Goal: Task Accomplishment & Management: Manage account settings

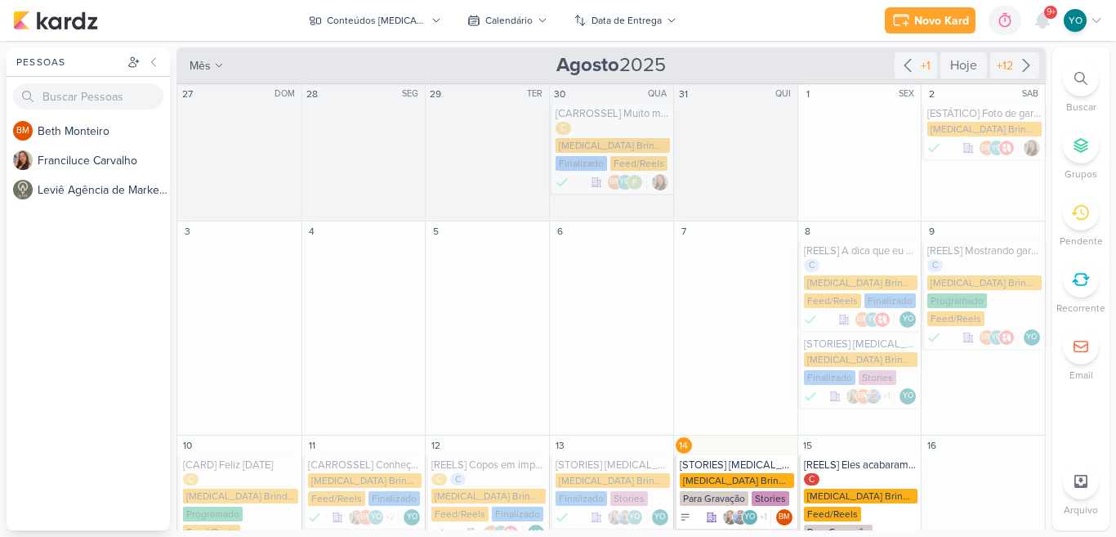
scroll to position [216, 0]
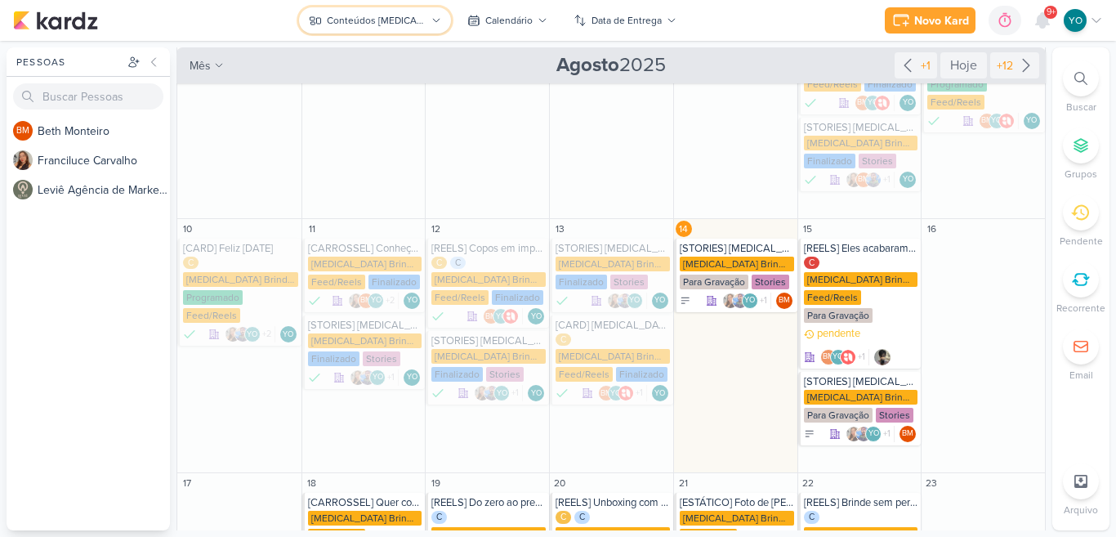
click at [376, 16] on div "Conteúdos [MEDICAL_DATA] Brindes PF" at bounding box center [376, 20] width 99 height 15
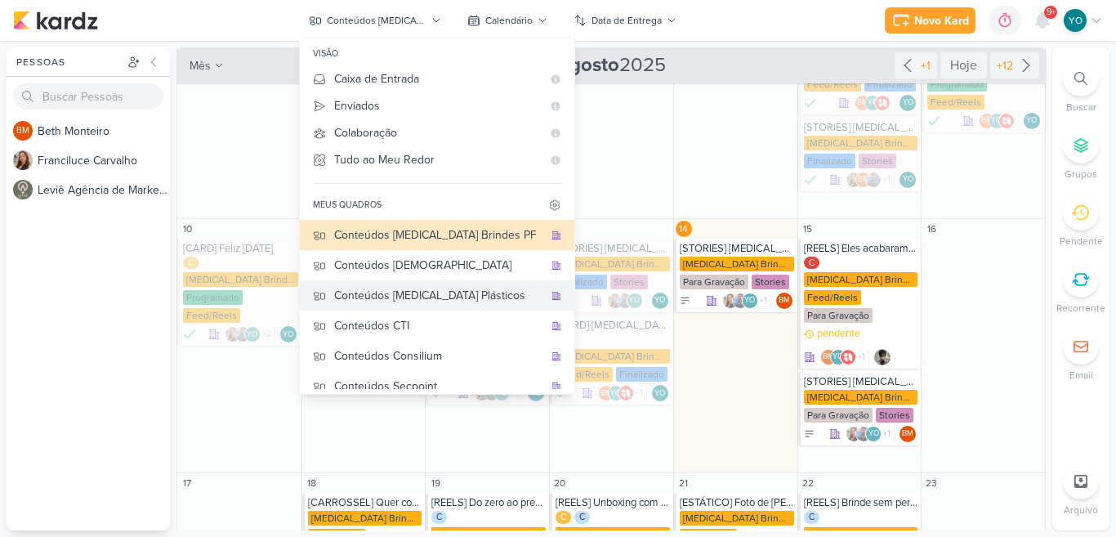
click at [421, 303] on div "Conteúdos [MEDICAL_DATA] Plásticos" at bounding box center [438, 295] width 209 height 17
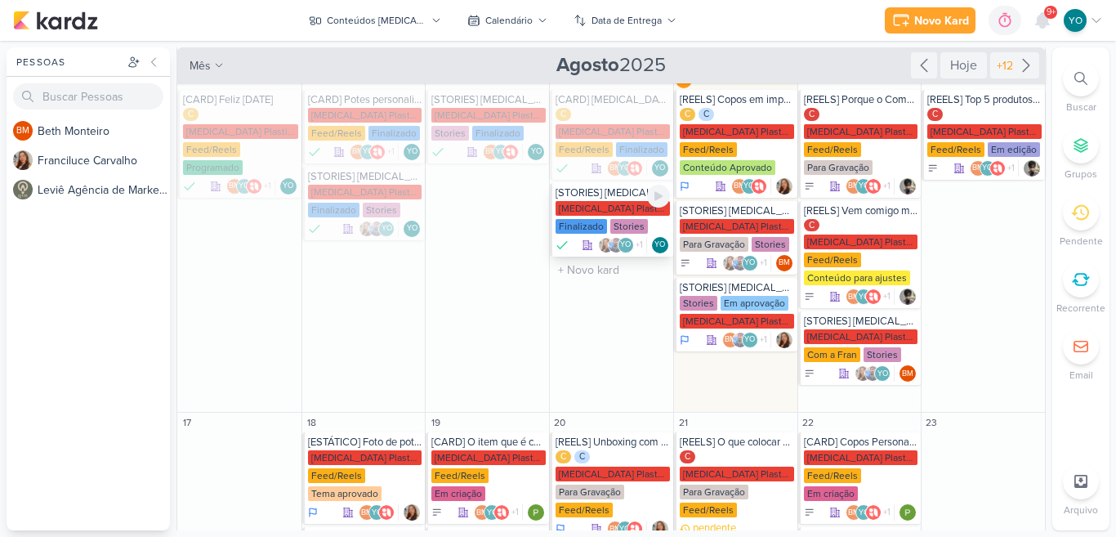
scroll to position [143, 0]
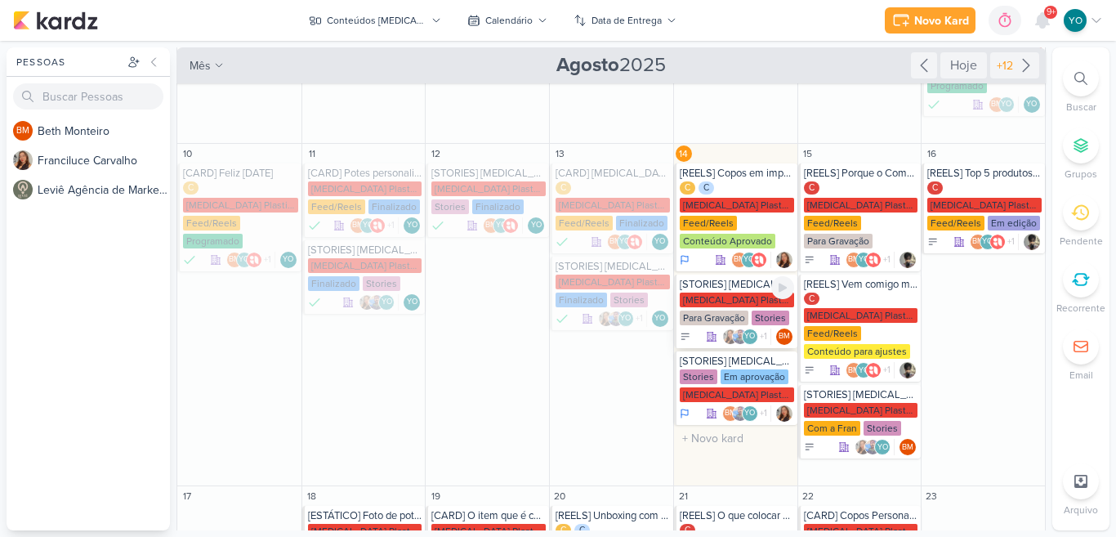
click at [726, 292] on div "[MEDICAL_DATA] Plasticos PJ" at bounding box center [736, 299] width 114 height 15
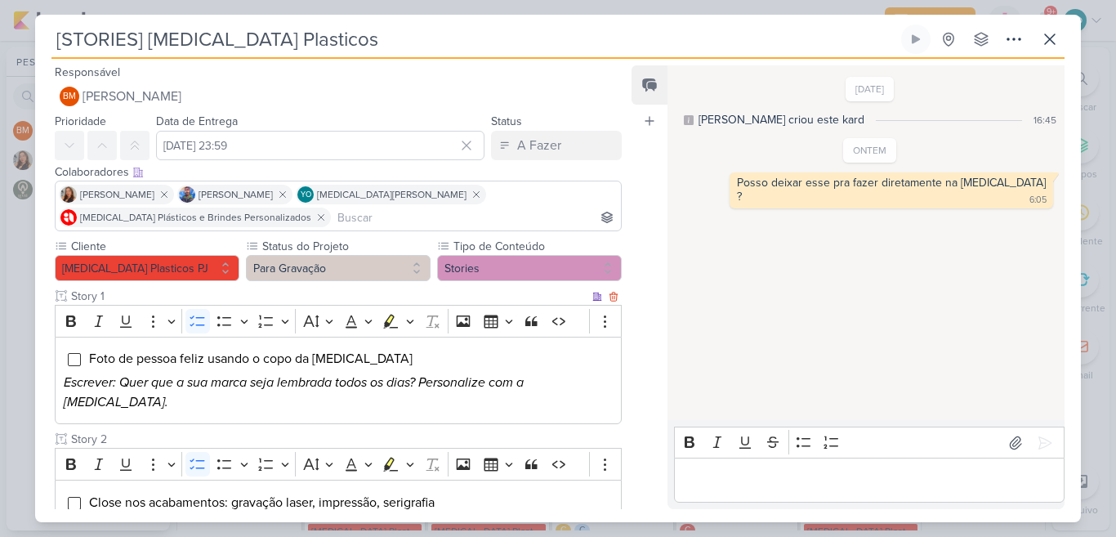
scroll to position [67, 0]
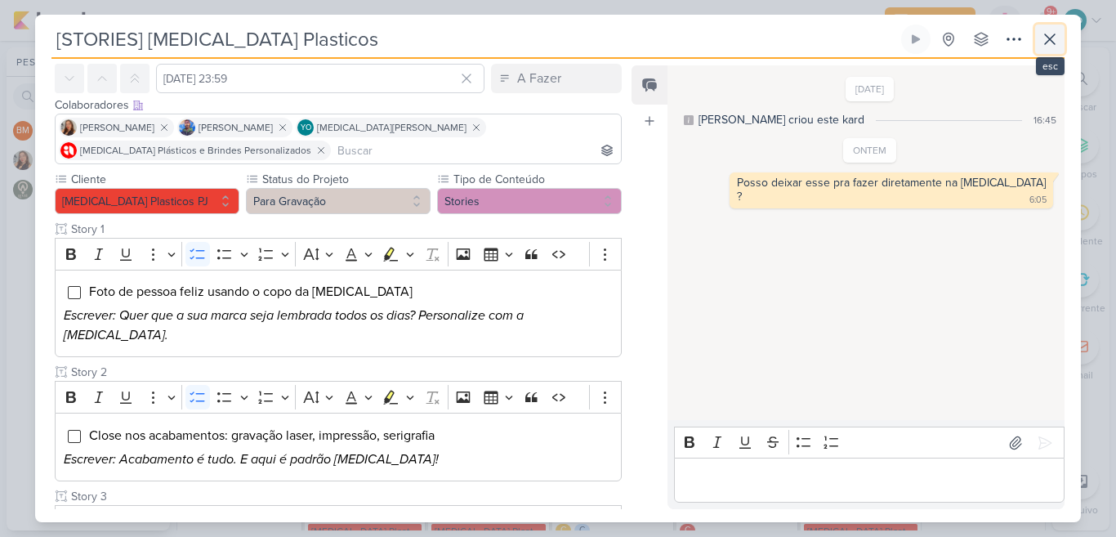
click at [1054, 43] on icon at bounding box center [1050, 39] width 10 height 10
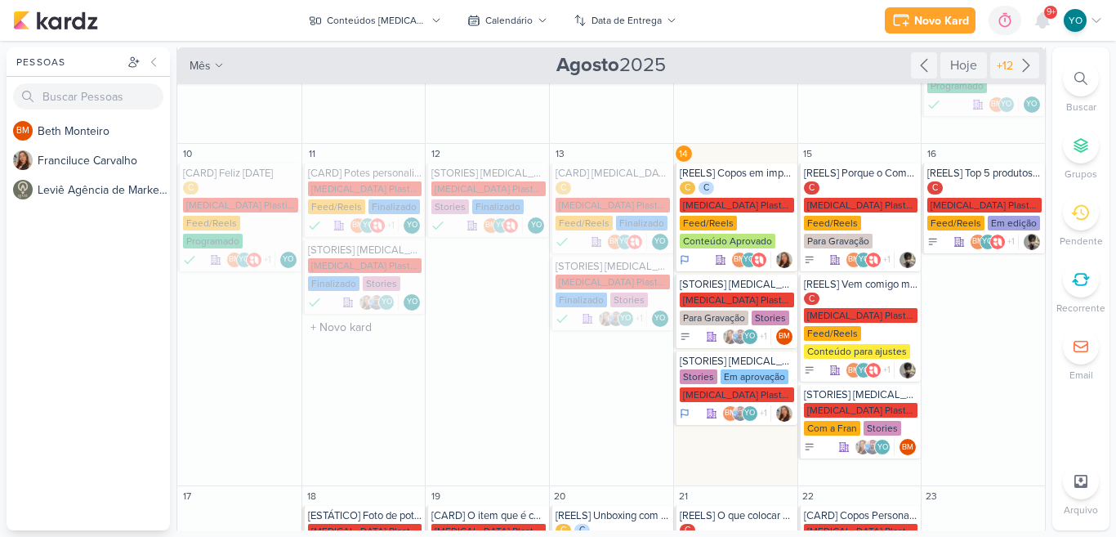
scroll to position [287, 0]
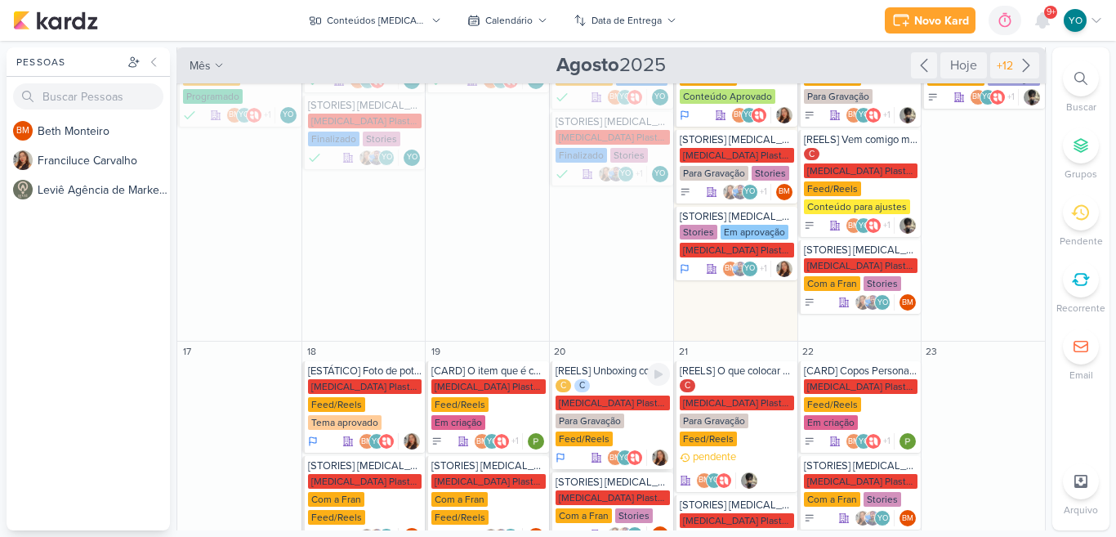
click at [614, 395] on div "[MEDICAL_DATA] Plasticos PJ" at bounding box center [612, 402] width 114 height 15
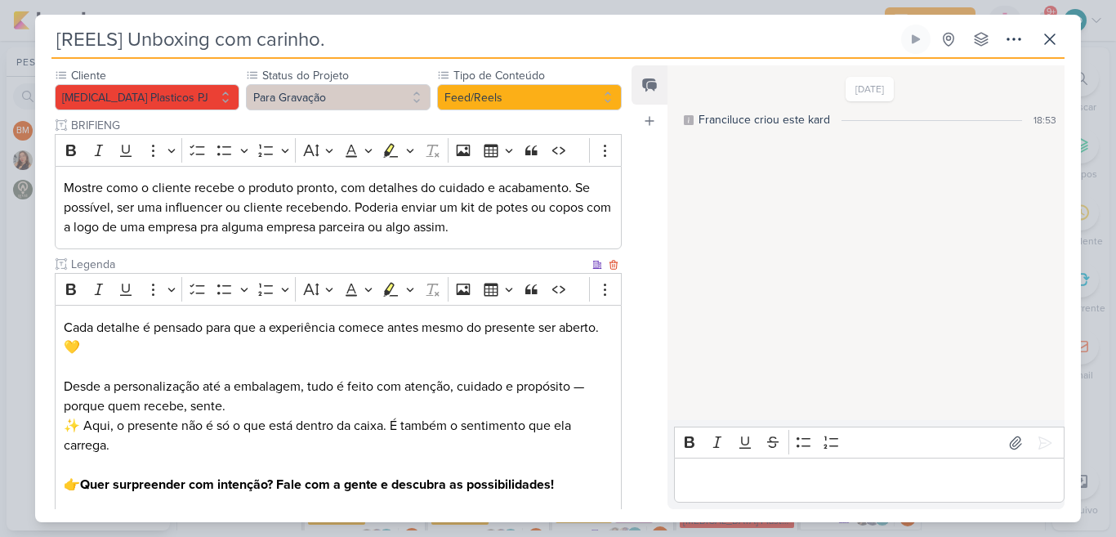
scroll to position [215, 0]
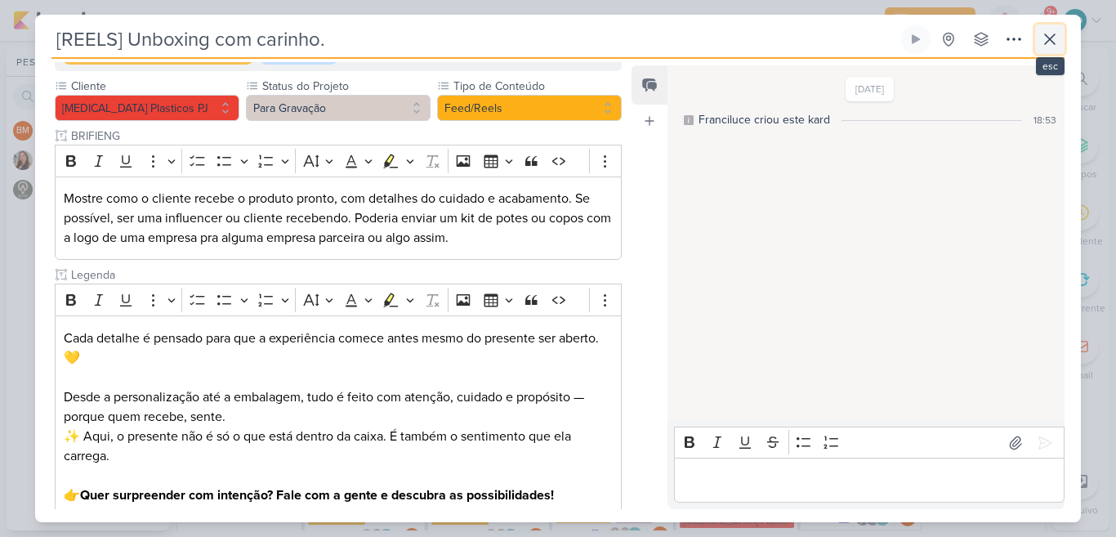
click at [1058, 33] on icon at bounding box center [1050, 39] width 20 height 20
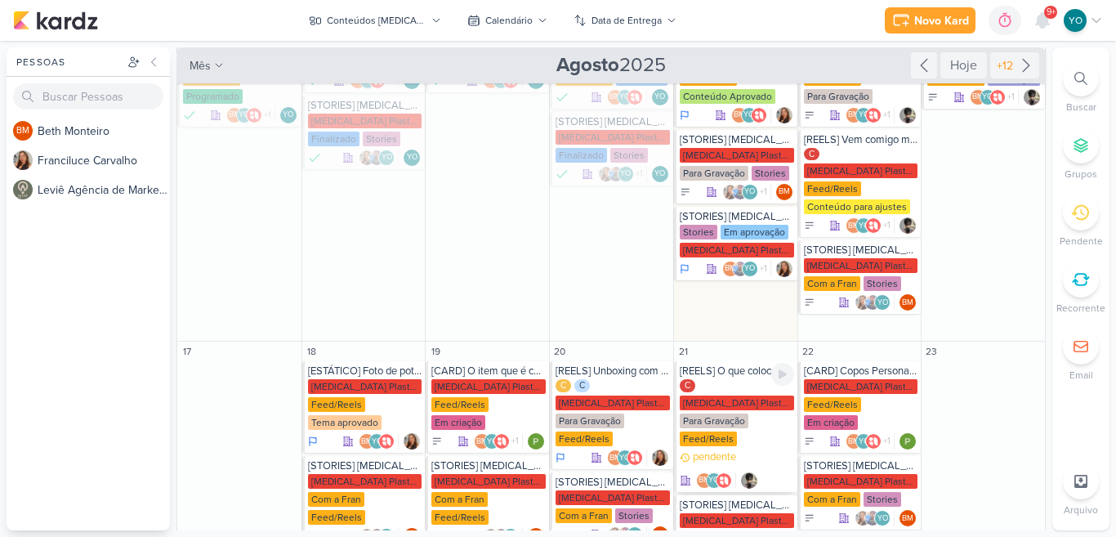
click at [761, 379] on div "C [MEDICAL_DATA] Plasticos PJ Para Gravação Feed/Reels" at bounding box center [736, 413] width 114 height 69
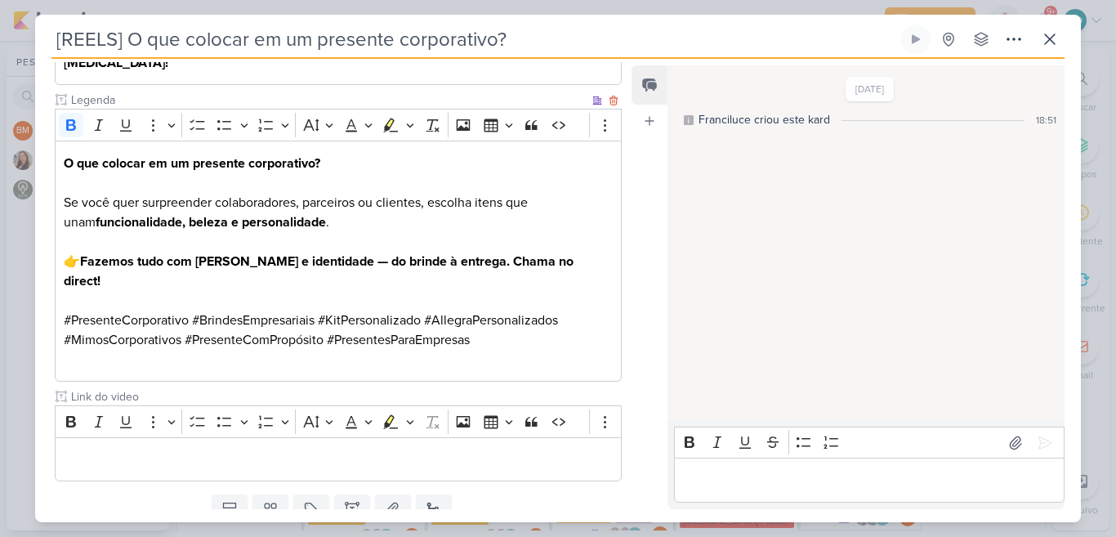
scroll to position [508, 0]
click at [1054, 42] on icon at bounding box center [1050, 39] width 20 height 20
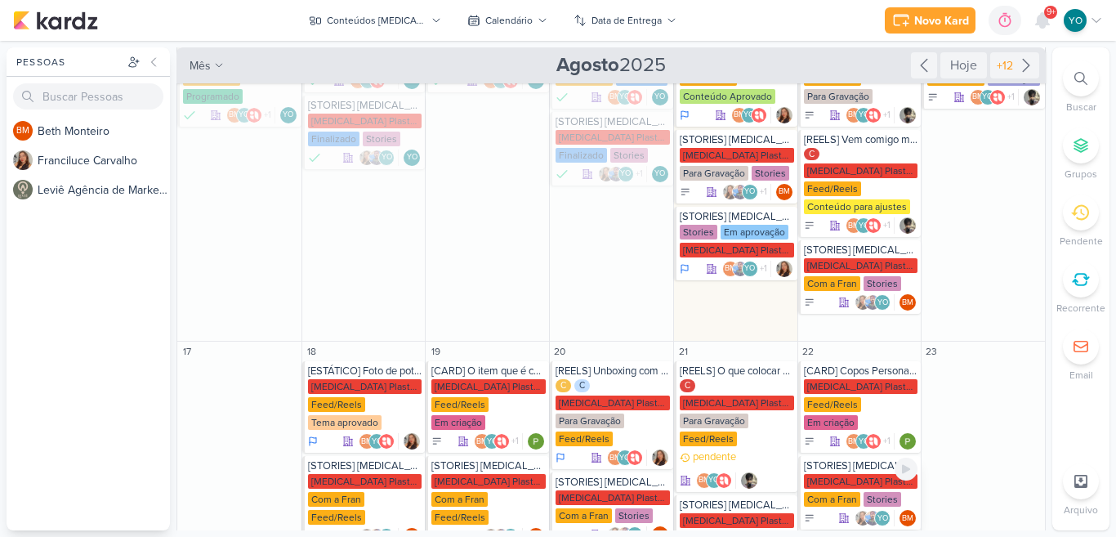
click at [863, 492] on div "Stories" at bounding box center [882, 499] width 38 height 15
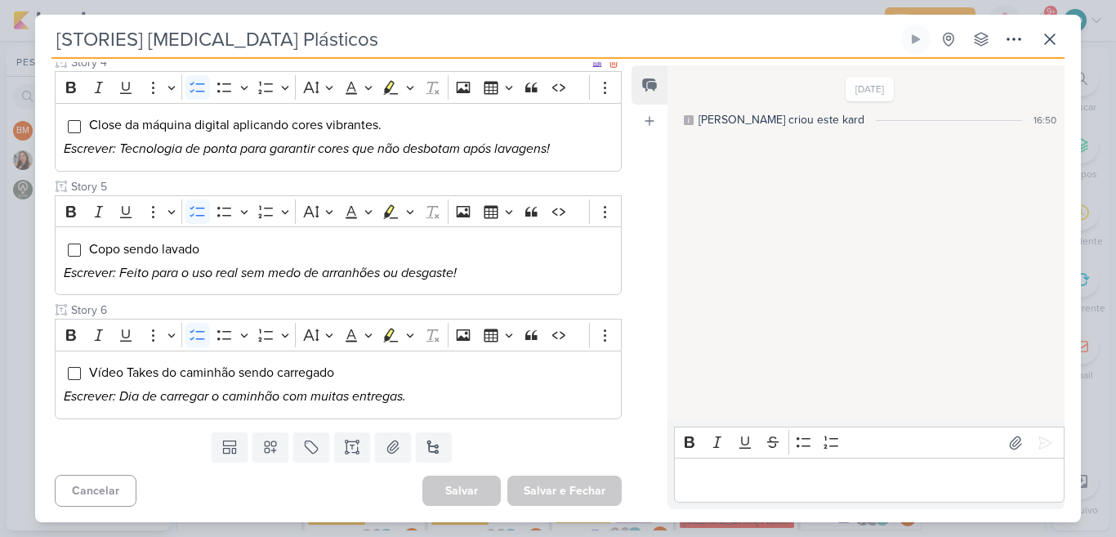
scroll to position [621, 0]
click at [1045, 31] on icon at bounding box center [1050, 39] width 20 height 20
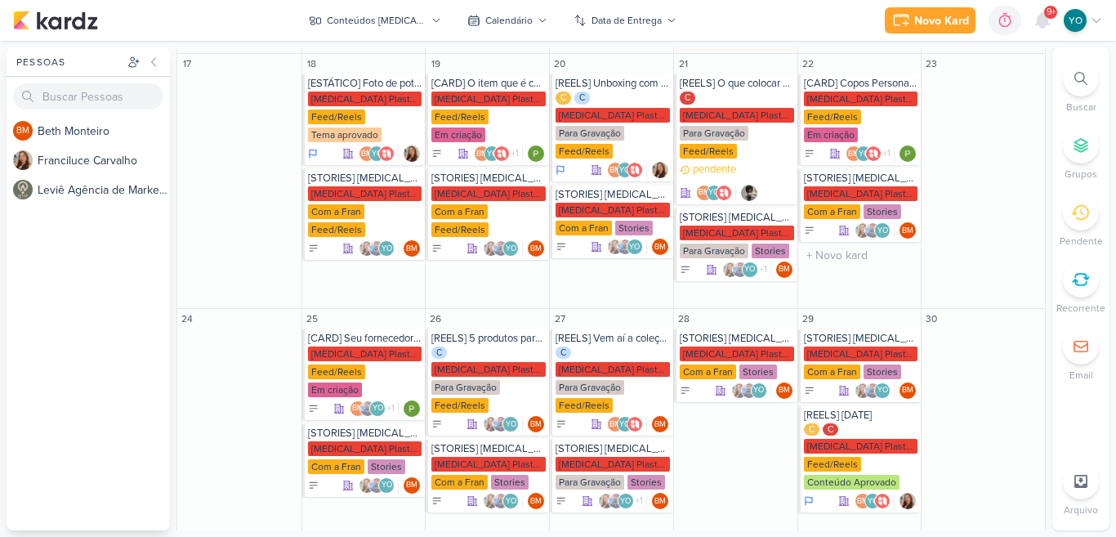
scroll to position [577, 0]
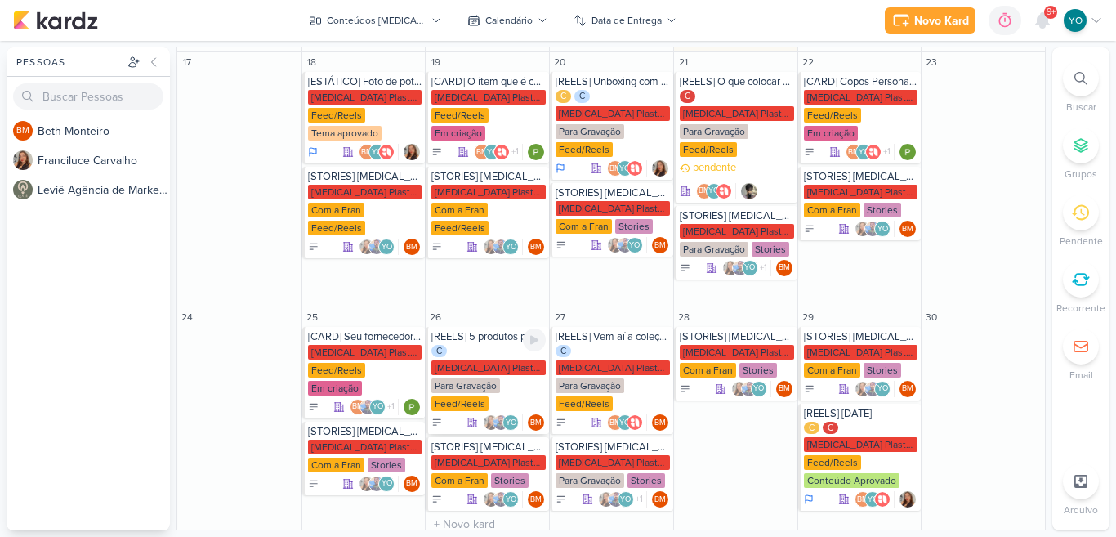
click at [499, 345] on div "C [MEDICAL_DATA] Plasticos PJ Para Gravação Feed/Reels" at bounding box center [488, 379] width 114 height 69
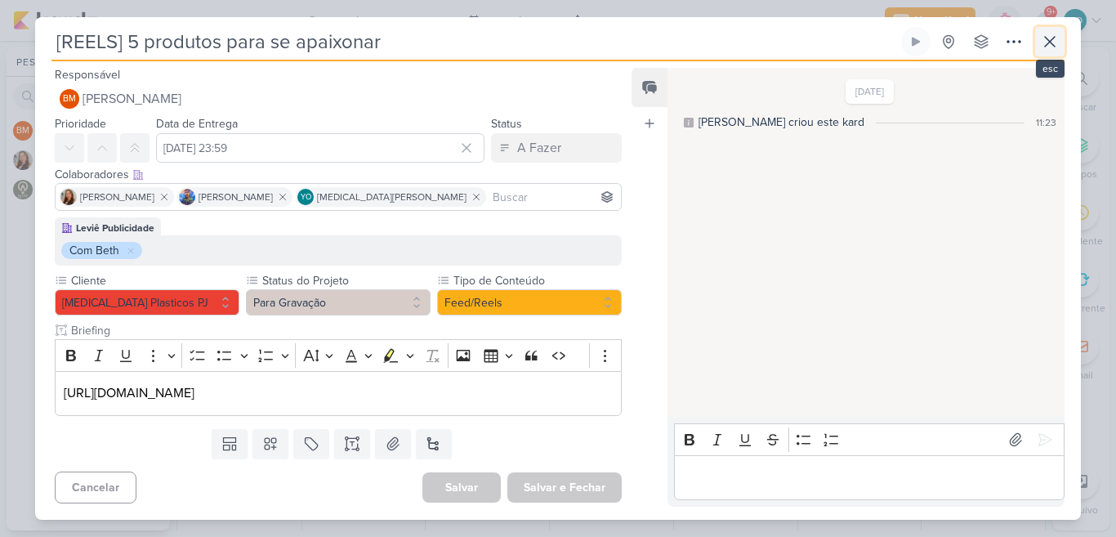
click at [1044, 44] on icon at bounding box center [1050, 42] width 20 height 20
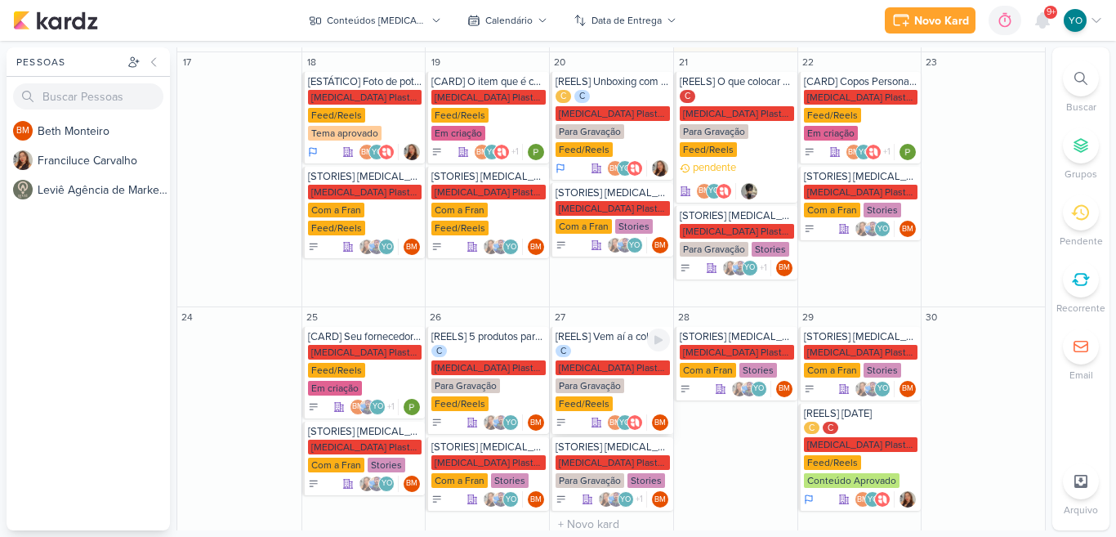
click at [629, 345] on div "C [MEDICAL_DATA] Plasticos PJ Para Gravação Feed/Reels" at bounding box center [612, 379] width 114 height 69
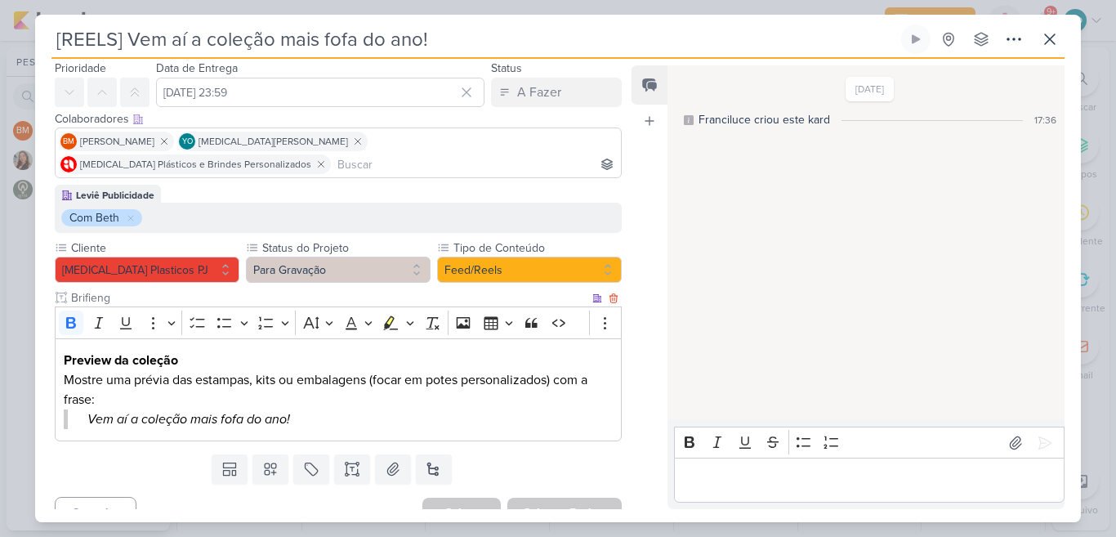
scroll to position [0, 0]
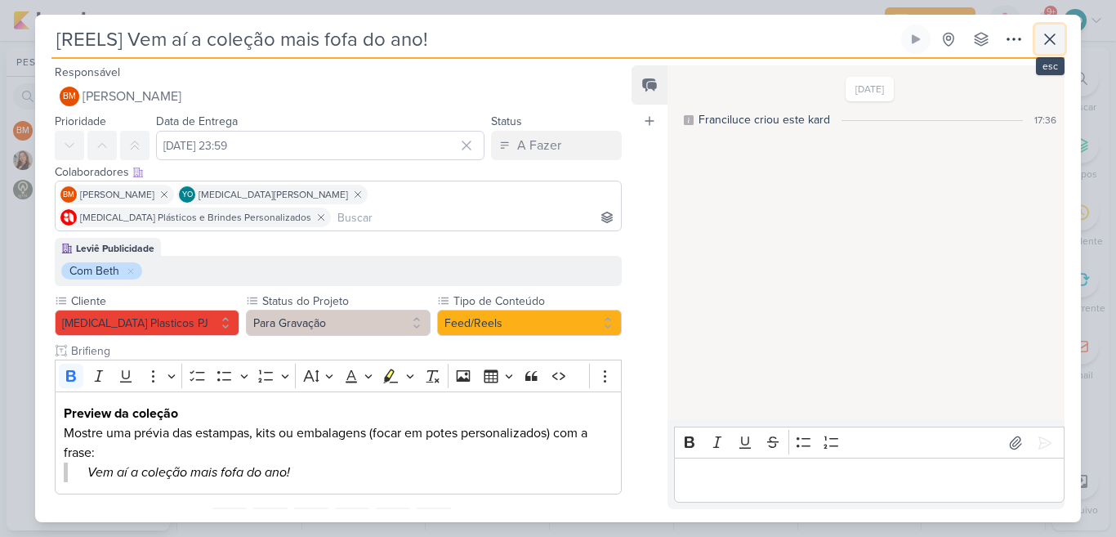
click at [1056, 37] on icon at bounding box center [1050, 39] width 20 height 20
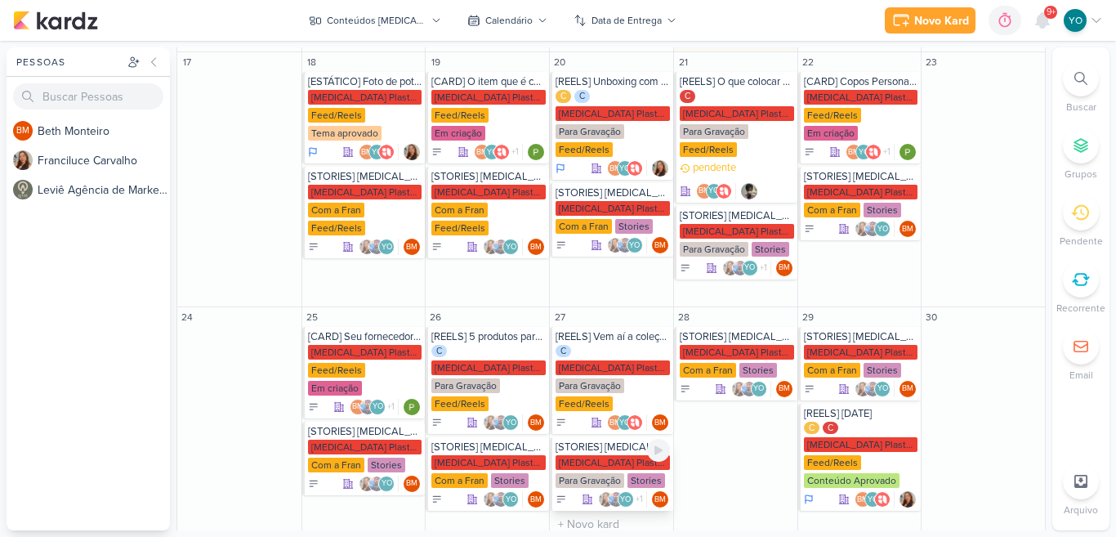
click at [622, 455] on div "[MEDICAL_DATA] Plasticos PJ" at bounding box center [612, 462] width 114 height 15
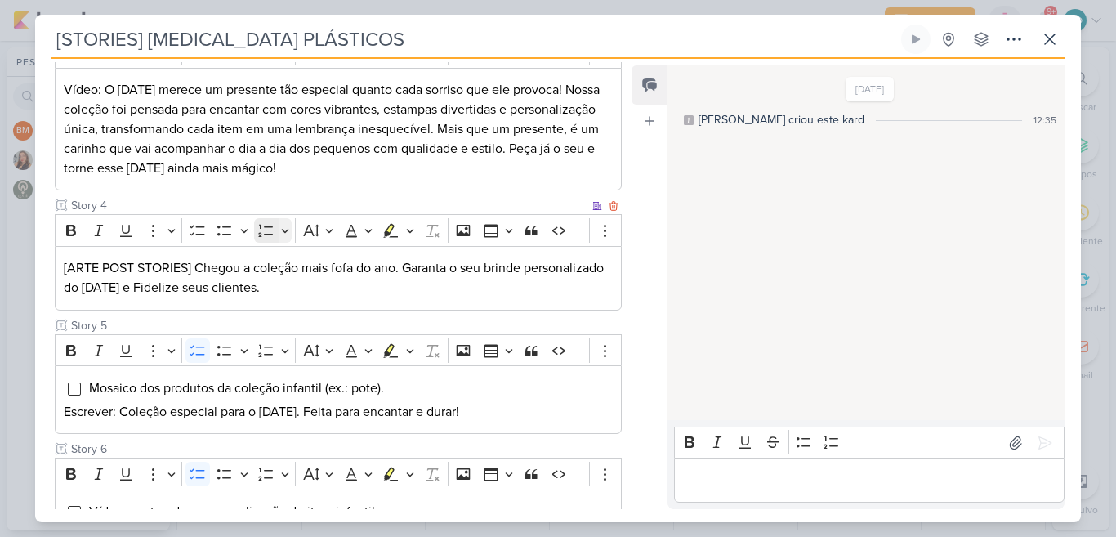
scroll to position [402, 0]
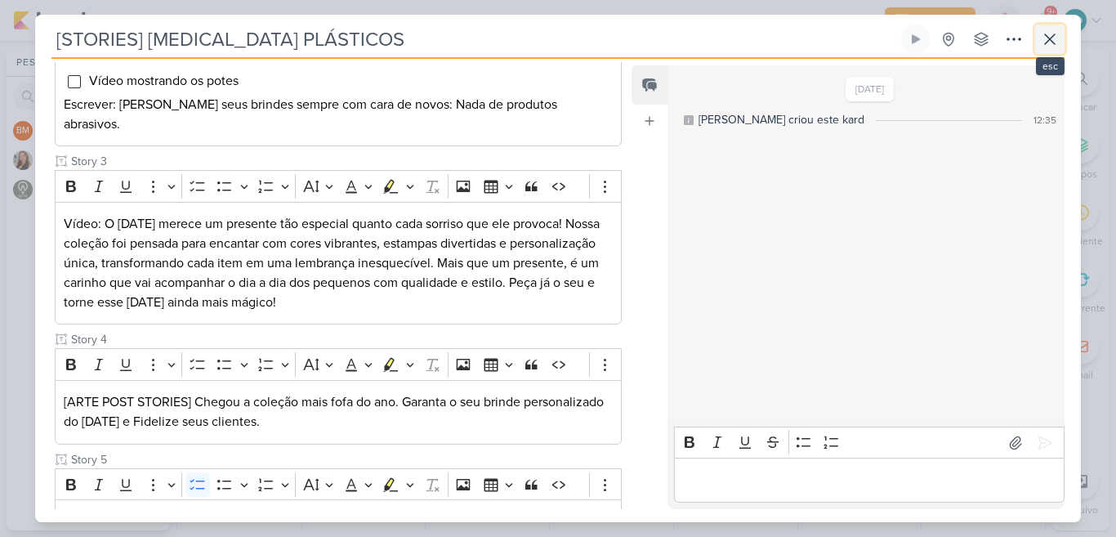
click at [1049, 38] on icon at bounding box center [1050, 39] width 10 height 10
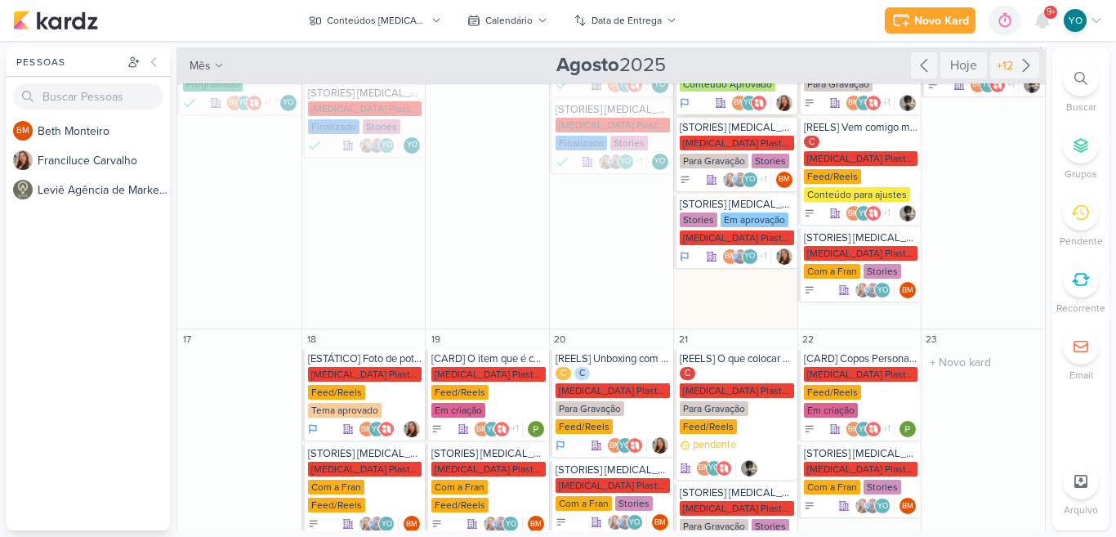
scroll to position [296, 0]
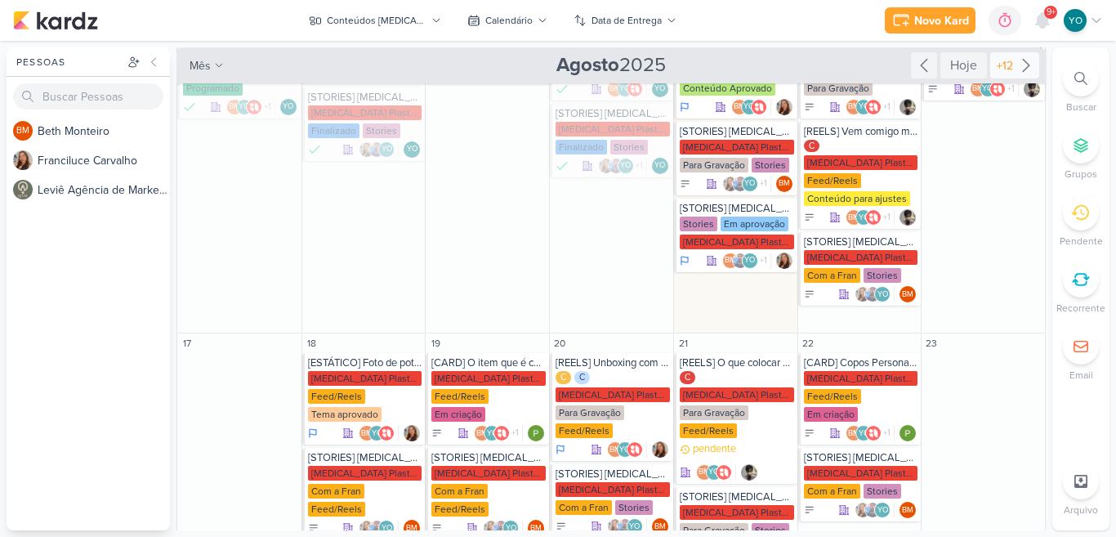
click at [1016, 66] on icon at bounding box center [1026, 66] width 20 height 20
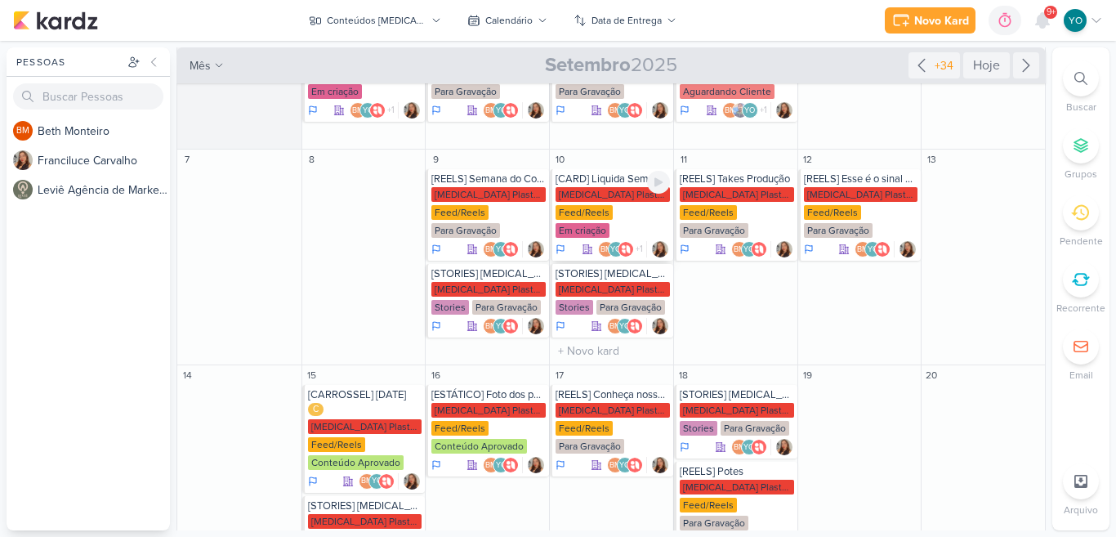
scroll to position [0, 0]
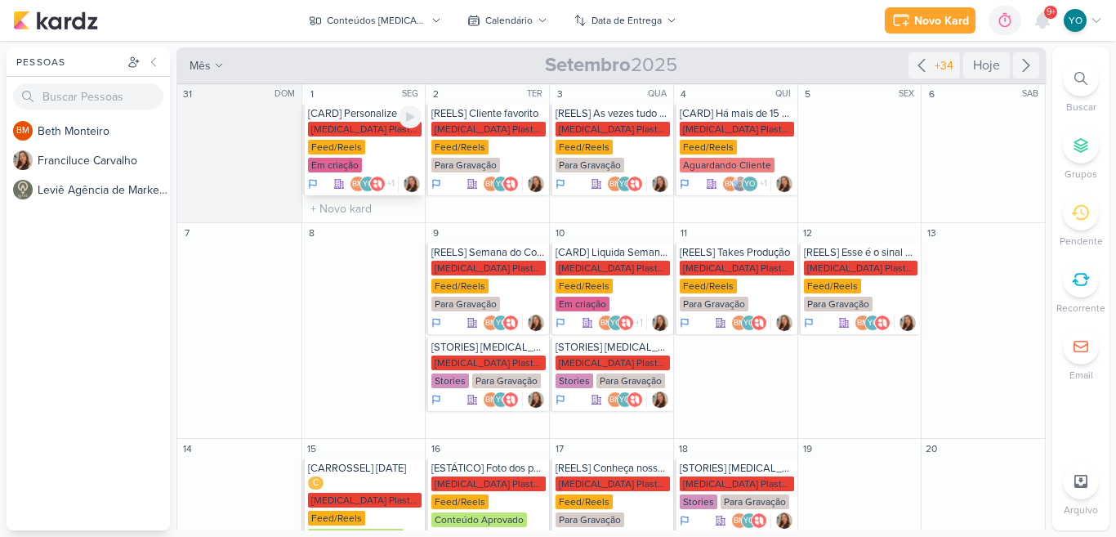
click at [354, 141] on div "Feed/Reels" at bounding box center [336, 147] width 57 height 15
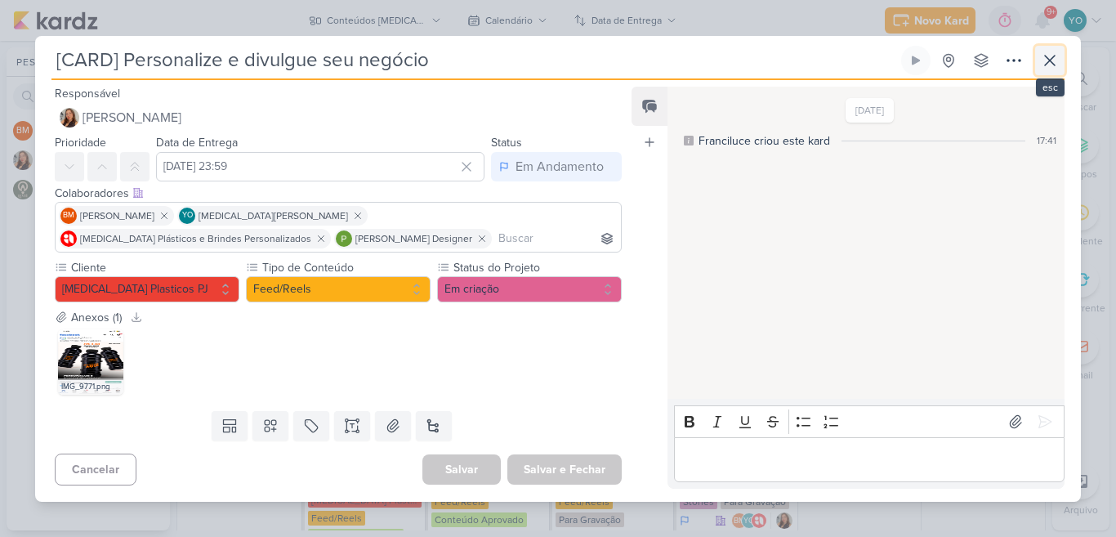
click at [1053, 55] on icon at bounding box center [1050, 61] width 20 height 20
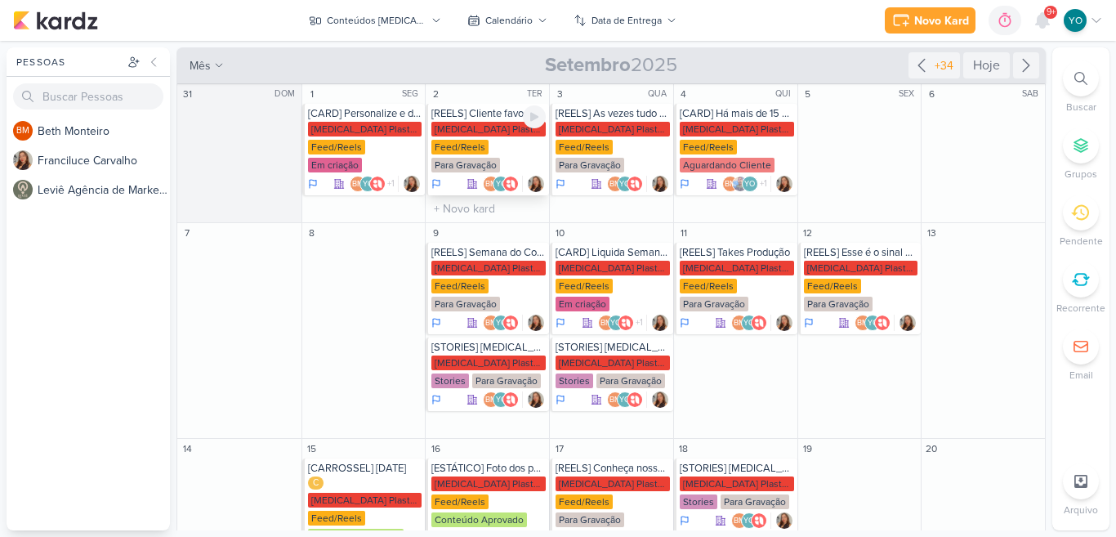
click at [499, 140] on div "[MEDICAL_DATA] Plasticos PJ Feed/Reels Para Gravação" at bounding box center [488, 148] width 114 height 52
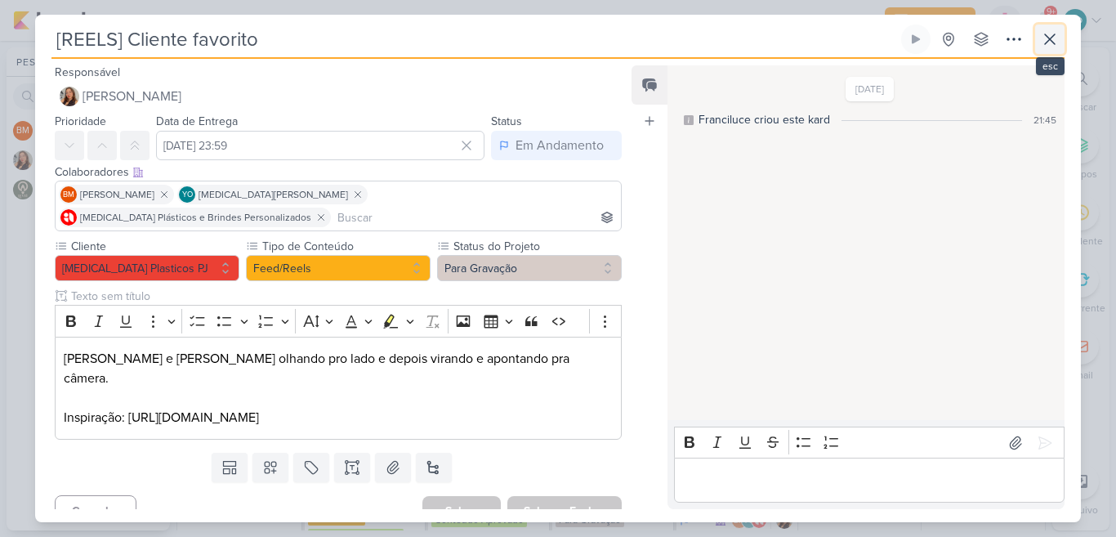
click at [1040, 45] on icon at bounding box center [1050, 39] width 20 height 20
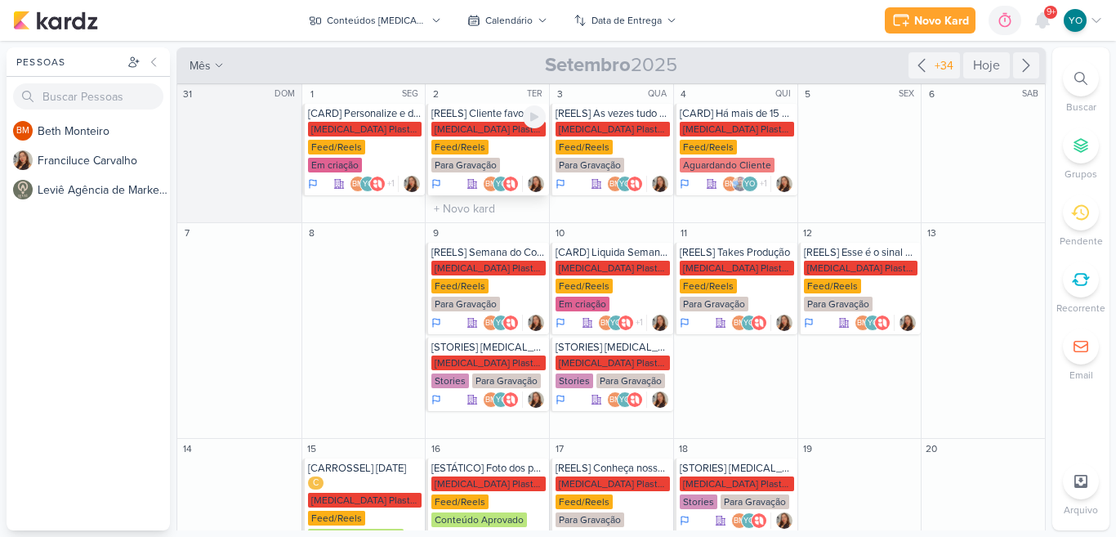
click at [474, 140] on div "Feed/Reels" at bounding box center [459, 147] width 57 height 15
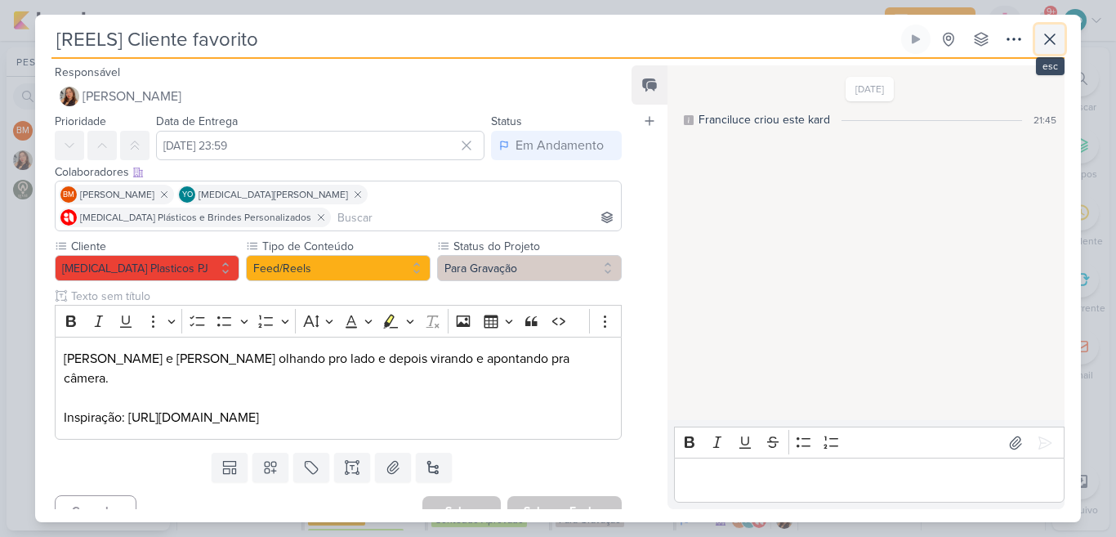
click at [1059, 54] on button at bounding box center [1049, 39] width 29 height 29
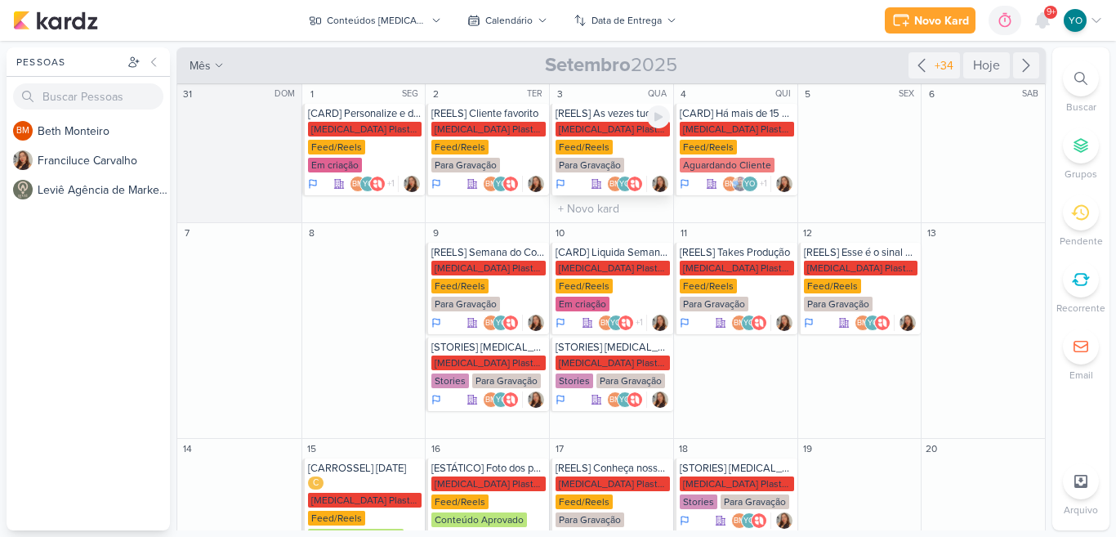
click at [594, 130] on div "[MEDICAL_DATA] Plasticos PJ" at bounding box center [612, 129] width 114 height 15
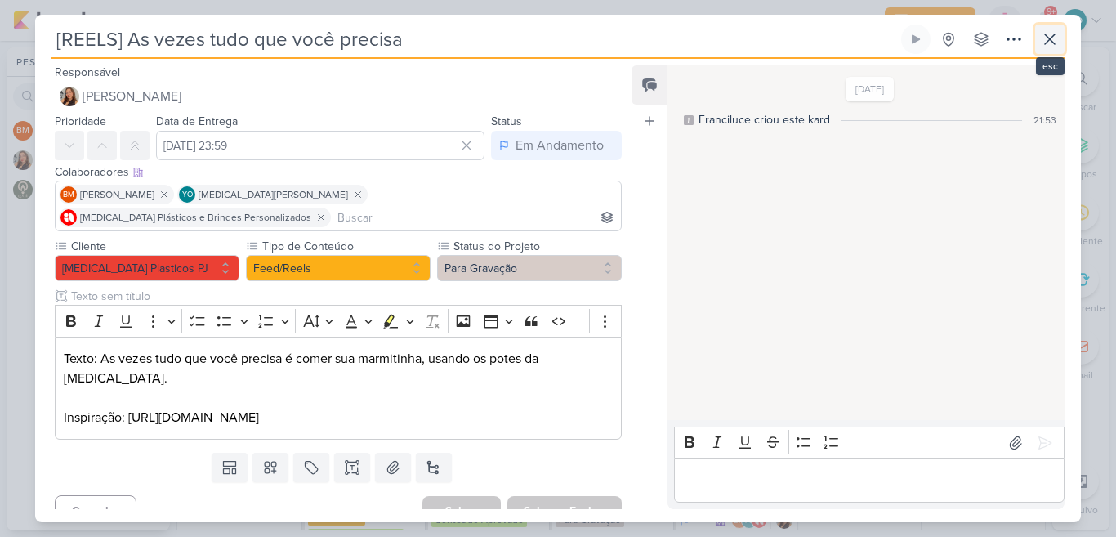
click at [1053, 49] on icon at bounding box center [1050, 39] width 20 height 20
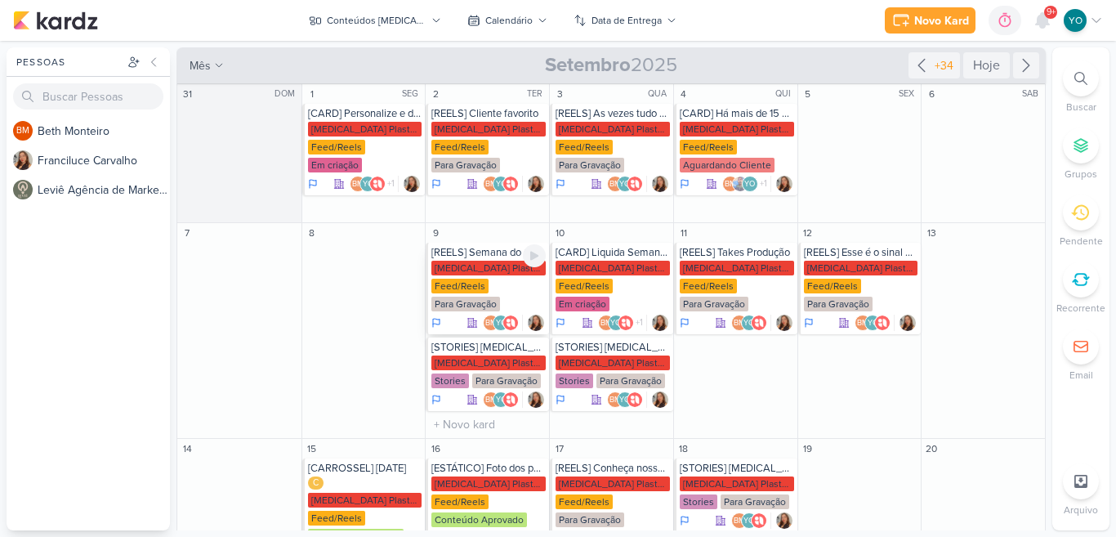
click at [498, 270] on div "[MEDICAL_DATA] Plasticos PJ" at bounding box center [488, 268] width 114 height 15
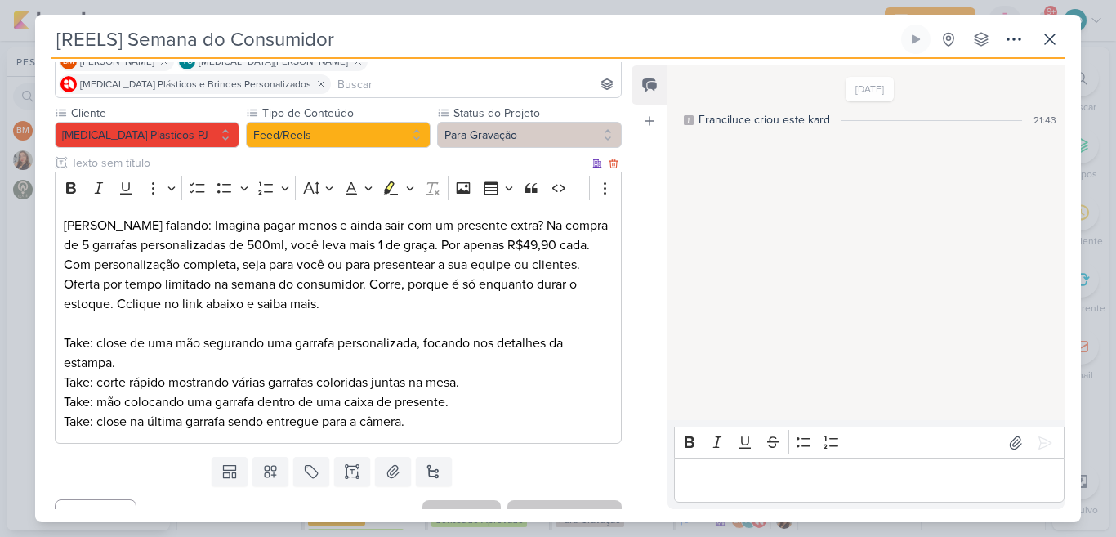
scroll to position [134, 0]
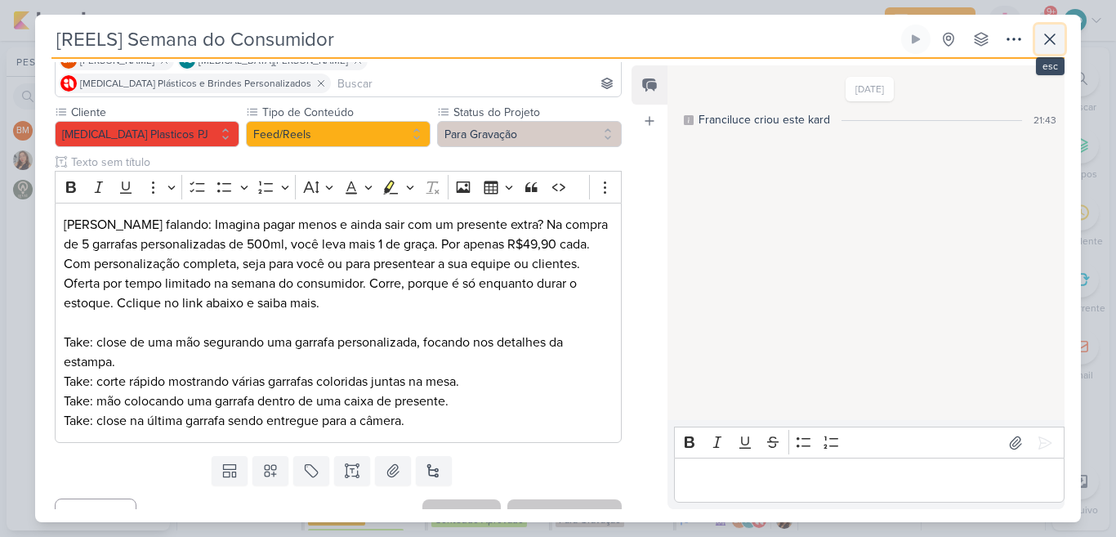
click at [1044, 47] on icon at bounding box center [1050, 39] width 20 height 20
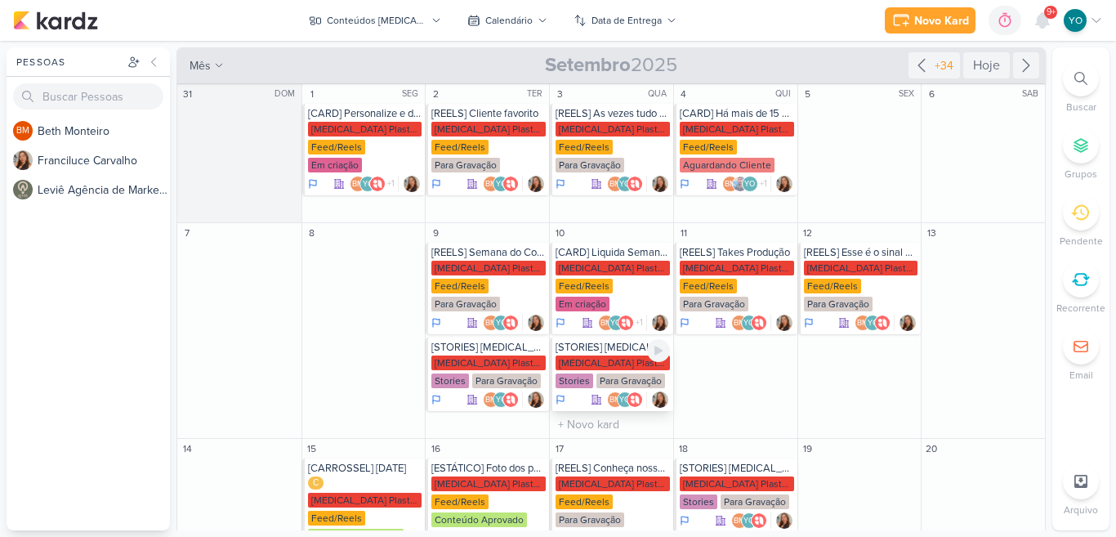
click at [601, 355] on div "[MEDICAL_DATA] Plasticos PJ" at bounding box center [612, 362] width 114 height 15
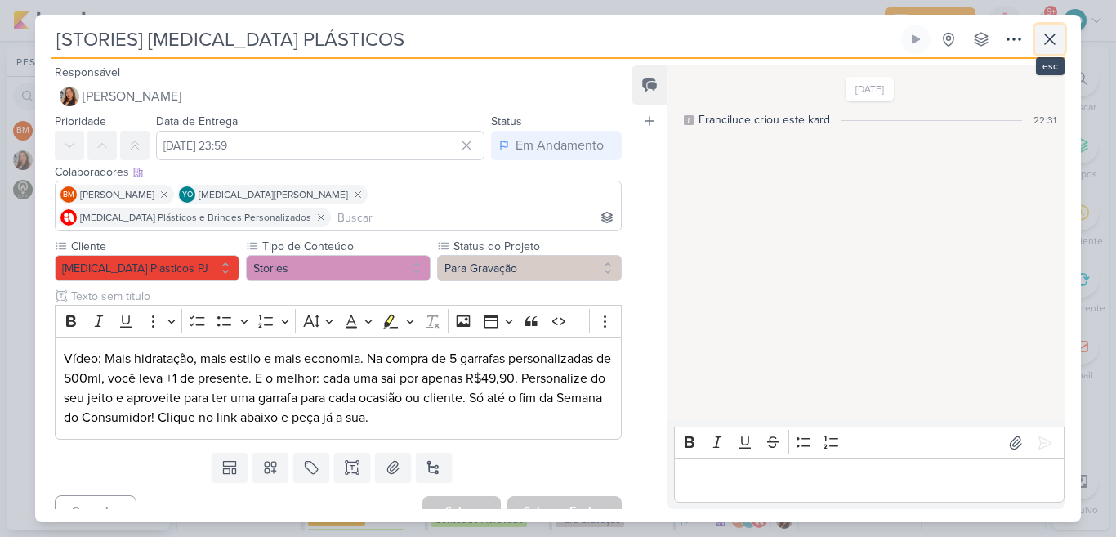
click at [1045, 36] on icon at bounding box center [1050, 39] width 10 height 10
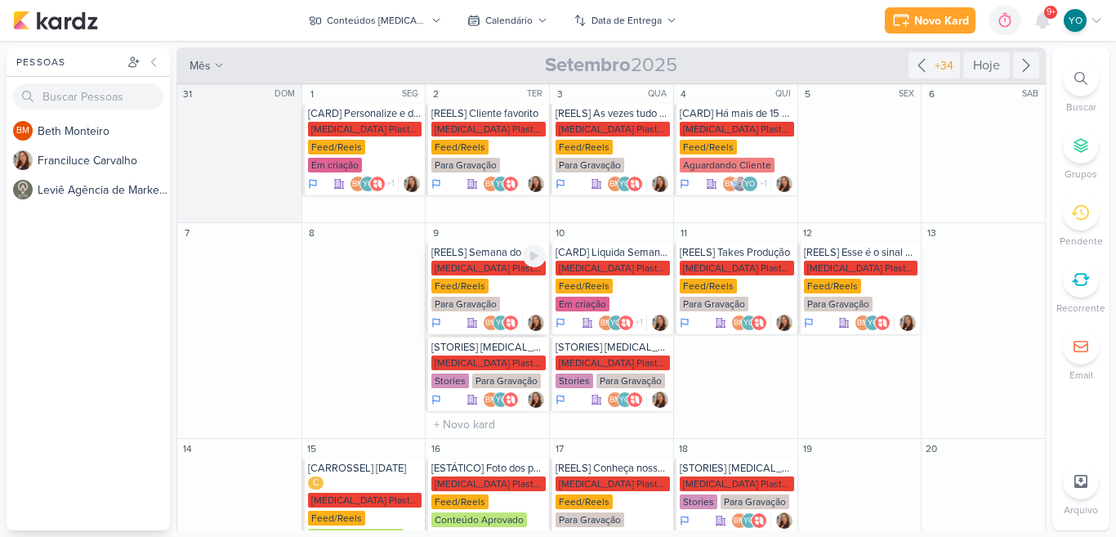
click at [493, 284] on div "[MEDICAL_DATA] Plasticos PJ Feed/Reels Para Gravação" at bounding box center [488, 287] width 114 height 52
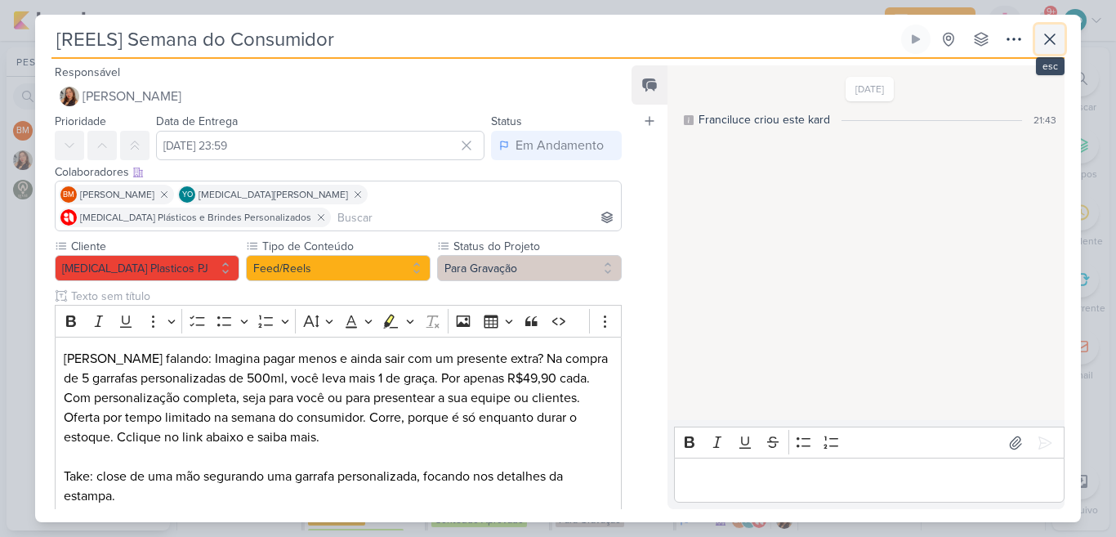
click at [1049, 44] on icon at bounding box center [1050, 39] width 20 height 20
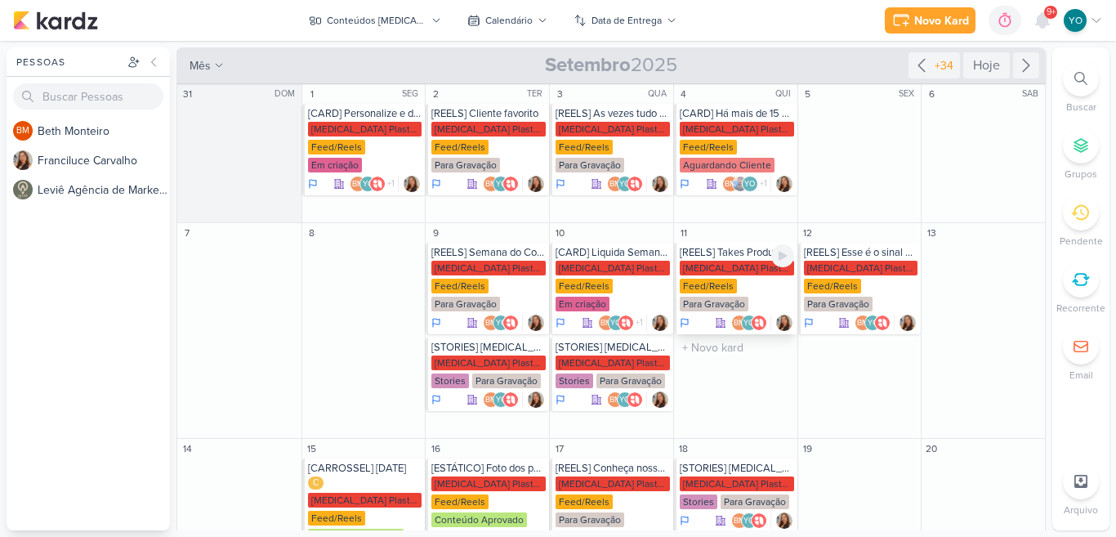
click at [733, 285] on div "[MEDICAL_DATA] Plasticos PJ Feed/Reels Para Gravação" at bounding box center [736, 287] width 114 height 52
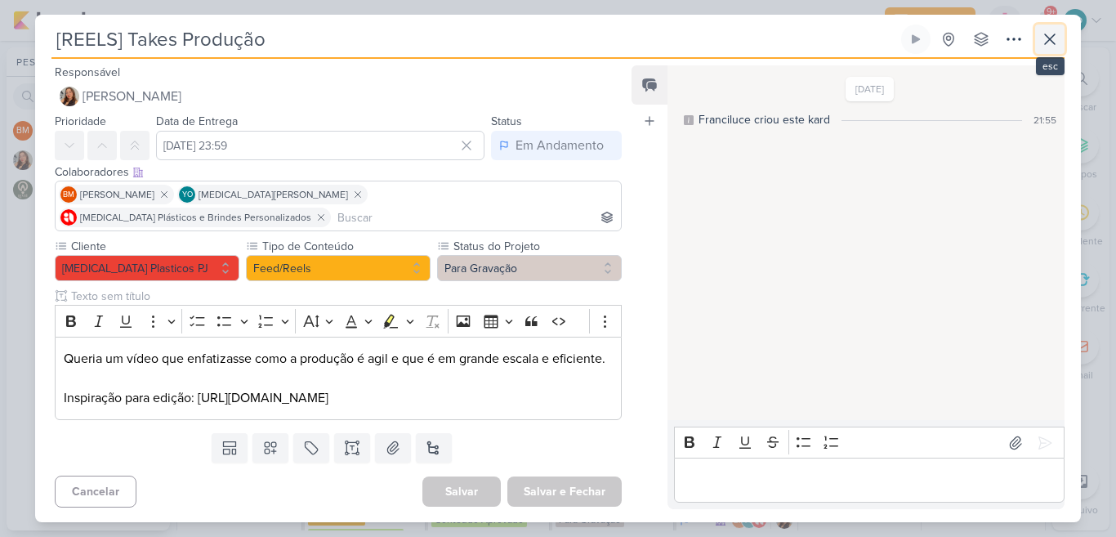
click at [1043, 38] on icon at bounding box center [1050, 39] width 20 height 20
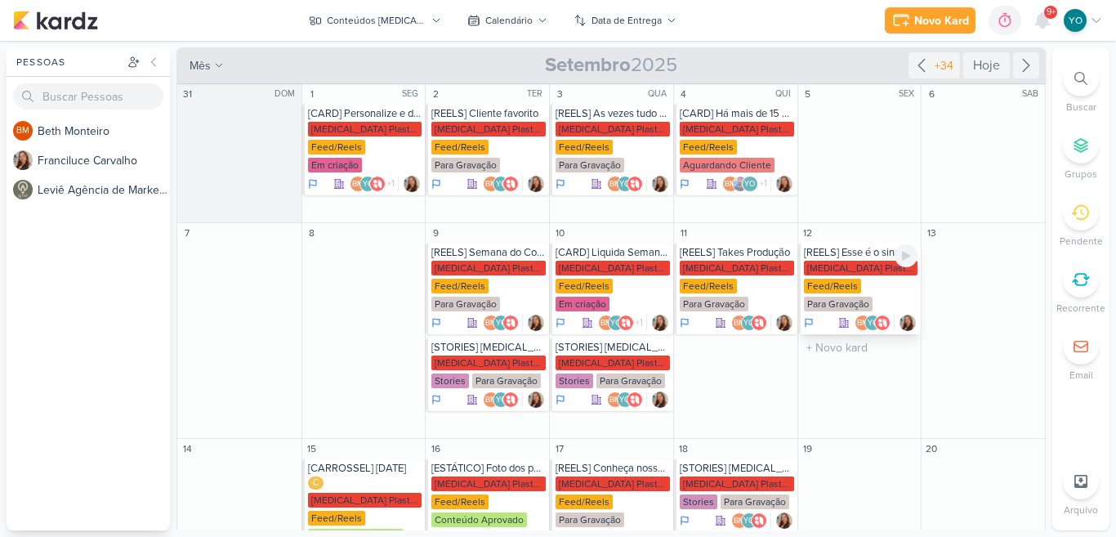
click at [876, 281] on div "[MEDICAL_DATA] Plasticos PJ Feed/Reels Para Gravação" at bounding box center [861, 287] width 114 height 52
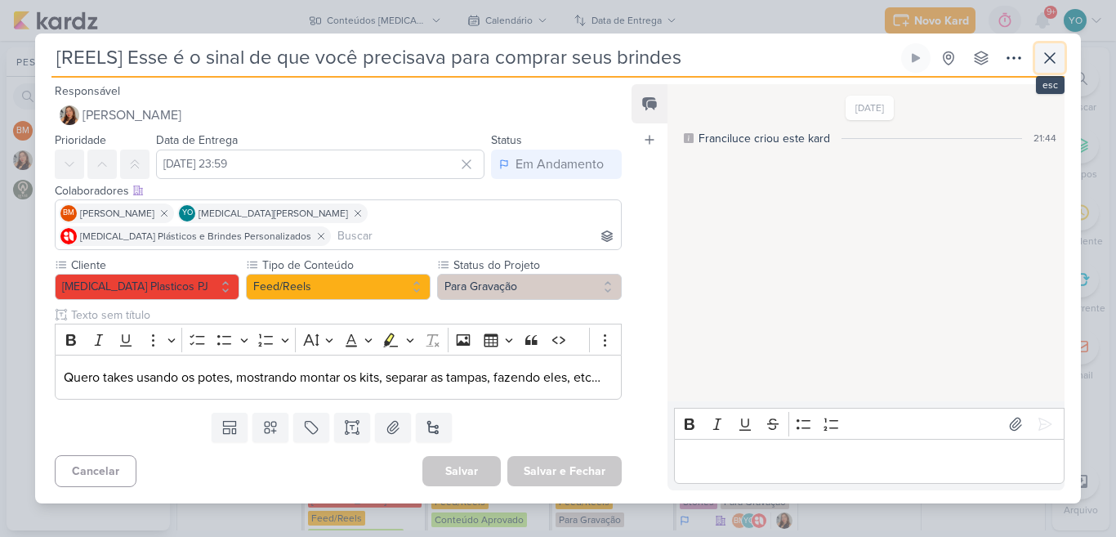
click at [1054, 62] on icon at bounding box center [1050, 58] width 20 height 20
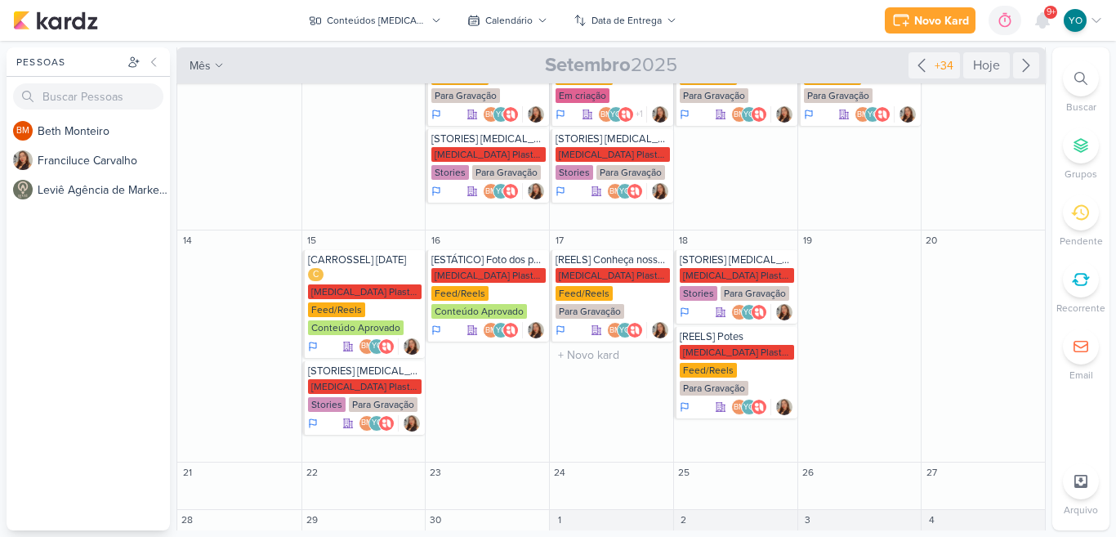
scroll to position [216, 0]
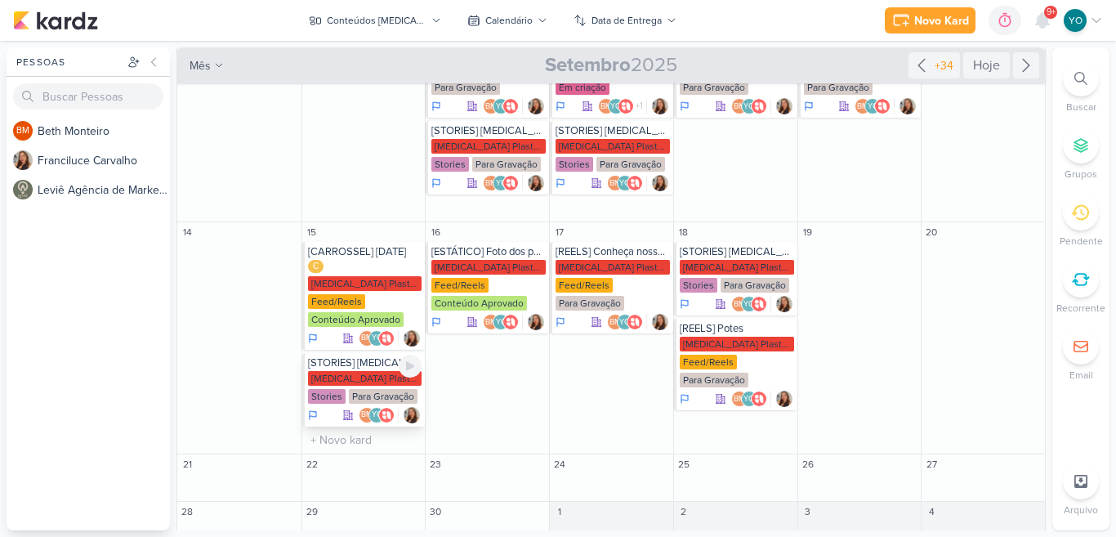
click at [356, 371] on div "[MEDICAL_DATA] Plasticos PJ Stories Para Gravação" at bounding box center [365, 388] width 114 height 34
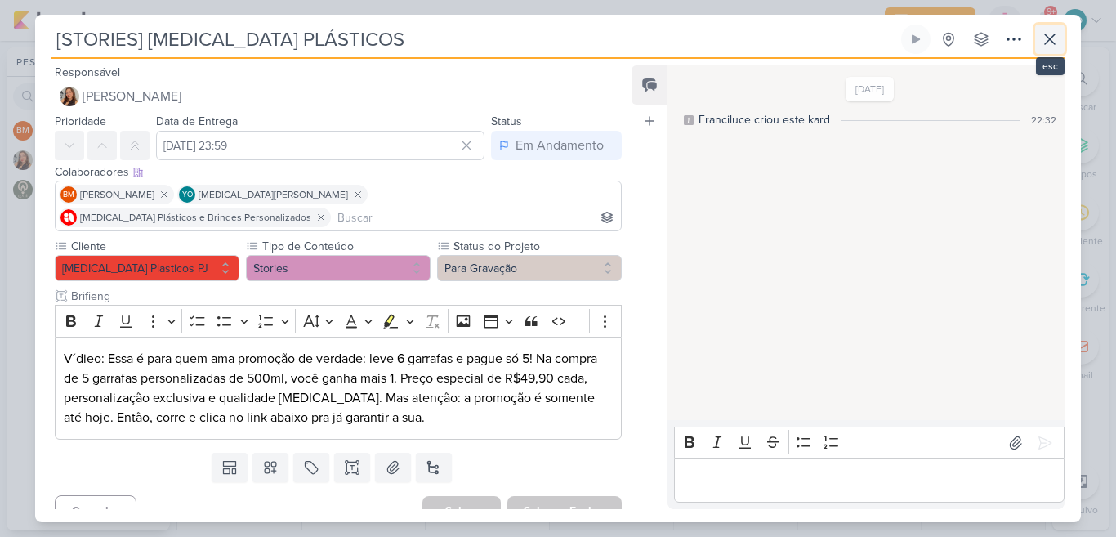
click at [1058, 37] on icon at bounding box center [1050, 39] width 20 height 20
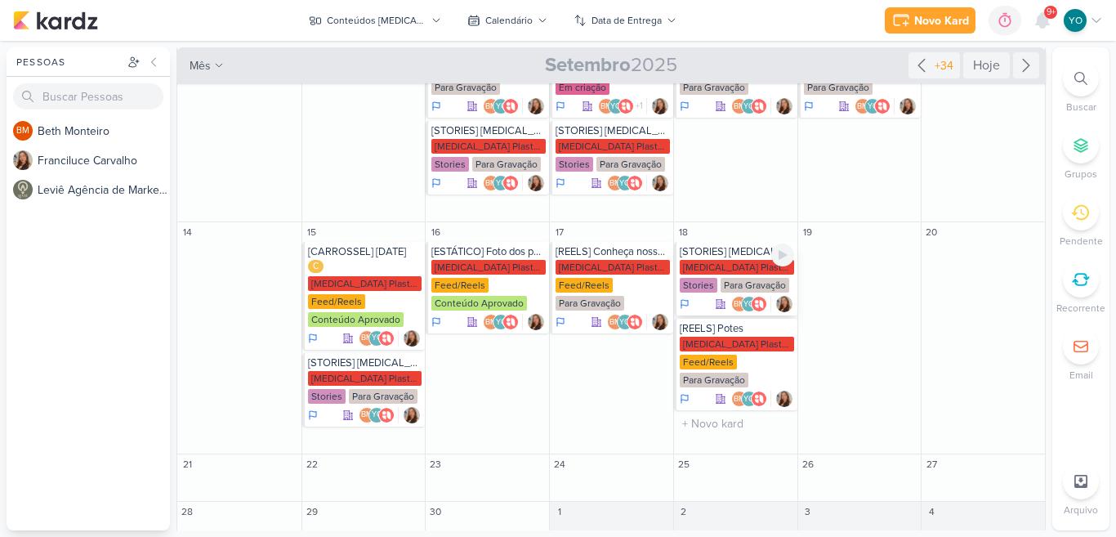
click at [730, 268] on div "[MEDICAL_DATA] Plasticos PJ" at bounding box center [736, 267] width 114 height 15
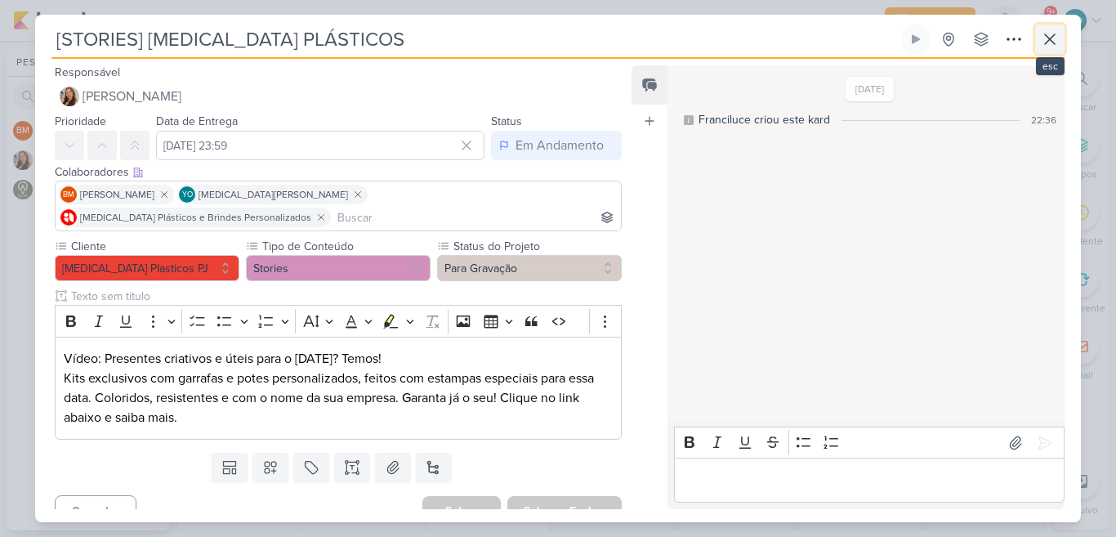
click at [1051, 42] on icon at bounding box center [1050, 39] width 10 height 10
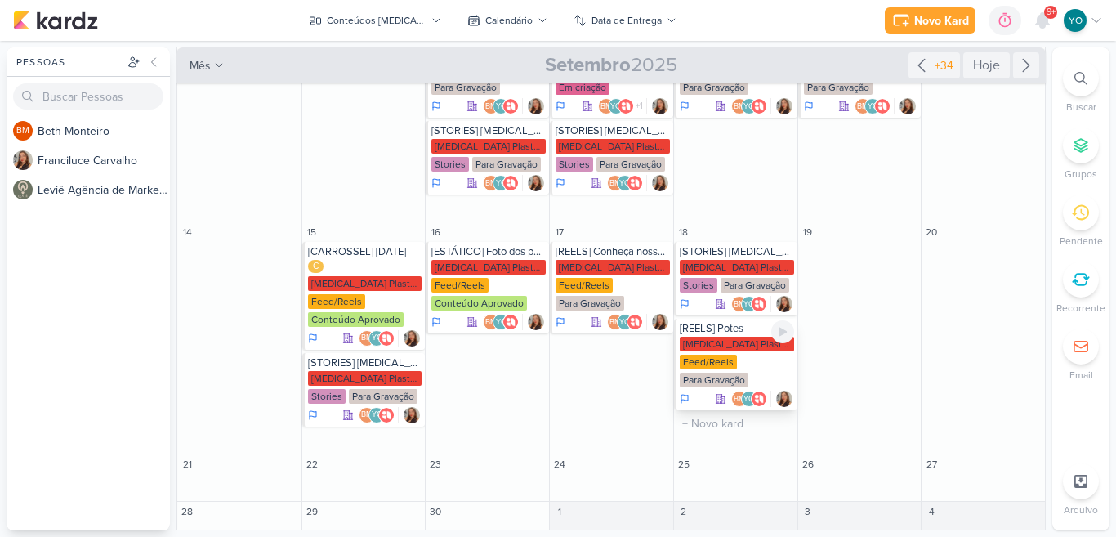
click at [742, 350] on div "[MEDICAL_DATA] Plasticos PJ" at bounding box center [736, 343] width 114 height 15
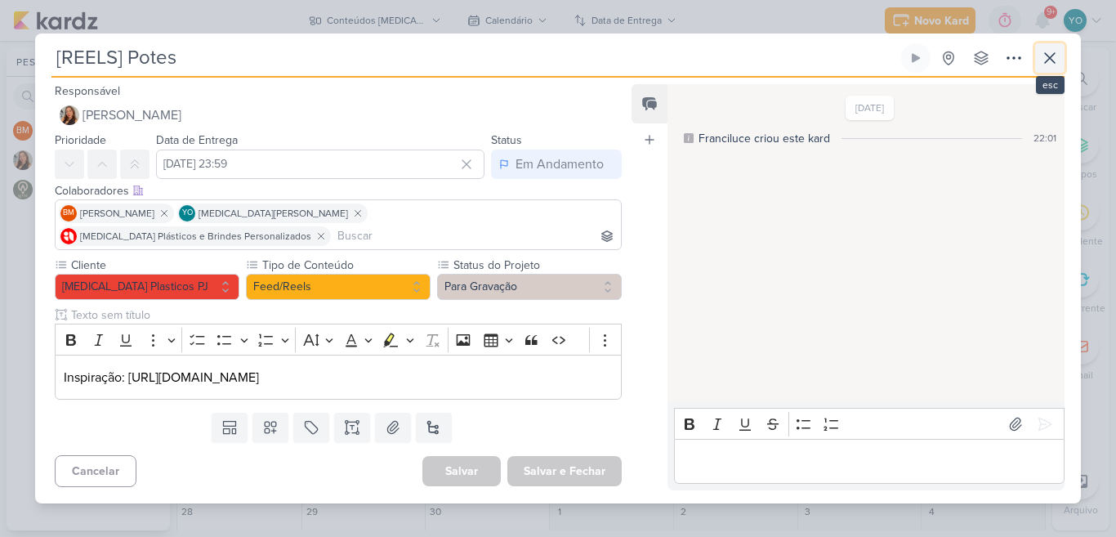
click at [1046, 68] on icon at bounding box center [1050, 58] width 20 height 20
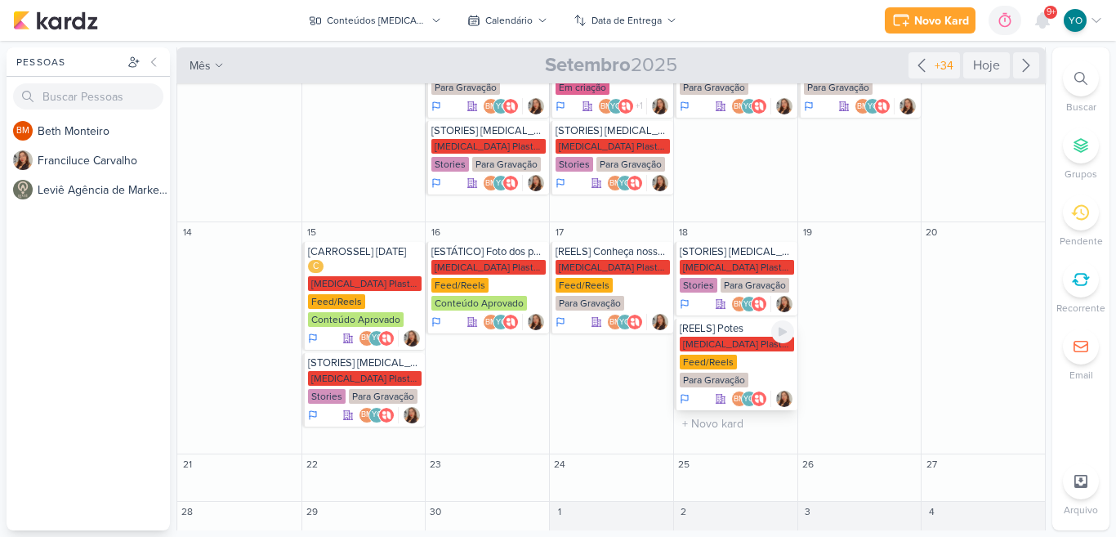
click at [727, 368] on div "Feed/Reels" at bounding box center [707, 361] width 57 height 15
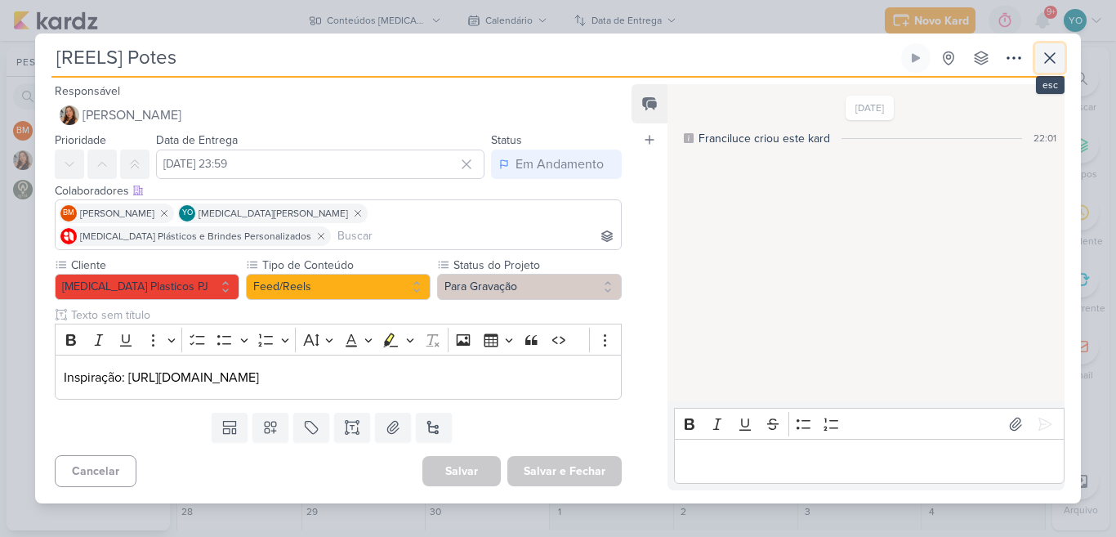
click at [1062, 72] on button at bounding box center [1049, 57] width 29 height 29
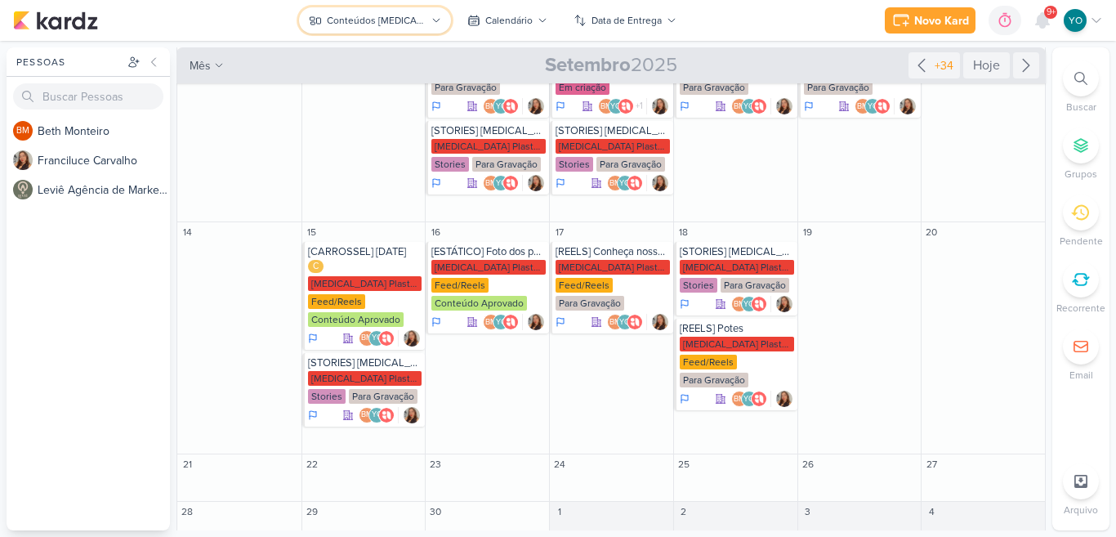
click at [415, 21] on div "Conteúdos [MEDICAL_DATA] Plásticos" at bounding box center [376, 20] width 99 height 15
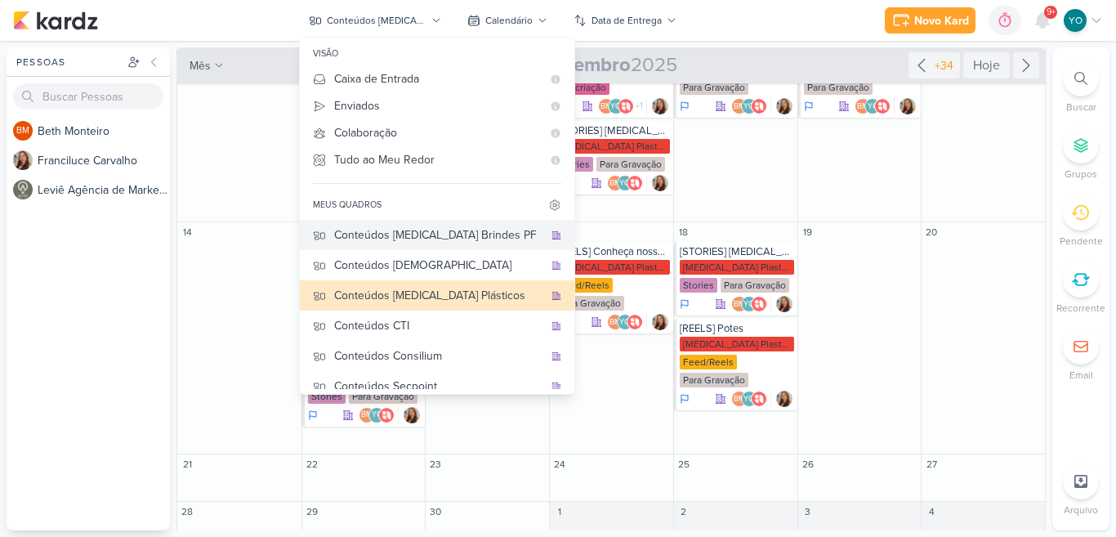
click at [461, 225] on button "Conteúdos [MEDICAL_DATA] Brindes PF" at bounding box center [437, 235] width 274 height 30
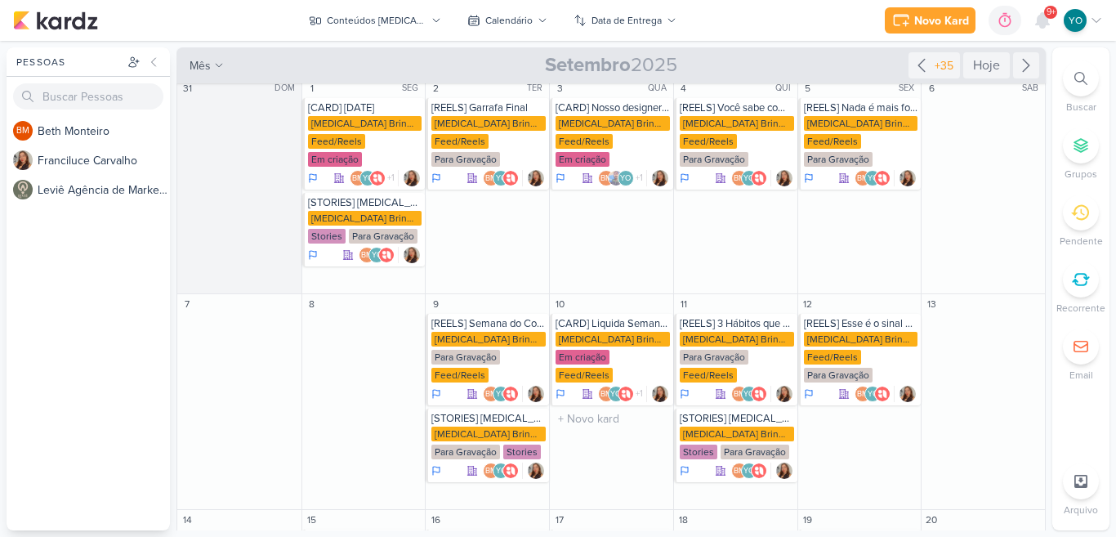
scroll to position [0, 0]
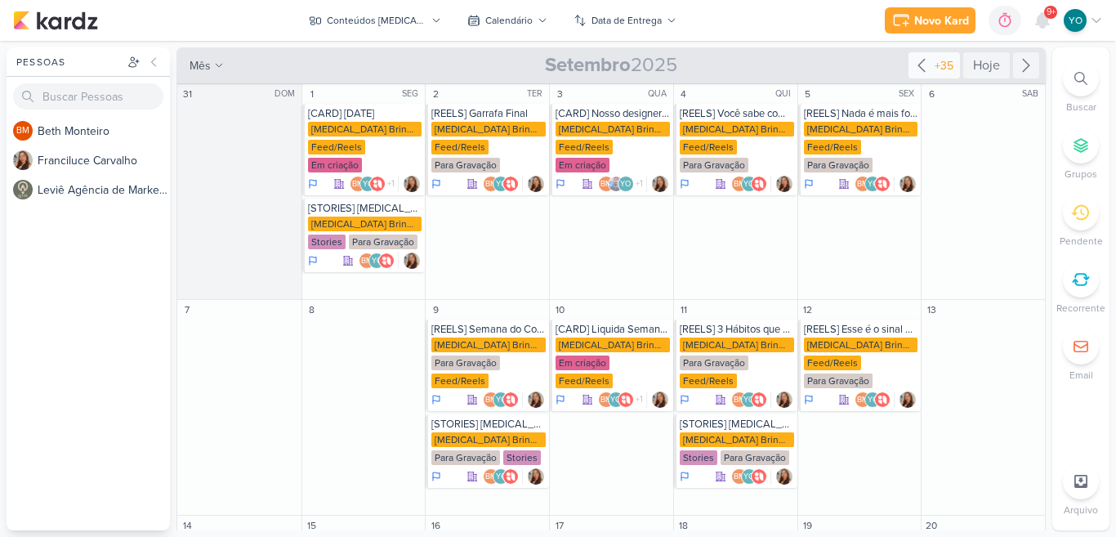
click at [920, 71] on icon at bounding box center [921, 66] width 20 height 20
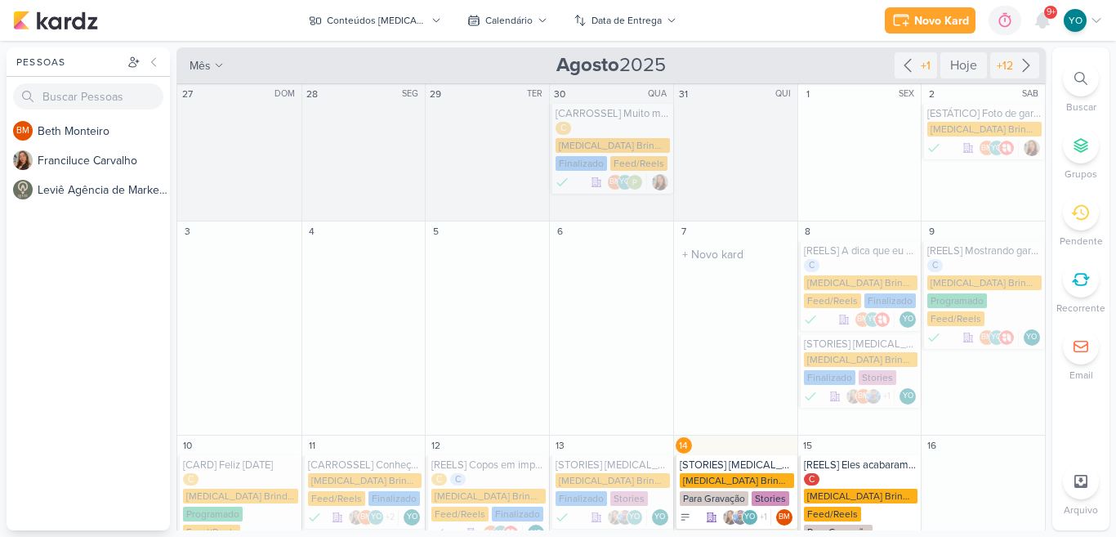
scroll to position [216, 0]
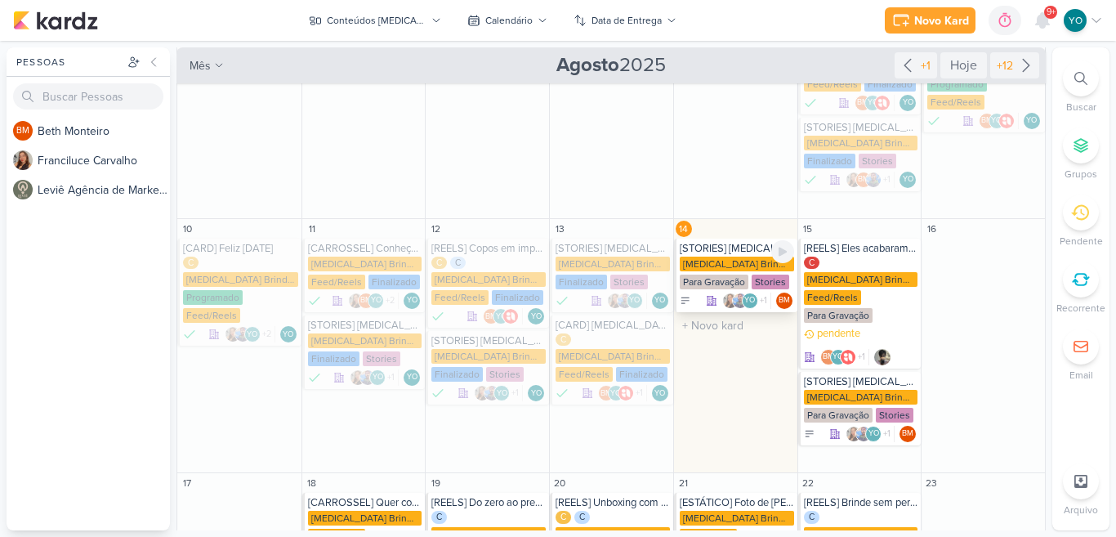
click at [740, 256] on div "Allegra Brindes PF" at bounding box center [736, 263] width 114 height 15
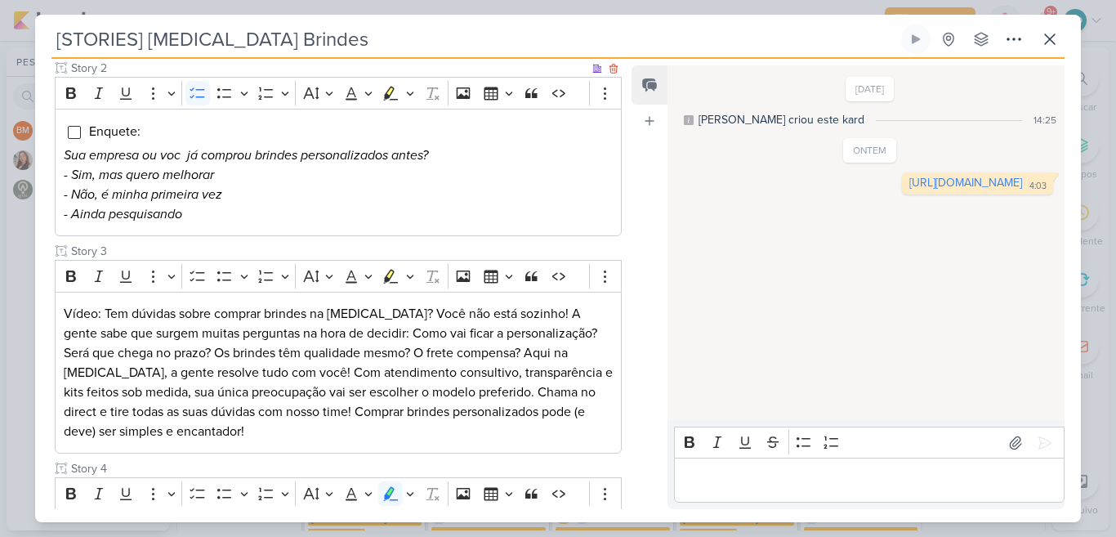
scroll to position [469, 0]
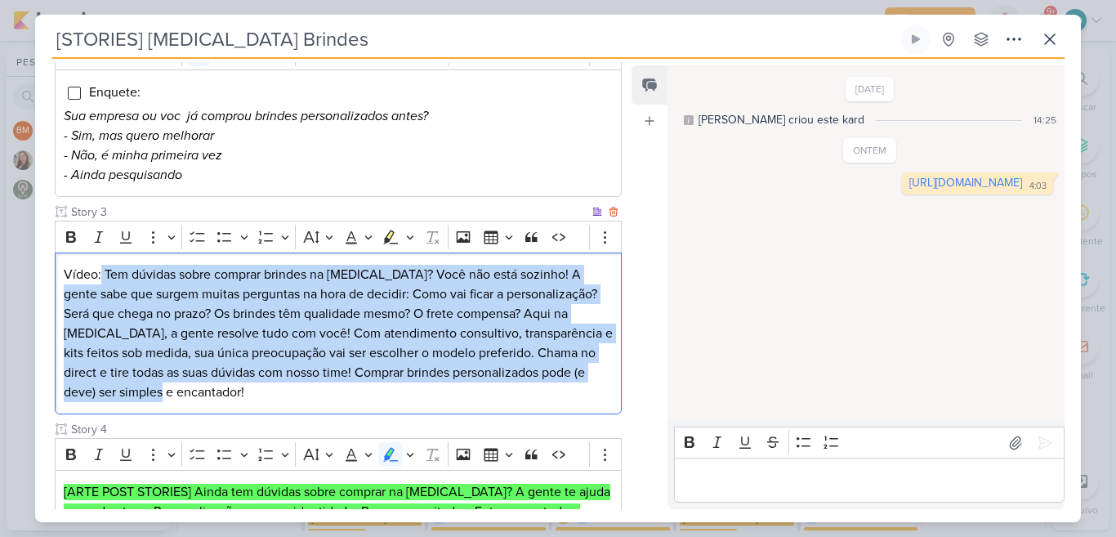
drag, startPoint x: 101, startPoint y: 270, endPoint x: 197, endPoint y: 390, distance: 153.4
click at [197, 390] on p "Vídeo: Tem dúvidas sobre comprar brindes na Allegra? Você não está sozinho! A g…" at bounding box center [338, 333] width 549 height 137
click at [205, 390] on p "Vídeo: Tem dúvidas sobre comprar brindes na Allegra? Você não está sozinho! A g…" at bounding box center [338, 333] width 549 height 137
drag, startPoint x: 104, startPoint y: 270, endPoint x: 197, endPoint y: 390, distance: 151.3
click at [197, 390] on p "Vídeo: Tem dúvidas sobre comprar brindes na Allegra? Você não está sozinho! A g…" at bounding box center [338, 333] width 549 height 137
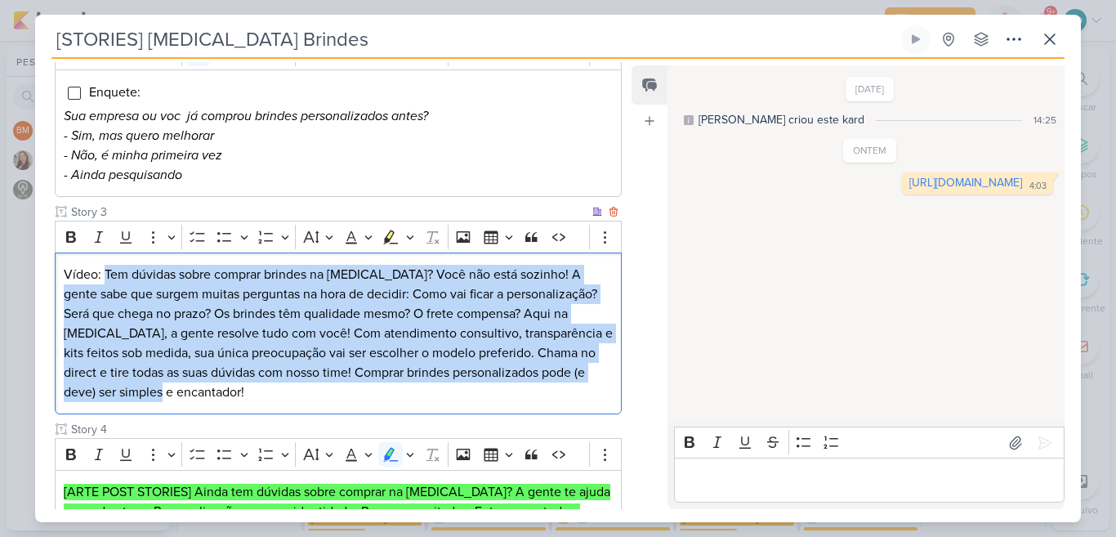
click at [196, 383] on p "Vídeo: Tem dúvidas sobre comprar brindes na Allegra? Você não está sozinho! A g…" at bounding box center [338, 333] width 549 height 137
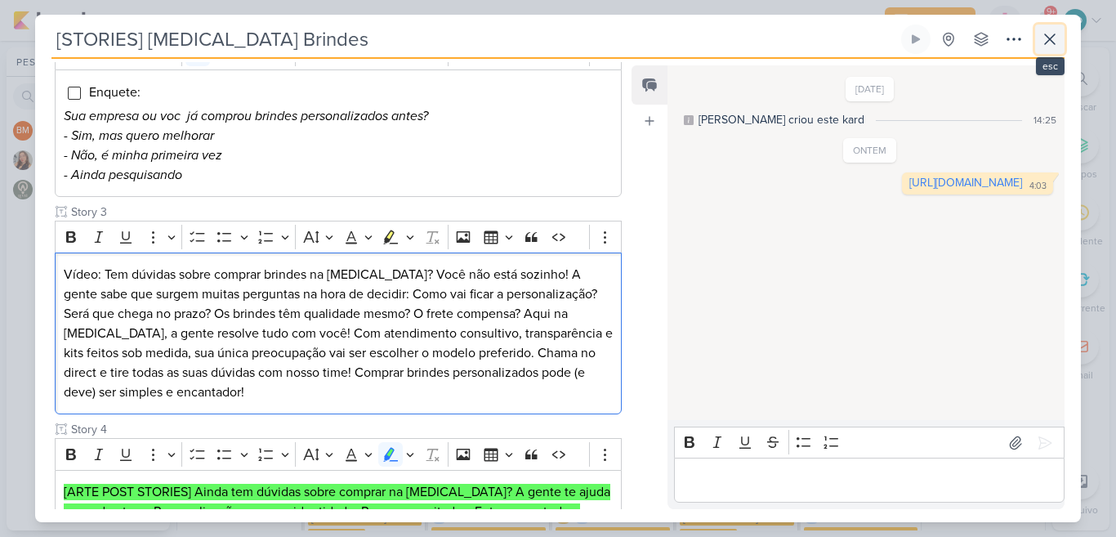
click at [1053, 38] on icon at bounding box center [1050, 39] width 20 height 20
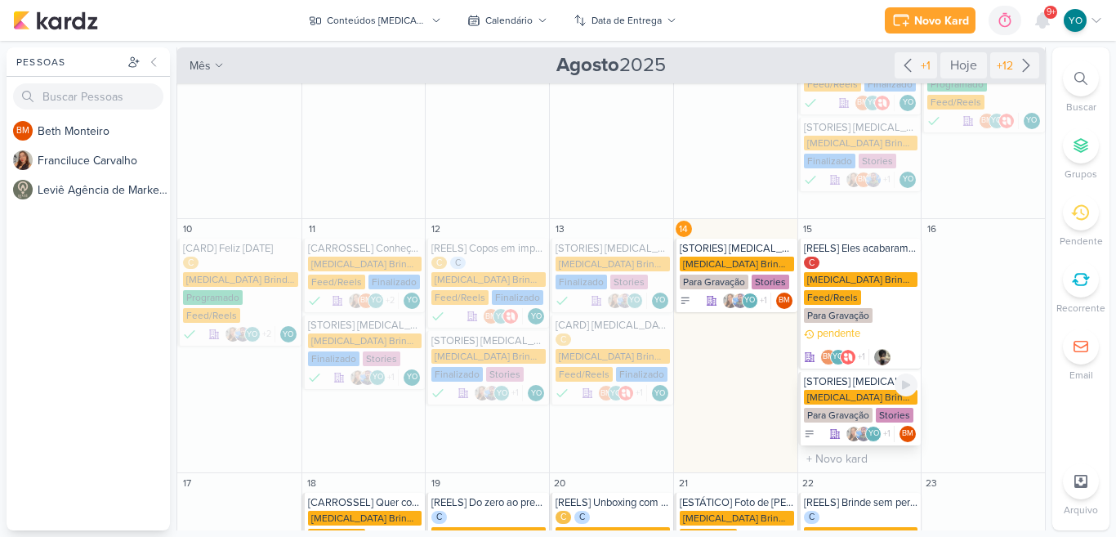
click at [831, 372] on div "[STORIES] Allegra Brindes Allegra Brindes PF Para Gravação Stories +1" at bounding box center [859, 409] width 123 height 74
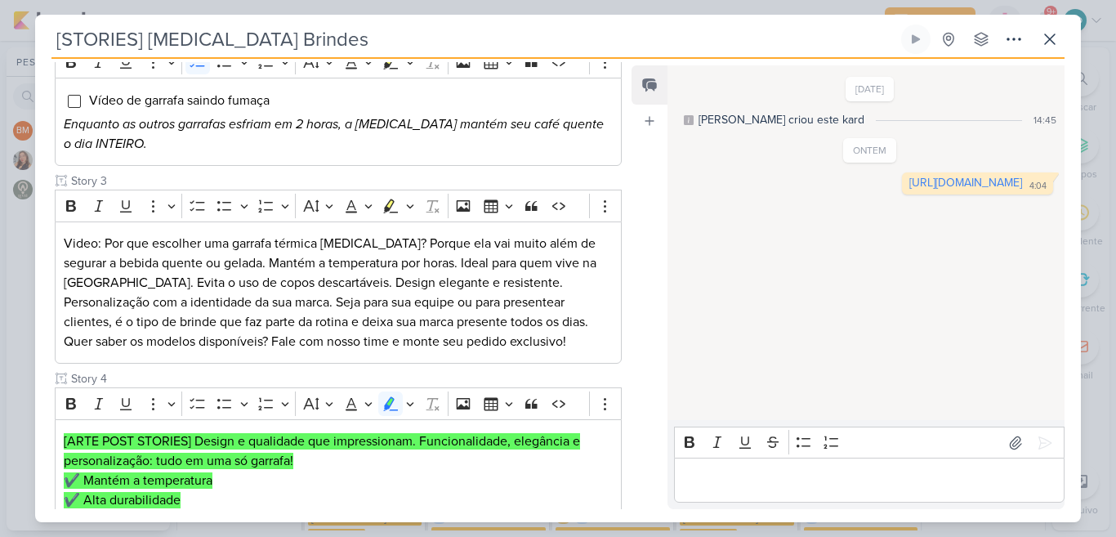
scroll to position [425, 0]
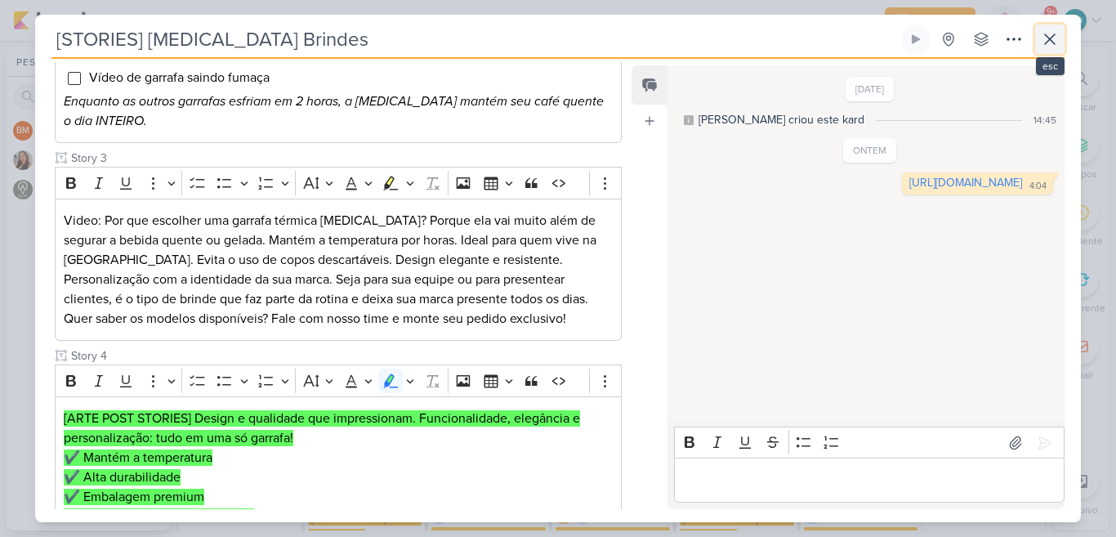
click at [1050, 37] on icon at bounding box center [1050, 39] width 20 height 20
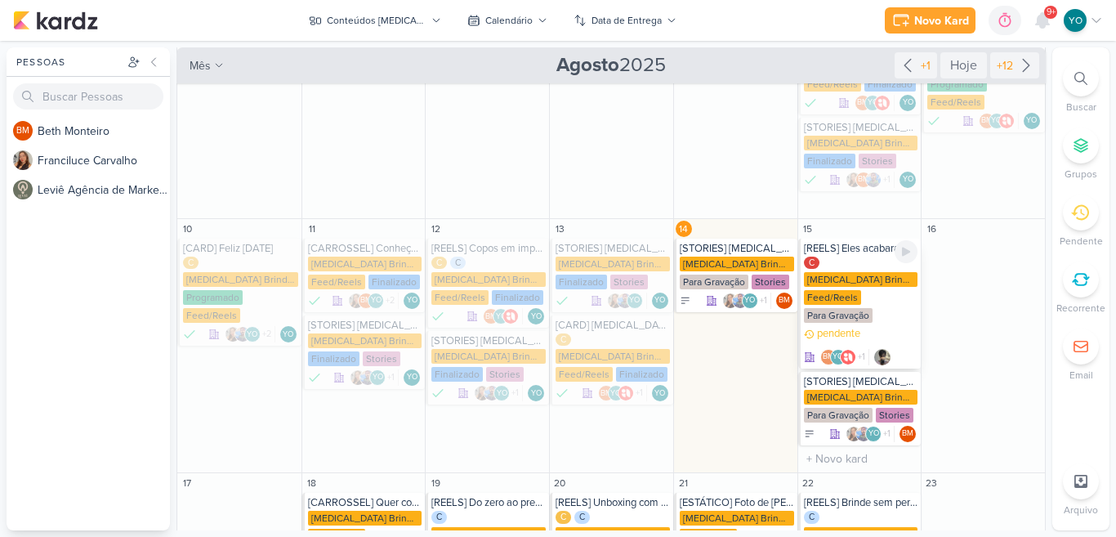
click at [871, 256] on div "C Allegra Brindes PF Feed/Reels Para Gravação" at bounding box center [861, 290] width 114 height 69
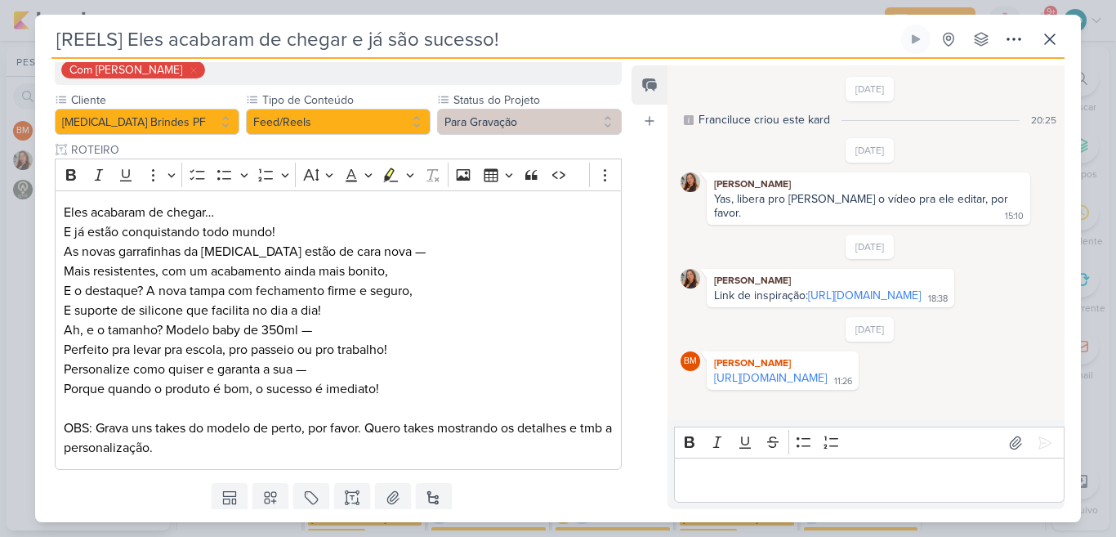
scroll to position [228, 0]
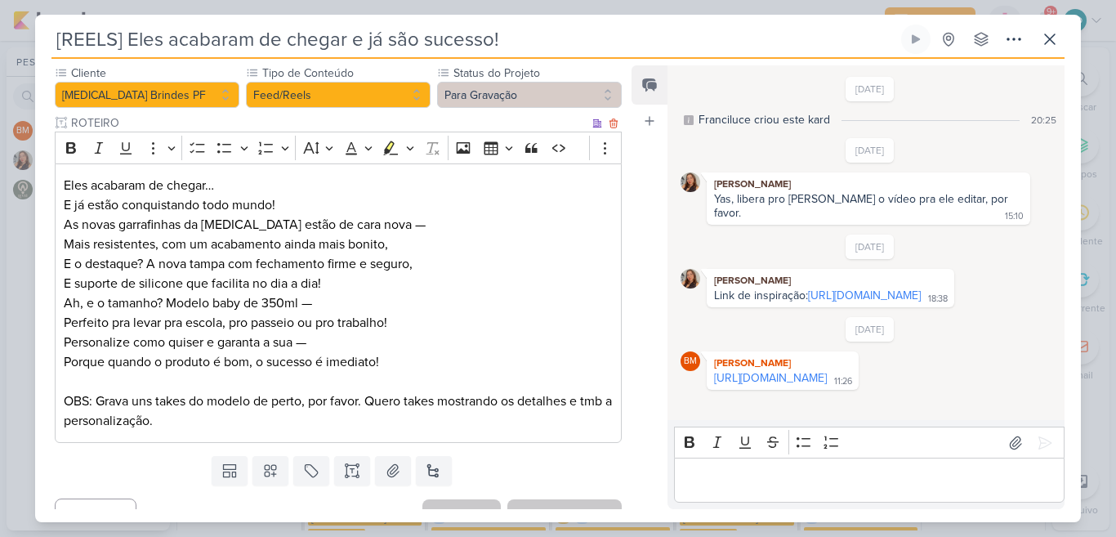
click at [491, 346] on p "Personalize como quiser e garanta a sua — Porque quando o produto é bom, o suce…" at bounding box center [338, 351] width 549 height 39
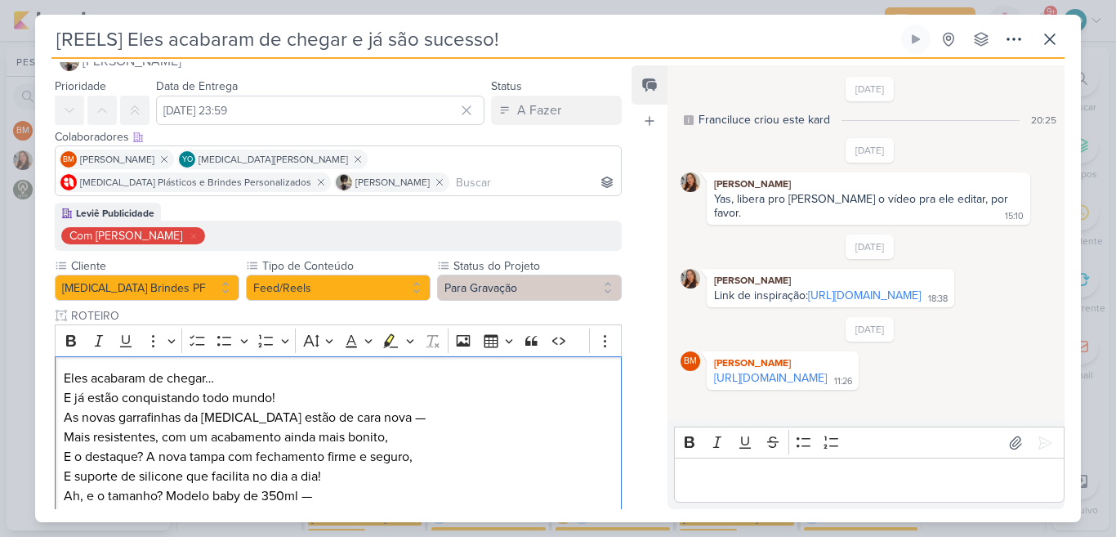
scroll to position [33, 0]
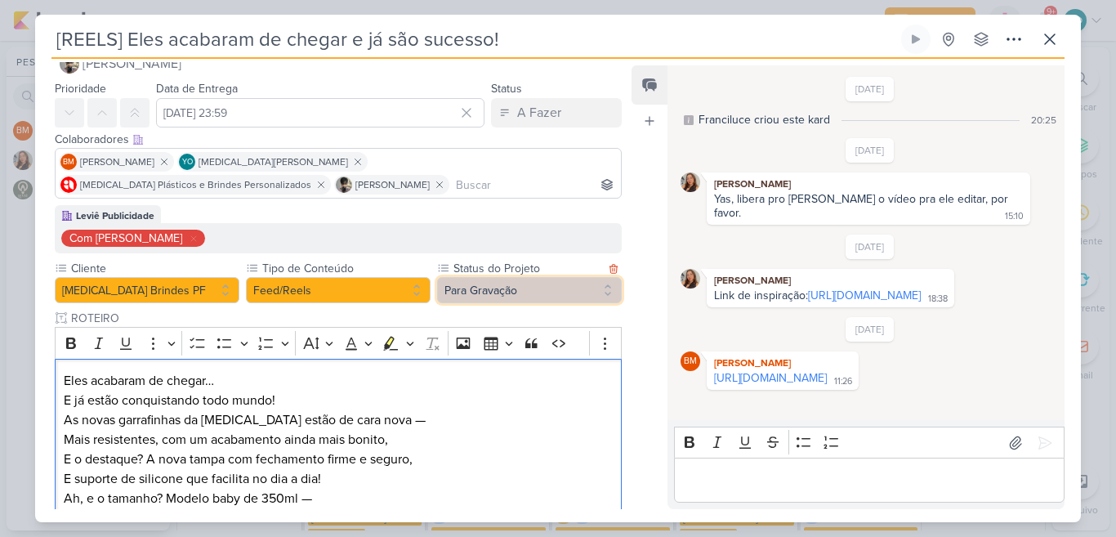
click at [485, 292] on button "Para Gravação" at bounding box center [529, 290] width 185 height 26
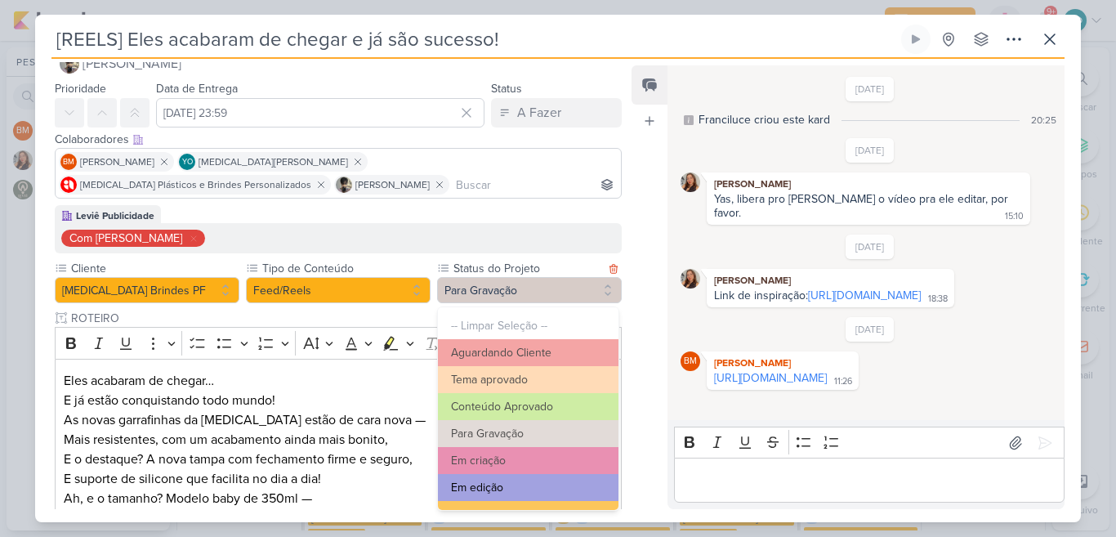
click at [563, 488] on button "Em edição" at bounding box center [528, 487] width 180 height 27
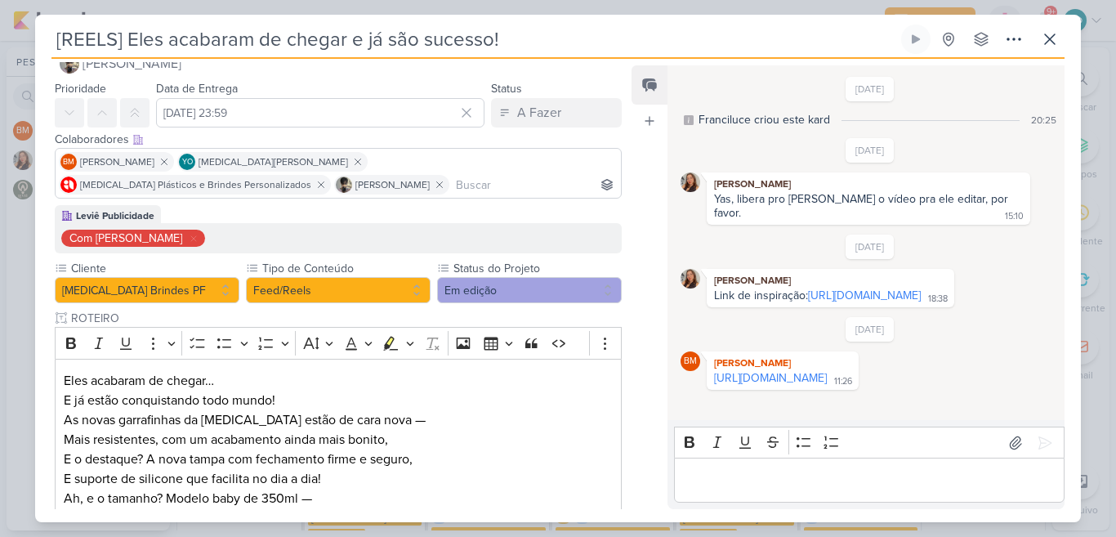
click at [633, 434] on div "Feed Atrelar email Solte o email para atrelar ao kard" at bounding box center [649, 286] width 36 height 443
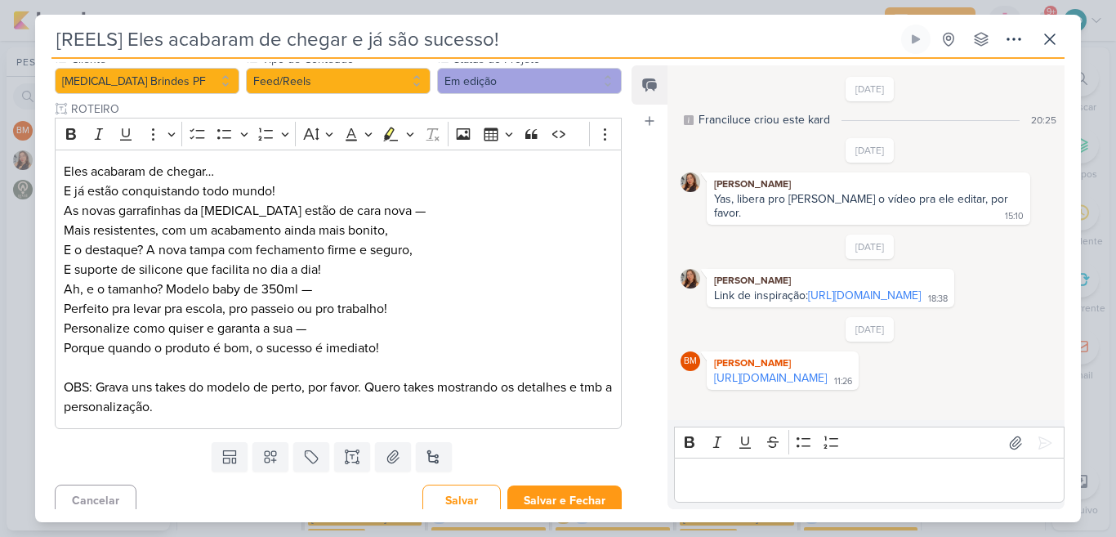
scroll to position [252, 0]
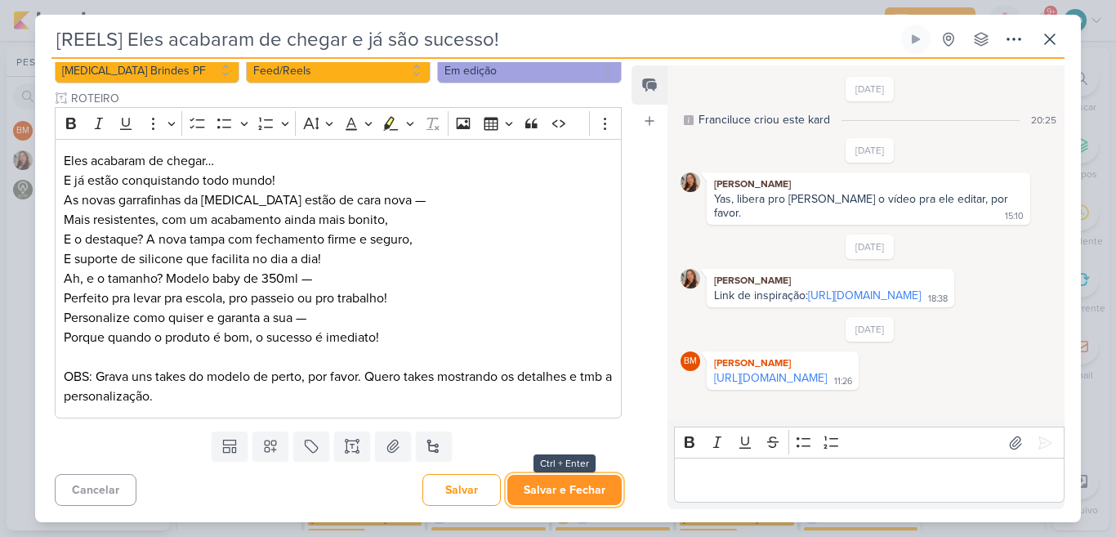
click at [568, 504] on button "Salvar e Fechar" at bounding box center [564, 489] width 114 height 30
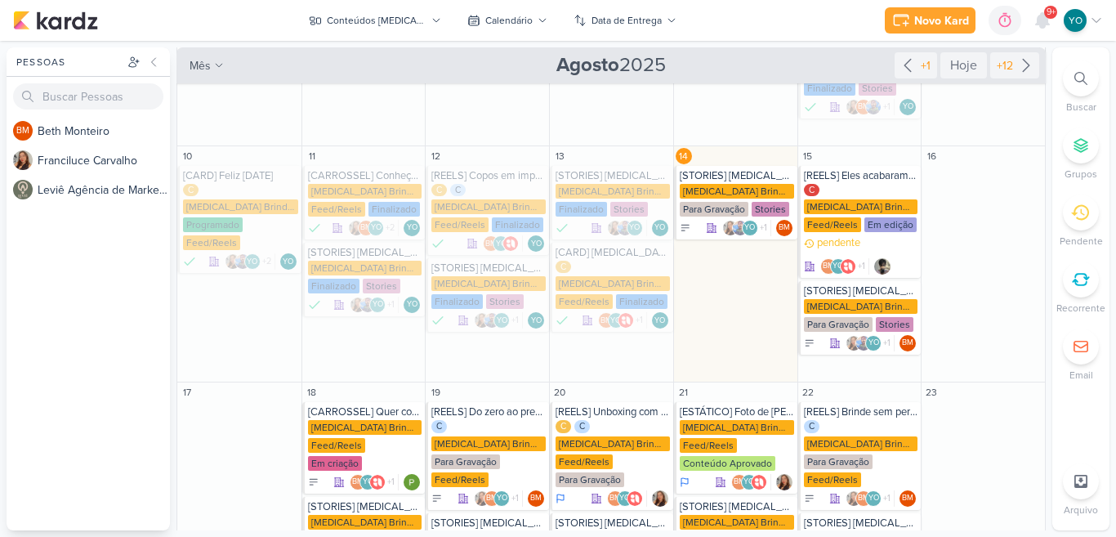
scroll to position [412, 0]
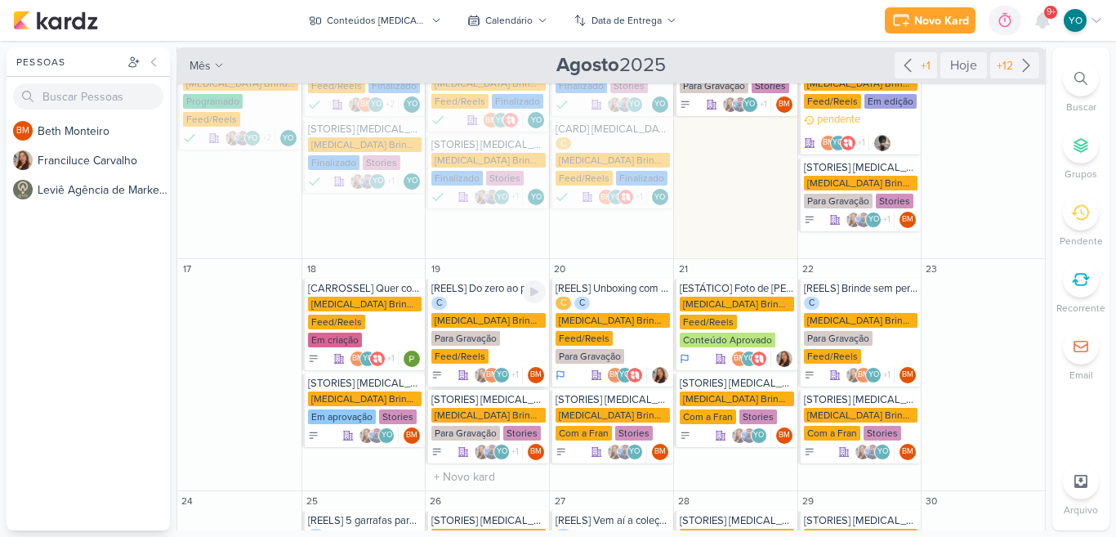
click at [500, 296] on div "C Allegra Brindes PF Para Gravação Feed/Reels" at bounding box center [488, 330] width 114 height 69
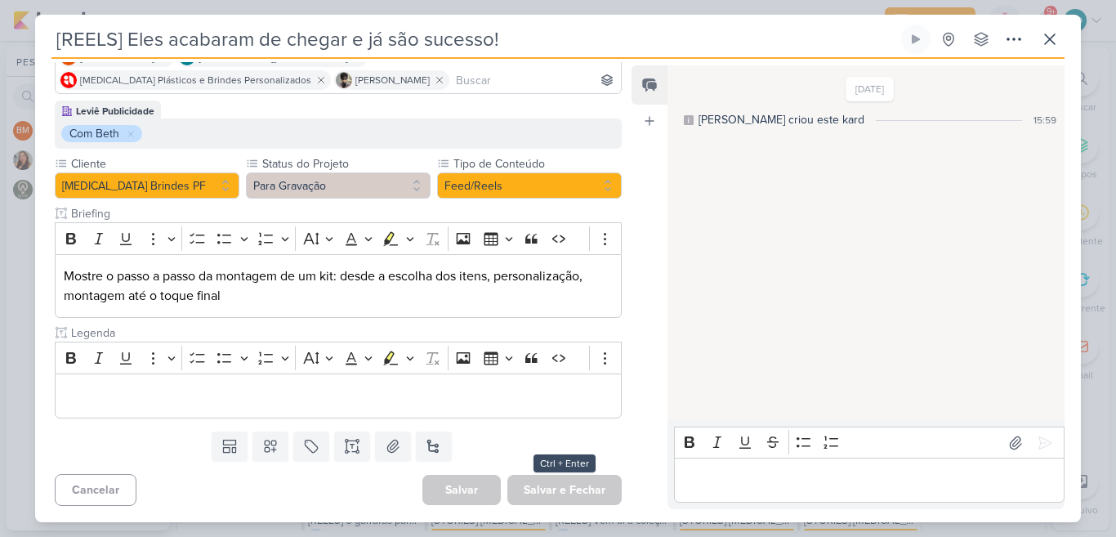
type input "[REELS] Do zero ao presente"
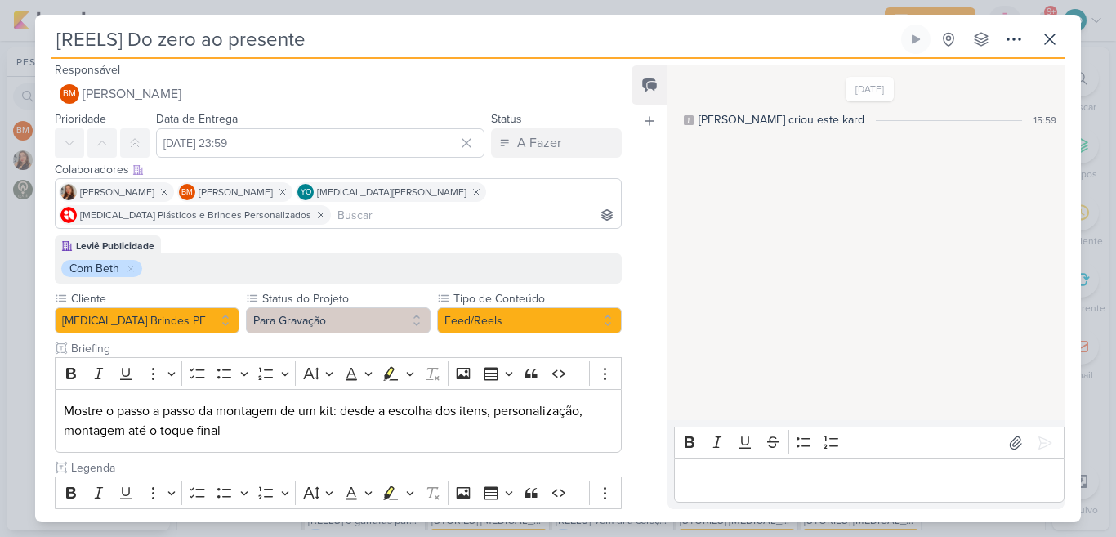
scroll to position [2, 0]
click at [1042, 45] on icon at bounding box center [1050, 39] width 20 height 20
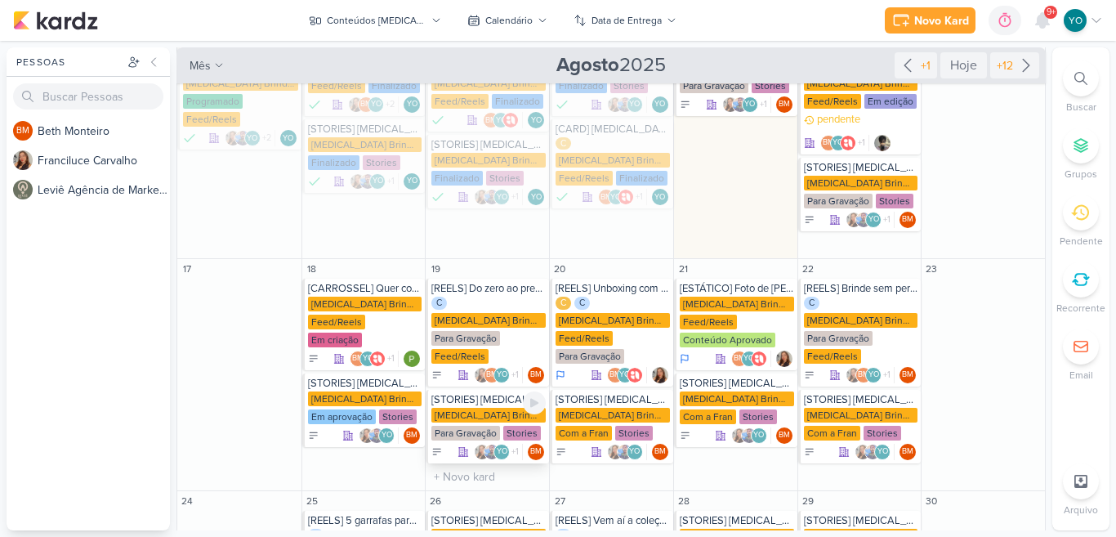
click at [486, 408] on div "Allegra Brindes PF" at bounding box center [488, 415] width 114 height 15
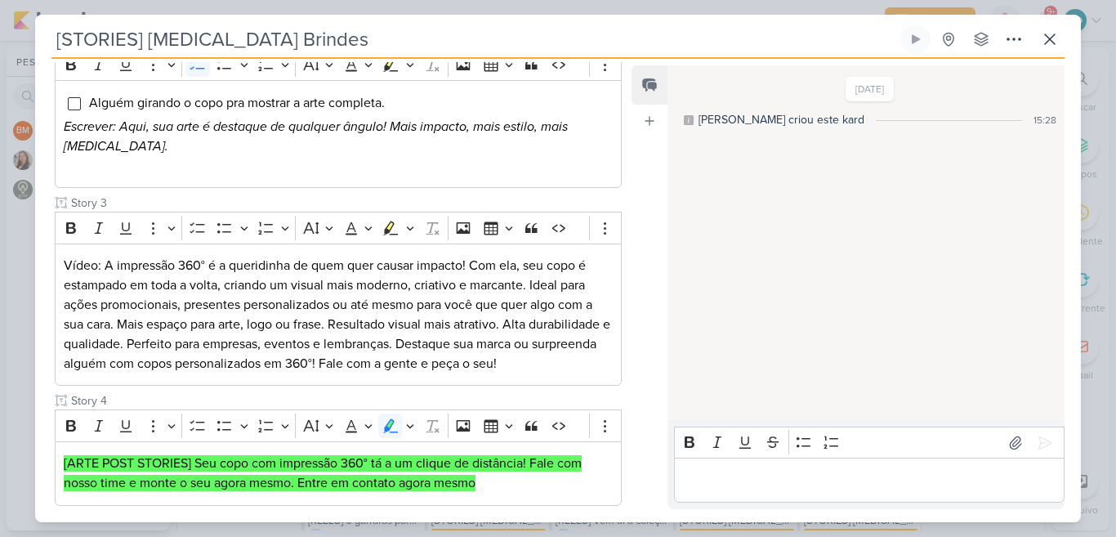
scroll to position [411, 0]
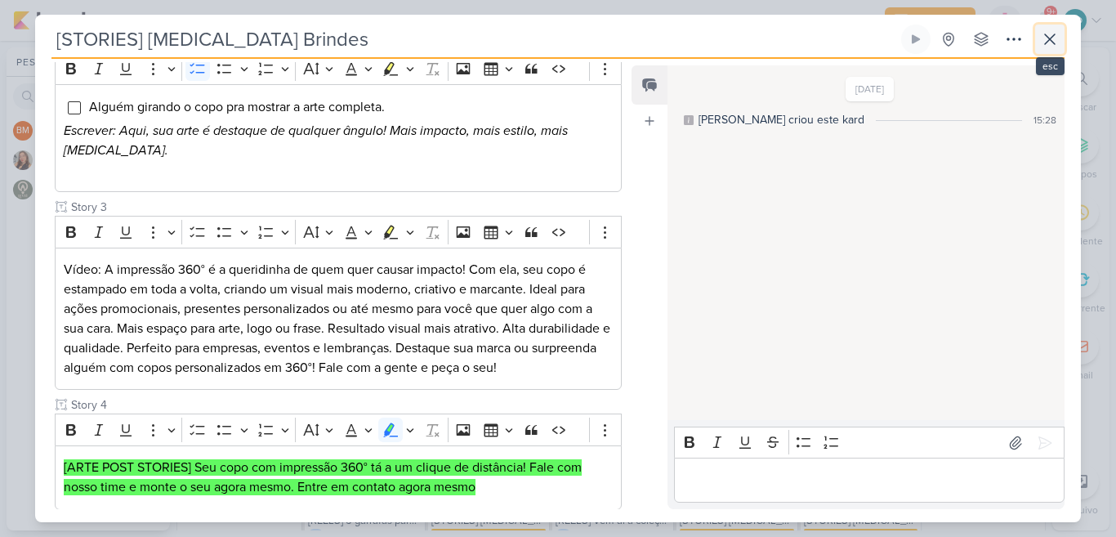
click at [1053, 33] on icon at bounding box center [1050, 39] width 20 height 20
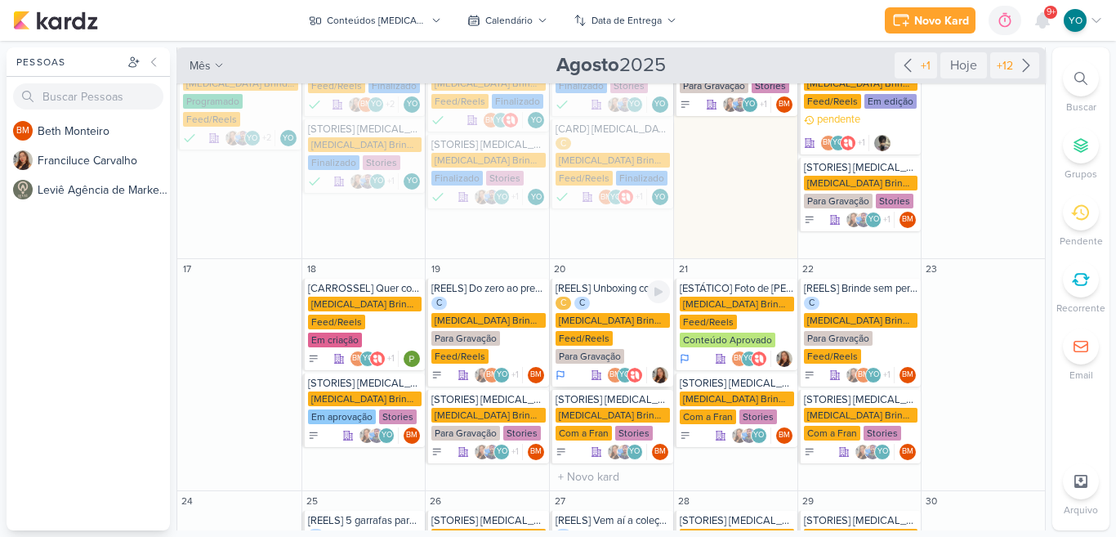
click at [608, 296] on div "C C Allegra Brindes PF Feed/Reels Para Gravação" at bounding box center [612, 330] width 114 height 69
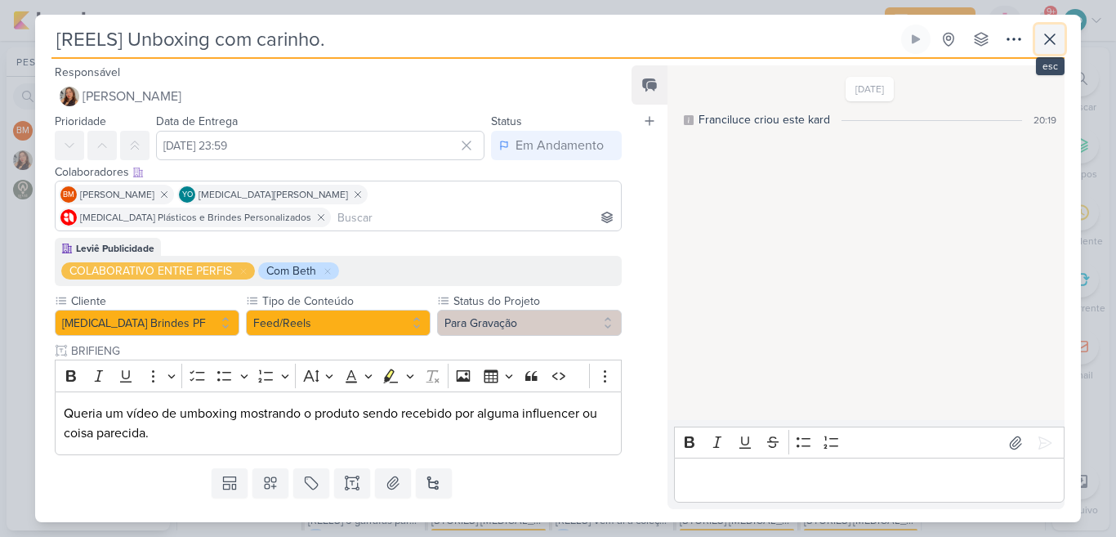
click at [1049, 42] on icon at bounding box center [1050, 39] width 20 height 20
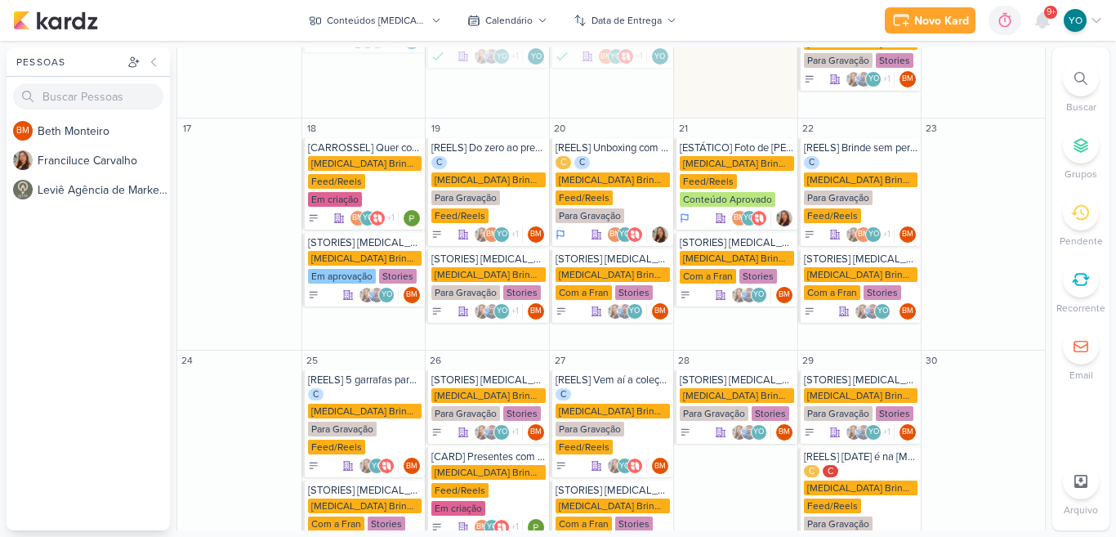
scroll to position [555, 0]
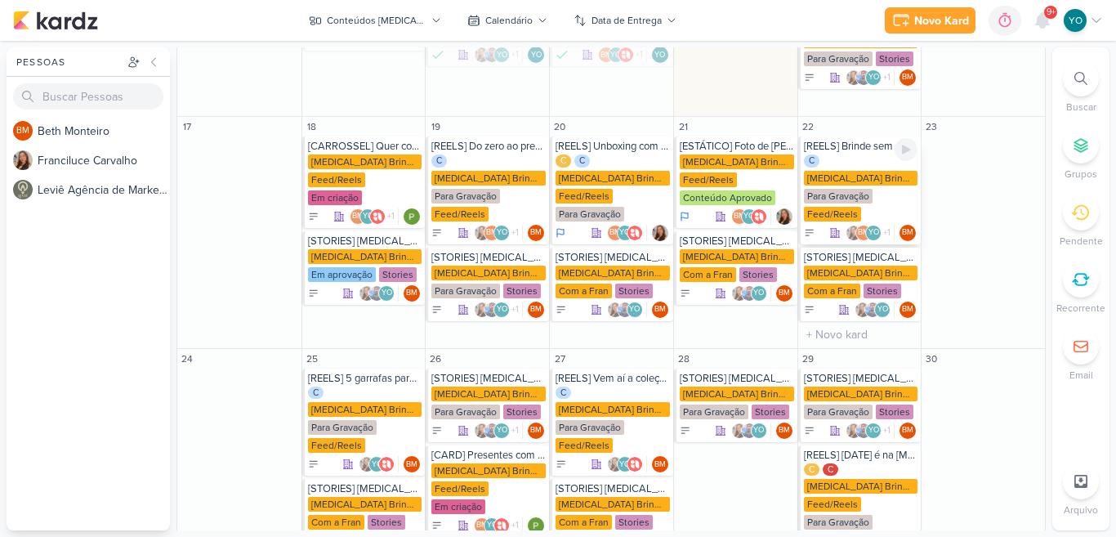
click at [865, 154] on div "C Allegra Brindes PF Para Gravação Feed/Reels" at bounding box center [861, 188] width 114 height 69
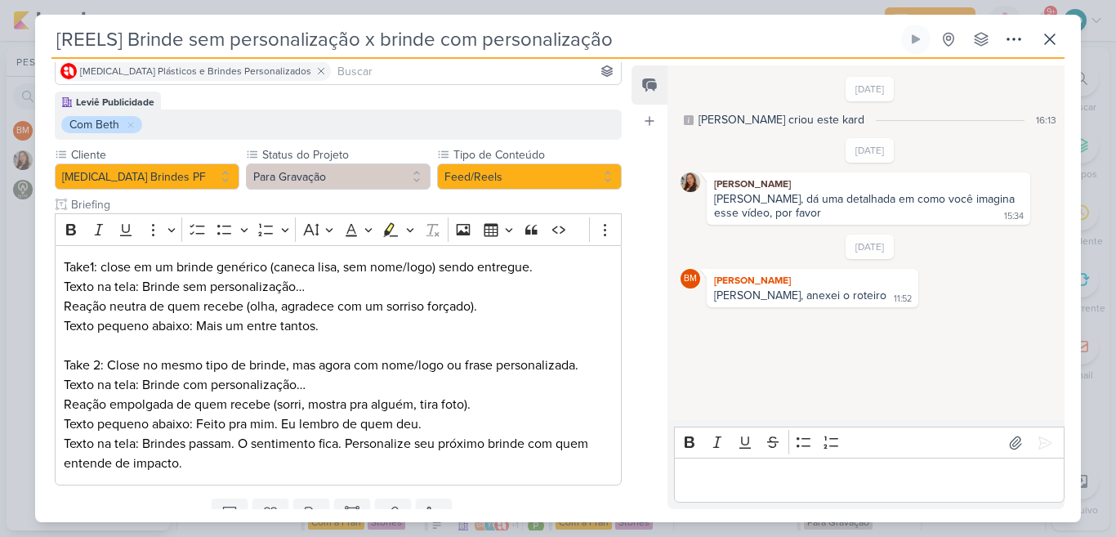
scroll to position [143, 0]
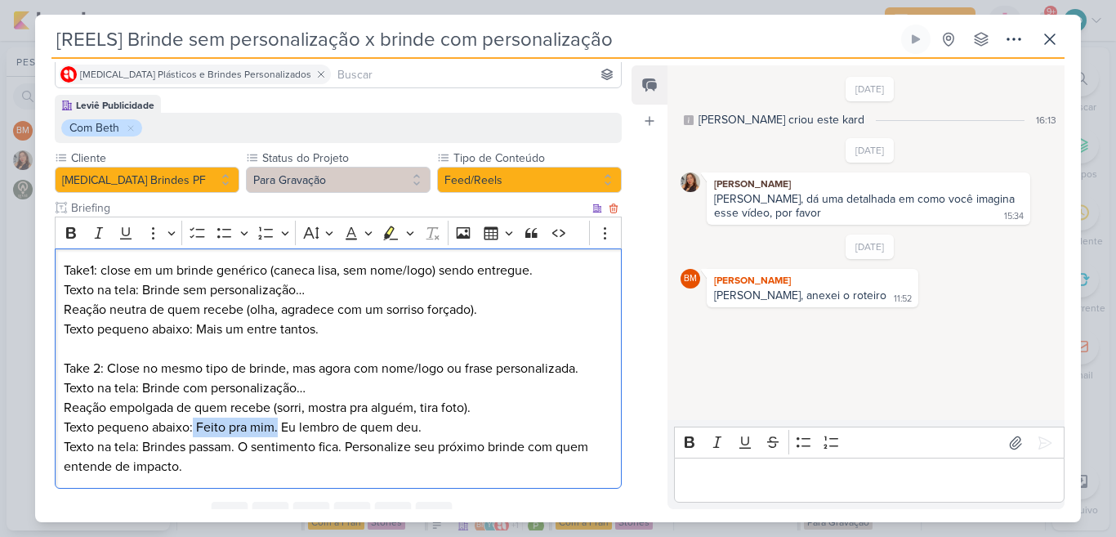
drag, startPoint x: 194, startPoint y: 426, endPoint x: 278, endPoint y: 425, distance: 83.3
click at [278, 425] on p "Texto pequeno abaixo: Feito pra mim. Eu lembro de quem deu." at bounding box center [338, 427] width 549 height 20
drag, startPoint x: 421, startPoint y: 430, endPoint x: 278, endPoint y: 434, distance: 143.0
click at [278, 434] on p "Texto pequeno abaixo: Feito pra mim. Eu lembro de quem deu." at bounding box center [338, 427] width 549 height 20
drag, startPoint x: 197, startPoint y: 423, endPoint x: 279, endPoint y: 421, distance: 82.5
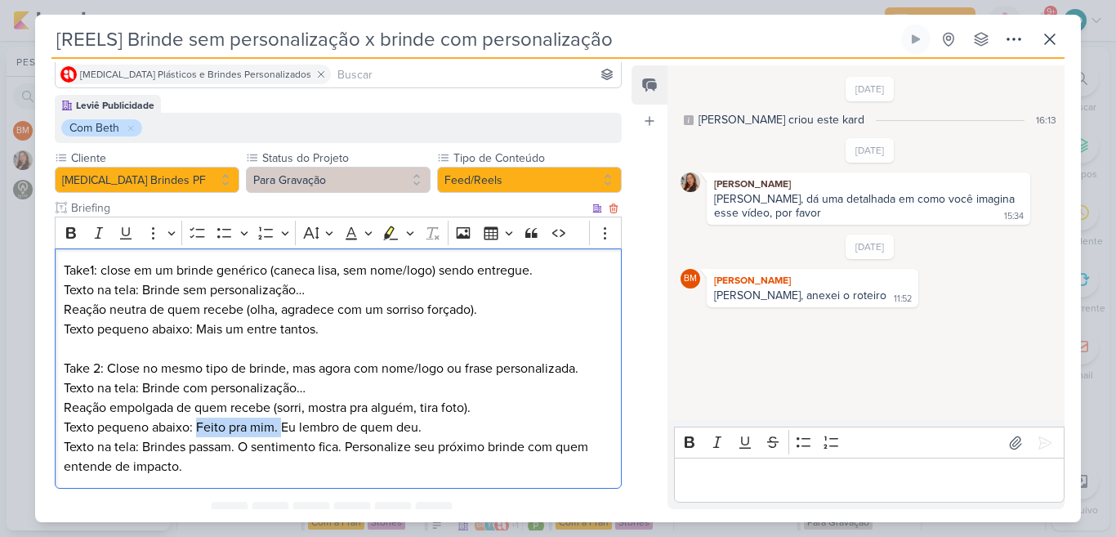
click at [279, 421] on p "Texto pequeno abaixo: Feito pra mim. Eu lembro de quem deu." at bounding box center [338, 427] width 549 height 20
click at [424, 429] on p "Texto pequeno abaixo: Feito pra mim. Eu lembro de quem deu." at bounding box center [338, 427] width 549 height 20
click at [390, 178] on button "Para Gravação" at bounding box center [338, 180] width 185 height 26
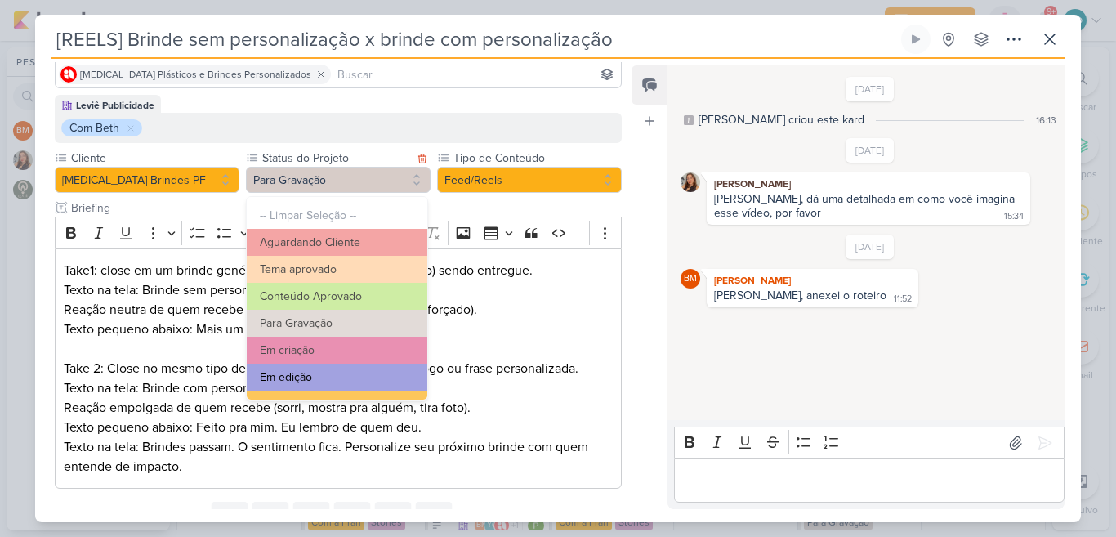
click at [354, 376] on button "Em edição" at bounding box center [337, 376] width 180 height 27
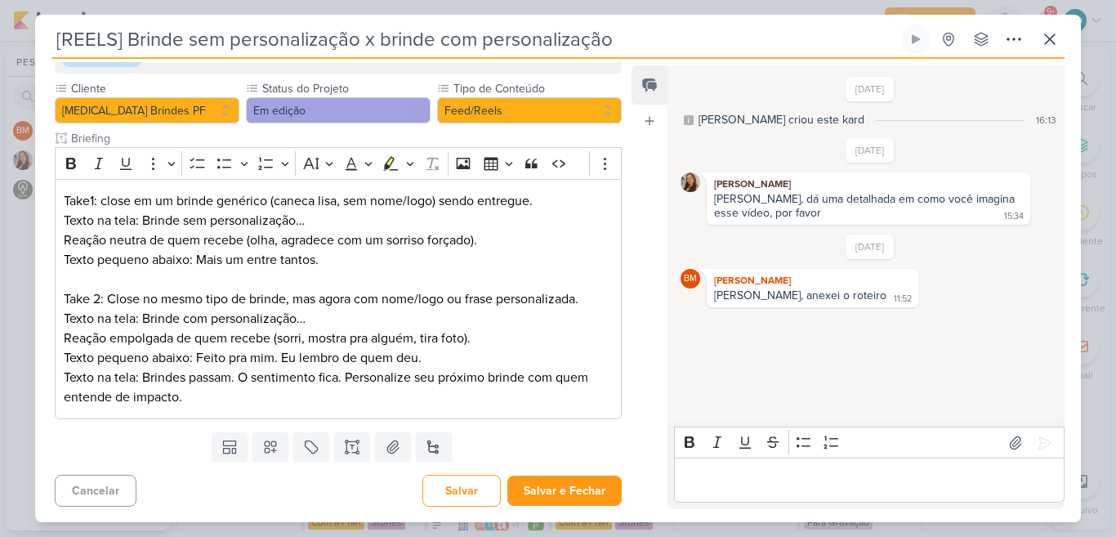
scroll to position [213, 0]
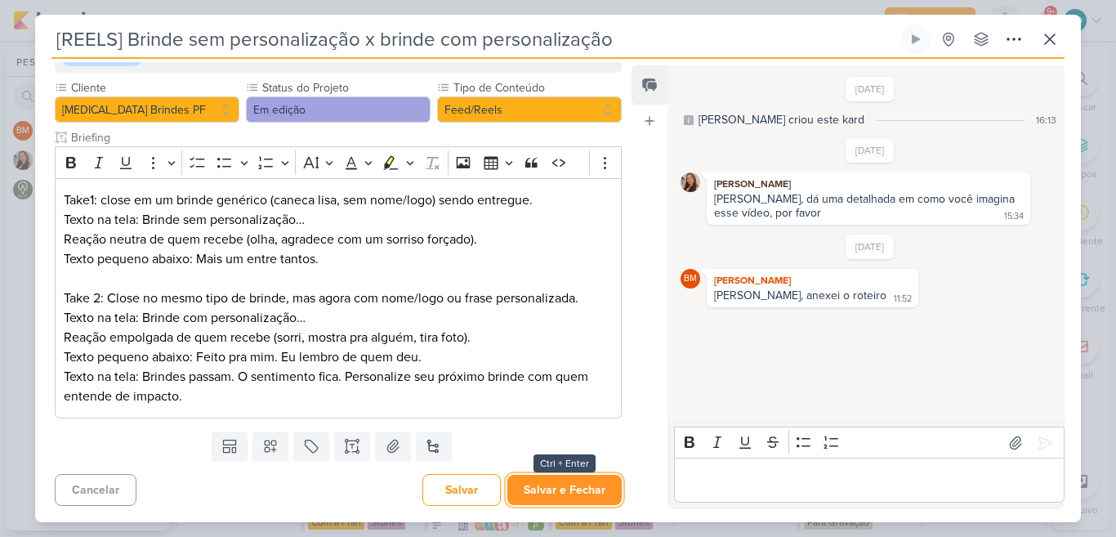
click at [550, 486] on button "Salvar e Fechar" at bounding box center [564, 489] width 114 height 30
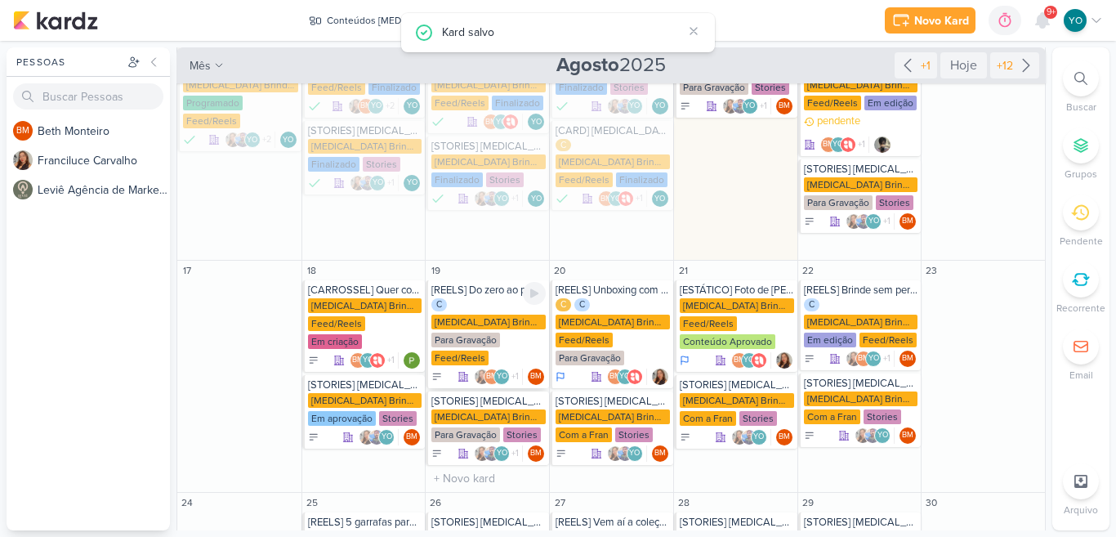
scroll to position [410, 0]
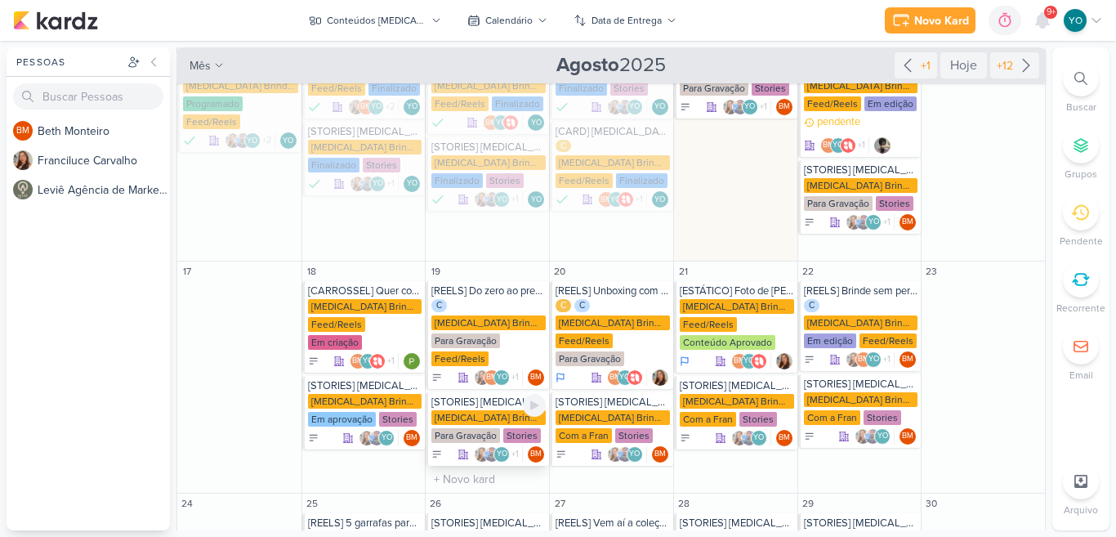
click at [501, 410] on div "Allegra Brindes PF" at bounding box center [488, 417] width 114 height 15
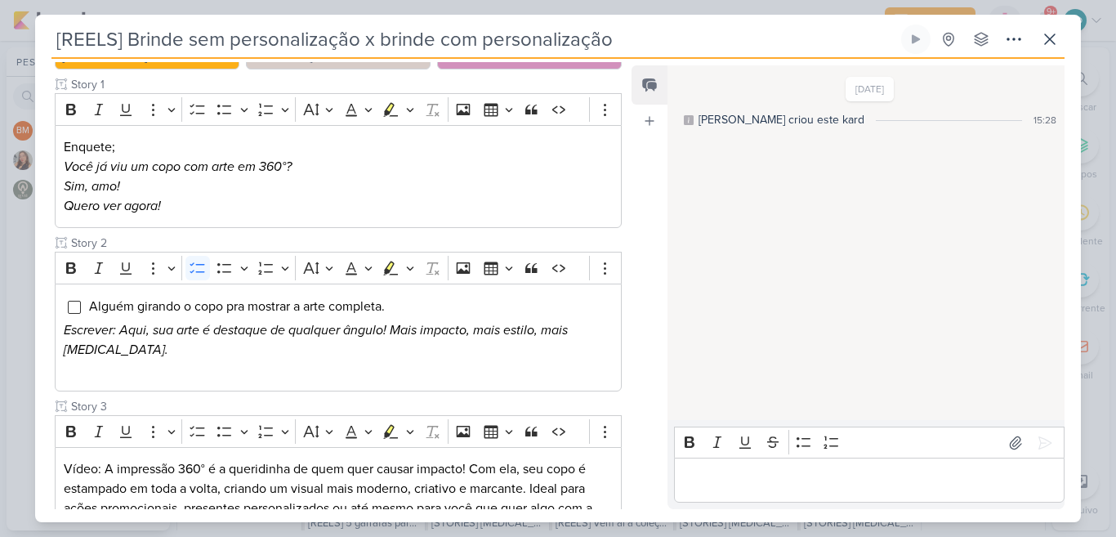
type input "[STORIES] [MEDICAL_DATA] Brindes"
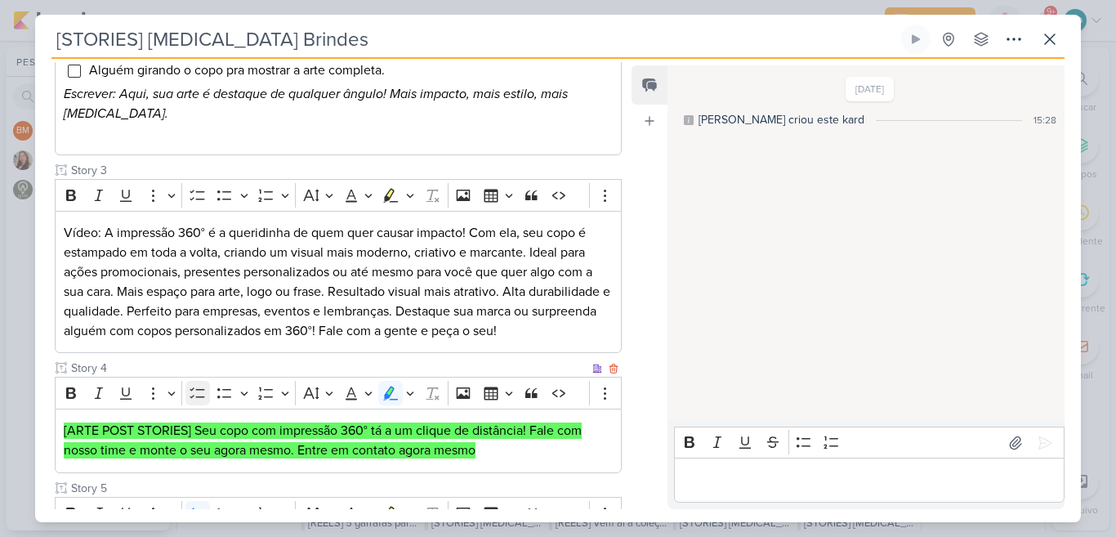
scroll to position [443, 0]
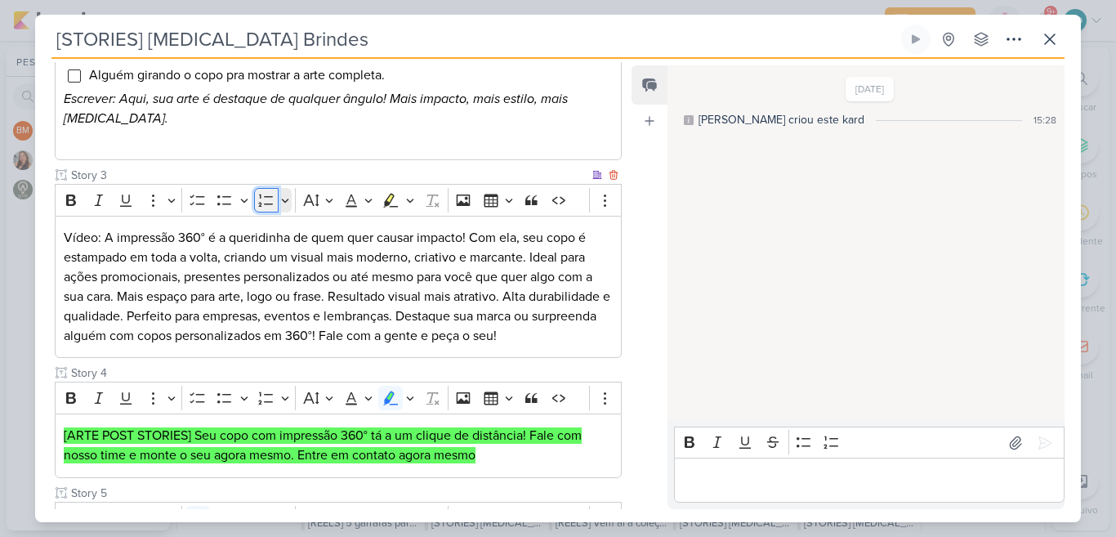
click at [257, 205] on button "Numbered List" at bounding box center [266, 200] width 25 height 25
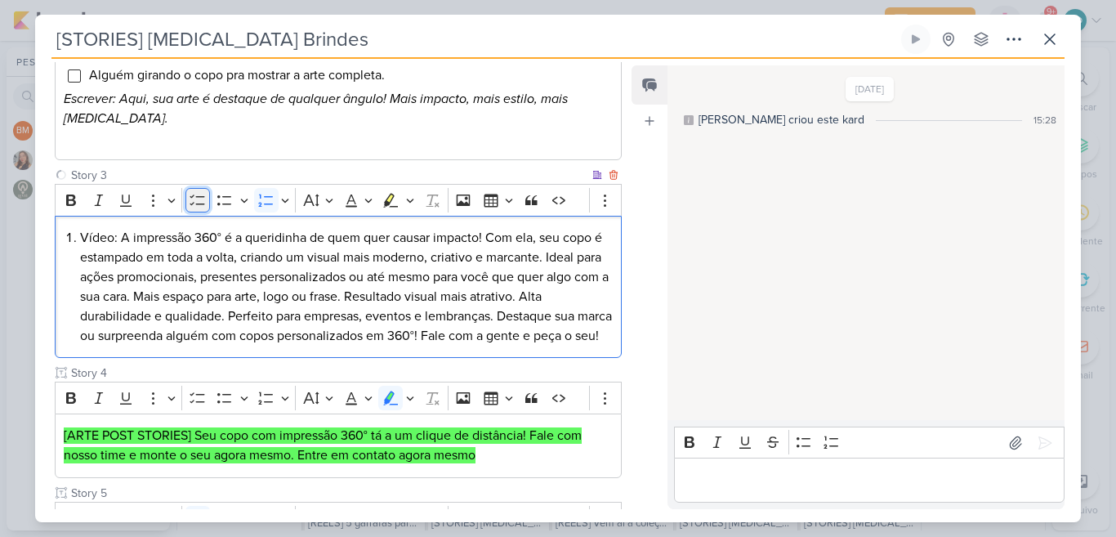
click at [190, 199] on icon "Editor toolbar" at bounding box center [197, 200] width 16 height 16
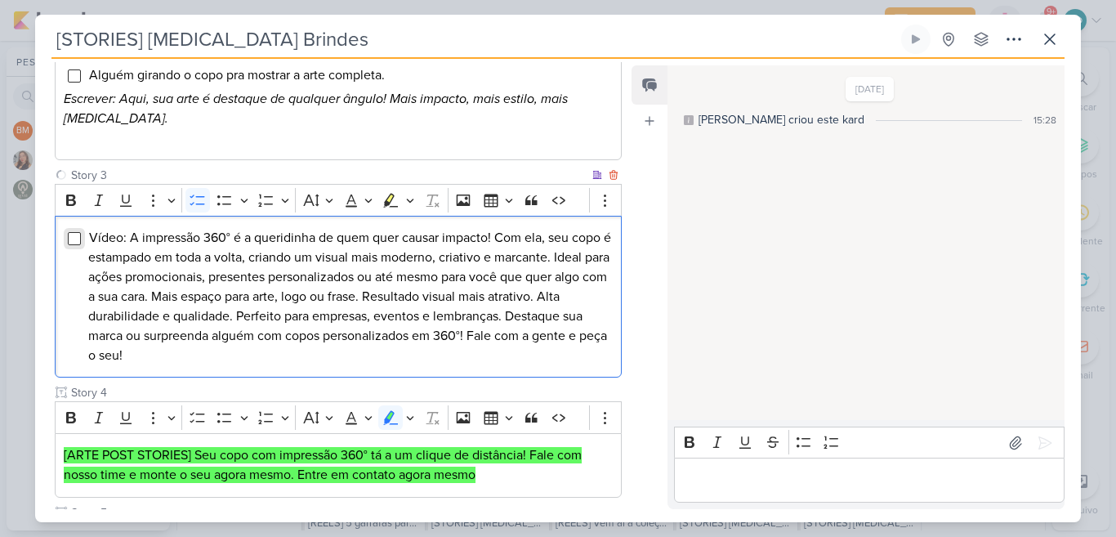
click at [78, 234] on input "Editor editing area: main" at bounding box center [74, 238] width 13 height 13
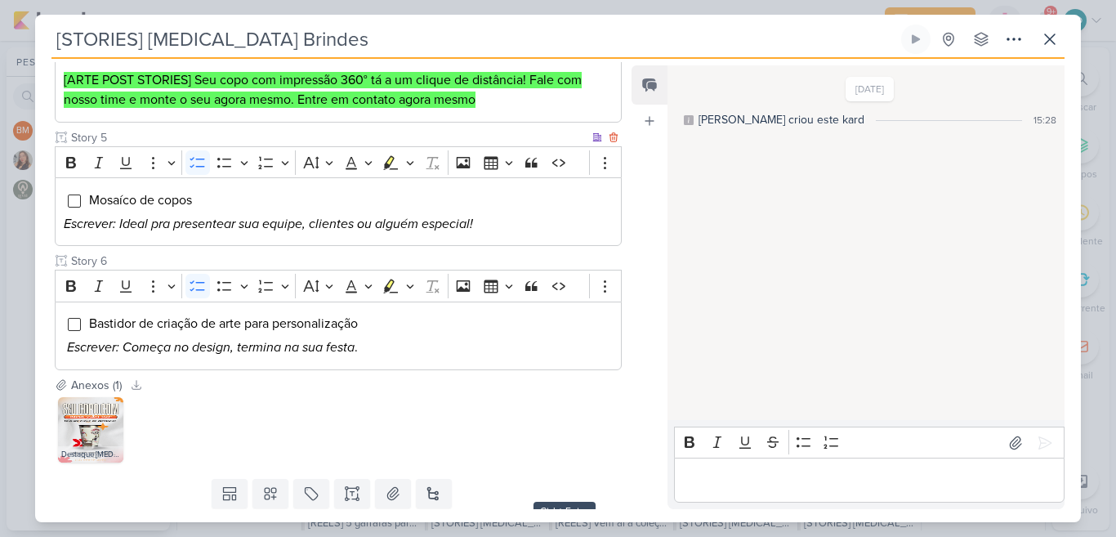
scroll to position [865, 0]
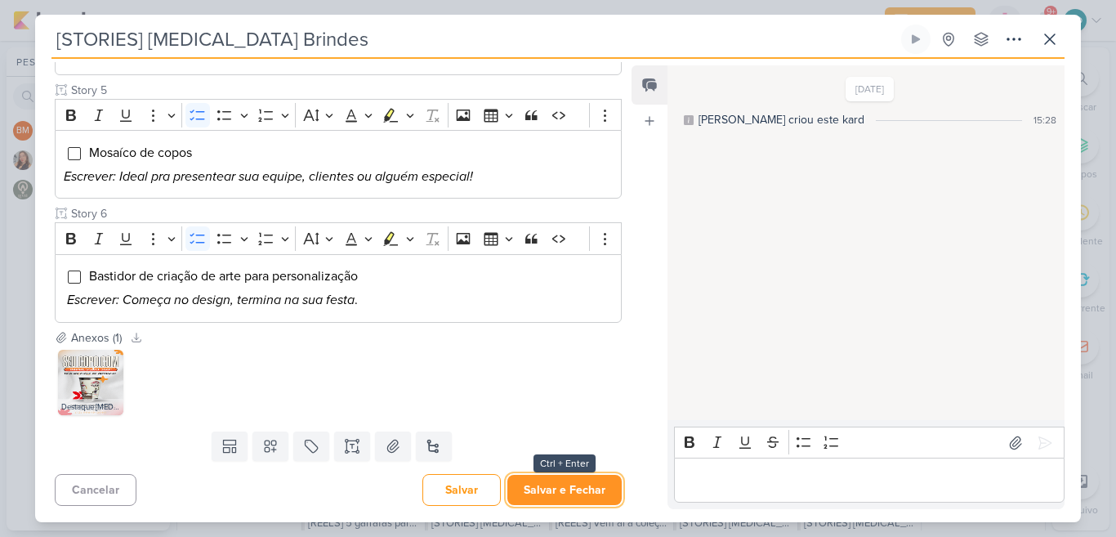
click at [571, 494] on button "Salvar e Fechar" at bounding box center [564, 489] width 114 height 30
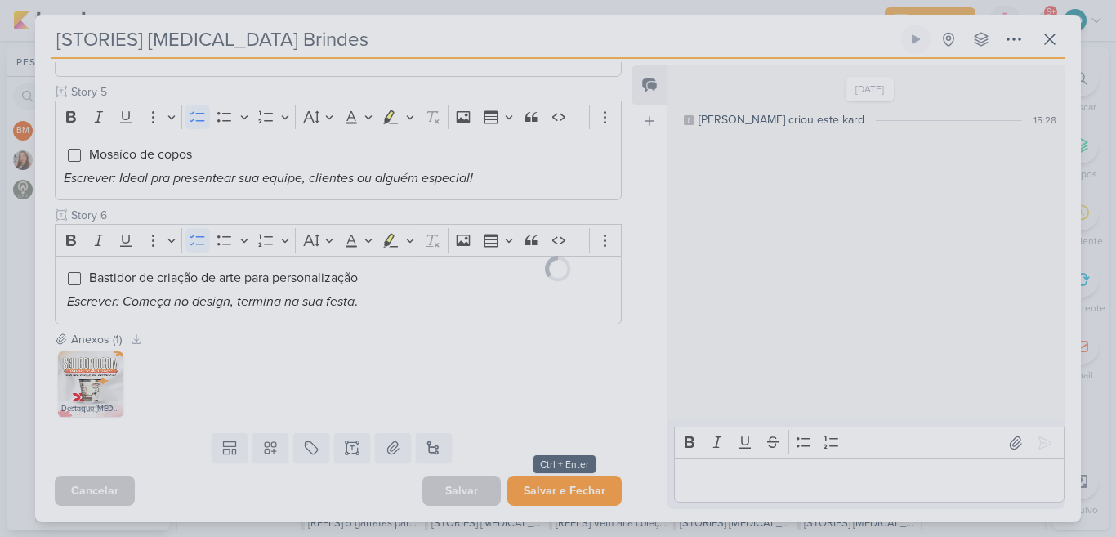
scroll to position [863, 0]
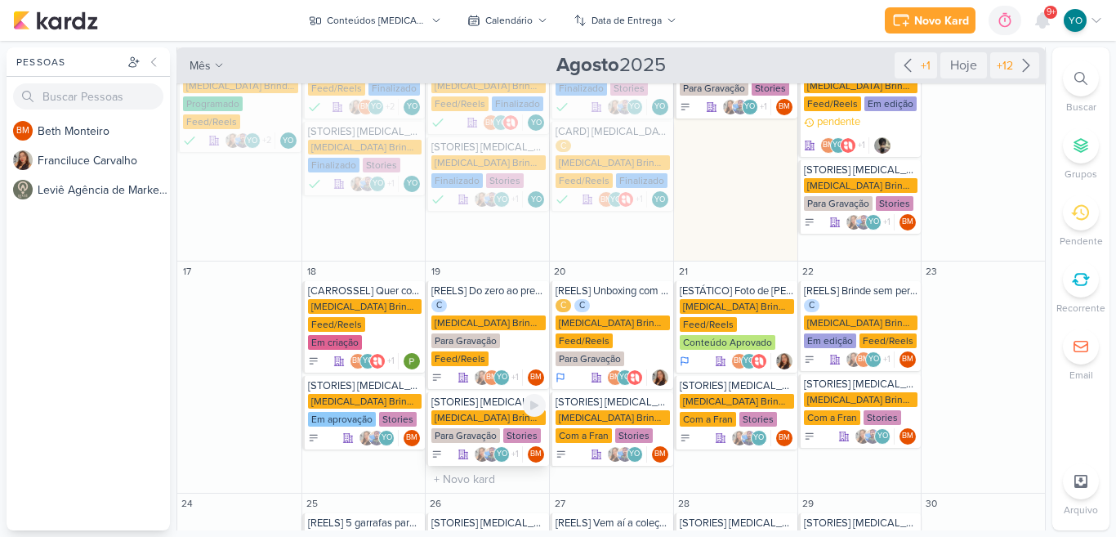
click at [483, 410] on div "Allegra Brindes PF" at bounding box center [488, 417] width 114 height 15
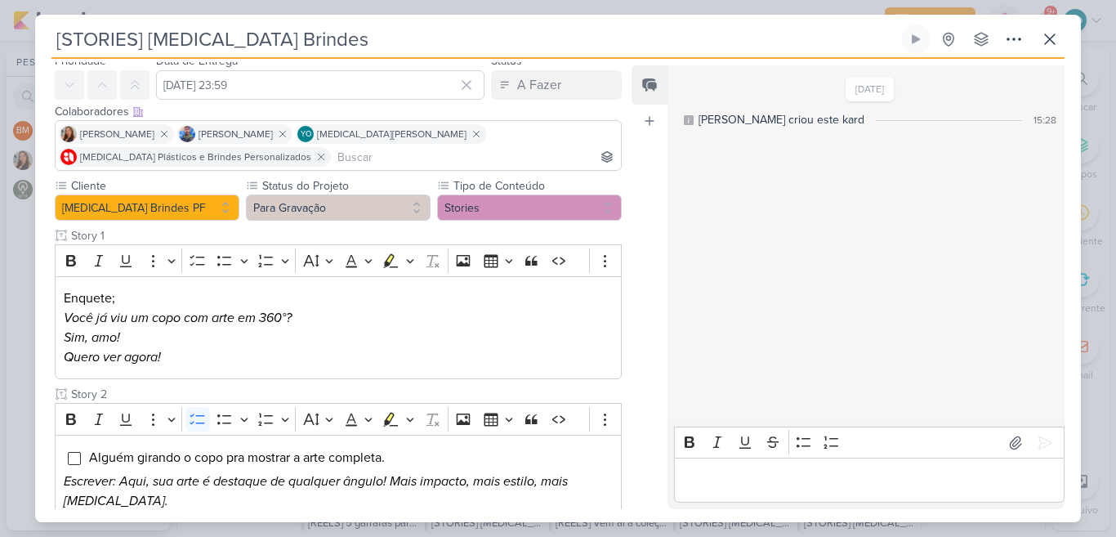
scroll to position [0, 0]
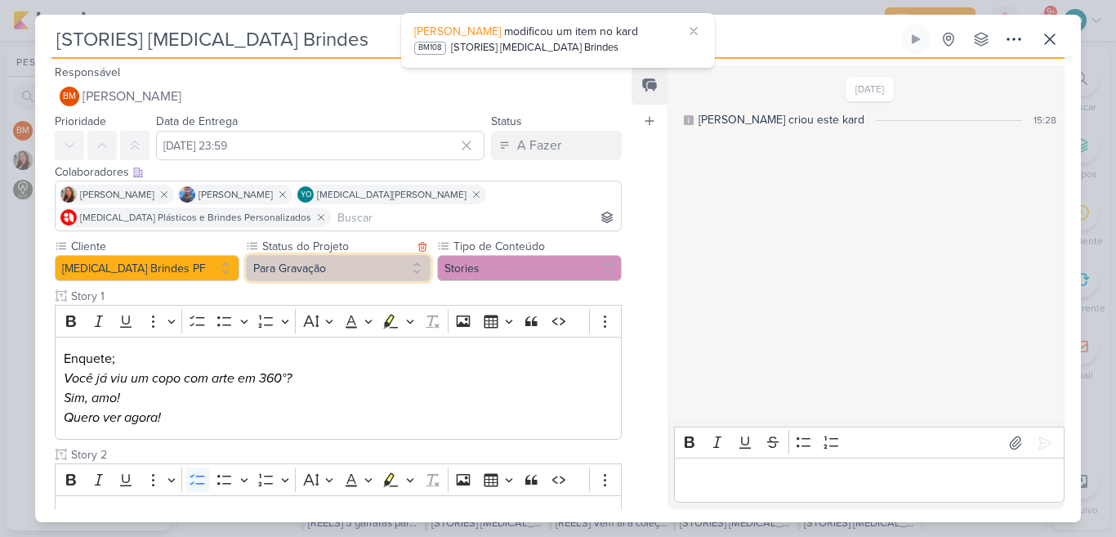
click at [354, 274] on button "Para Gravação" at bounding box center [338, 268] width 185 height 26
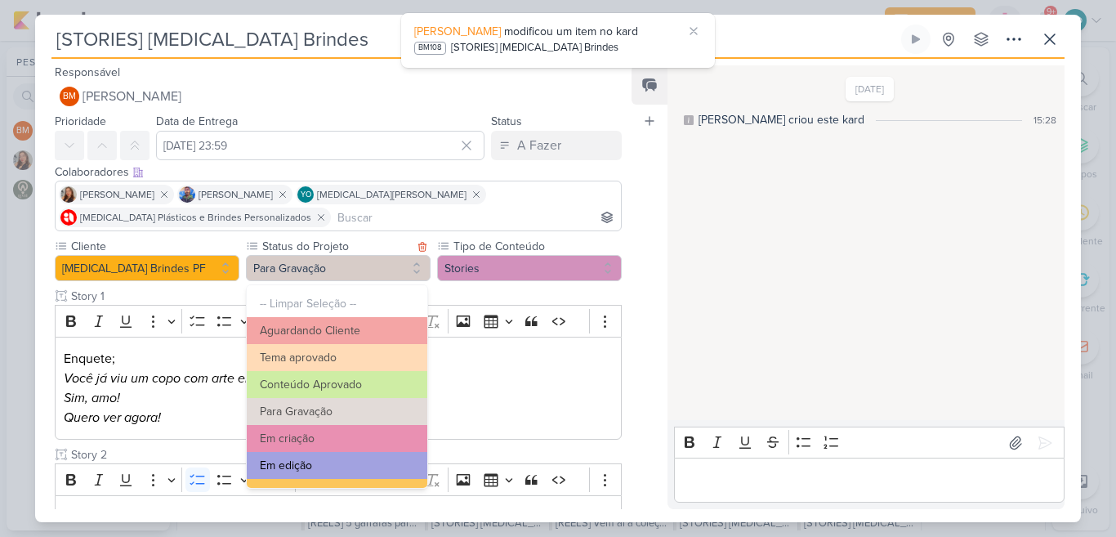
click at [350, 459] on button "Em edição" at bounding box center [337, 465] width 180 height 27
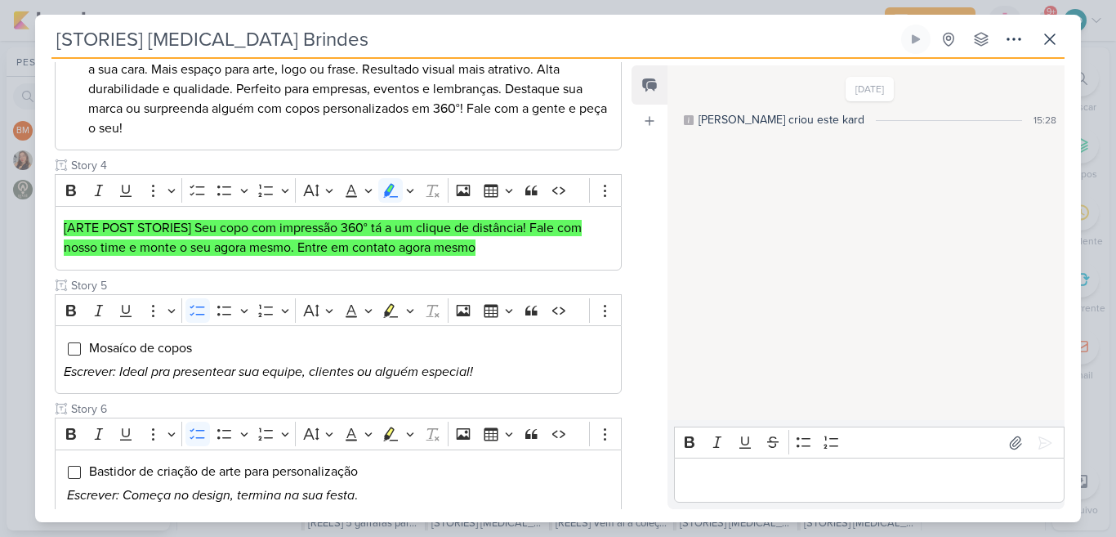
scroll to position [865, 0]
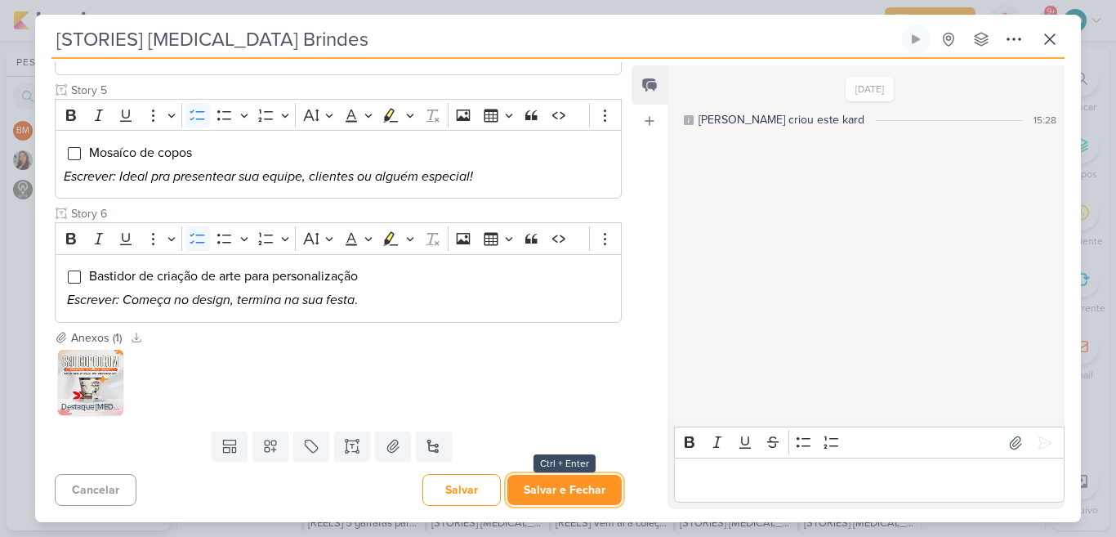
click at [548, 488] on button "Salvar e Fechar" at bounding box center [564, 489] width 114 height 30
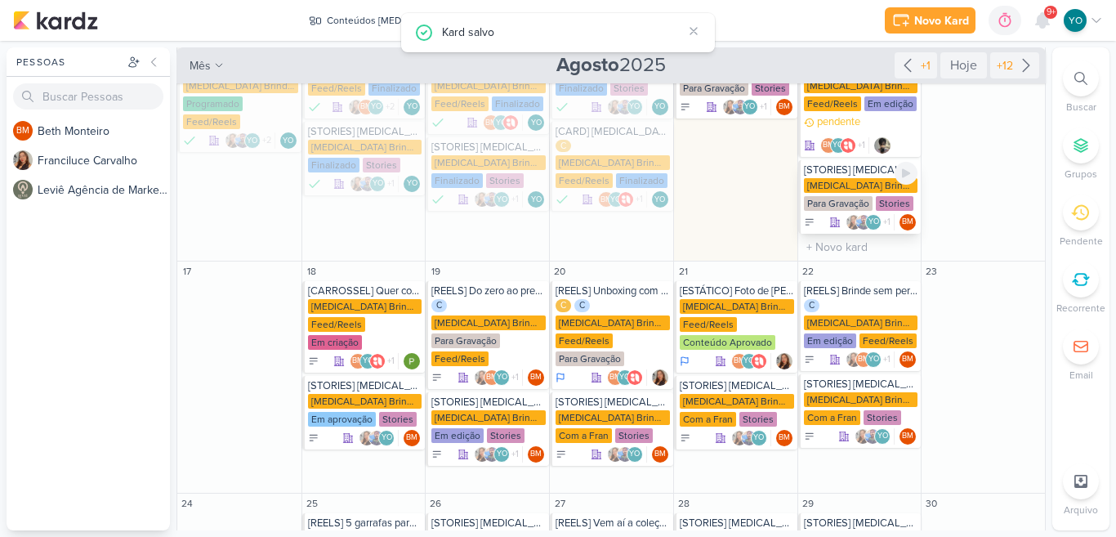
scroll to position [265, 0]
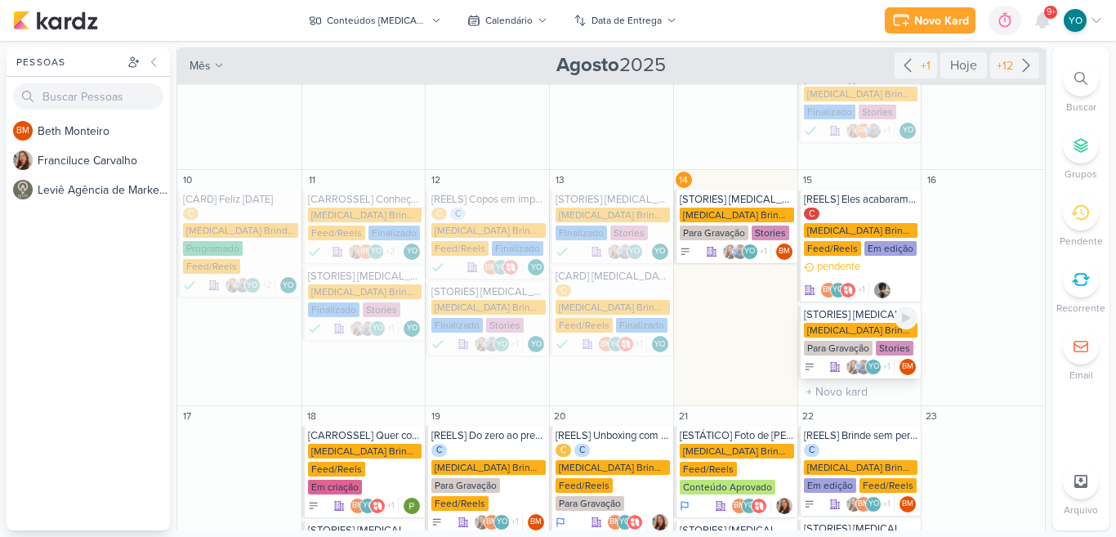
click at [845, 341] on div "Para Gravação" at bounding box center [838, 348] width 69 height 15
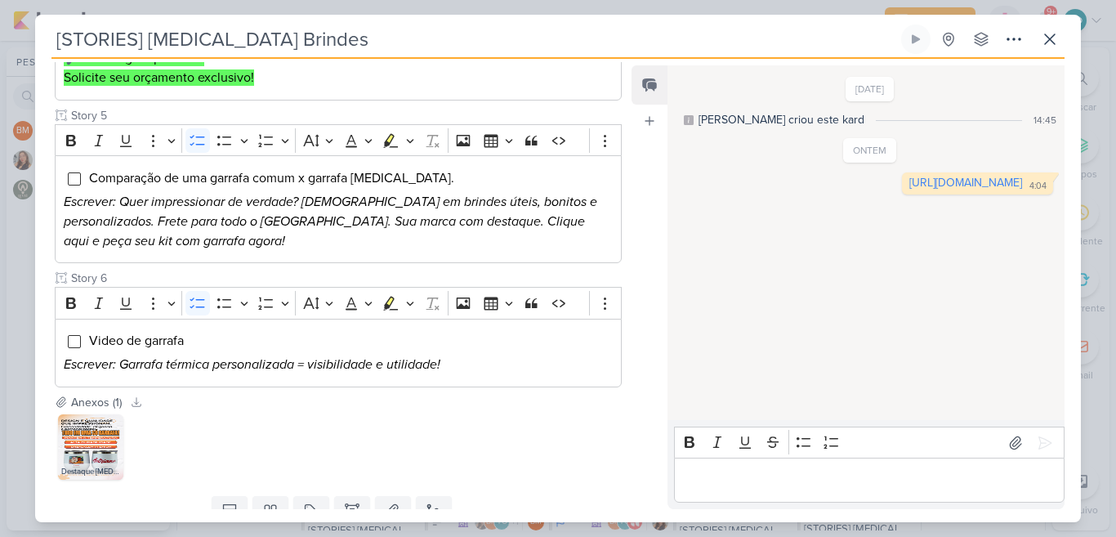
scroll to position [100, 0]
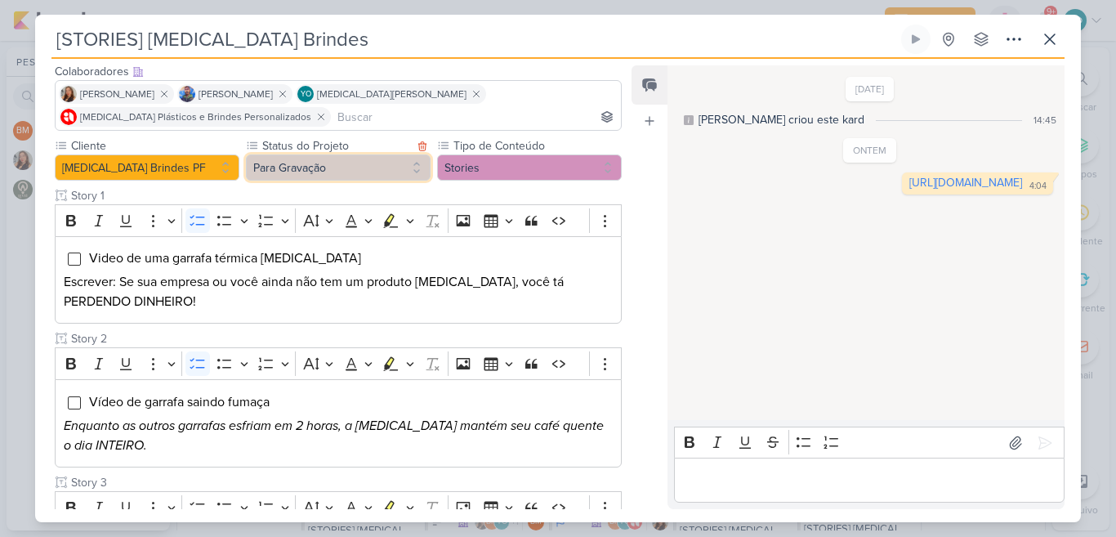
click at [352, 164] on button "Para Gravação" at bounding box center [338, 167] width 185 height 26
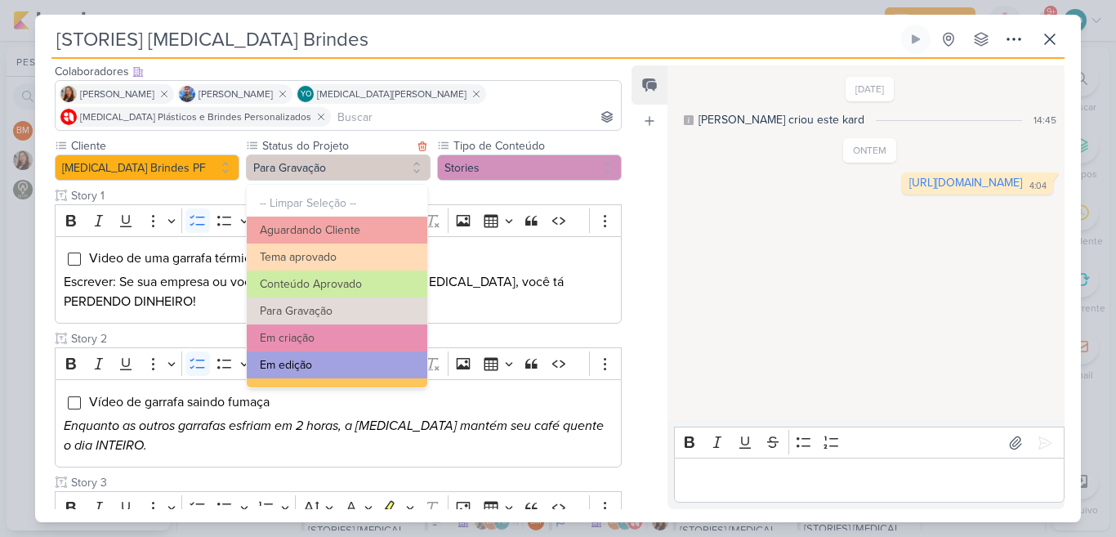
click at [377, 365] on button "Em edição" at bounding box center [337, 364] width 180 height 27
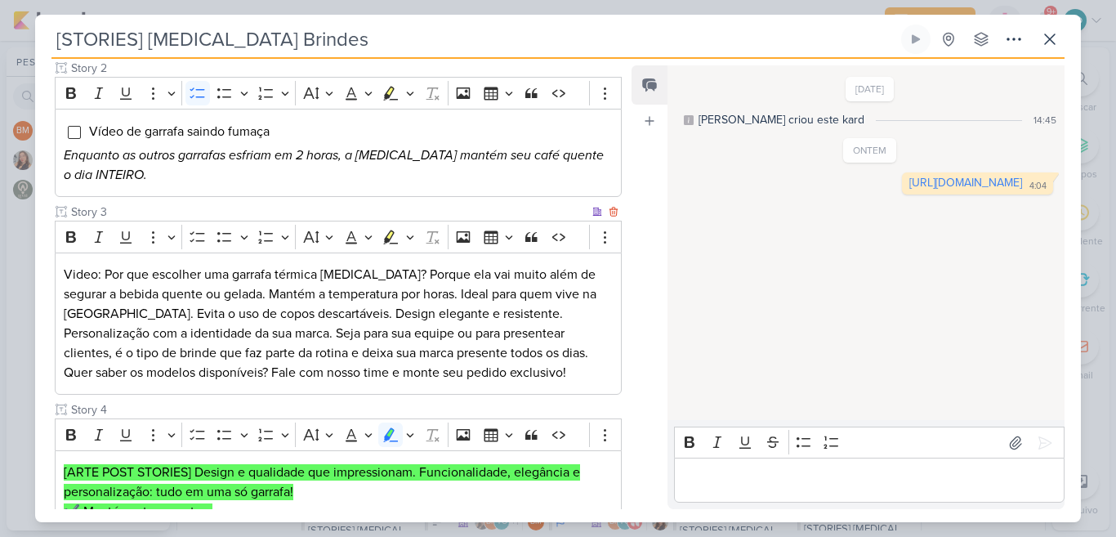
scroll to position [368, 0]
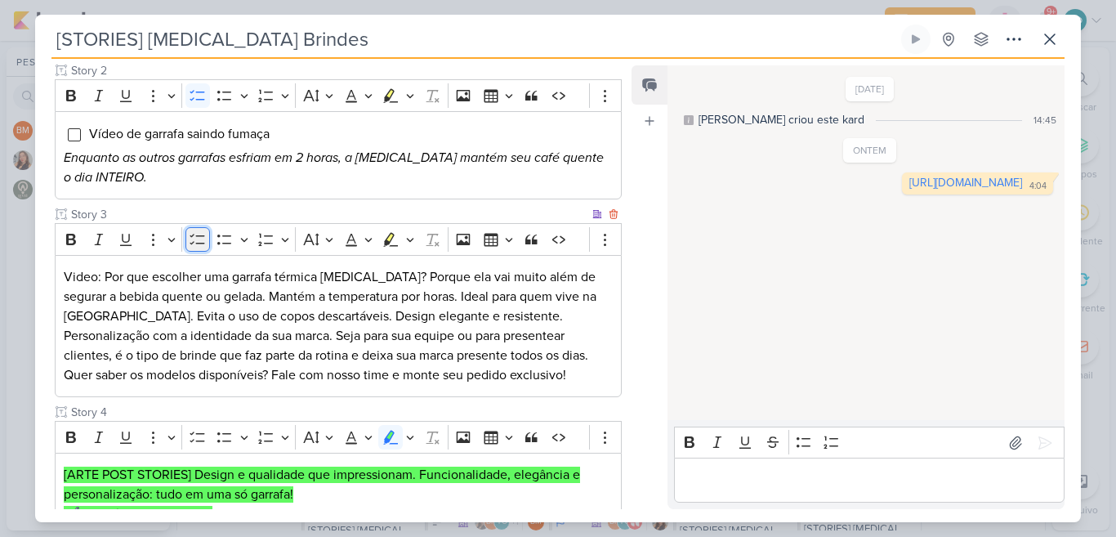
click at [196, 238] on icon "Editor toolbar" at bounding box center [197, 239] width 16 height 16
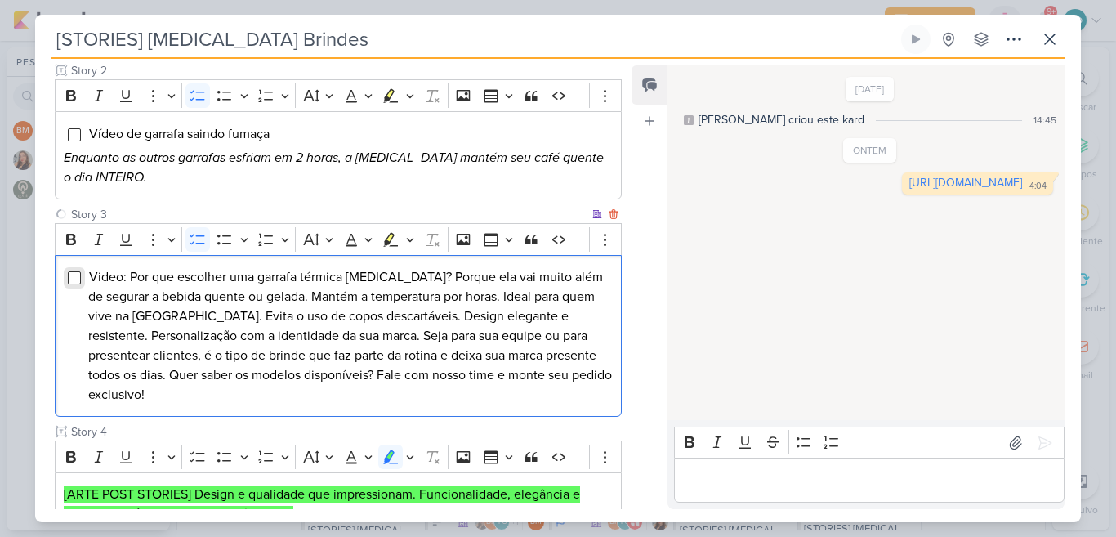
click at [76, 282] on input "Editor editing area: main" at bounding box center [74, 277] width 13 height 13
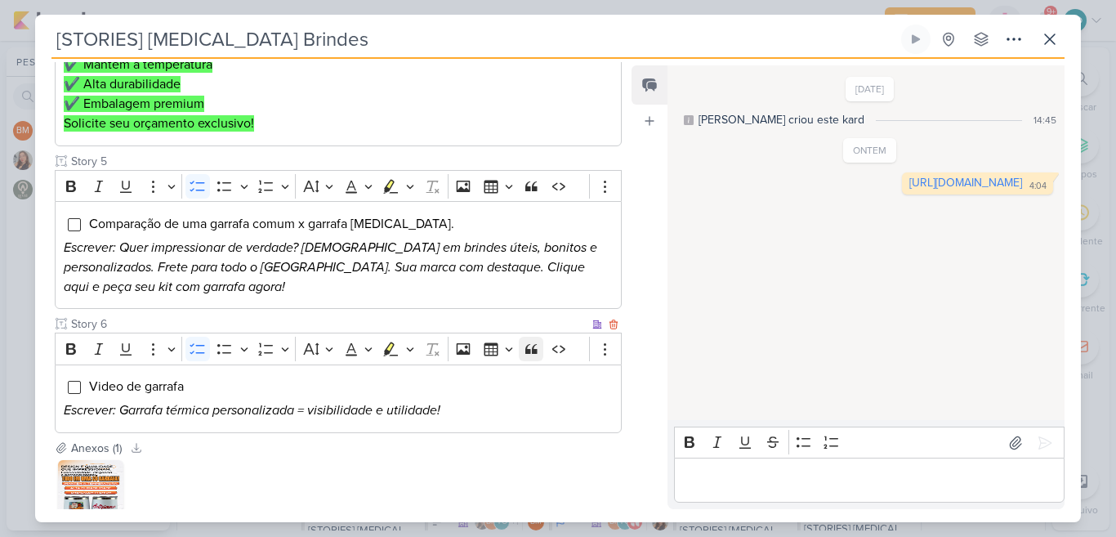
scroll to position [947, 0]
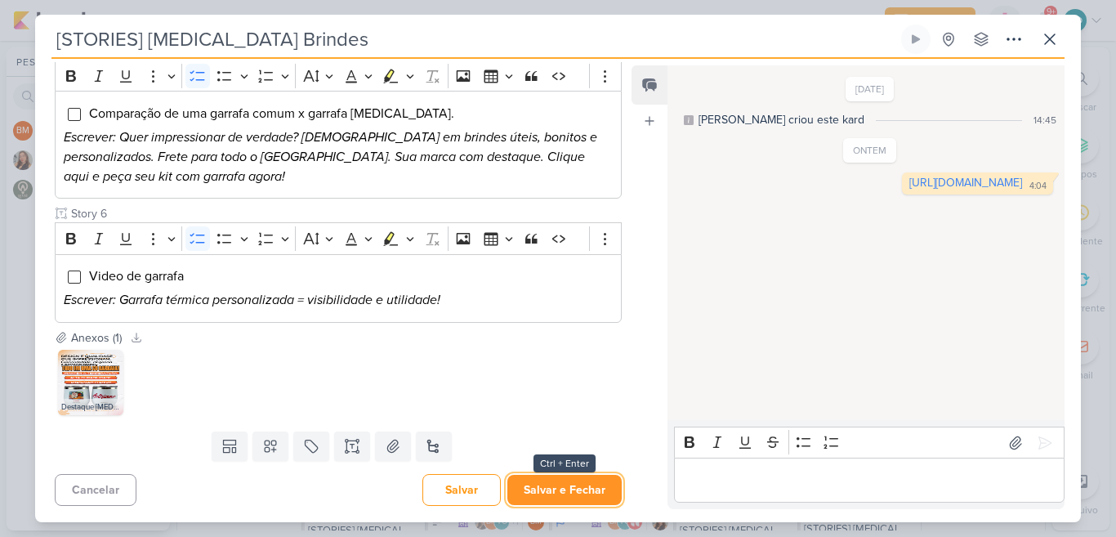
click at [553, 497] on button "Salvar e Fechar" at bounding box center [564, 489] width 114 height 30
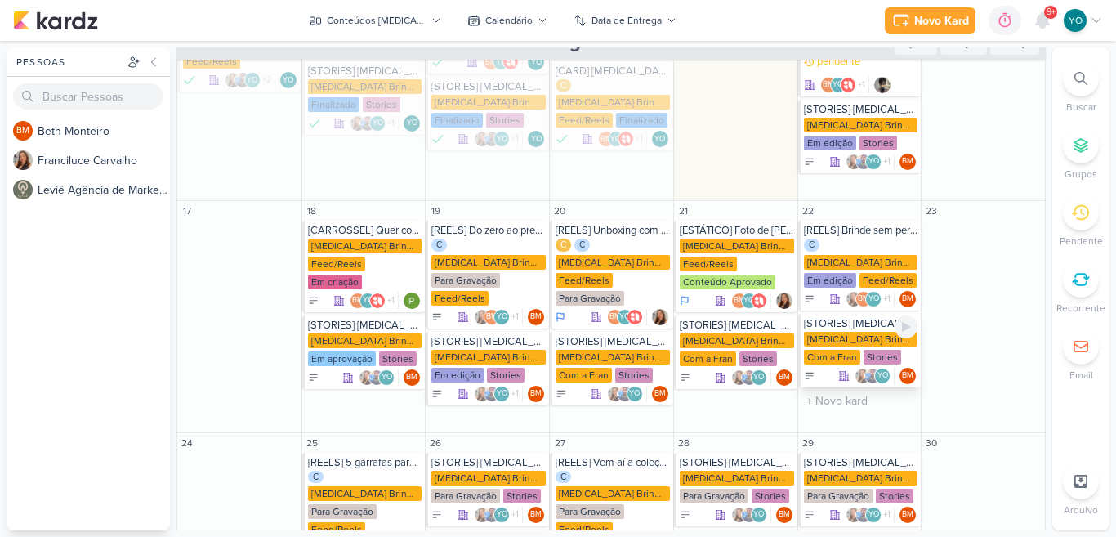
scroll to position [483, 0]
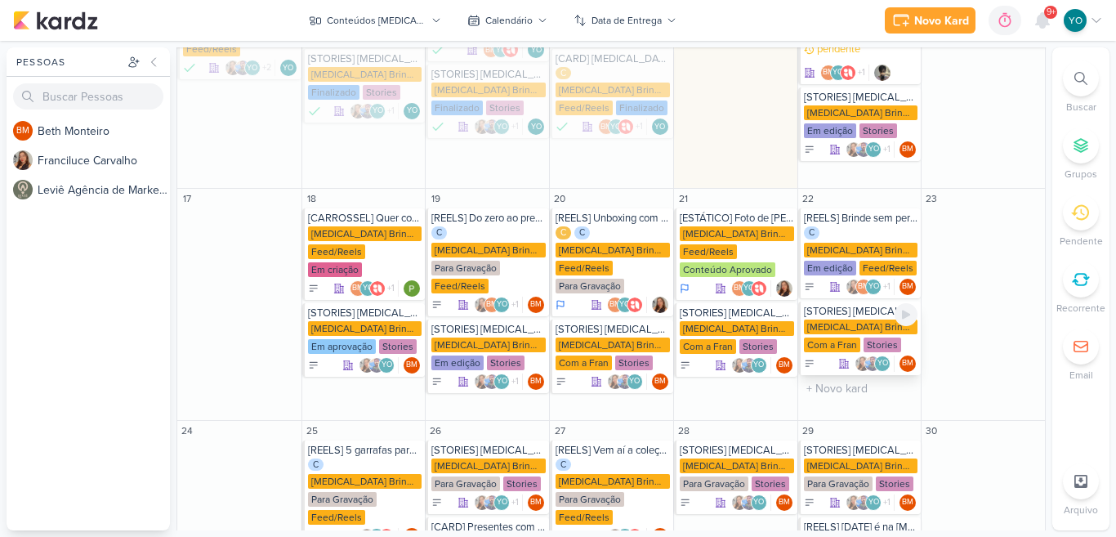
click at [848, 319] on div "Allegra Brindes PF" at bounding box center [861, 326] width 114 height 15
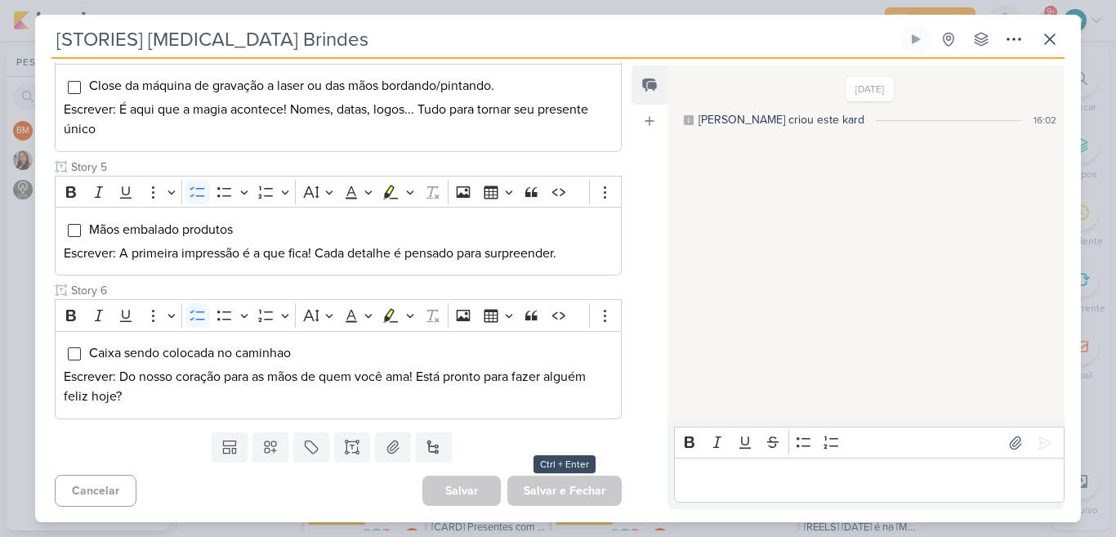
scroll to position [661, 0]
click at [1045, 41] on icon at bounding box center [1050, 39] width 20 height 20
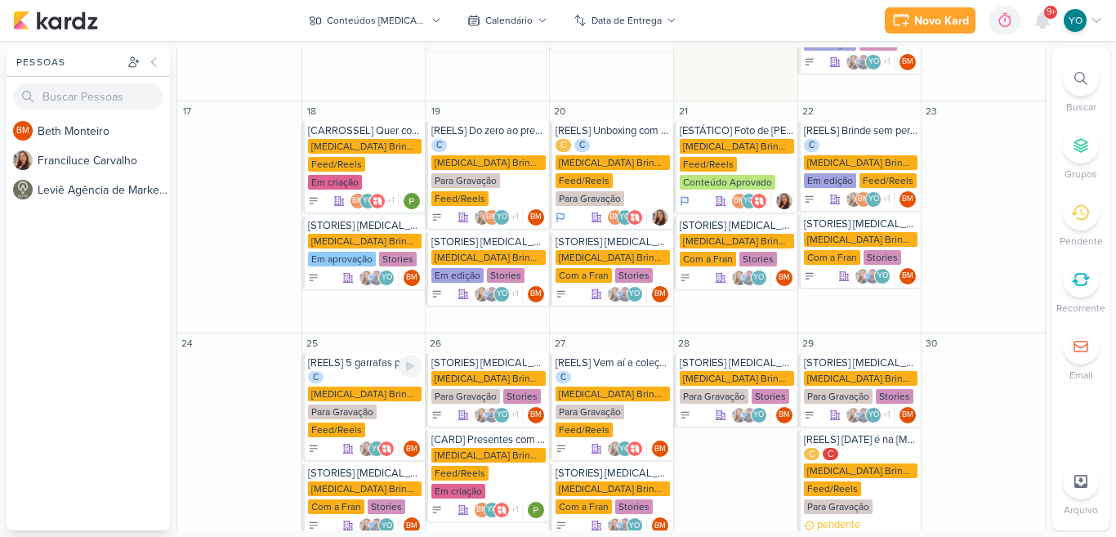
scroll to position [557, 0]
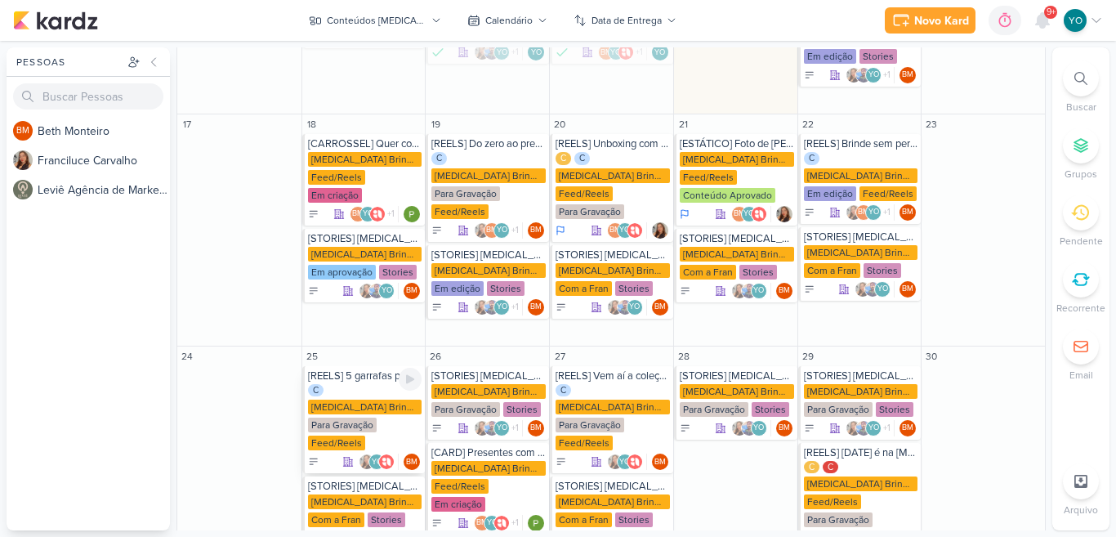
click at [375, 417] on div "Para Gravação" at bounding box center [342, 424] width 69 height 15
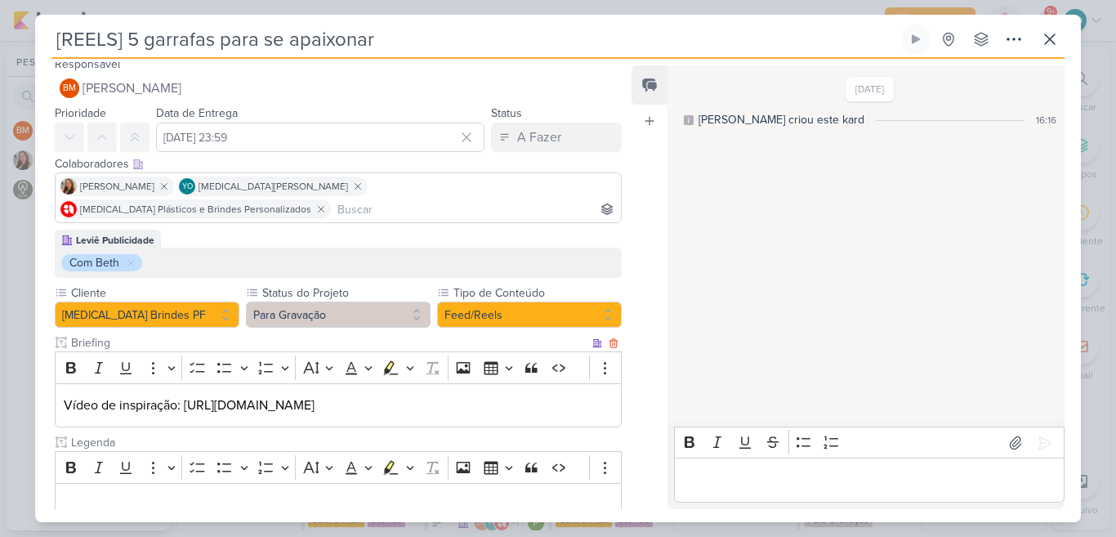
scroll to position [0, 0]
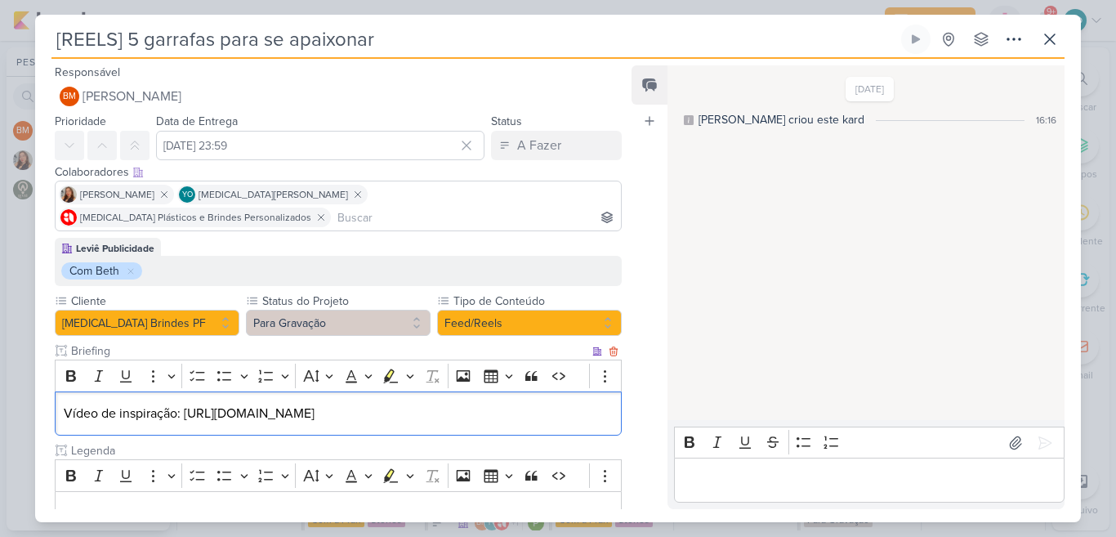
drag, startPoint x: 182, startPoint y: 391, endPoint x: 234, endPoint y: 407, distance: 53.7
click at [234, 407] on p "Vídeo de inspiração: https://www.instagram.com/reel/DFqiY3kPXaN/?igsh=N24zM295b…" at bounding box center [338, 413] width 549 height 20
drag, startPoint x: 212, startPoint y: 393, endPoint x: 185, endPoint y: 402, distance: 28.4
copy p "[URL][DOMAIN_NAME]"
click at [1049, 43] on icon at bounding box center [1050, 39] width 20 height 20
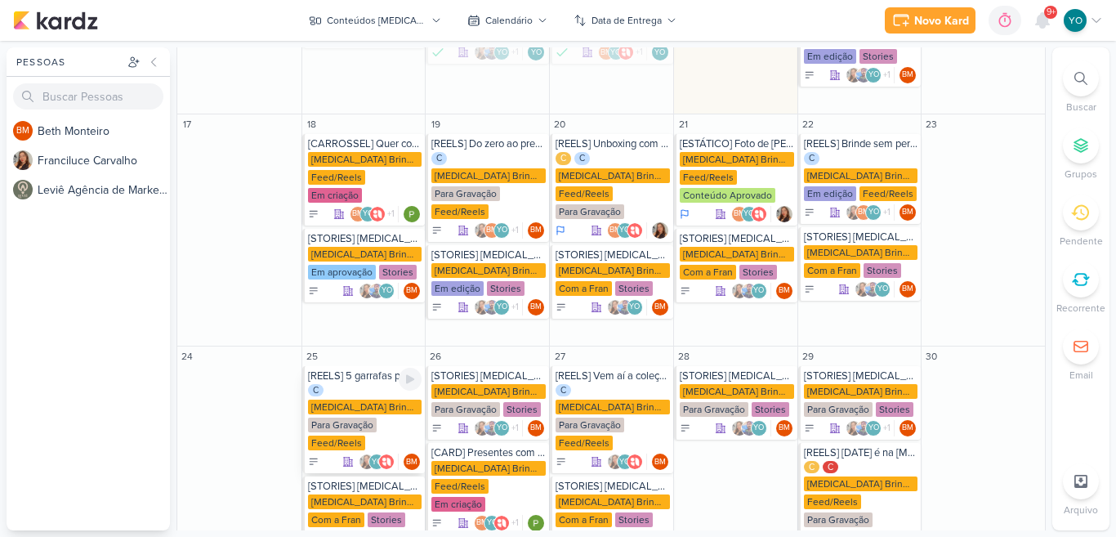
click at [354, 417] on div "Para Gravação" at bounding box center [342, 424] width 69 height 15
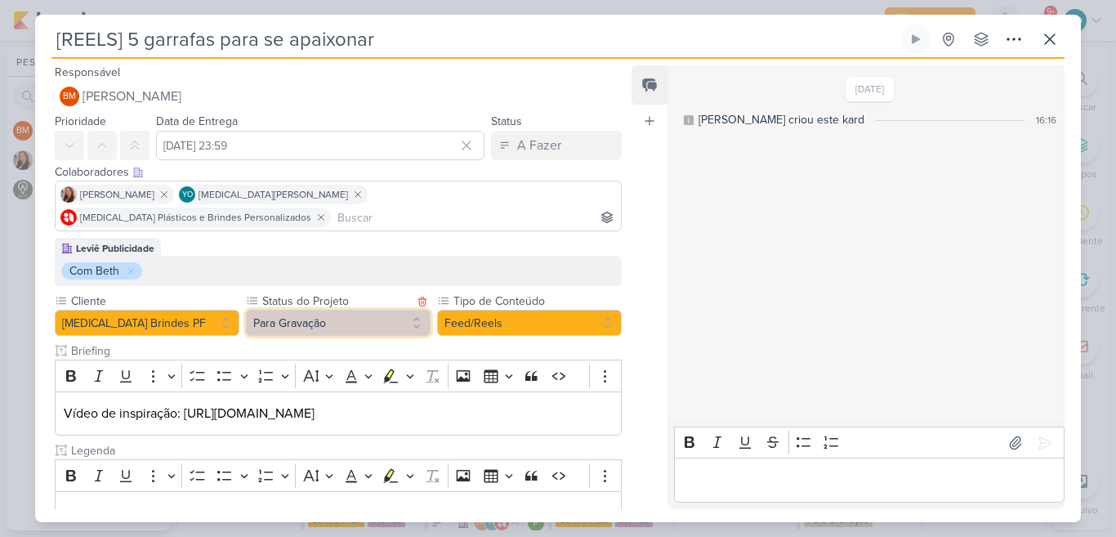
click at [361, 310] on button "Para Gravação" at bounding box center [338, 323] width 185 height 26
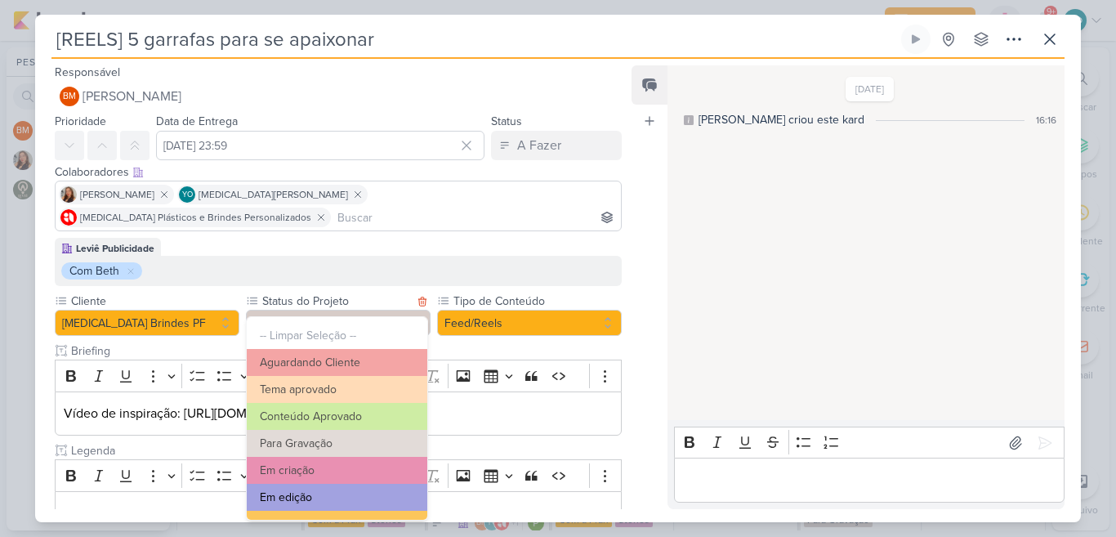
click at [356, 498] on button "Em edição" at bounding box center [337, 496] width 180 height 27
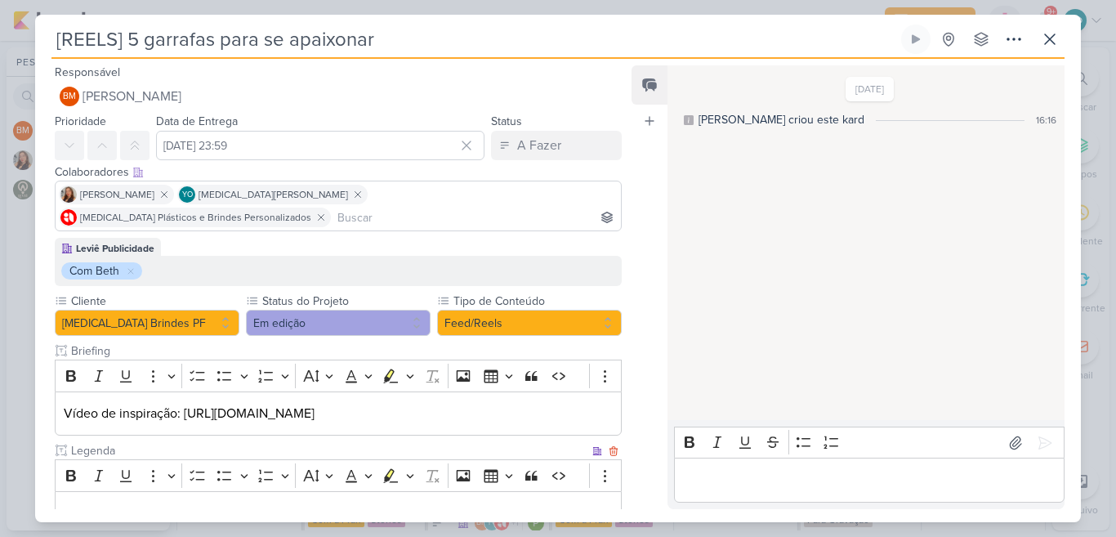
scroll to position [114, 0]
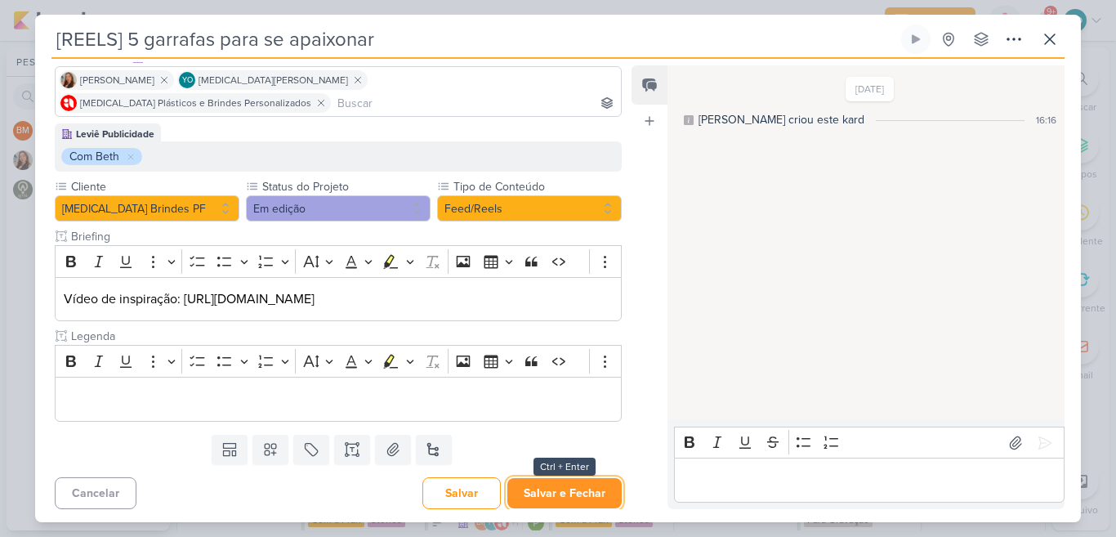
click at [586, 485] on button "Salvar e Fechar" at bounding box center [564, 493] width 114 height 30
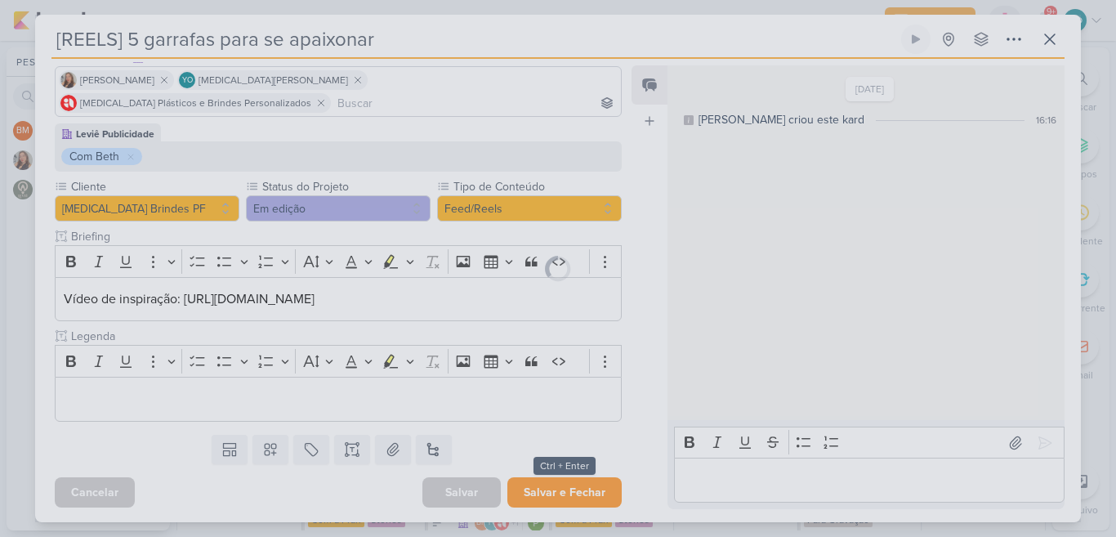
scroll to position [113, 0]
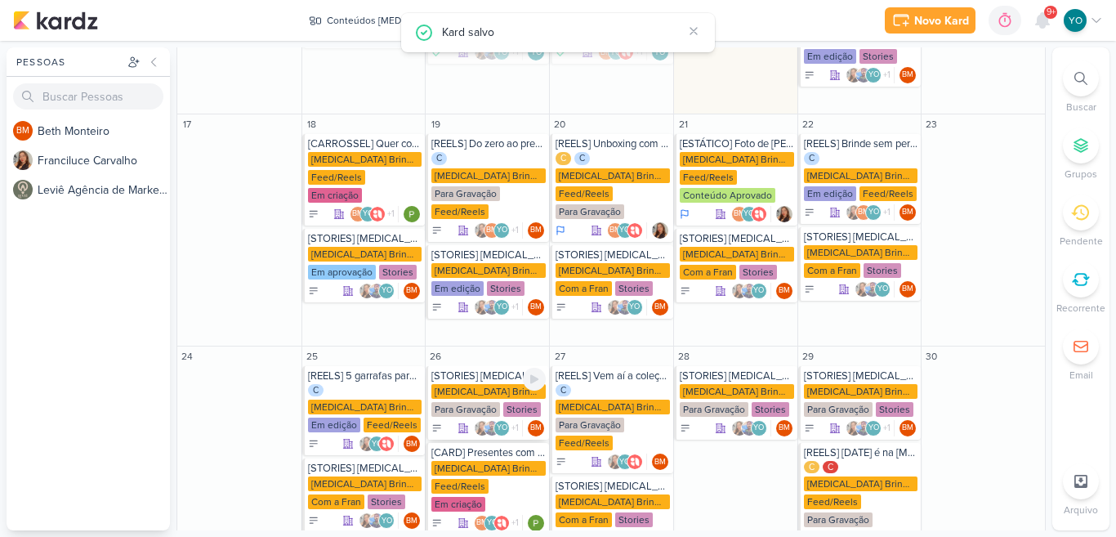
click at [491, 402] on div "Para Gravação" at bounding box center [465, 409] width 69 height 15
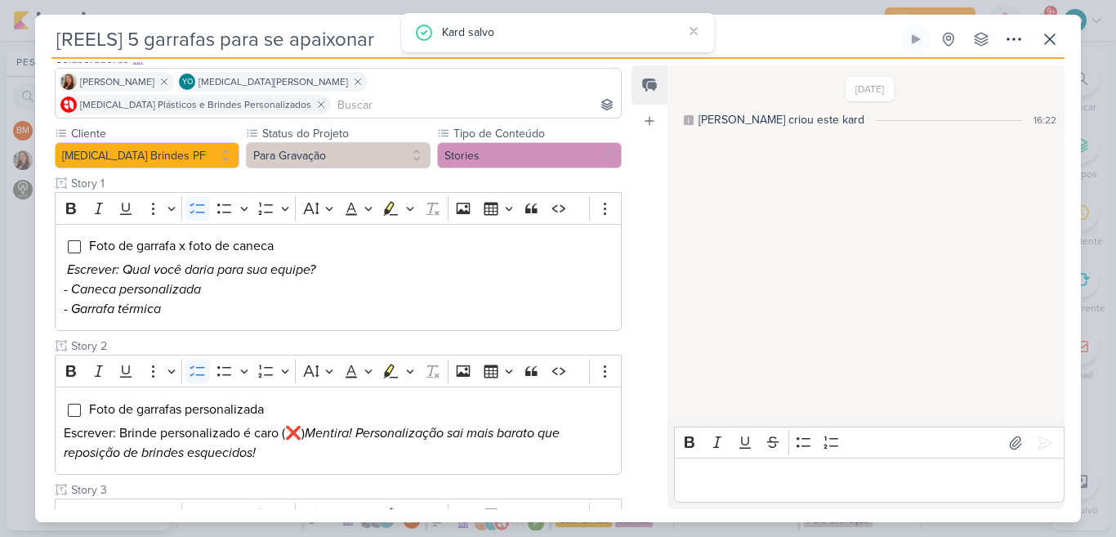
type input "[STORIES] [MEDICAL_DATA] Brindes"
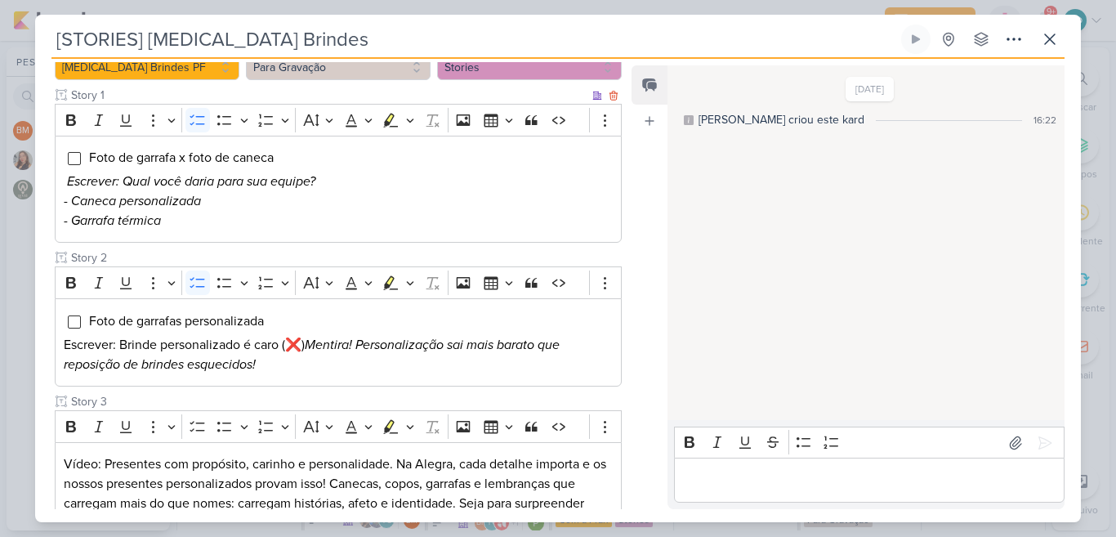
scroll to position [402, 0]
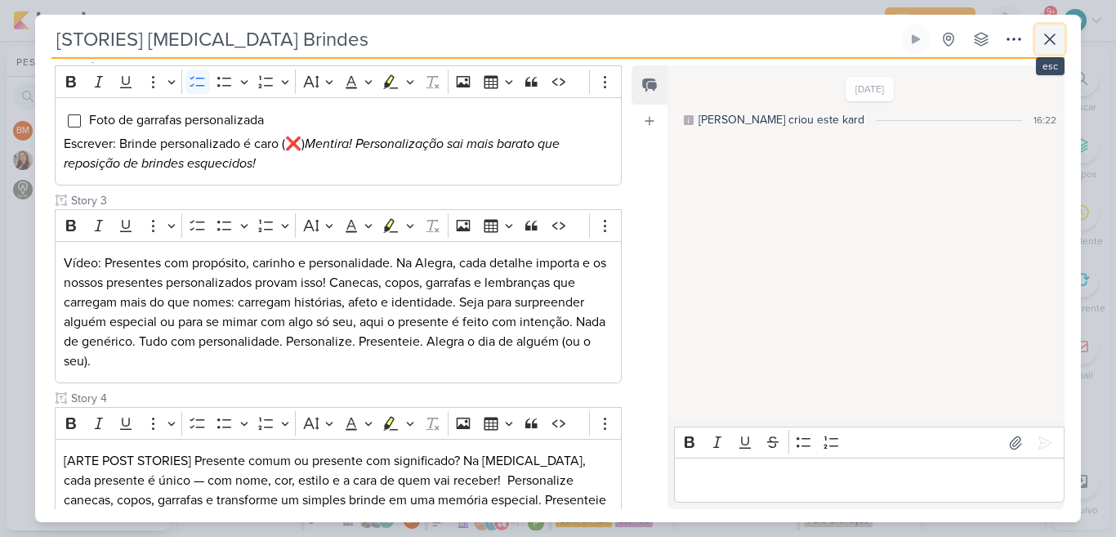
click at [1058, 38] on icon at bounding box center [1050, 39] width 20 height 20
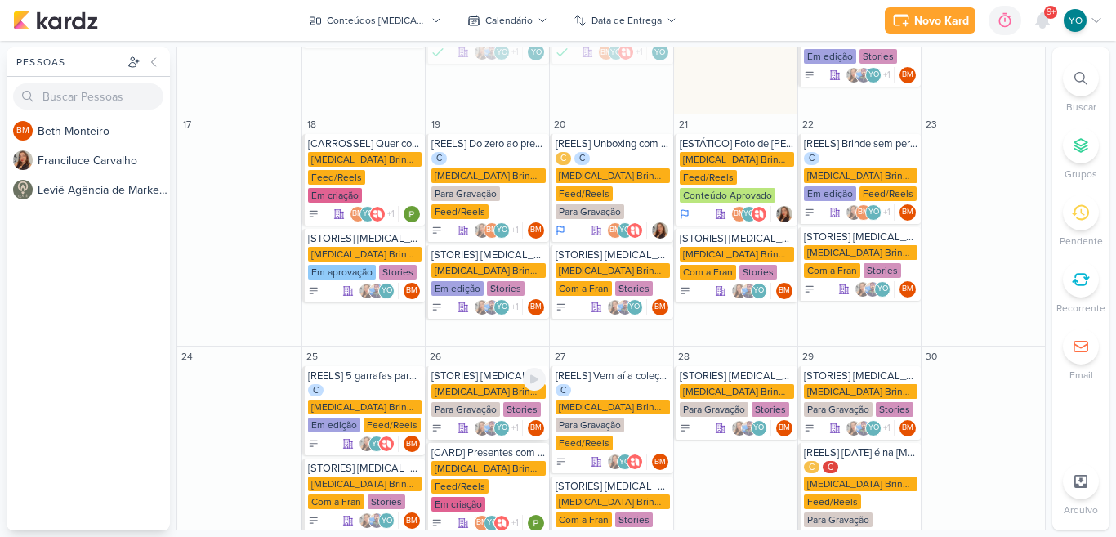
click at [474, 384] on div "Allegra Brindes PF" at bounding box center [488, 391] width 114 height 15
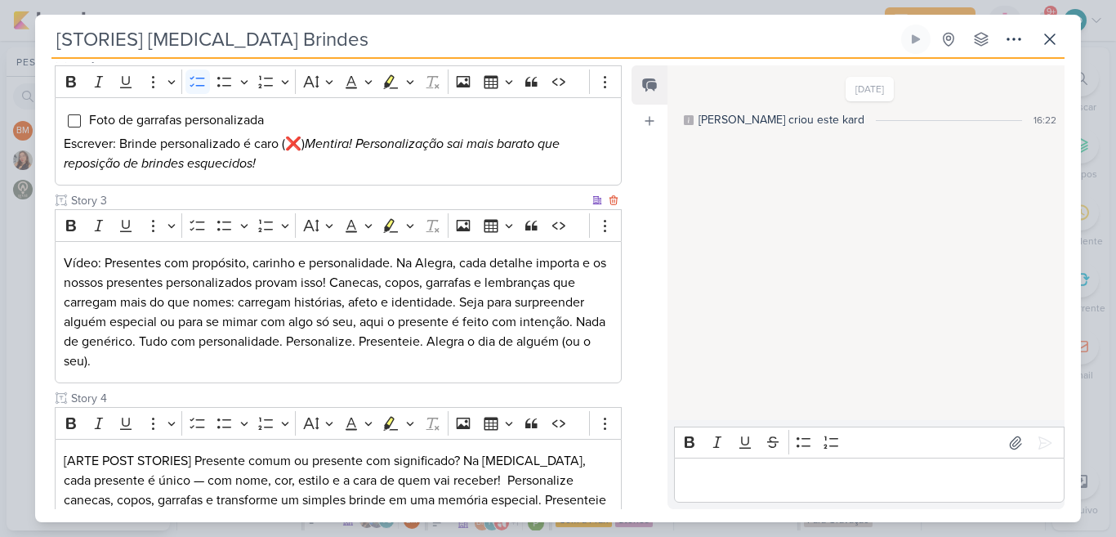
click at [429, 261] on p "Vídeo: Presentes com propósito, carinho e personalidade. Na Alegra, cada detalh…" at bounding box center [338, 312] width 549 height 118
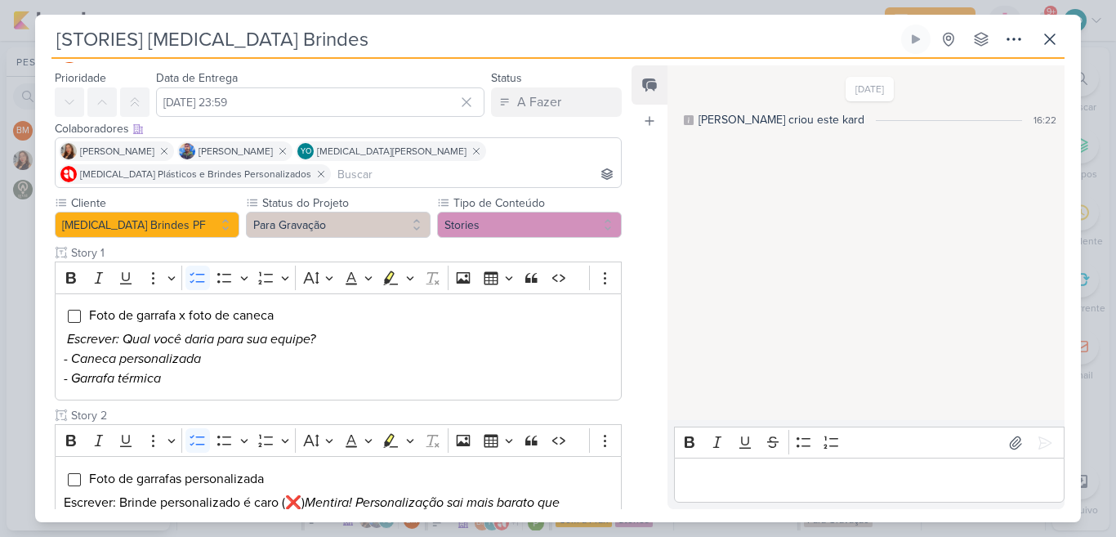
scroll to position [0, 0]
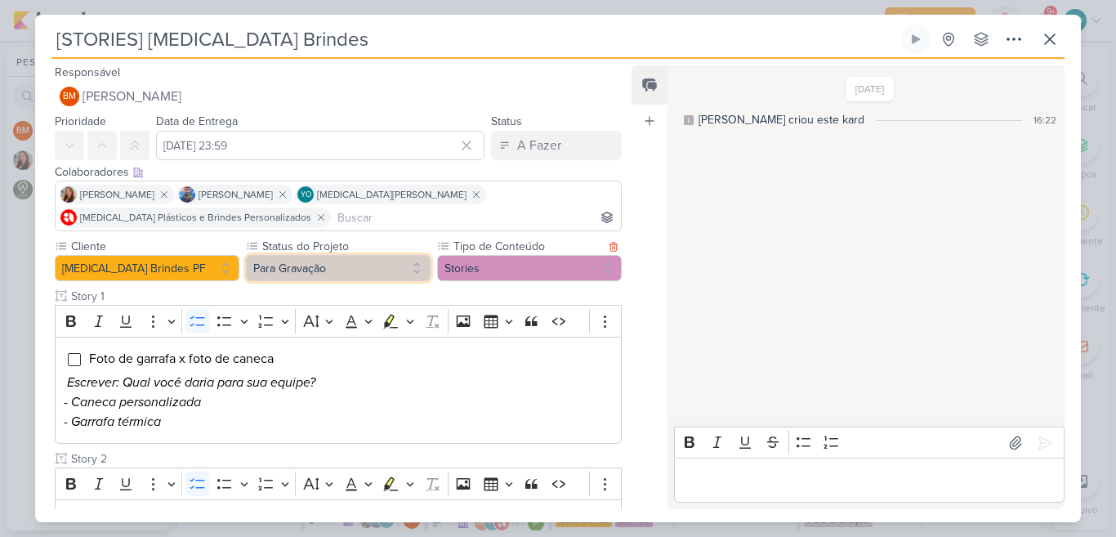
click at [374, 261] on button "Para Gravação" at bounding box center [338, 268] width 185 height 26
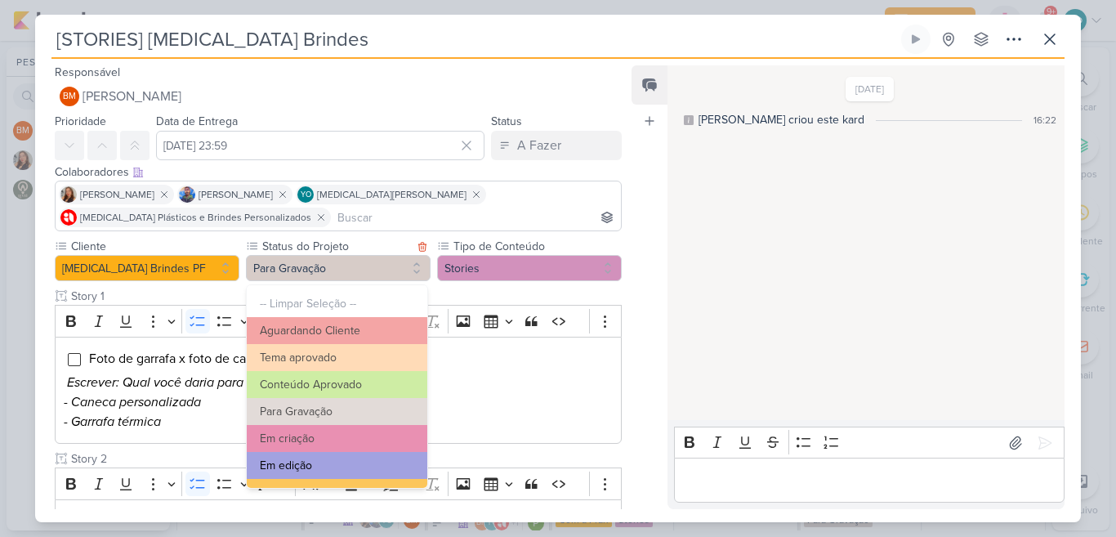
click at [374, 466] on button "Em edição" at bounding box center [337, 465] width 180 height 27
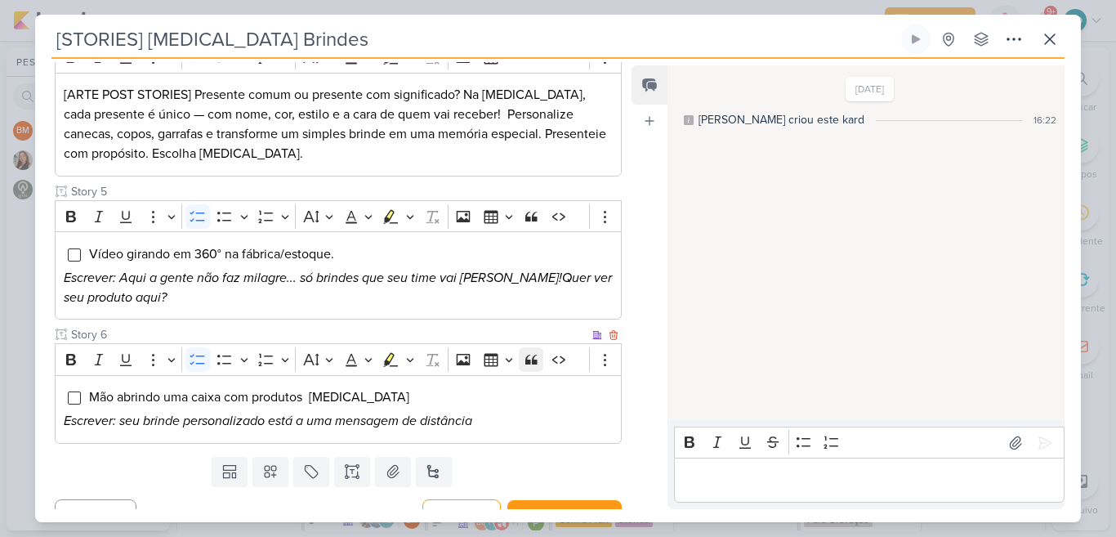
scroll to position [793, 0]
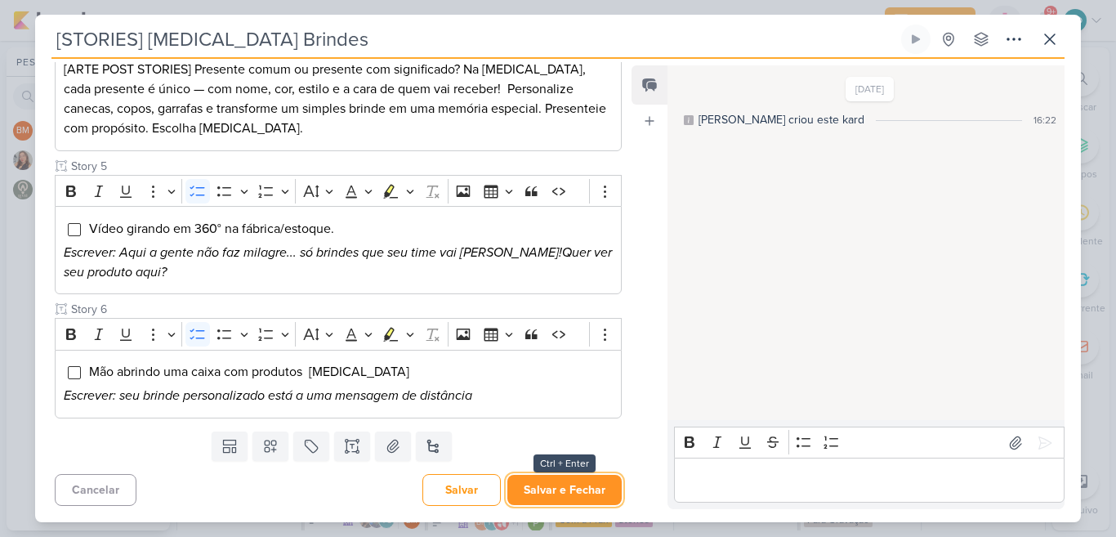
click at [572, 480] on button "Salvar e Fechar" at bounding box center [564, 489] width 114 height 30
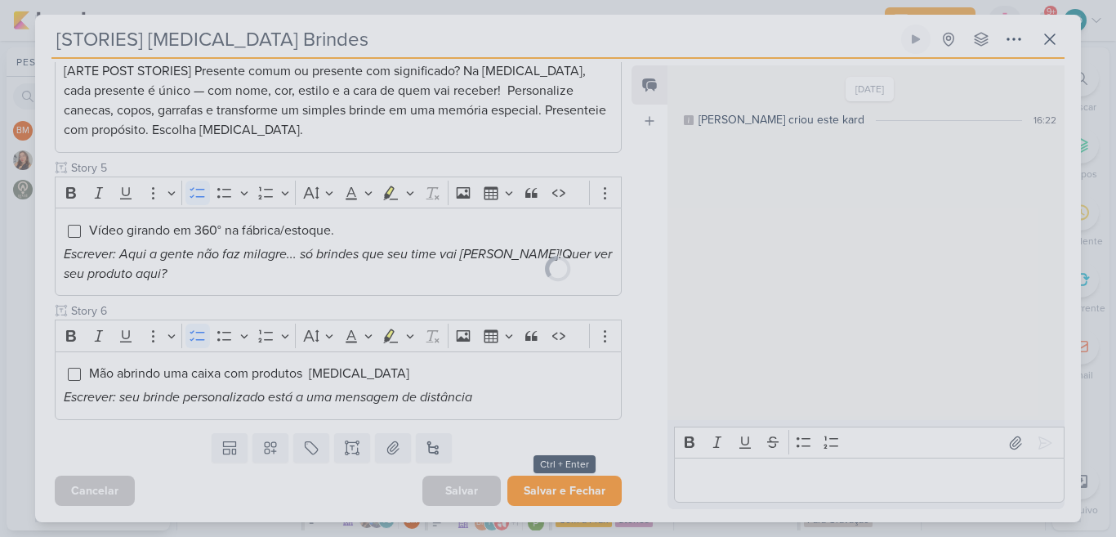
scroll to position [791, 0]
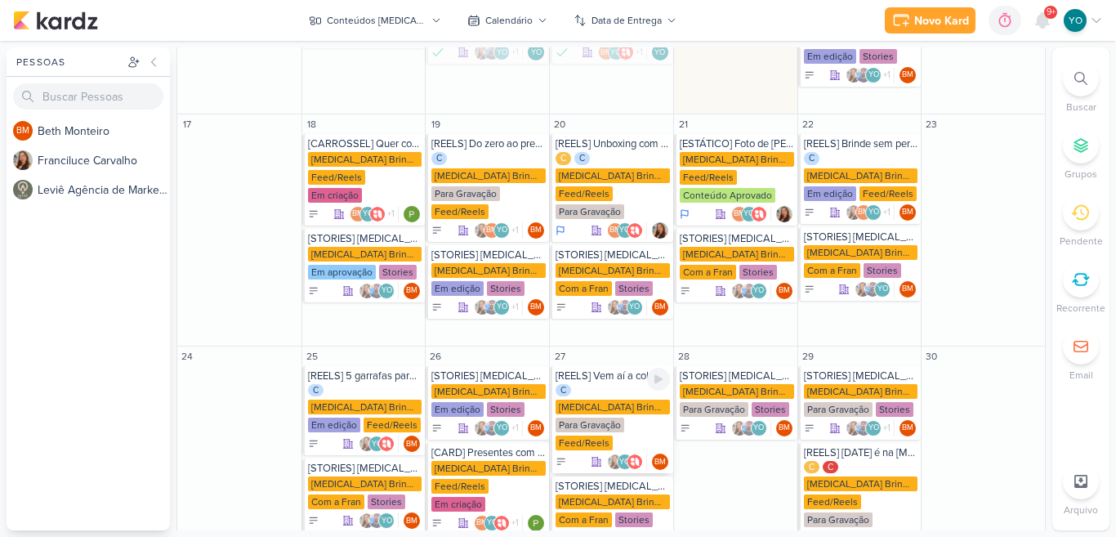
click at [622, 384] on div "C Allegra Brindes PF Para Gravação Feed/Reels" at bounding box center [612, 418] width 114 height 69
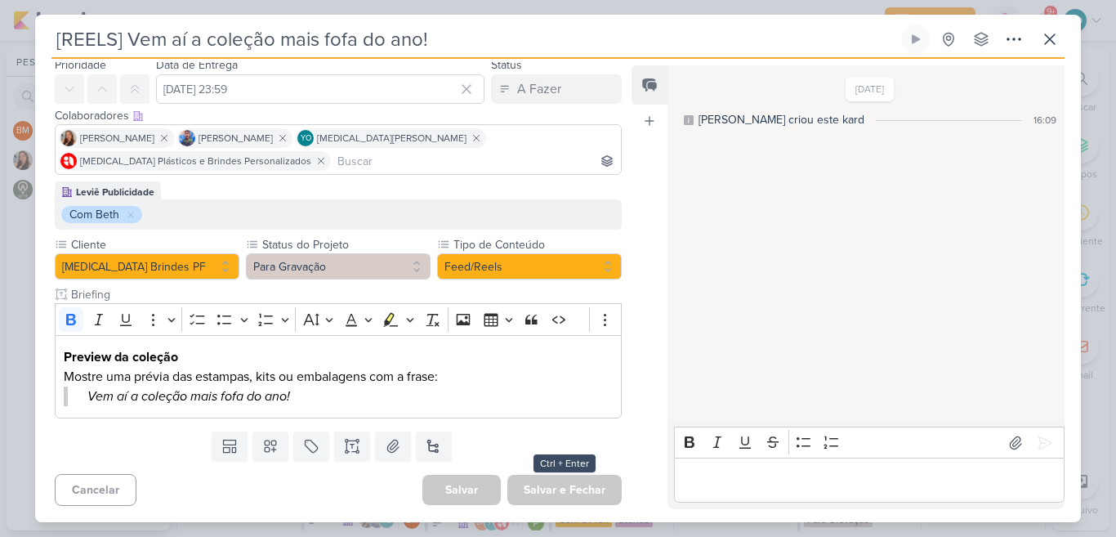
scroll to position [0, 0]
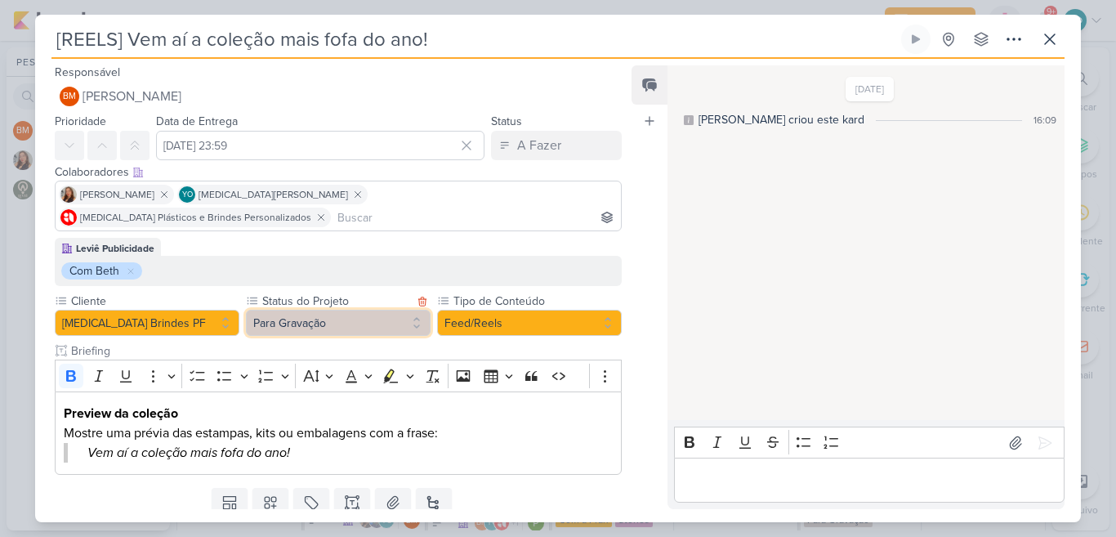
click at [410, 310] on button "Para Gravação" at bounding box center [338, 323] width 185 height 26
click at [408, 310] on button "Para Gravação" at bounding box center [338, 323] width 185 height 26
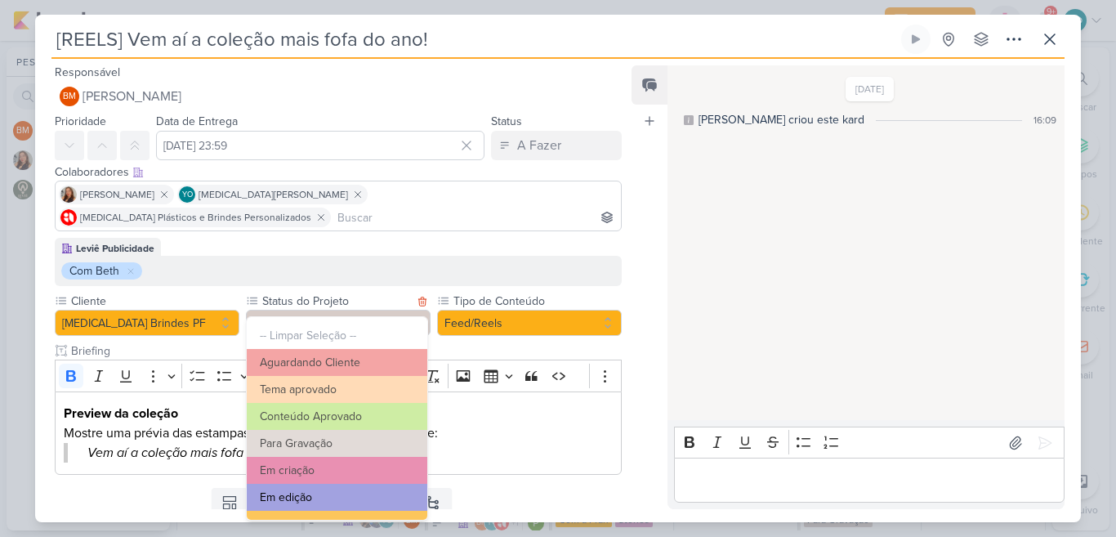
click at [384, 493] on button "Em edição" at bounding box center [337, 496] width 180 height 27
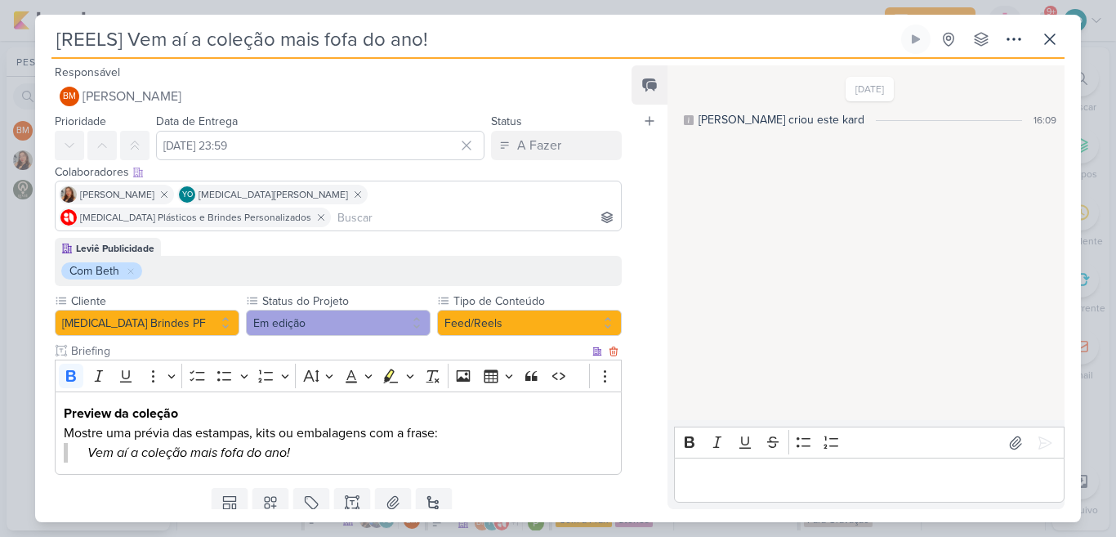
scroll to position [33, 0]
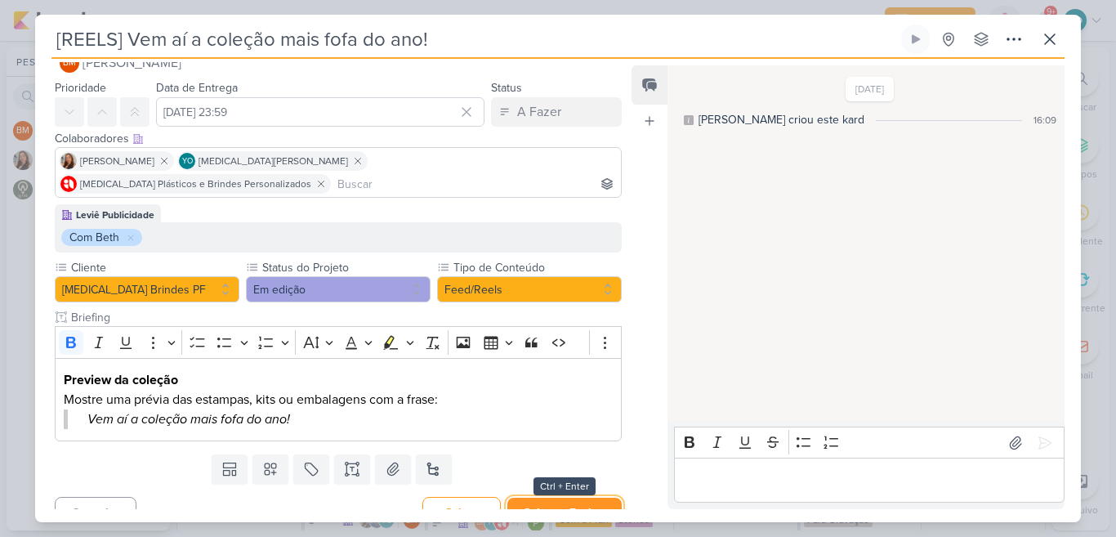
click at [570, 497] on button "Salvar e Fechar" at bounding box center [564, 512] width 114 height 30
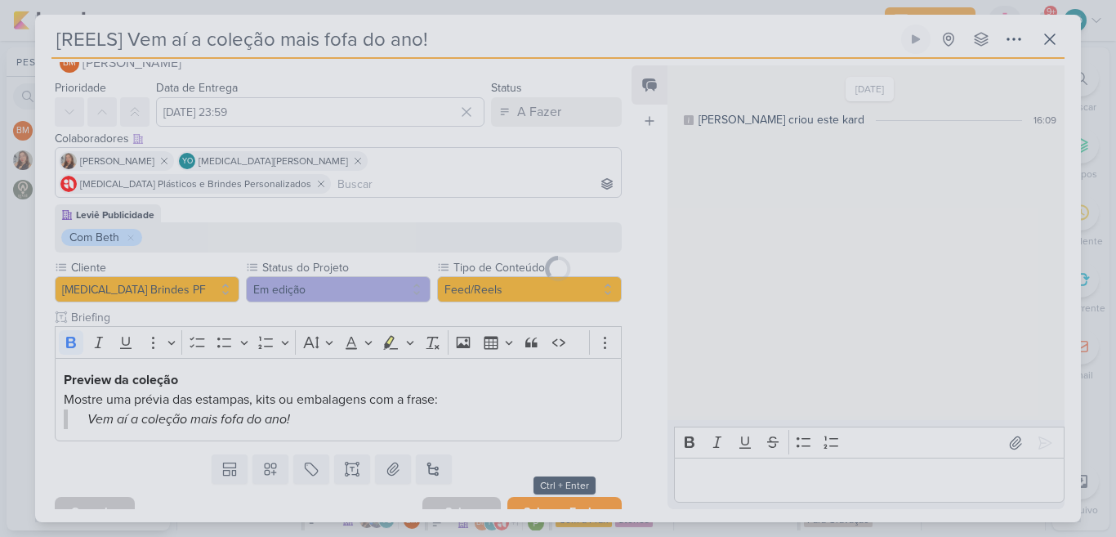
scroll to position [32, 0]
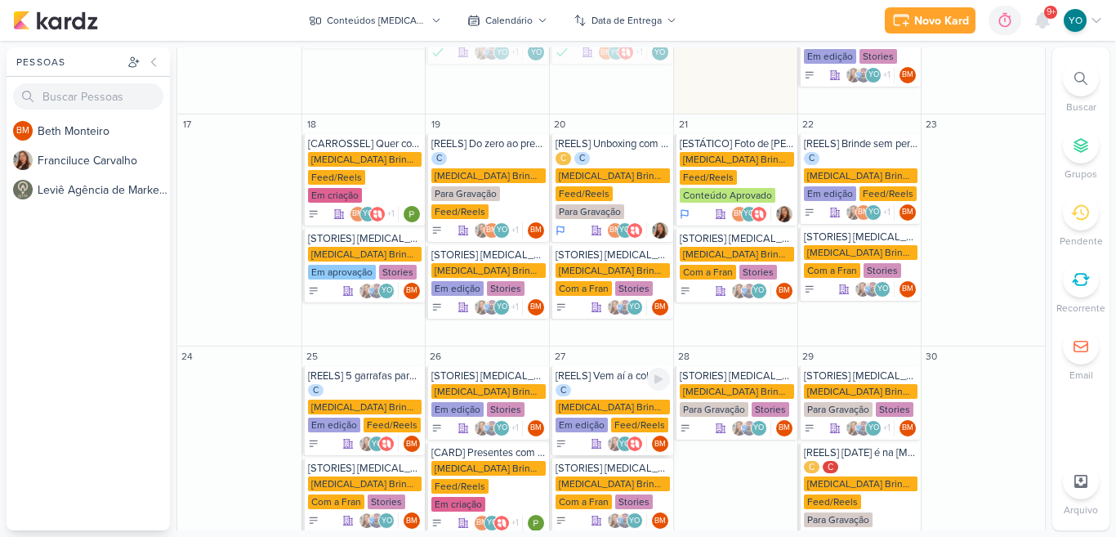
click at [615, 399] on div "Allegra Brindes PF" at bounding box center [612, 406] width 114 height 15
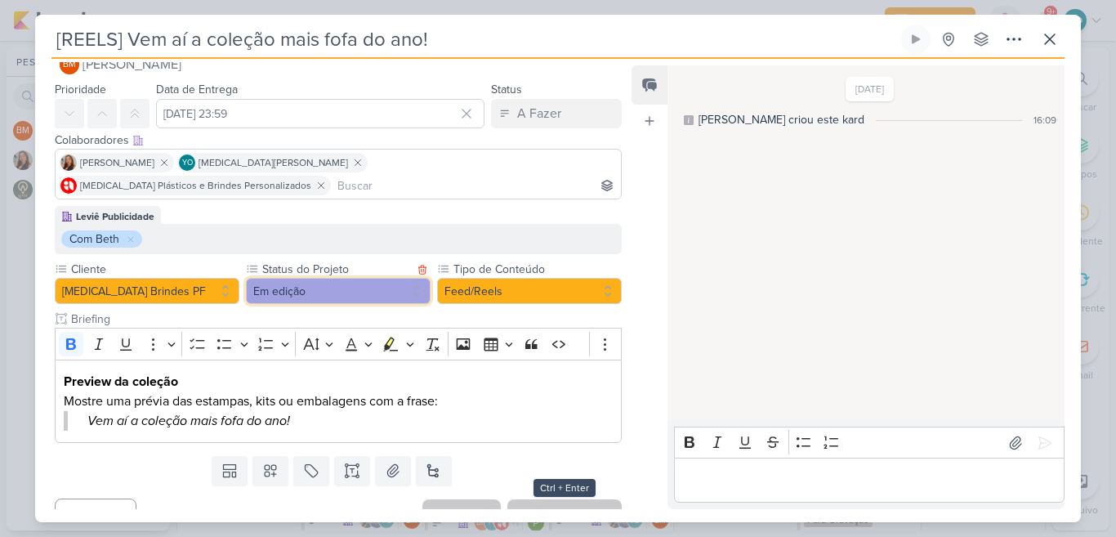
click at [313, 278] on button "Em edição" at bounding box center [338, 291] width 185 height 26
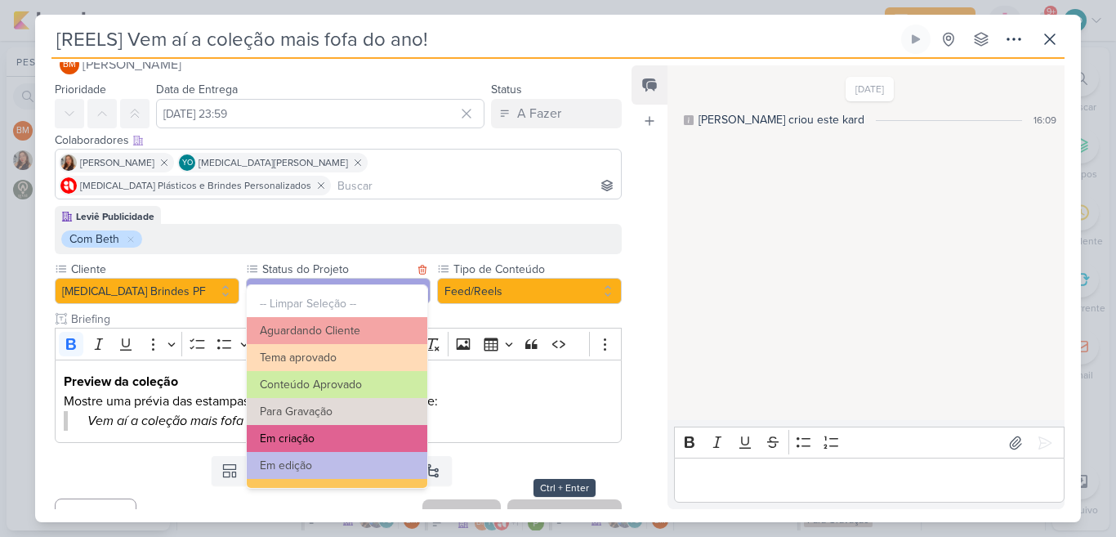
click at [390, 426] on button "Em criação" at bounding box center [337, 438] width 180 height 27
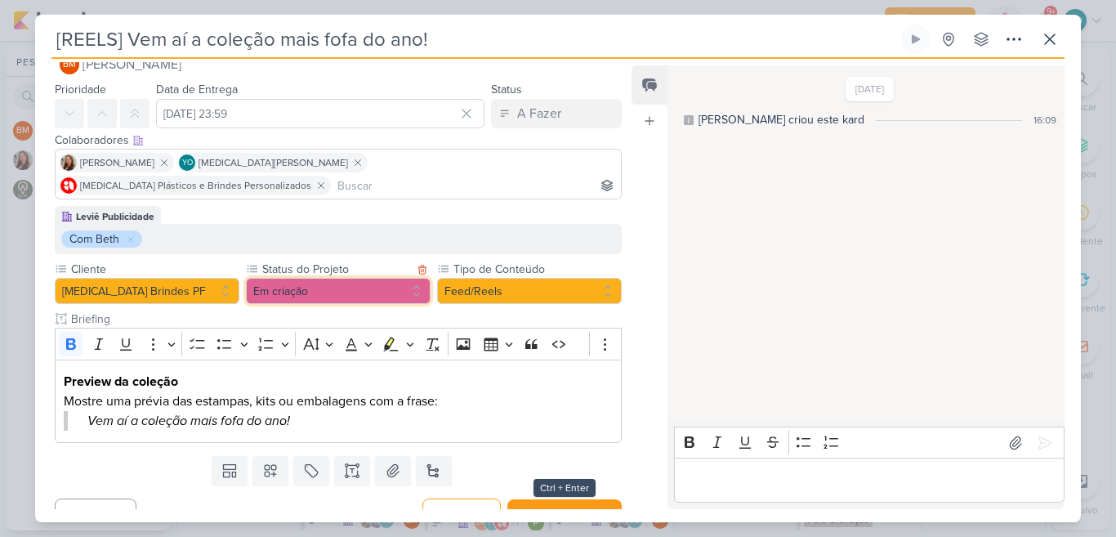
click at [334, 278] on button "Em criação" at bounding box center [338, 291] width 185 height 26
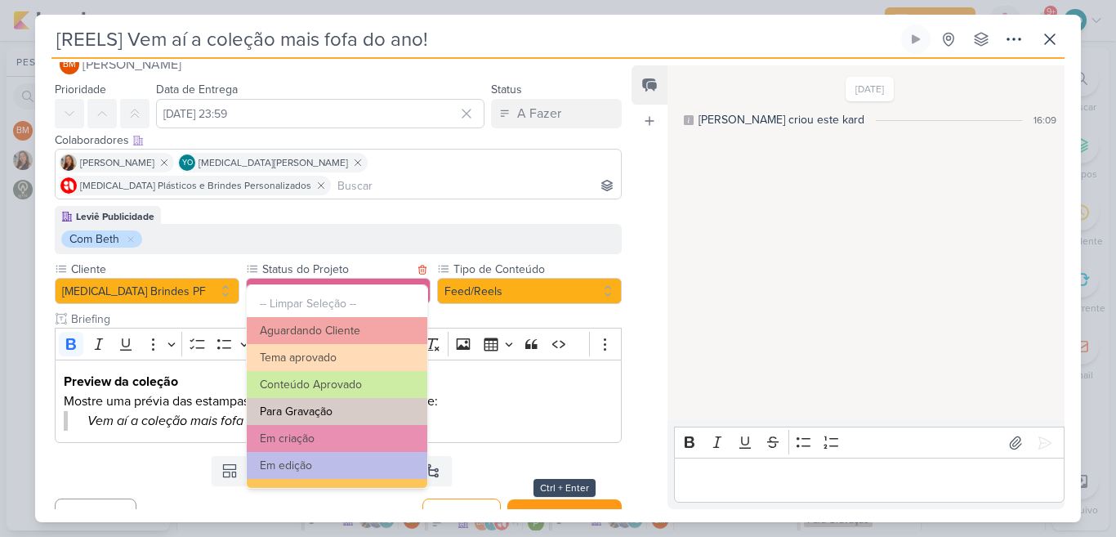
click at [376, 412] on button "Para Gravação" at bounding box center [337, 411] width 180 height 27
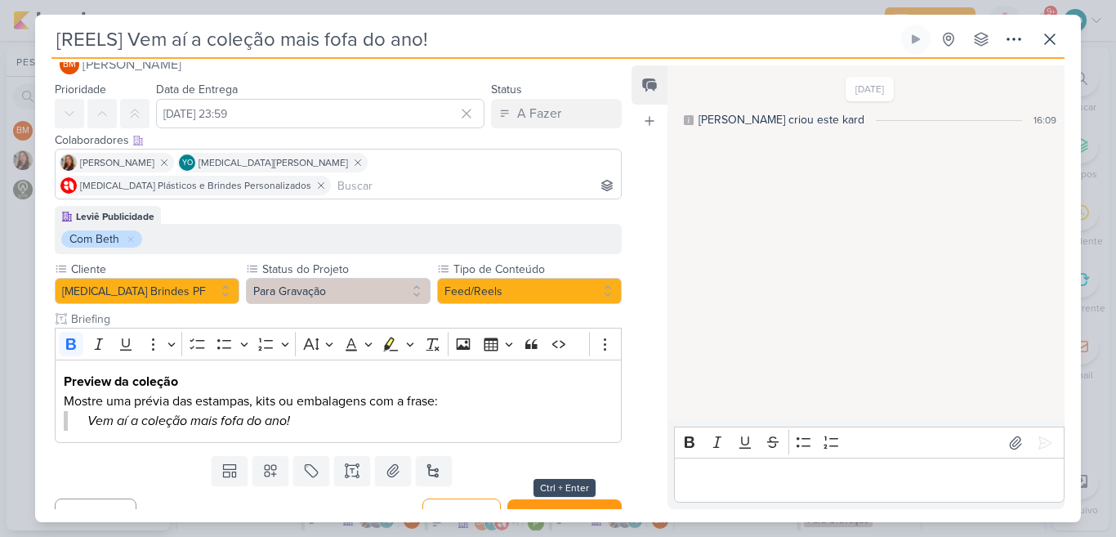
click at [797, 472] on p "Editor editing area: main" at bounding box center [868, 480] width 373 height 20
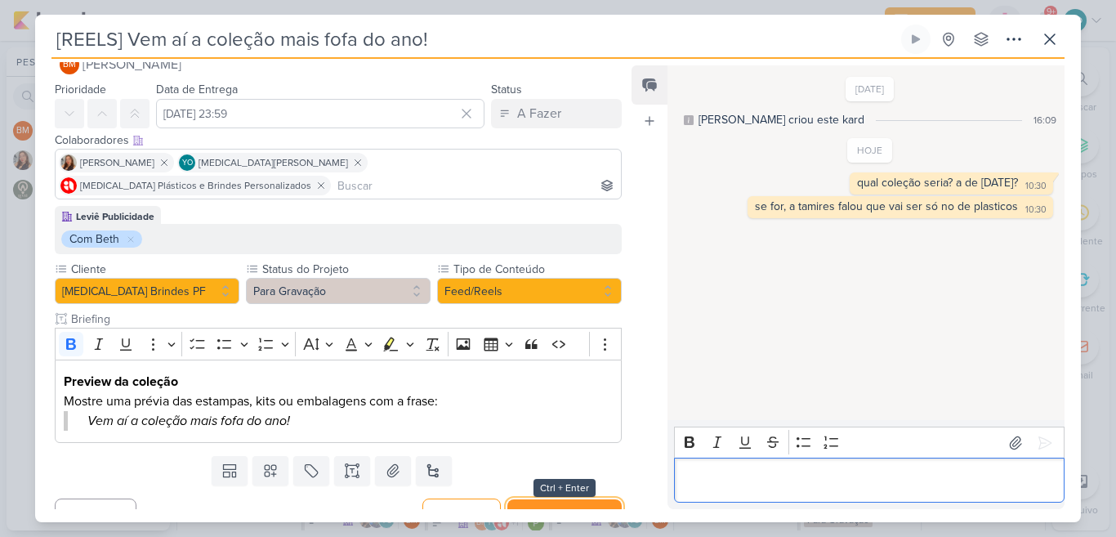
click at [570, 499] on button "Salvar e Fechar" at bounding box center [564, 514] width 114 height 30
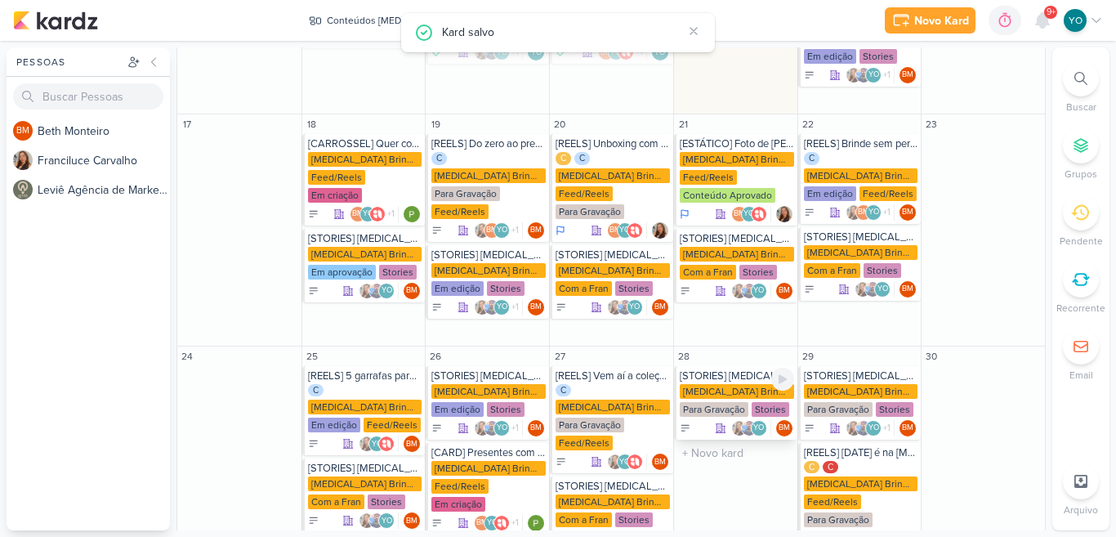
click at [724, 384] on div "Allegra Brindes PF" at bounding box center [736, 391] width 114 height 15
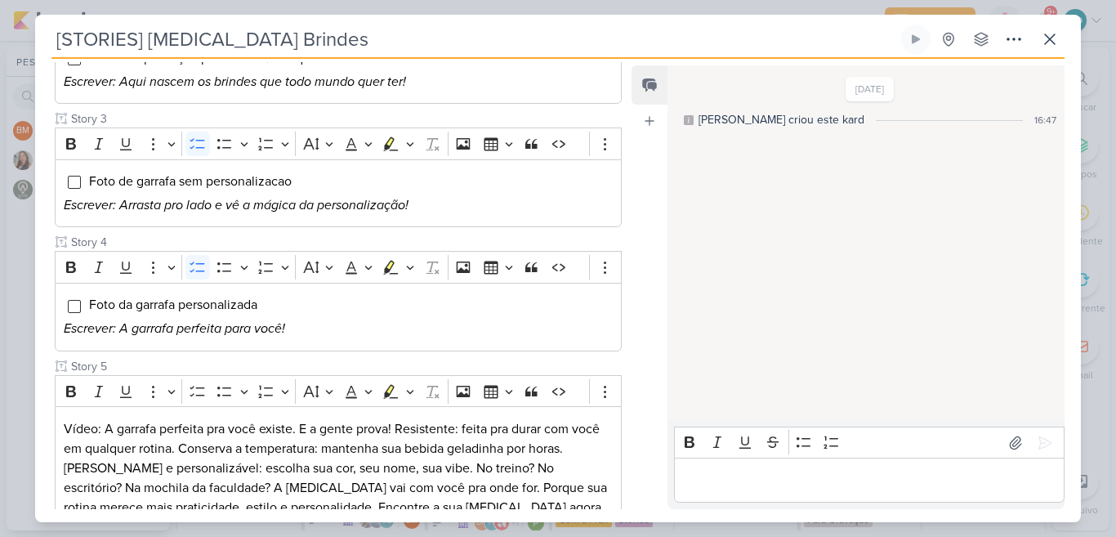
scroll to position [469, 0]
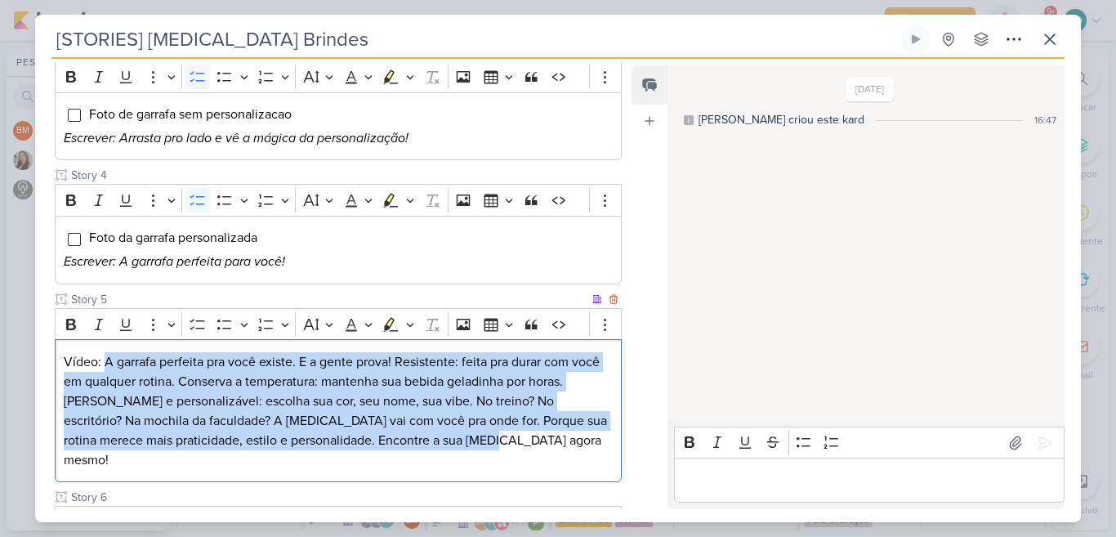
drag, startPoint x: 105, startPoint y: 356, endPoint x: 411, endPoint y: 442, distance: 318.0
click at [411, 442] on p "Vídeo: A garrafa perfeita pra você existe. E a gente prova! Resistente: feita p…" at bounding box center [338, 411] width 549 height 118
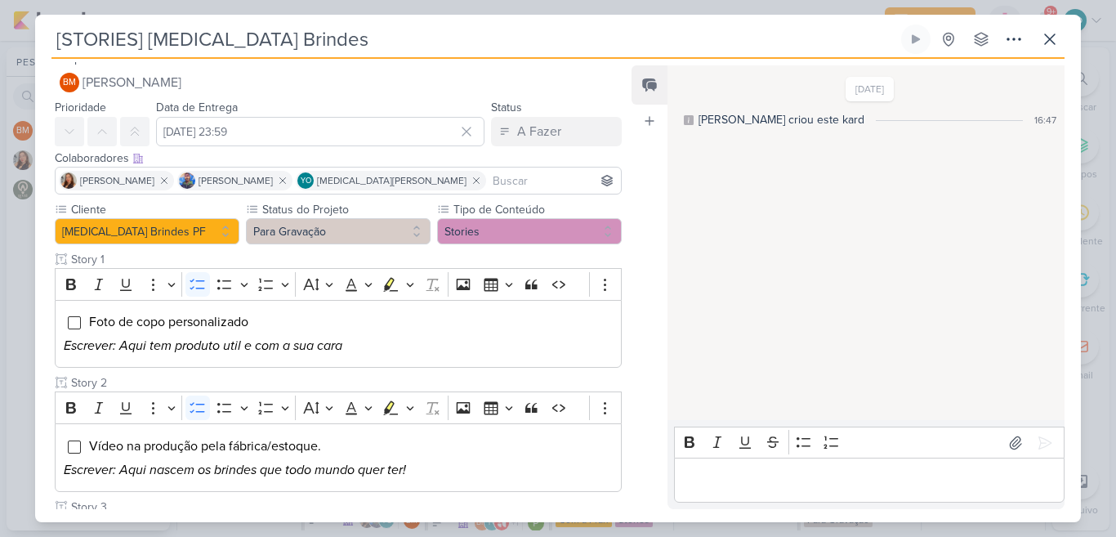
scroll to position [0, 0]
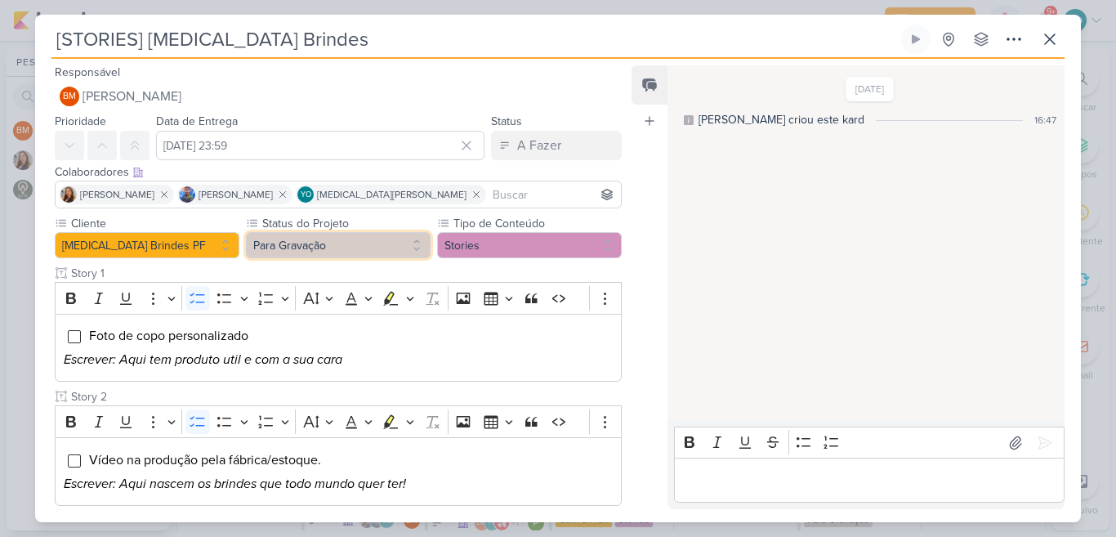
click at [358, 251] on button "Para Gravação" at bounding box center [338, 245] width 185 height 26
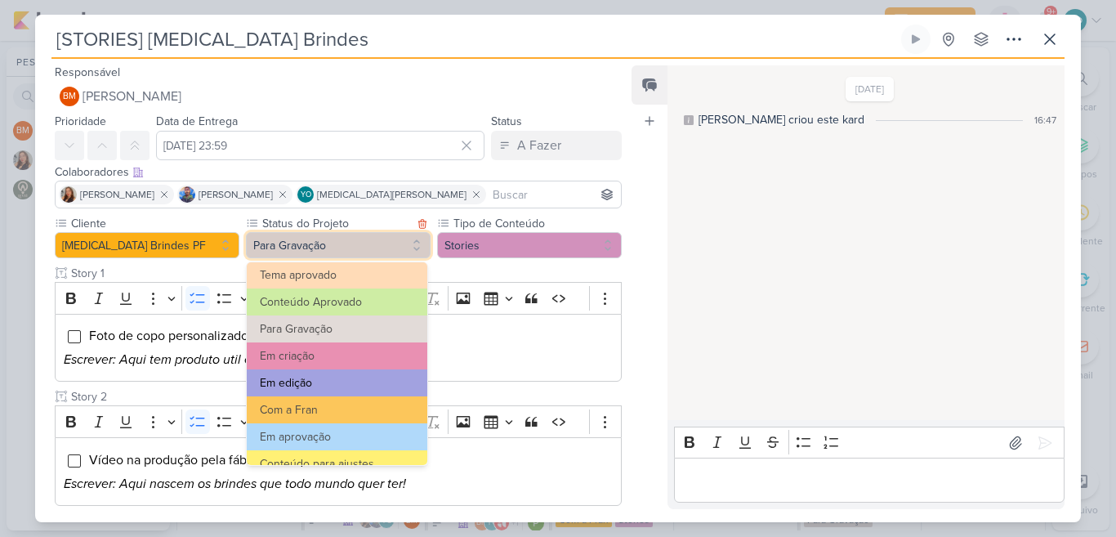
scroll to position [60, 0]
click at [309, 387] on button "Em edição" at bounding box center [337, 381] width 180 height 27
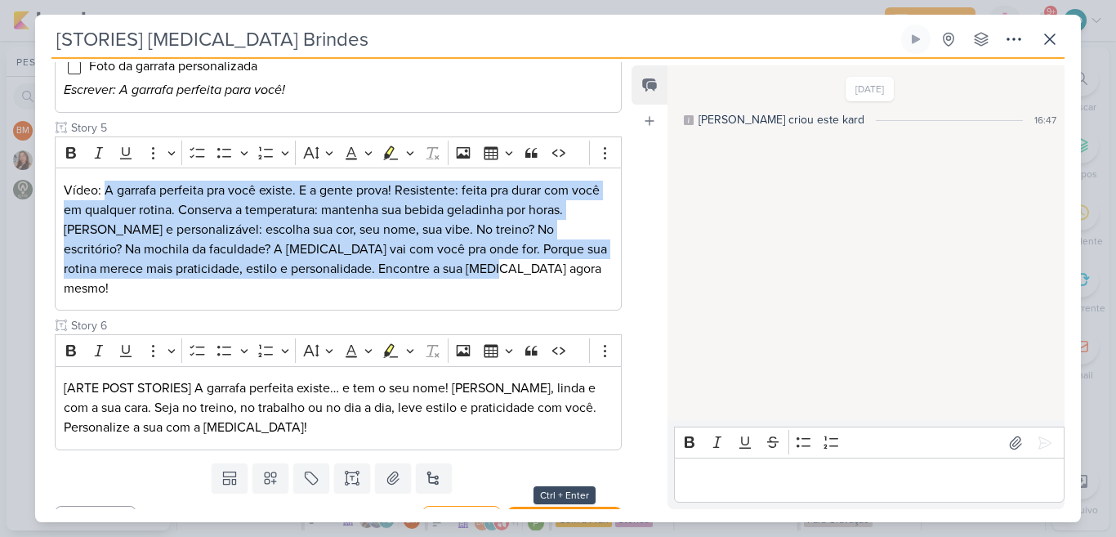
scroll to position [653, 0]
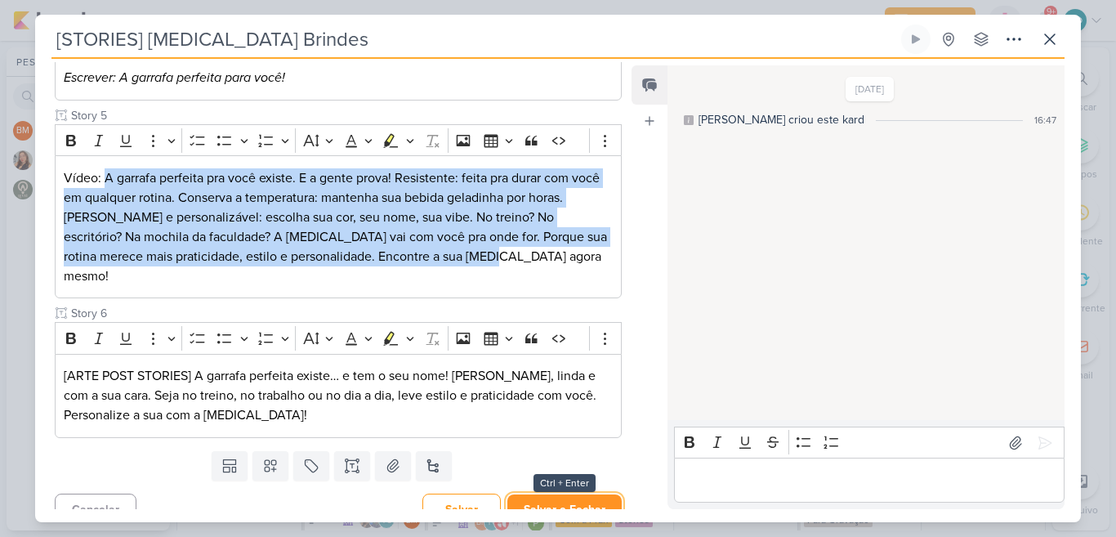
click at [531, 494] on button "Salvar e Fechar" at bounding box center [564, 509] width 114 height 30
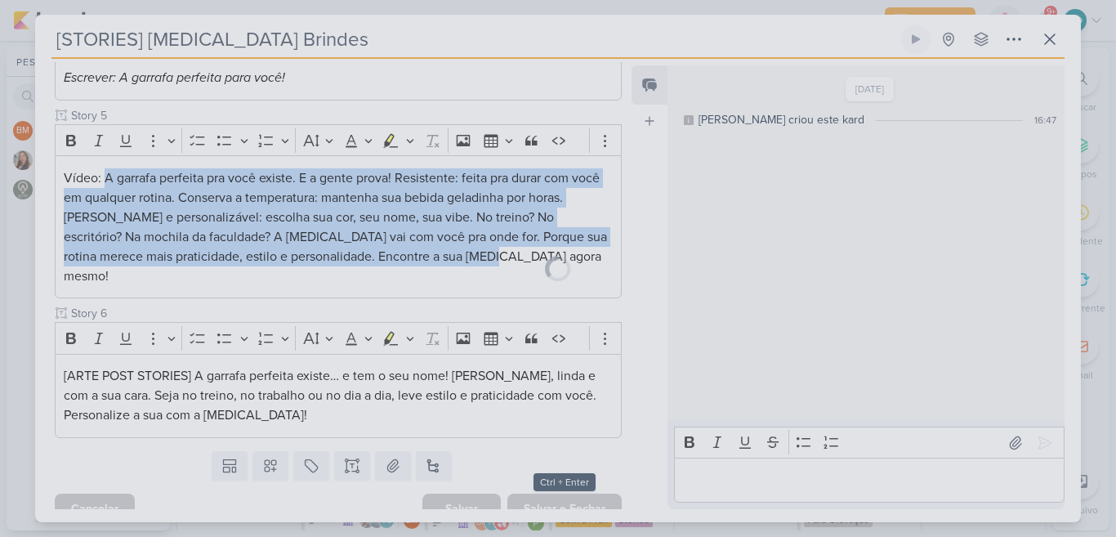
scroll to position [651, 0]
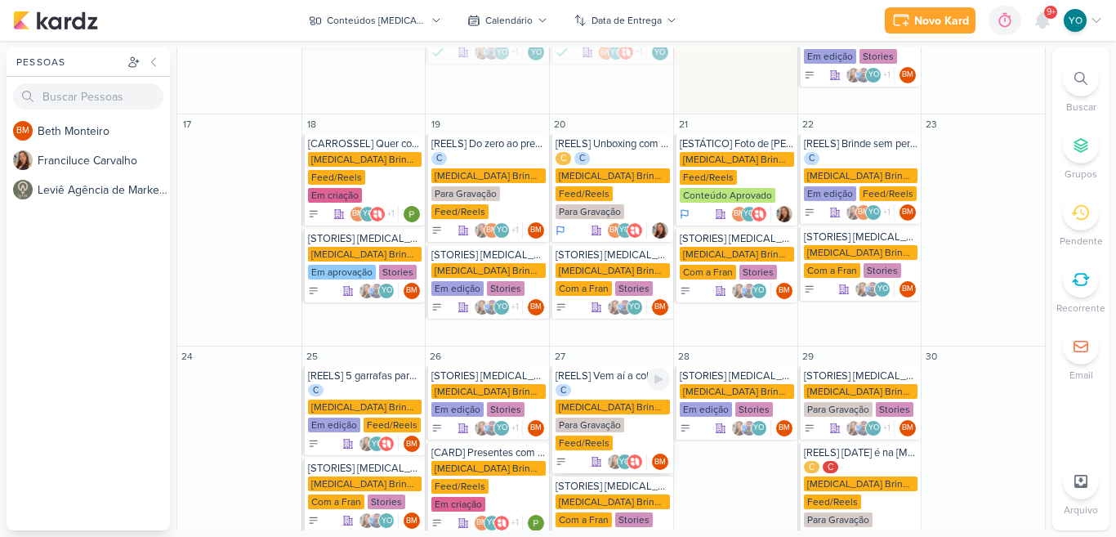
click at [615, 384] on div "C Allegra Brindes PF Para Gravação Feed/Reels" at bounding box center [612, 418] width 114 height 69
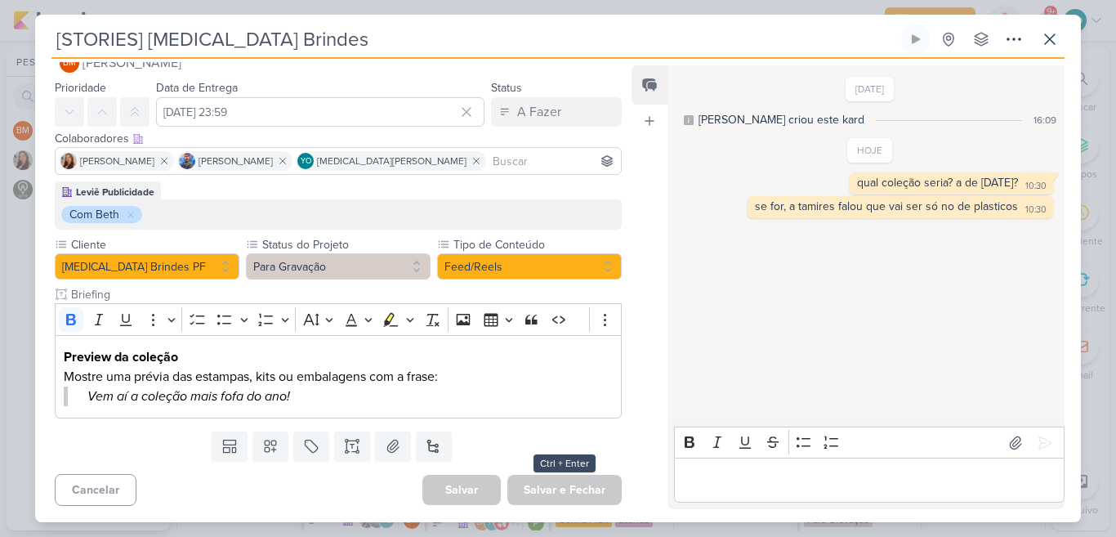
type input "[REELS] Vem aí a coleção mais fofa do ano!"
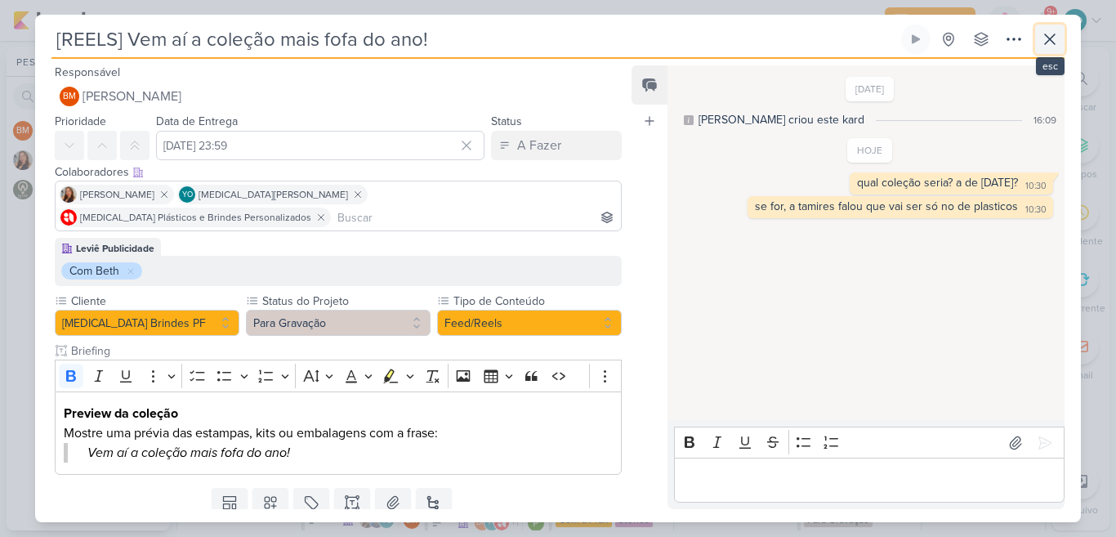
click at [1043, 44] on icon at bounding box center [1050, 39] width 20 height 20
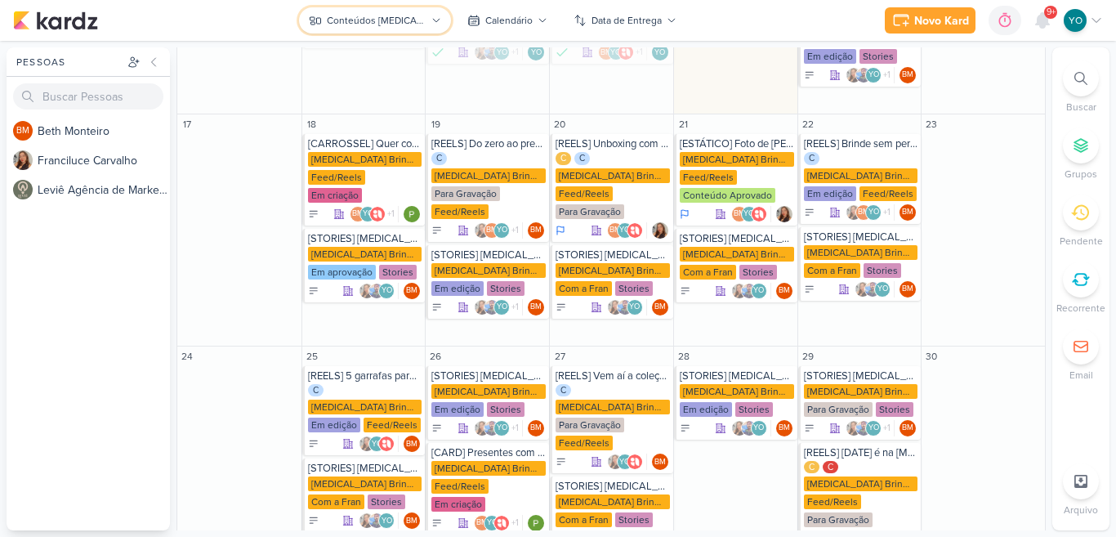
click at [364, 29] on button "Conteúdos [MEDICAL_DATA] Brindes PF" at bounding box center [374, 20] width 151 height 26
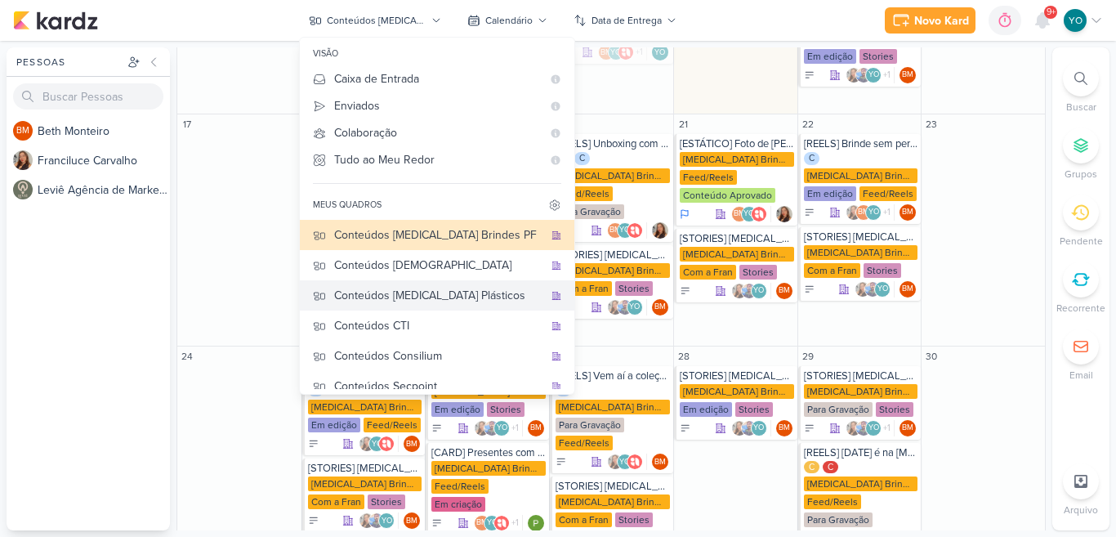
click at [473, 292] on div "Conteúdos [MEDICAL_DATA] Plásticos" at bounding box center [438, 295] width 209 height 17
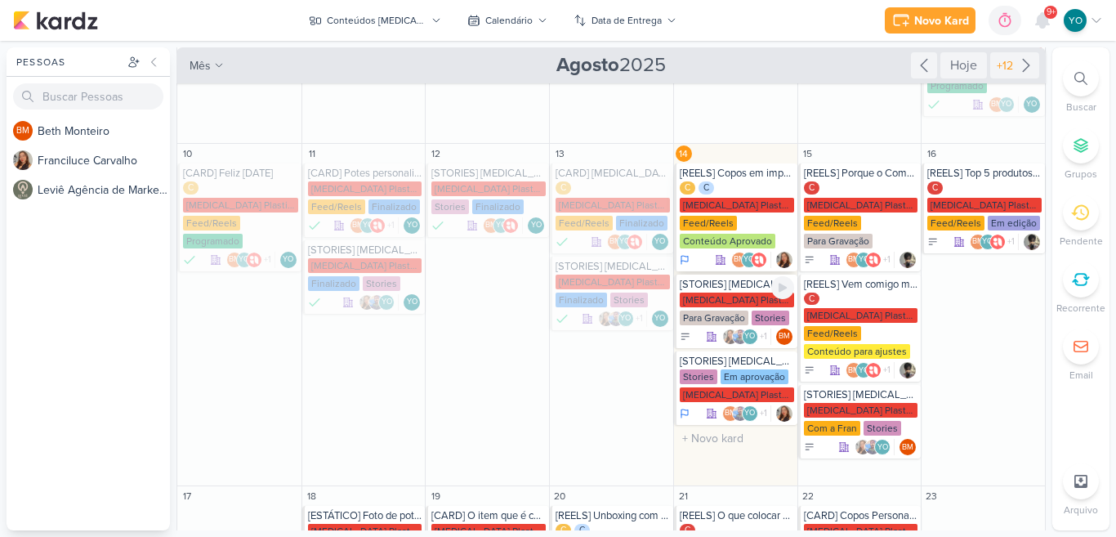
scroll to position [135, 0]
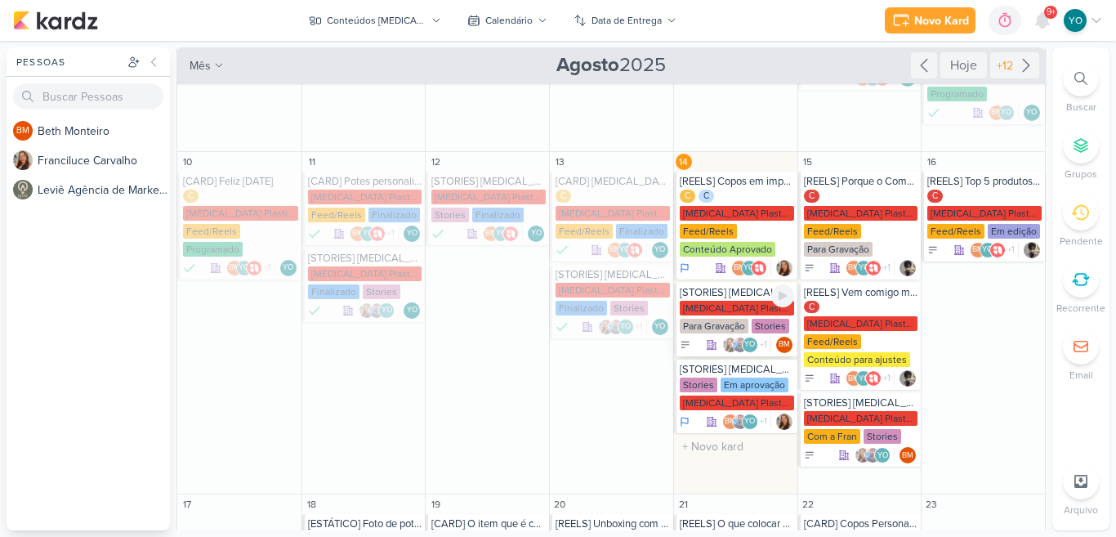
click at [724, 301] on div "[MEDICAL_DATA] Plasticos PJ" at bounding box center [736, 308] width 114 height 15
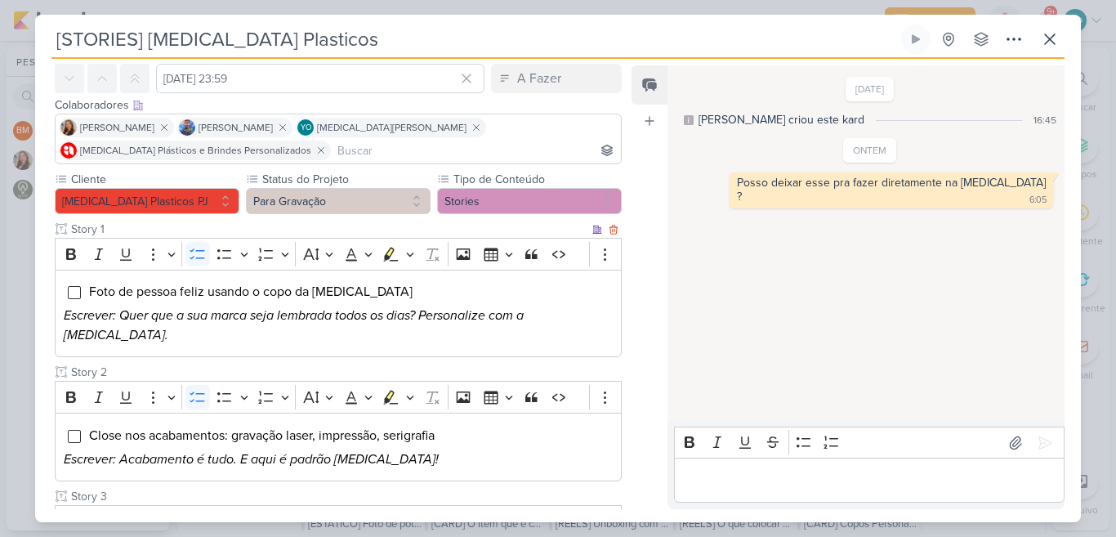
scroll to position [134, 0]
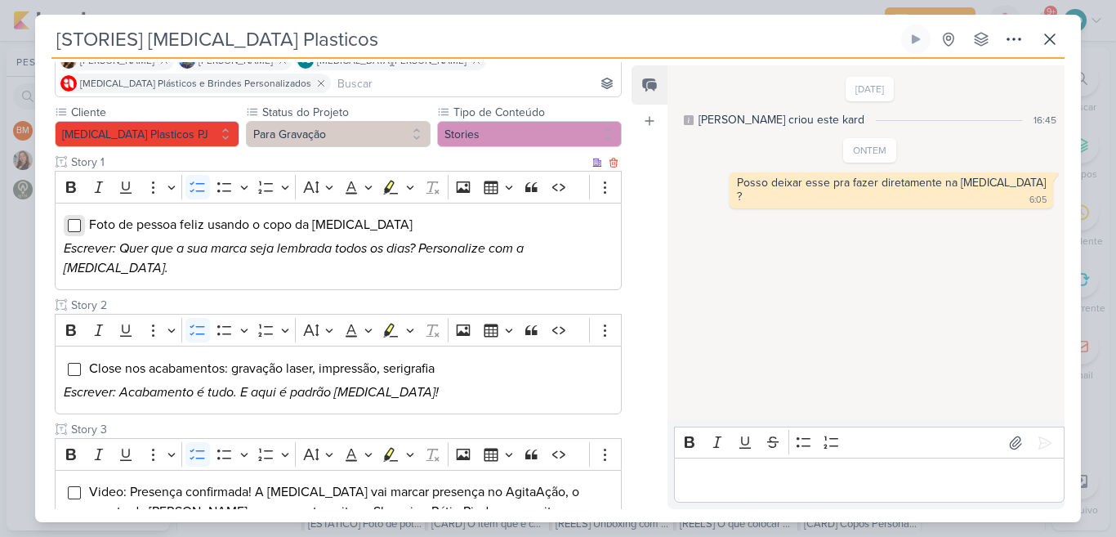
click at [78, 229] on input "Editor editing area: main" at bounding box center [74, 225] width 13 height 13
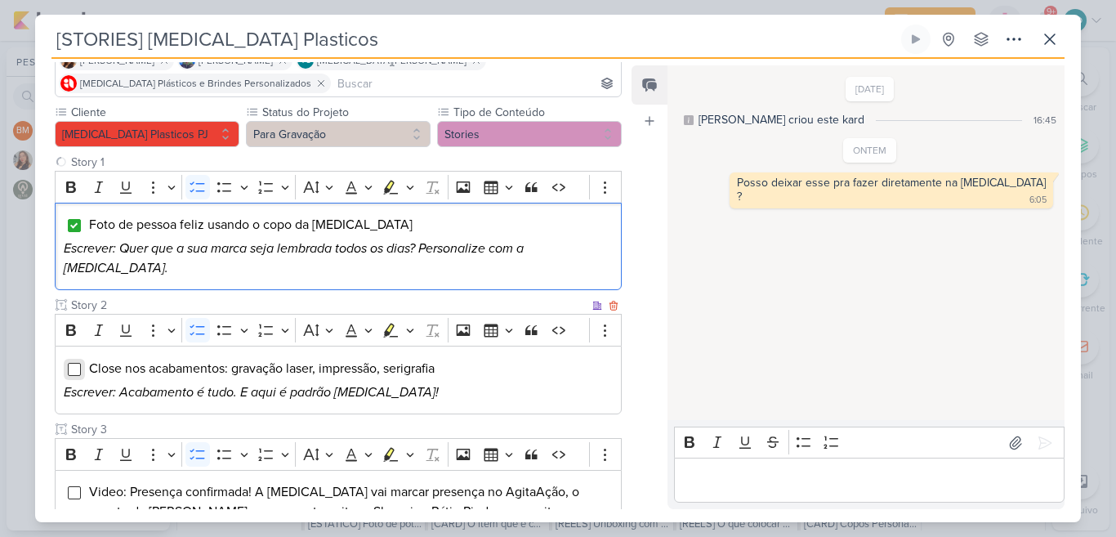
click at [76, 363] on input "Editor editing area: main" at bounding box center [74, 369] width 13 height 13
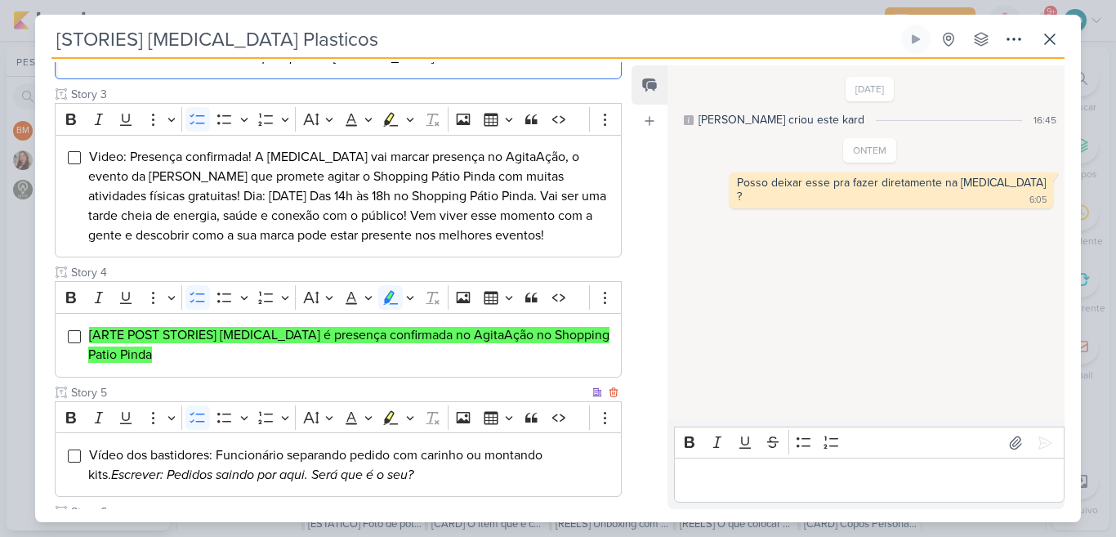
scroll to position [743, 0]
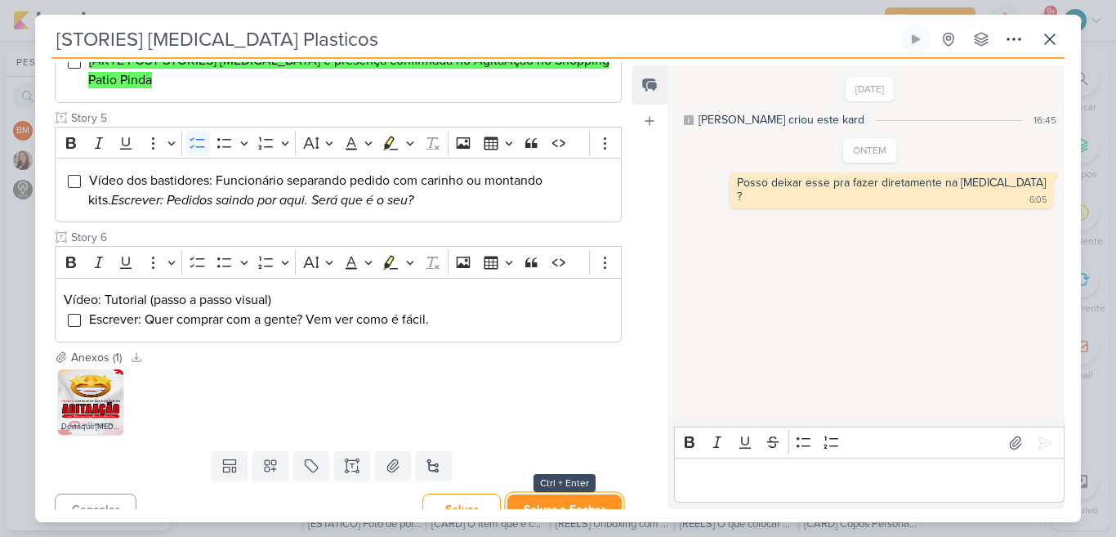
click at [595, 494] on button "Salvar e Fechar" at bounding box center [564, 509] width 114 height 30
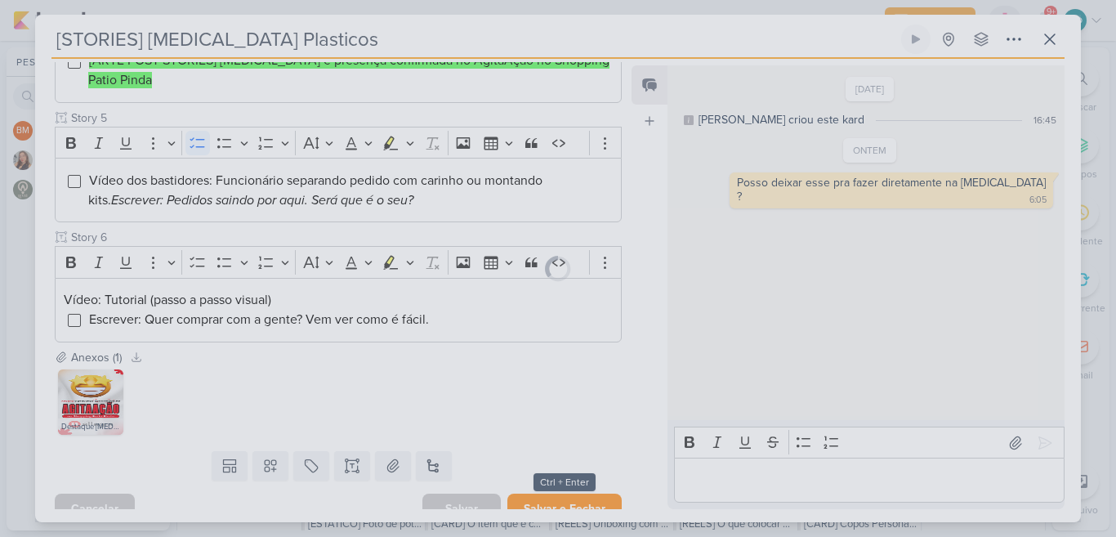
scroll to position [742, 0]
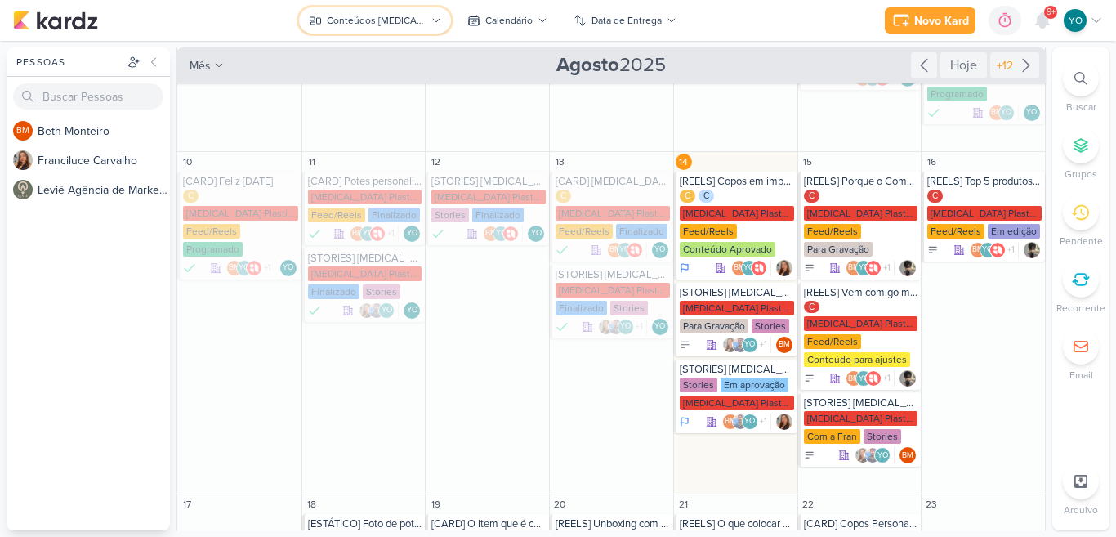
click at [414, 21] on div "Conteúdos [MEDICAL_DATA] Plásticos" at bounding box center [376, 20] width 99 height 15
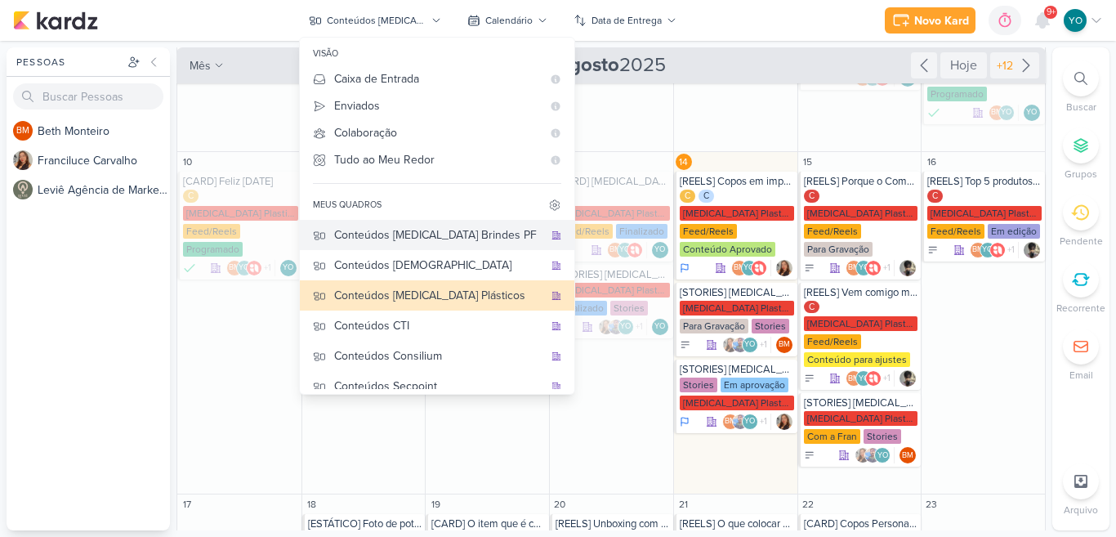
click at [431, 232] on div "Conteúdos [MEDICAL_DATA] Brindes PF" at bounding box center [438, 234] width 209 height 17
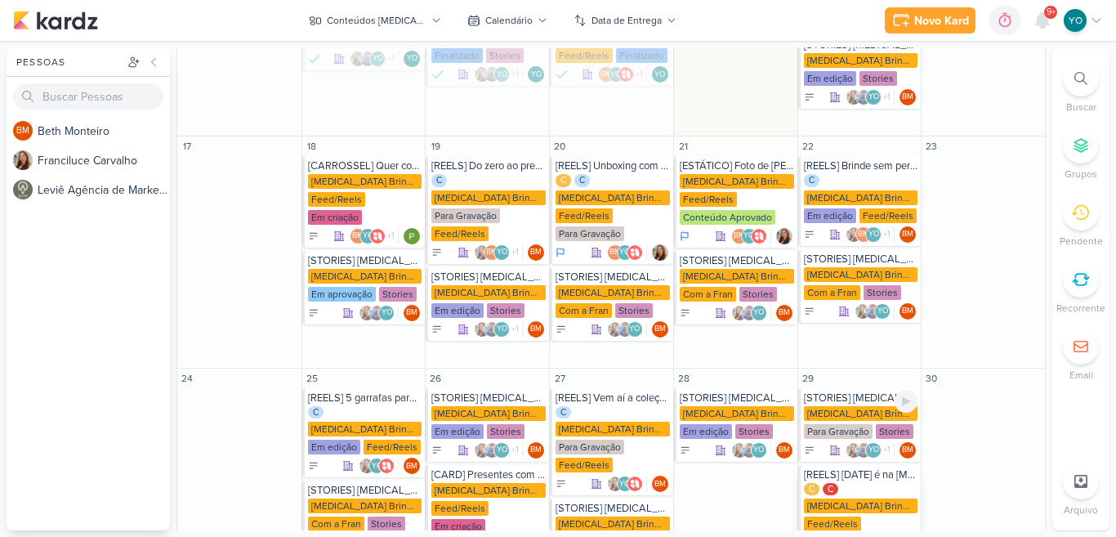
scroll to position [570, 0]
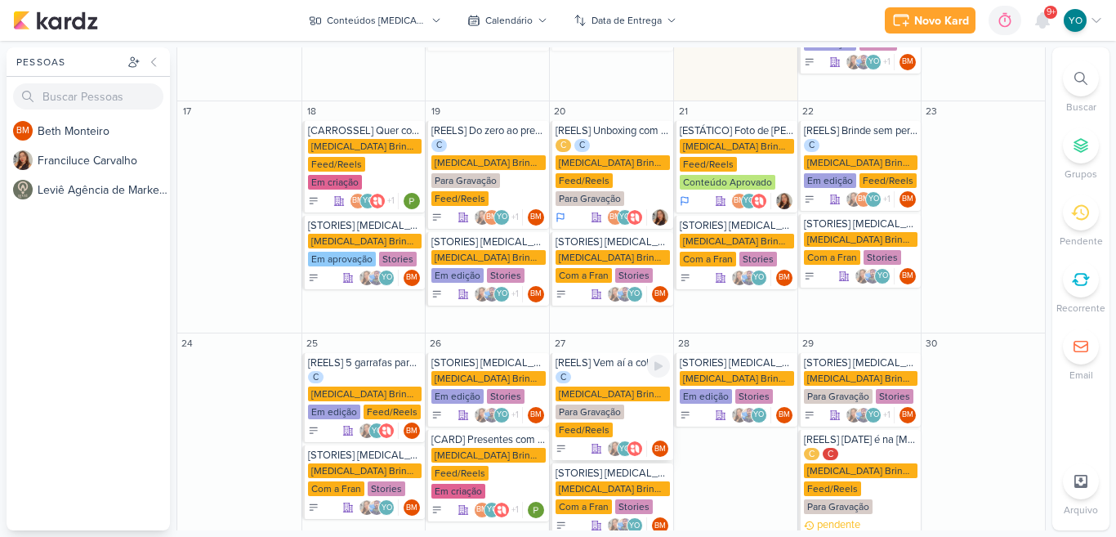
click at [608, 371] on div "C Allegra Brindes PF Para Gravação Feed/Reels" at bounding box center [612, 405] width 114 height 69
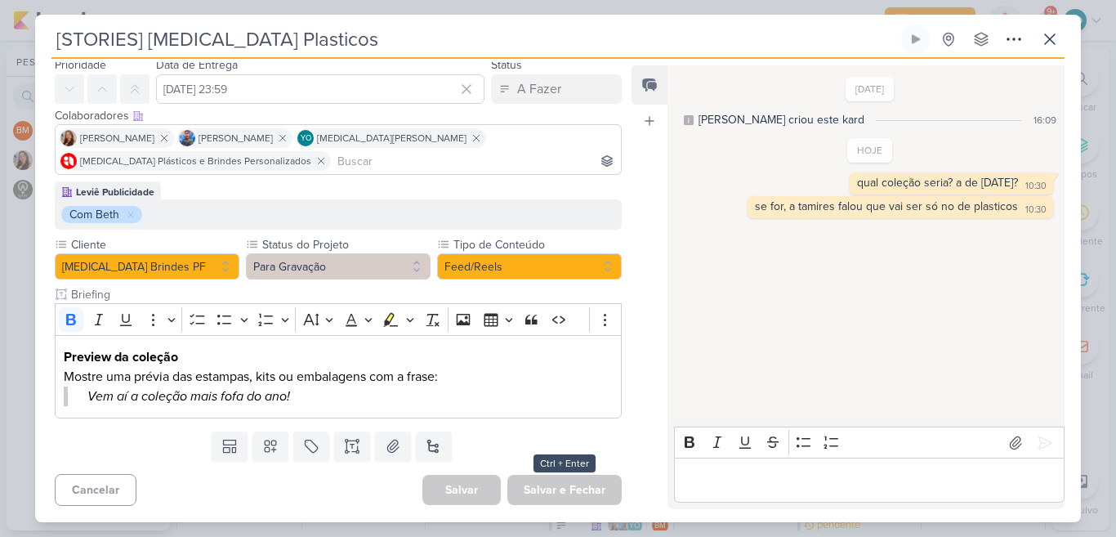
type input "[REELS] Vem aí a coleção mais fofa do ano!"
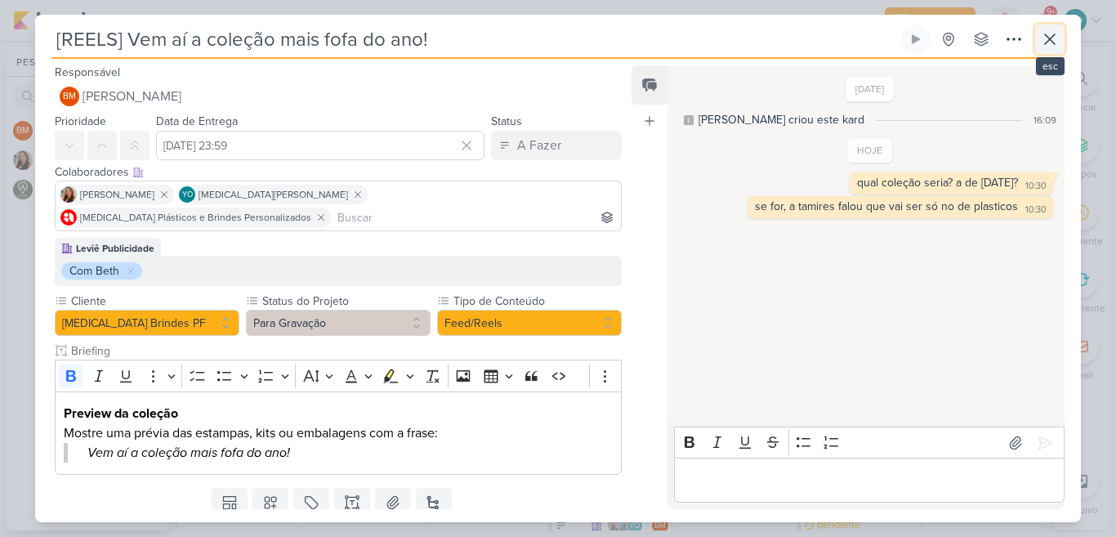
click at [1038, 41] on button at bounding box center [1049, 39] width 29 height 29
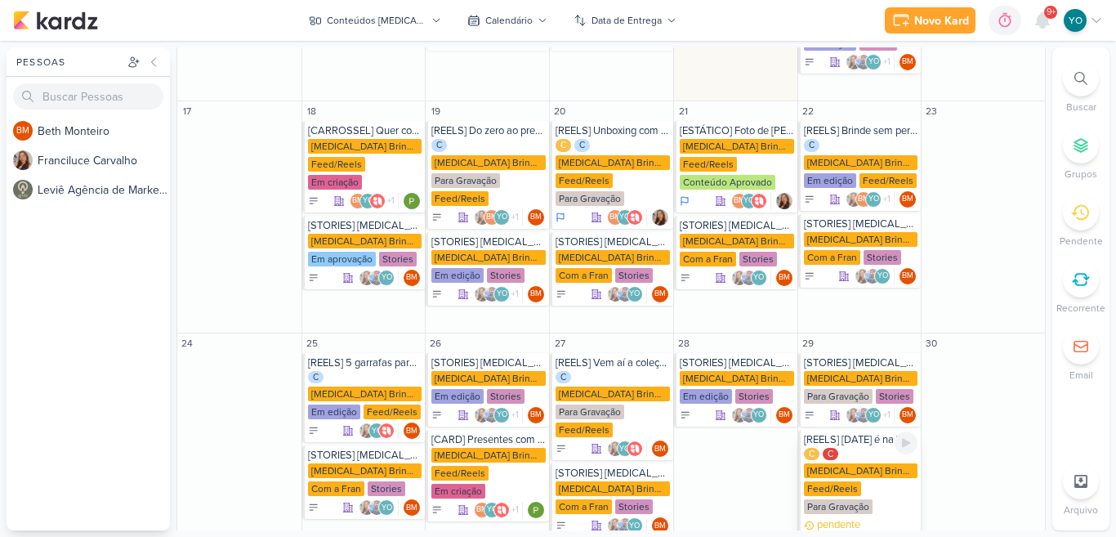
click at [871, 463] on div "Allegra Brindes PF" at bounding box center [861, 470] width 114 height 15
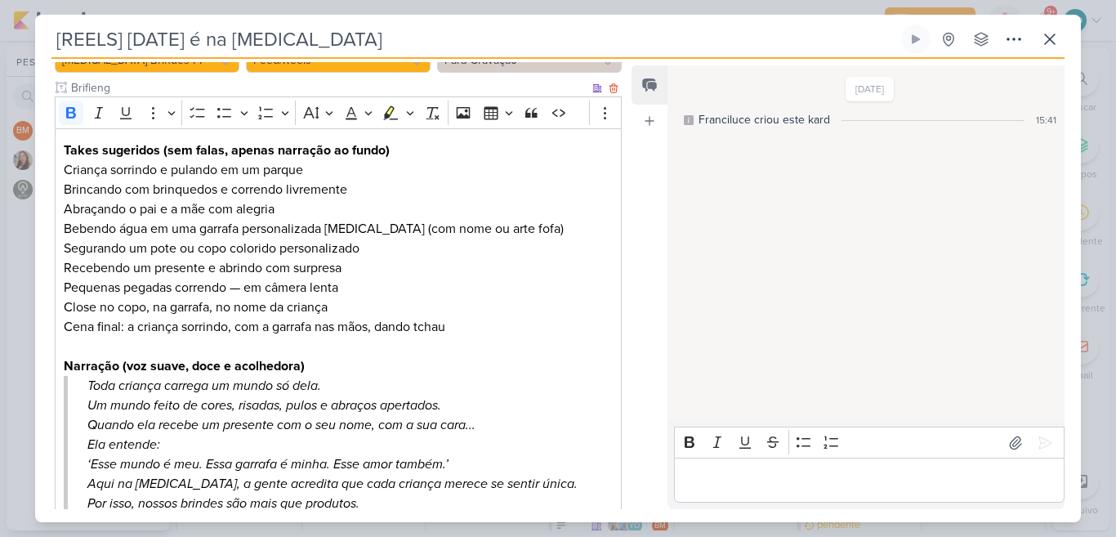
scroll to position [268, 0]
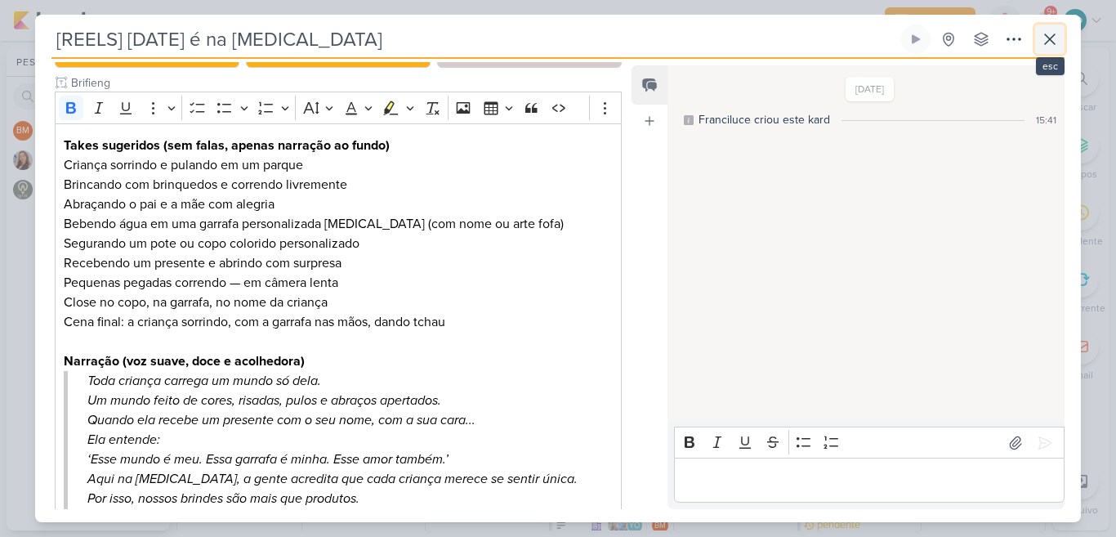
click at [1047, 49] on button at bounding box center [1049, 39] width 29 height 29
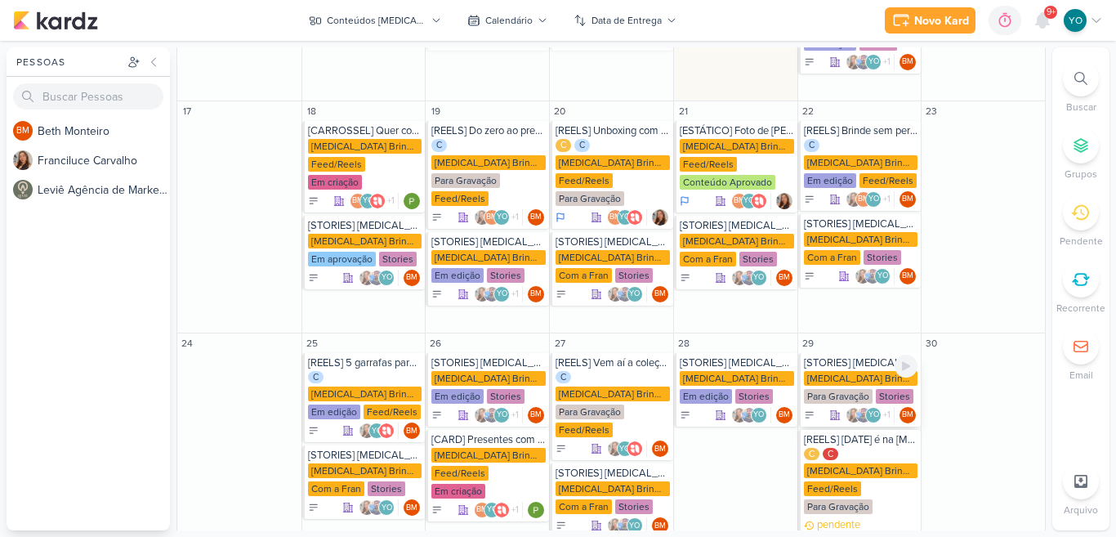
click at [841, 371] on div "Allegra Brindes PF Para Gravação Stories" at bounding box center [861, 388] width 114 height 34
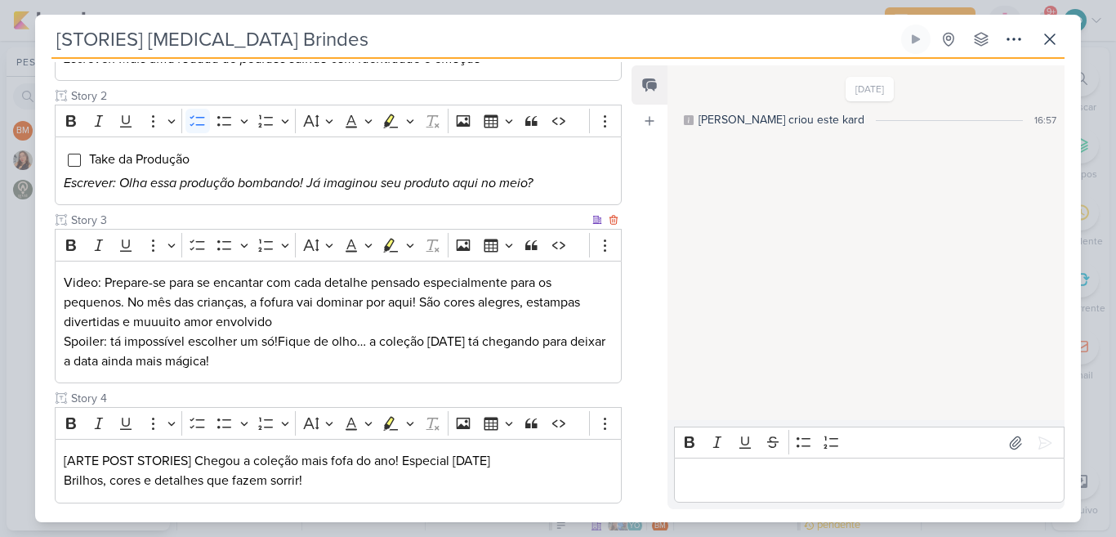
scroll to position [316, 0]
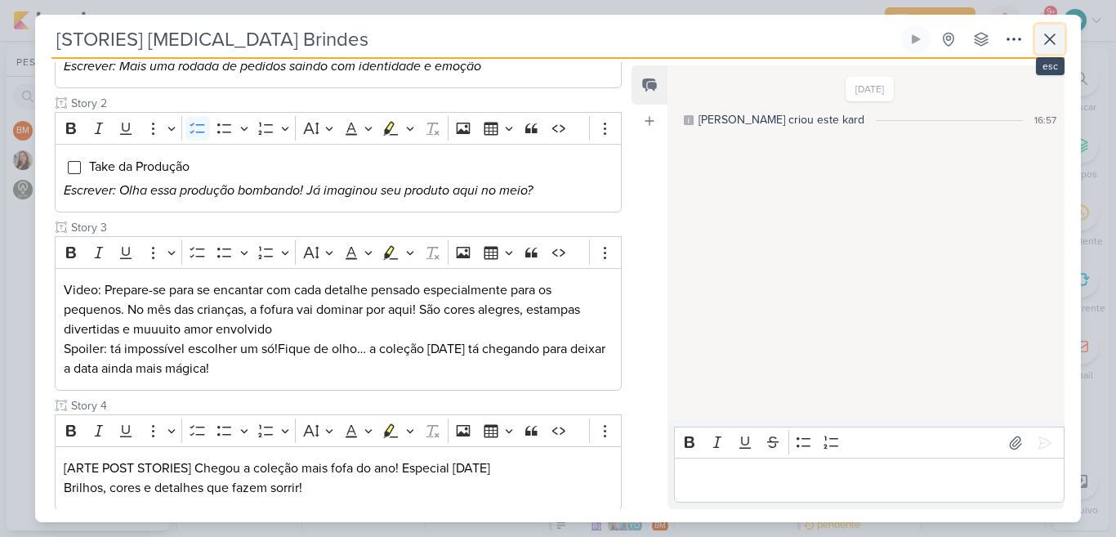
click at [1047, 49] on button at bounding box center [1049, 39] width 29 height 29
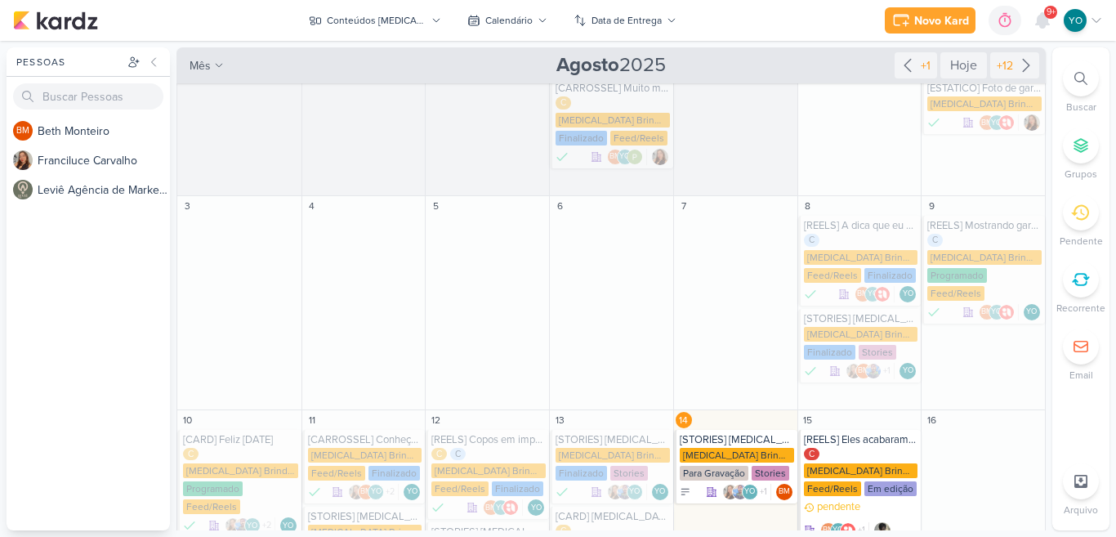
scroll to position [0, 0]
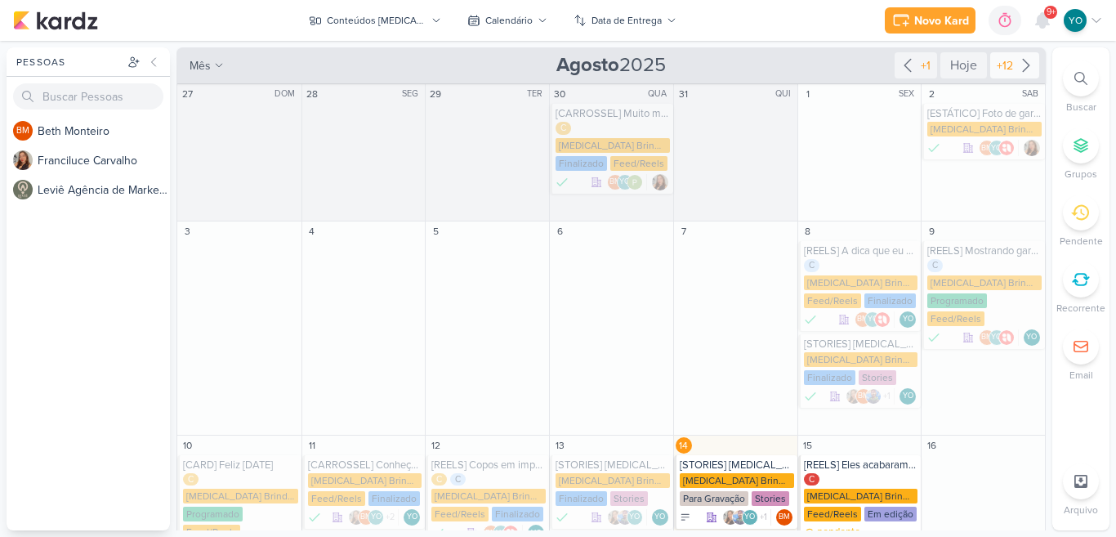
click at [1022, 65] on icon at bounding box center [1025, 66] width 7 height 12
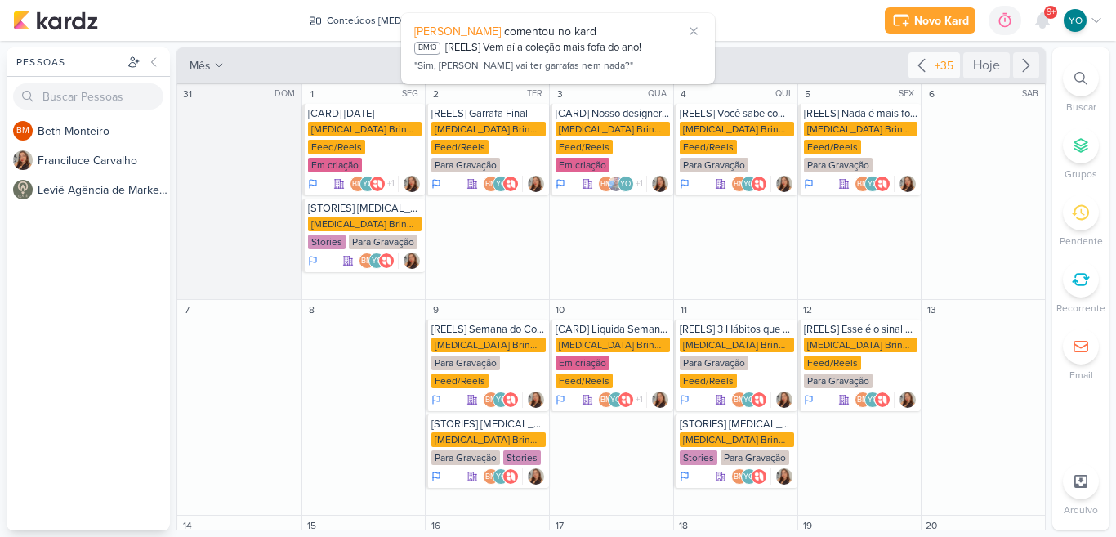
click at [921, 66] on icon at bounding box center [921, 66] width 20 height 20
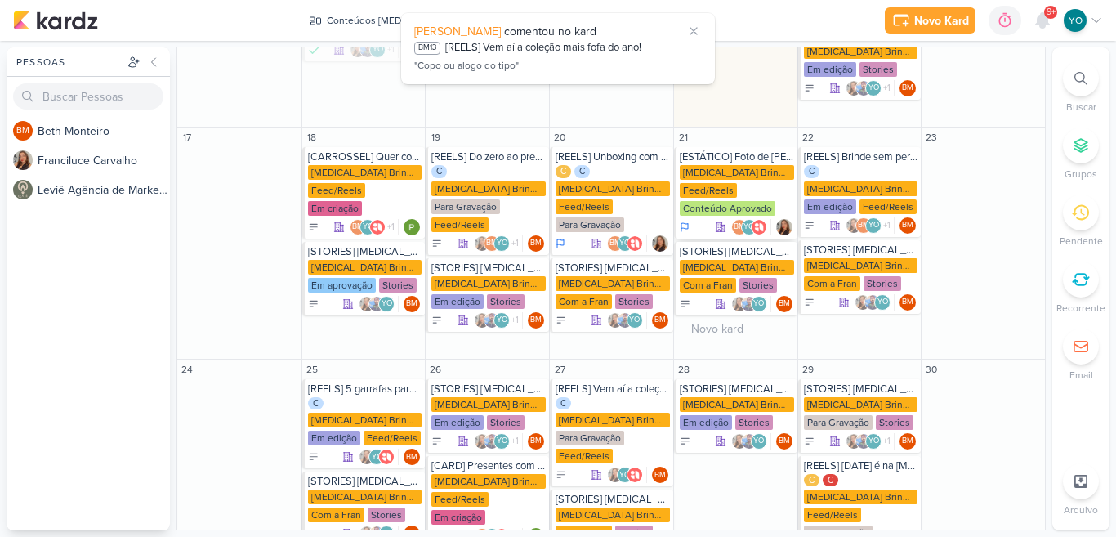
scroll to position [579, 0]
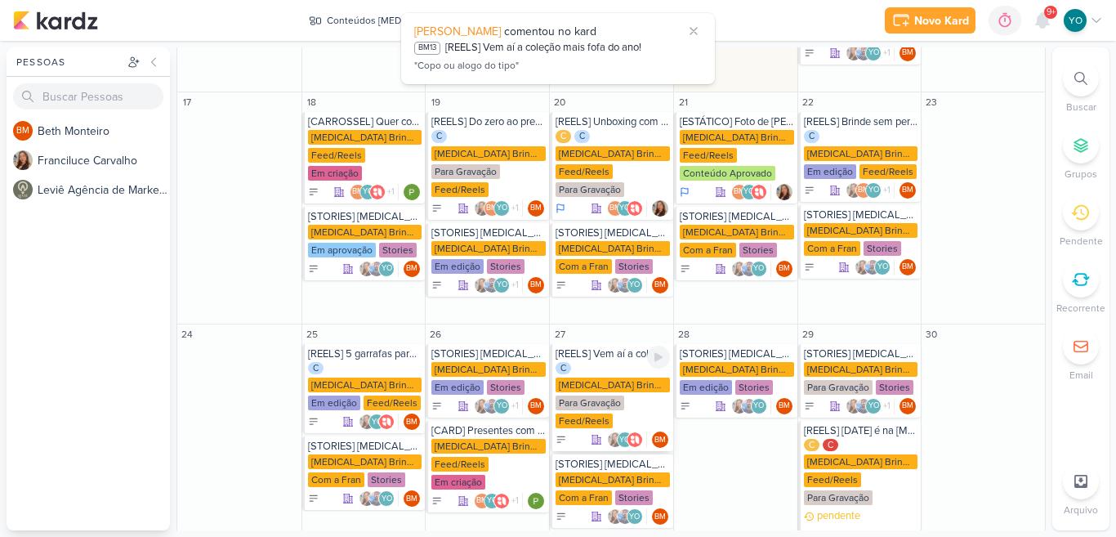
click at [634, 362] on div "C Allegra Brindes PF Para Gravação Feed/Reels" at bounding box center [612, 396] width 114 height 69
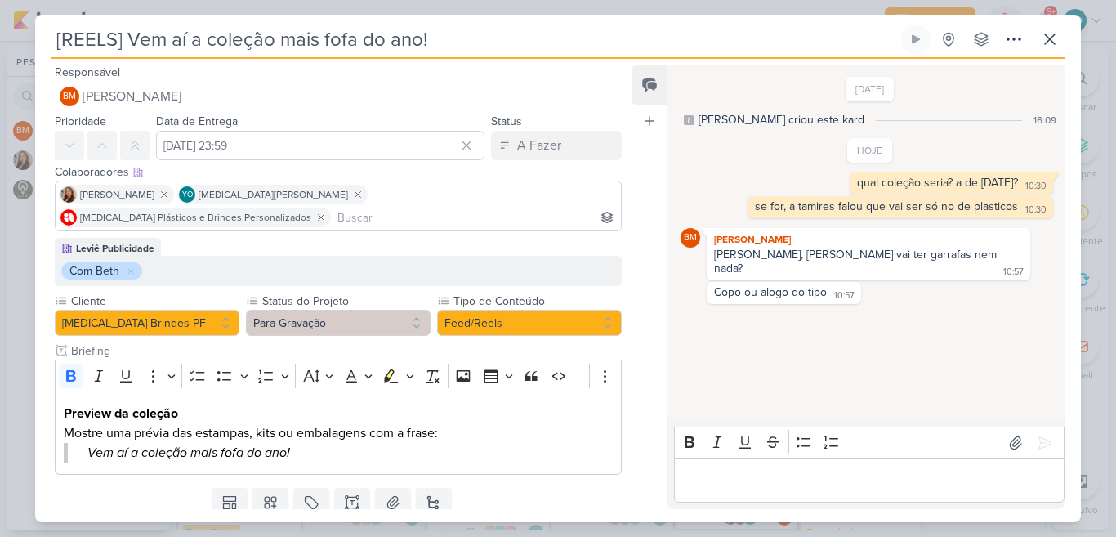
scroll to position [579, 0]
click at [874, 467] on div "Editor editing area: main" at bounding box center [869, 479] width 390 height 45
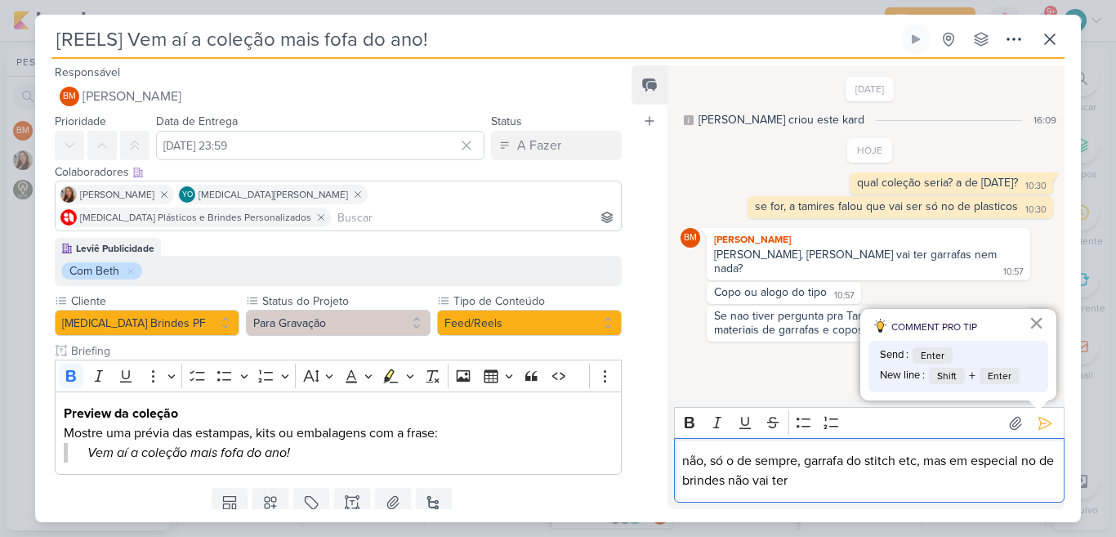
click at [1036, 327] on button "×" at bounding box center [1036, 323] width 16 height 26
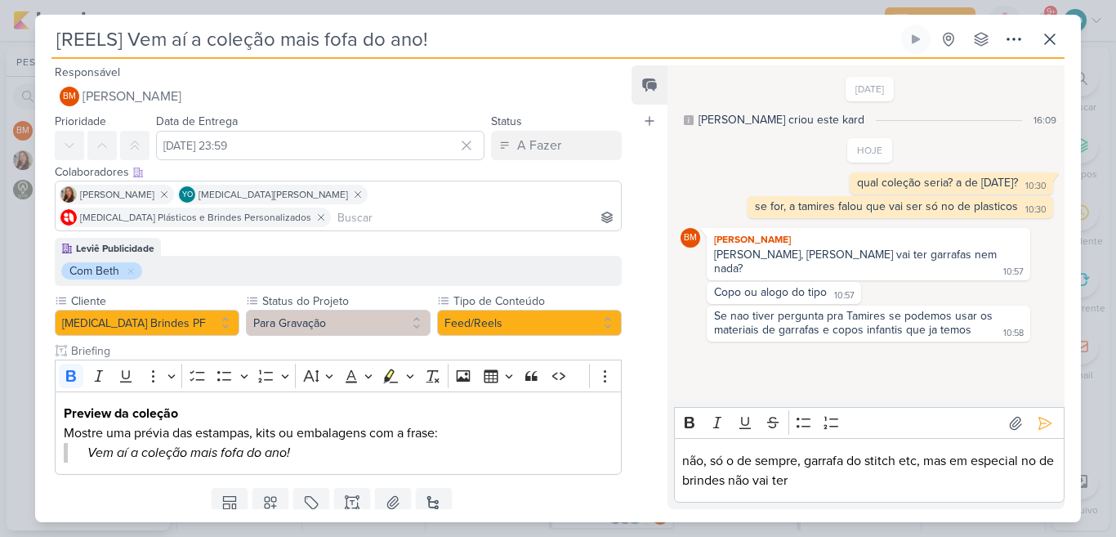
click at [853, 480] on p "não, só o de sempre, garrafa do stitch etc, mas em especial no de brindes não v…" at bounding box center [868, 470] width 373 height 39
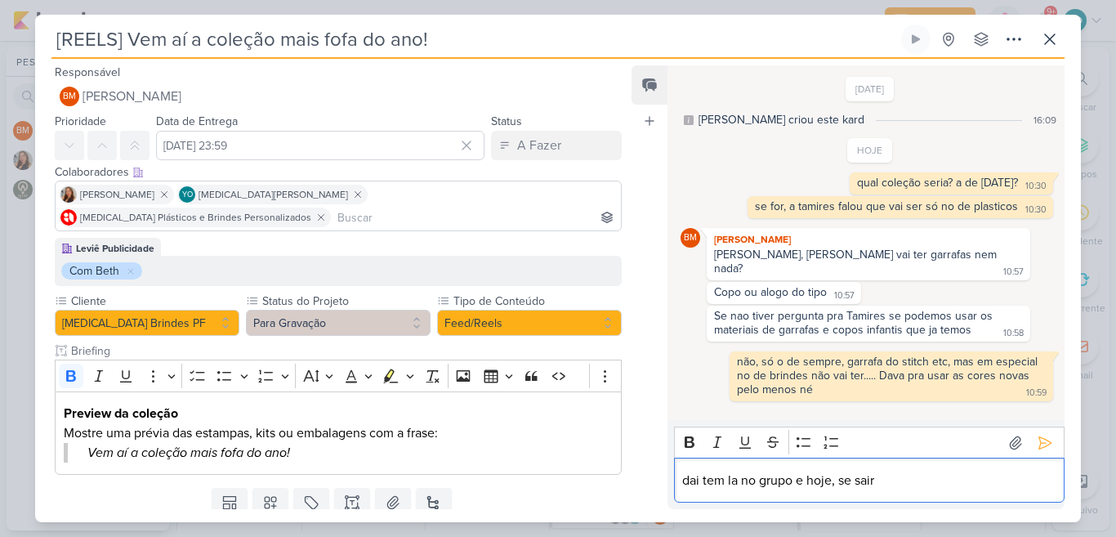
click at [797, 479] on p "dai tem la no grupo e hoje, se sair" at bounding box center [868, 480] width 373 height 20
click at [898, 474] on p "dai tem la no grupo, e hoje, se sair" at bounding box center [868, 480] width 373 height 20
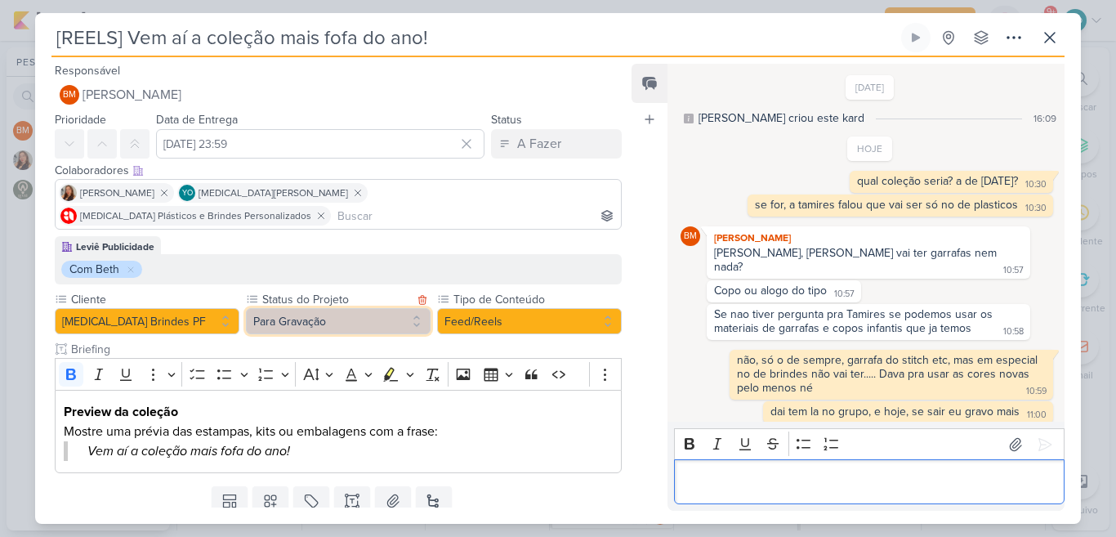
click at [396, 308] on button "Para Gravação" at bounding box center [338, 321] width 185 height 26
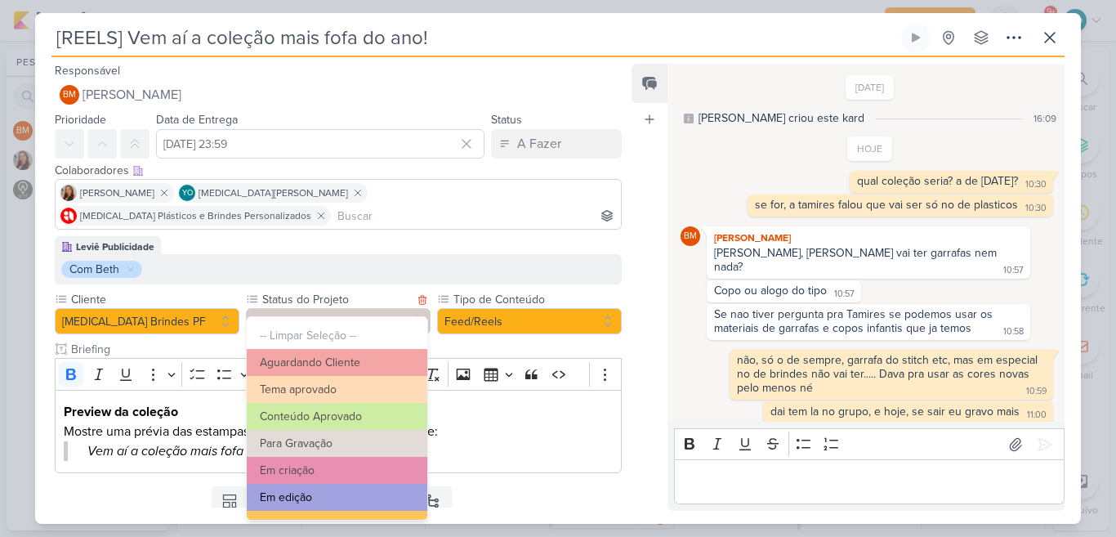
click at [380, 493] on button "Em edição" at bounding box center [337, 496] width 180 height 27
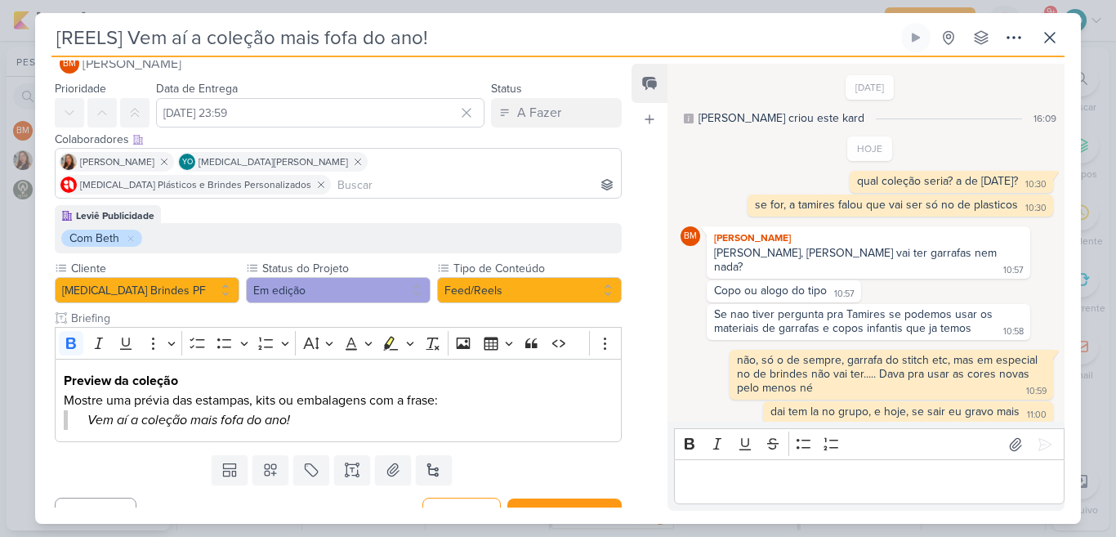
scroll to position [33, 0]
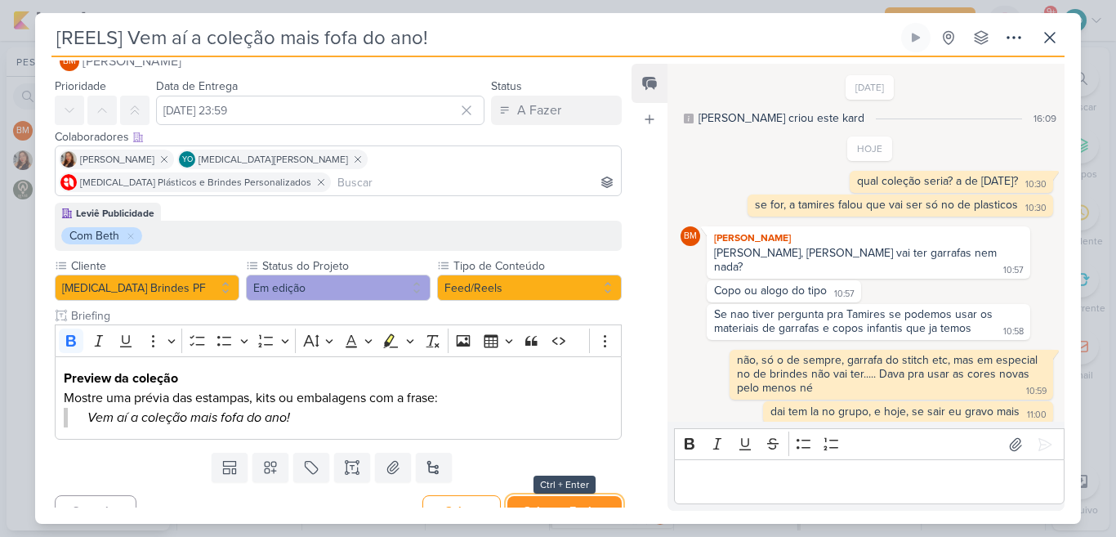
click at [577, 496] on button "Salvar e Fechar" at bounding box center [564, 511] width 114 height 30
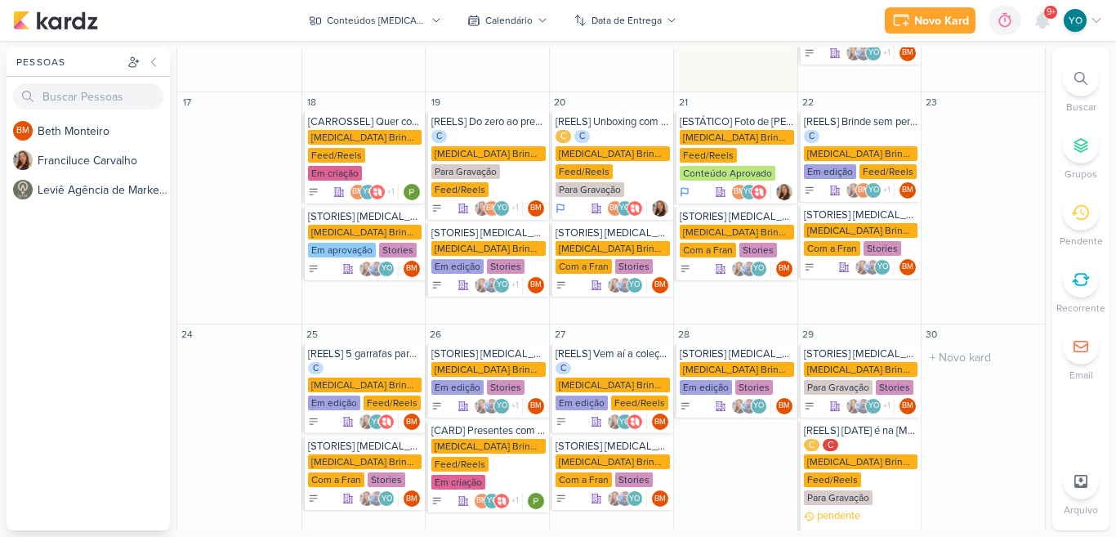
scroll to position [289, 0]
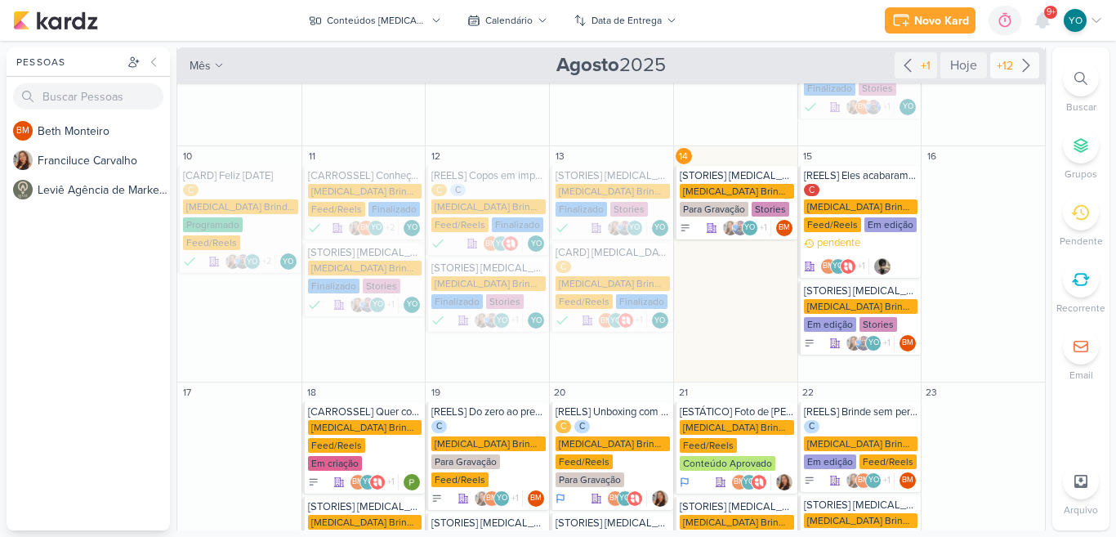
click at [1008, 60] on div "+12" at bounding box center [1004, 65] width 23 height 17
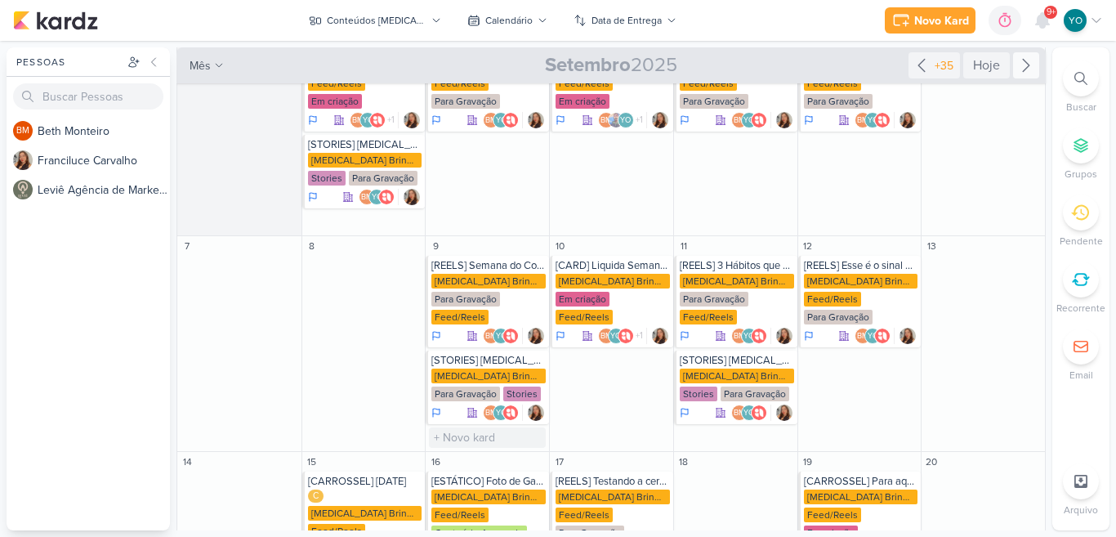
scroll to position [0, 0]
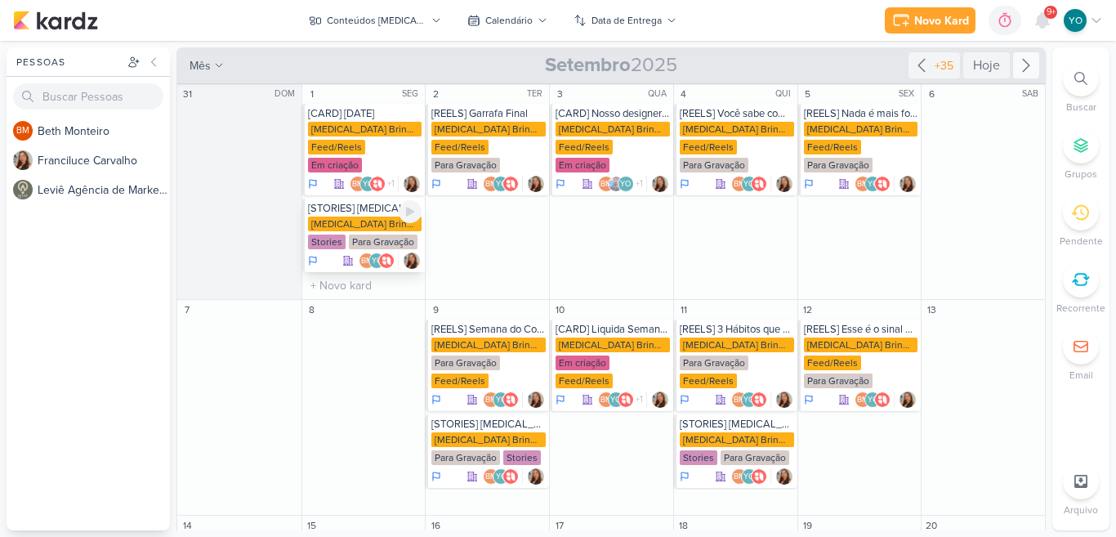
click at [381, 234] on div "Para Gravação" at bounding box center [383, 241] width 69 height 15
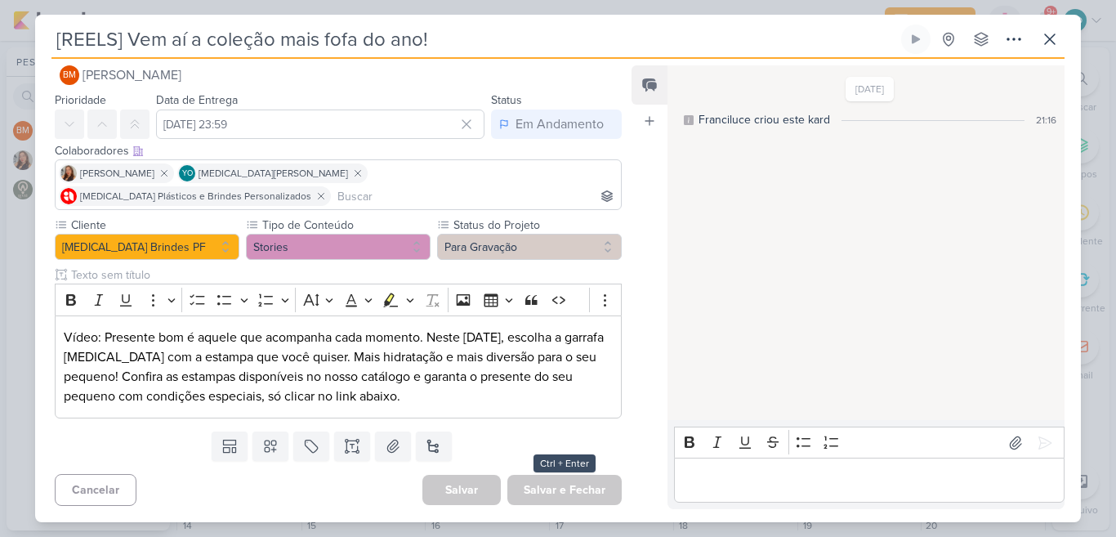
type input "[STORIES] ALLEGRA BRINDES"
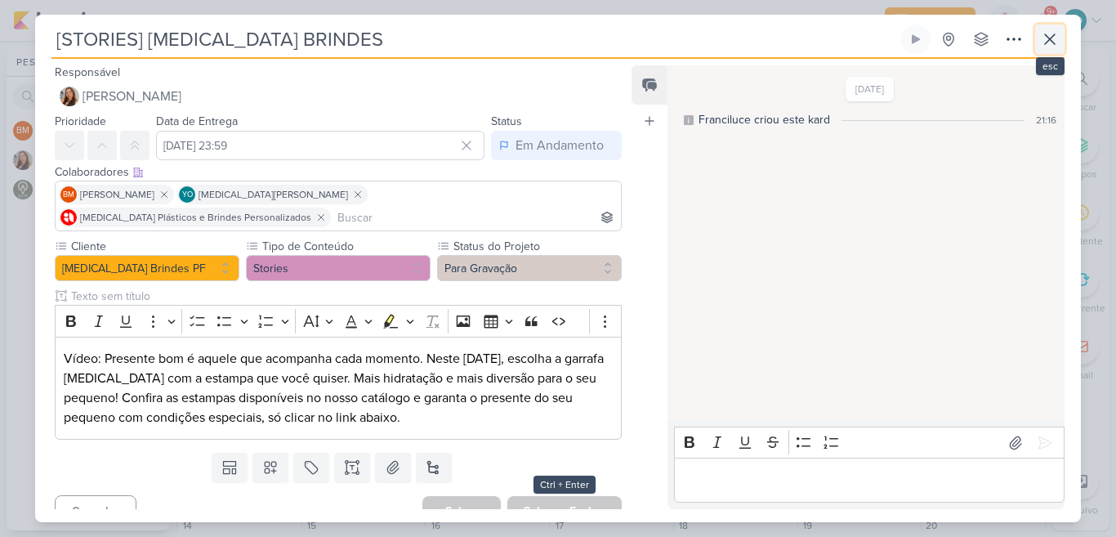
click at [1046, 45] on icon at bounding box center [1050, 39] width 20 height 20
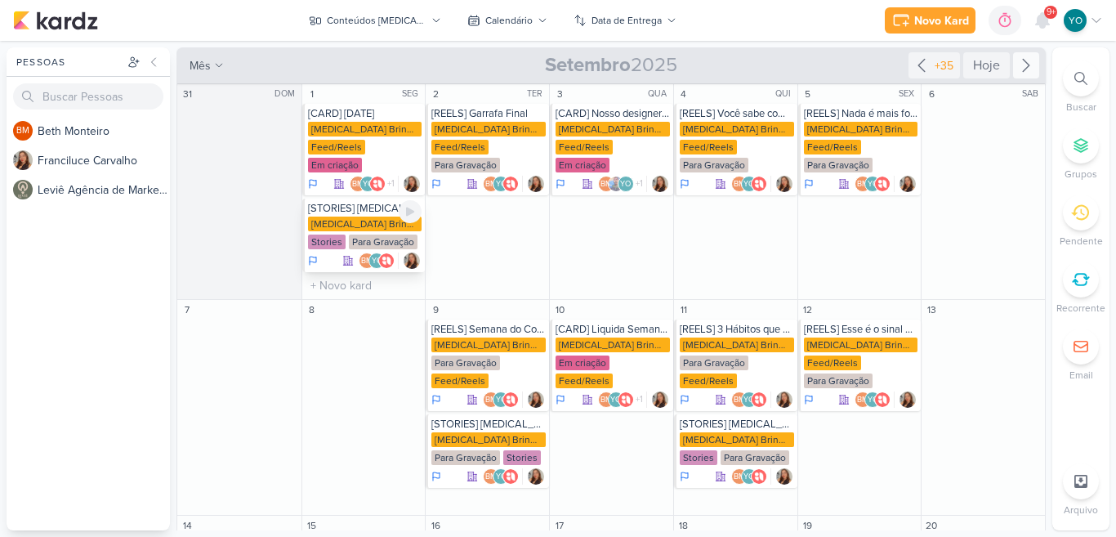
click at [390, 216] on div "Allegra Brindes PF" at bounding box center [365, 223] width 114 height 15
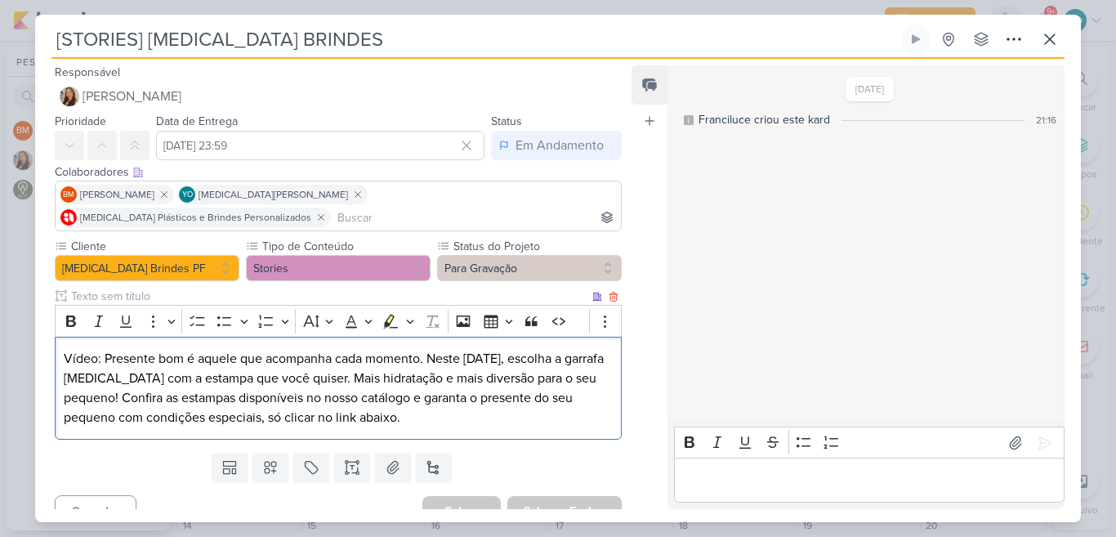
drag, startPoint x: 105, startPoint y: 335, endPoint x: 456, endPoint y: 406, distance: 357.5
click at [456, 406] on div "Vídeo: Presente bom é aquele que acompanha cada momento. Neste Dia das Crianças…" at bounding box center [338, 388] width 567 height 104
click at [458, 404] on p "Vídeo: Presente bom é aquele que acompanha cada momento. Neste Dia das Crianças…" at bounding box center [338, 388] width 549 height 78
click at [1044, 39] on icon at bounding box center [1050, 39] width 20 height 20
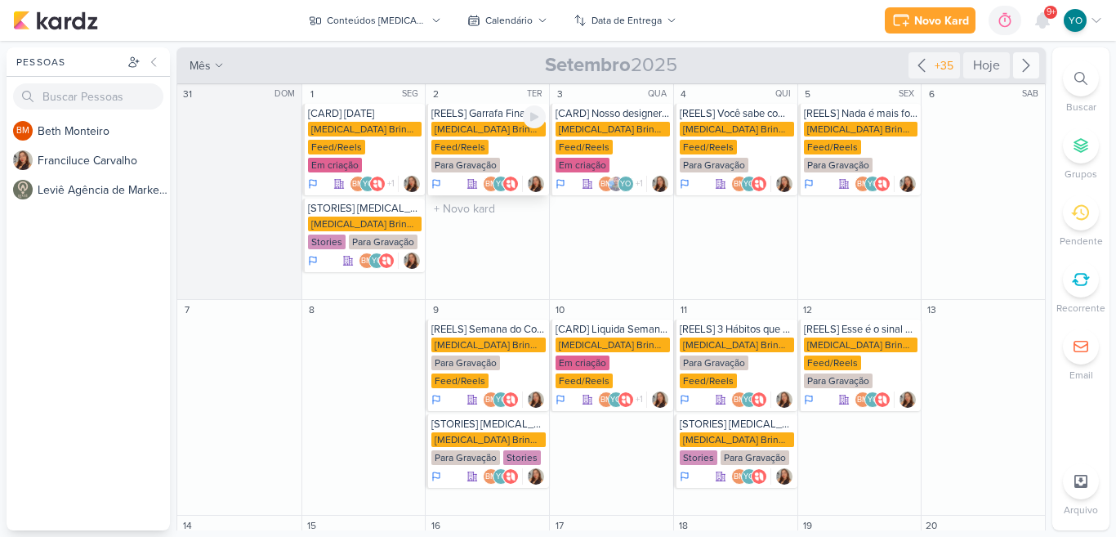
click at [513, 140] on div "Allegra Brindes PF Feed/Reels Para Gravação" at bounding box center [488, 148] width 114 height 52
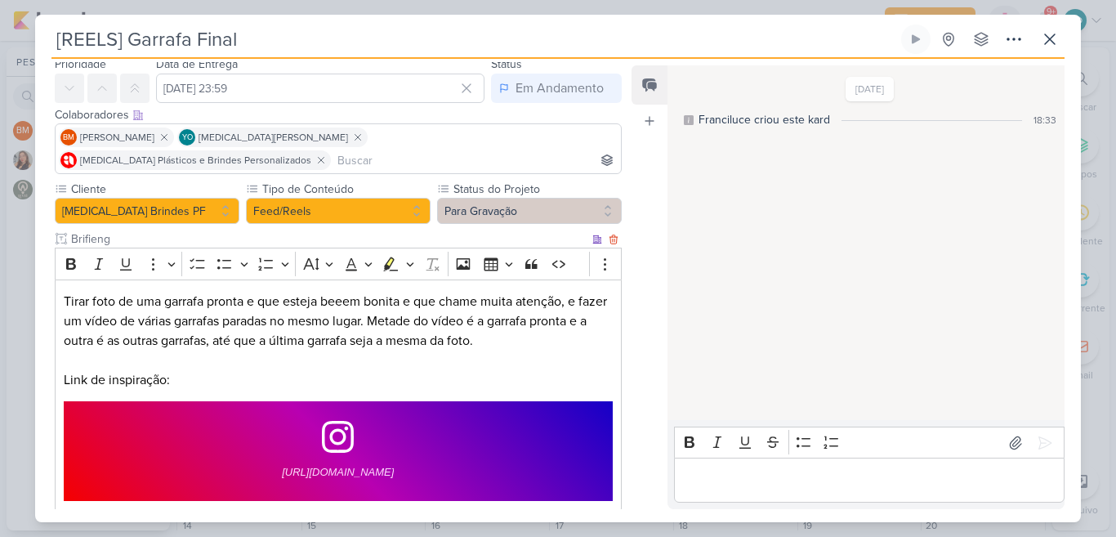
scroll to position [67, 0]
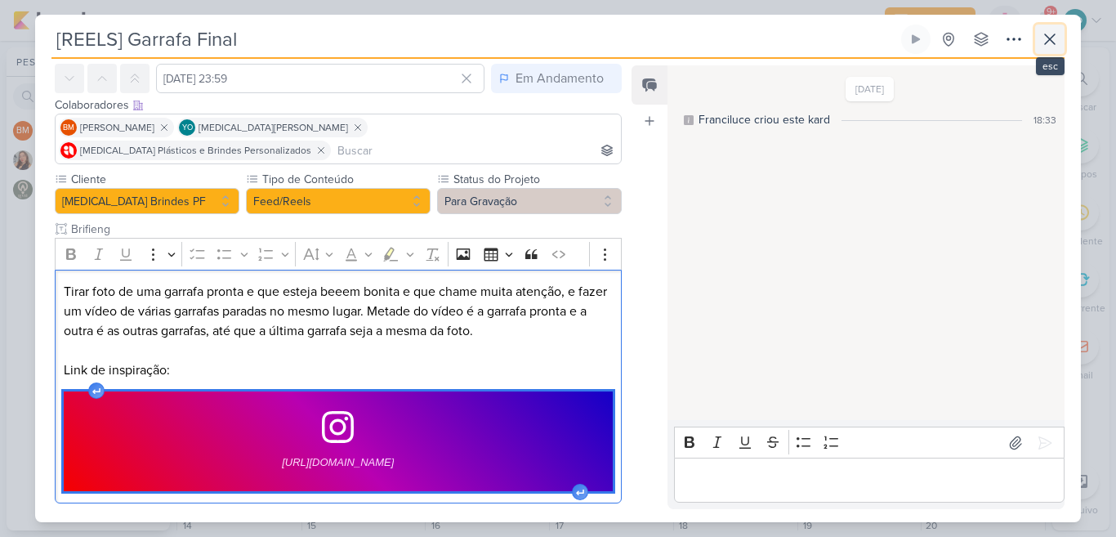
click at [1051, 47] on icon at bounding box center [1050, 39] width 20 height 20
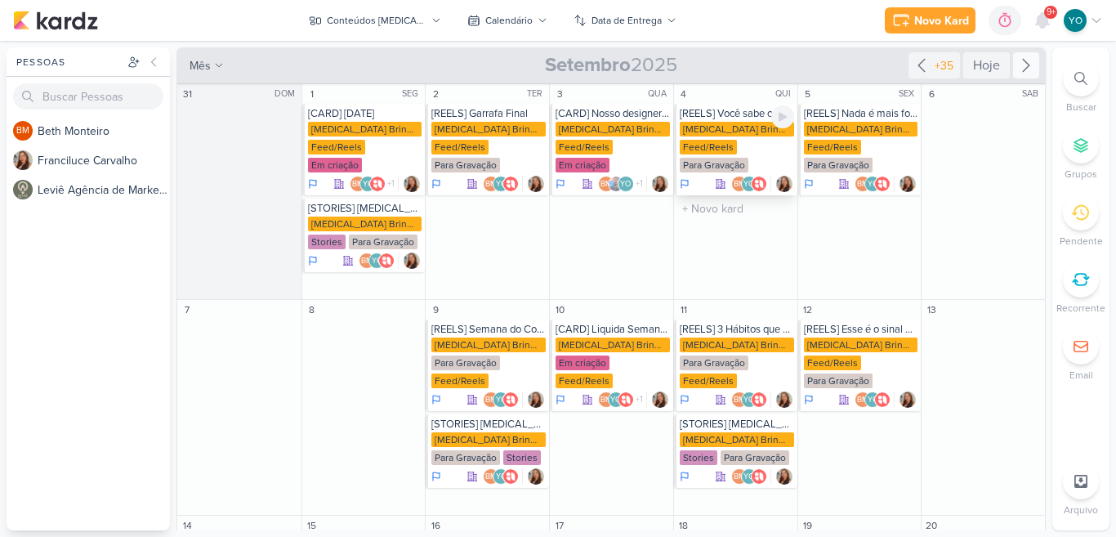
click at [747, 154] on div "Allegra Brindes PF Feed/Reels Para Gravação" at bounding box center [736, 148] width 114 height 52
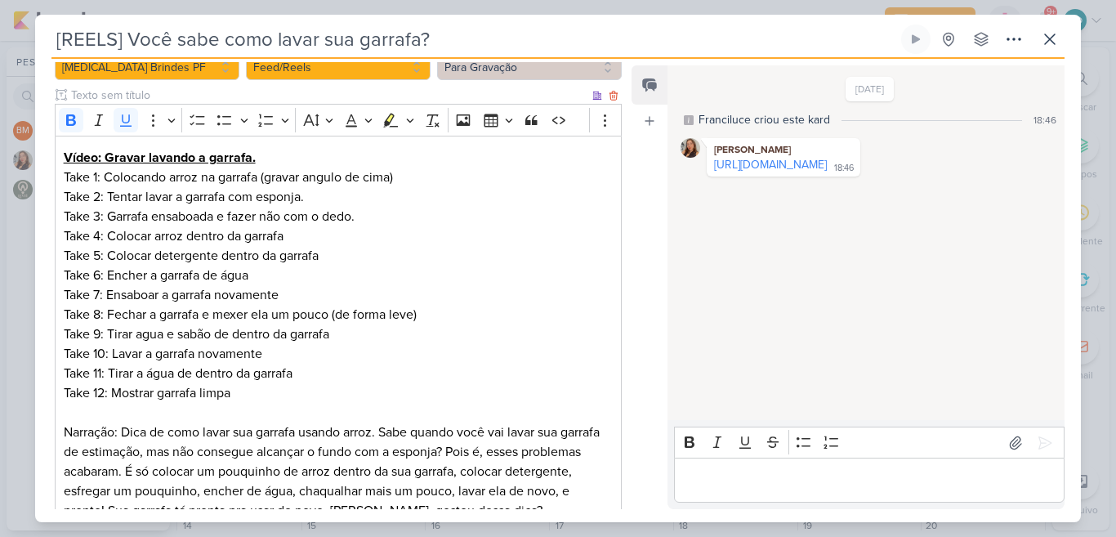
scroll to position [292, 0]
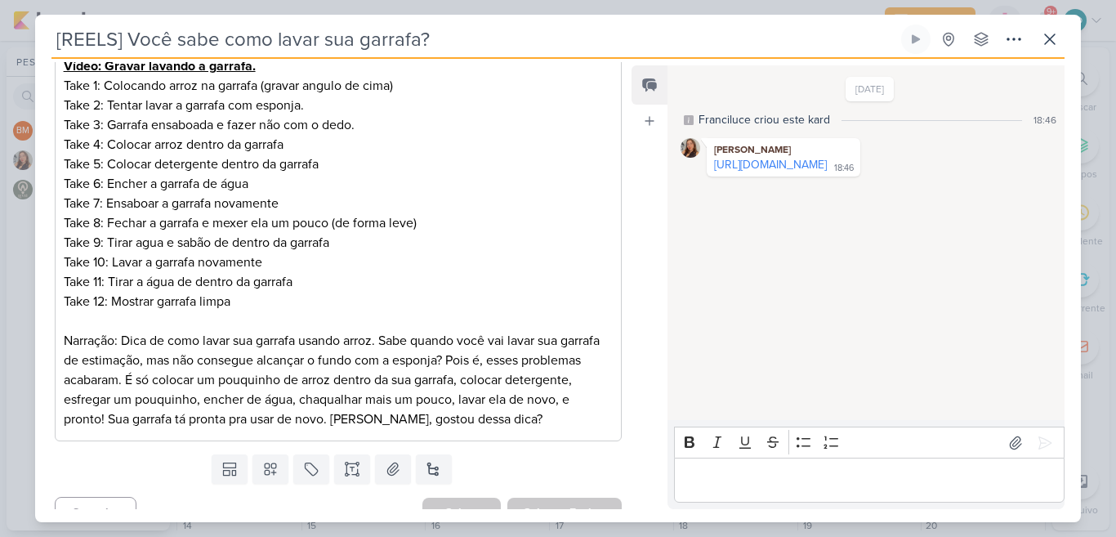
click at [921, 472] on p "Editor editing area: main" at bounding box center [868, 480] width 373 height 20
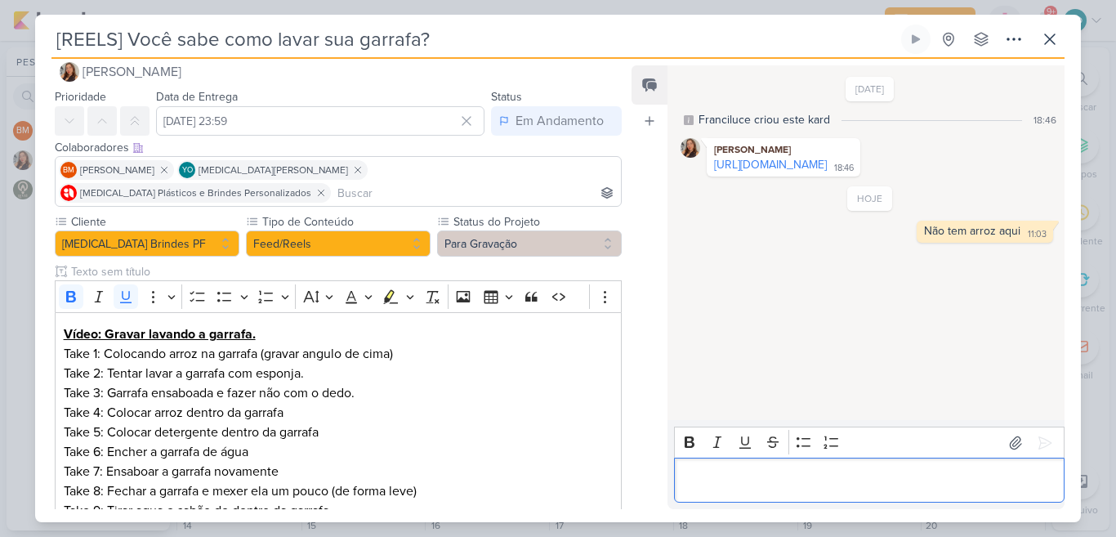
scroll to position [24, 0]
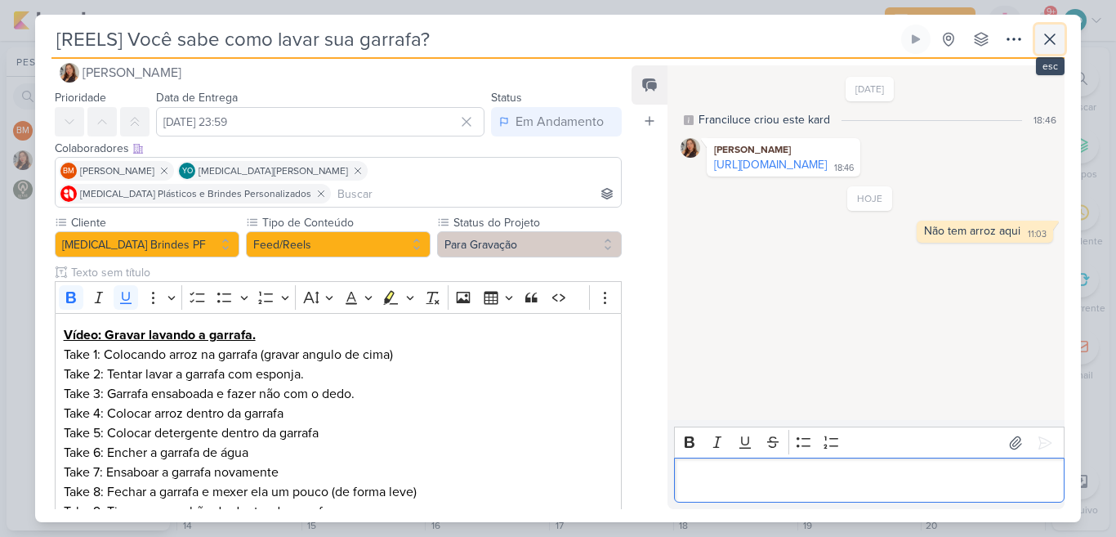
click at [1047, 50] on button at bounding box center [1049, 39] width 29 height 29
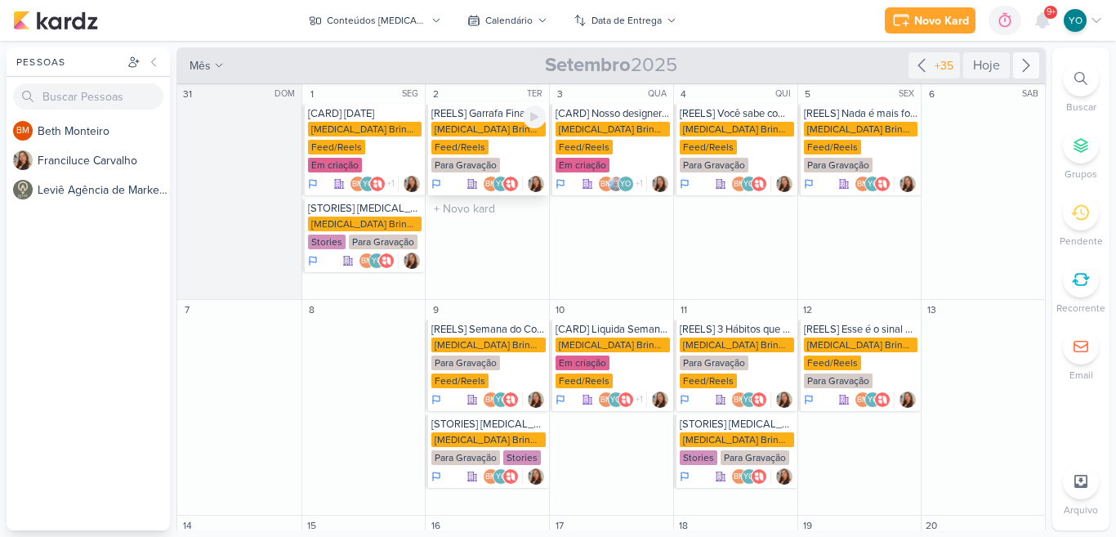
click at [492, 152] on div "Allegra Brindes PF Feed/Reels Para Gravação" at bounding box center [488, 148] width 114 height 52
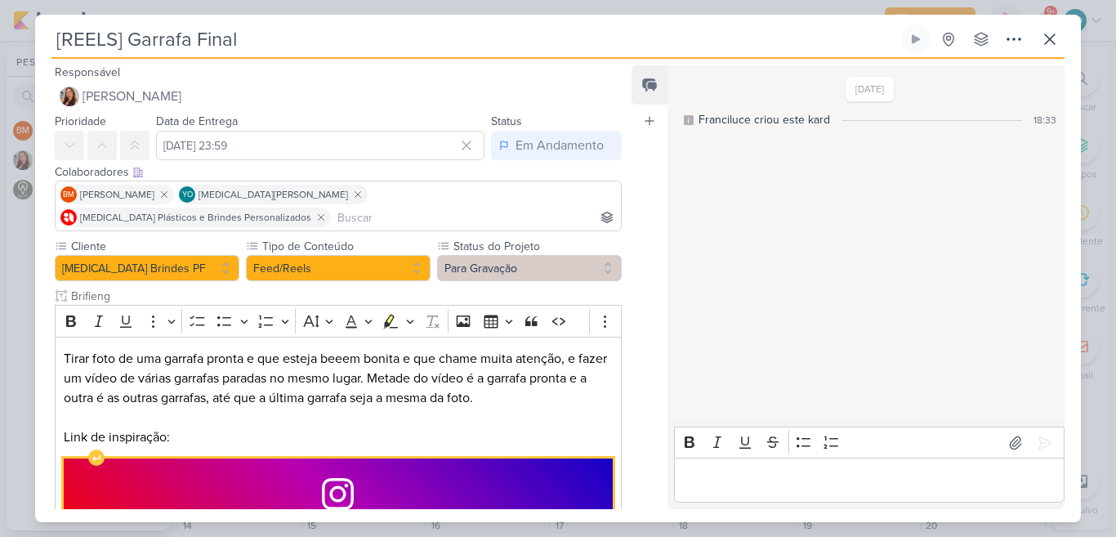
scroll to position [67, 0]
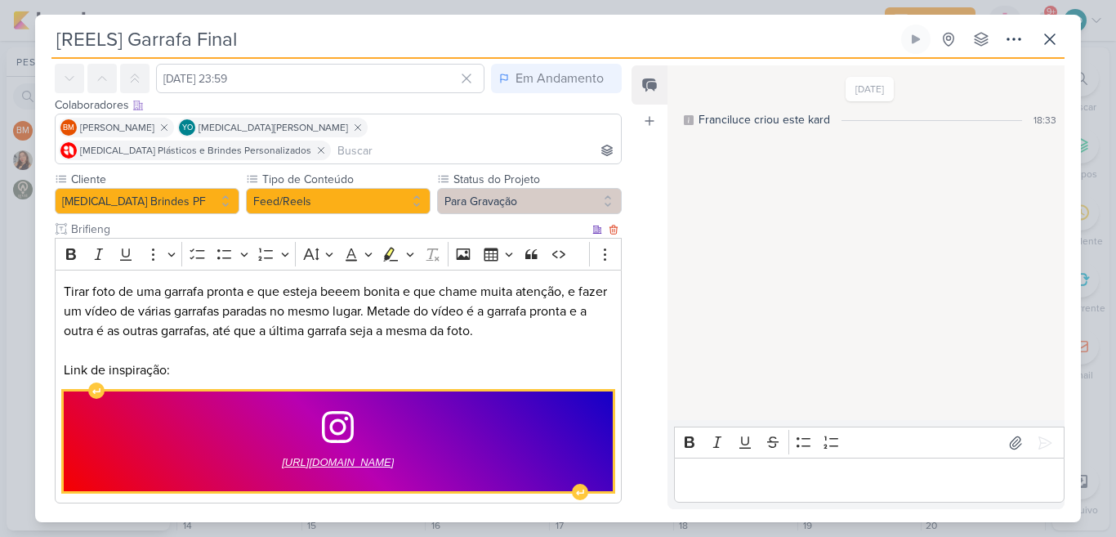
click at [379, 452] on span "https://www.instagram.com/p/DMflxTCu7id/?hl=pt-br" at bounding box center [338, 462] width 112 height 20
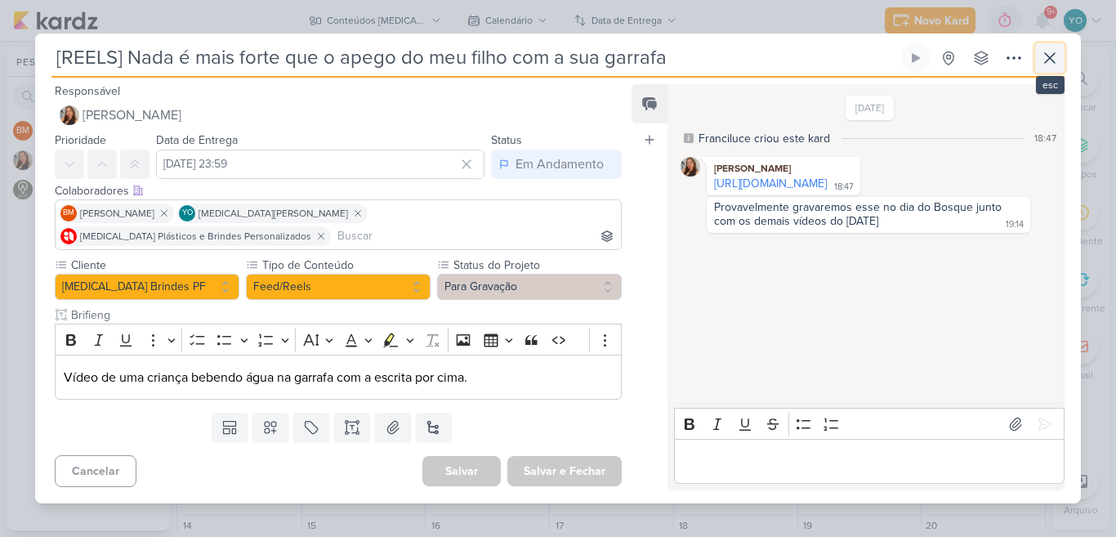
click at [1045, 68] on icon at bounding box center [1050, 58] width 20 height 20
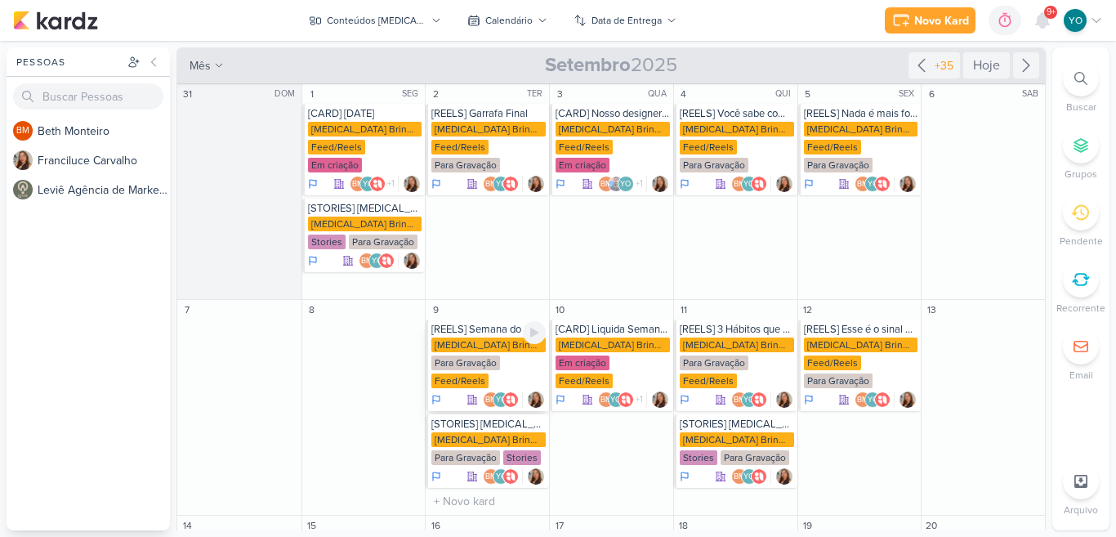
click at [511, 359] on div "Allegra Brindes PF Para Gravação Feed/Reels" at bounding box center [488, 363] width 114 height 52
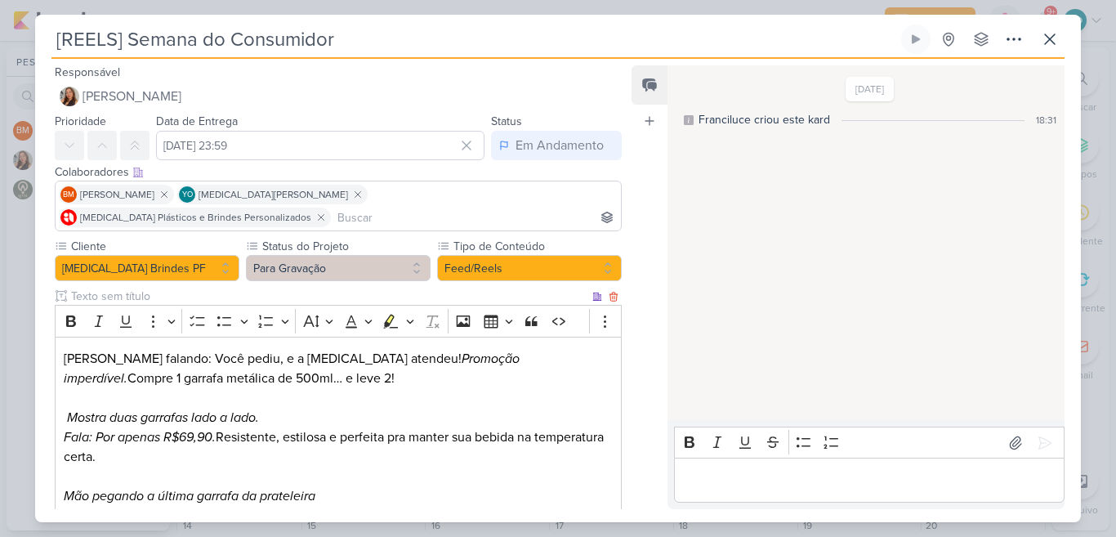
scroll to position [67, 0]
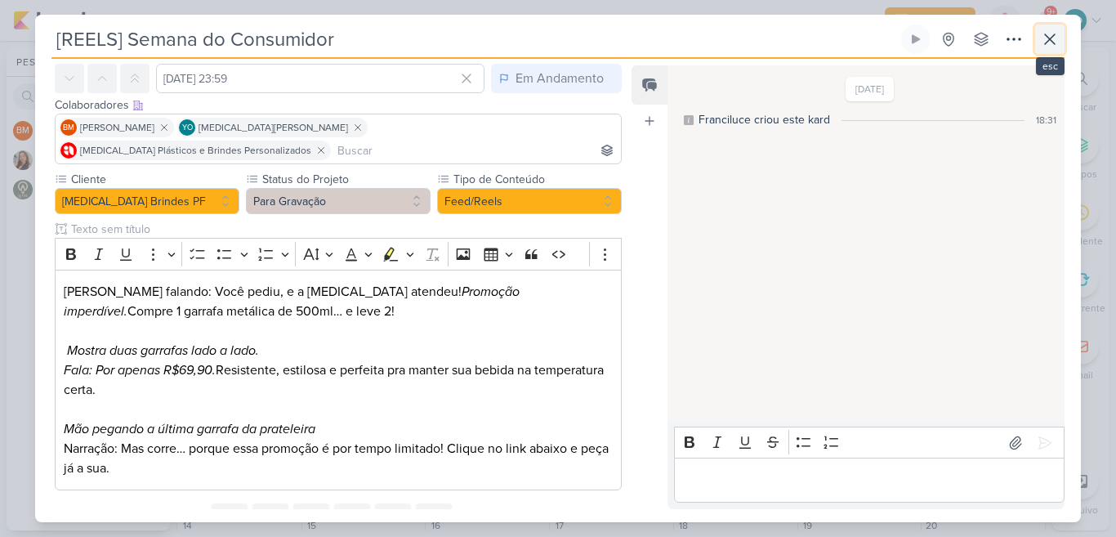
click at [1057, 38] on icon at bounding box center [1050, 39] width 20 height 20
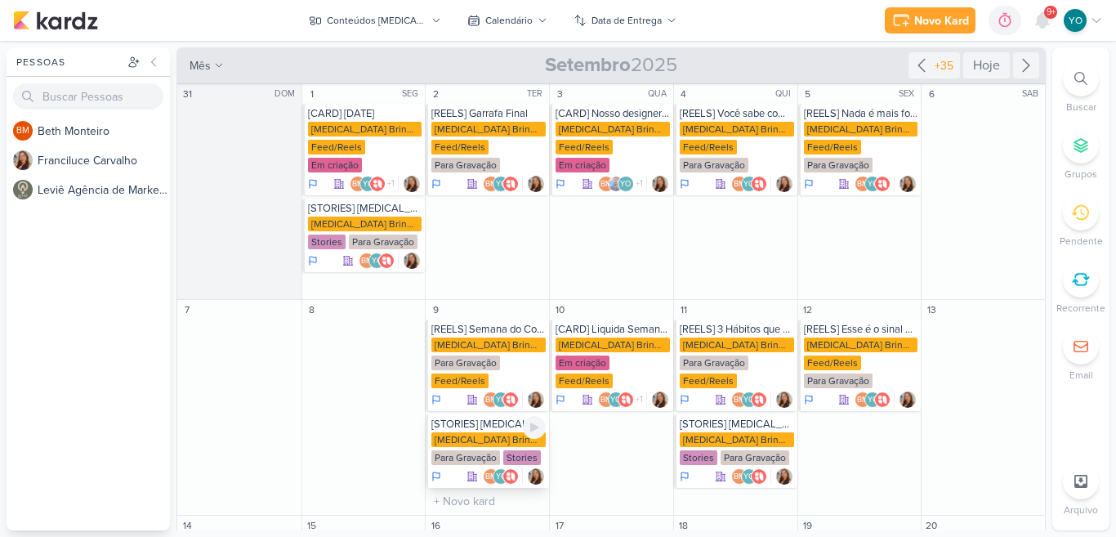
click at [457, 450] on div "Para Gravação" at bounding box center [465, 457] width 69 height 15
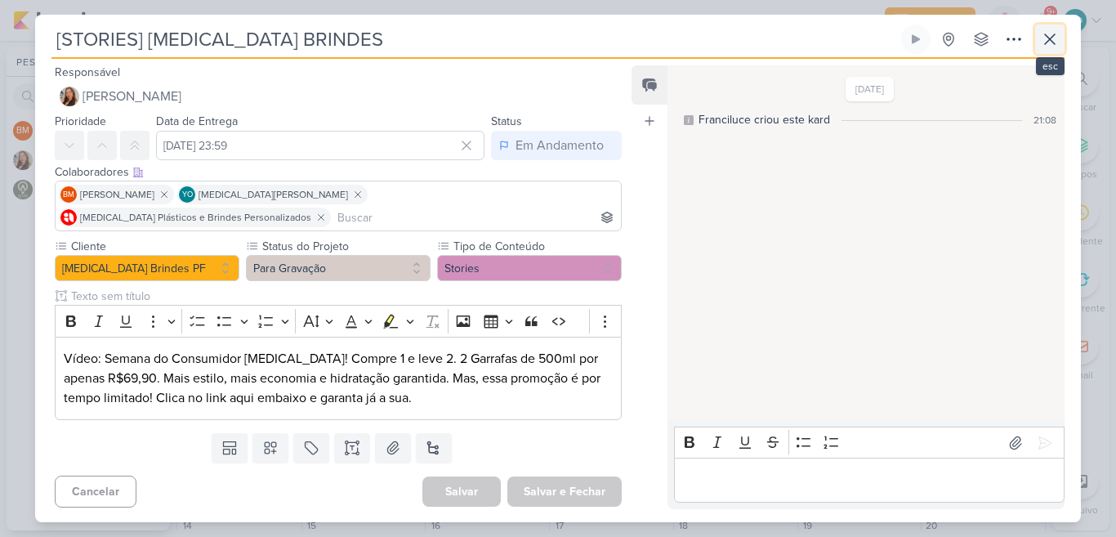
click at [1049, 49] on icon at bounding box center [1050, 39] width 20 height 20
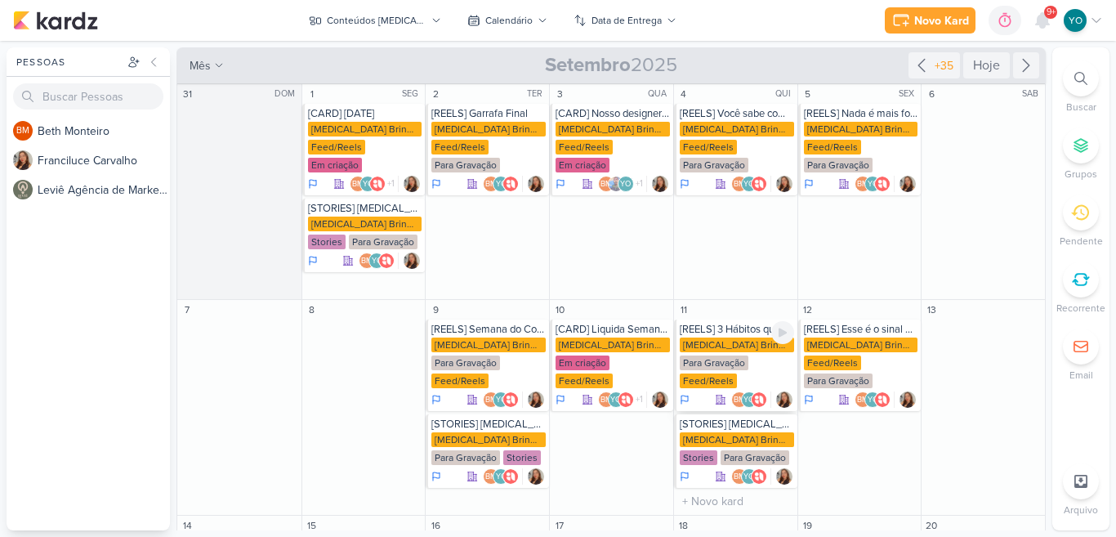
click at [757, 357] on div "Allegra Brindes PF Para Gravação Feed/Reels" at bounding box center [736, 363] width 114 height 52
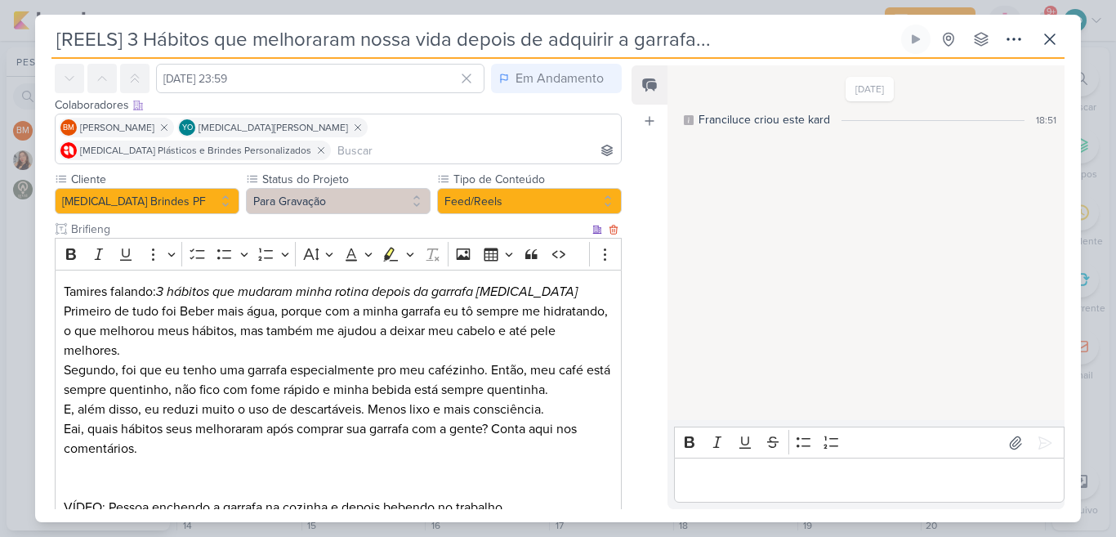
scroll to position [134, 0]
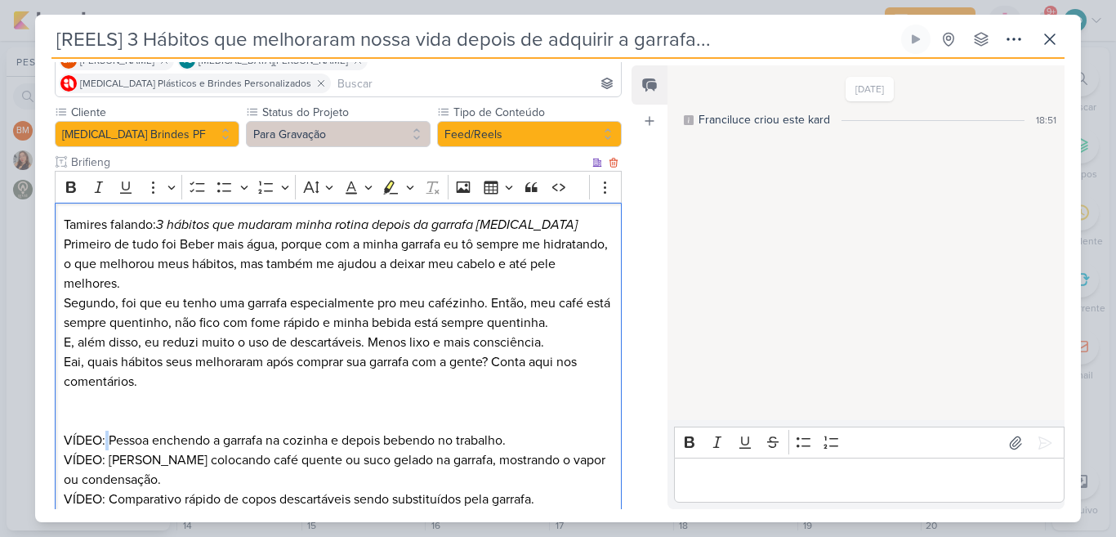
click at [108, 411] on p "VÍDEO: Pessoa enchendo a garrafa na cozinha e depois bebendo no trabalho. VÍDEO…" at bounding box center [338, 460] width 549 height 98
click at [1054, 40] on icon at bounding box center [1050, 39] width 20 height 20
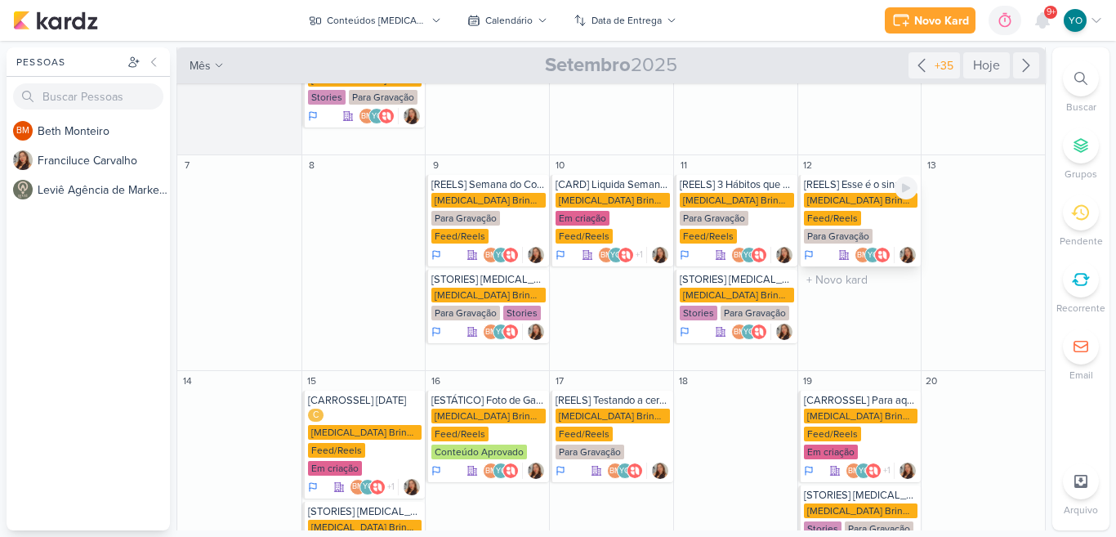
scroll to position [216, 0]
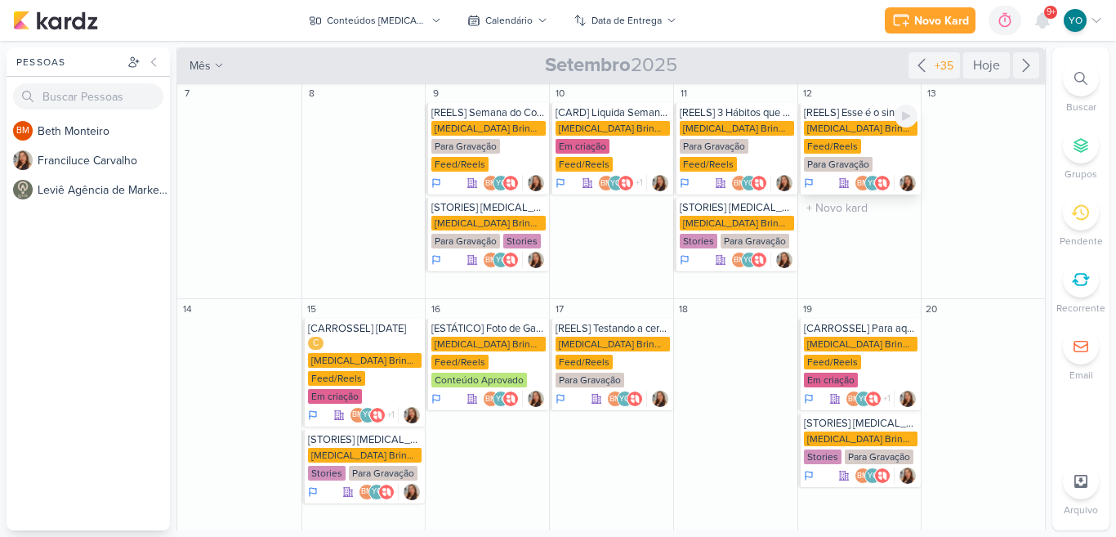
click at [843, 139] on div "Feed/Reels" at bounding box center [832, 146] width 57 height 15
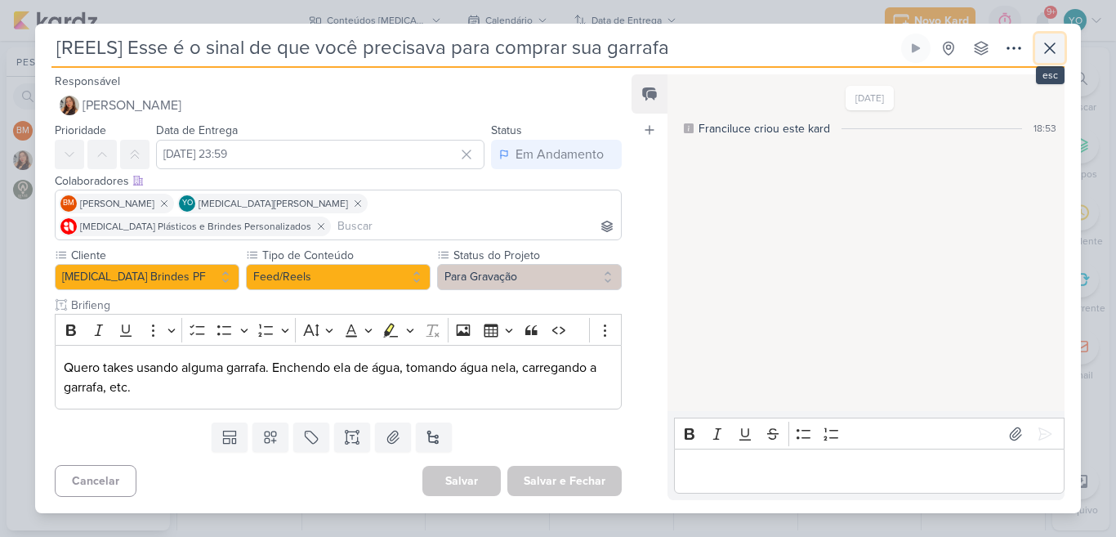
click at [1049, 63] on button at bounding box center [1049, 47] width 29 height 29
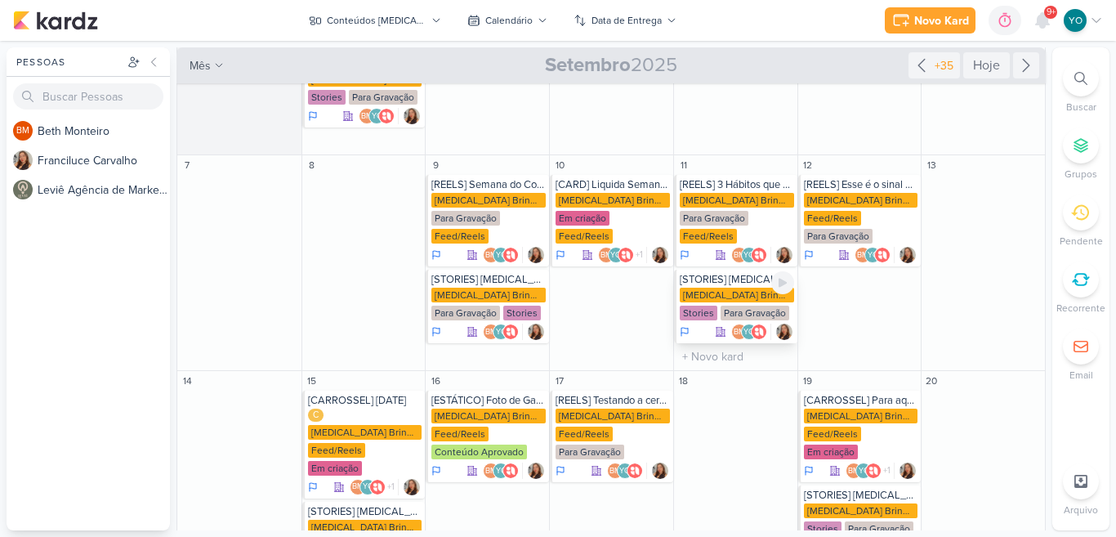
scroll to position [0, 0]
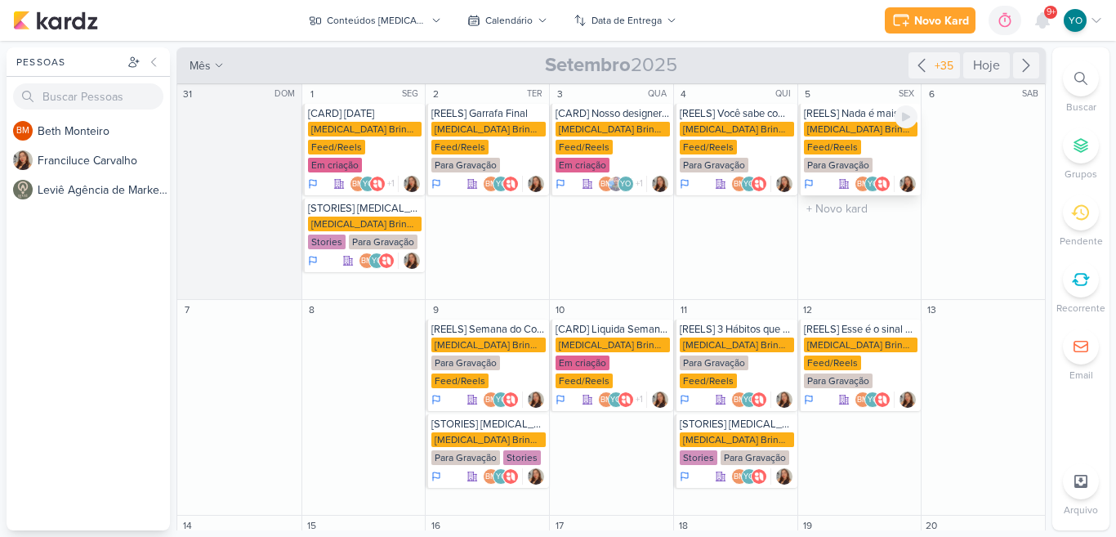
click at [849, 140] on div "Feed/Reels" at bounding box center [832, 147] width 57 height 15
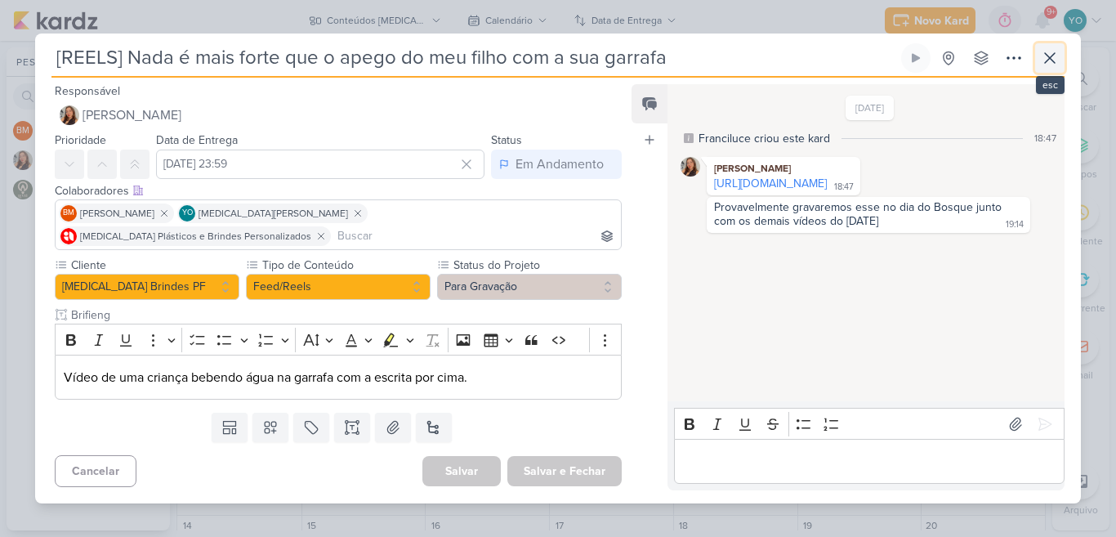
click at [1049, 68] on icon at bounding box center [1050, 58] width 20 height 20
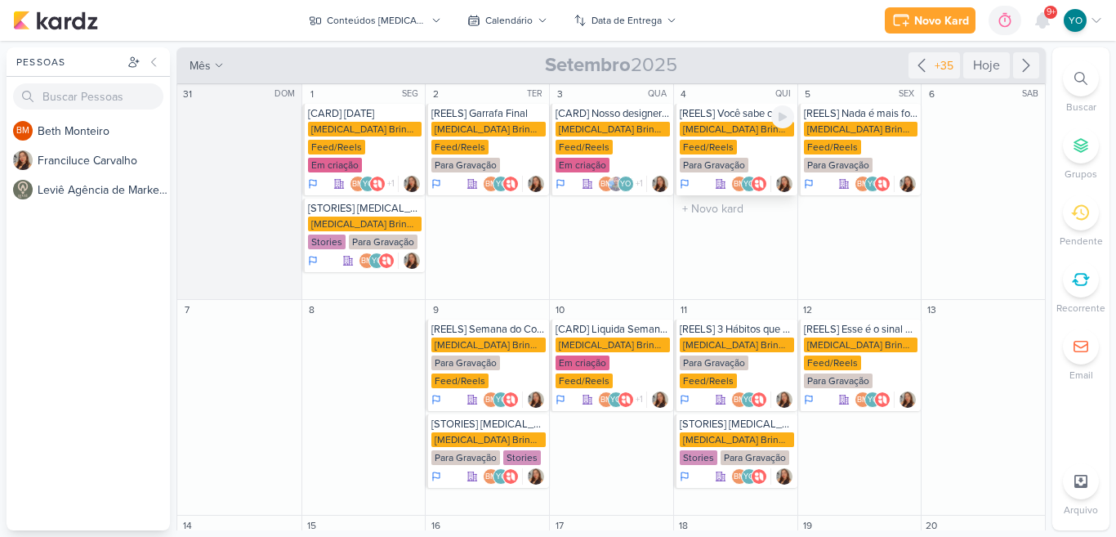
click at [754, 131] on div "Allegra Brindes PF" at bounding box center [736, 129] width 114 height 15
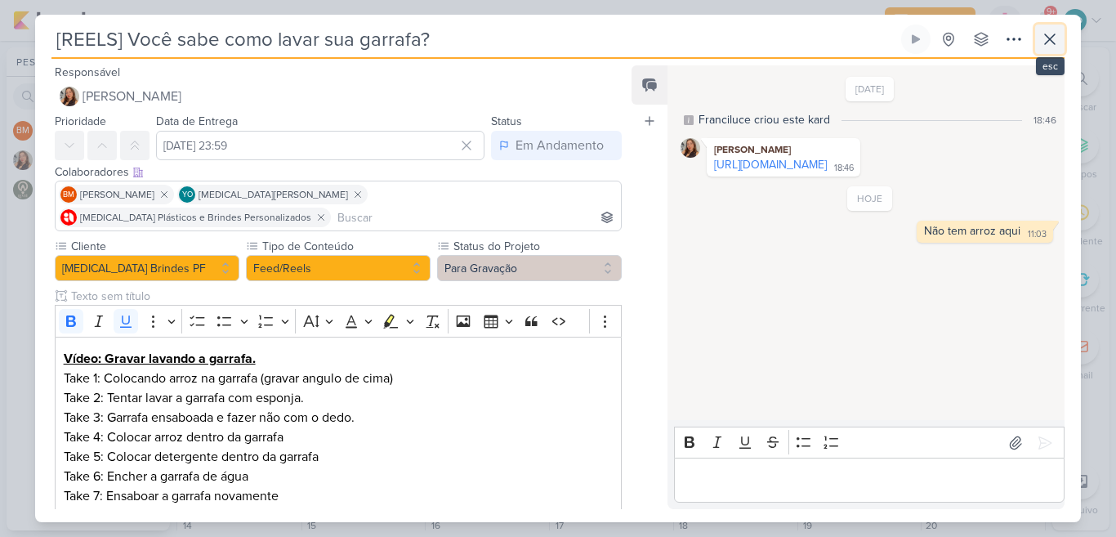
click at [1052, 44] on icon at bounding box center [1050, 39] width 20 height 20
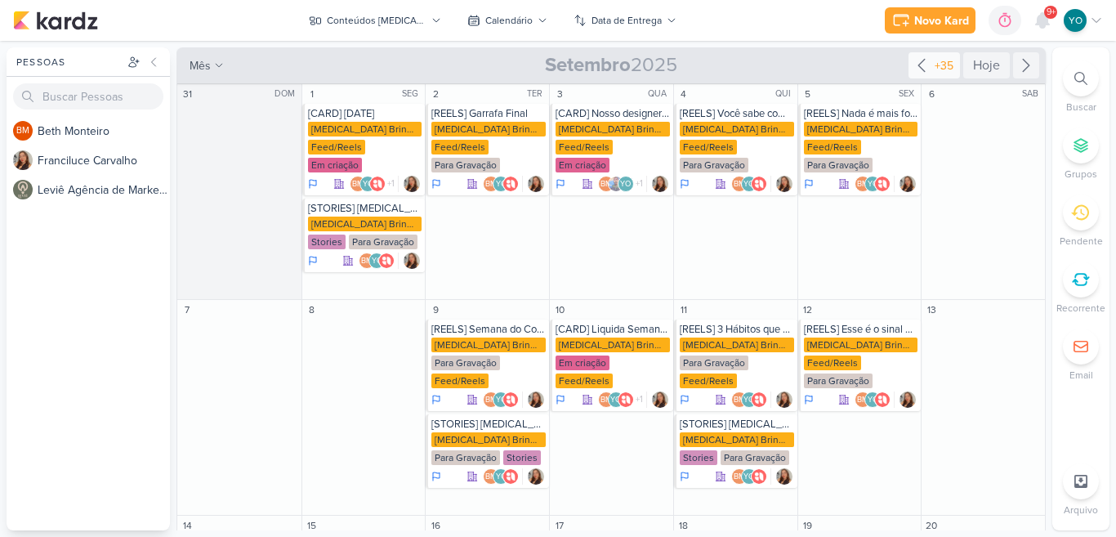
click at [914, 70] on icon at bounding box center [921, 66] width 20 height 20
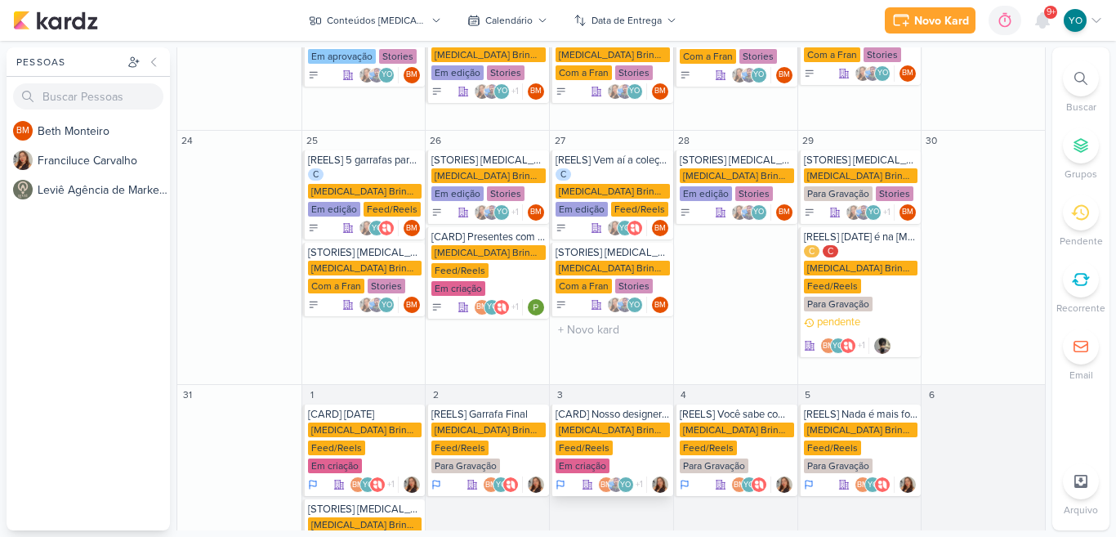
scroll to position [774, 0]
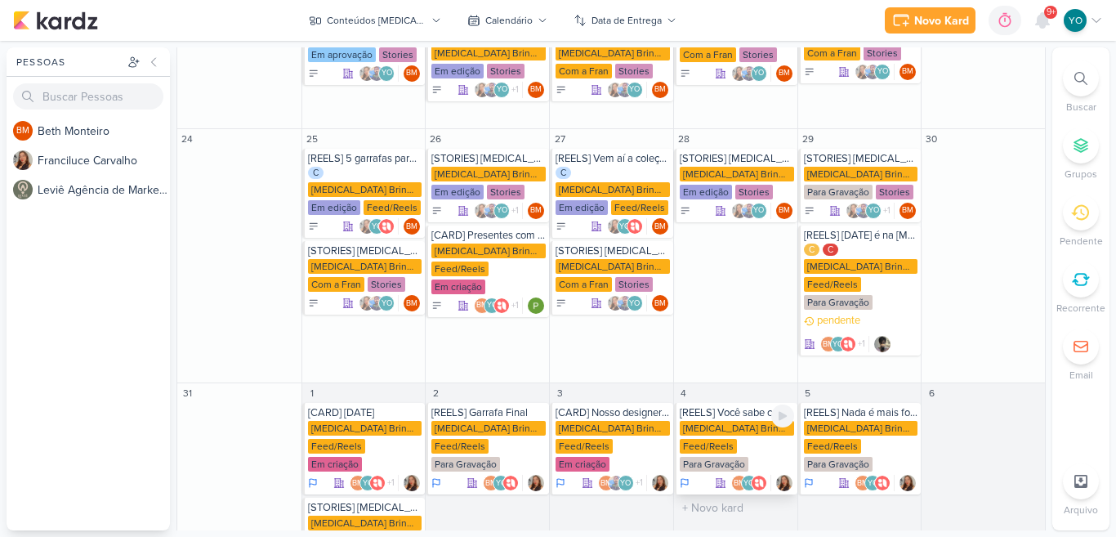
click at [758, 421] on div "Allegra Brindes PF Feed/Reels Para Gravação" at bounding box center [736, 447] width 114 height 52
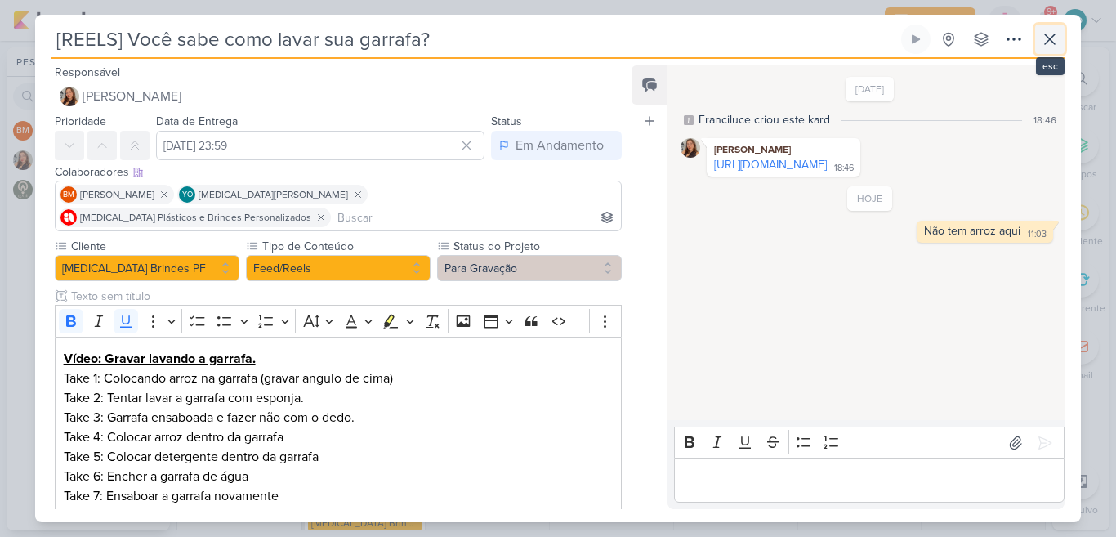
click at [1039, 38] on button at bounding box center [1049, 39] width 29 height 29
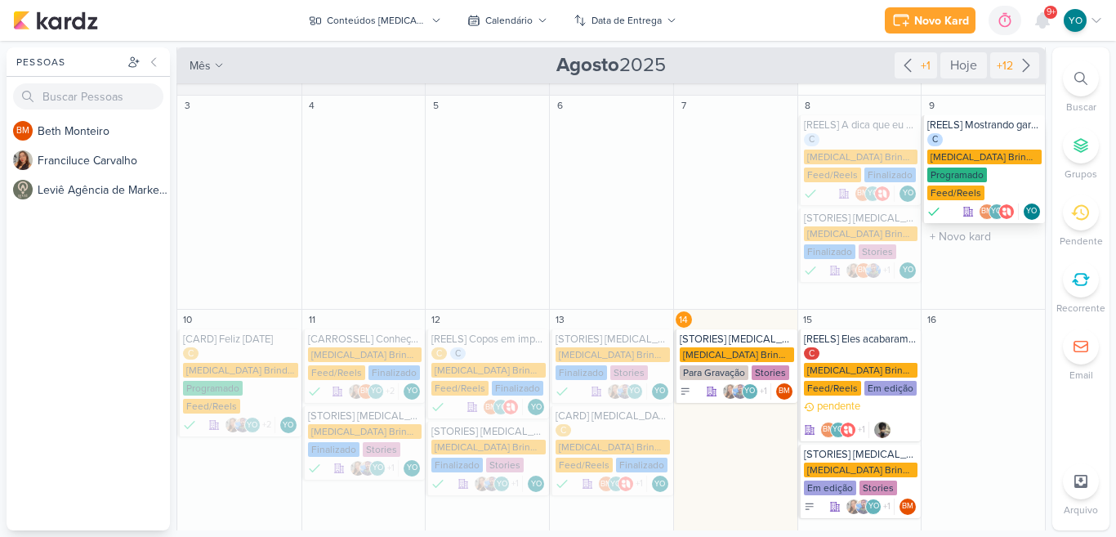
scroll to position [123, 0]
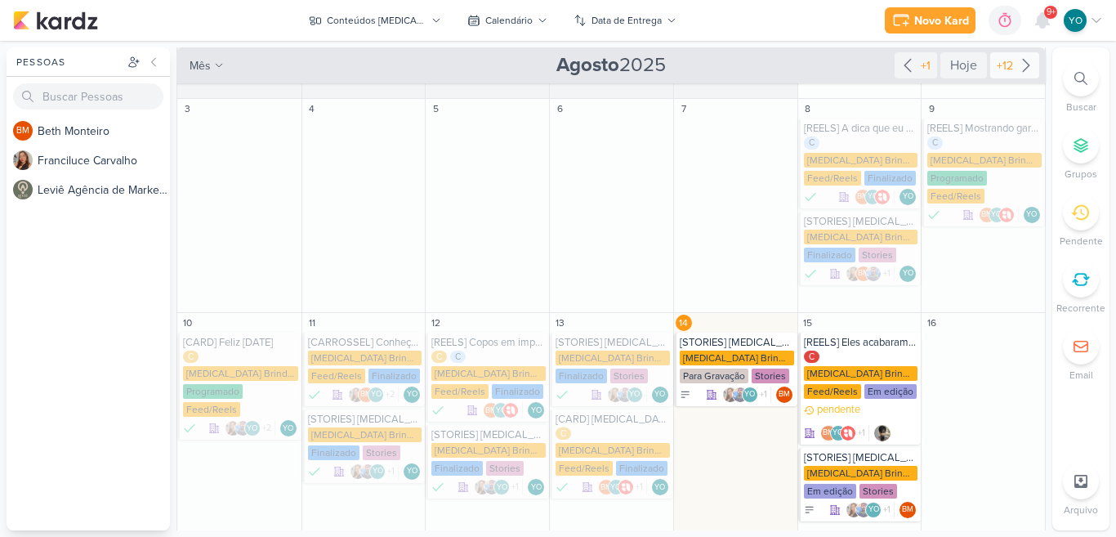
click at [1007, 65] on div "+12" at bounding box center [1004, 65] width 23 height 17
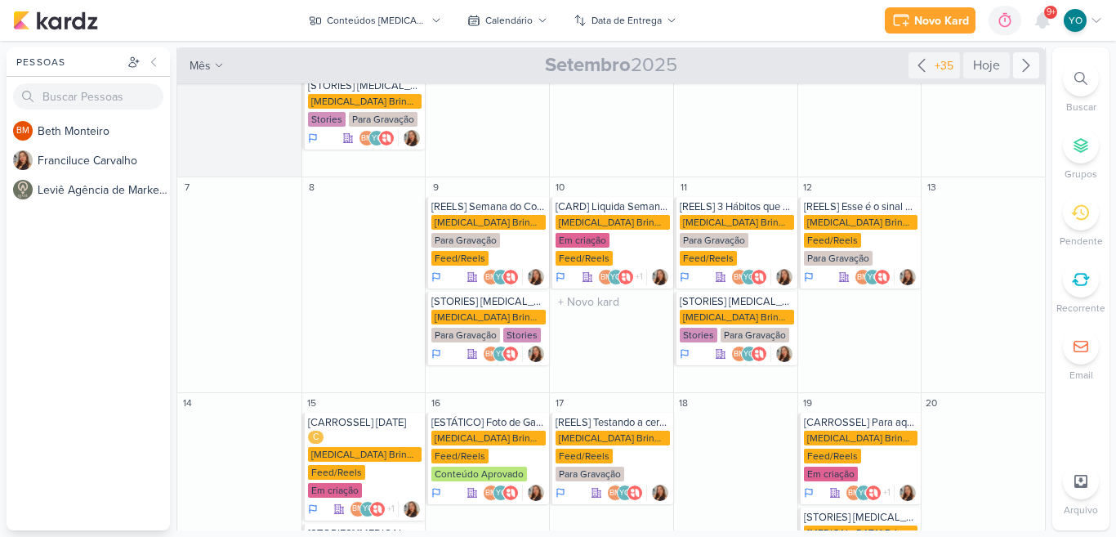
scroll to position [0, 0]
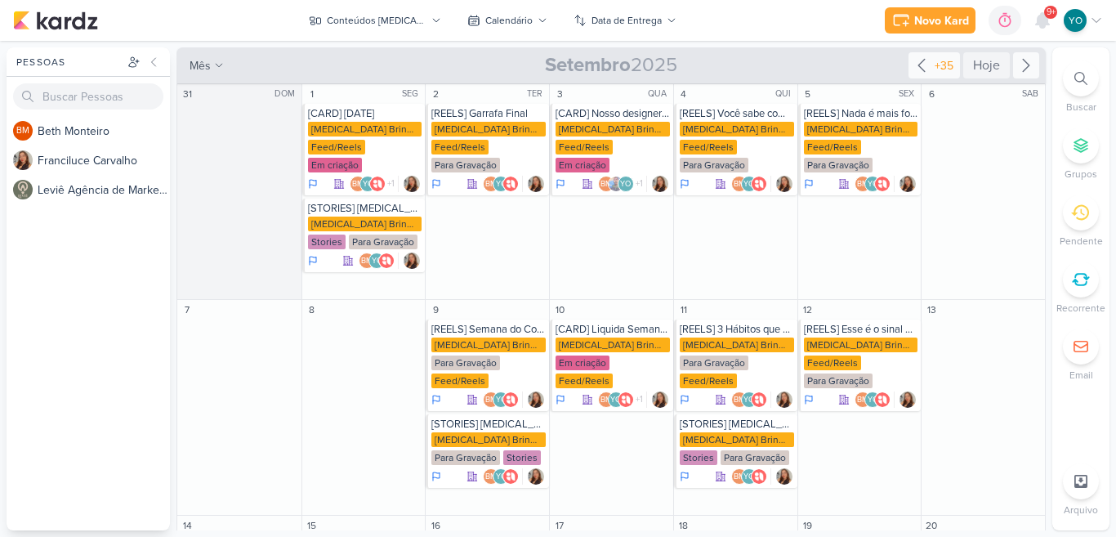
click at [920, 75] on div "+35" at bounding box center [933, 65] width 51 height 26
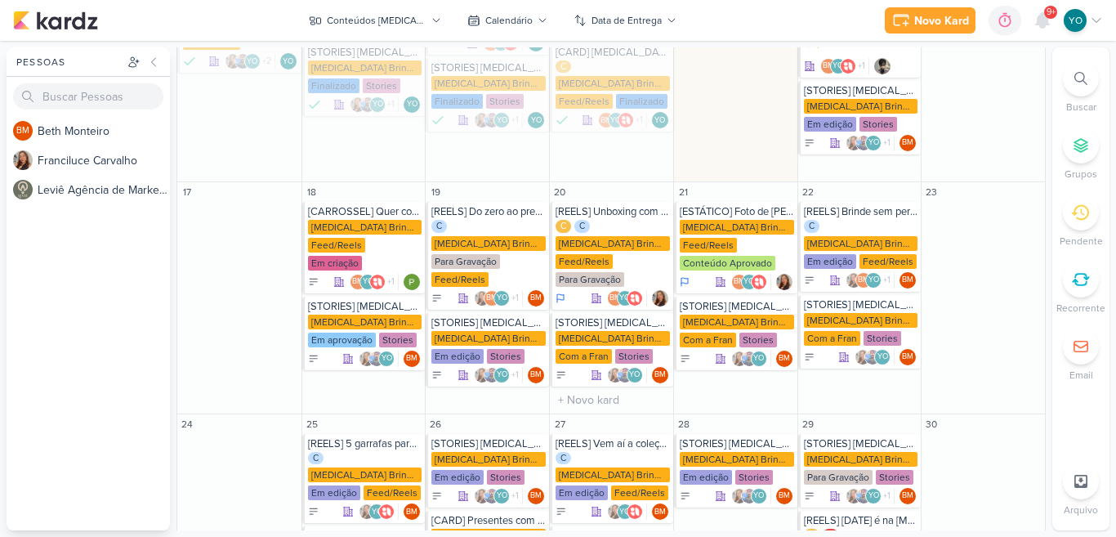
scroll to position [506, 0]
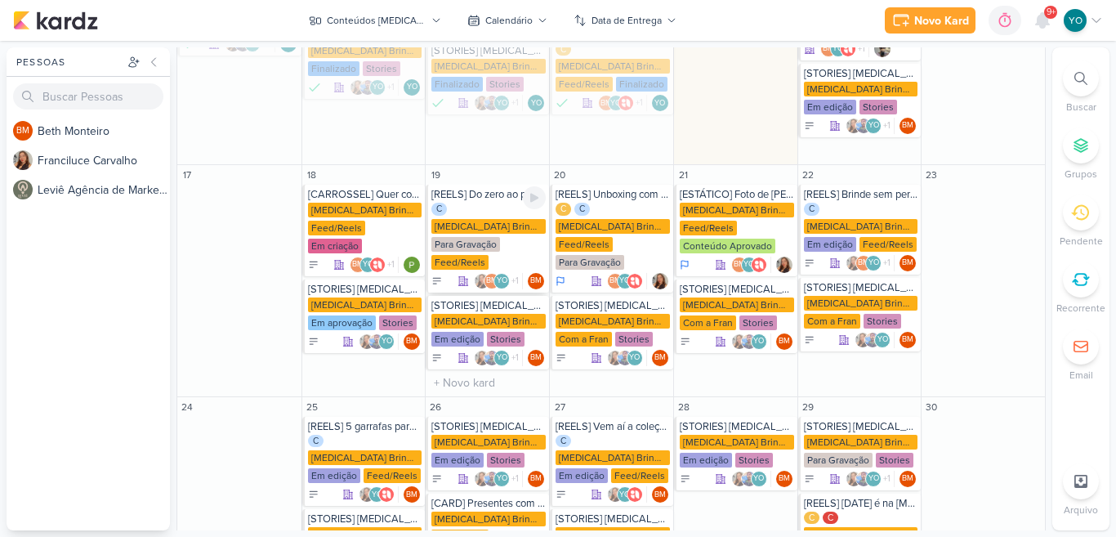
click at [505, 203] on div "C Allegra Brindes PF Para Gravação Feed/Reels" at bounding box center [488, 237] width 114 height 69
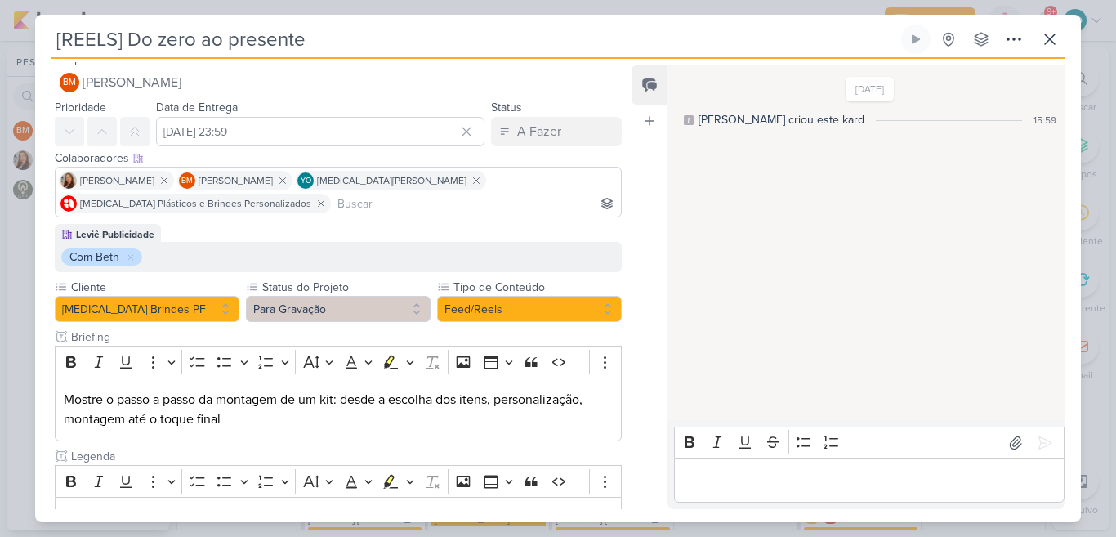
scroll to position [0, 0]
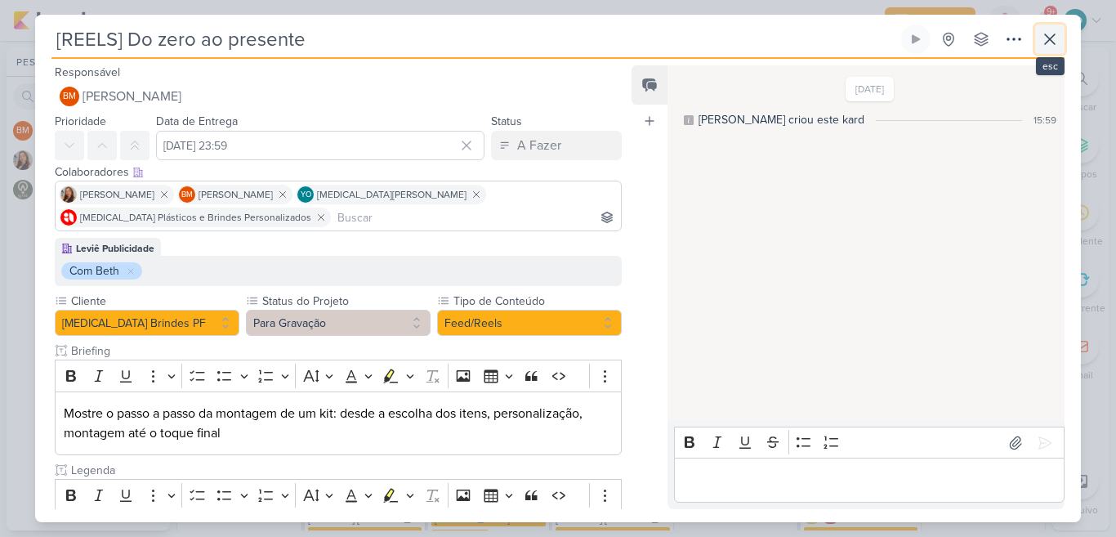
click at [1055, 42] on icon at bounding box center [1050, 39] width 20 height 20
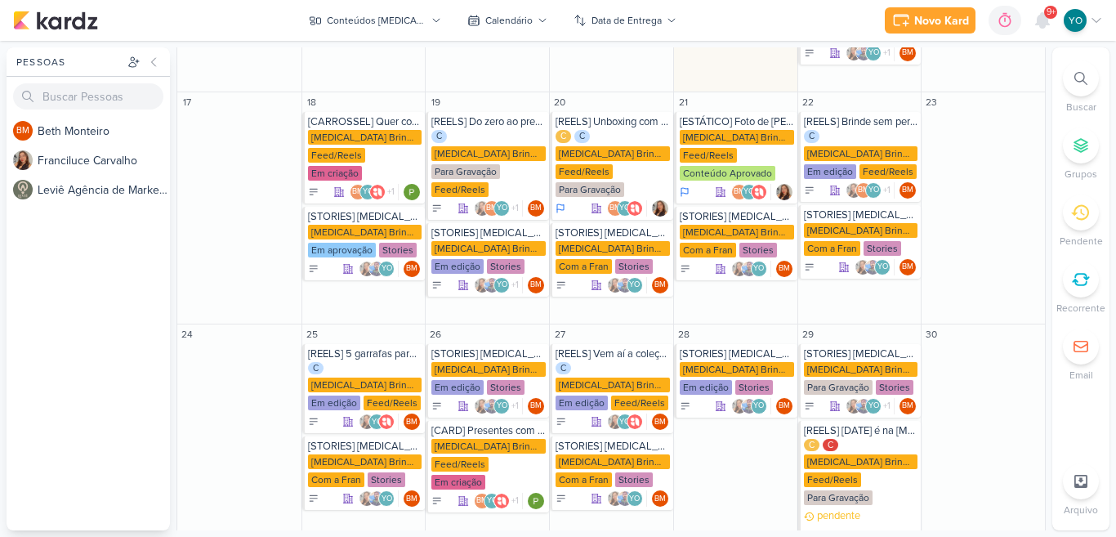
scroll to position [651, 0]
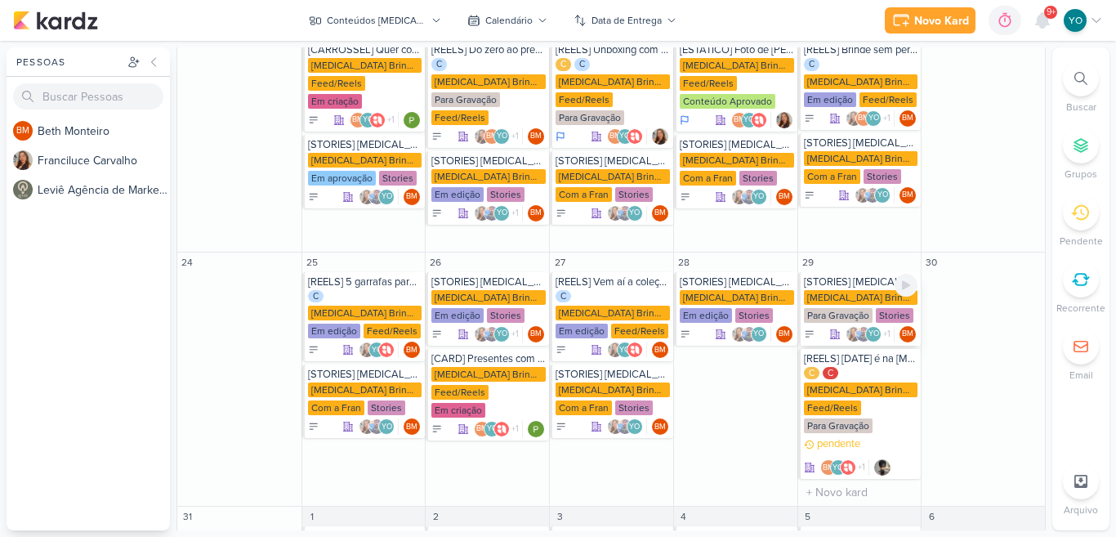
click at [855, 290] on div "Allegra Brindes PF" at bounding box center [861, 297] width 114 height 15
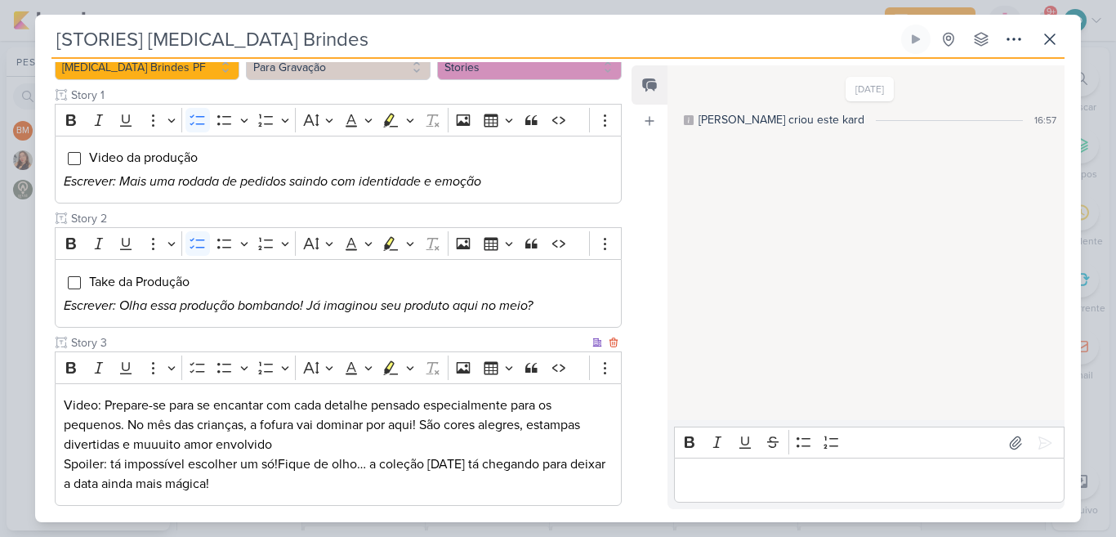
scroll to position [335, 0]
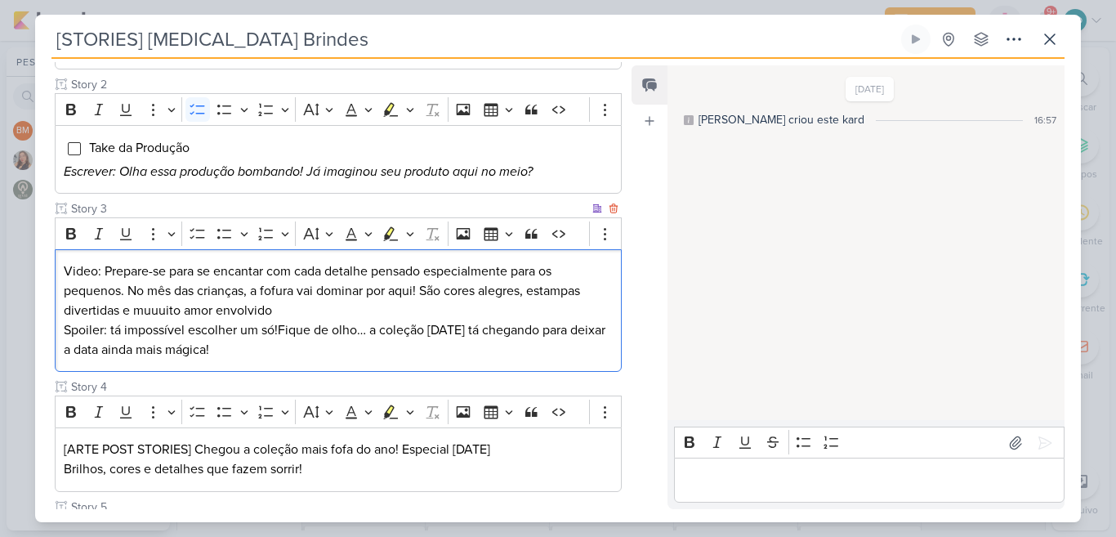
drag, startPoint x: 105, startPoint y: 268, endPoint x: 292, endPoint y: 350, distance: 204.1
click at [292, 350] on div "Video: Prepare-se para se encantar com cada detalhe pensado especialmente para …" at bounding box center [338, 310] width 567 height 123
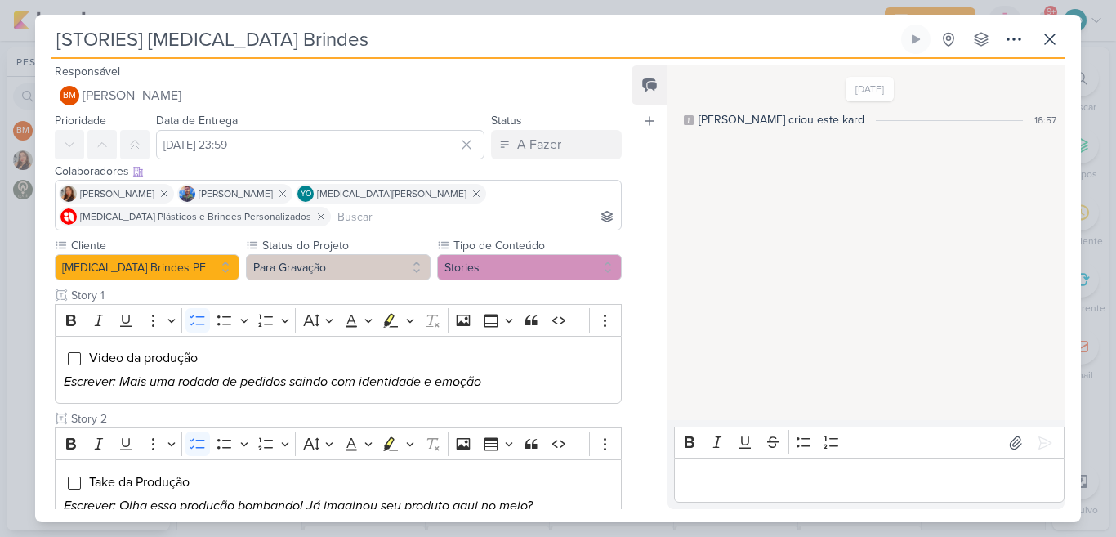
scroll to position [0, 0]
click at [390, 263] on button "Para Gravação" at bounding box center [338, 268] width 185 height 26
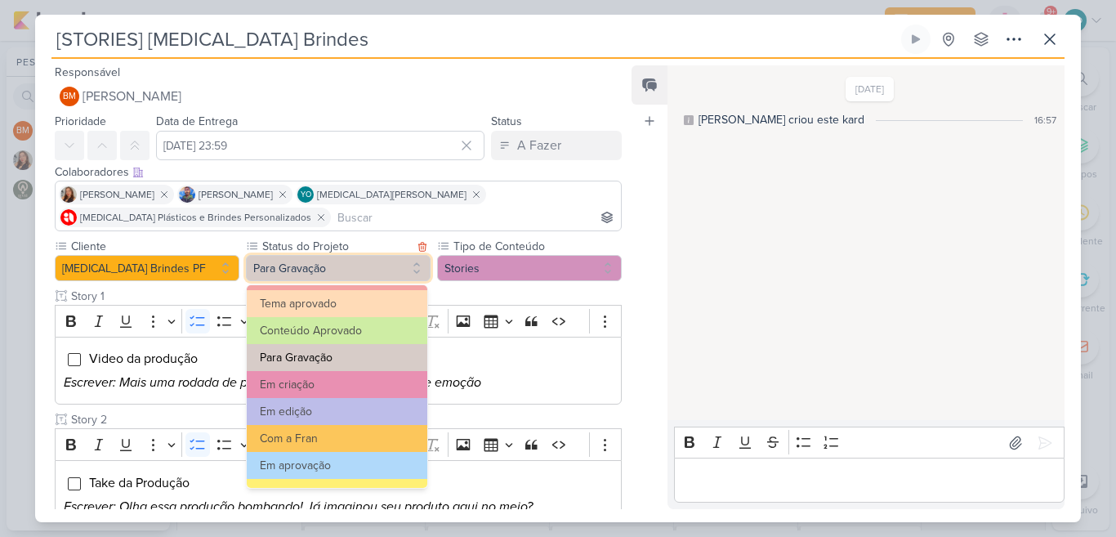
scroll to position [60, 0]
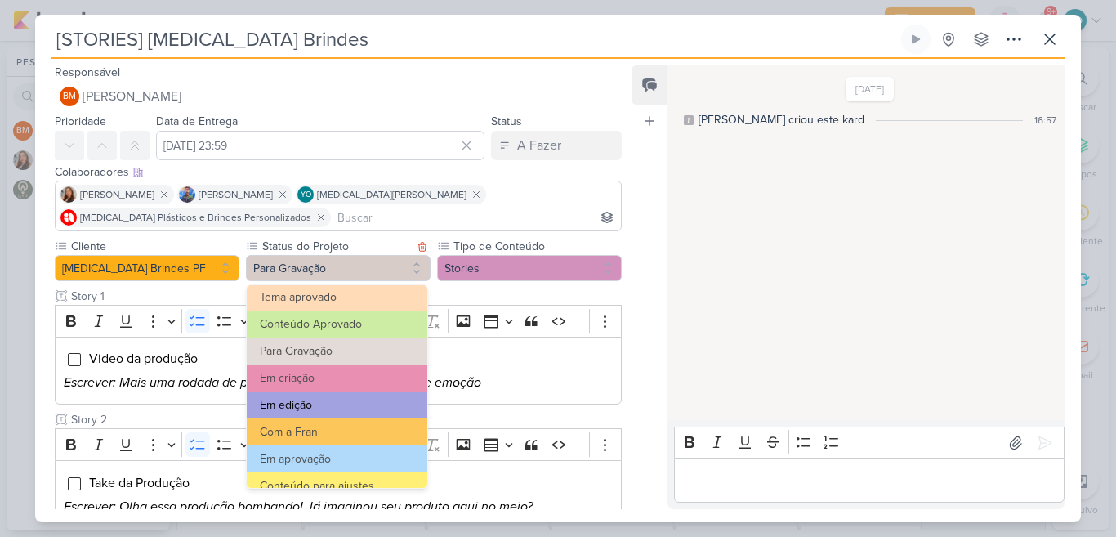
click at [345, 400] on button "Em edição" at bounding box center [337, 404] width 180 height 27
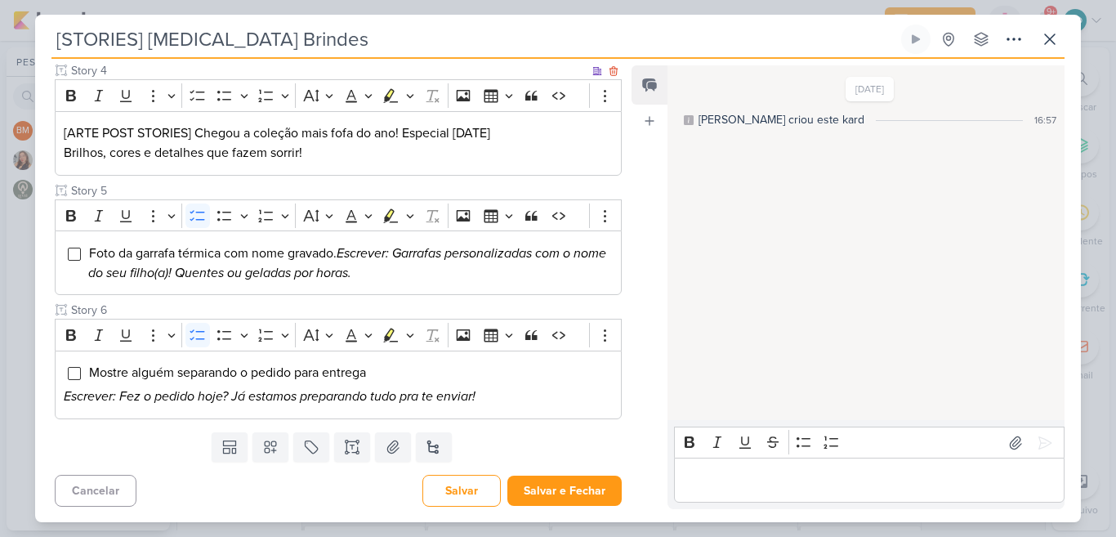
scroll to position [652, 0]
click at [577, 483] on button "Salvar e Fechar" at bounding box center [564, 489] width 114 height 30
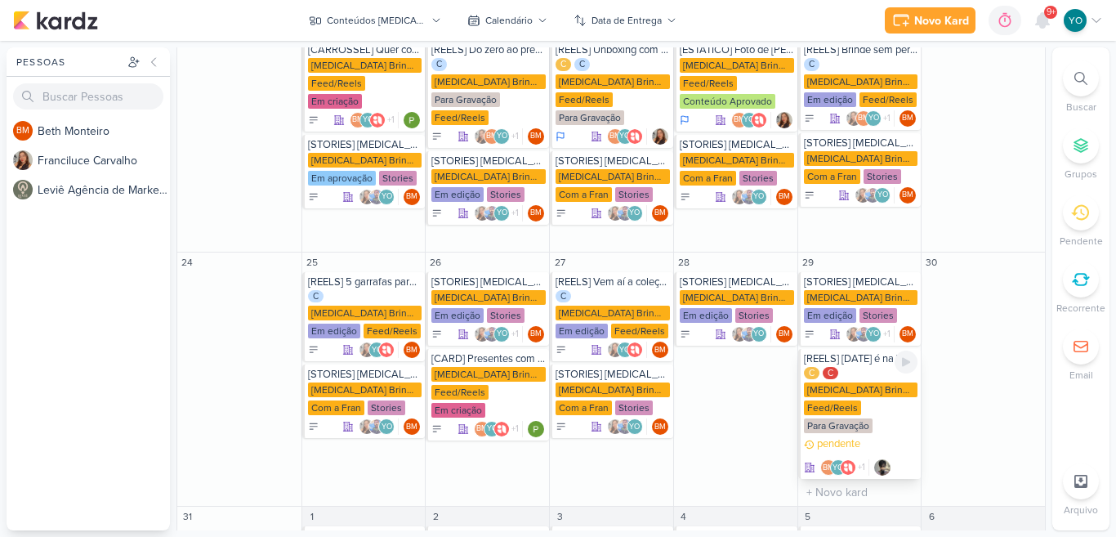
scroll to position [774, 0]
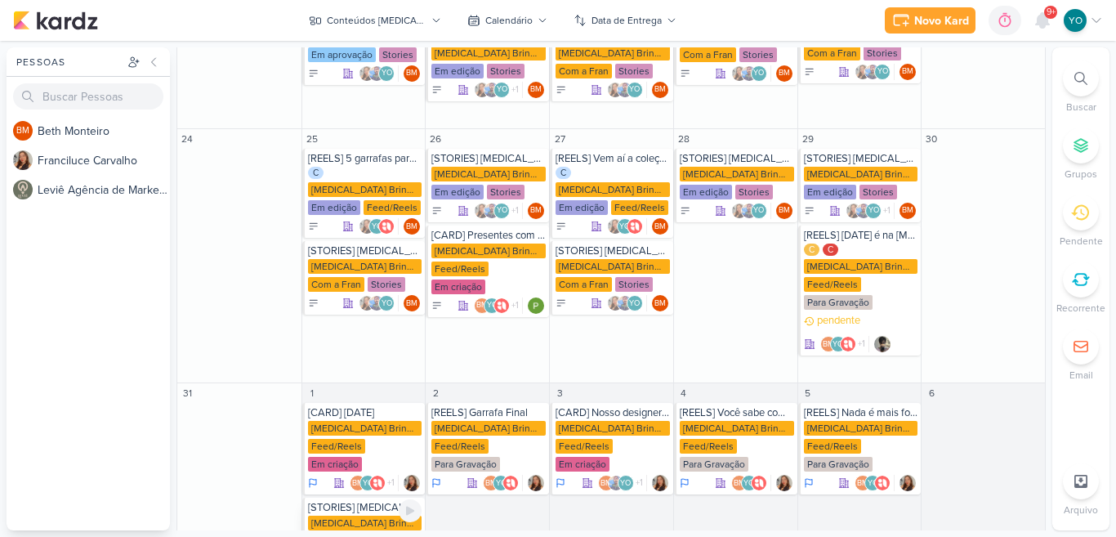
click at [378, 515] on div "Allegra Brindes PF" at bounding box center [365, 522] width 114 height 15
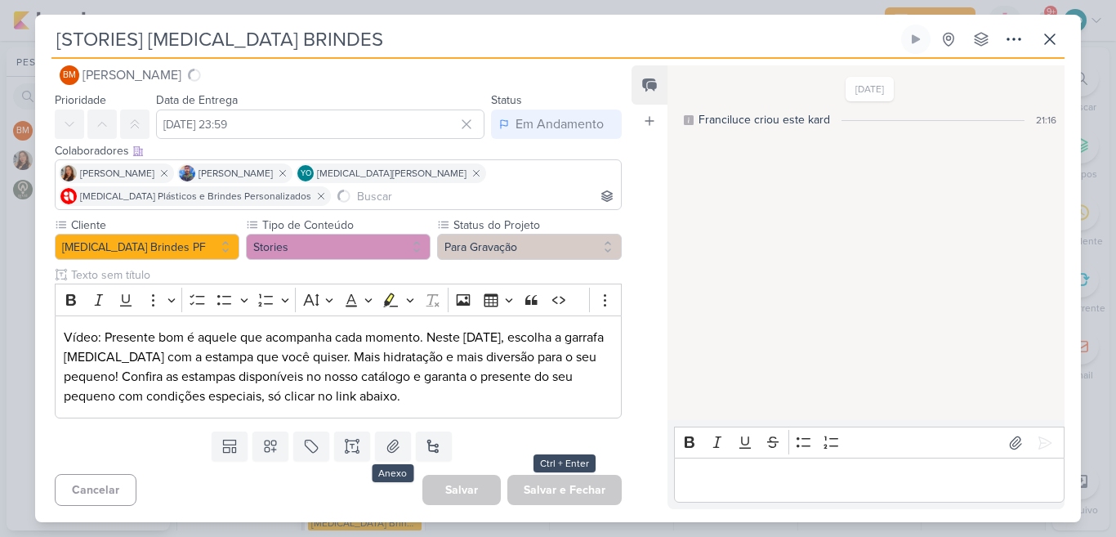
scroll to position [0, 0]
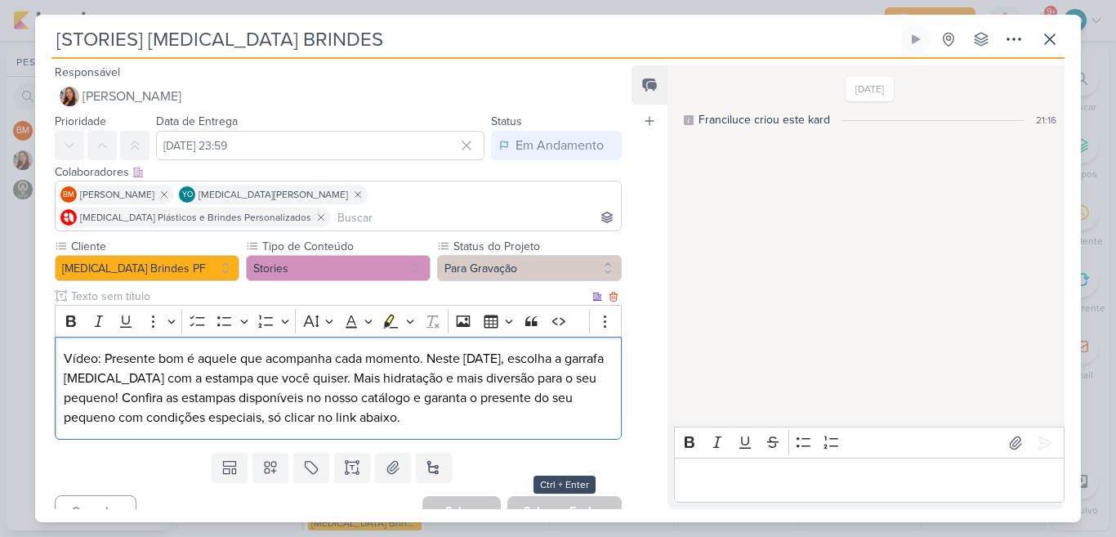
drag, startPoint x: 147, startPoint y: 331, endPoint x: 447, endPoint y: 403, distance: 308.2
click at [447, 403] on p "Vídeo: Presente bom é aquele que acompanha cada momento. Neste Dia das Crianças…" at bounding box center [338, 388] width 549 height 78
click at [470, 255] on button "Para Gravação" at bounding box center [529, 268] width 185 height 26
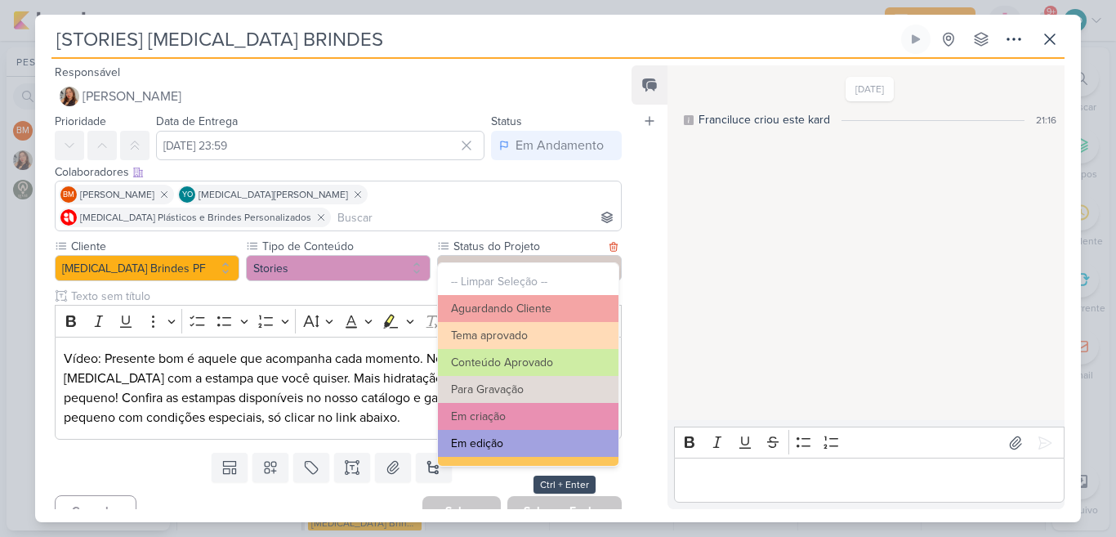
click at [461, 442] on button "Em edição" at bounding box center [528, 443] width 180 height 27
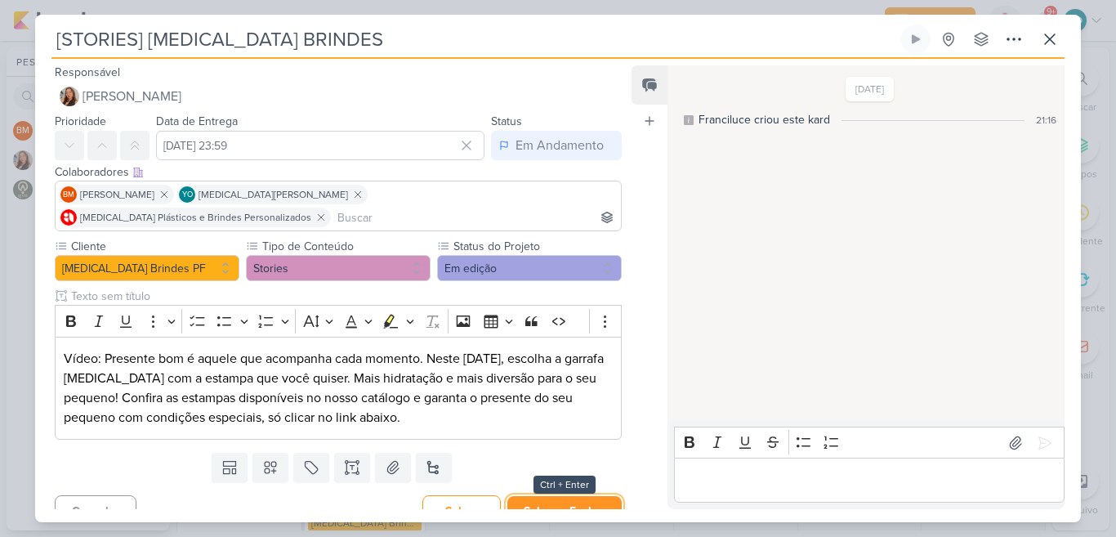
click at [530, 496] on button "Salvar e Fechar" at bounding box center [564, 511] width 114 height 30
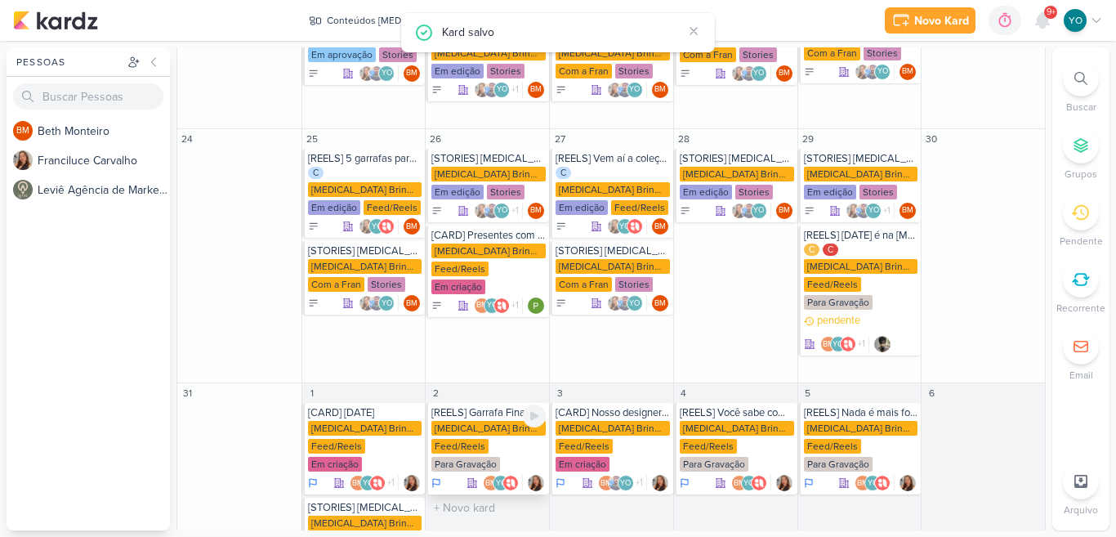
click at [489, 421] on div "Allegra Brindes PF Feed/Reels Para Gravação" at bounding box center [488, 447] width 114 height 52
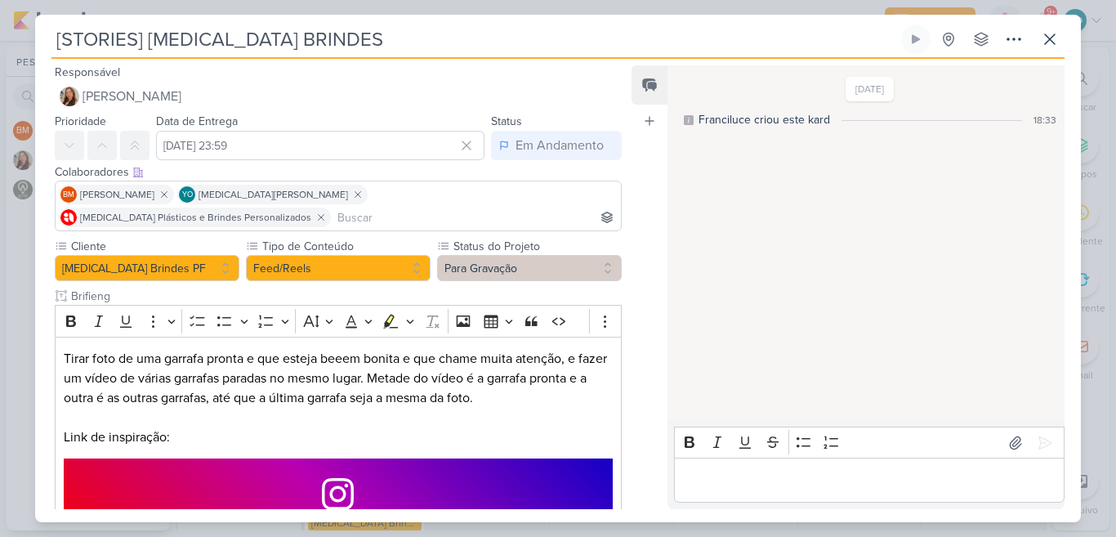
type input "[REELS] Garrafa Final"
click at [1049, 43] on icon at bounding box center [1050, 39] width 20 height 20
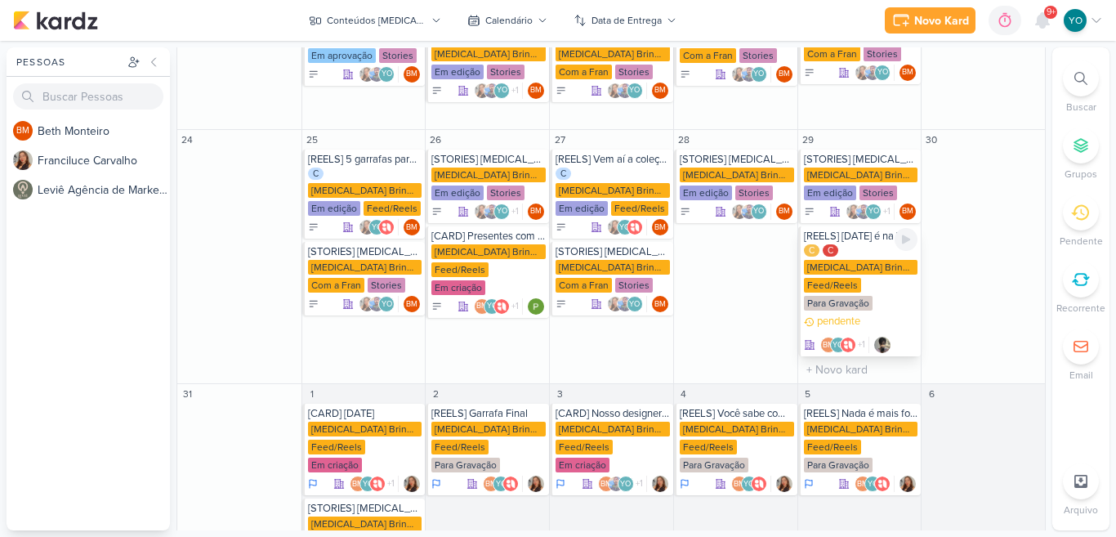
scroll to position [774, 0]
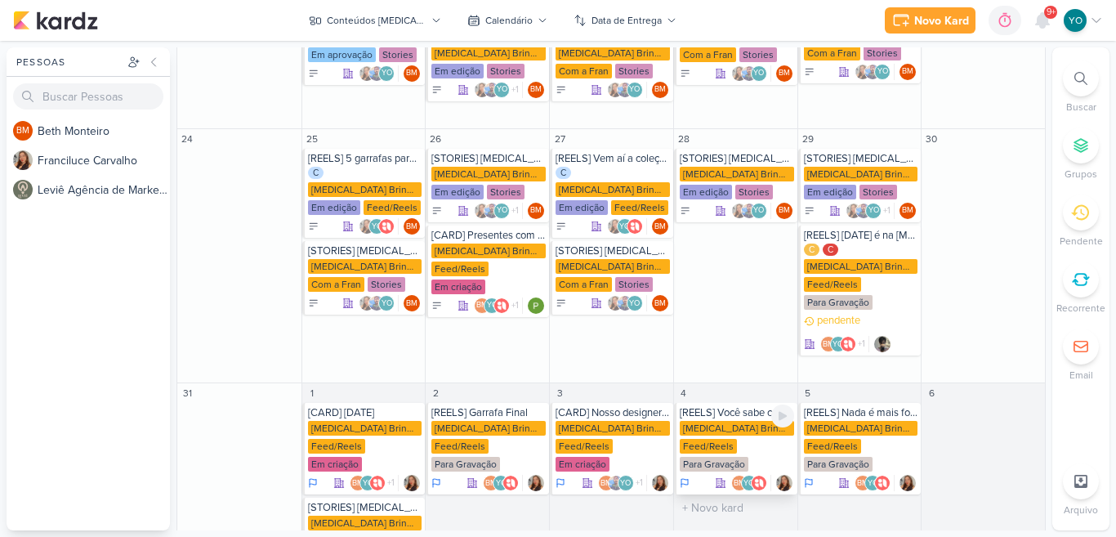
click at [754, 421] on div "Allegra Brindes PF Feed/Reels Para Gravação" at bounding box center [736, 447] width 114 height 52
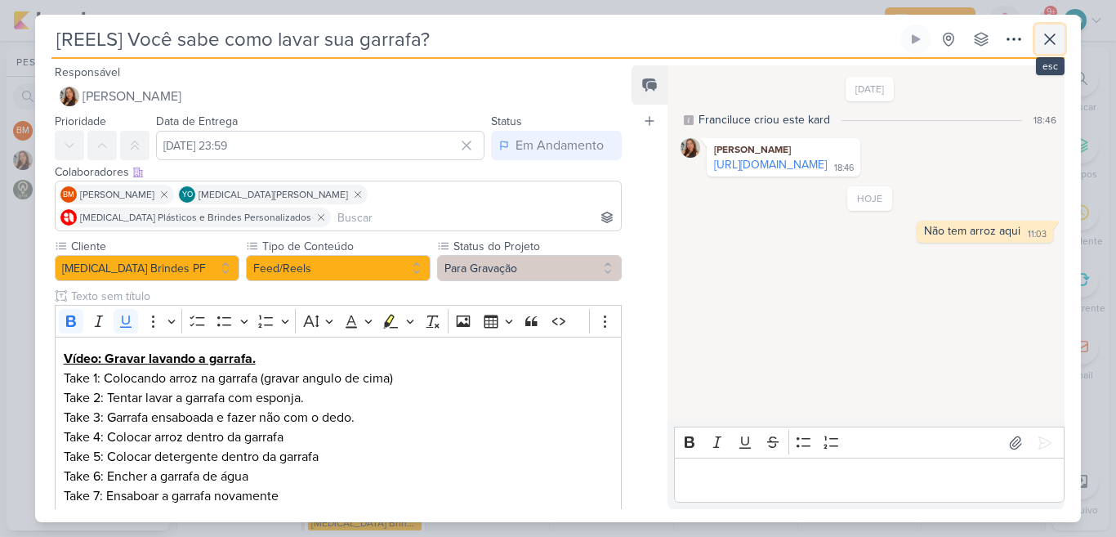
click at [1054, 50] on button at bounding box center [1049, 39] width 29 height 29
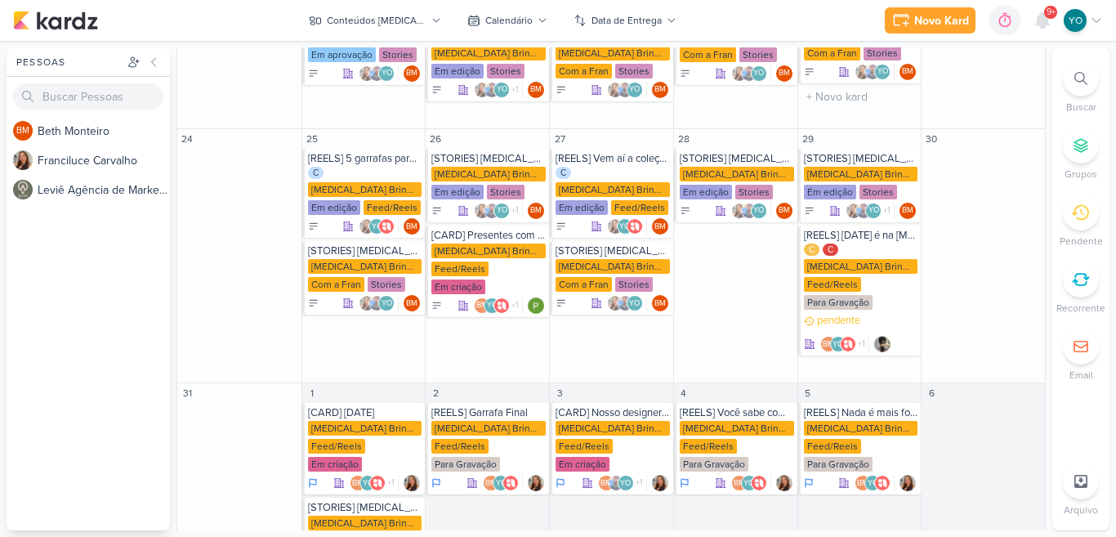
scroll to position [340, 0]
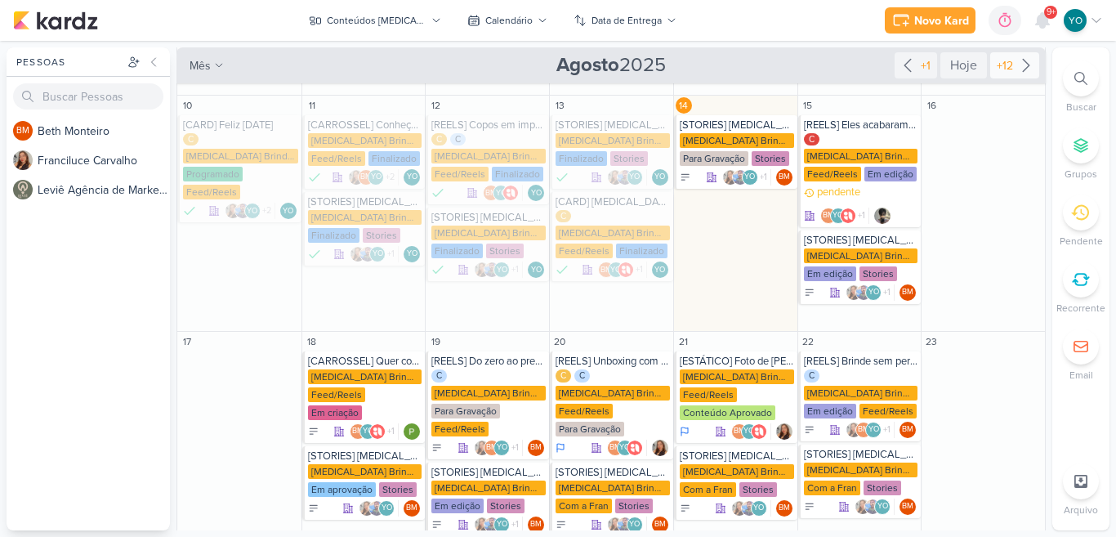
click at [1000, 69] on div "+12" at bounding box center [1004, 65] width 23 height 17
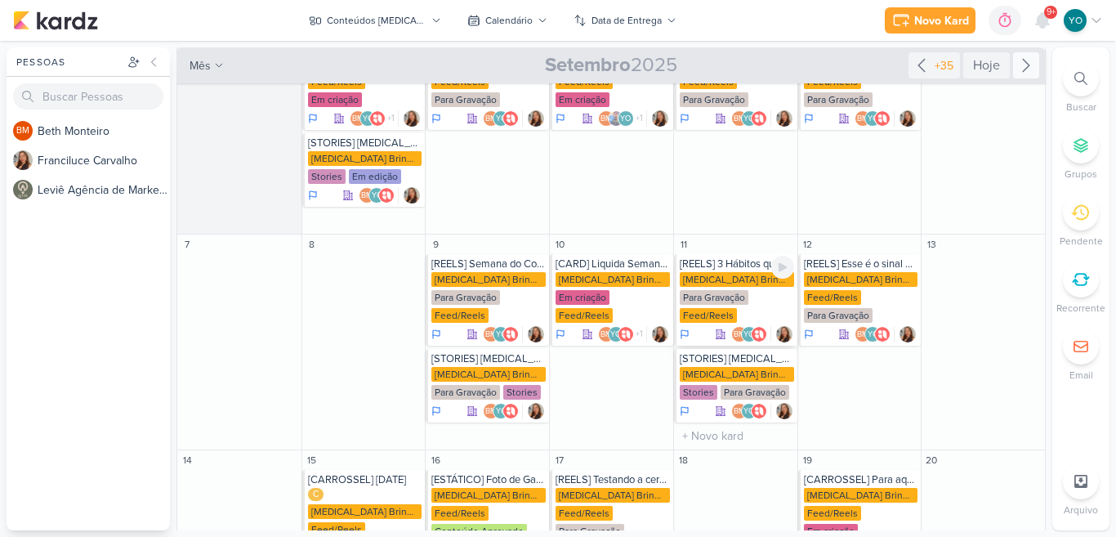
scroll to position [0, 0]
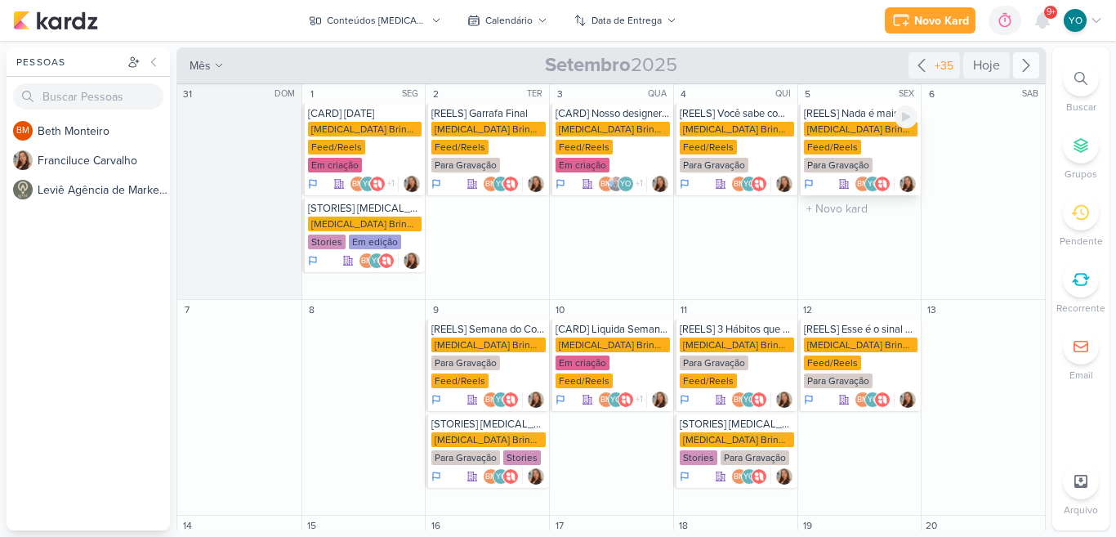
click at [873, 142] on div "Allegra Brindes PF Feed/Reels Para Gravação" at bounding box center [861, 148] width 114 height 52
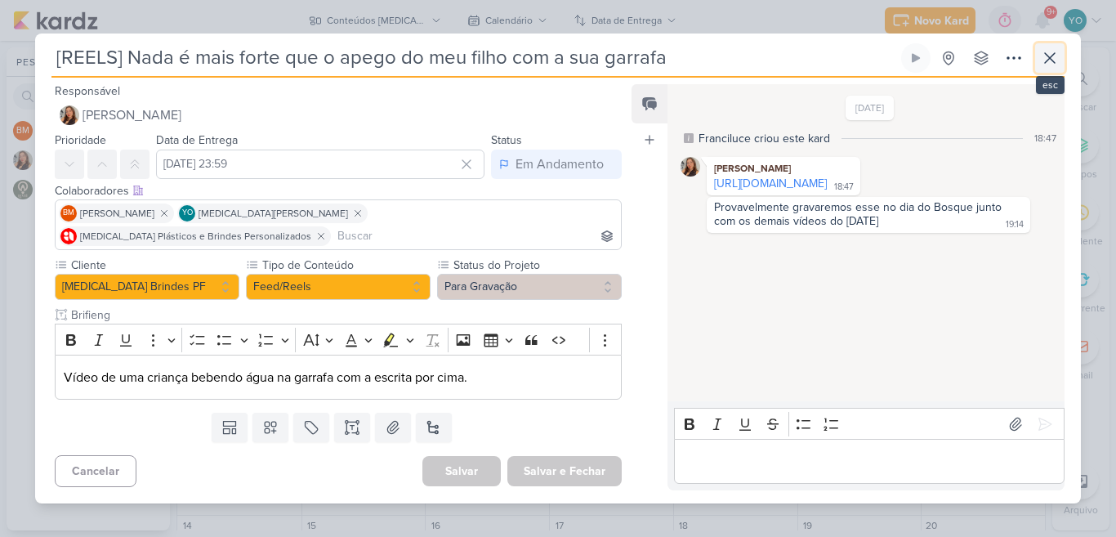
click at [1041, 68] on icon at bounding box center [1050, 58] width 20 height 20
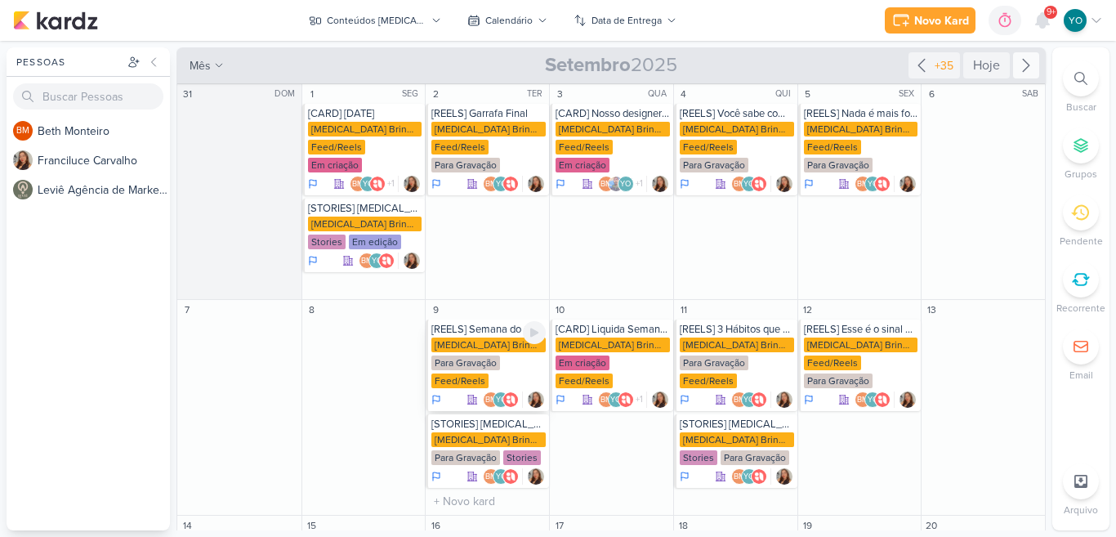
click at [492, 355] on div "Para Gravação" at bounding box center [465, 362] width 69 height 15
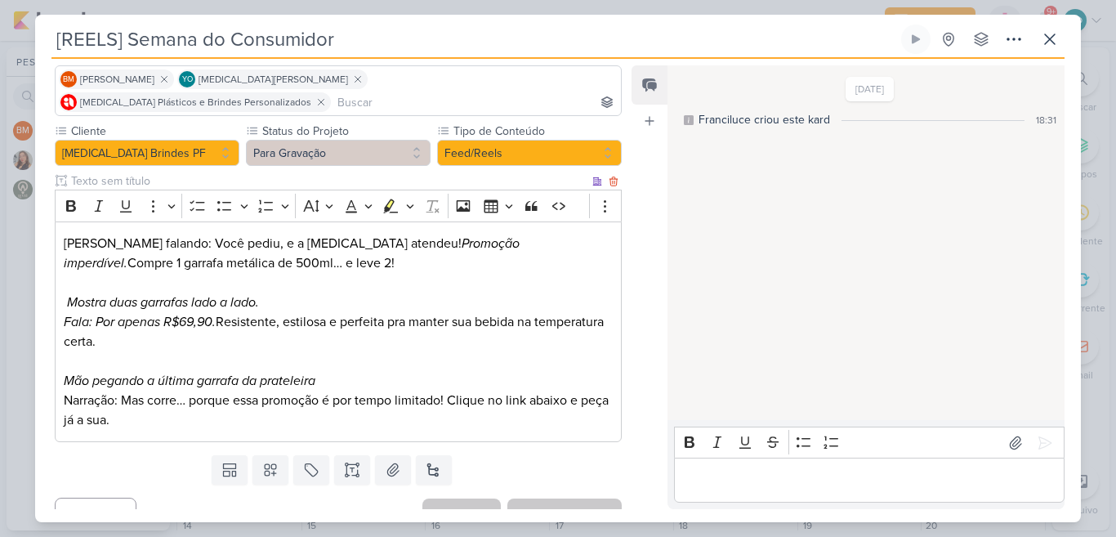
scroll to position [116, 0]
click at [188, 313] on icon "Fala: Por apenas R$69,90." at bounding box center [140, 321] width 152 height 16
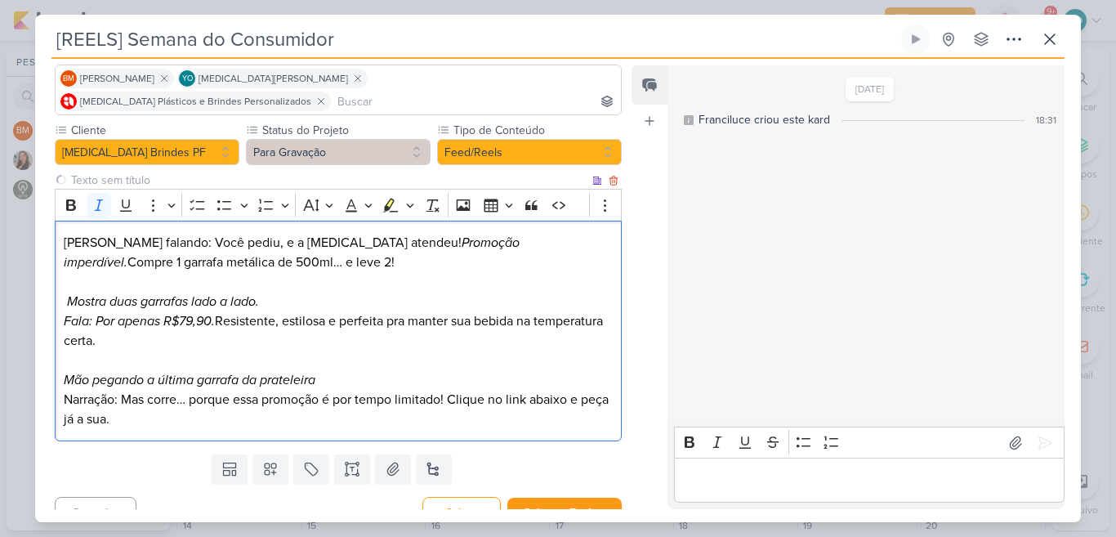
click at [273, 395] on p "Mão pegando a última garrafa da prateleira Narração: Mas corre… porque essa pro…" at bounding box center [338, 389] width 549 height 78
click at [547, 497] on button "Salvar e Fechar" at bounding box center [564, 512] width 114 height 30
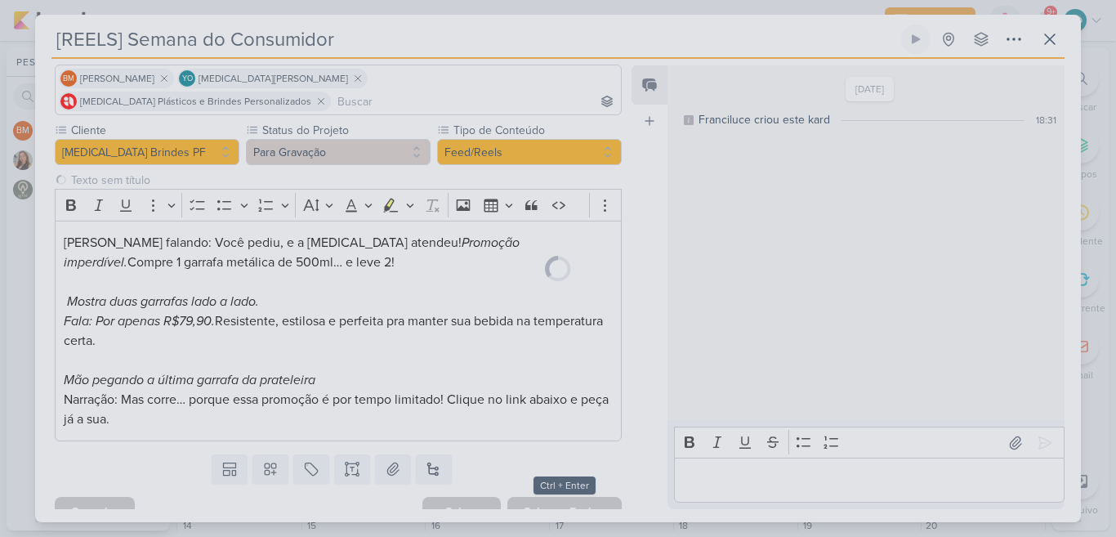
scroll to position [114, 0]
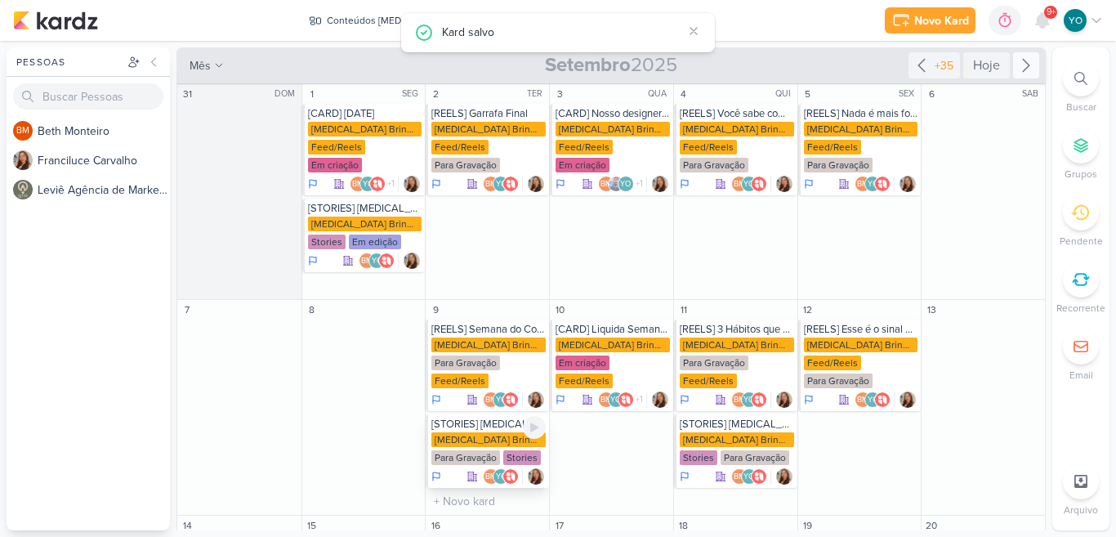
click at [463, 450] on div "Para Gravação" at bounding box center [465, 457] width 69 height 15
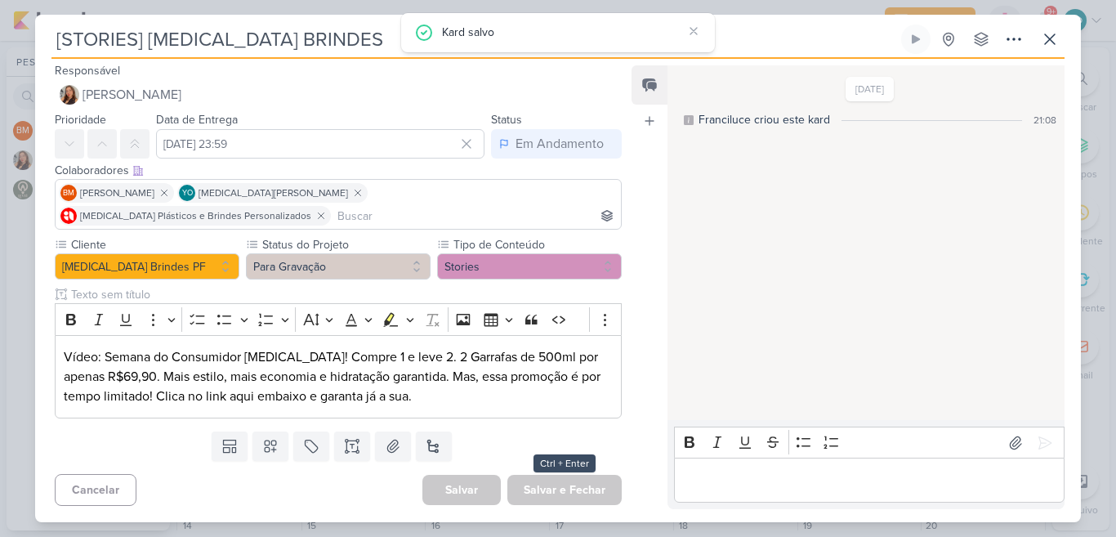
scroll to position [0, 0]
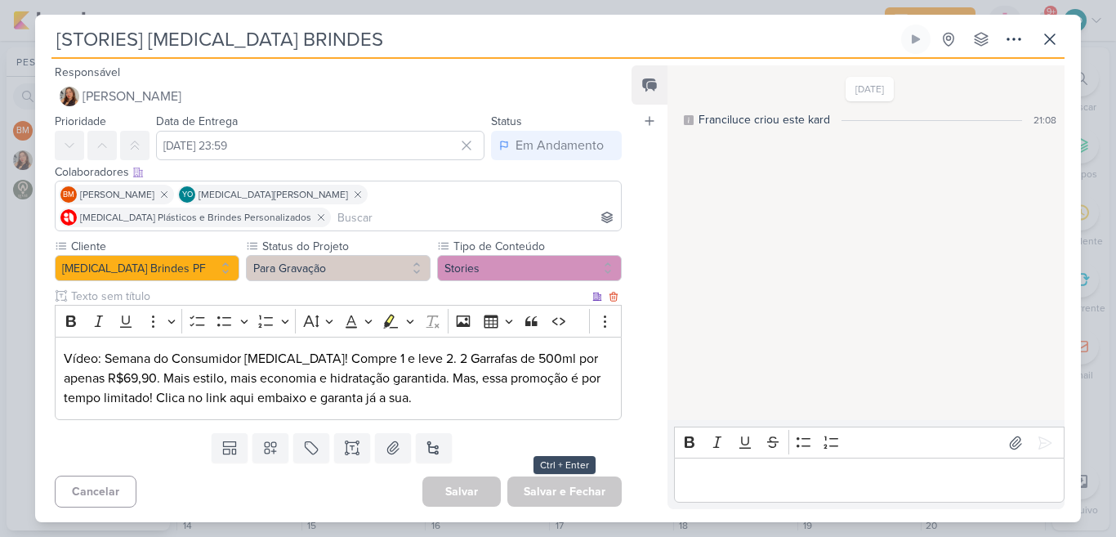
click at [84, 368] on p "Vídeo: Semana do Consumidor Allegra! Compre 1 e leve 2. 2 Garrafas de 500ml por…" at bounding box center [338, 378] width 549 height 59
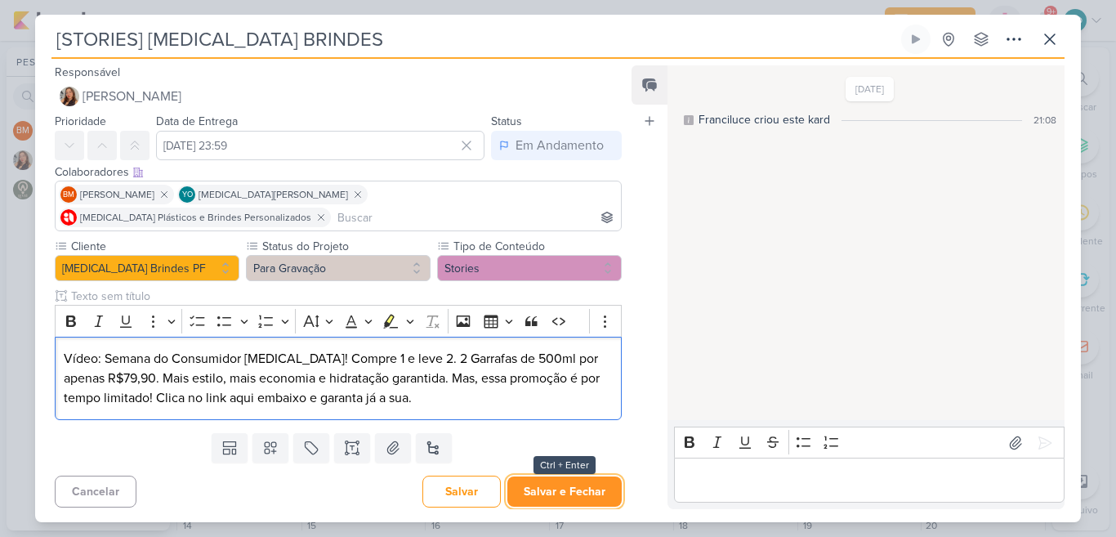
click at [515, 476] on button "Salvar e Fechar" at bounding box center [564, 491] width 114 height 30
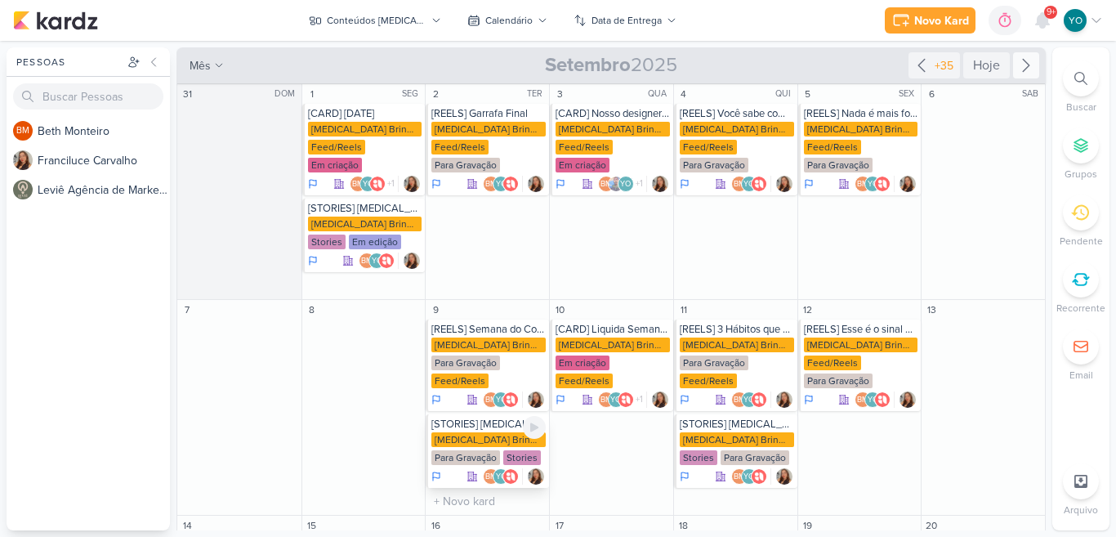
click at [506, 432] on div "Allegra Brindes PF" at bounding box center [488, 439] width 114 height 15
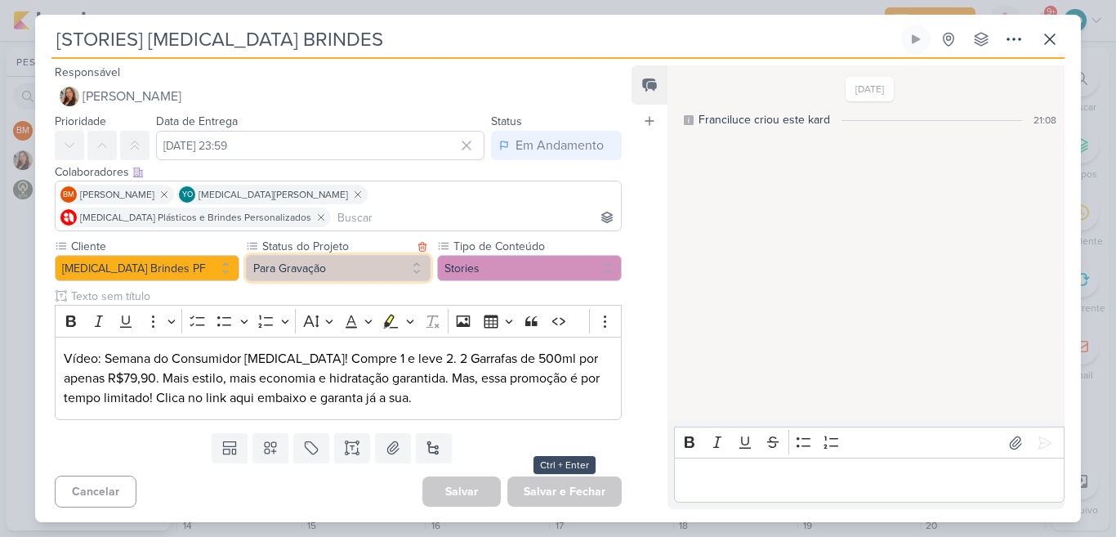
click at [394, 259] on button "Para Gravação" at bounding box center [338, 268] width 185 height 26
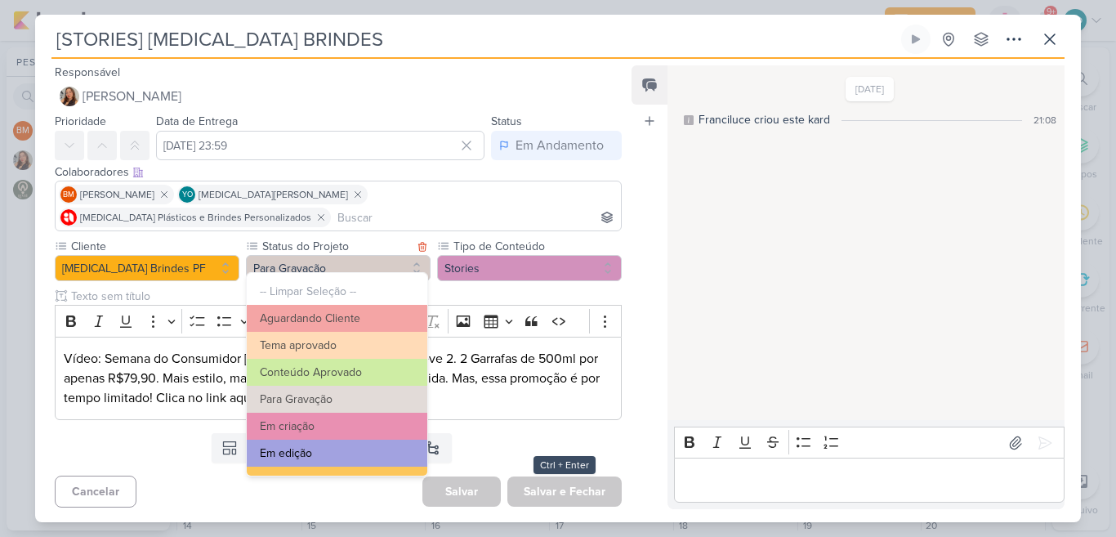
click at [362, 441] on button "Em edição" at bounding box center [337, 452] width 180 height 27
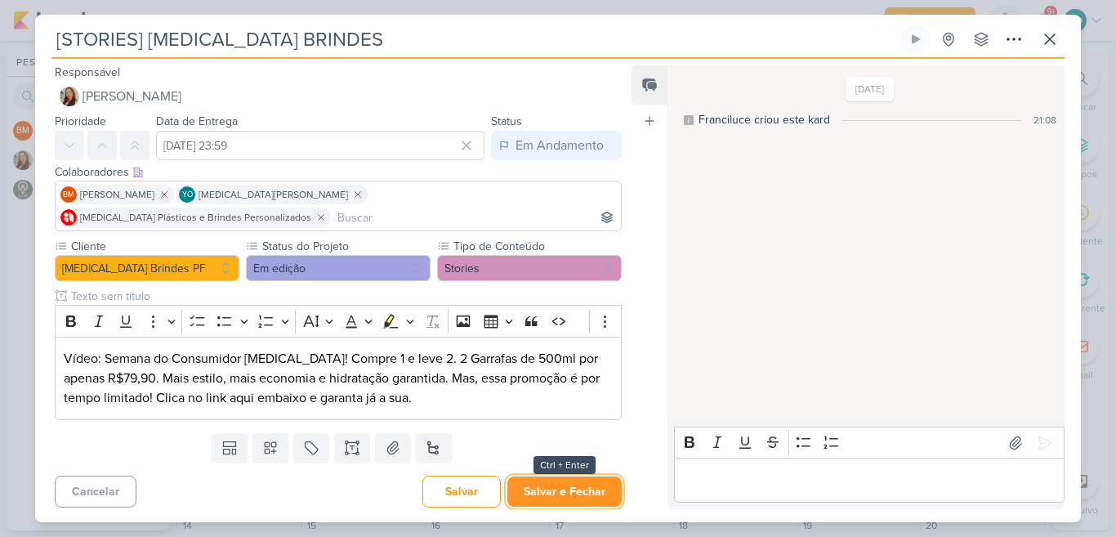
click at [574, 482] on button "Salvar e Fechar" at bounding box center [564, 491] width 114 height 30
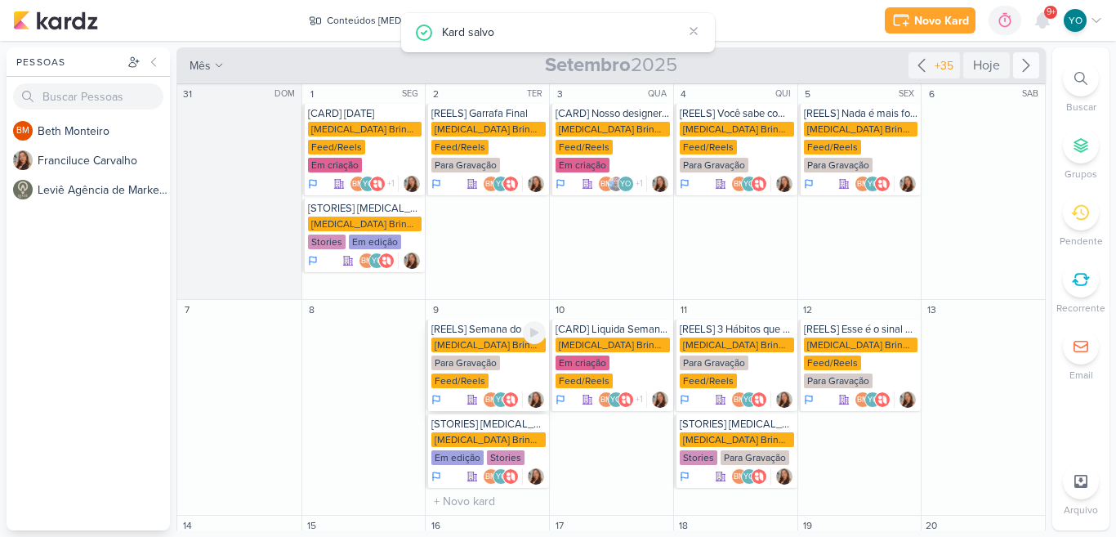
click at [487, 354] on div "Allegra Brindes PF Para Gravação Feed/Reels" at bounding box center [488, 363] width 114 height 52
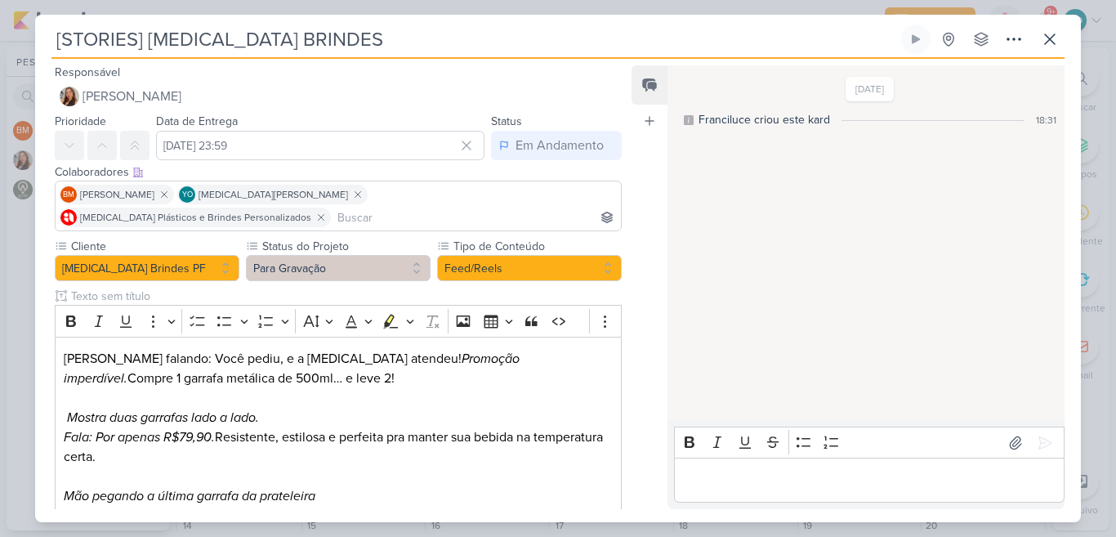
type input "[REELS] Semana do Consumidor"
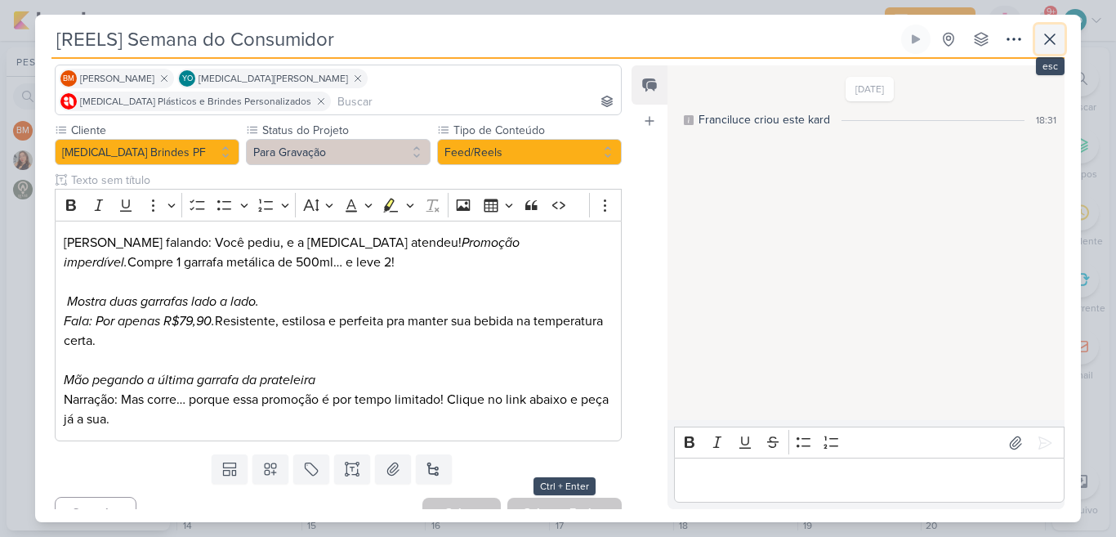
click at [1044, 44] on icon at bounding box center [1050, 39] width 20 height 20
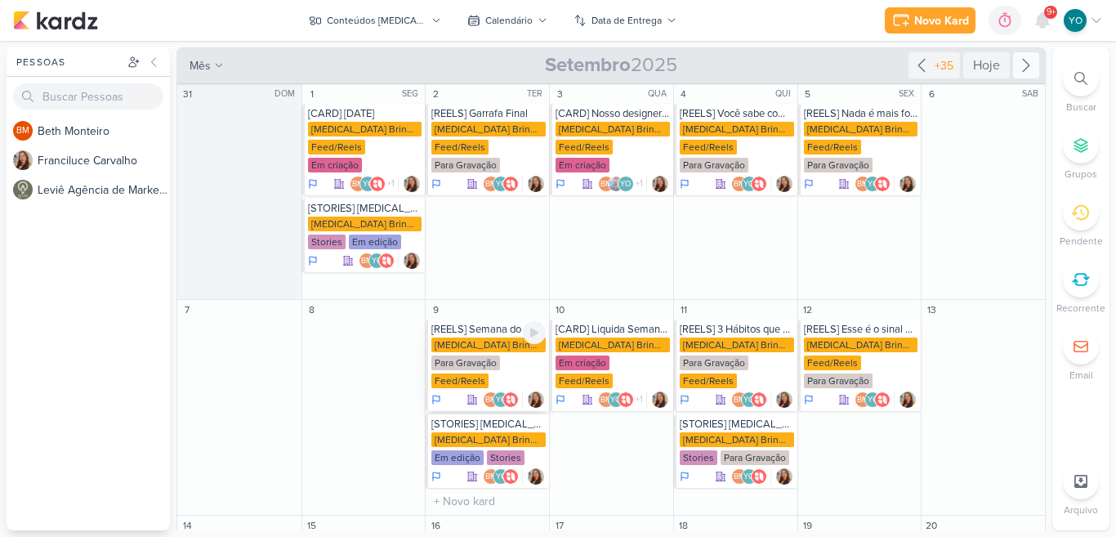
click at [508, 342] on div "Allegra Brindes PF Para Gravação Feed/Reels" at bounding box center [488, 363] width 114 height 52
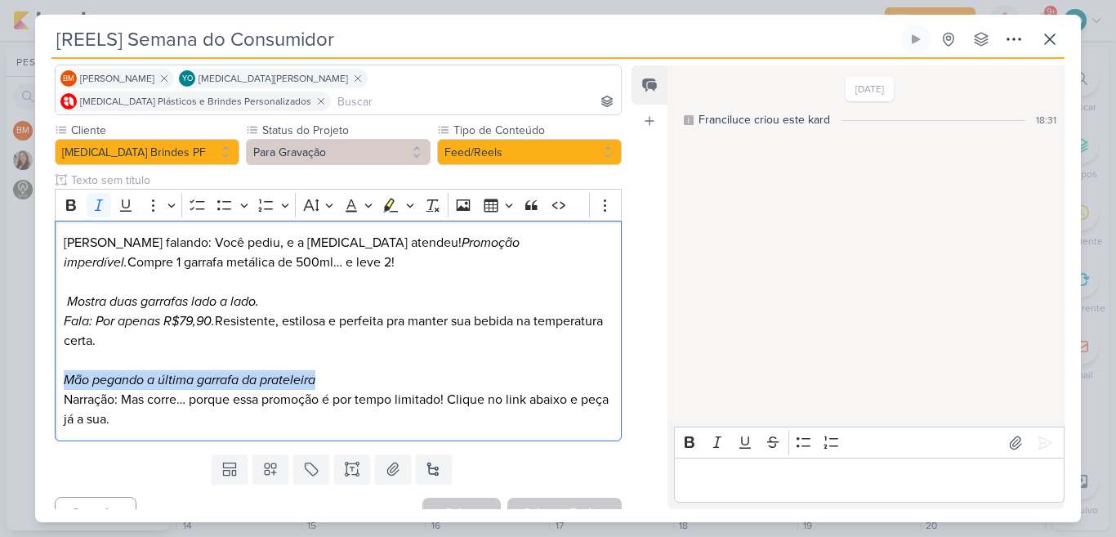
drag, startPoint x: 326, startPoint y: 355, endPoint x: 47, endPoint y: 357, distance: 278.5
click at [47, 357] on div "Cliente Allegra Brindes PF Status do Projeto" at bounding box center [331, 285] width 593 height 326
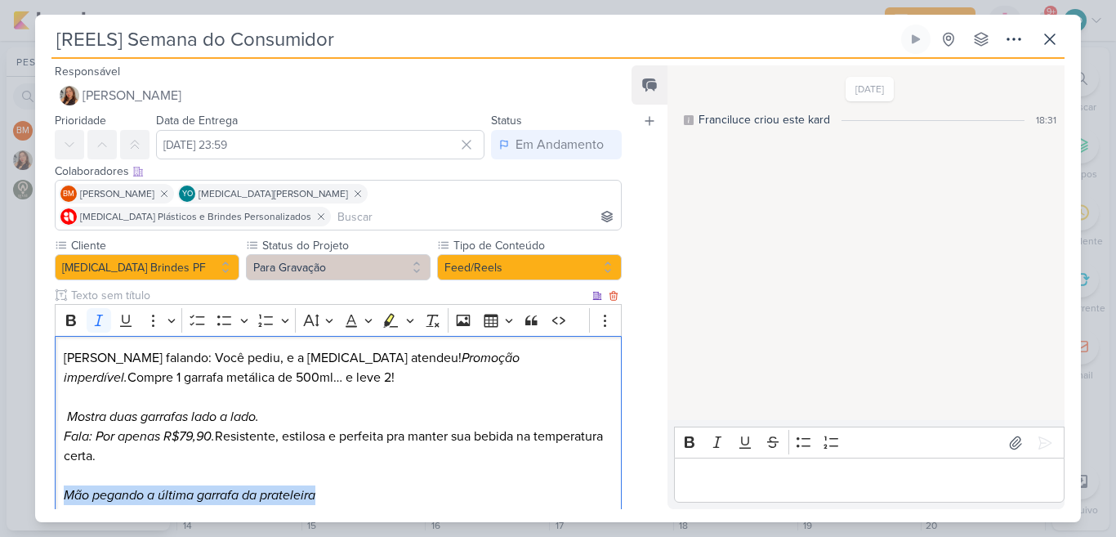
scroll to position [0, 0]
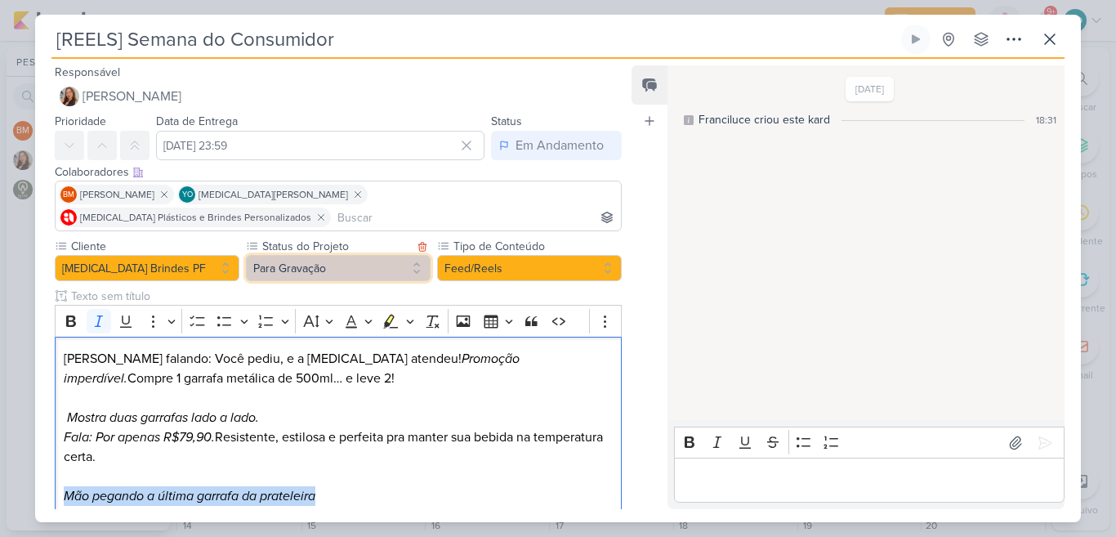
click at [396, 255] on button "Para Gravação" at bounding box center [338, 268] width 185 height 26
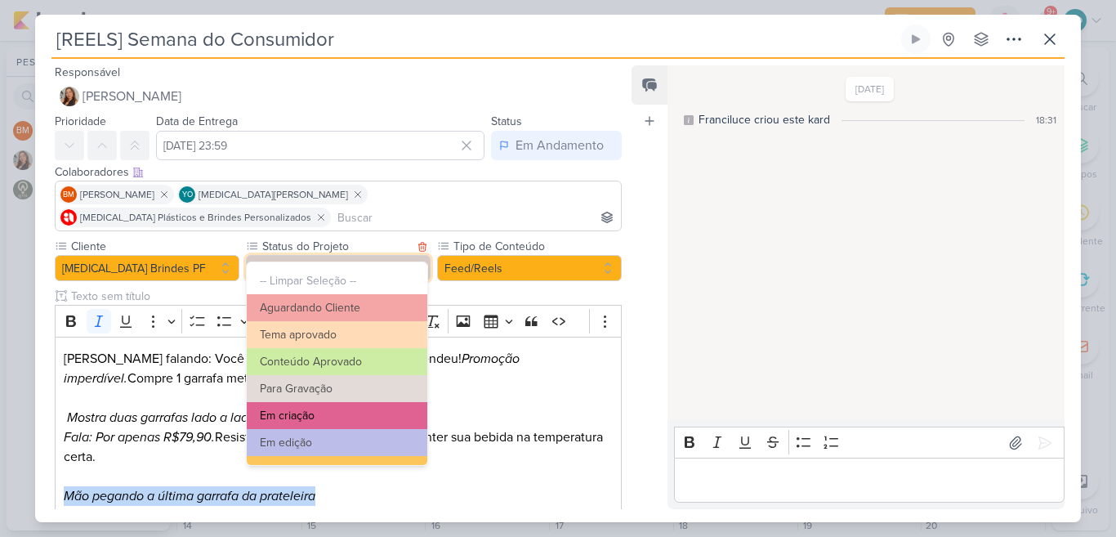
scroll to position [152, 0]
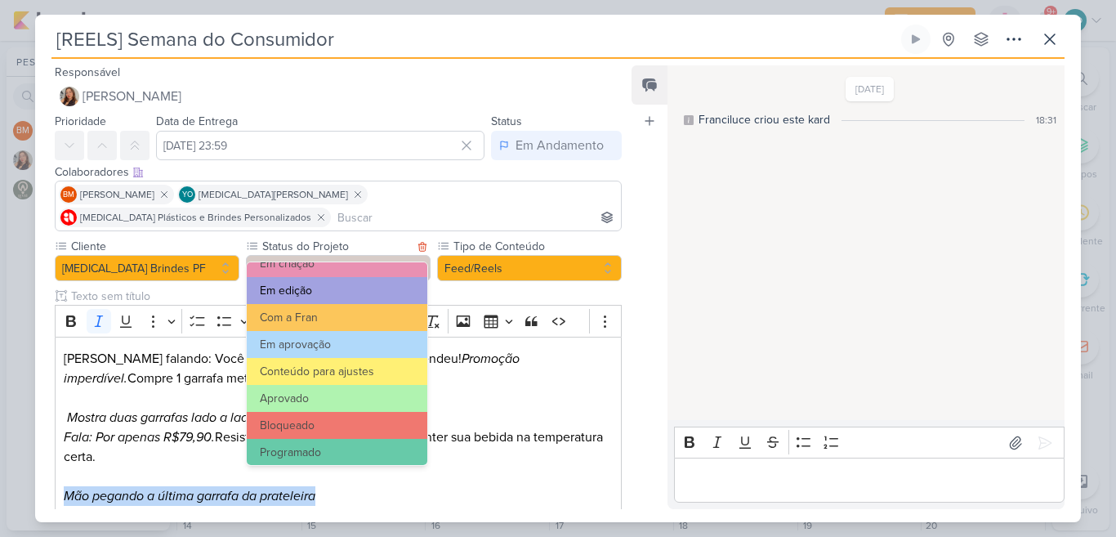
click at [362, 295] on button "Em edição" at bounding box center [337, 290] width 180 height 27
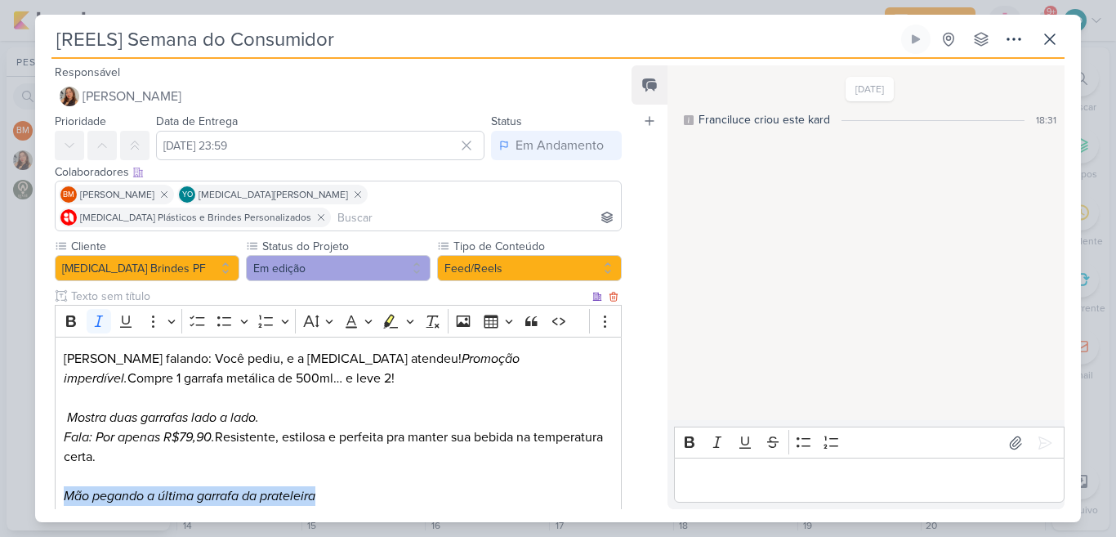
scroll to position [116, 0]
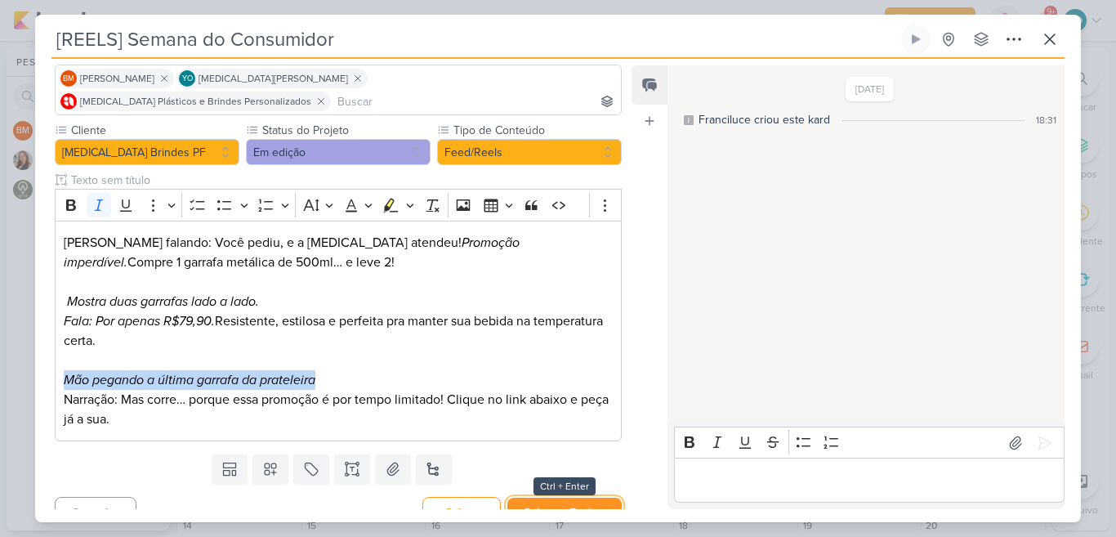
click at [546, 497] on button "Salvar e Fechar" at bounding box center [564, 512] width 114 height 30
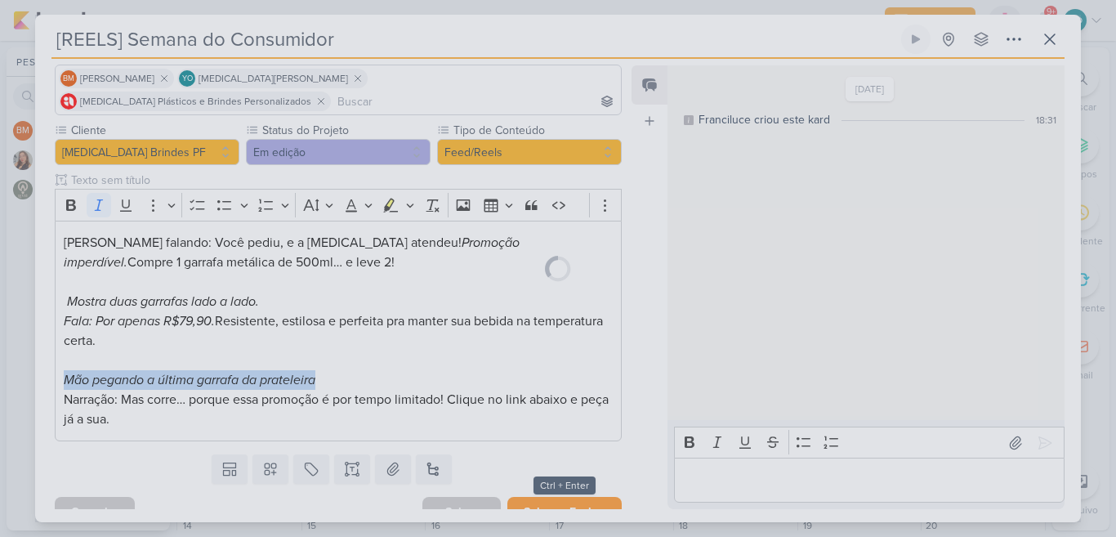
scroll to position [114, 0]
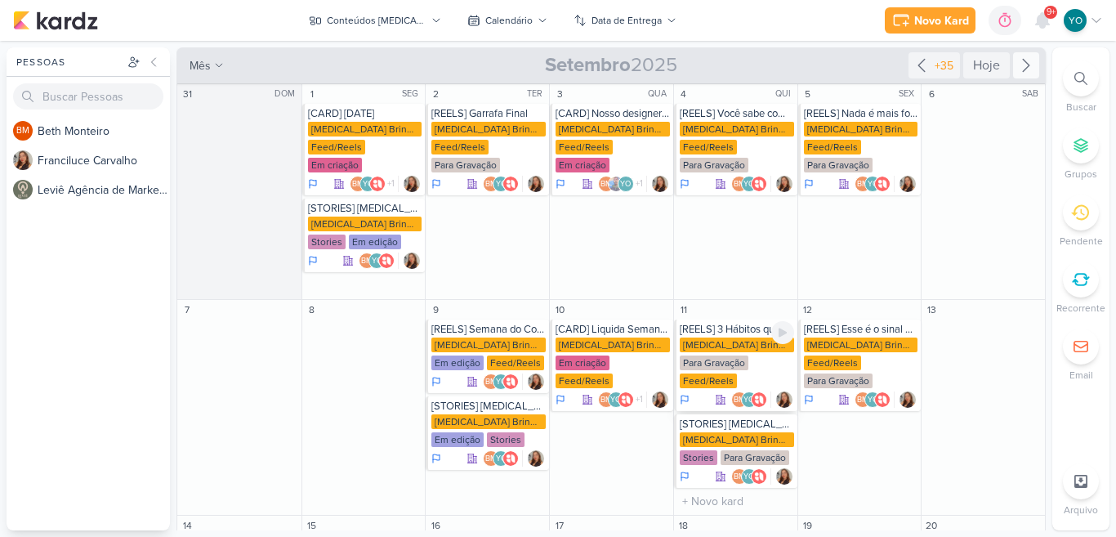
click at [752, 350] on div "Allegra Brindes PF Para Gravação Feed/Reels" at bounding box center [736, 363] width 114 height 52
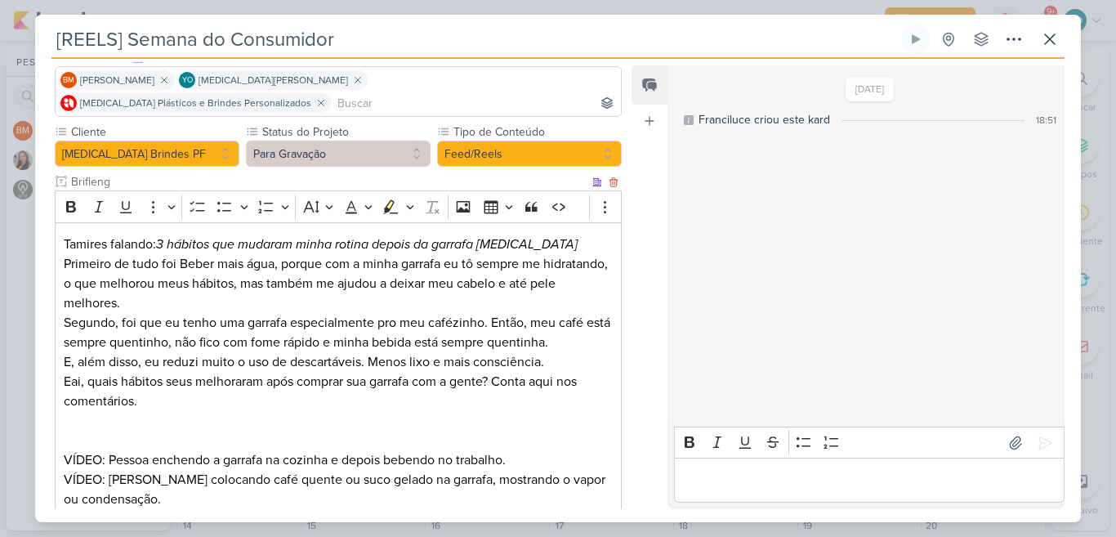
type input "[REELS] 3 Hábitos que melhoraram nossa vida depois de adquirir a garrafa..."
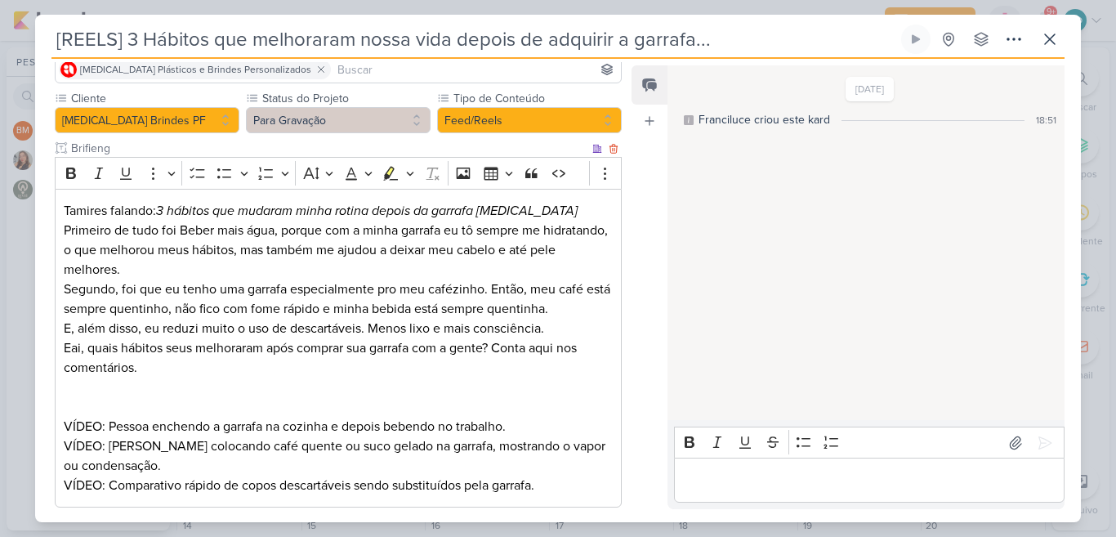
scroll to position [146, 0]
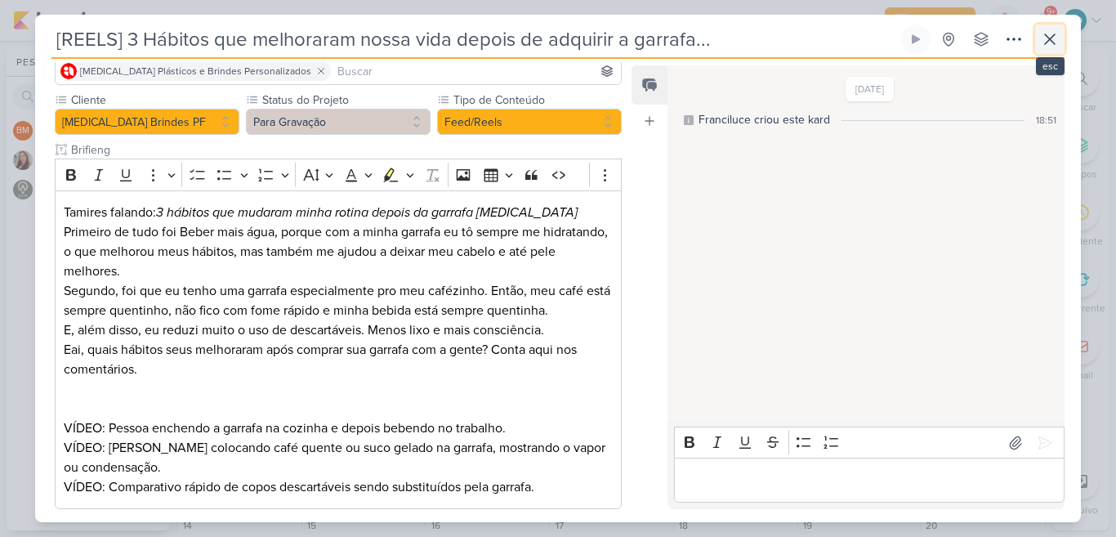
click at [1052, 37] on icon at bounding box center [1050, 39] width 10 height 10
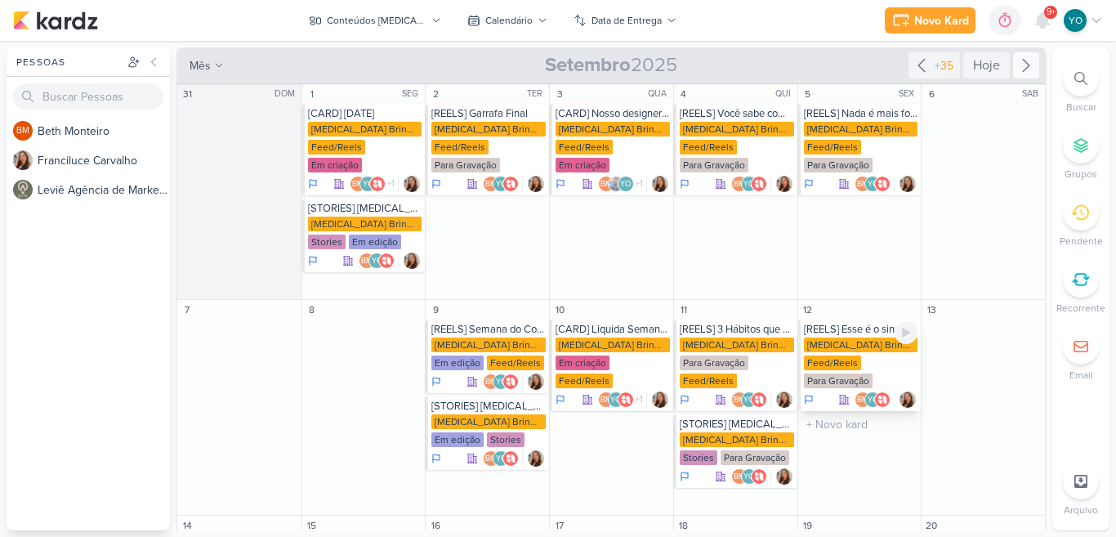
click at [866, 341] on div "Allegra Brindes PF Feed/Reels Para Gravação" at bounding box center [861, 363] width 114 height 52
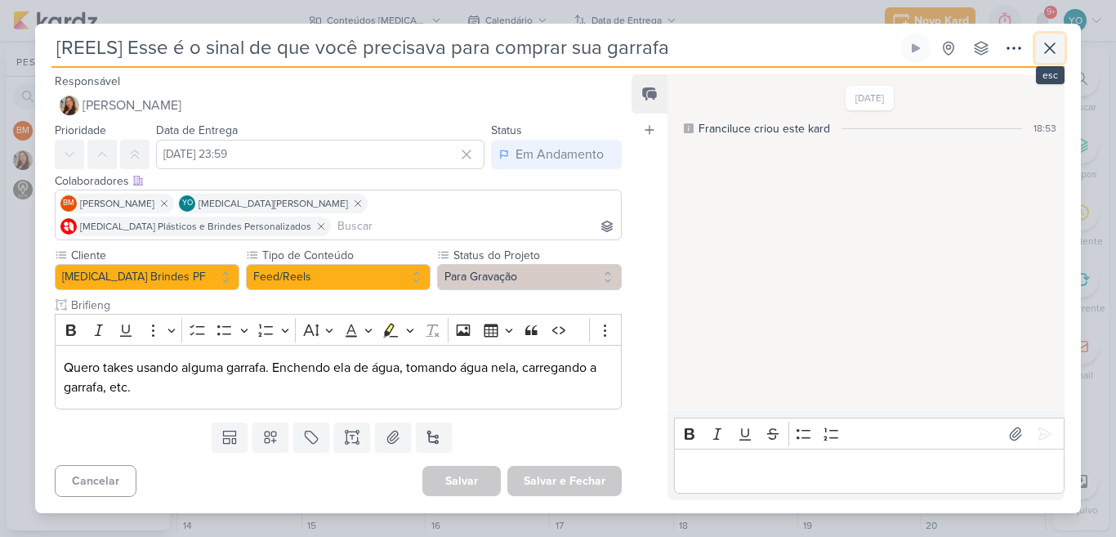
click at [1042, 58] on icon at bounding box center [1050, 48] width 20 height 20
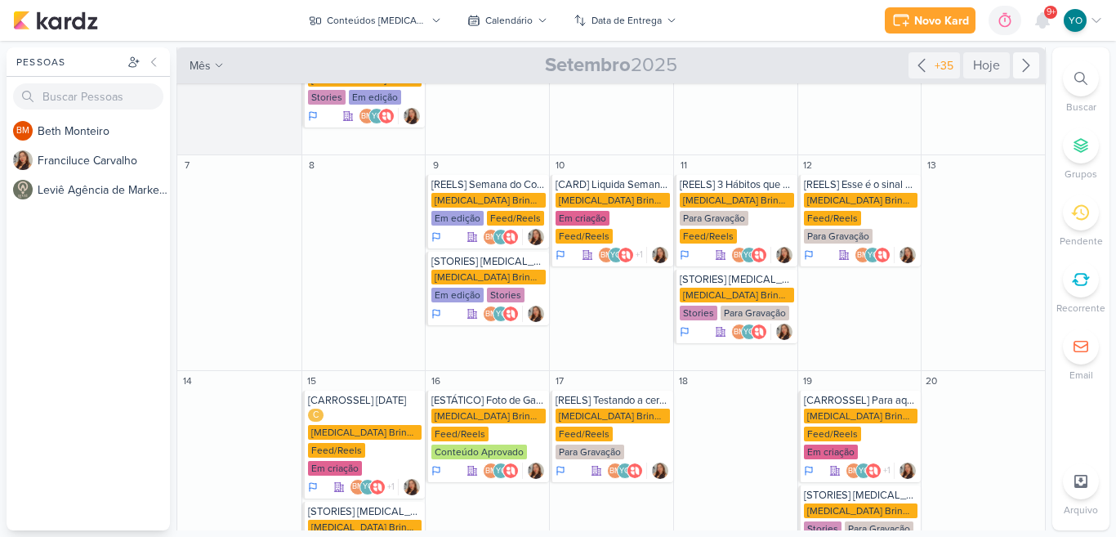
scroll to position [216, 0]
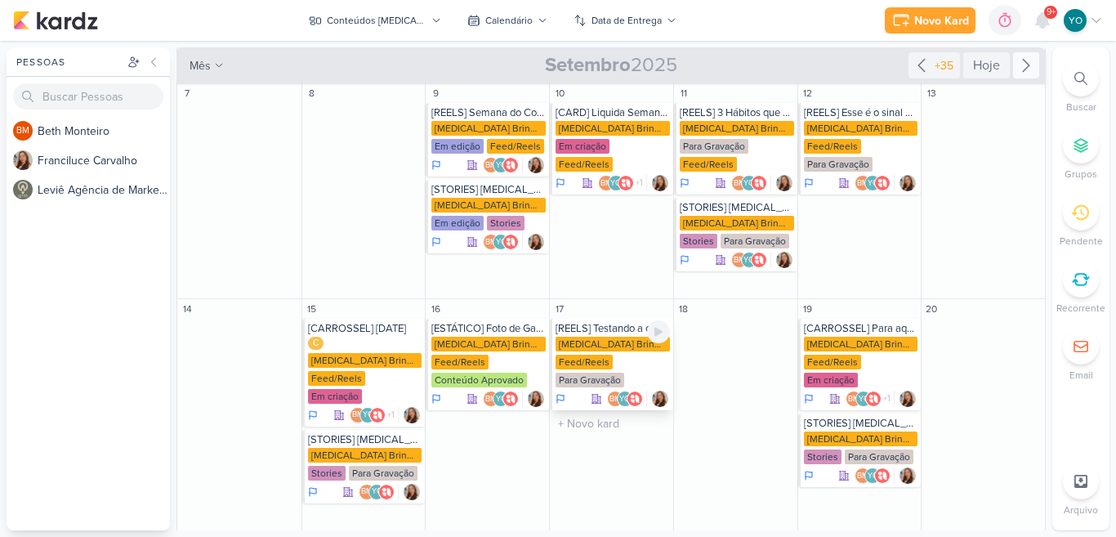
click at [598, 336] on div "Allegra Brindes PF Feed/Reels Para Gravação" at bounding box center [612, 362] width 114 height 52
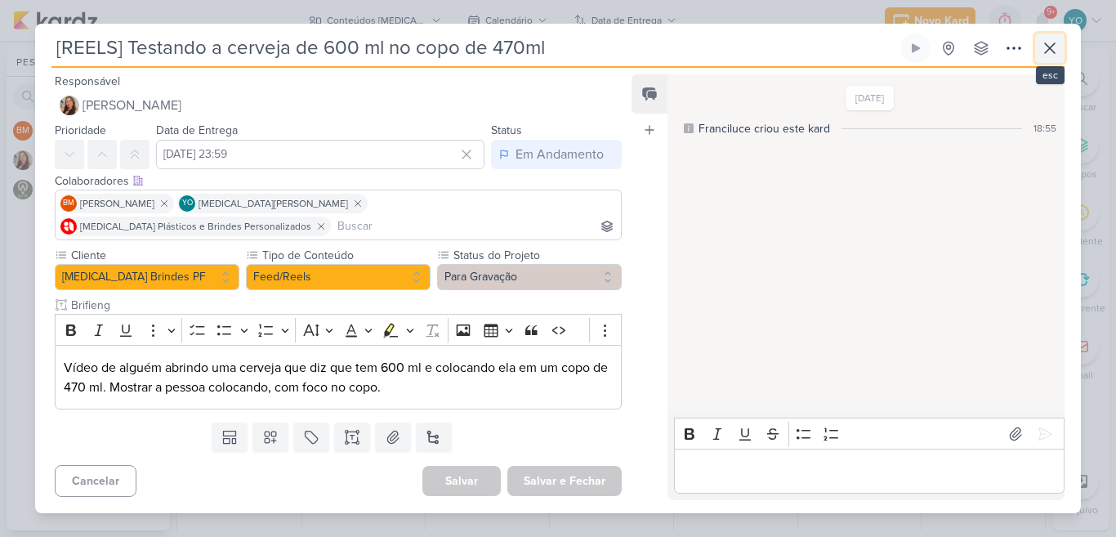
click at [1052, 58] on icon at bounding box center [1050, 48] width 20 height 20
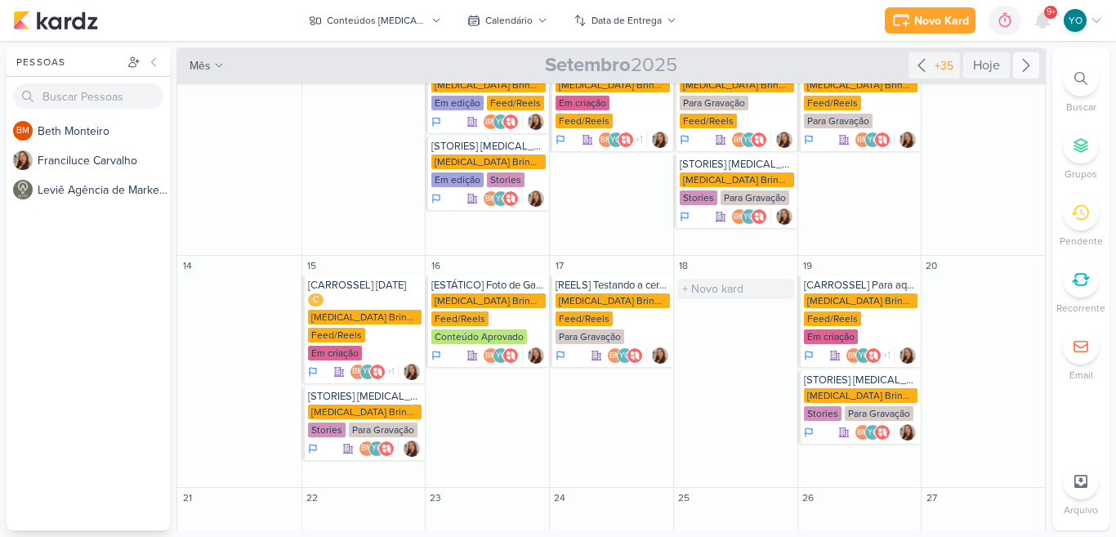
scroll to position [114, 0]
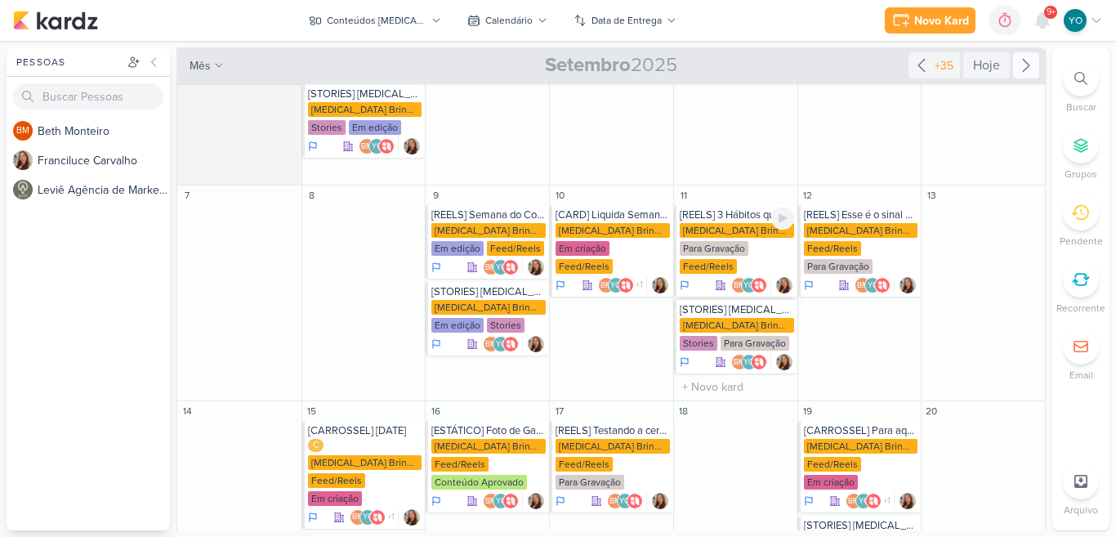
click at [760, 243] on div "Allegra Brindes PF Para Gravação Feed/Reels" at bounding box center [736, 249] width 114 height 52
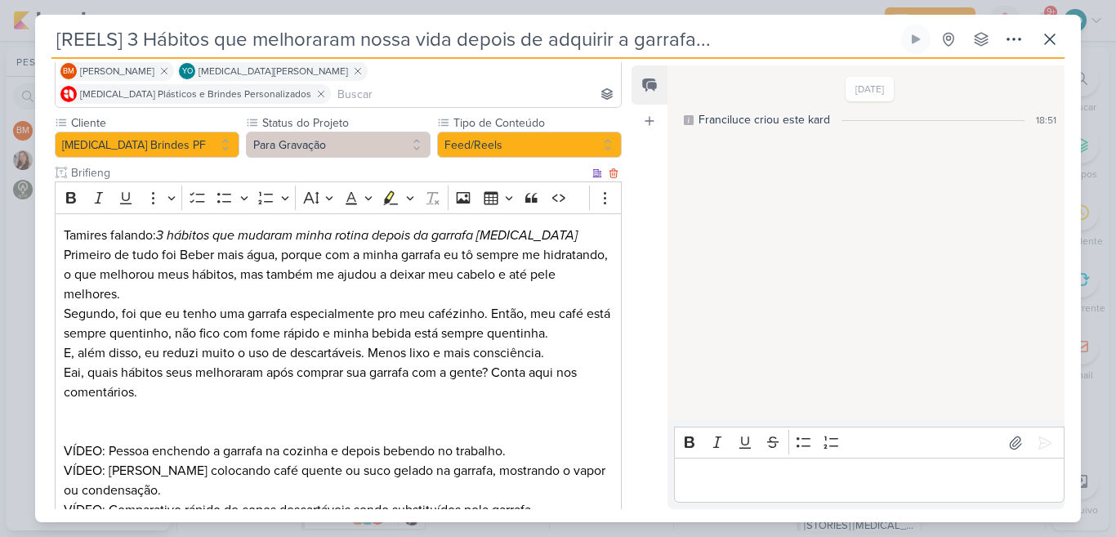
scroll to position [134, 0]
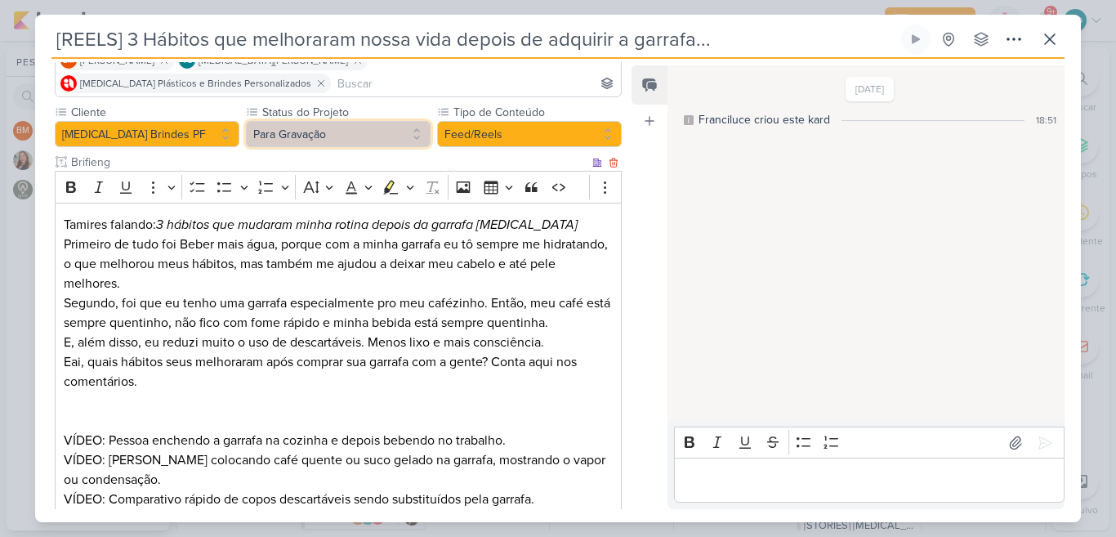
click at [385, 121] on button "Para Gravação" at bounding box center [338, 134] width 185 height 26
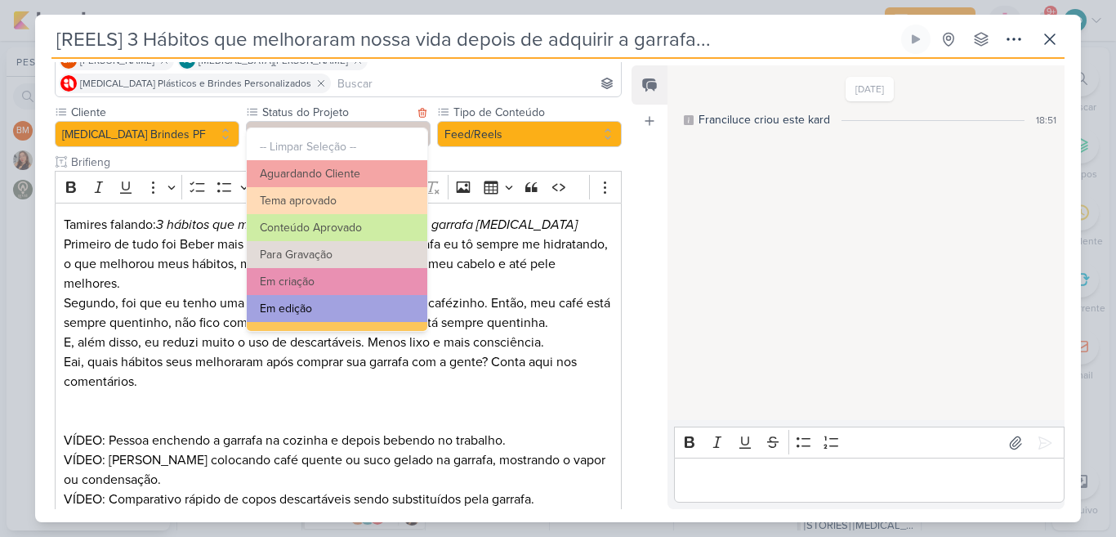
click at [379, 305] on button "Em edição" at bounding box center [337, 308] width 180 height 27
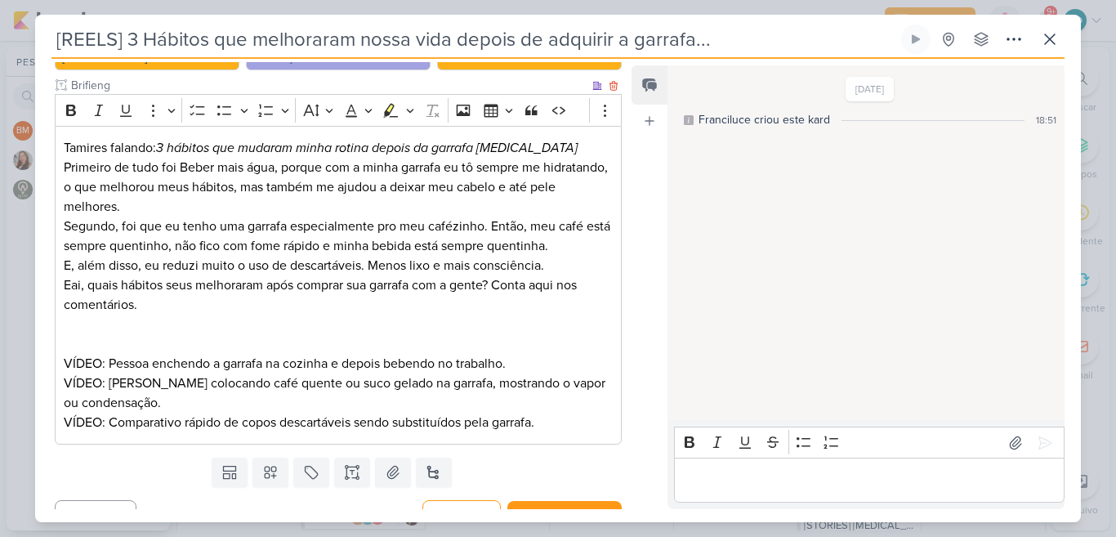
scroll to position [214, 0]
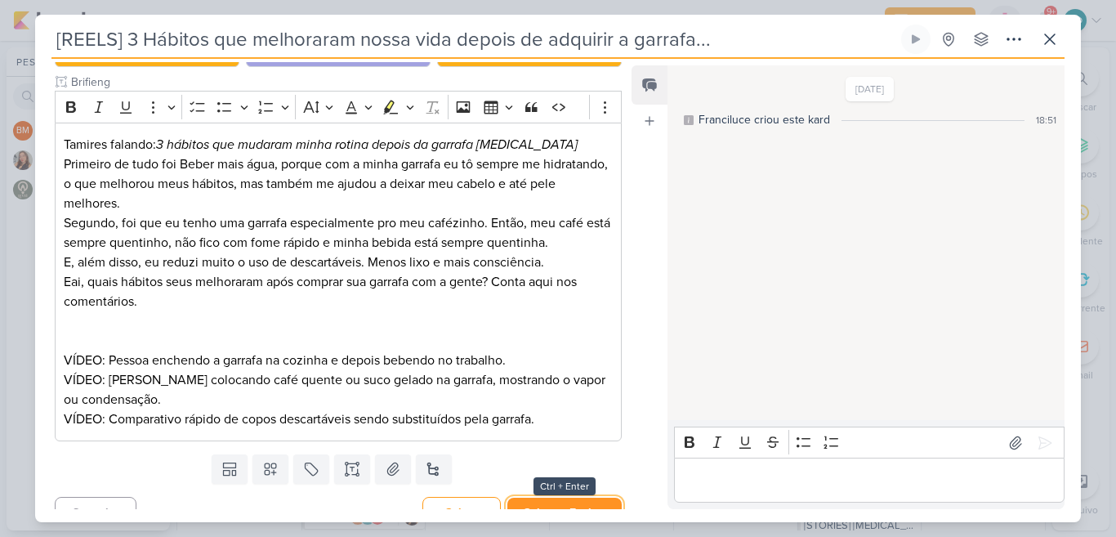
click at [575, 497] on button "Salvar e Fechar" at bounding box center [564, 512] width 114 height 30
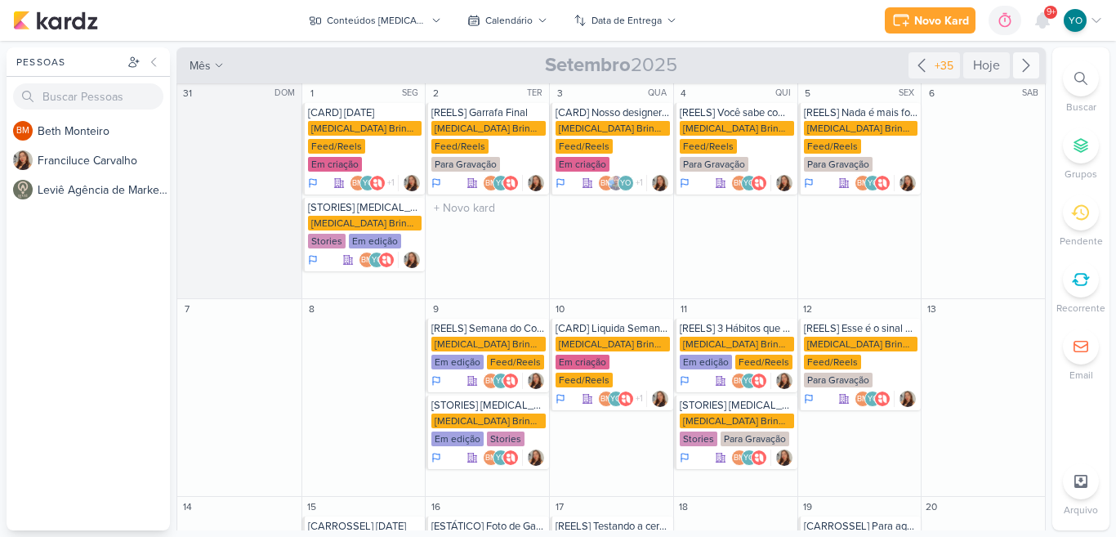
scroll to position [0, 0]
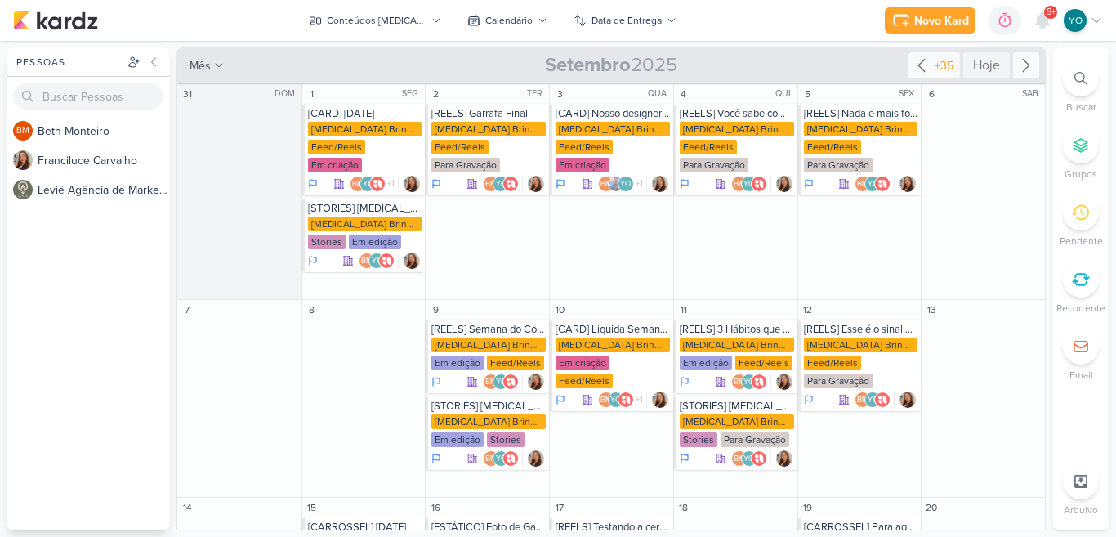
click at [915, 64] on icon at bounding box center [921, 66] width 20 height 20
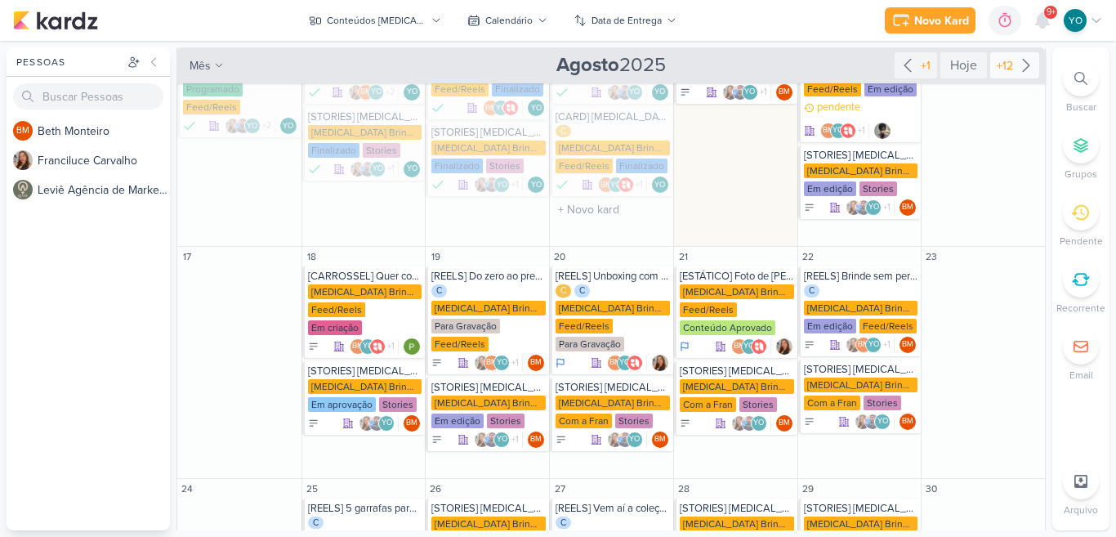
scroll to position [434, 0]
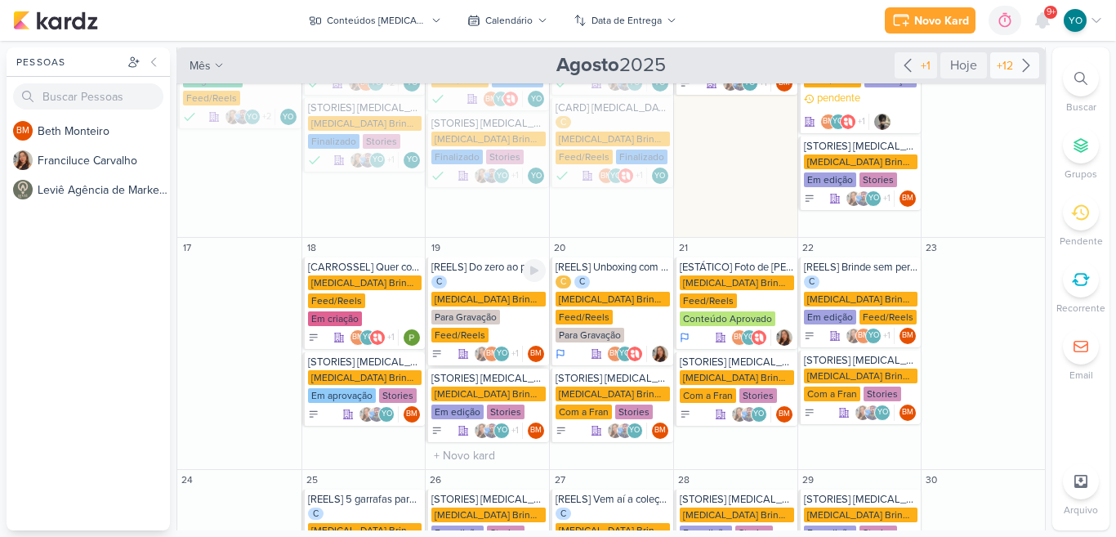
click at [497, 275] on div "C Allegra Brindes PF Para Gravação Feed/Reels" at bounding box center [488, 309] width 114 height 69
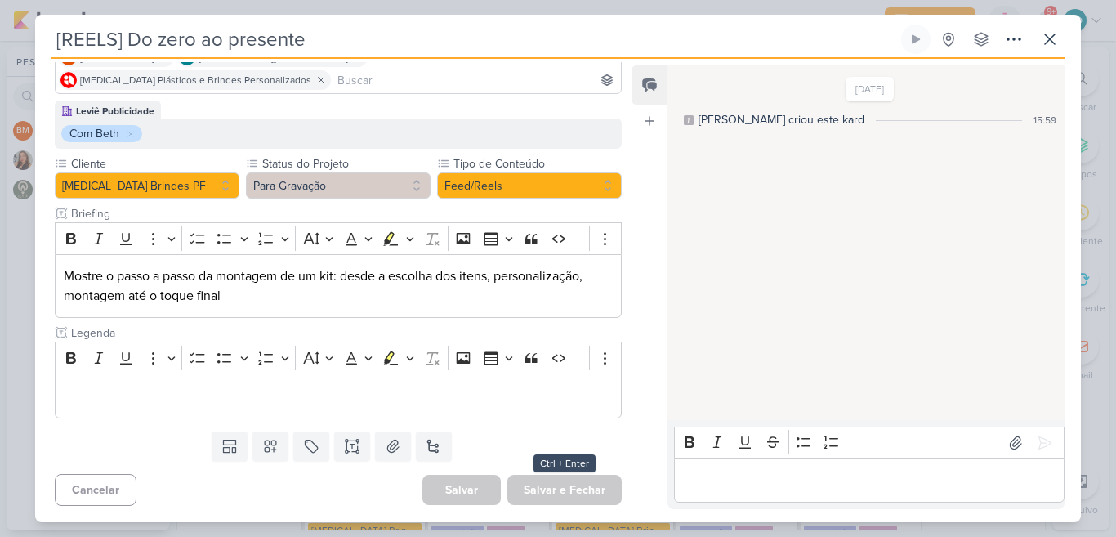
scroll to position [0, 0]
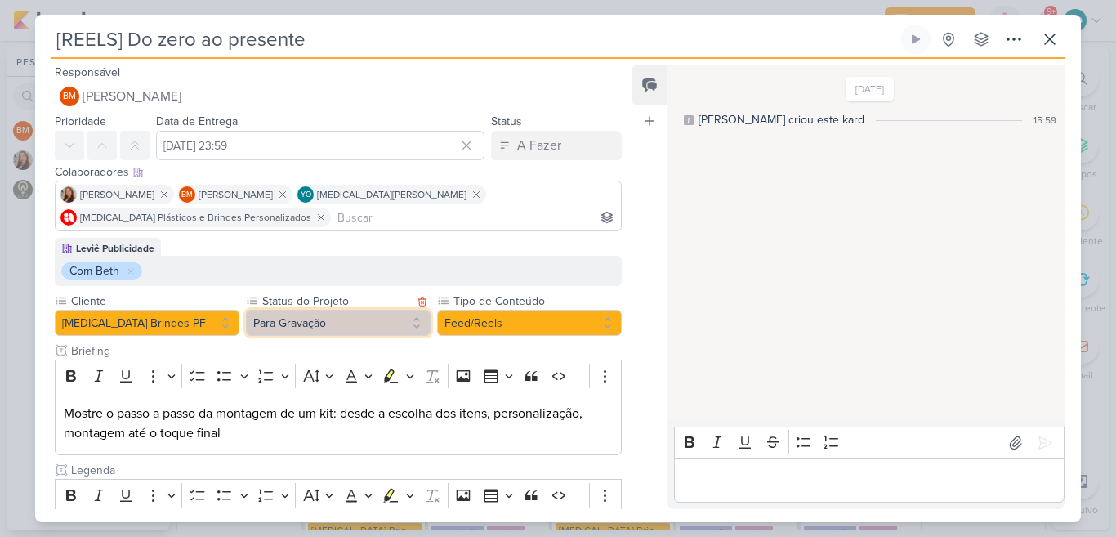
click at [345, 325] on button "Para Gravação" at bounding box center [338, 323] width 185 height 26
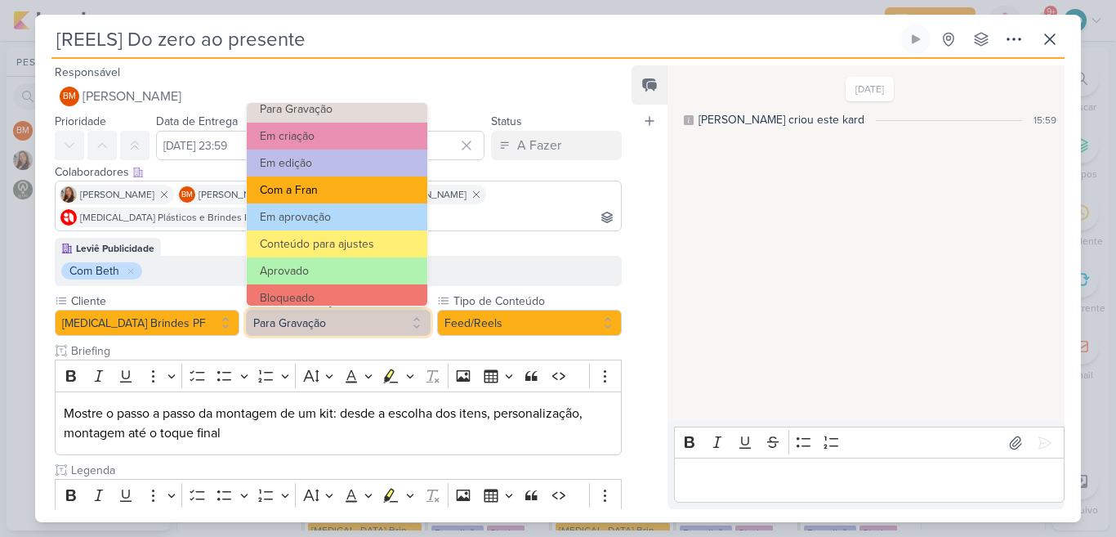
scroll to position [122, 0]
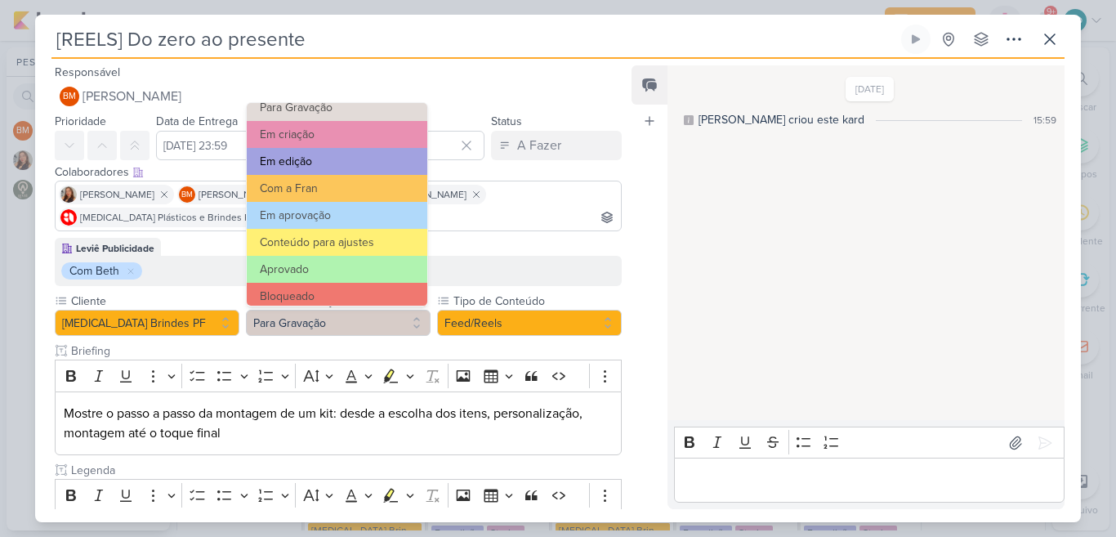
click at [344, 153] on button "Em edição" at bounding box center [337, 161] width 180 height 27
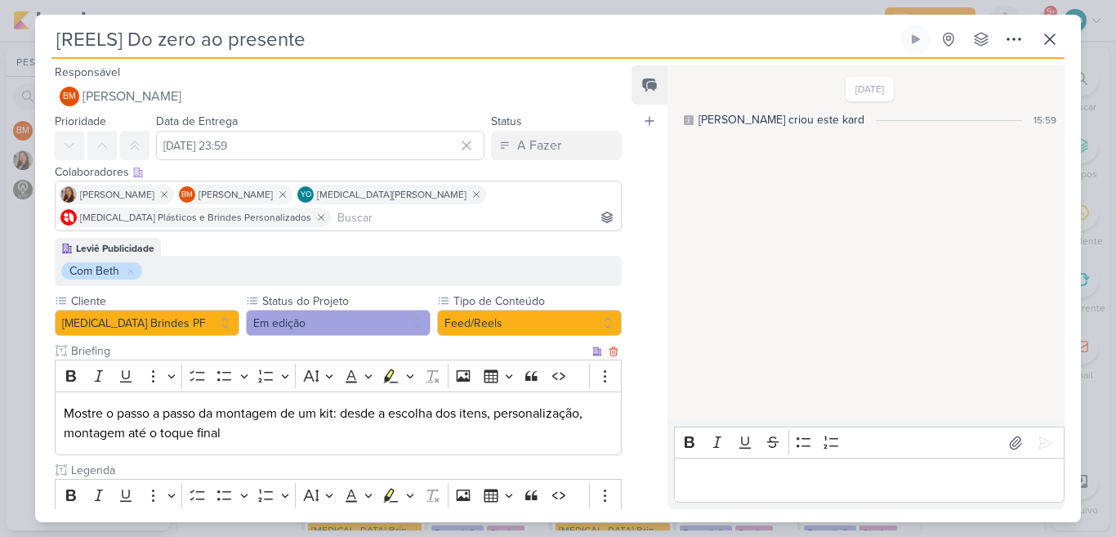
scroll to position [137, 0]
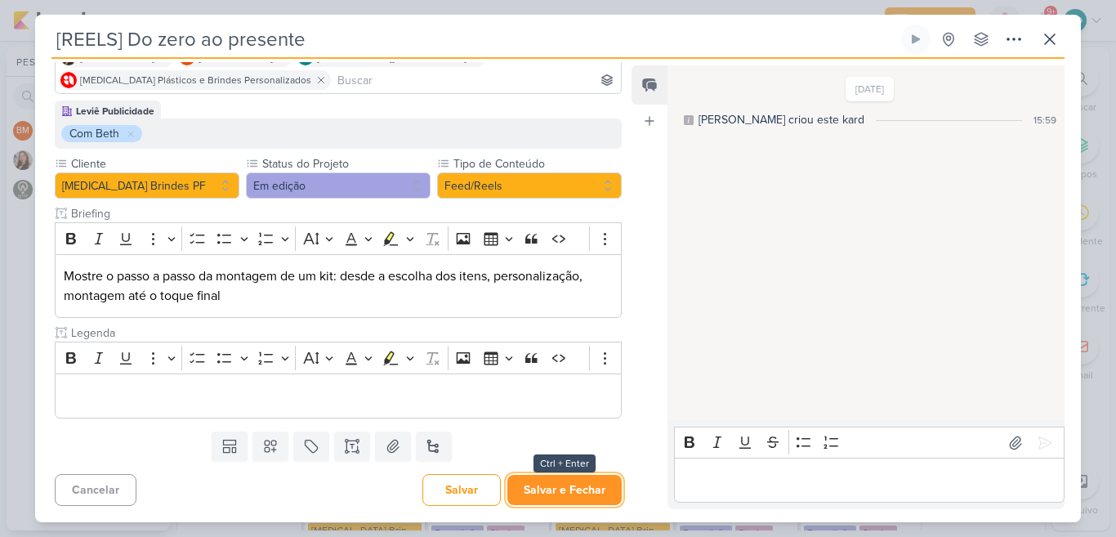
click at [568, 480] on button "Salvar e Fechar" at bounding box center [564, 489] width 114 height 30
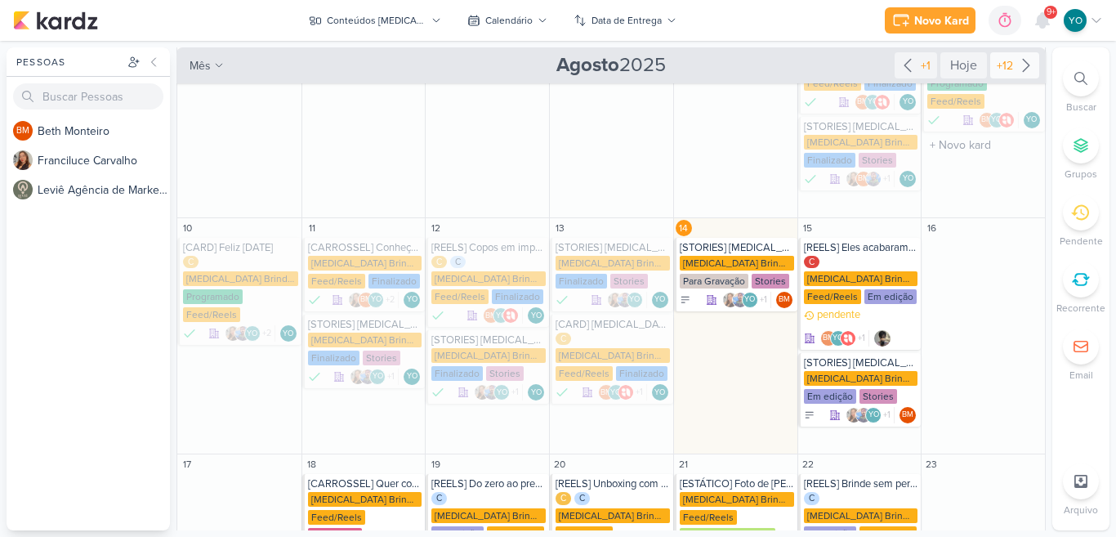
scroll to position [216, 0]
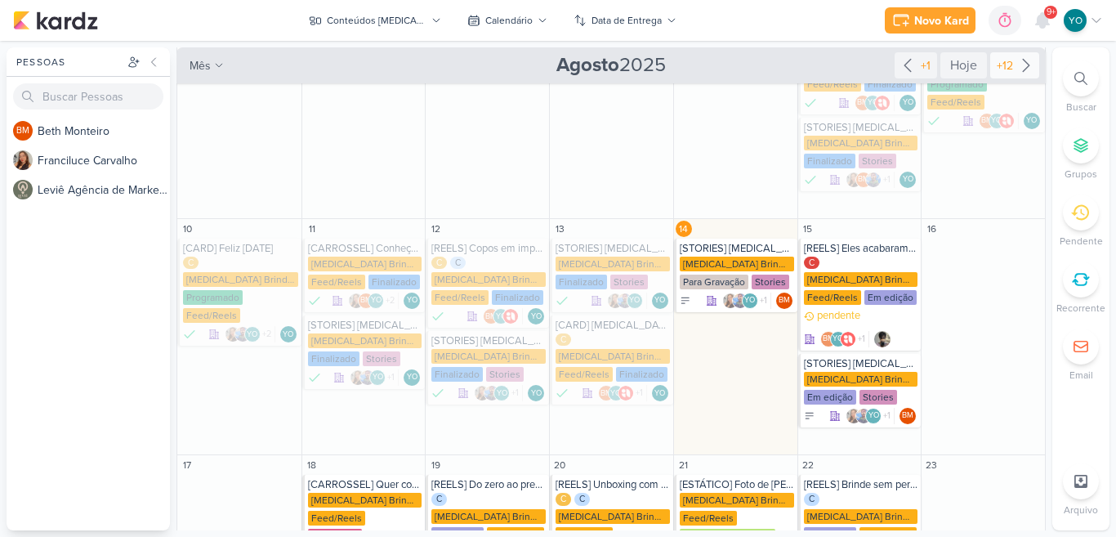
click at [1005, 73] on div "+12" at bounding box center [1004, 65] width 23 height 17
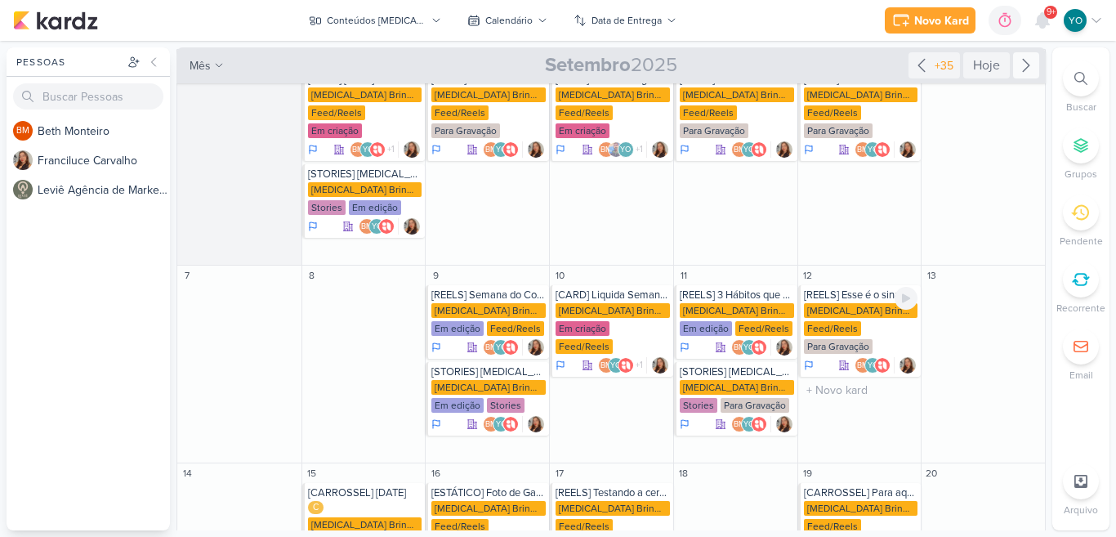
scroll to position [25, 0]
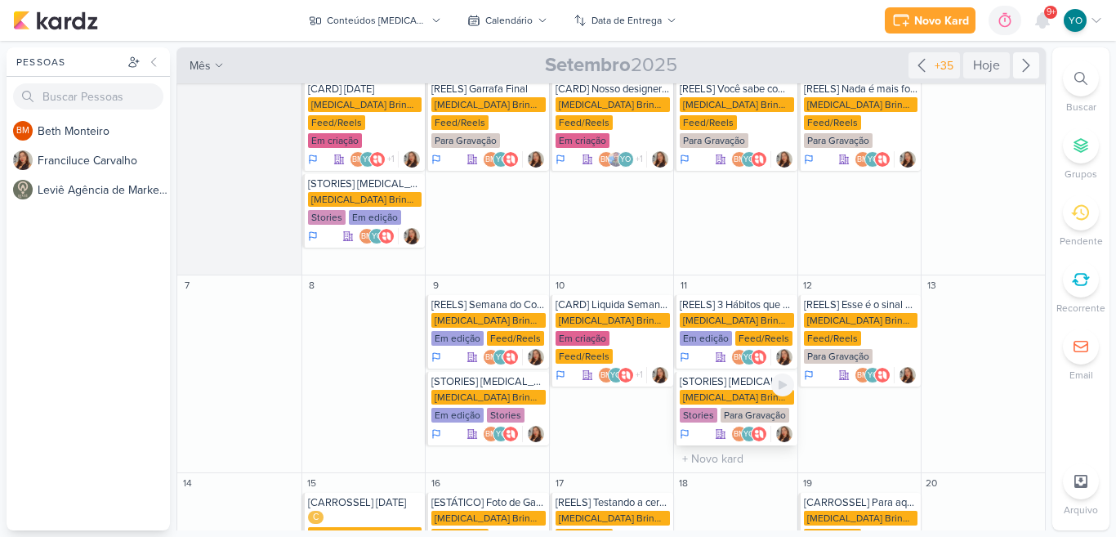
click at [728, 408] on div "Para Gravação" at bounding box center [754, 415] width 69 height 15
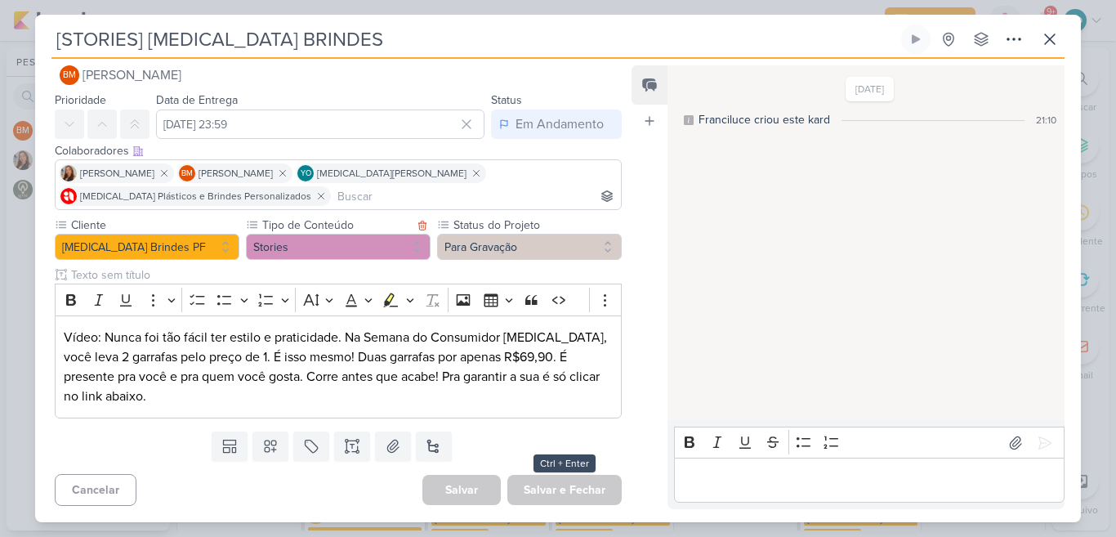
scroll to position [0, 0]
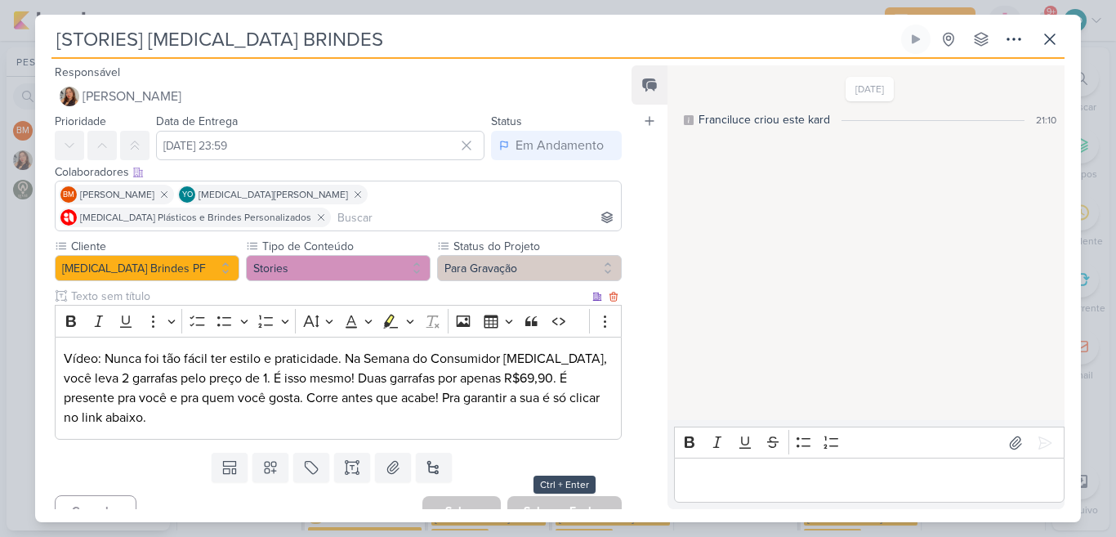
click at [475, 354] on p "Vídeo: Nunca foi tão fácil ter estilo e praticidade. Na Semana do Consumidor Al…" at bounding box center [338, 388] width 549 height 78
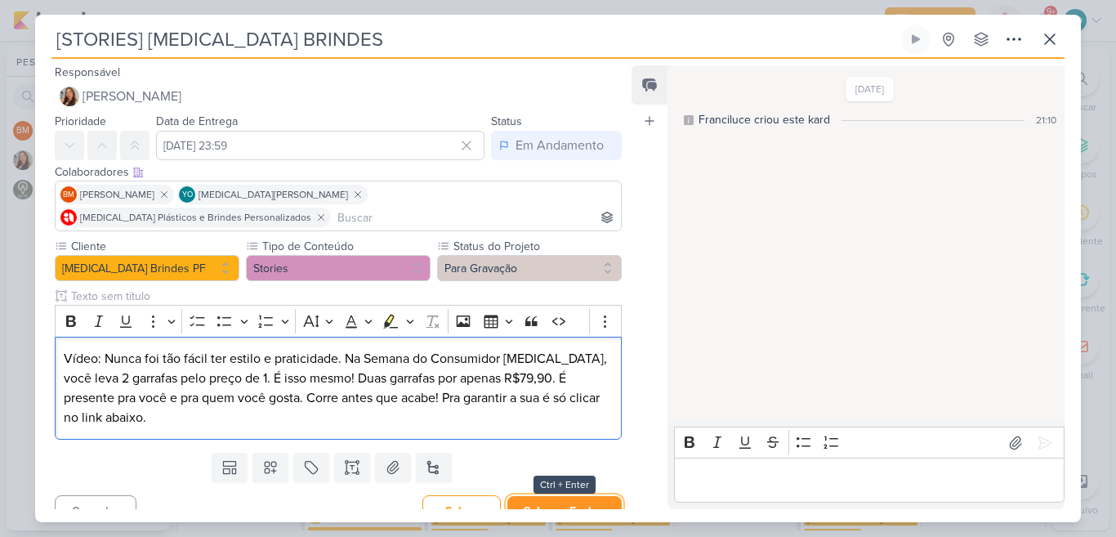
click at [539, 496] on button "Salvar e Fechar" at bounding box center [564, 511] width 114 height 30
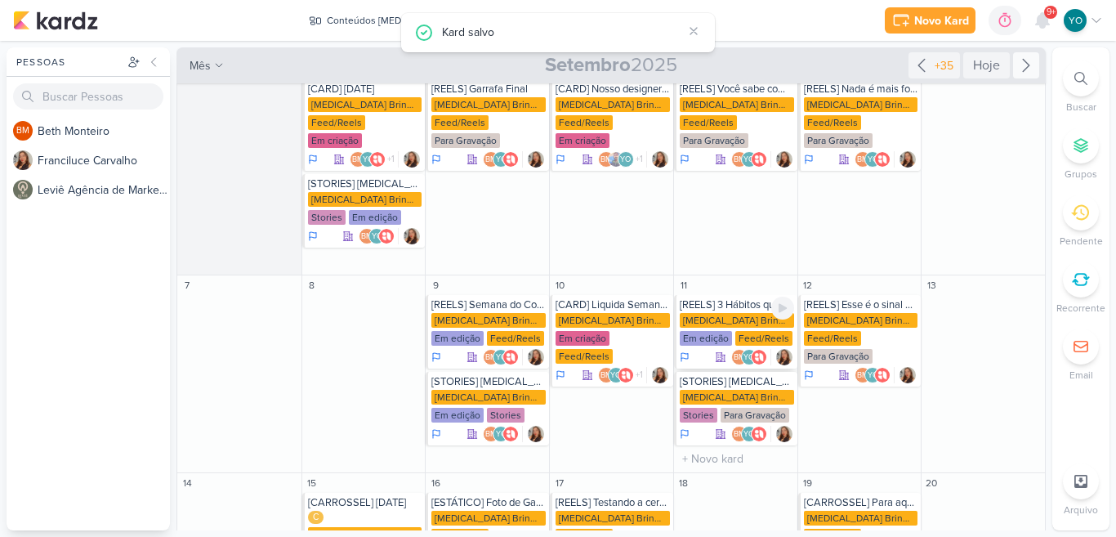
scroll to position [169, 0]
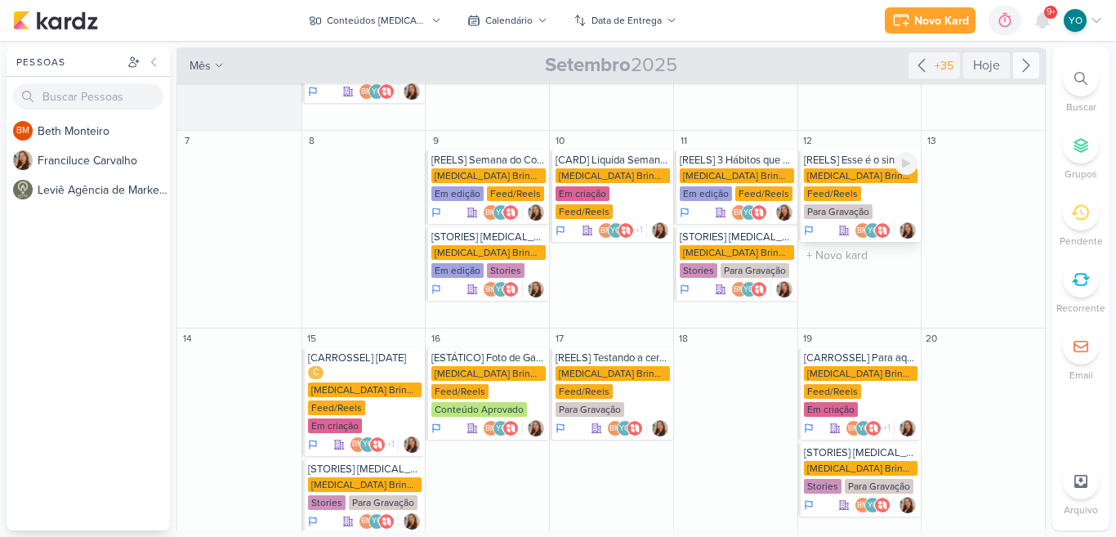
click at [853, 186] on div "Feed/Reels" at bounding box center [832, 193] width 57 height 15
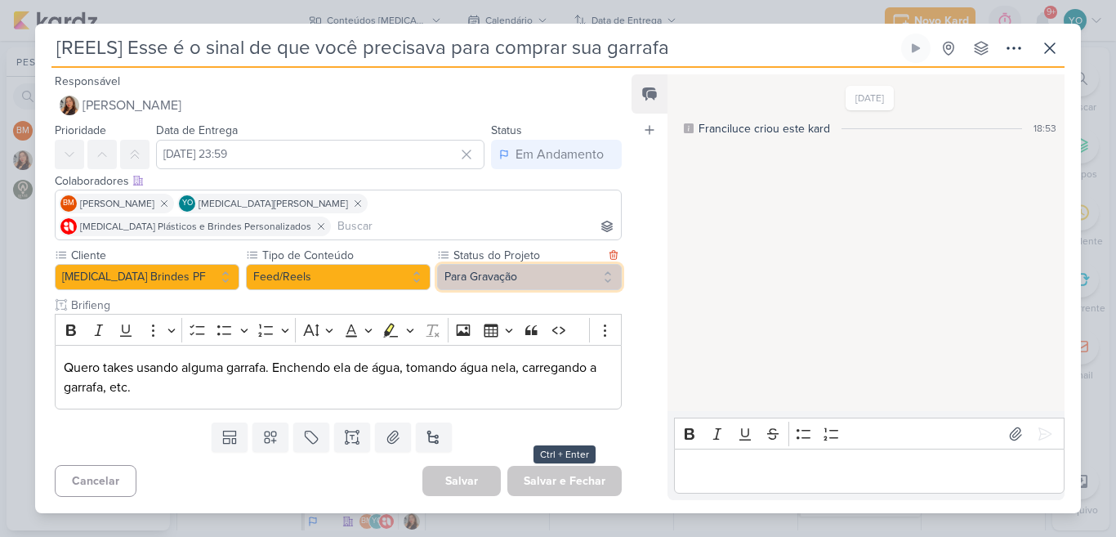
click at [513, 264] on button "Para Gravação" at bounding box center [529, 277] width 185 height 26
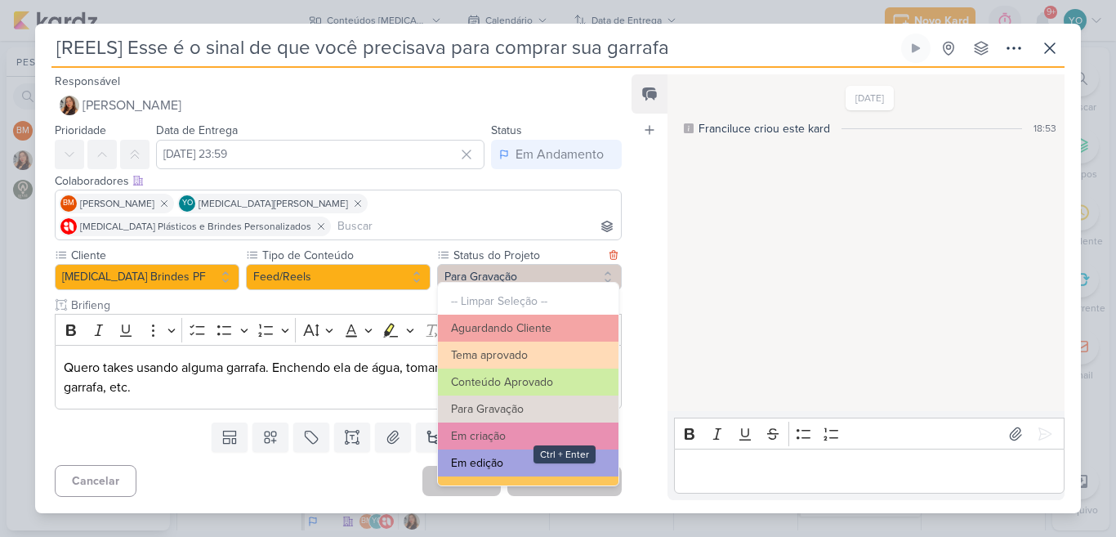
click at [489, 451] on button "Em edição" at bounding box center [528, 462] width 180 height 27
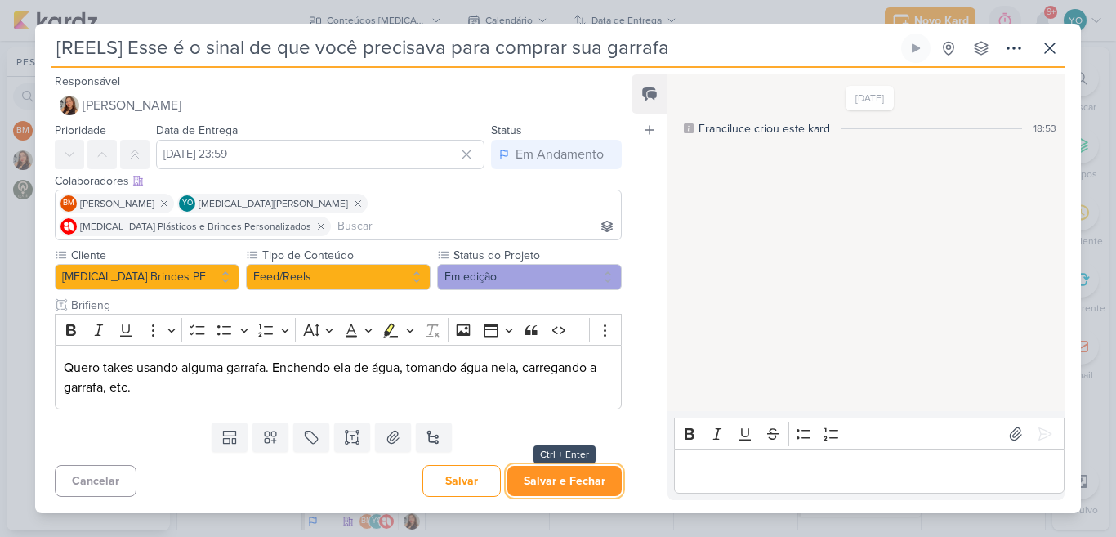
click at [573, 478] on button "Salvar e Fechar" at bounding box center [564, 481] width 114 height 30
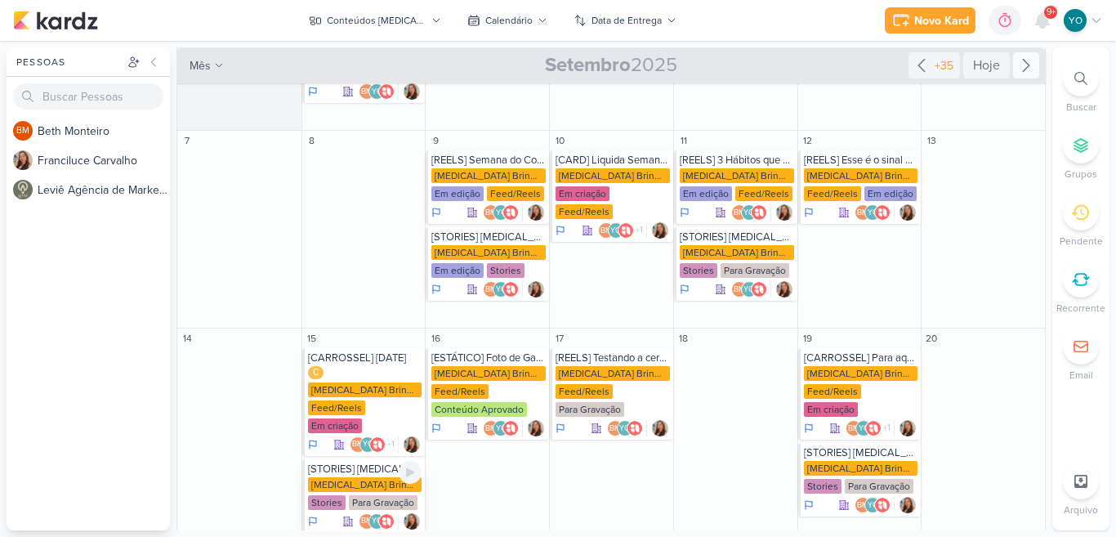
click at [363, 495] on div "Para Gravação" at bounding box center [383, 502] width 69 height 15
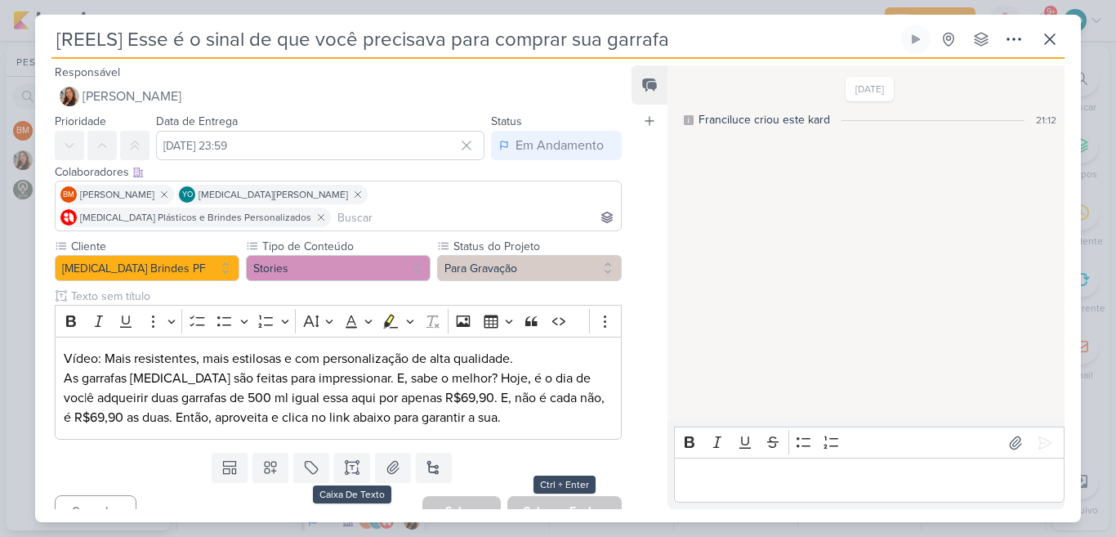
type input "[STORIES] ALLEGRA BRINDES"
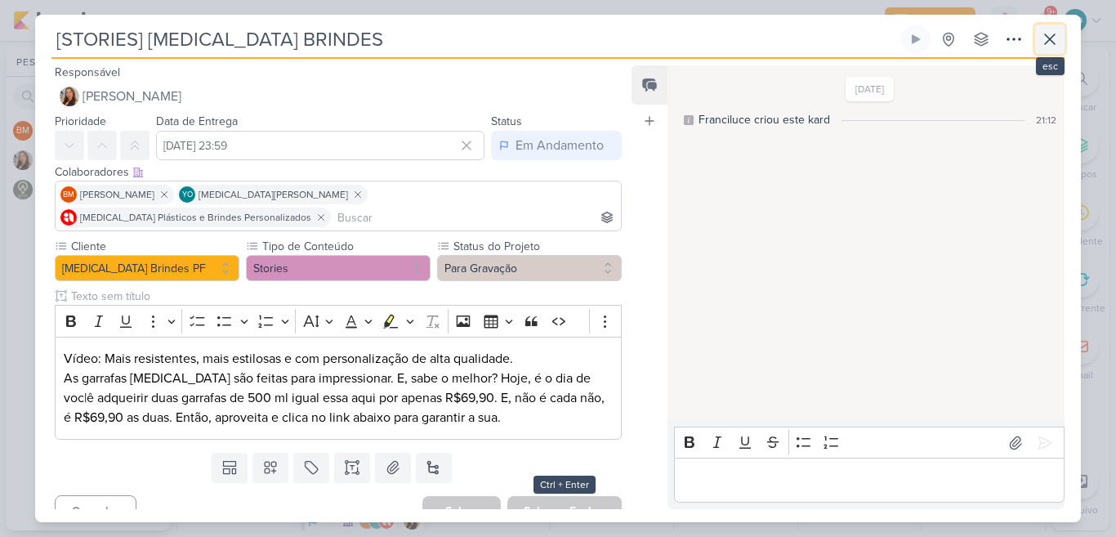
click at [1037, 41] on button at bounding box center [1049, 39] width 29 height 29
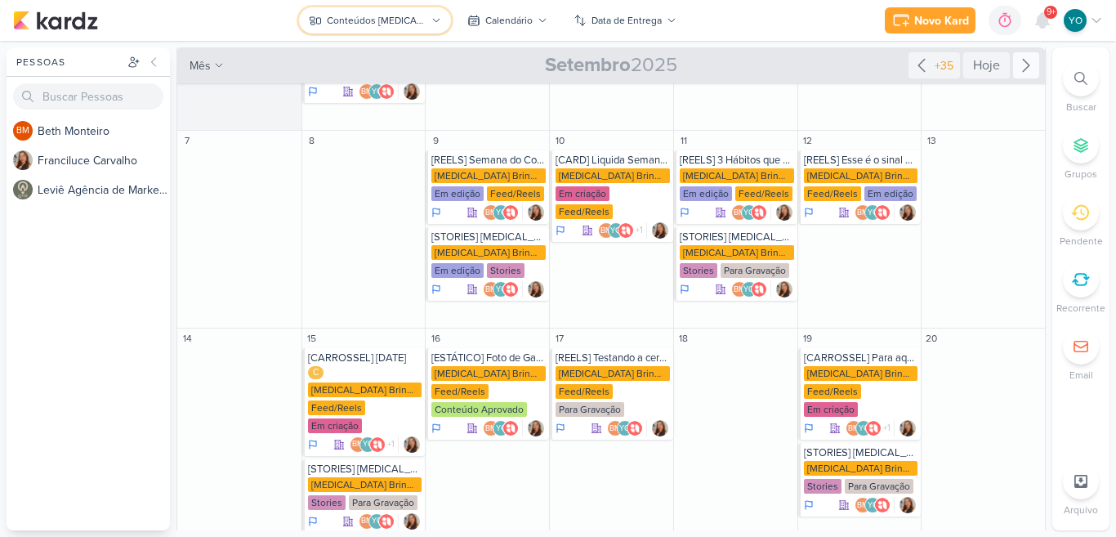
click at [421, 20] on div "Conteúdos [MEDICAL_DATA] Brindes PF" at bounding box center [376, 20] width 99 height 15
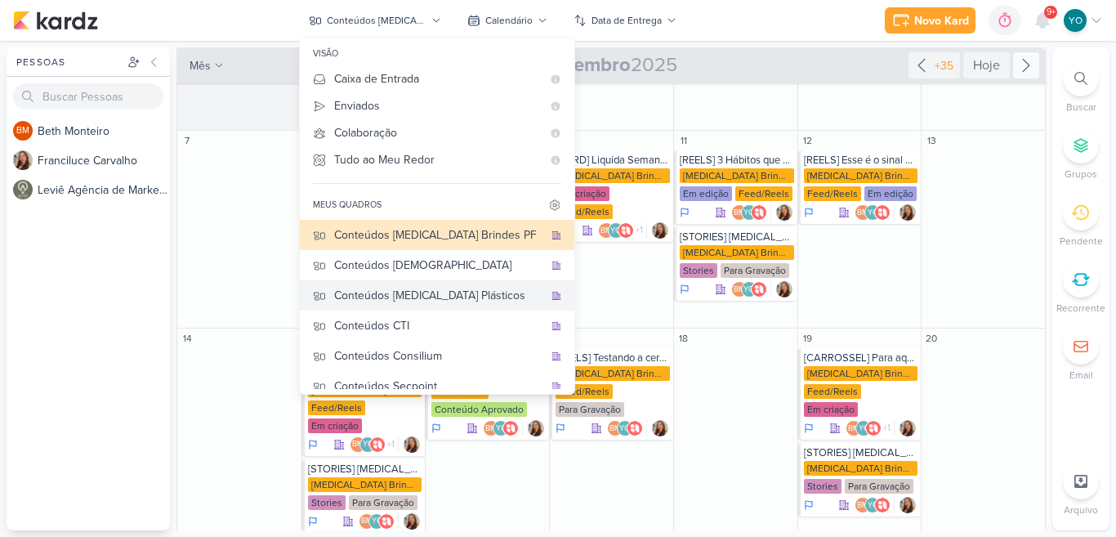
click at [457, 296] on div "Conteúdos [MEDICAL_DATA] Plásticos" at bounding box center [438, 295] width 209 height 17
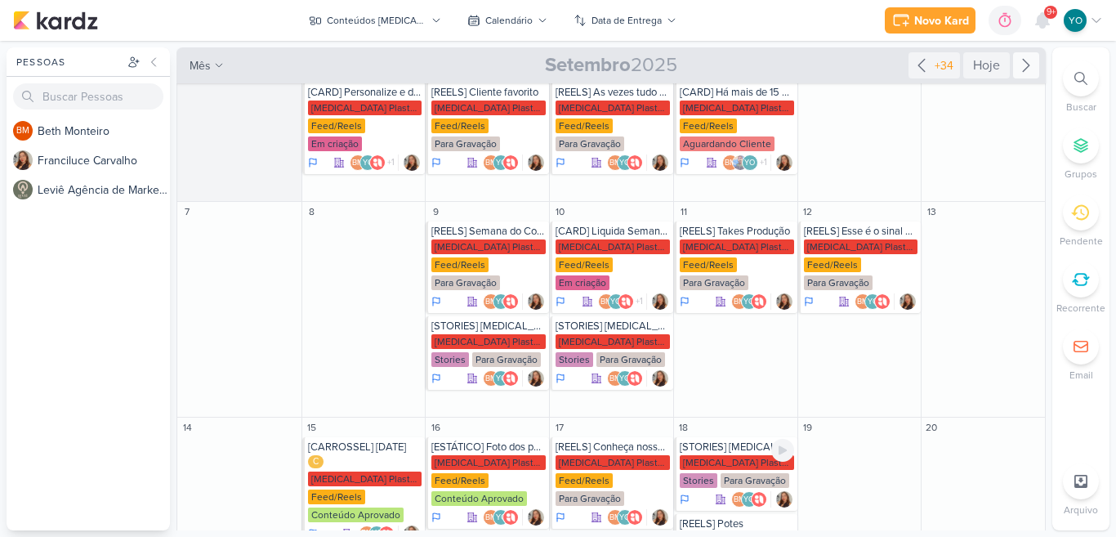
scroll to position [0, 0]
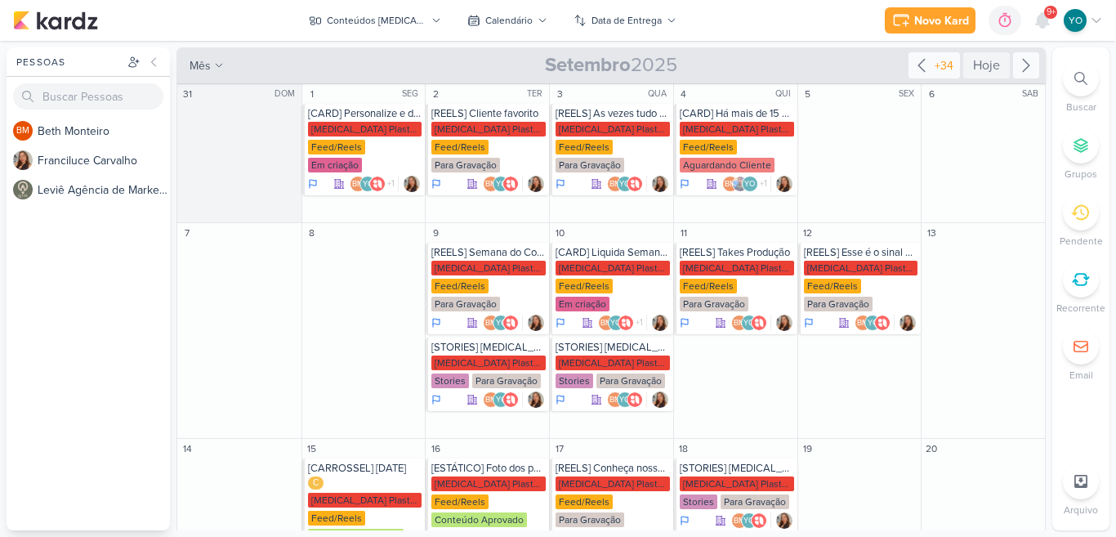
click at [920, 67] on icon at bounding box center [921, 66] width 20 height 20
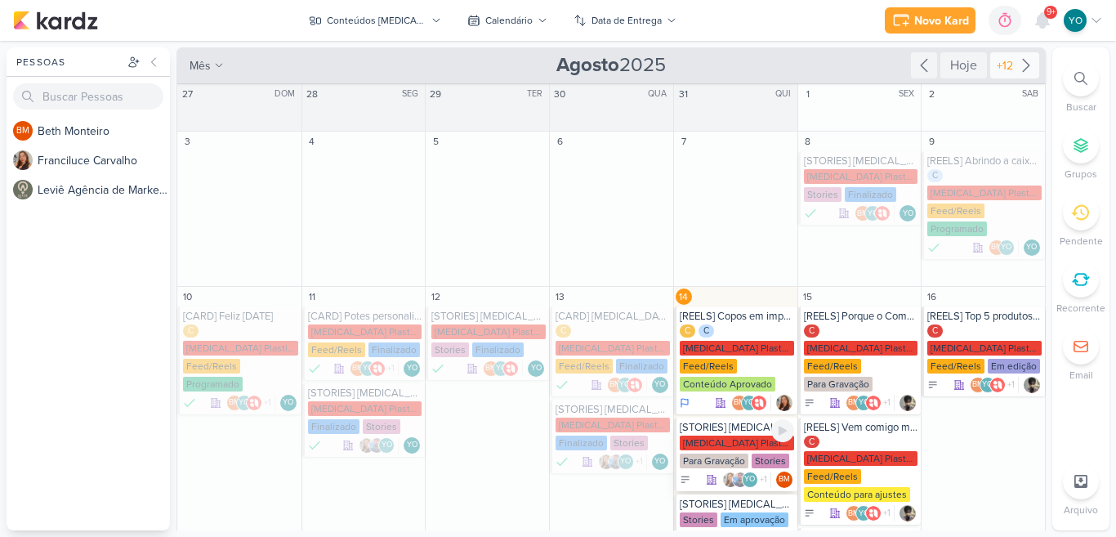
click at [728, 435] on div "[MEDICAL_DATA] Plasticos PJ" at bounding box center [736, 442] width 114 height 15
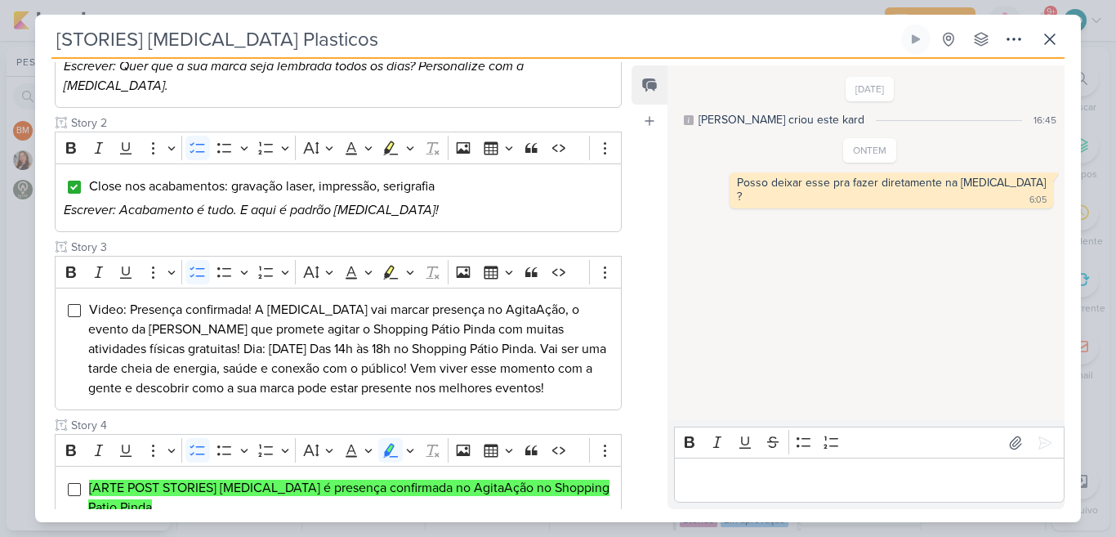
scroll to position [335, 0]
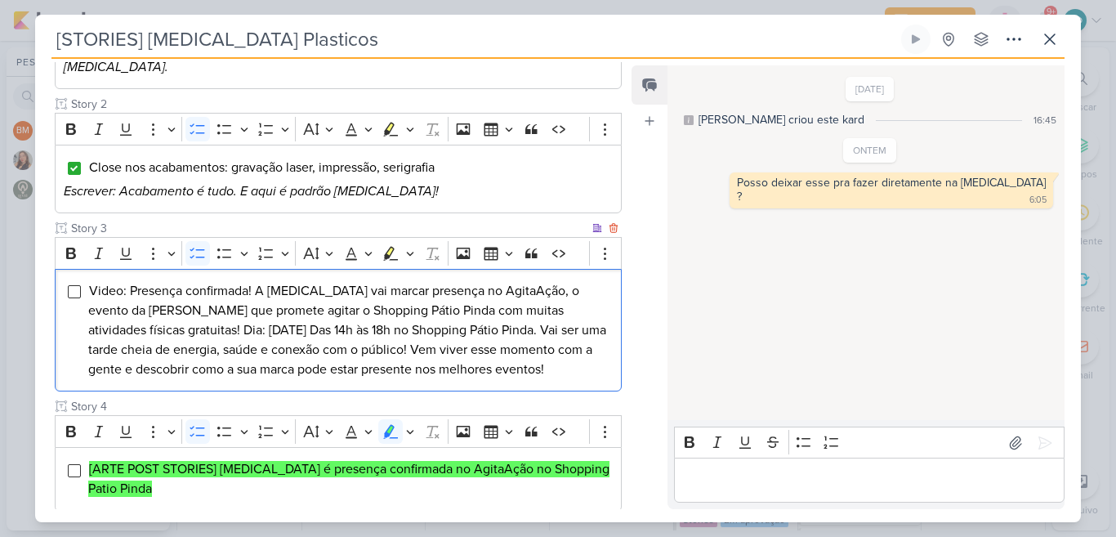
drag, startPoint x: 127, startPoint y: 270, endPoint x: 568, endPoint y: 359, distance: 449.7
click at [568, 359] on li "Video: Presença confirmada! A Allegra vai marcar presença no AgitaAção, o event…" at bounding box center [350, 330] width 524 height 98
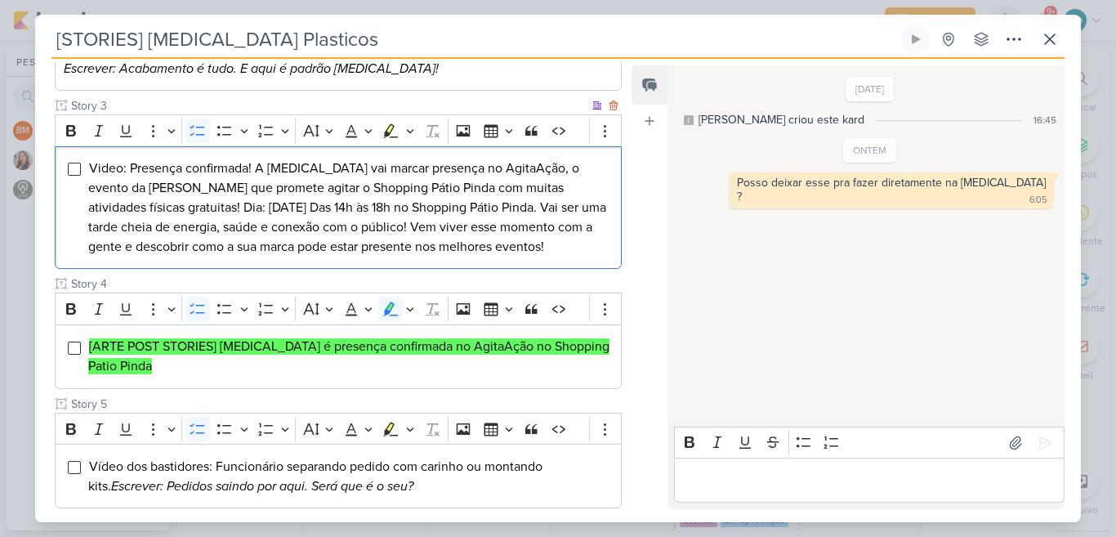
scroll to position [469, 0]
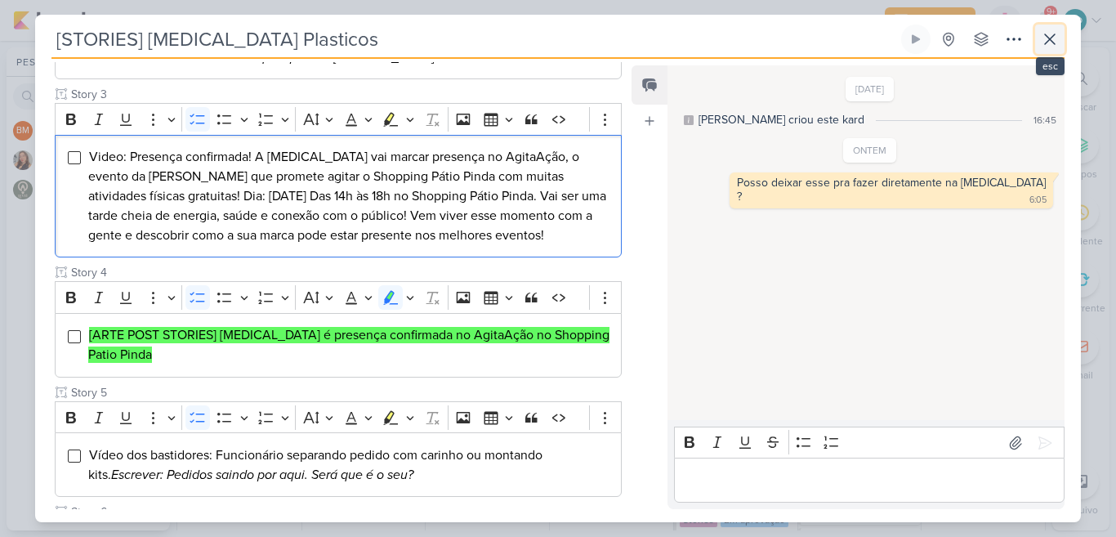
click at [1049, 34] on icon at bounding box center [1050, 39] width 20 height 20
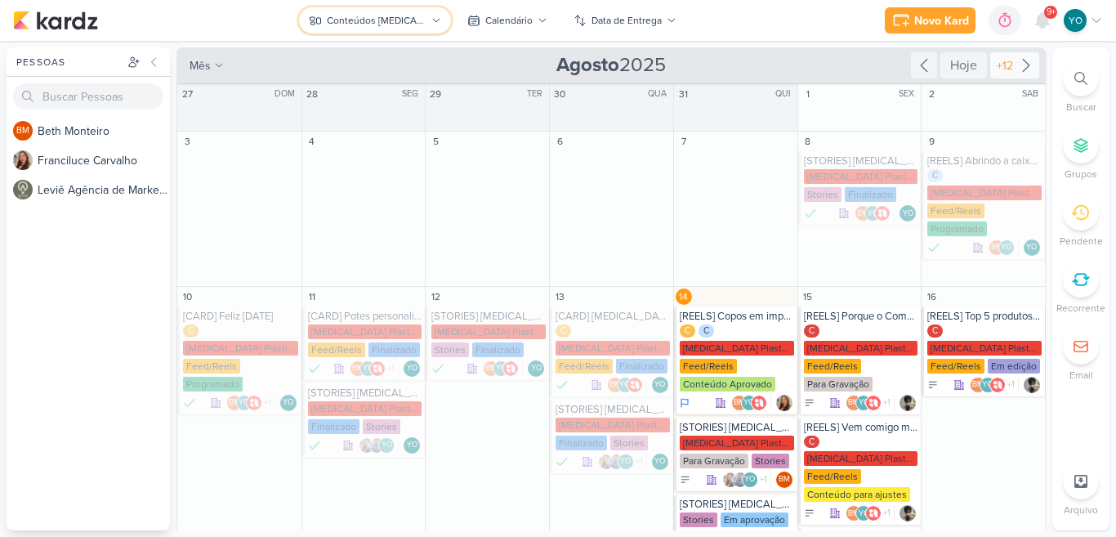
click at [425, 20] on div "Conteúdos [MEDICAL_DATA] Plásticos" at bounding box center [376, 20] width 99 height 15
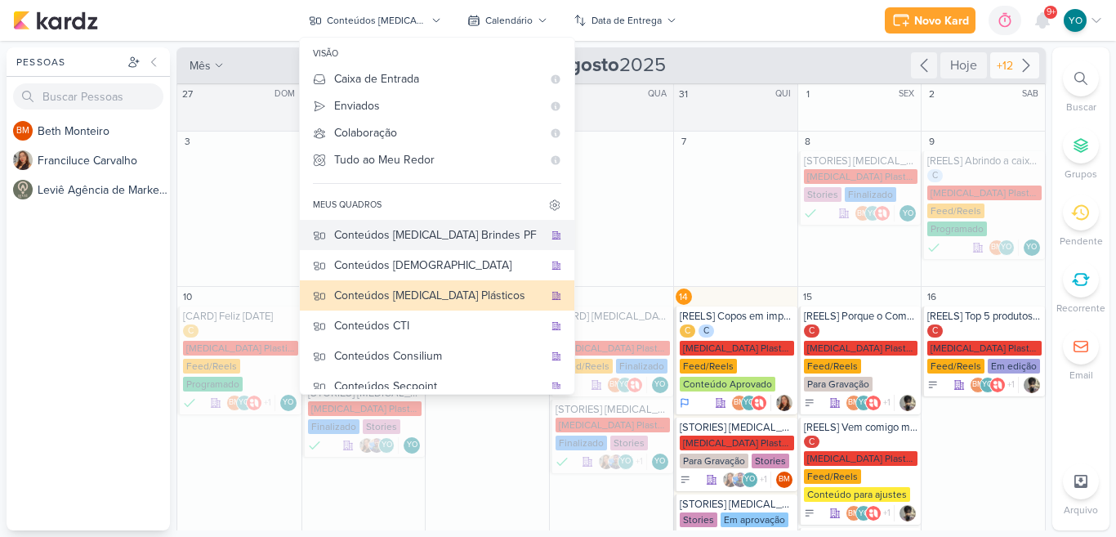
click at [448, 230] on div "Conteúdos [MEDICAL_DATA] Brindes PF" at bounding box center [438, 234] width 209 height 17
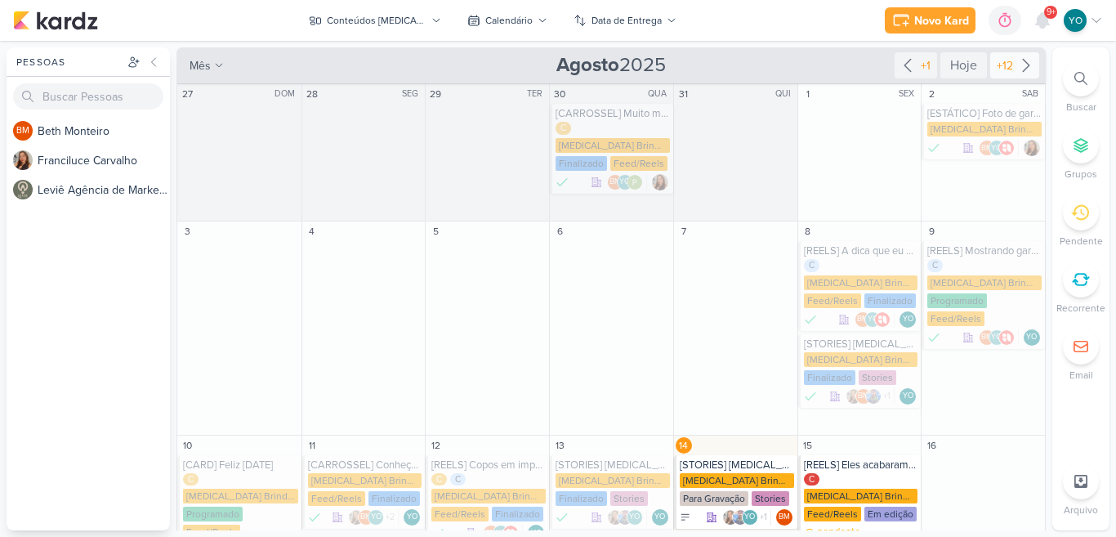
click at [1016, 58] on icon at bounding box center [1026, 66] width 20 height 20
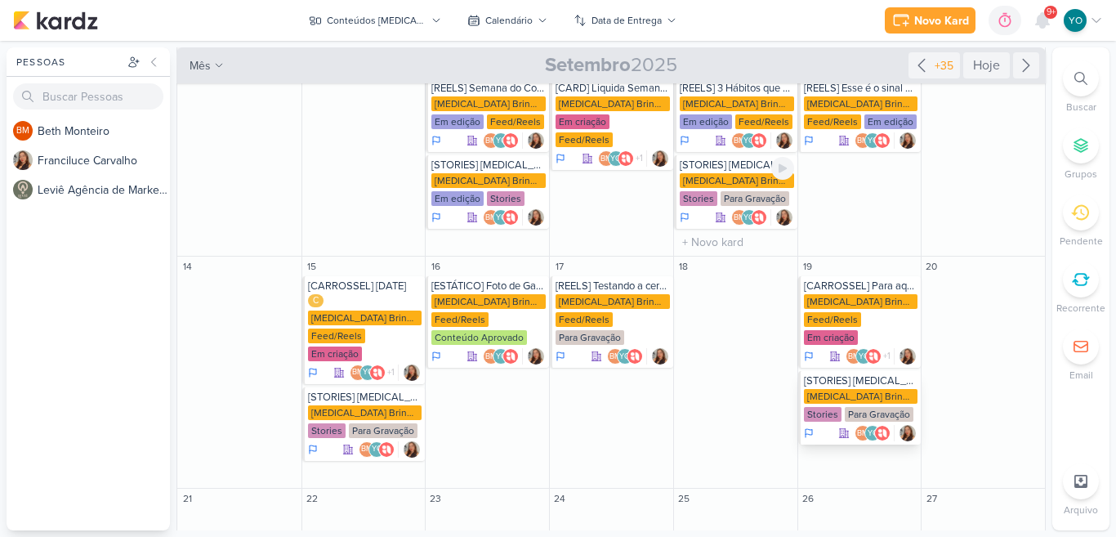
scroll to position [242, 0]
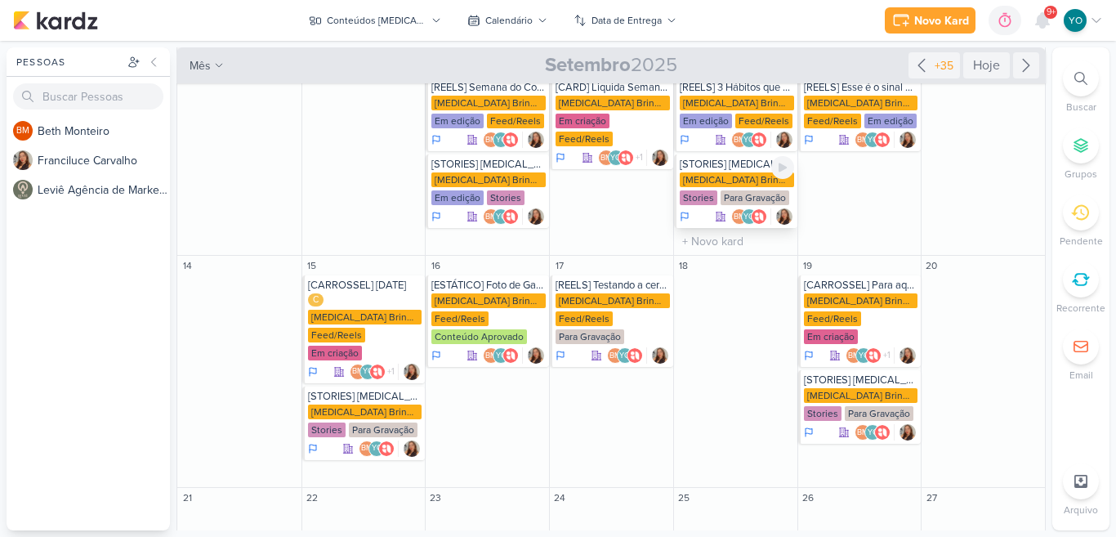
click at [725, 172] on div "Allegra Brindes PF" at bounding box center [736, 179] width 114 height 15
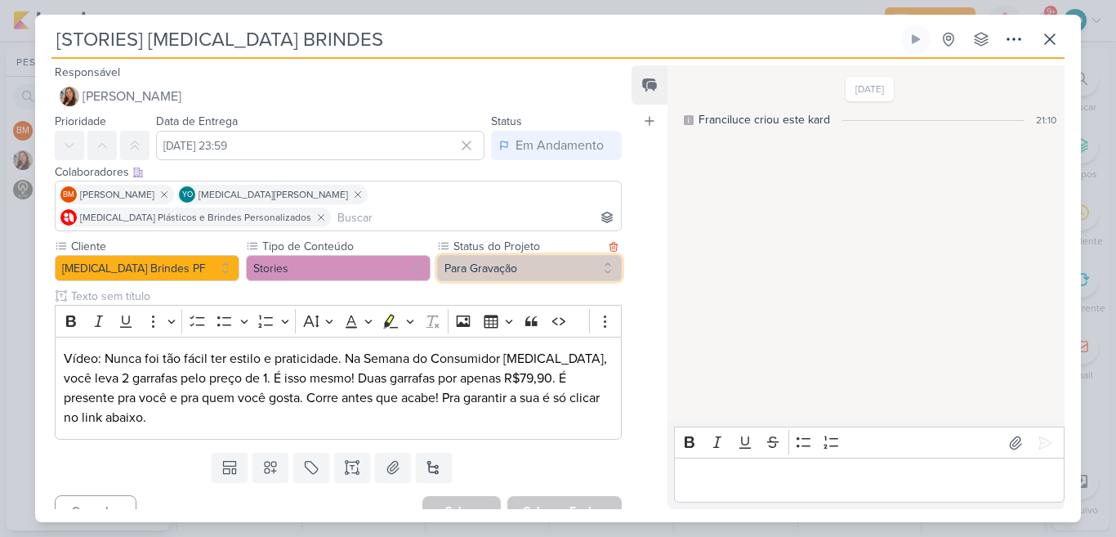
click at [541, 255] on button "Para Gravação" at bounding box center [529, 268] width 185 height 26
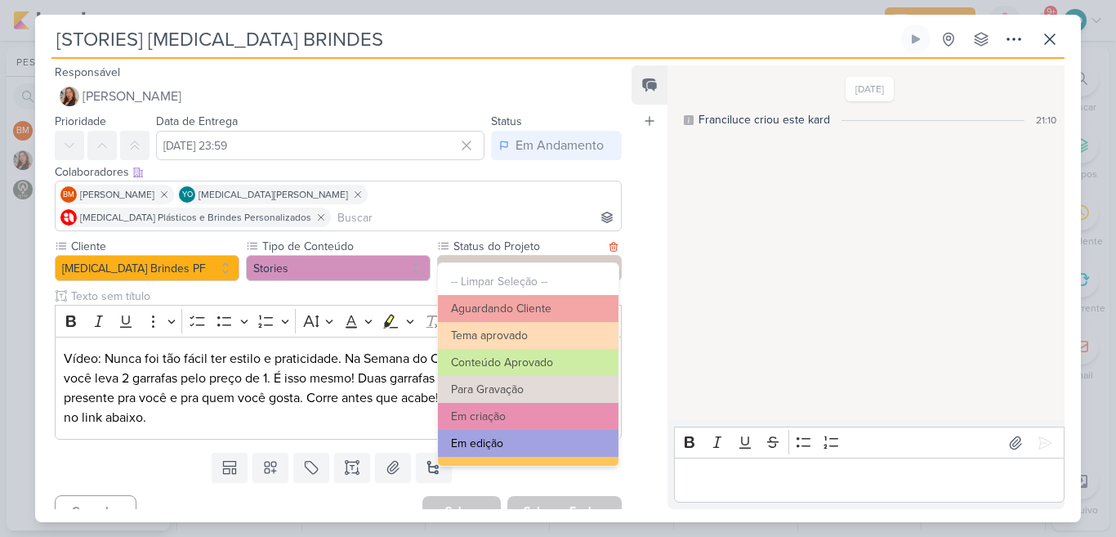
click at [535, 434] on button "Em edição" at bounding box center [528, 443] width 180 height 27
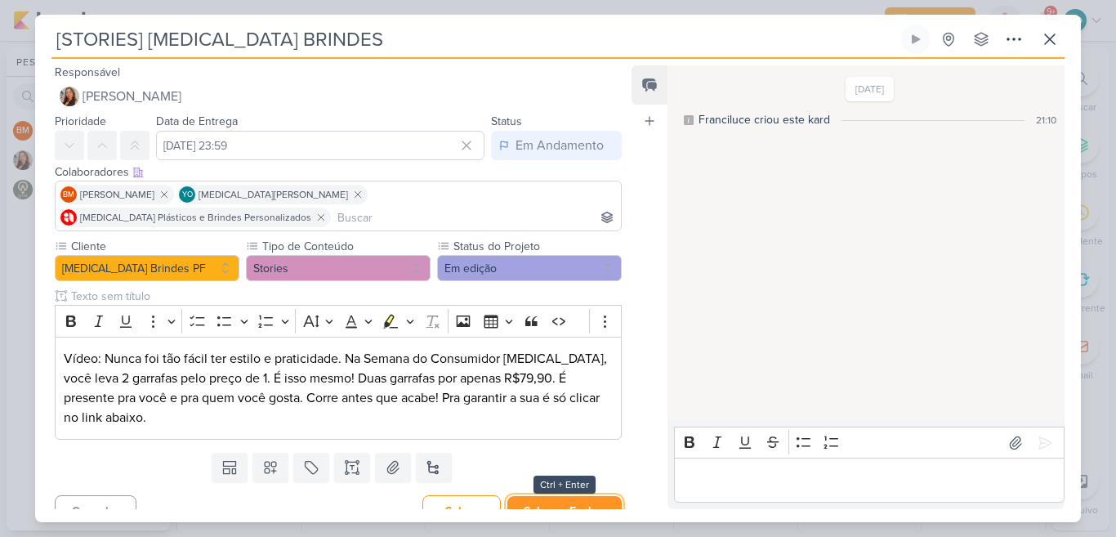
click at [571, 496] on button "Salvar e Fechar" at bounding box center [564, 511] width 114 height 30
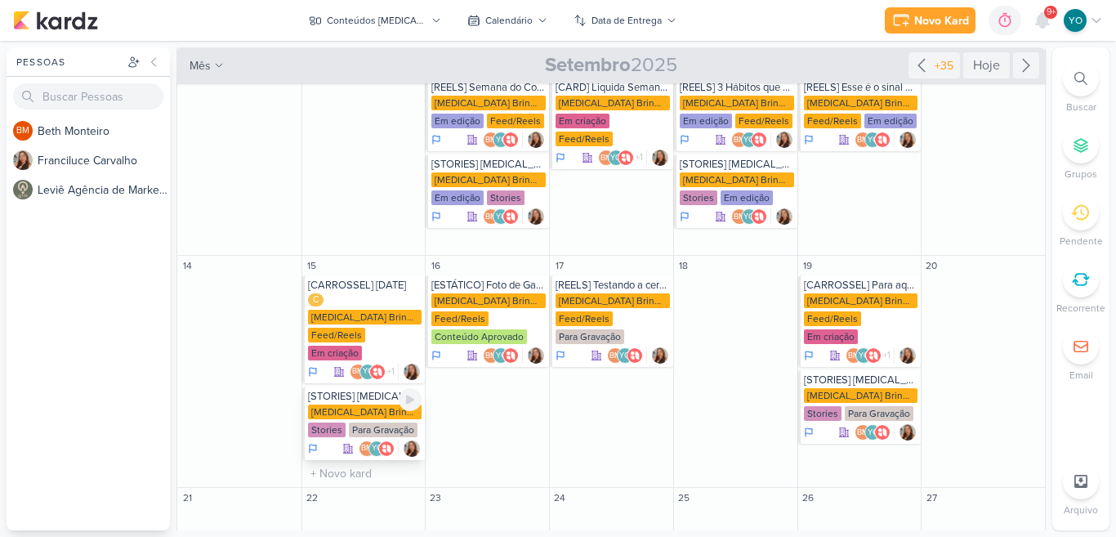
click at [357, 404] on div "Allegra Brindes PF" at bounding box center [365, 411] width 114 height 15
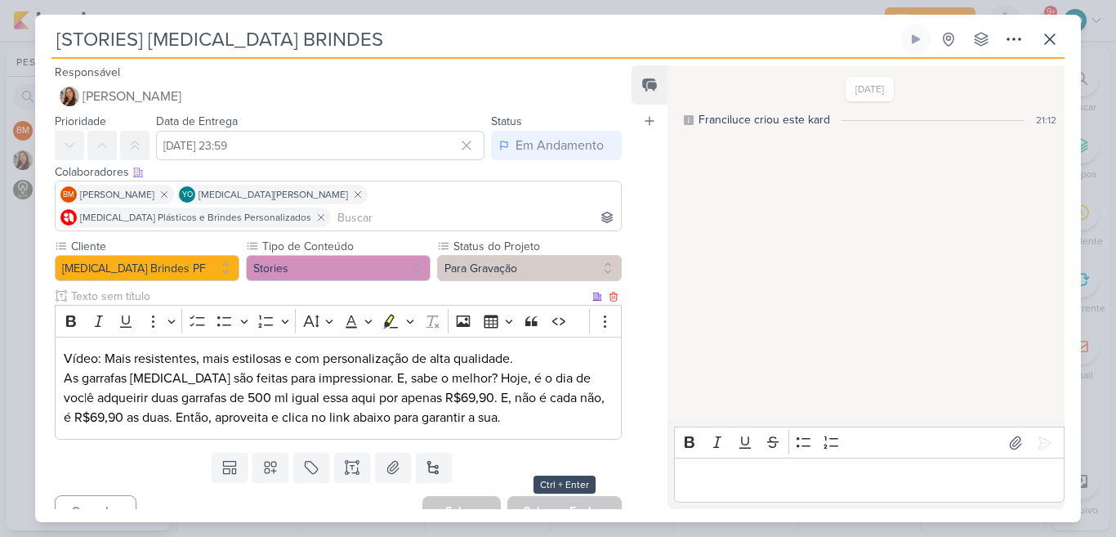
click at [439, 373] on p "Vídeo: Mais resistentes, mais estilosas e com personalização de alta qualidade.…" at bounding box center [338, 388] width 549 height 78
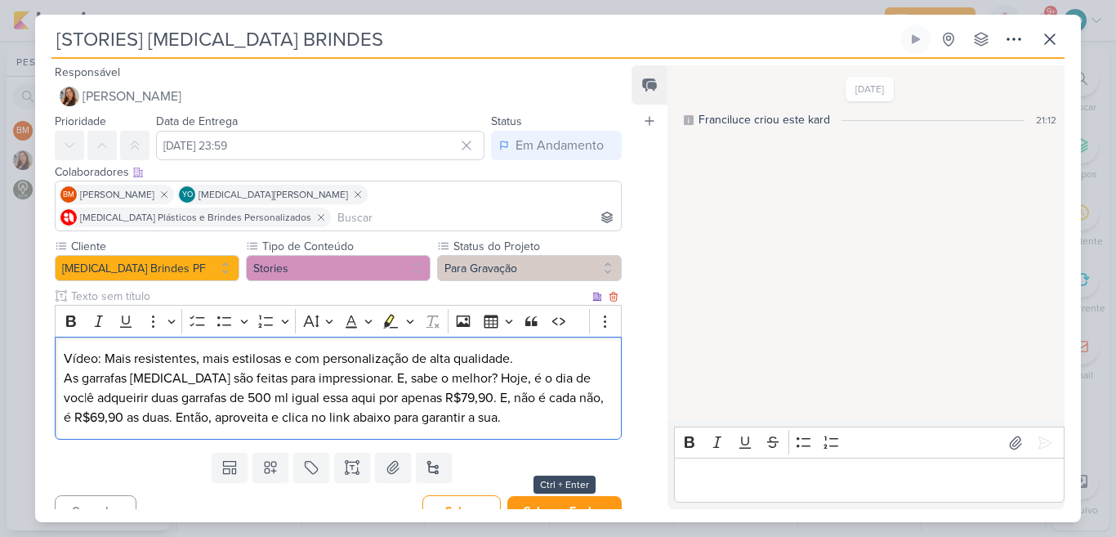
click at [91, 395] on p "Vídeo: Mais resistentes, mais estilosas e com personalização de alta qualidade.…" at bounding box center [338, 388] width 549 height 78
click at [512, 399] on p "Vídeo: Mais resistentes, mais estilosas e com personalização de alta qualidade.…" at bounding box center [338, 388] width 549 height 78
click at [560, 255] on button "Para Gravação" at bounding box center [529, 268] width 185 height 26
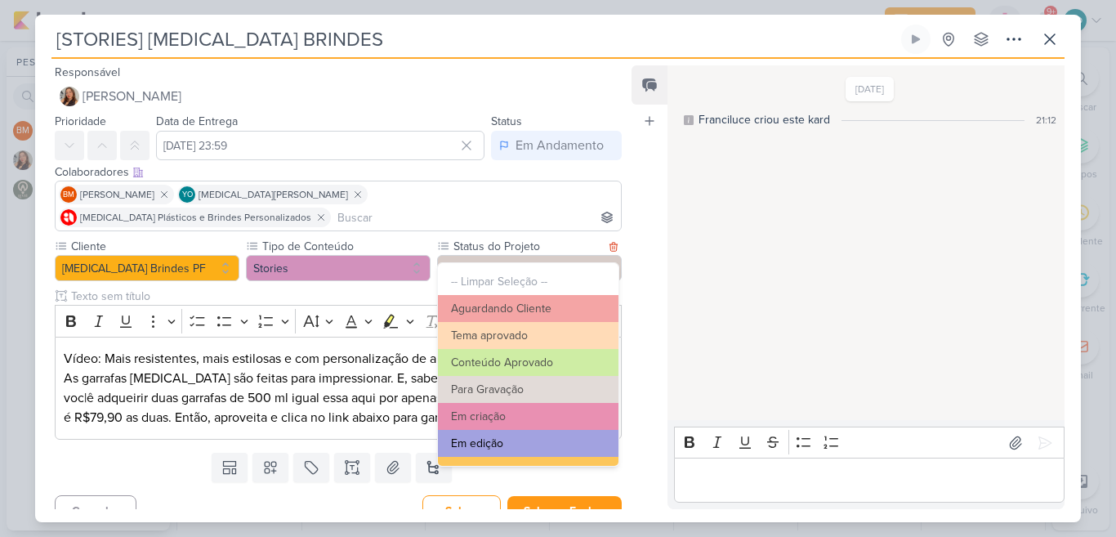
click at [523, 439] on button "Em edição" at bounding box center [528, 443] width 180 height 27
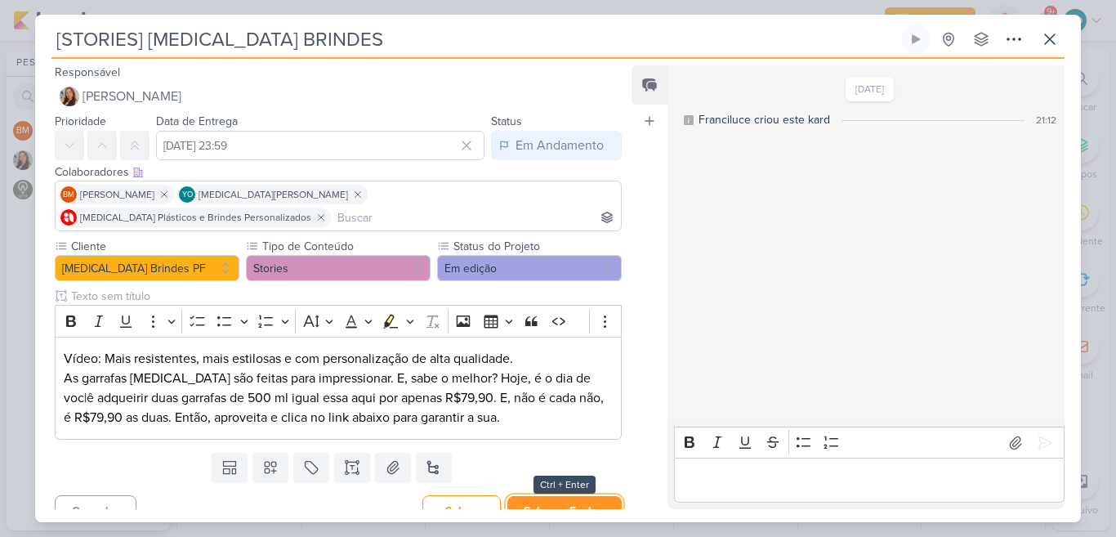
click at [583, 496] on button "Salvar e Fechar" at bounding box center [564, 511] width 114 height 30
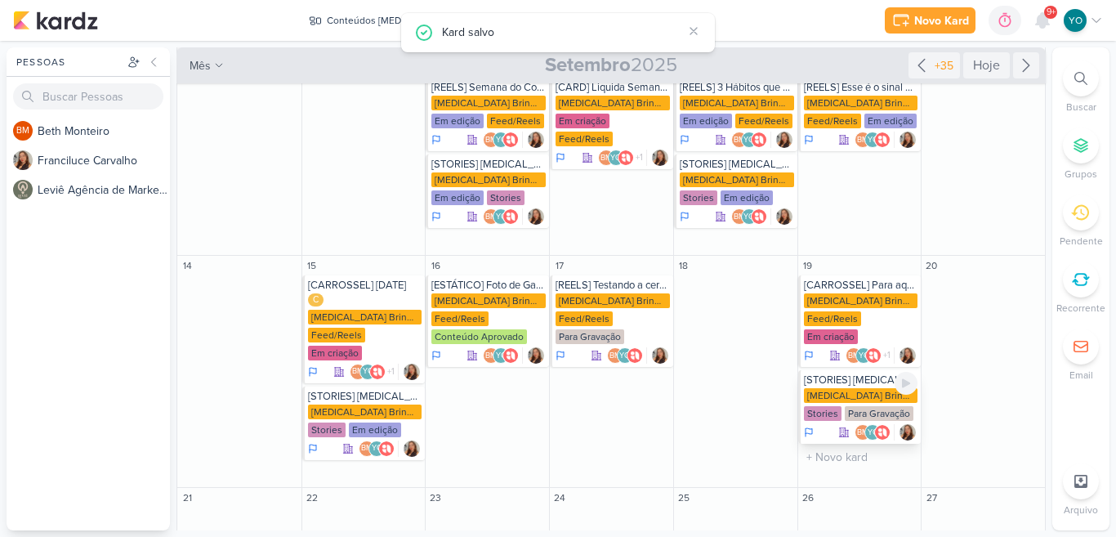
click at [862, 388] on div "Allegra Brindes PF" at bounding box center [861, 395] width 114 height 15
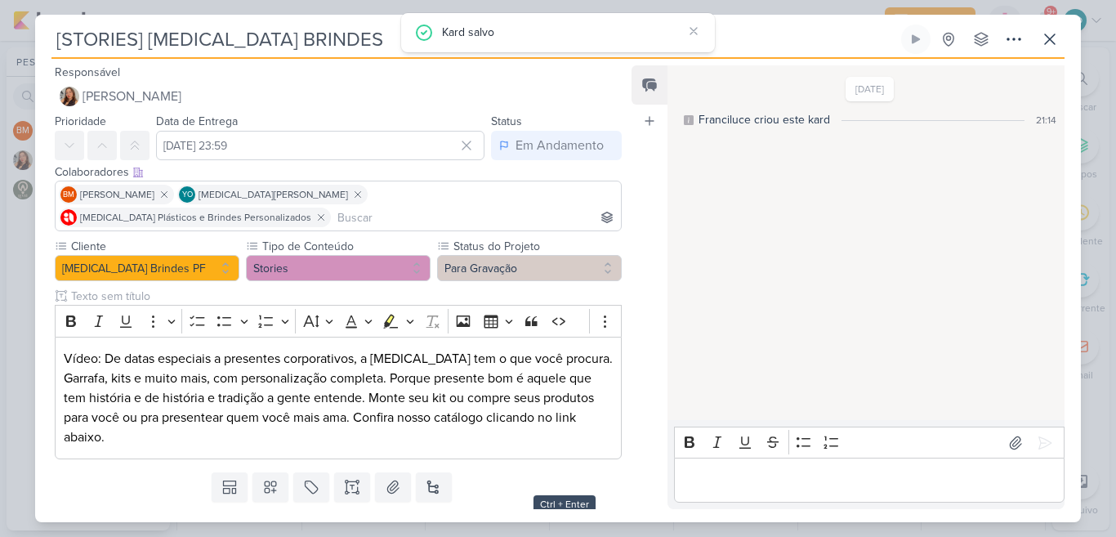
type input "[STORIES] ALLEGRA STORIES"
click at [1038, 40] on button at bounding box center [1049, 39] width 29 height 29
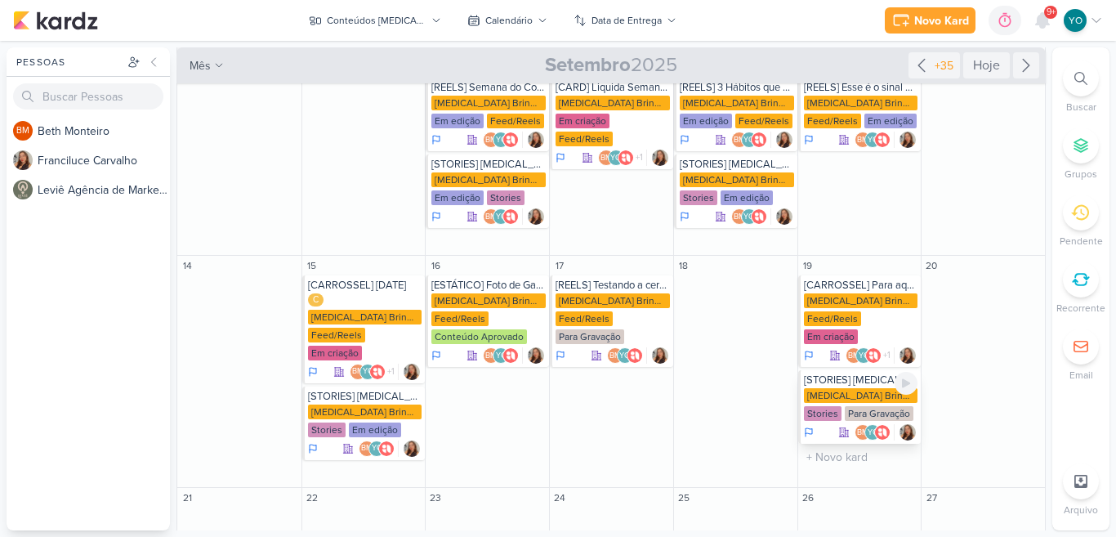
click at [847, 388] on div "Allegra Brindes PF Stories Para Gravação" at bounding box center [861, 405] width 114 height 34
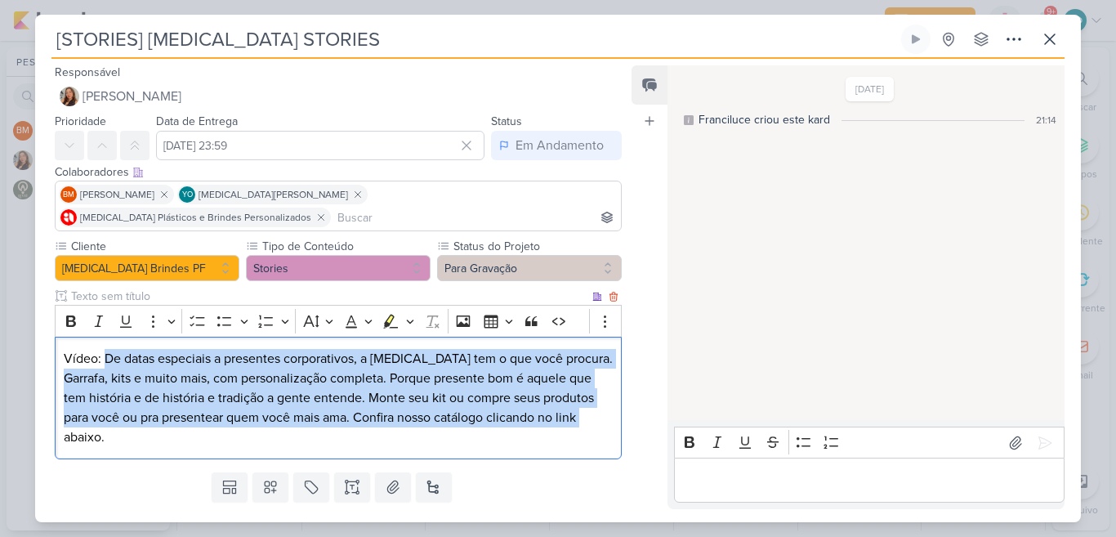
drag, startPoint x: 600, startPoint y: 396, endPoint x: 105, endPoint y: 341, distance: 498.8
click at [105, 349] on p "Vídeo: De datas especiais a presentes corporativos, a Allegra tem o que você pr…" at bounding box center [338, 398] width 549 height 98
click at [606, 395] on div "Vídeo: De datas especiais a presentes corporativos, a Allegra tem o que você pr…" at bounding box center [338, 397] width 567 height 123
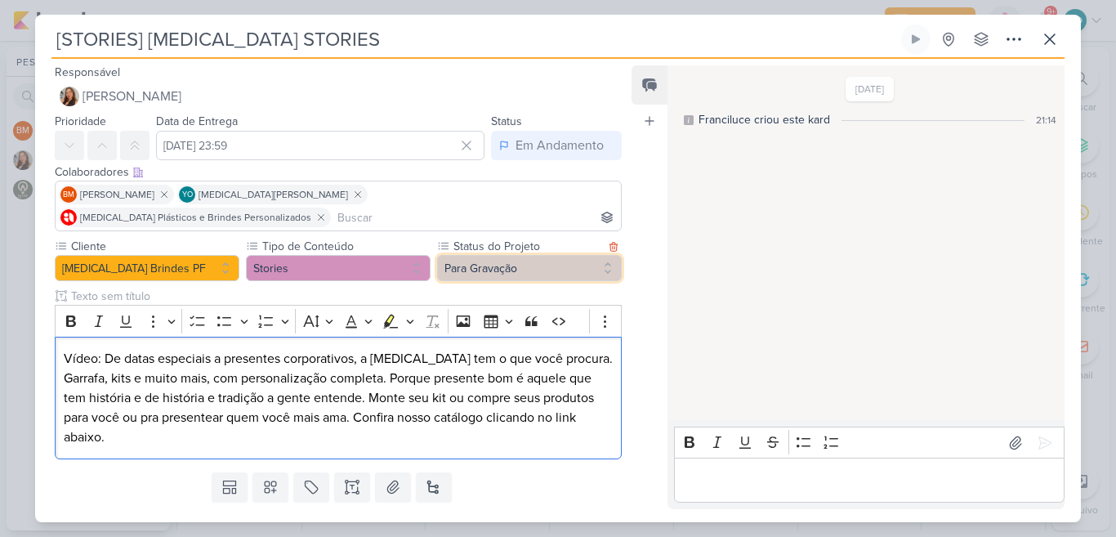
click at [501, 255] on button "Para Gravação" at bounding box center [529, 268] width 185 height 26
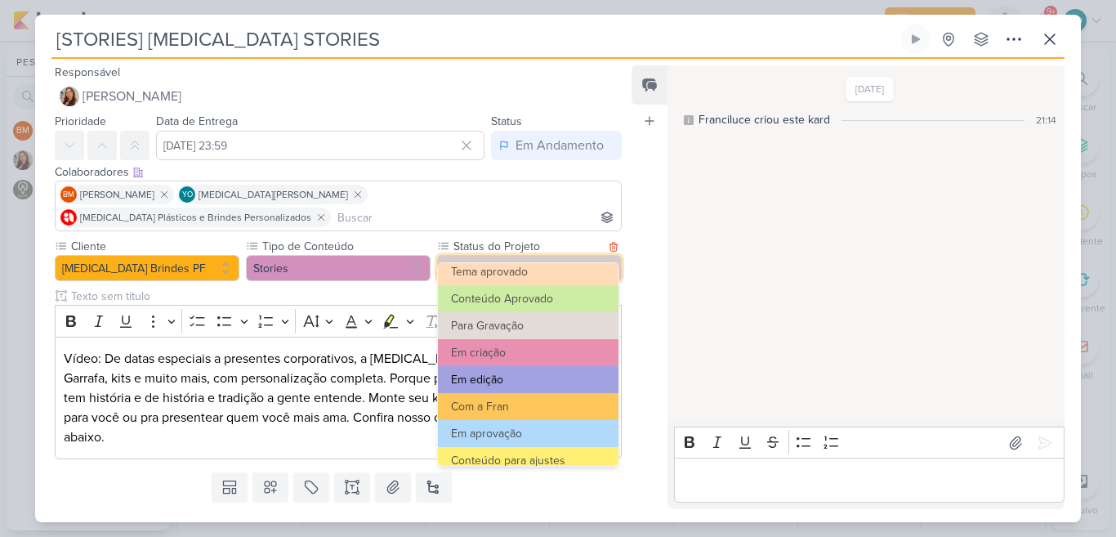
scroll to position [63, 0]
click at [553, 380] on button "Em edição" at bounding box center [528, 380] width 180 height 27
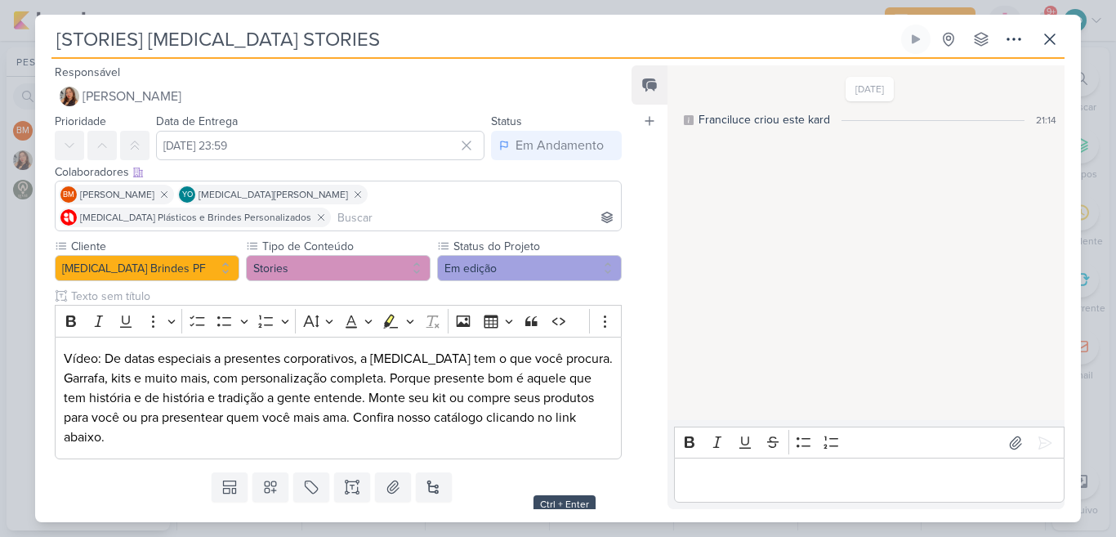
click at [594, 515] on button "Salvar e Fechar" at bounding box center [564, 530] width 114 height 30
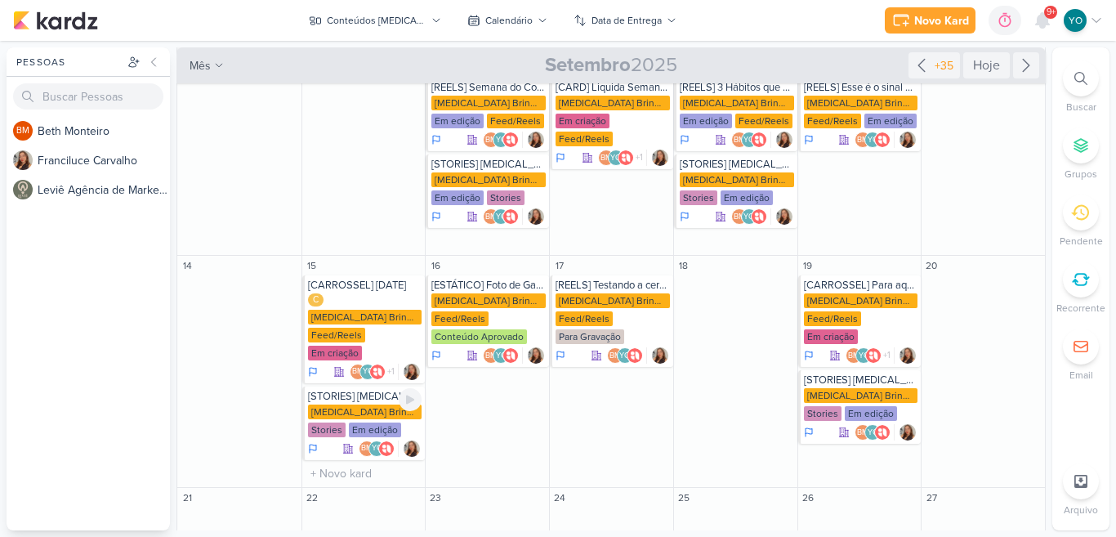
scroll to position [0, 0]
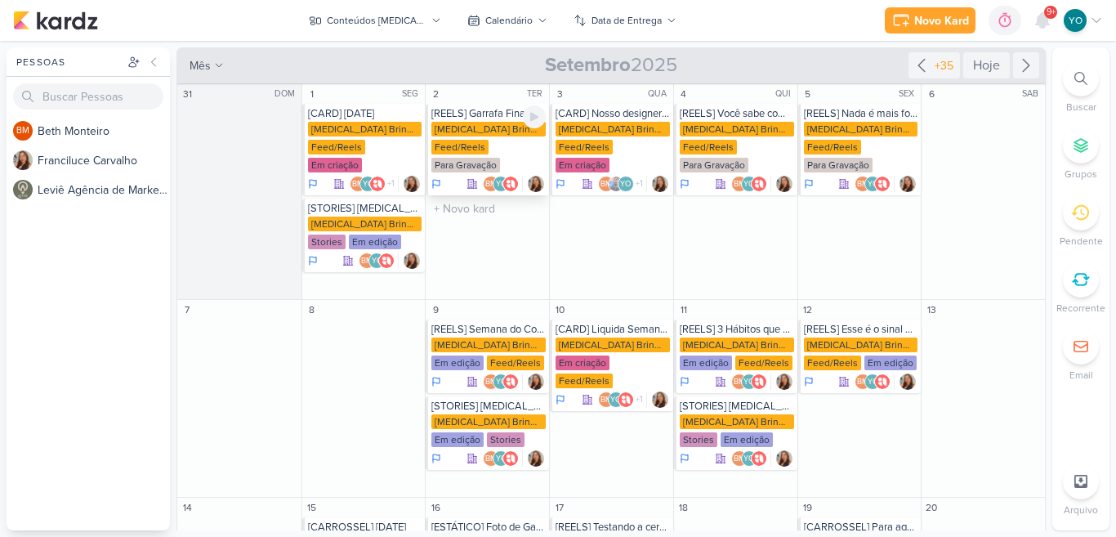
click at [483, 149] on div "Feed/Reels" at bounding box center [459, 147] width 57 height 15
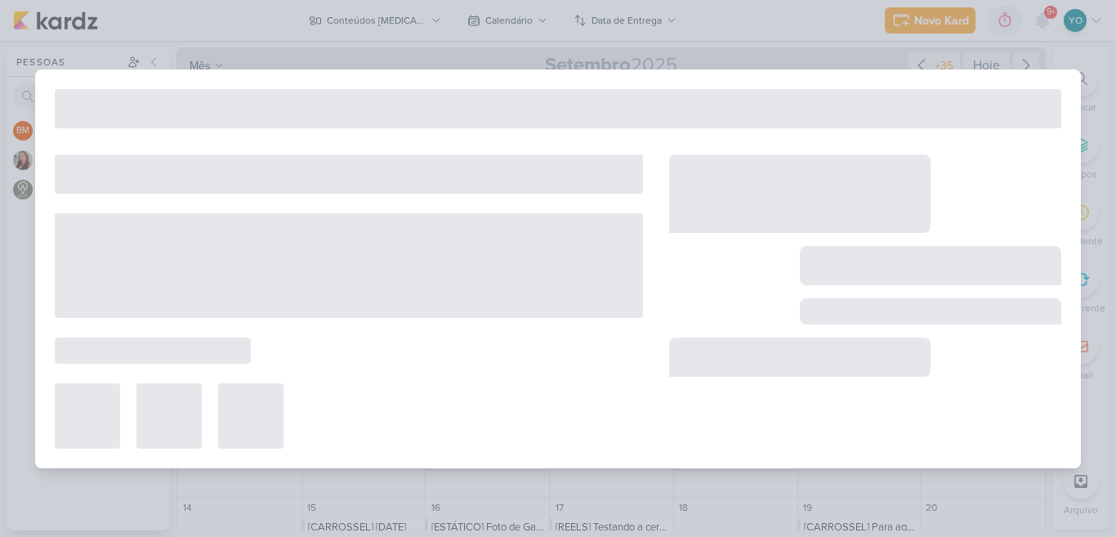
scroll to position [242, 0]
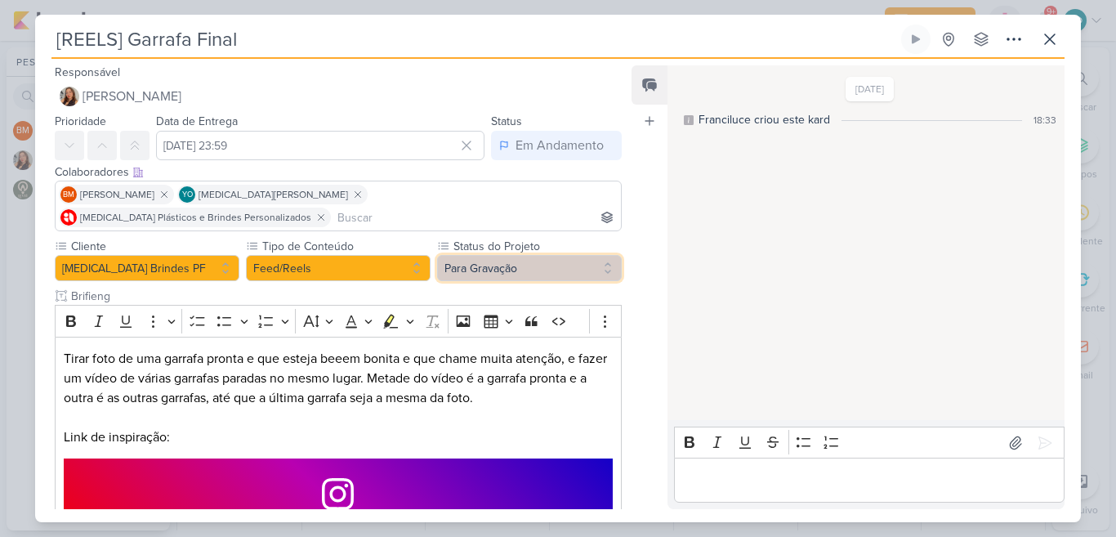
click at [526, 255] on button "Para Gravação" at bounding box center [529, 268] width 185 height 26
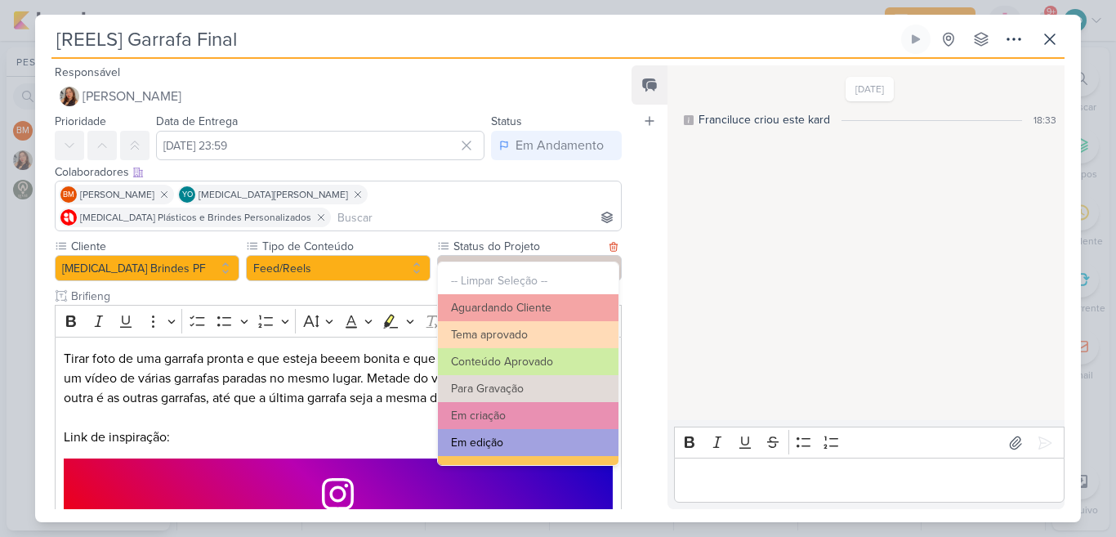
click at [564, 447] on button "Em edição" at bounding box center [528, 442] width 180 height 27
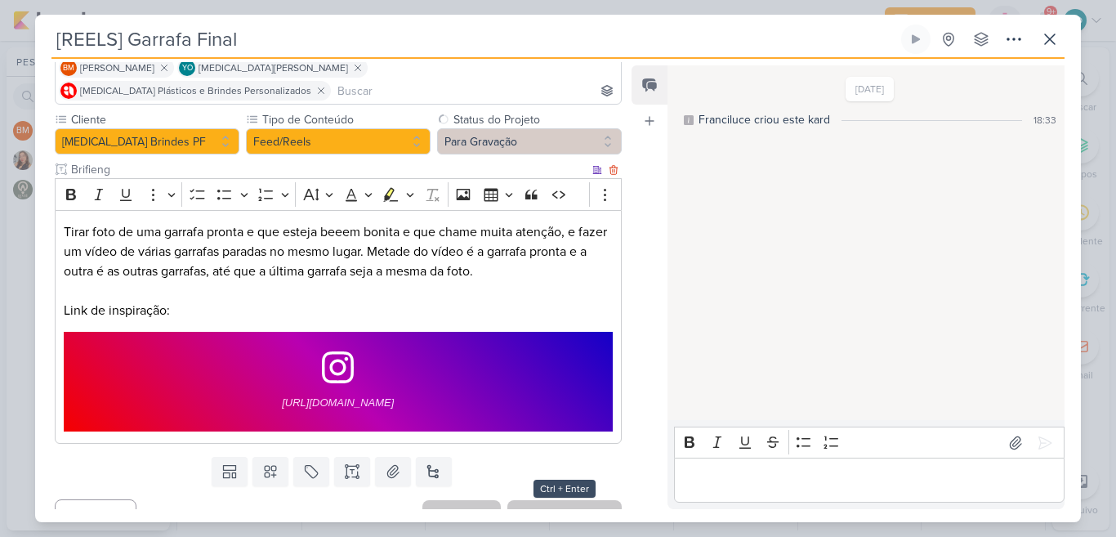
scroll to position [128, 0]
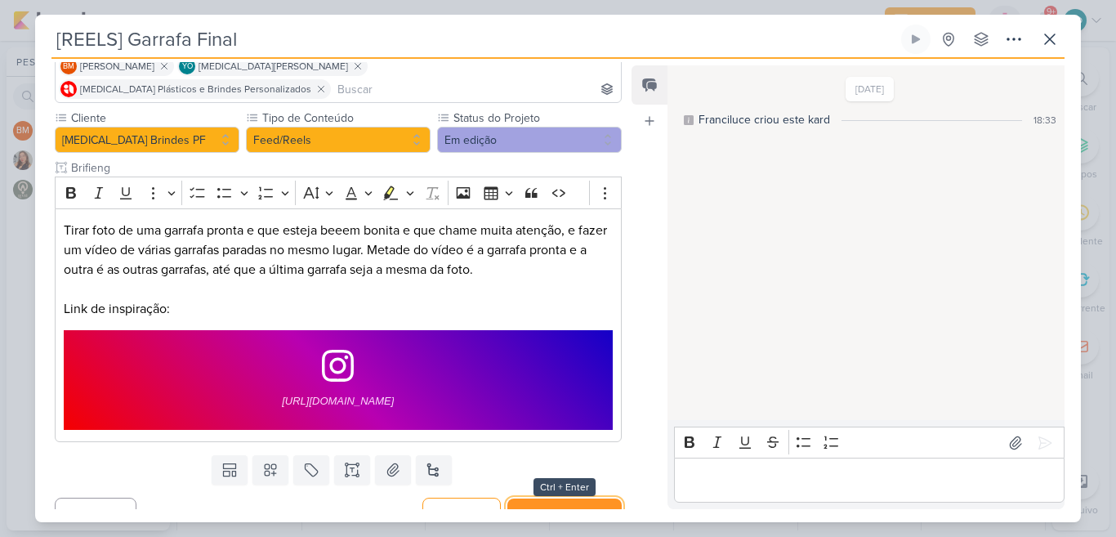
click at [586, 498] on button "Salvar e Fechar" at bounding box center [564, 513] width 114 height 30
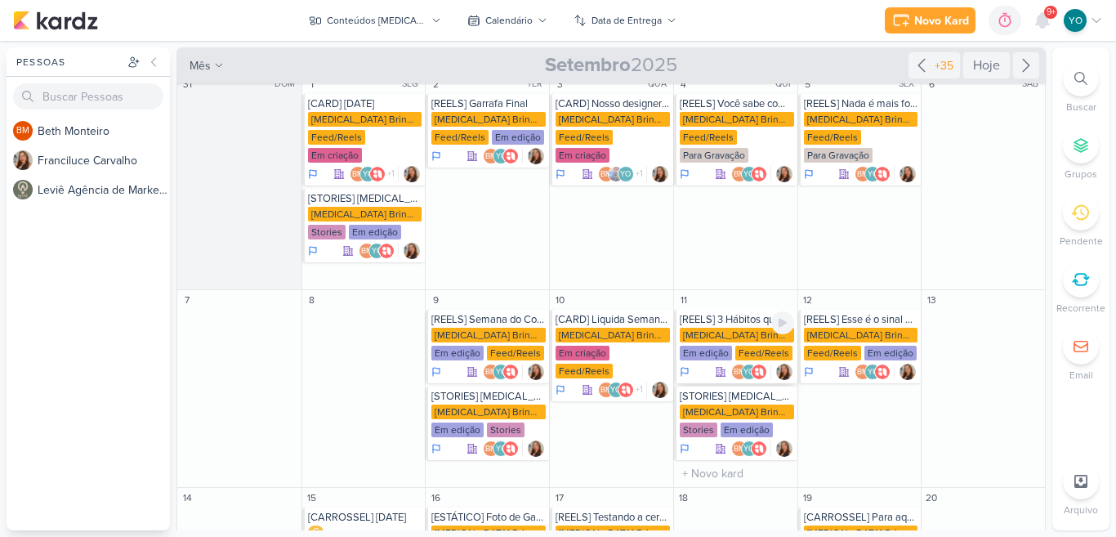
scroll to position [0, 0]
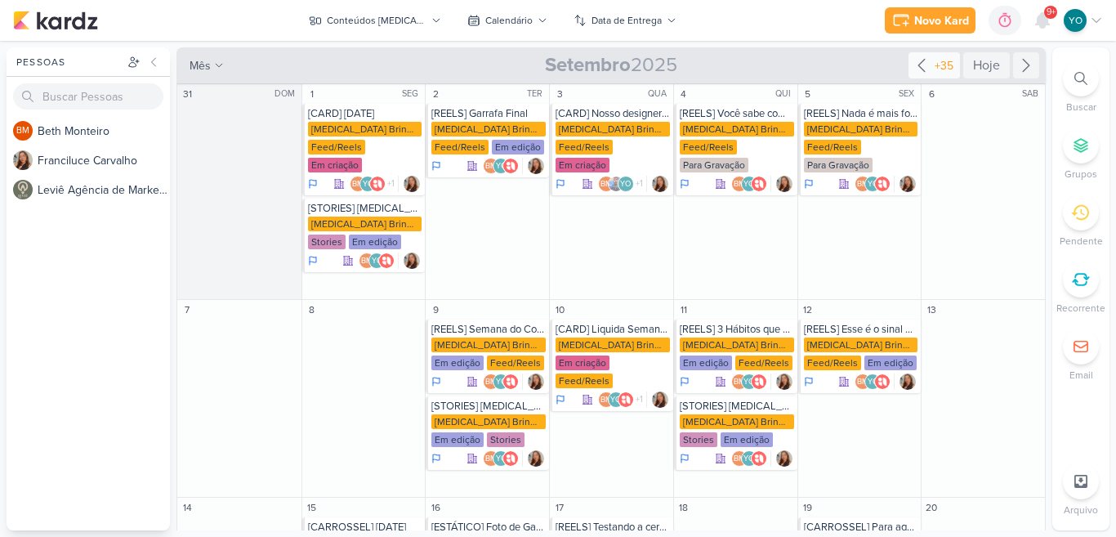
click at [922, 69] on icon at bounding box center [921, 66] width 20 height 20
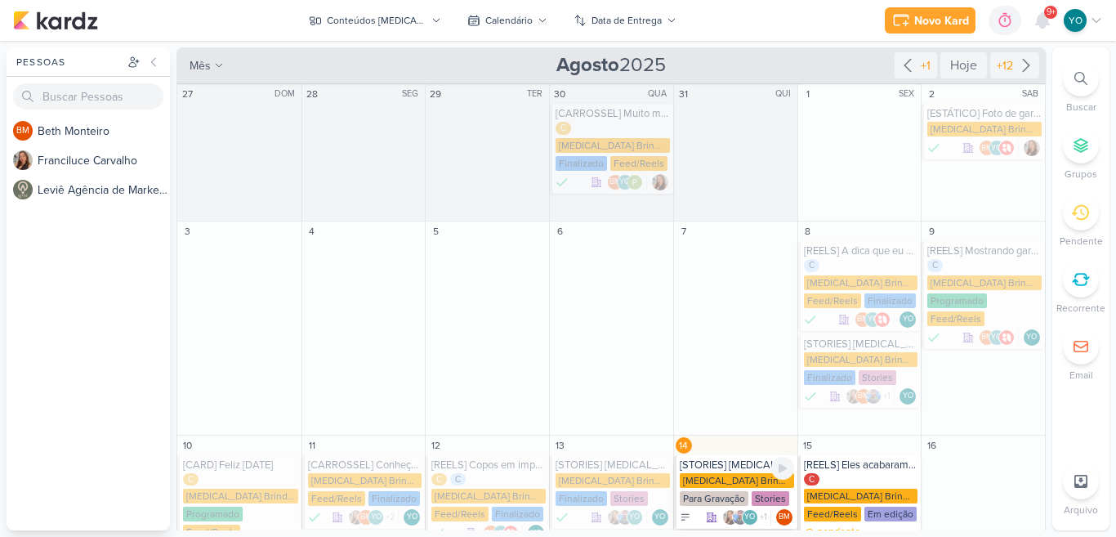
scroll to position [72, 0]
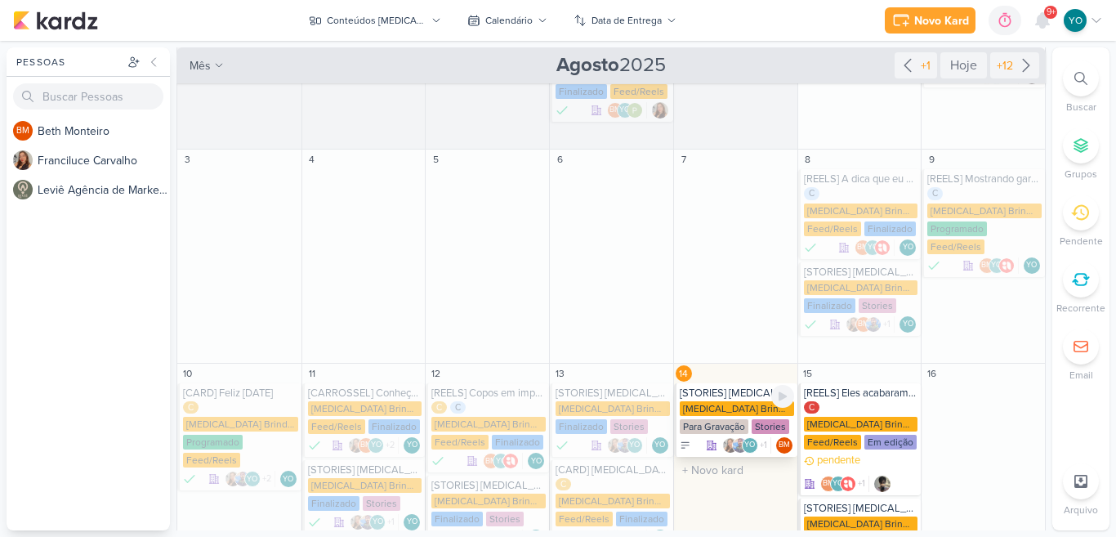
click at [744, 419] on div "Para Gravação" at bounding box center [713, 426] width 69 height 15
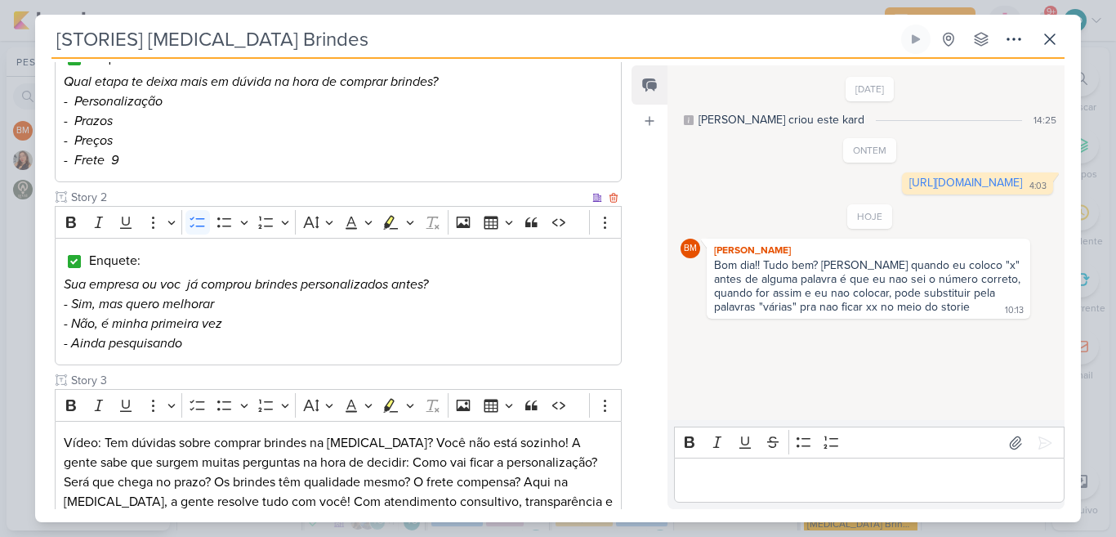
scroll to position [394, 0]
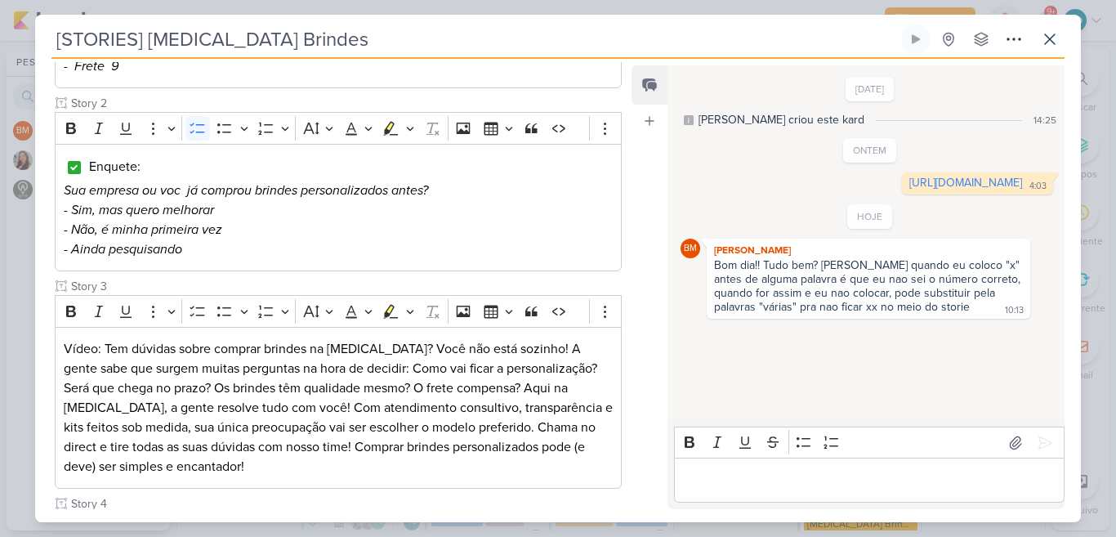
click at [880, 467] on div "Editor editing area: main" at bounding box center [869, 479] width 390 height 45
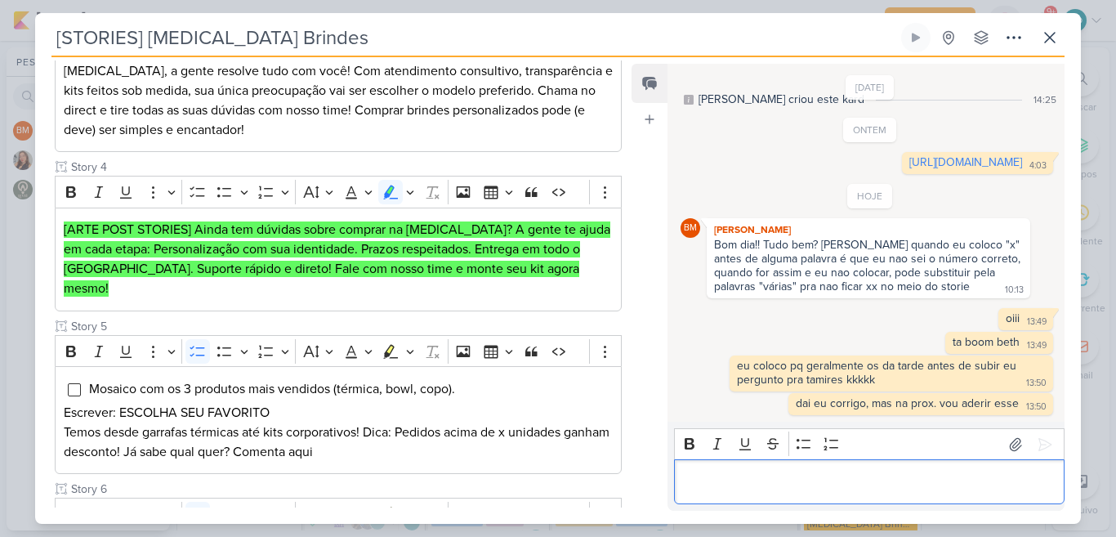
scroll to position [528, 0]
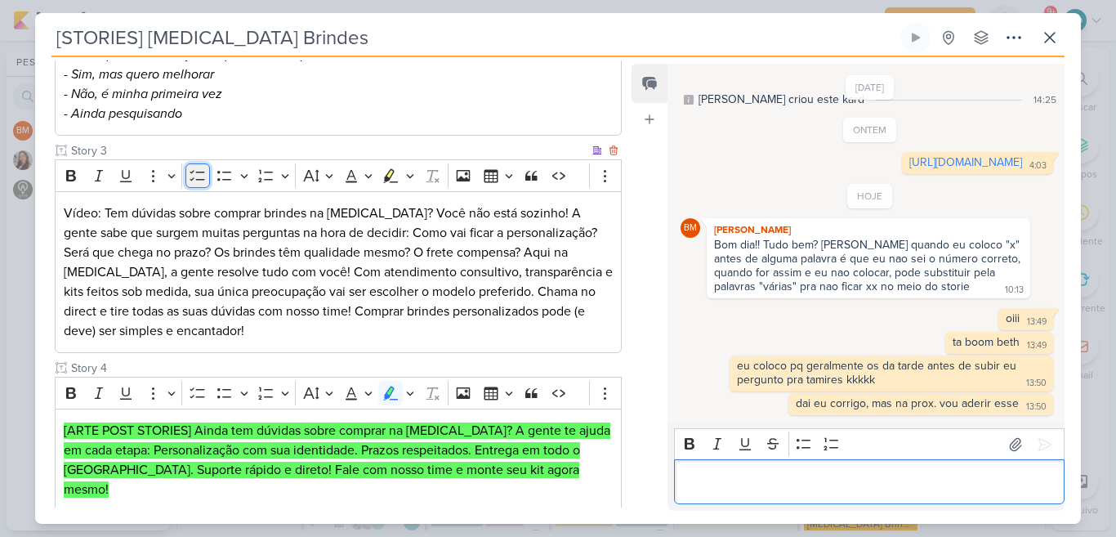
click at [201, 181] on icon "Editor toolbar" at bounding box center [197, 175] width 16 height 16
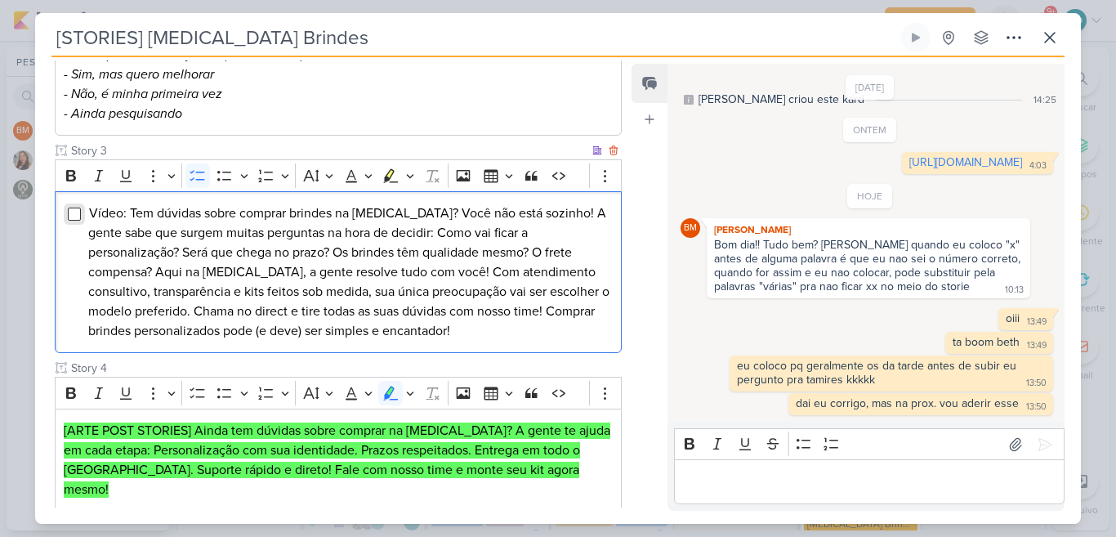
click at [78, 213] on input "Editor editing area: main" at bounding box center [74, 213] width 13 height 13
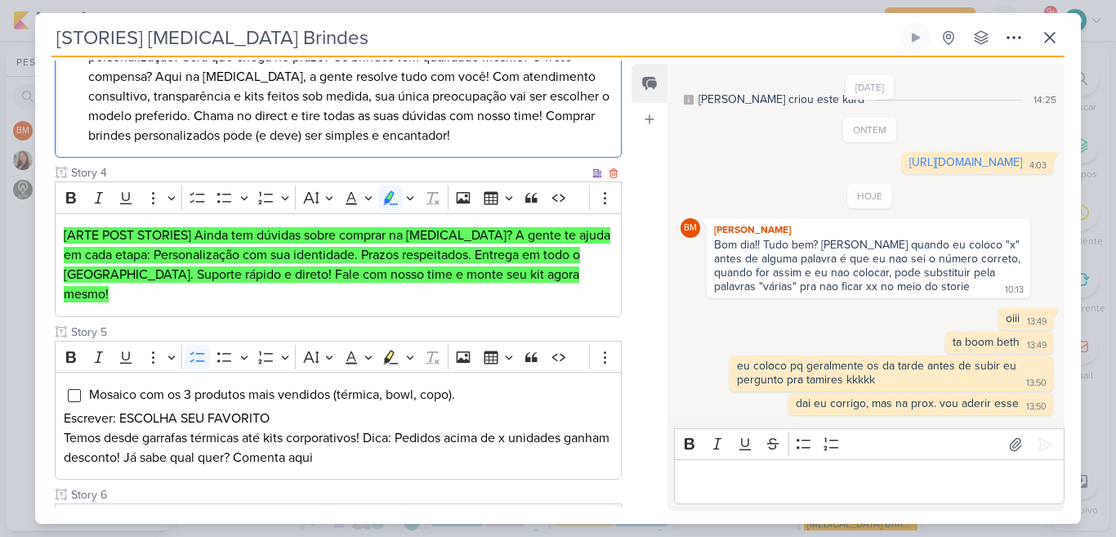
scroll to position [729, 0]
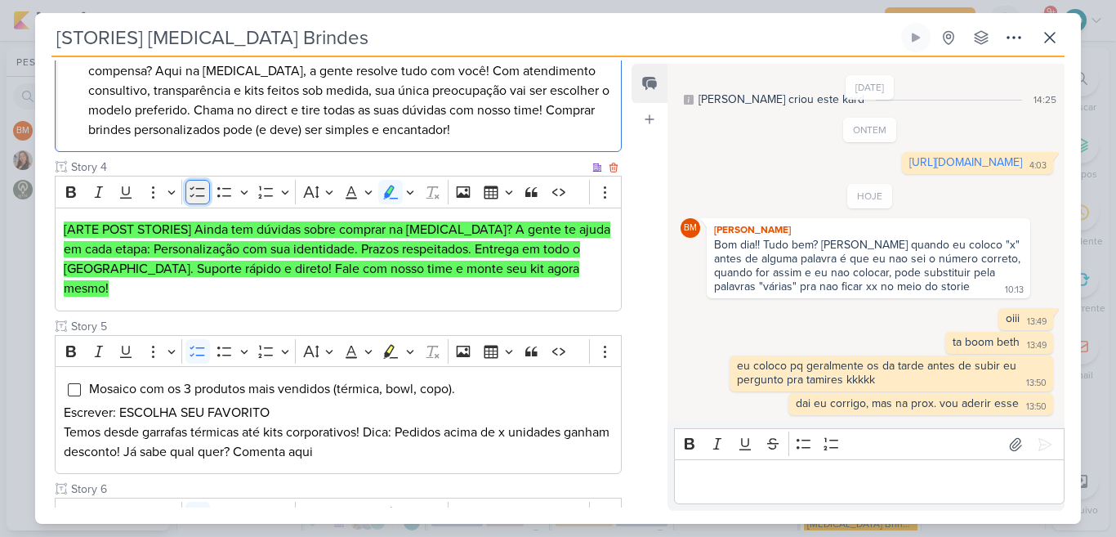
click at [195, 195] on icon "Editor toolbar" at bounding box center [197, 192] width 16 height 16
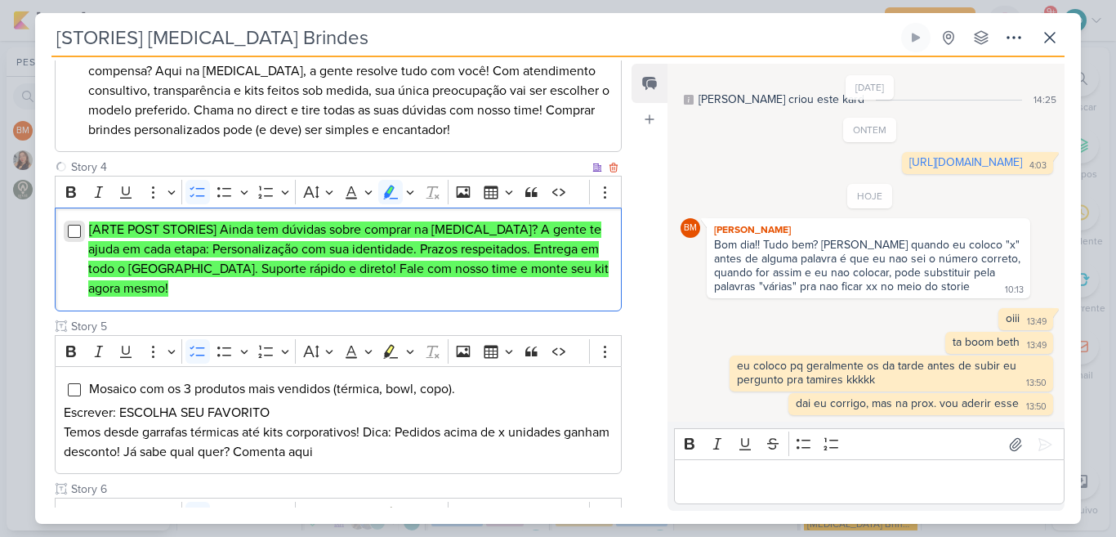
click at [71, 228] on input "Editor editing area: main" at bounding box center [74, 231] width 13 height 13
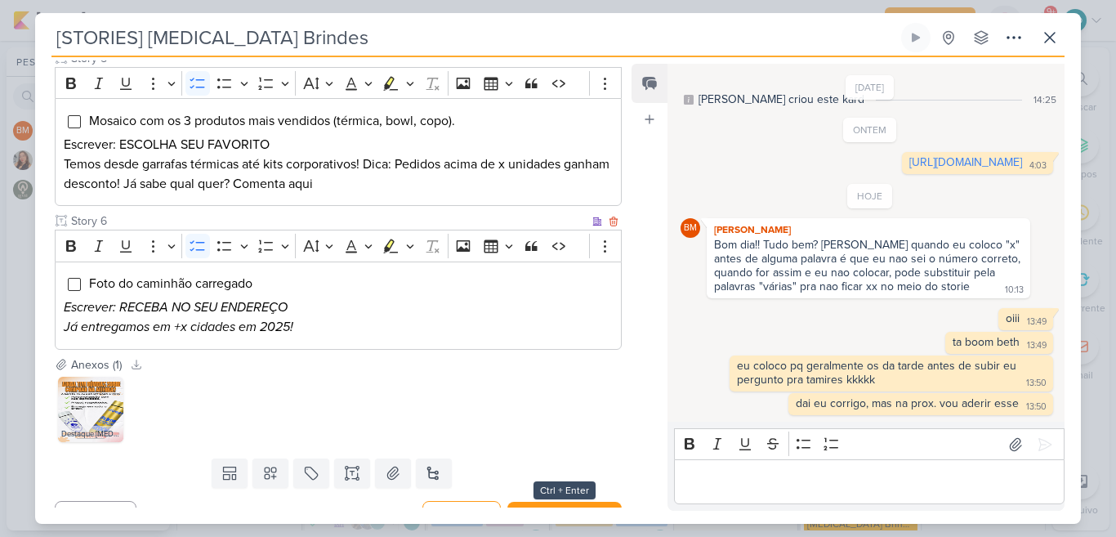
scroll to position [1006, 0]
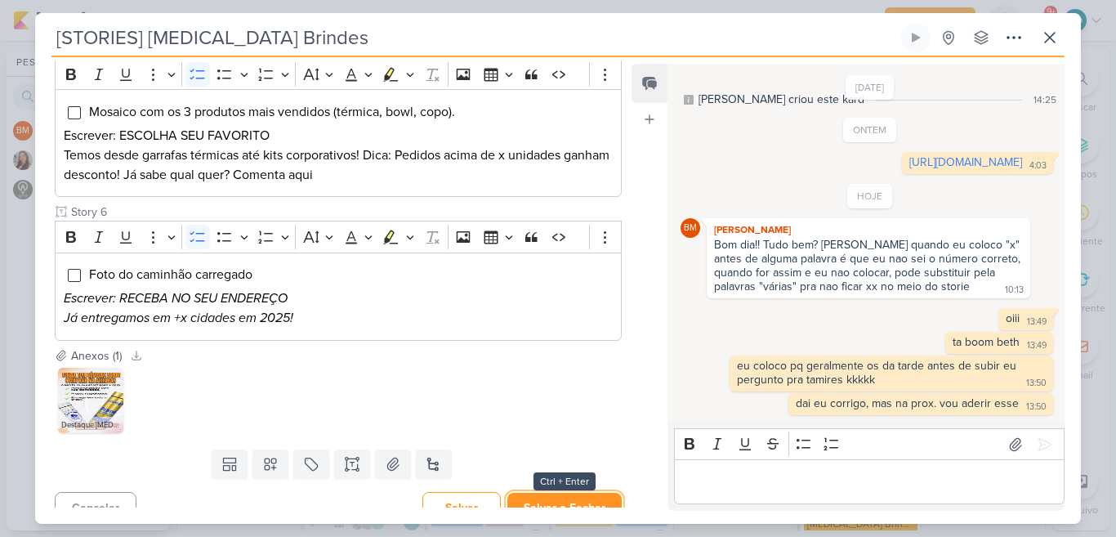
click at [579, 492] on button "Salvar e Fechar" at bounding box center [564, 507] width 114 height 30
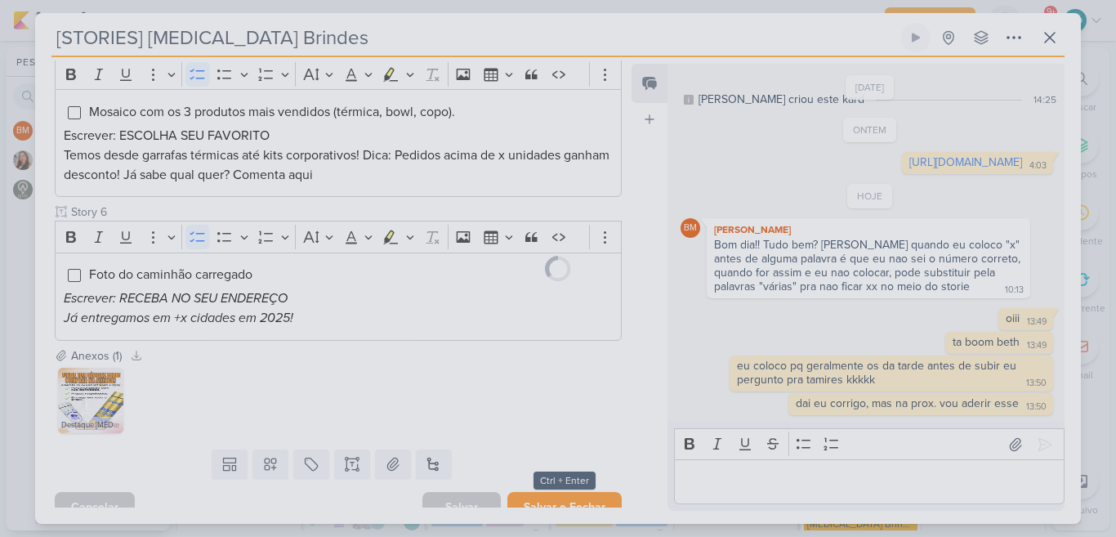
scroll to position [1005, 0]
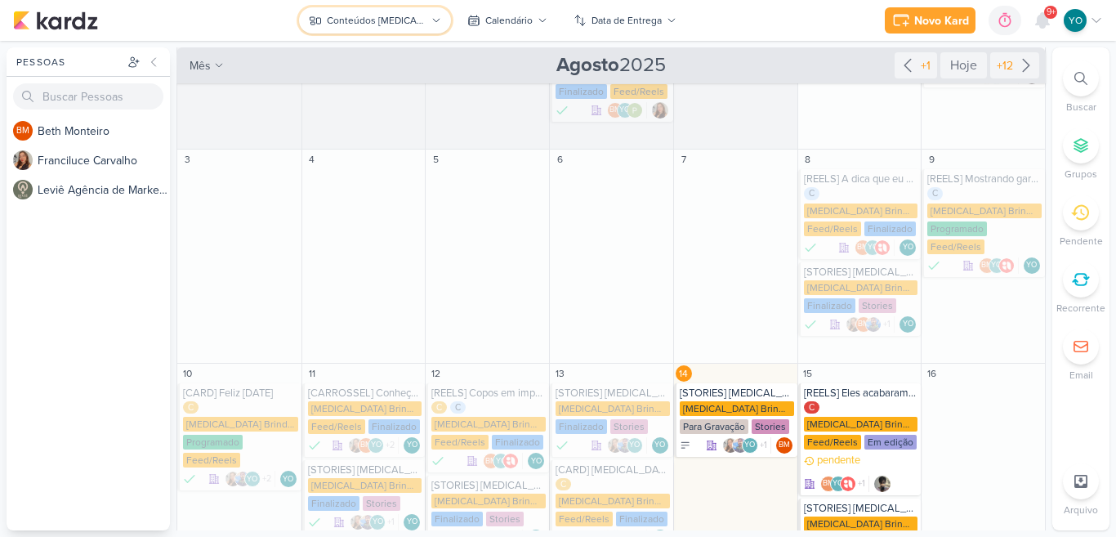
click at [402, 29] on button "Conteúdos [MEDICAL_DATA] Brindes PF" at bounding box center [374, 20] width 151 height 26
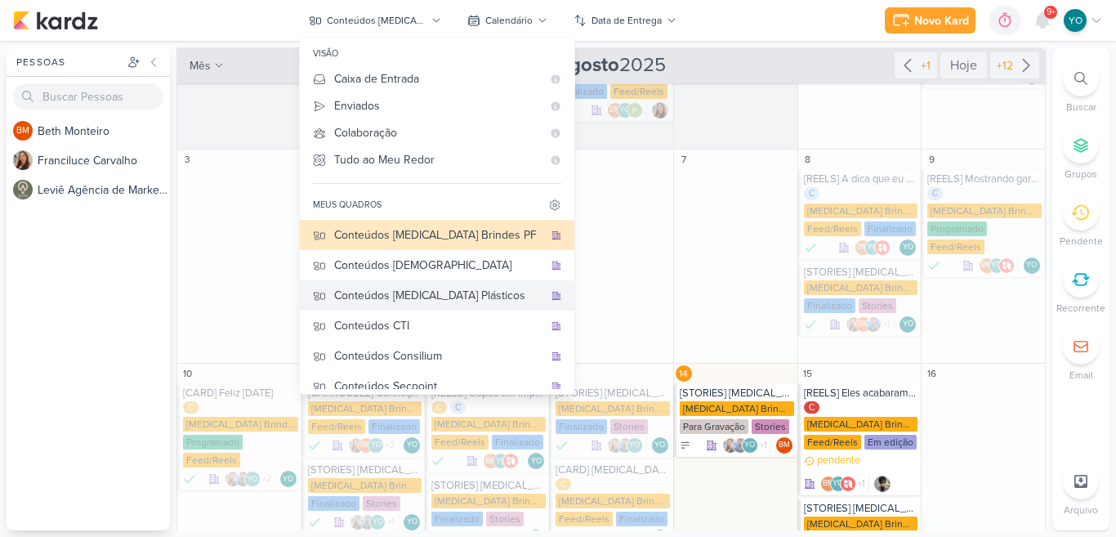
click at [461, 293] on div "Conteúdos [MEDICAL_DATA] Plásticos" at bounding box center [438, 295] width 209 height 17
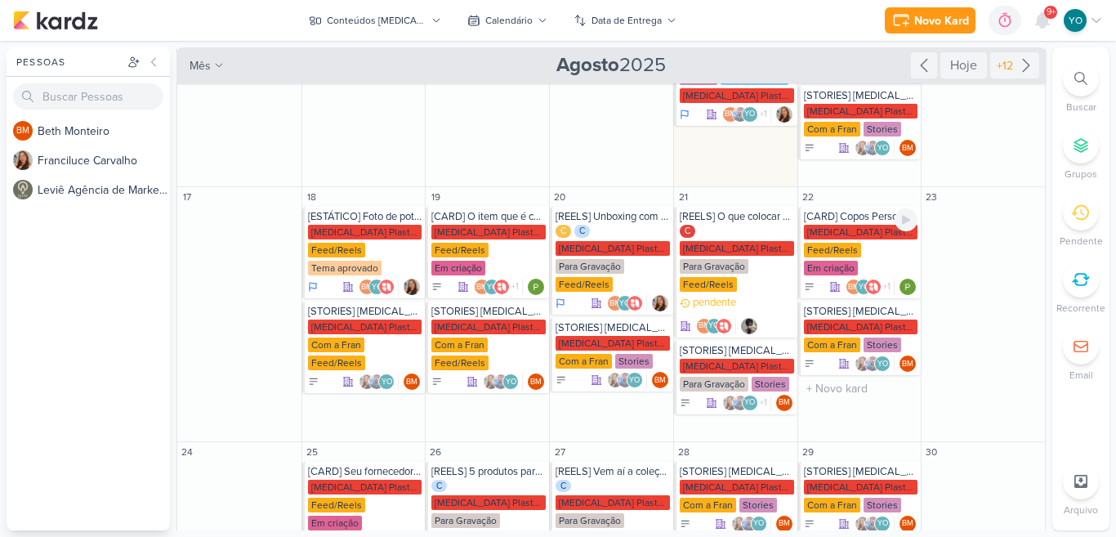
scroll to position [441, 0]
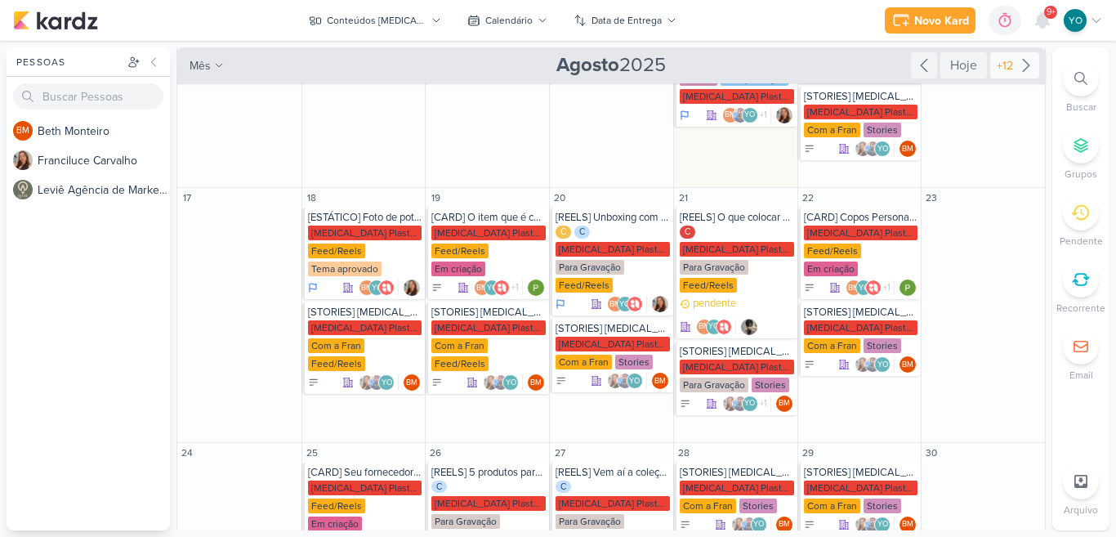
click at [1016, 74] on icon at bounding box center [1026, 66] width 20 height 20
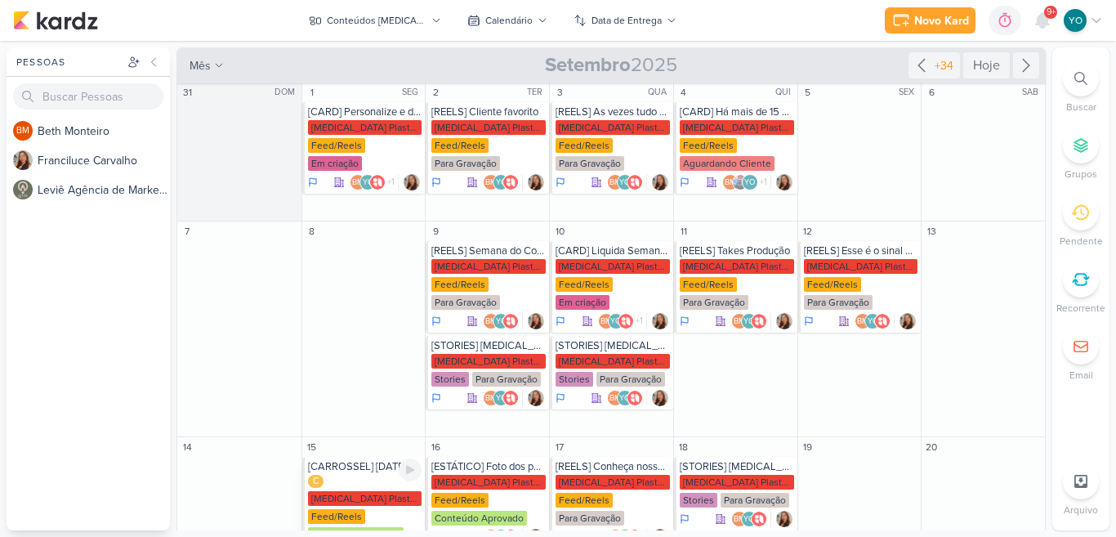
scroll to position [0, 0]
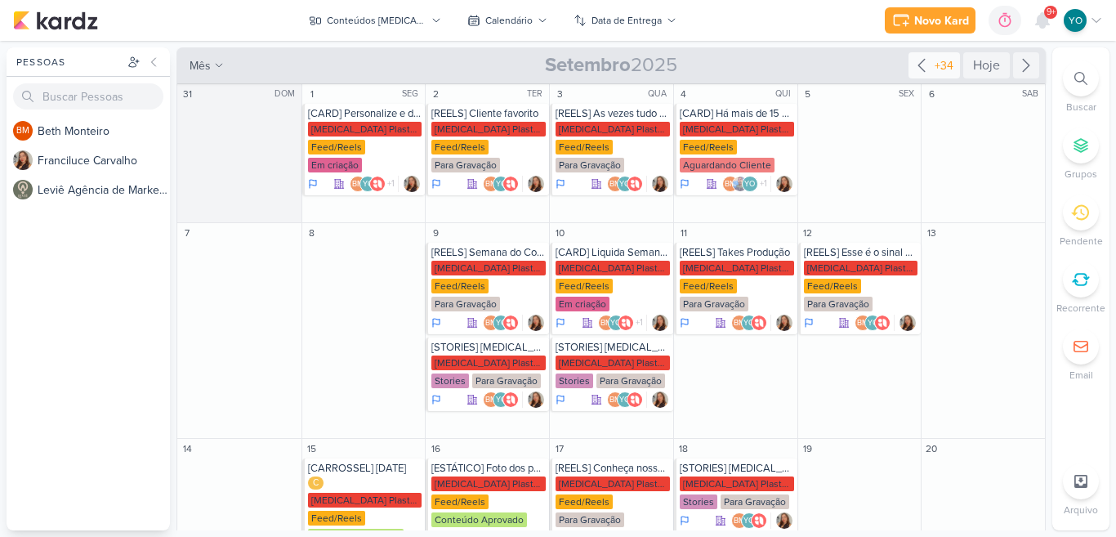
click at [908, 64] on div "+34" at bounding box center [933, 65] width 51 height 26
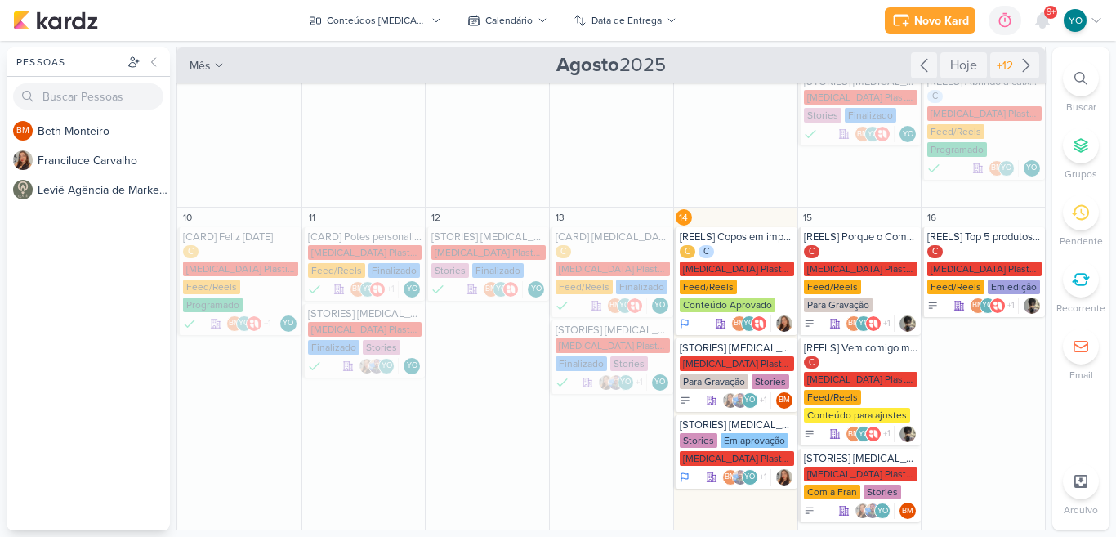
scroll to position [78, 0]
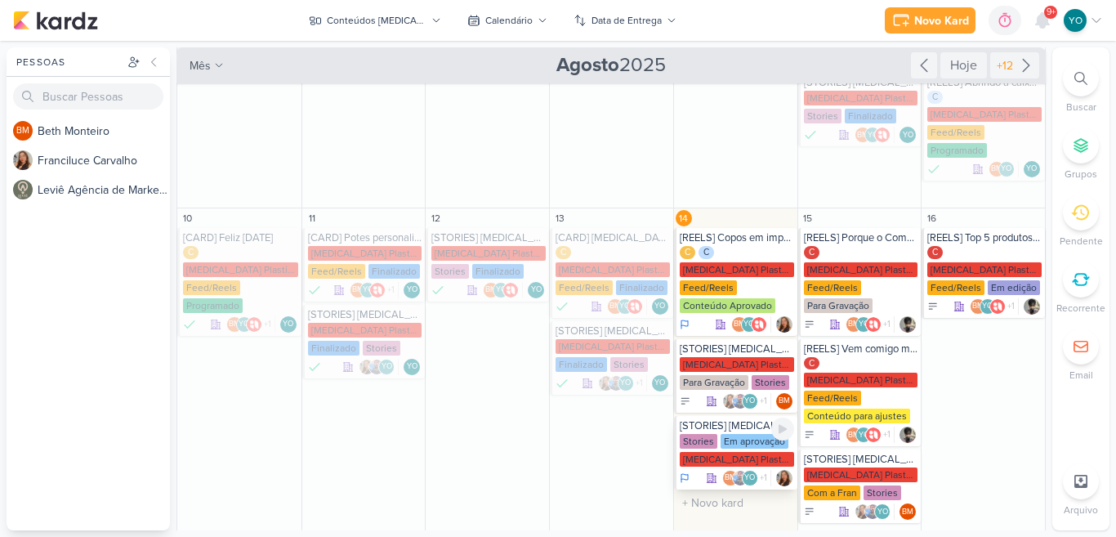
click at [748, 434] on div "Em aprovação" at bounding box center [754, 441] width 68 height 15
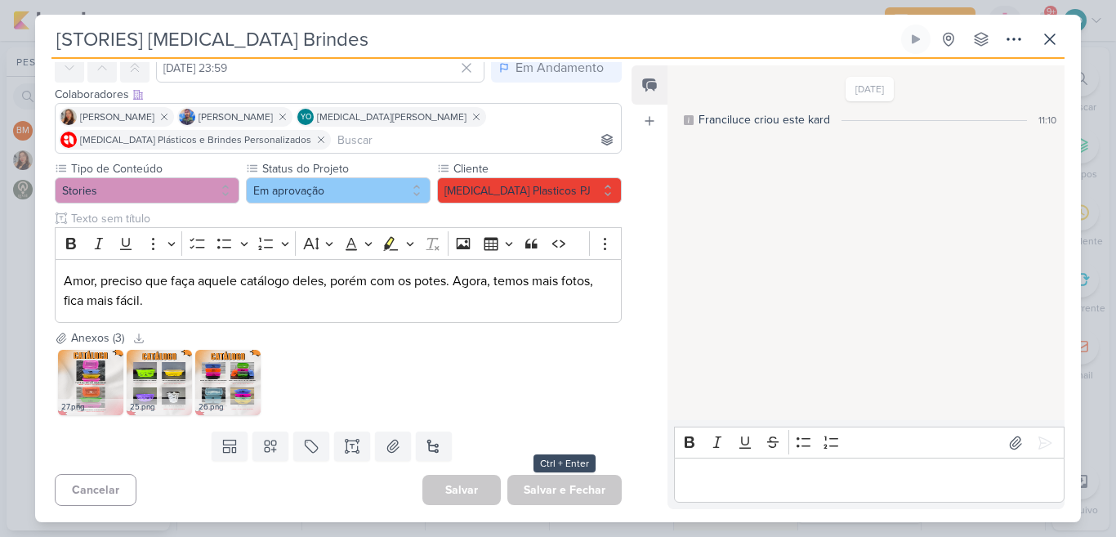
type input "[STORIES] [MEDICAL_DATA] Destaques"
click at [1045, 42] on icon at bounding box center [1050, 39] width 10 height 10
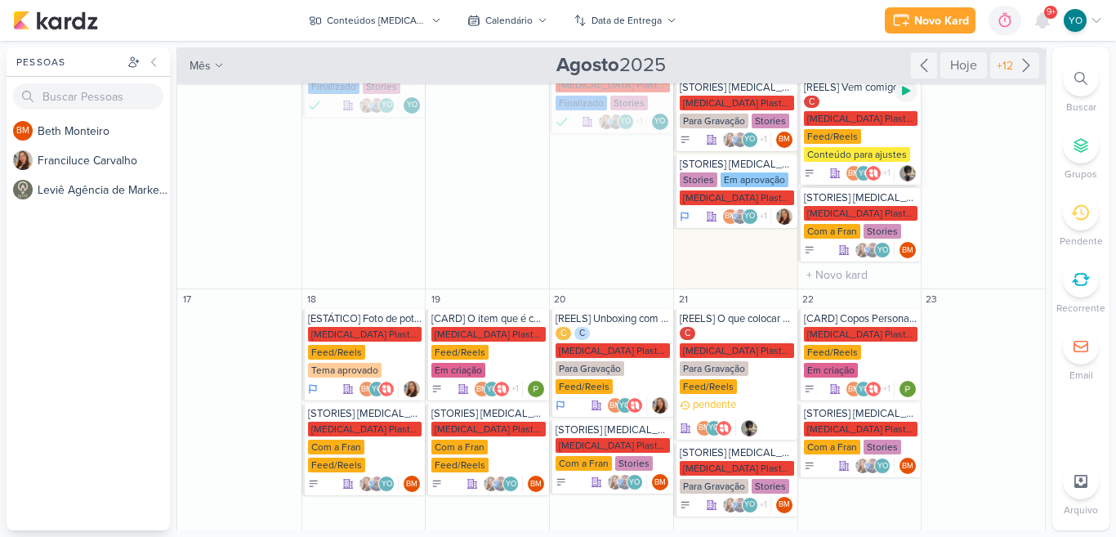
scroll to position [368, 0]
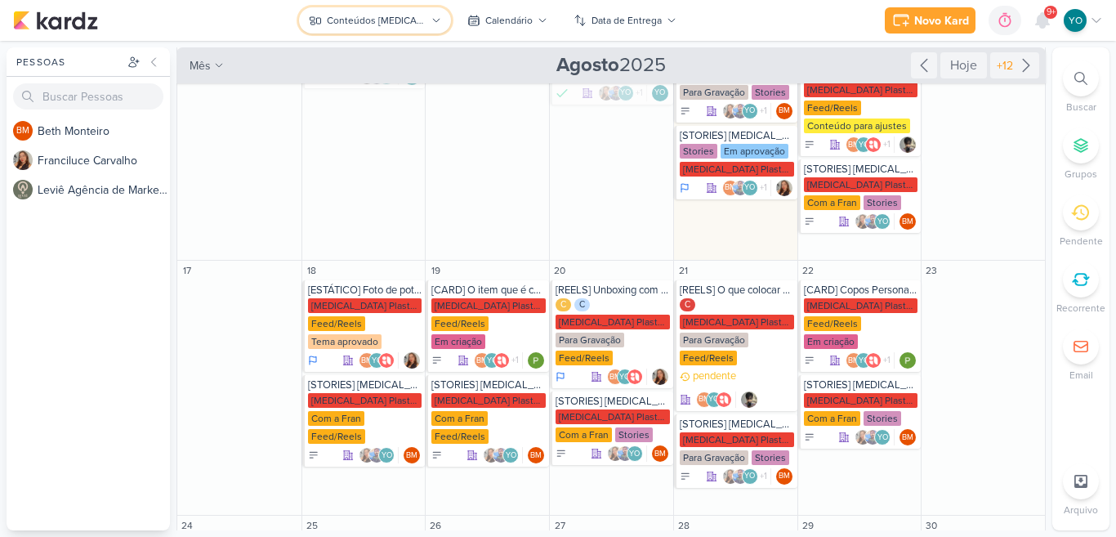
click at [394, 24] on div "Conteúdos [MEDICAL_DATA] Plásticos" at bounding box center [376, 20] width 99 height 15
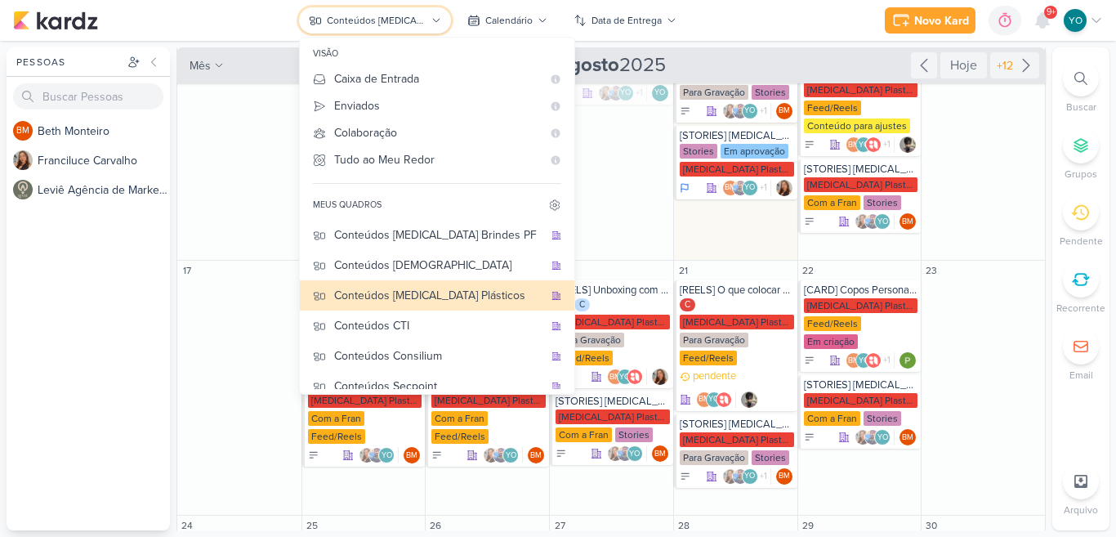
click at [398, 20] on div "Conteúdos [MEDICAL_DATA] Plásticos" at bounding box center [376, 20] width 99 height 15
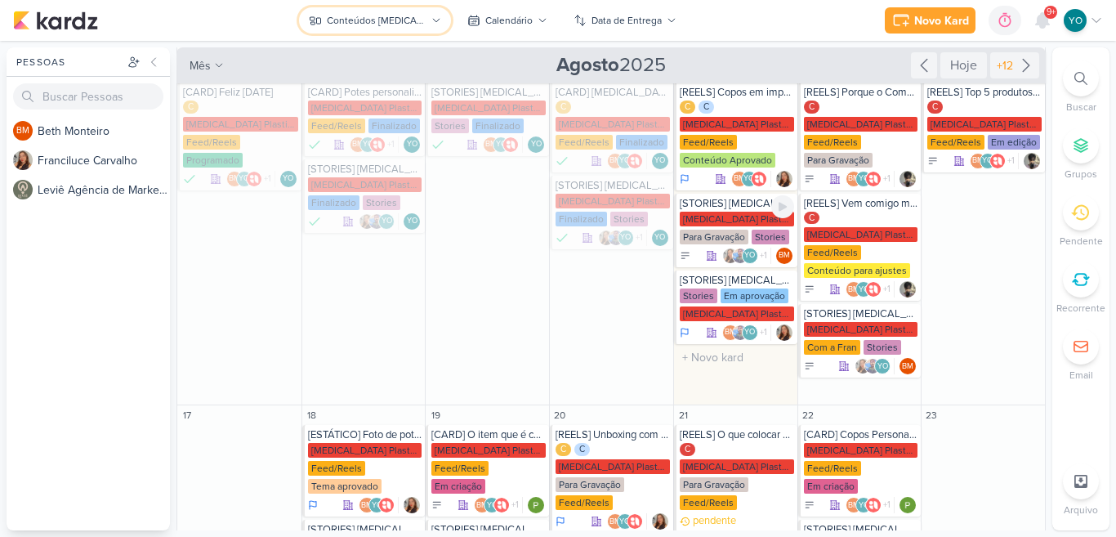
scroll to position [78, 0]
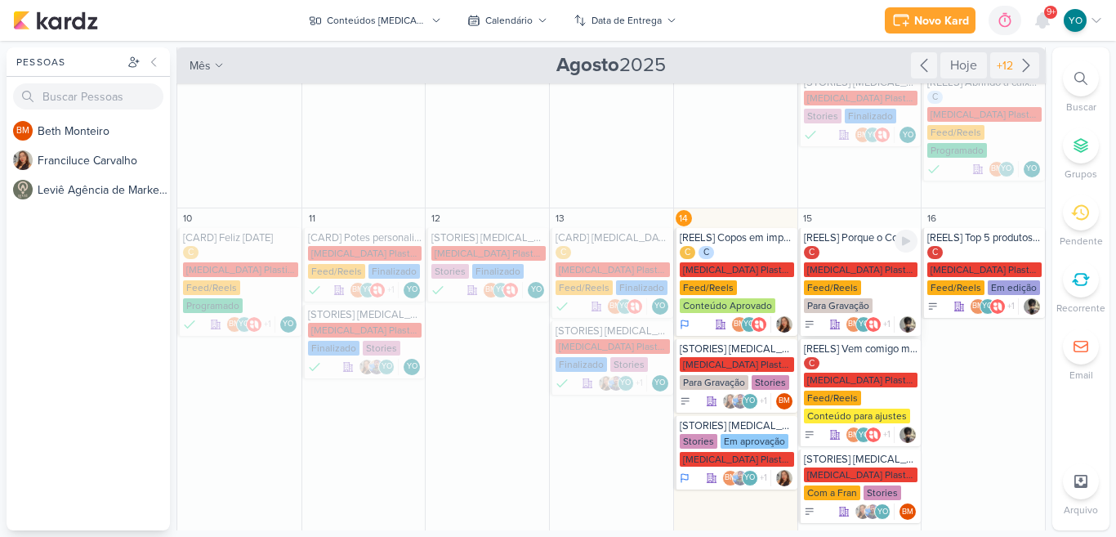
click at [872, 251] on div "C Allegra Plasticos PJ Feed/Reels Para Gravação" at bounding box center [861, 280] width 114 height 69
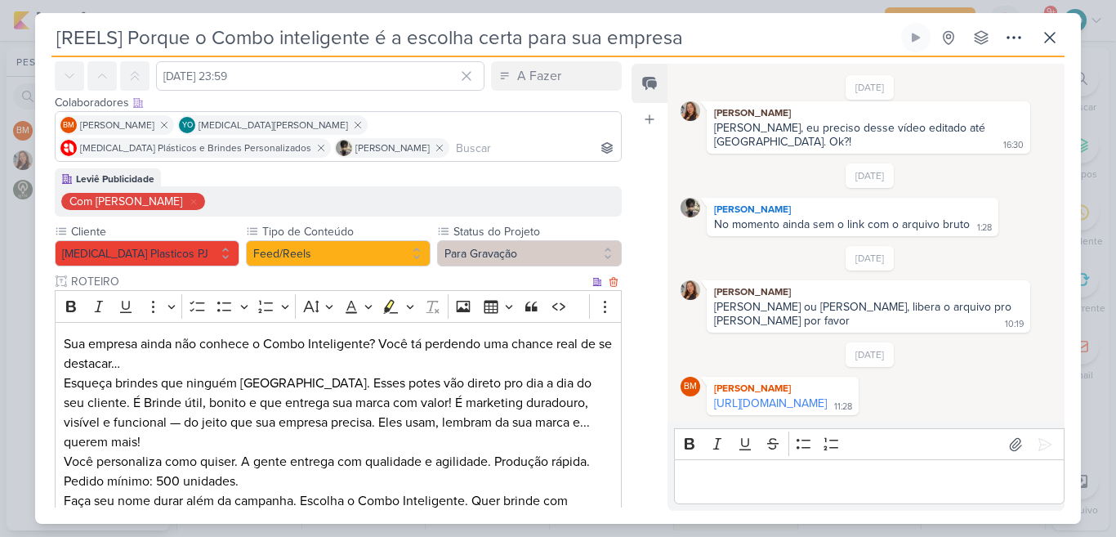
scroll to position [67, 0]
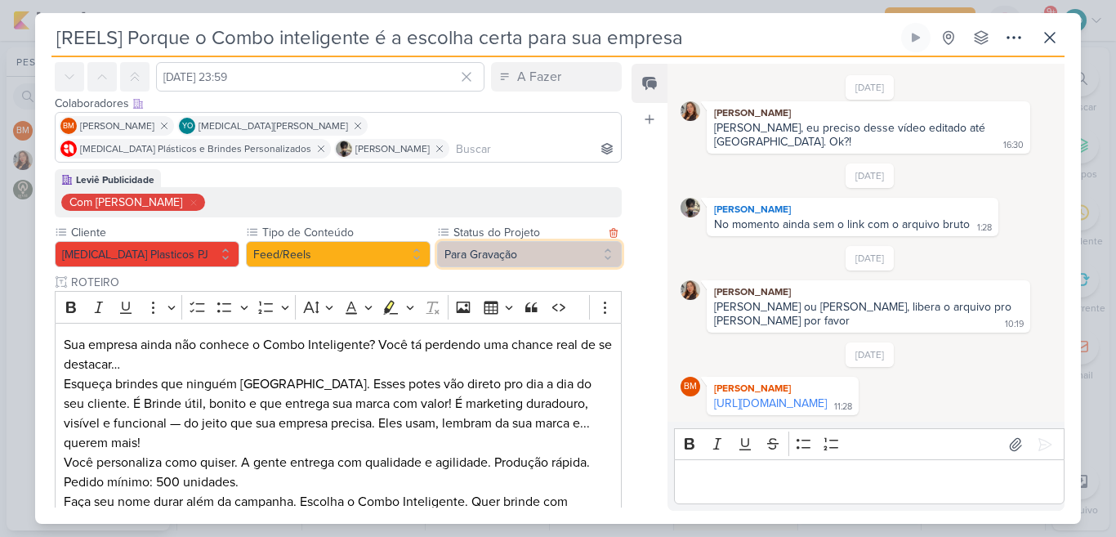
click at [542, 247] on button "Para Gravação" at bounding box center [529, 254] width 185 height 26
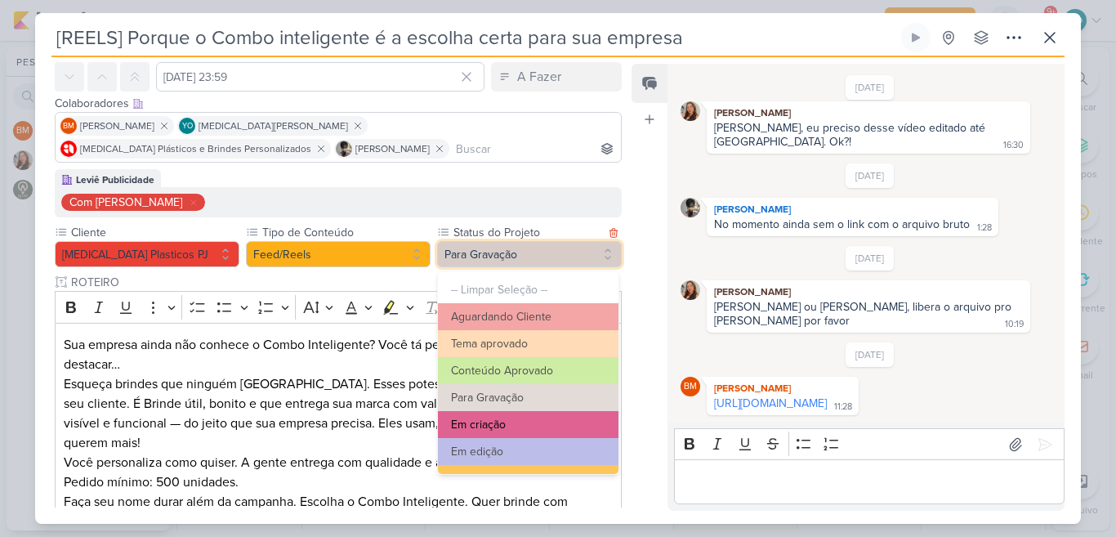
scroll to position [30, 0]
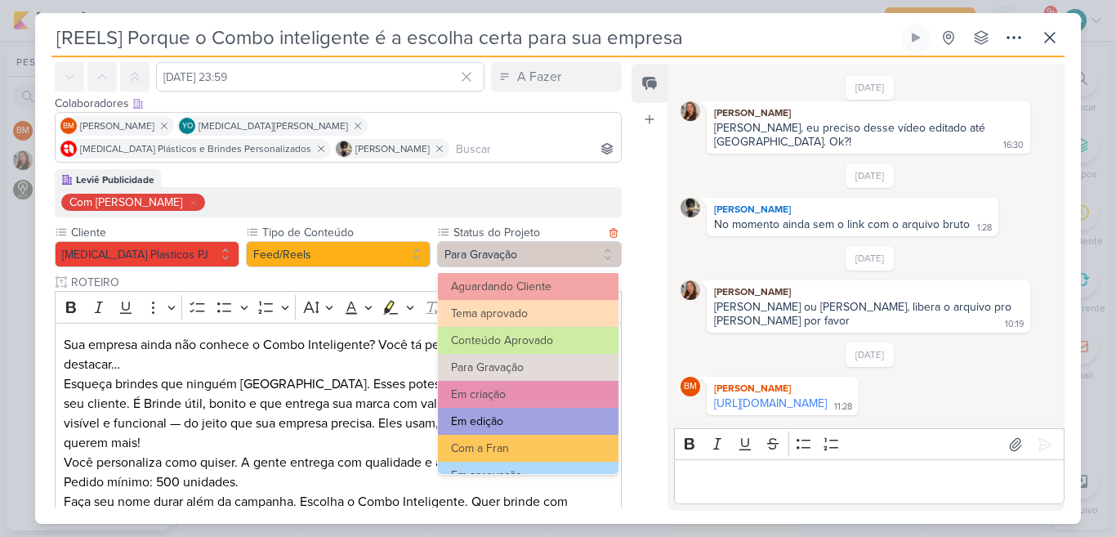
click at [566, 414] on button "Em edição" at bounding box center [528, 421] width 180 height 27
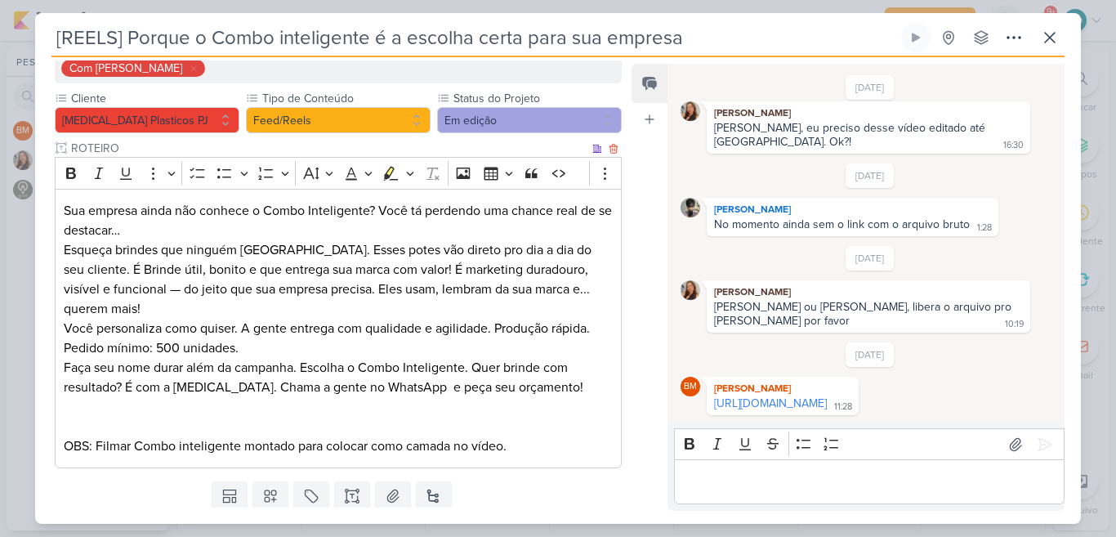
scroll to position [252, 0]
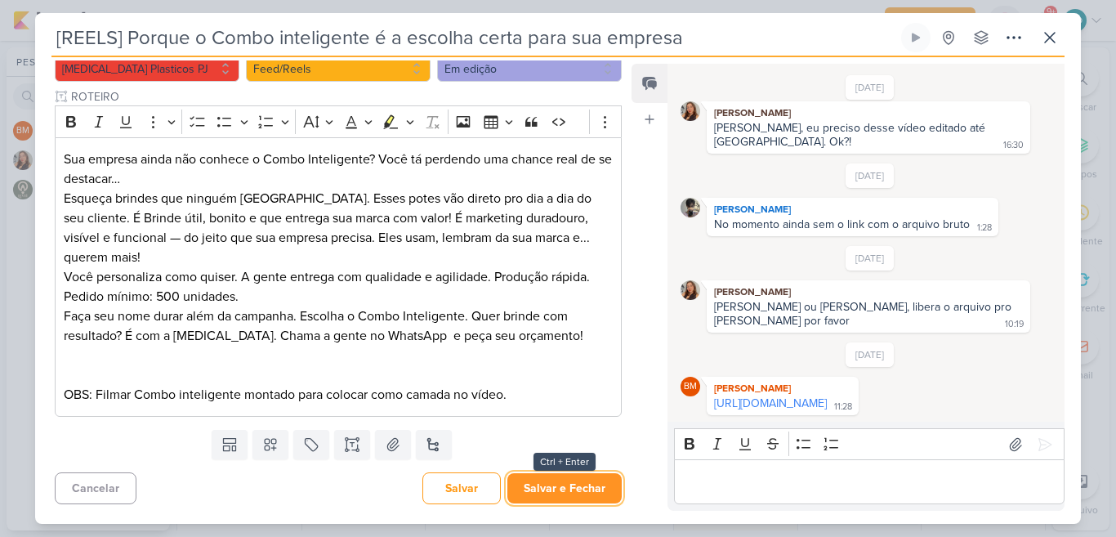
click at [589, 482] on button "Salvar e Fechar" at bounding box center [564, 488] width 114 height 30
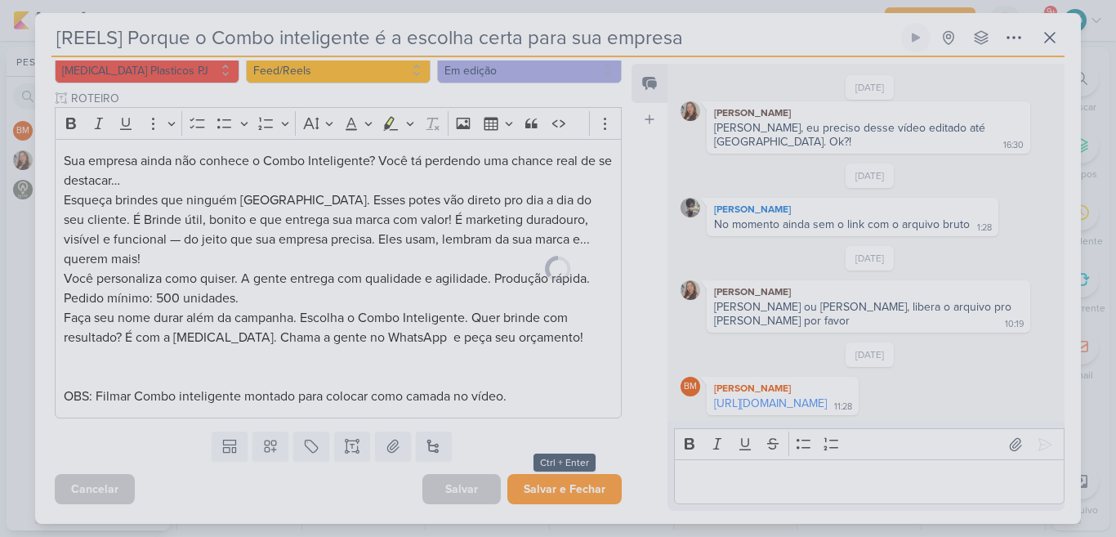
scroll to position [251, 0]
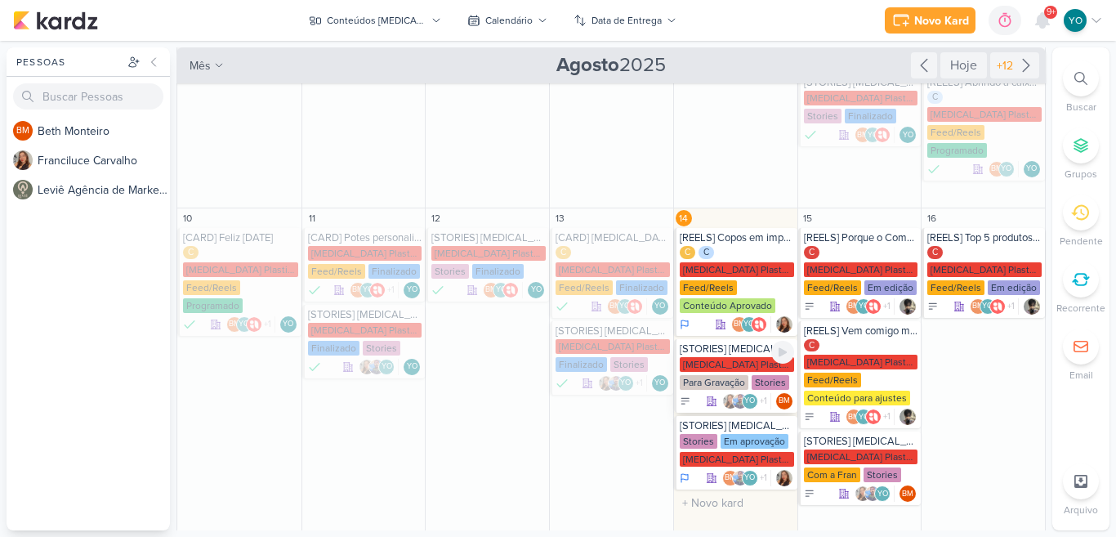
click at [754, 357] on div "Allegra Plasticos PJ Para Gravação Stories" at bounding box center [736, 374] width 114 height 34
click at [0, 0] on div "12/8/25 BM Beth Monteiro https://drive.google.com/drive/folders/1Hdo7DXLY7DuGDW…" at bounding box center [0, 0] width 0 height 0
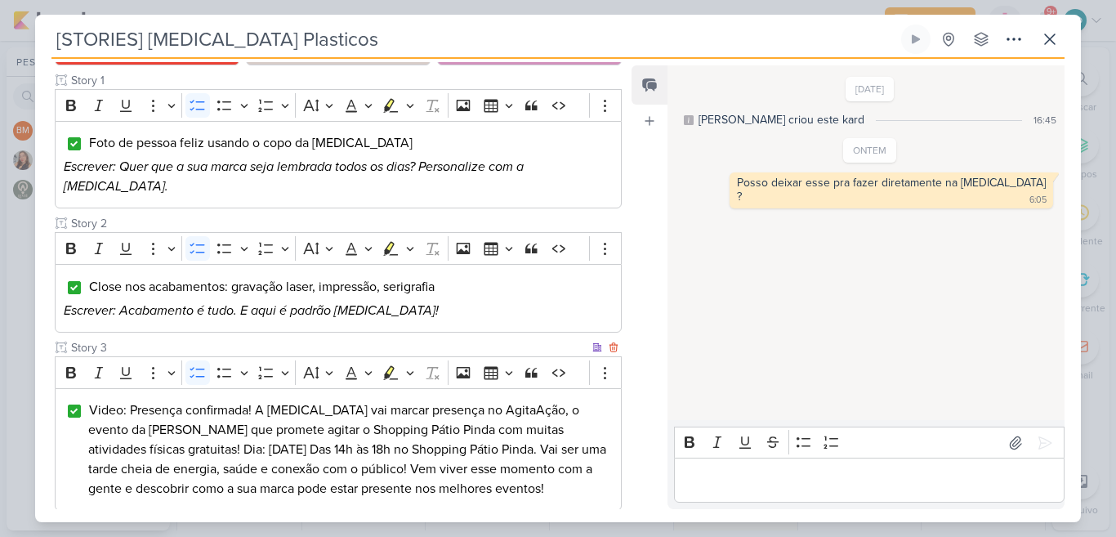
scroll to position [15, 0]
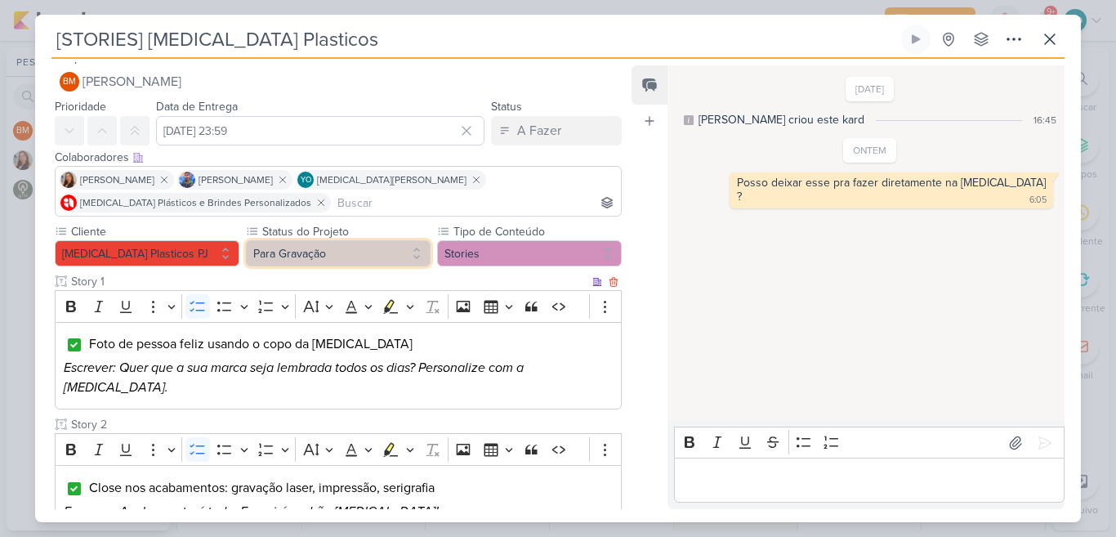
click at [362, 252] on button "Para Gravação" at bounding box center [338, 253] width 185 height 26
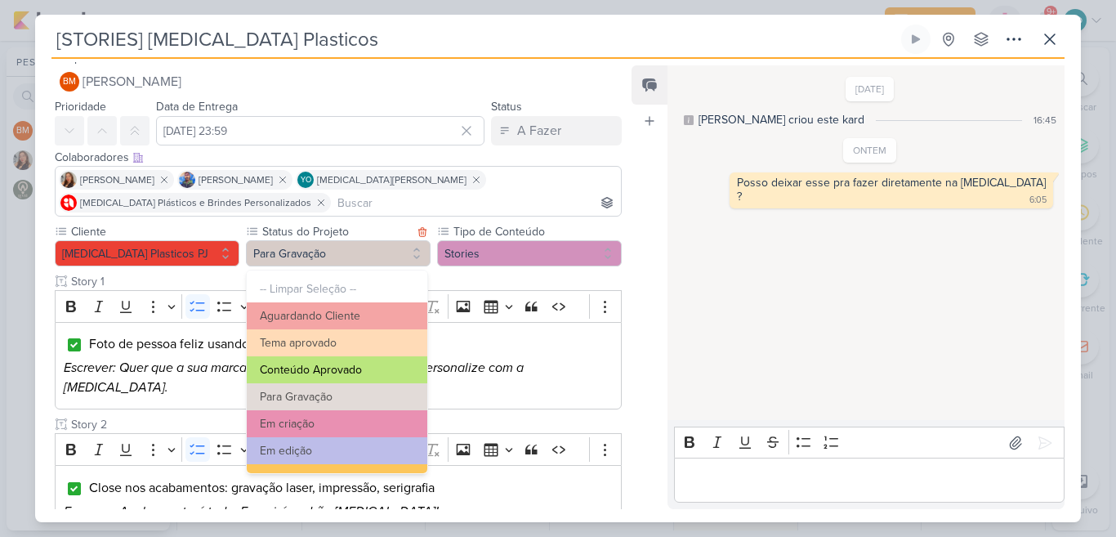
click at [356, 377] on button "Conteúdo Aprovado" at bounding box center [337, 369] width 180 height 27
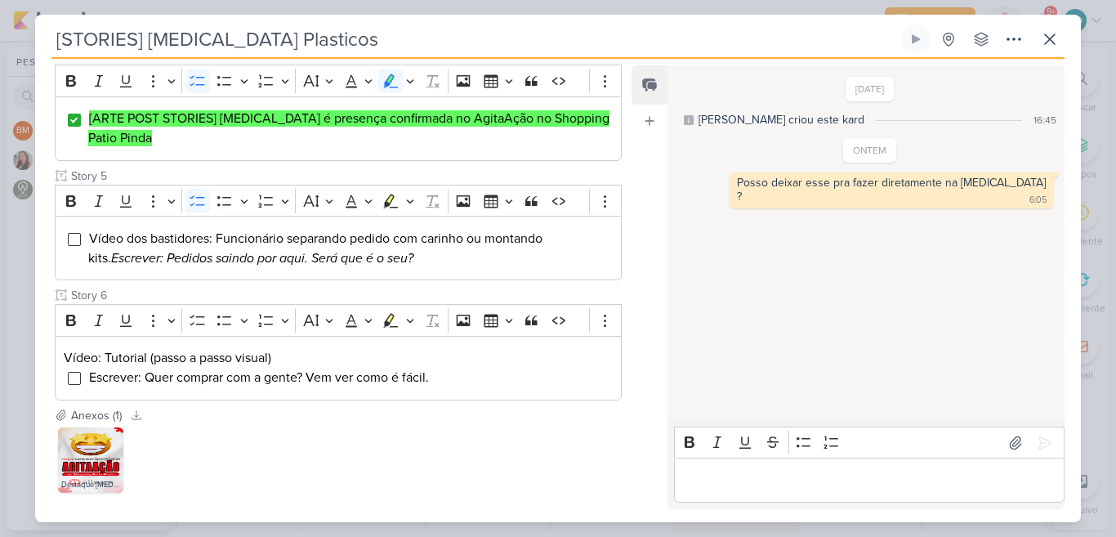
scroll to position [743, 0]
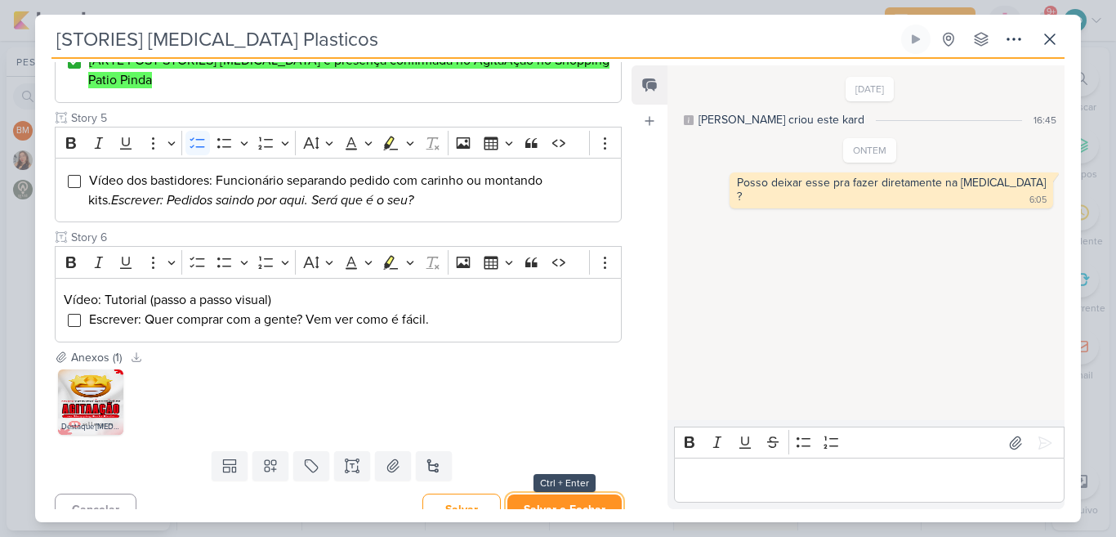
click at [565, 494] on button "Salvar e Fechar" at bounding box center [564, 509] width 114 height 30
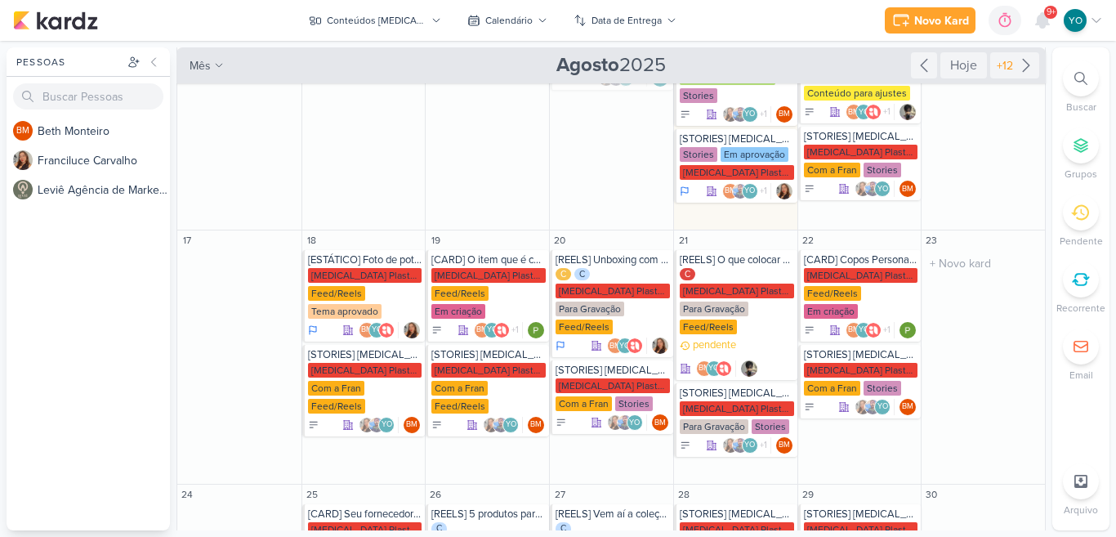
scroll to position [384, 0]
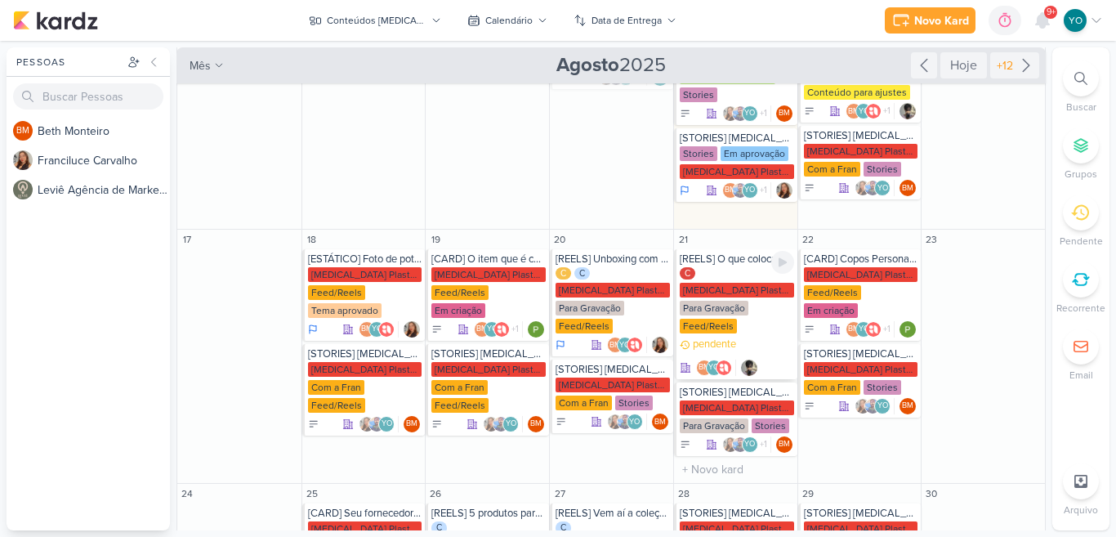
click at [760, 294] on div "C [MEDICAL_DATA] Plasticos PJ Para Gravação Feed/Reels" at bounding box center [736, 301] width 114 height 69
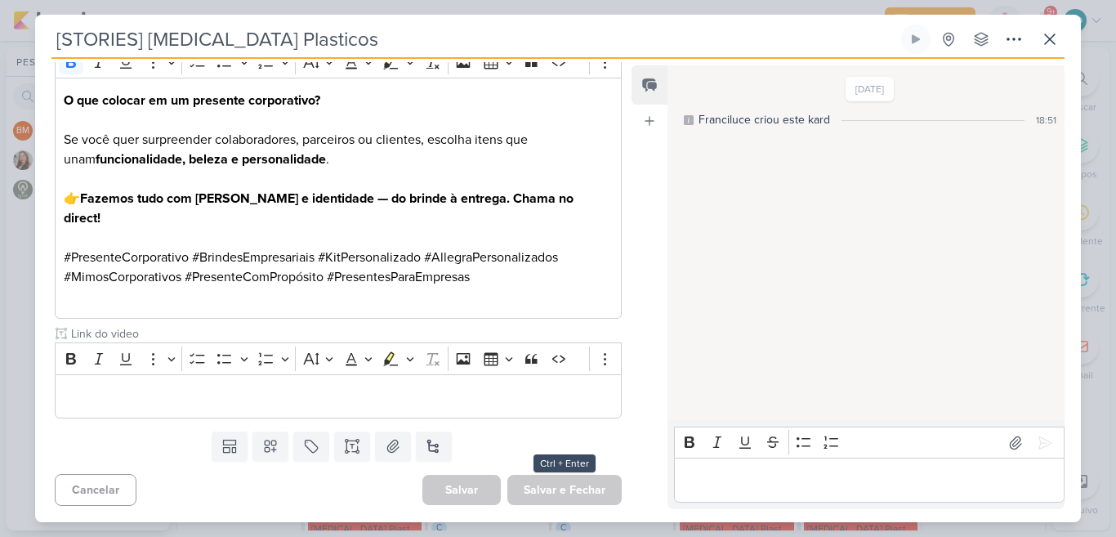
type input "[REELS] O que colocar em um presente corporativo?"
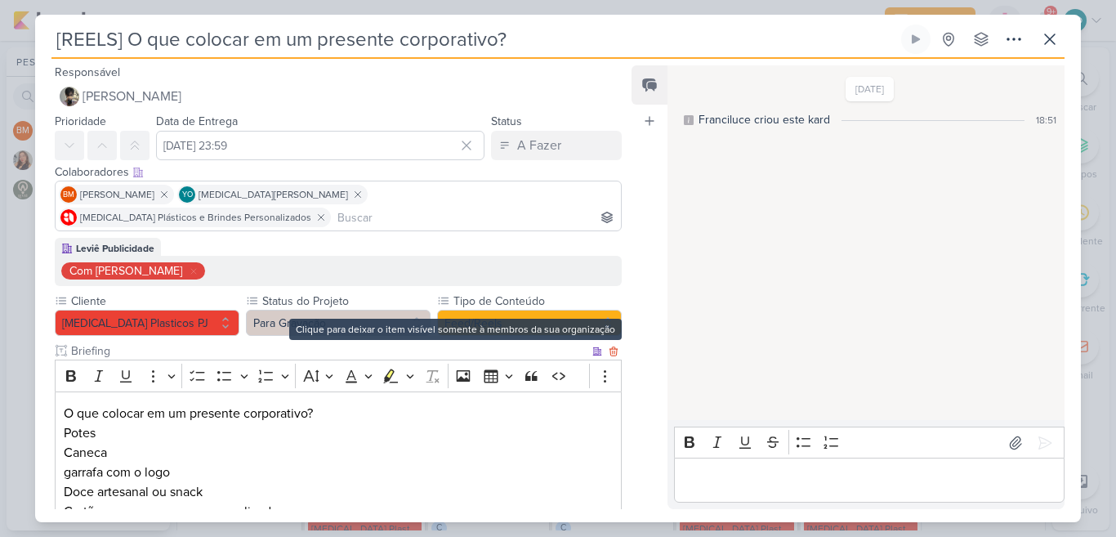
scroll to position [67, 0]
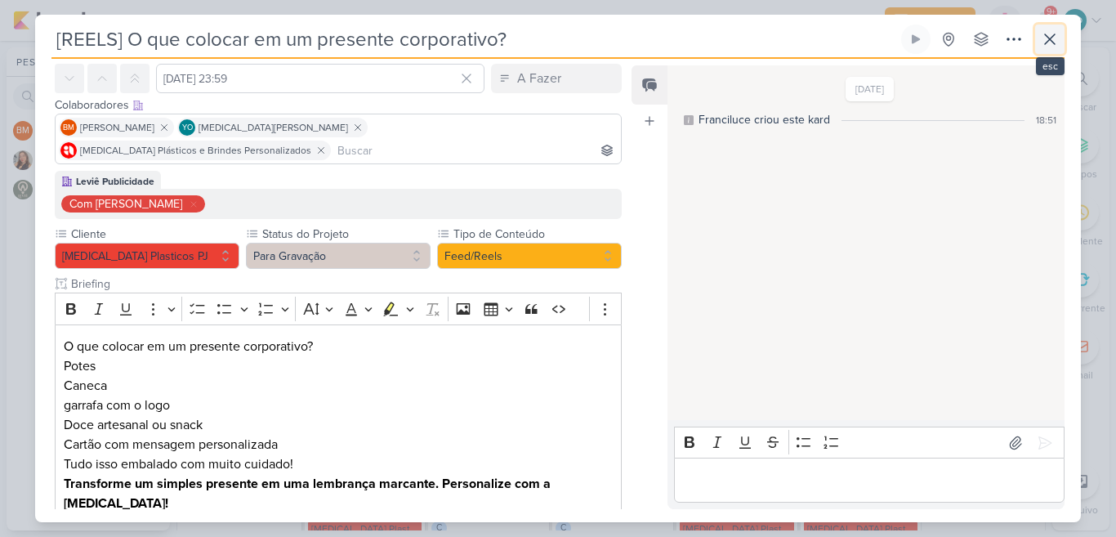
click at [1051, 39] on icon at bounding box center [1050, 39] width 20 height 20
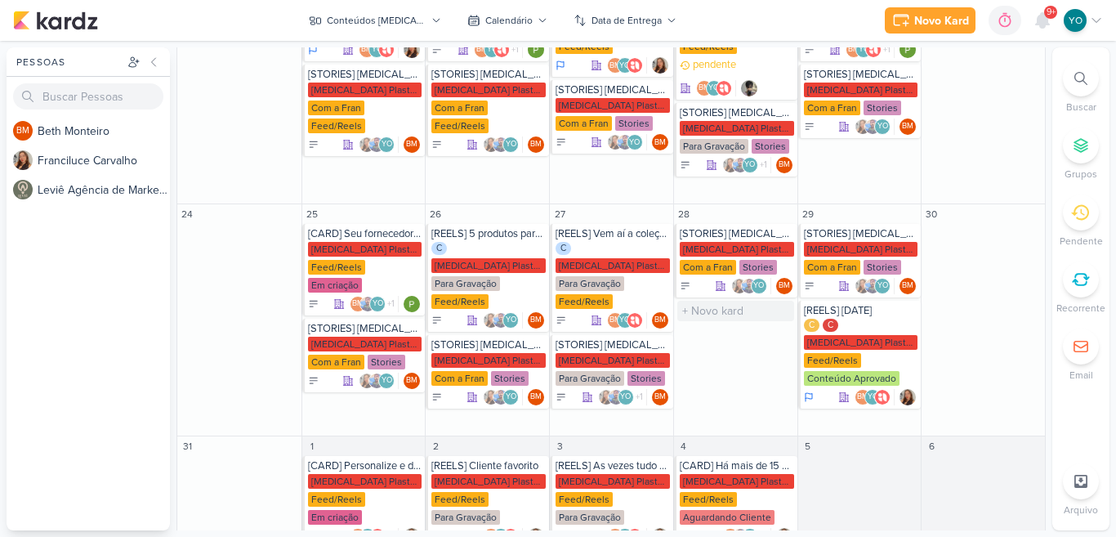
scroll to position [674, 0]
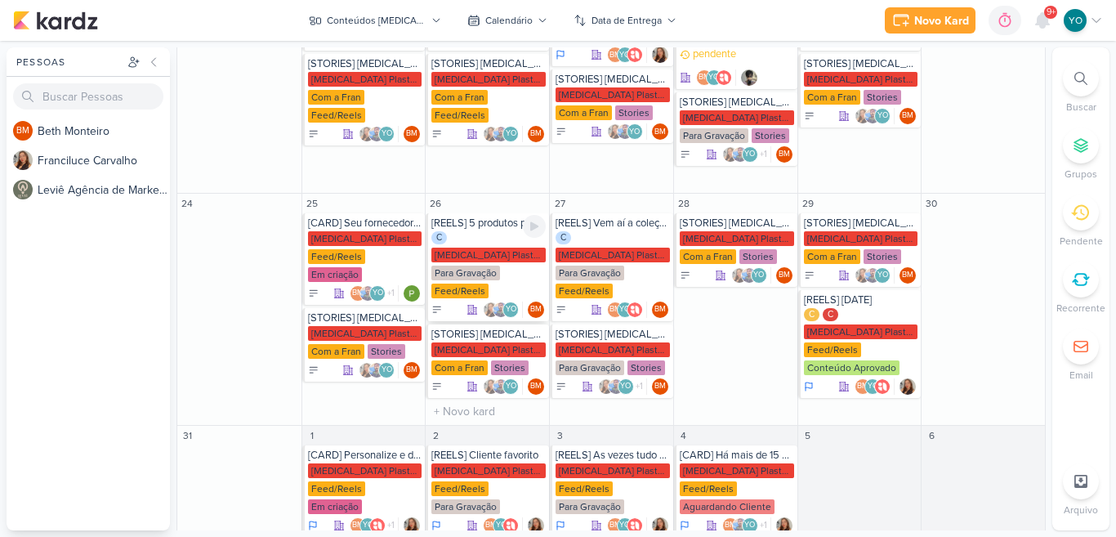
click at [501, 231] on div "C [MEDICAL_DATA] Plasticos PJ Para Gravação Feed/Reels" at bounding box center [488, 265] width 114 height 69
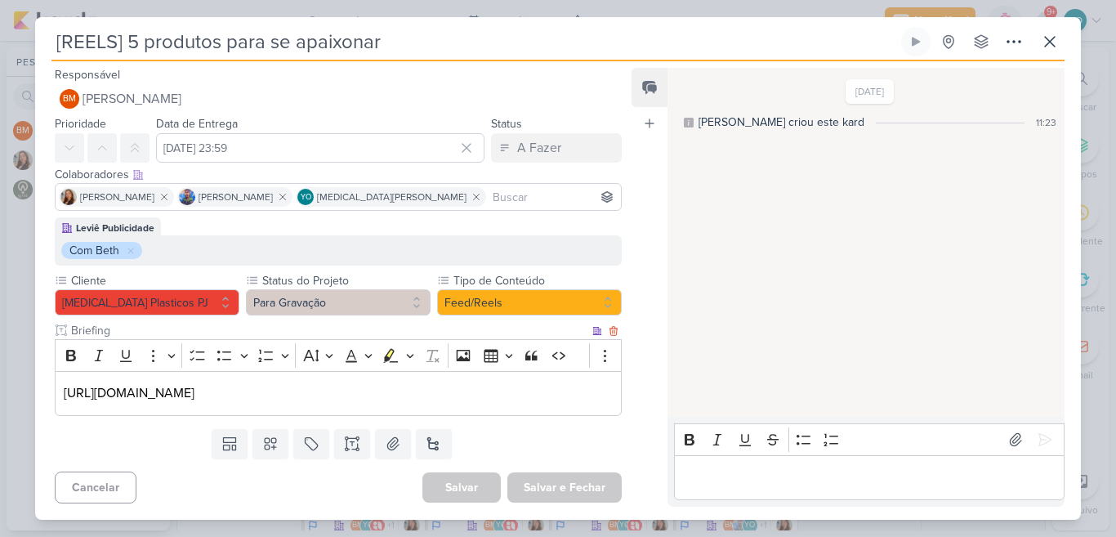
click at [62, 394] on div "[URL][DOMAIN_NAME]" at bounding box center [338, 393] width 567 height 45
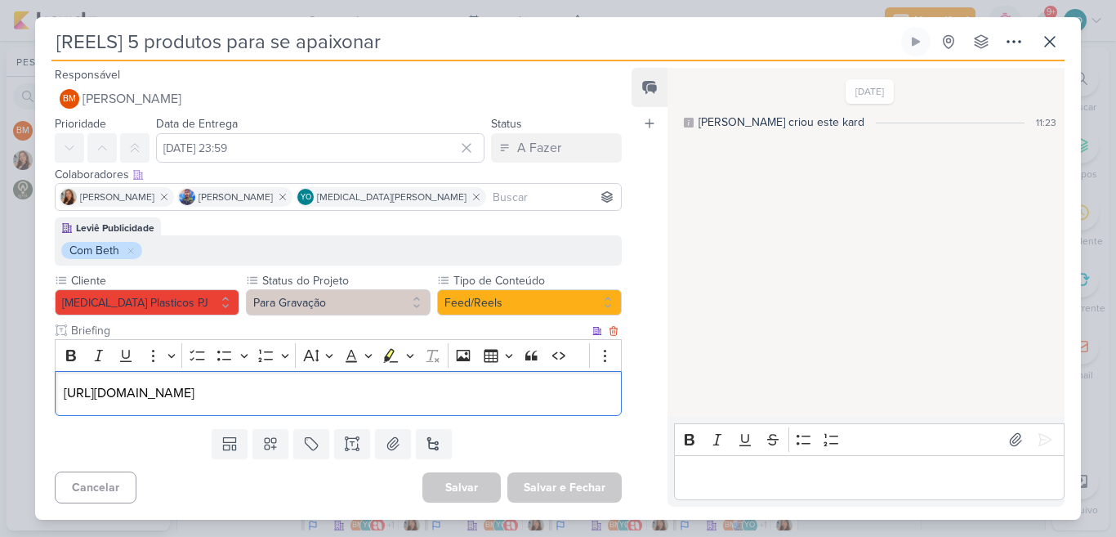
click at [62, 394] on div "[URL][DOMAIN_NAME]" at bounding box center [338, 393] width 567 height 45
drag, startPoint x: 62, startPoint y: 394, endPoint x: 541, endPoint y: 351, distance: 480.5
click at [541, 351] on div "Rich Text Editor Bold Italic Underline More To-do List Bulleted List Bulleted L…" at bounding box center [338, 377] width 567 height 76
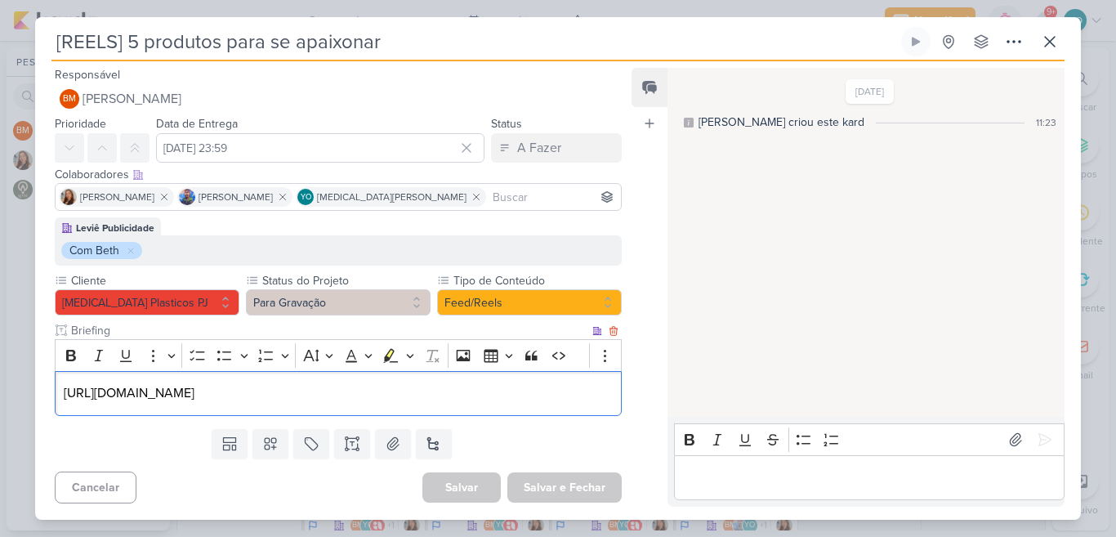
click at [542, 385] on p "[URL][DOMAIN_NAME]" at bounding box center [338, 393] width 549 height 20
copy p "[URL][DOMAIN_NAME]"
click at [1043, 42] on icon at bounding box center [1050, 42] width 20 height 20
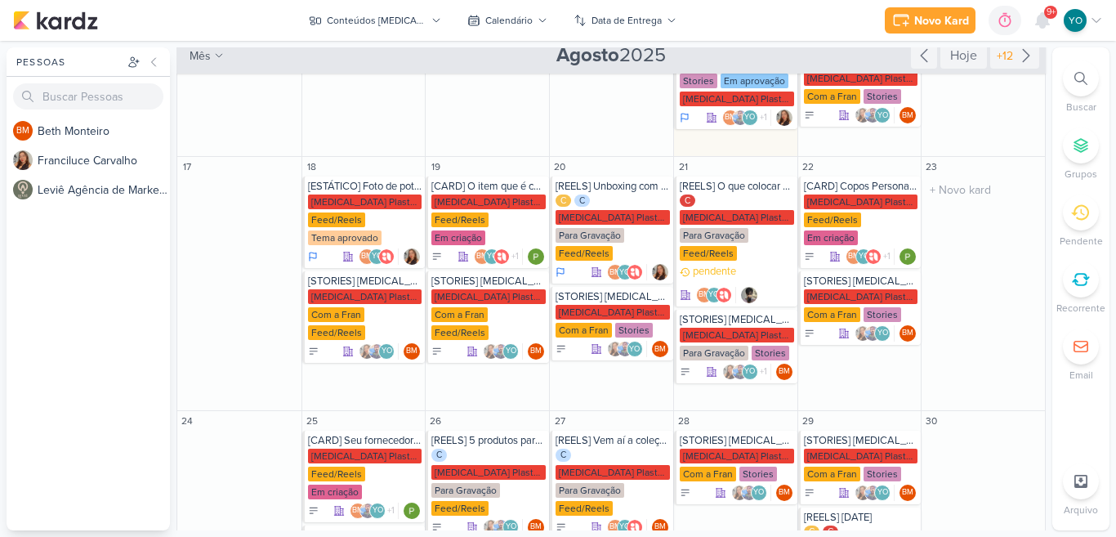
scroll to position [167, 0]
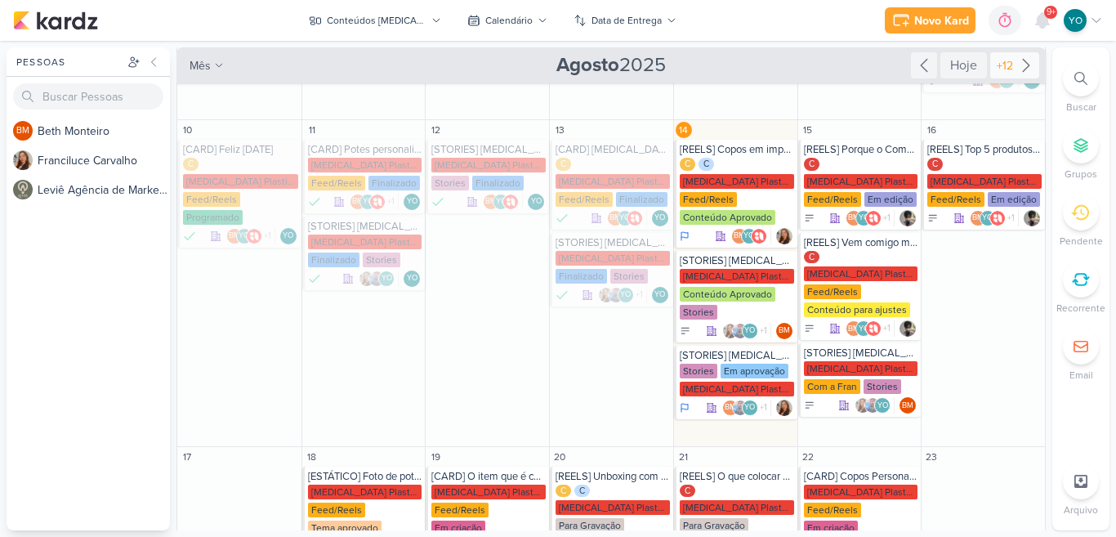
click at [1016, 69] on icon at bounding box center [1026, 66] width 20 height 20
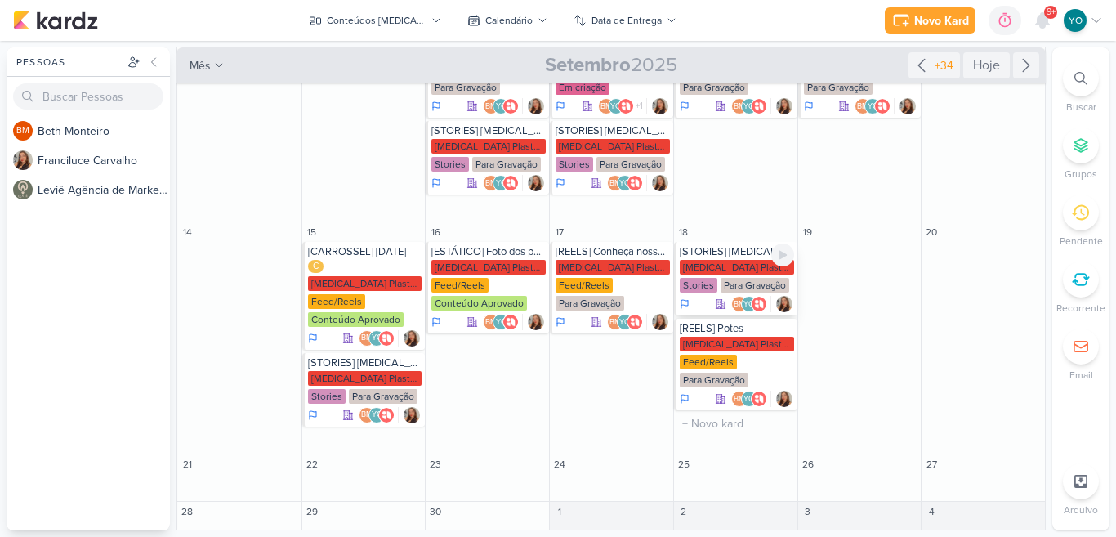
scroll to position [0, 0]
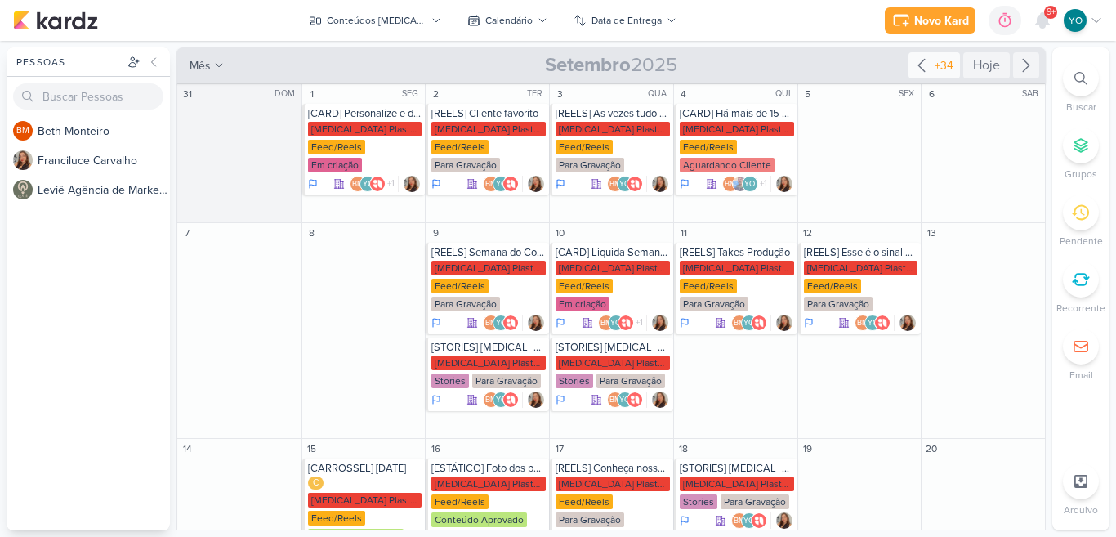
click at [911, 69] on icon at bounding box center [921, 66] width 20 height 20
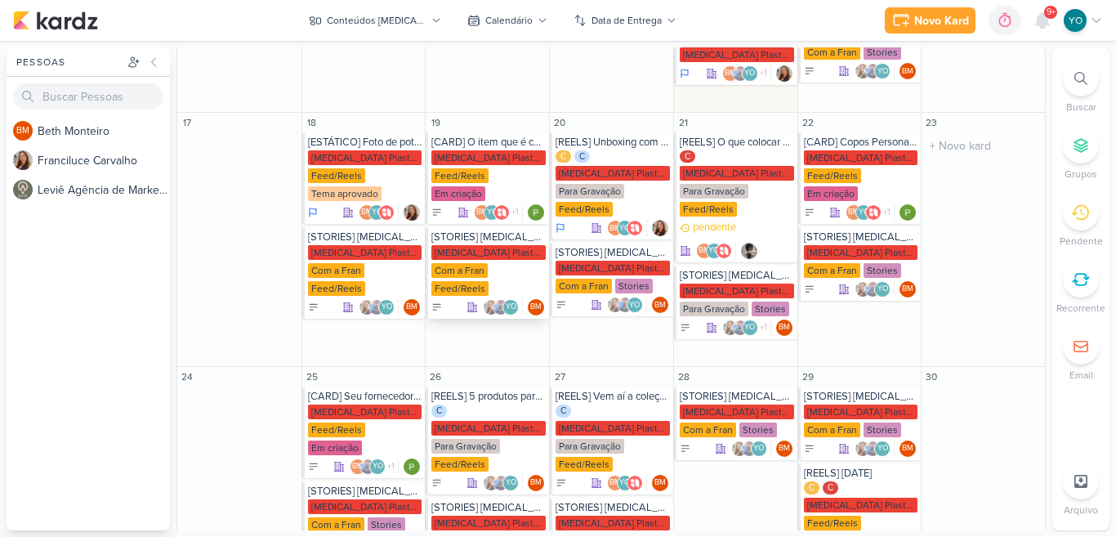
scroll to position [506, 0]
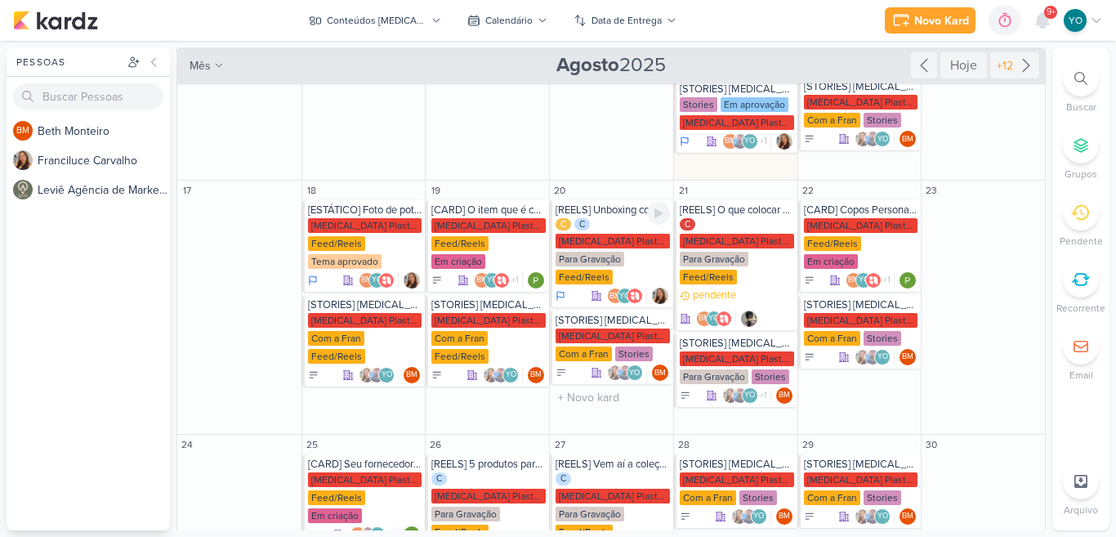
scroll to position [434, 0]
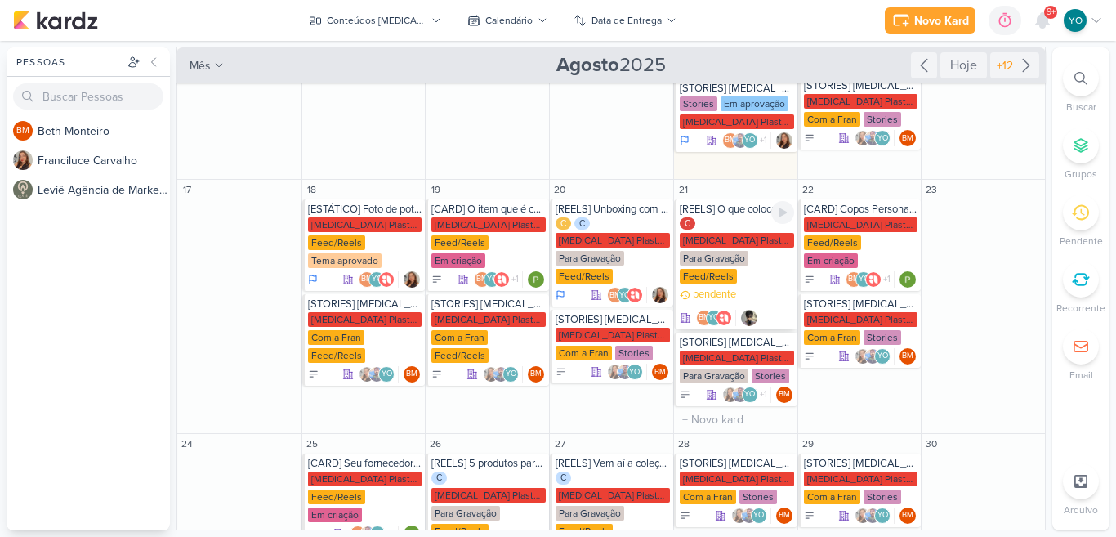
click at [737, 236] on div "C [MEDICAL_DATA] Plasticos PJ Para Gravação Feed/Reels" at bounding box center [736, 251] width 114 height 69
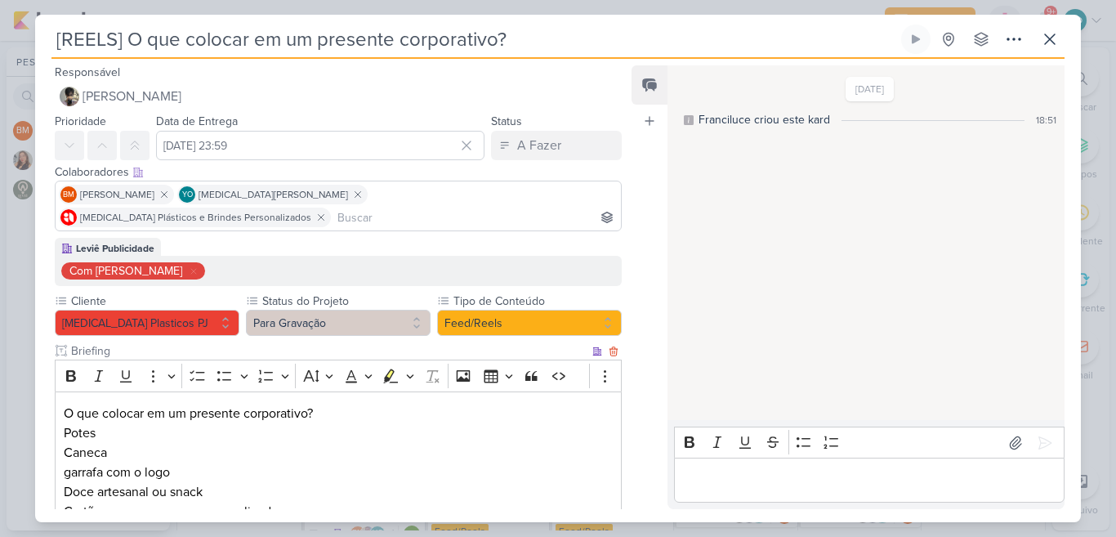
scroll to position [67, 0]
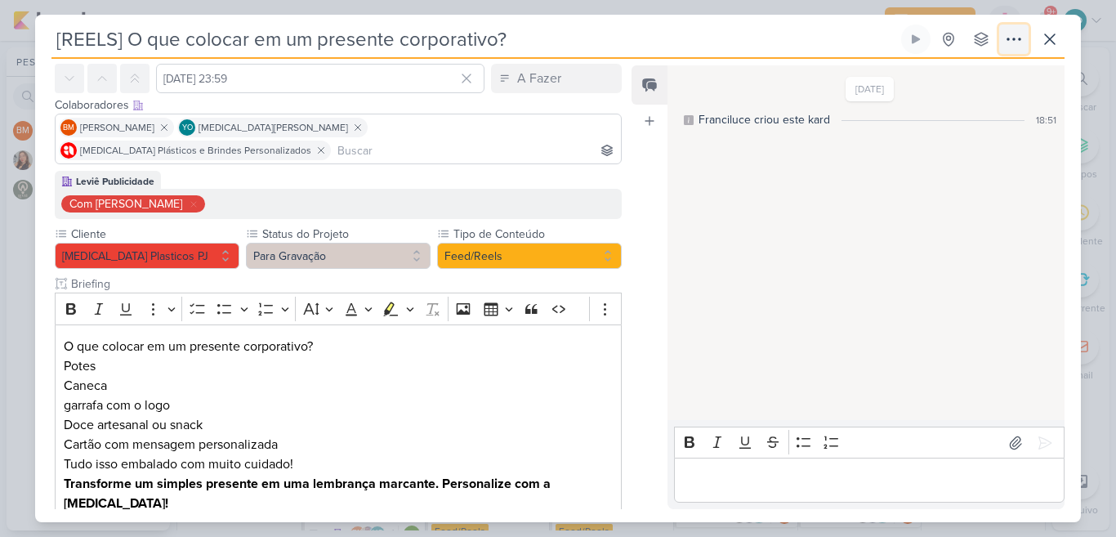
click at [1022, 35] on icon at bounding box center [1014, 39] width 20 height 20
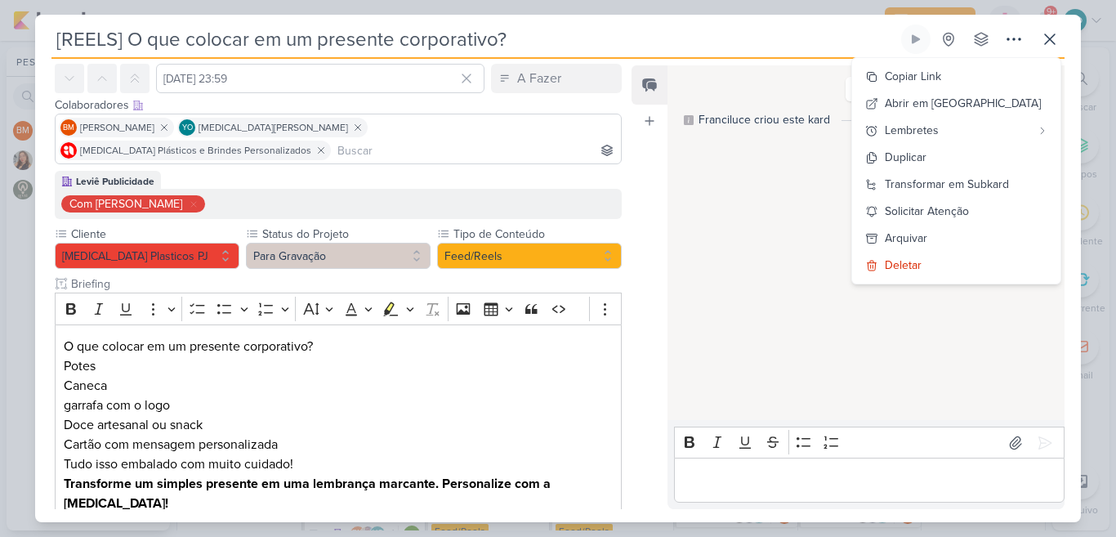
drag, startPoint x: 620, startPoint y: 226, endPoint x: 644, endPoint y: 268, distance: 48.3
click at [644, 268] on div "Responsável [PERSON_NAME] Nenhum contato encontrado create new contact Novo Con…" at bounding box center [557, 290] width 1045 height 463
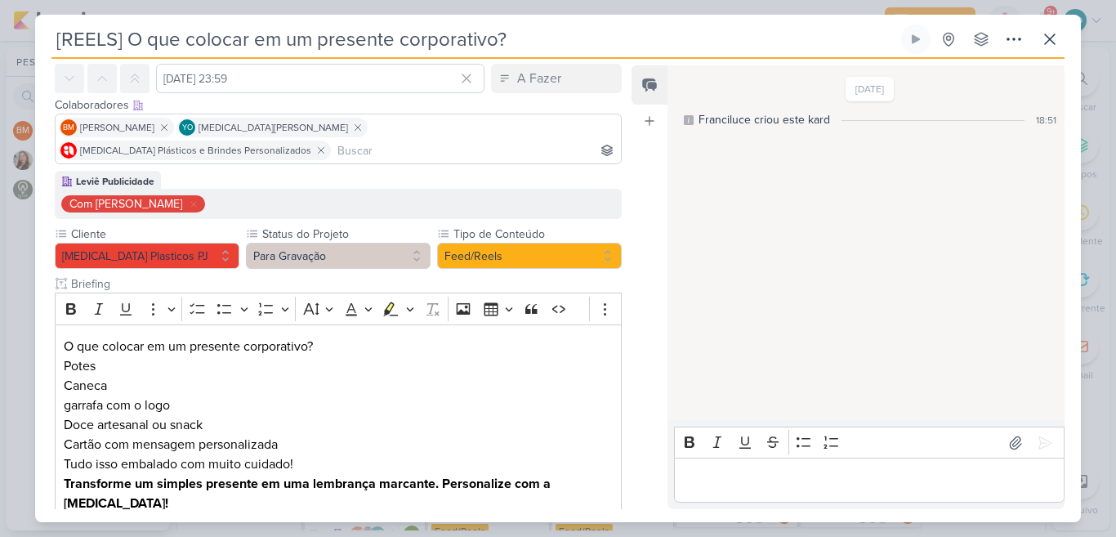
click at [742, 225] on div "[DATE] Franciluce criou este kard 18:51" at bounding box center [864, 243] width 395 height 353
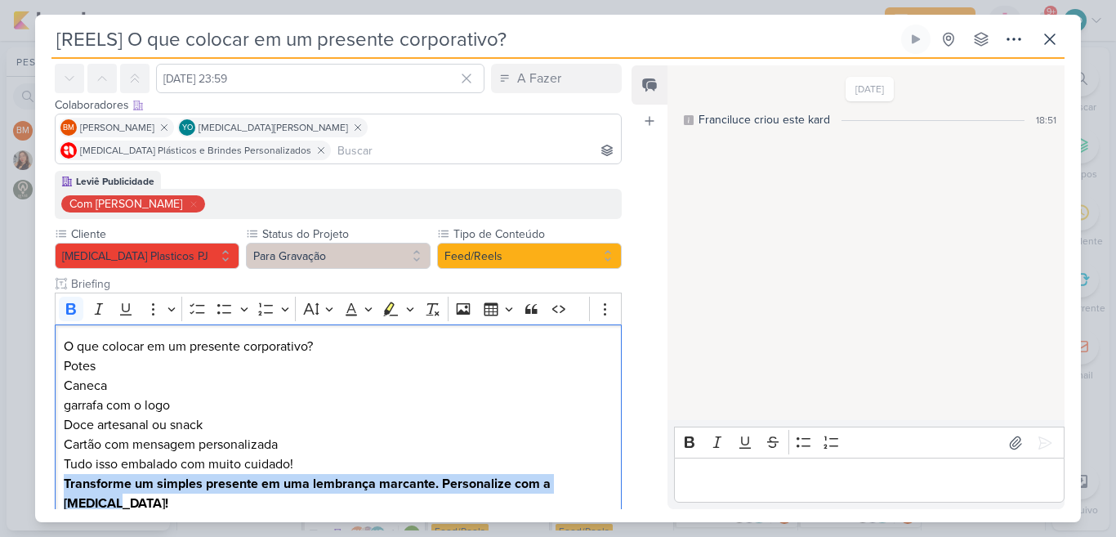
drag, startPoint x: 61, startPoint y: 458, endPoint x: 630, endPoint y: 463, distance: 568.4
click at [630, 463] on div "Responsável [PERSON_NAME] Nenhum contato encontrado create new contact Novo Con…" at bounding box center [557, 290] width 1045 height 463
click at [381, 243] on button "Para Gravação" at bounding box center [338, 256] width 185 height 26
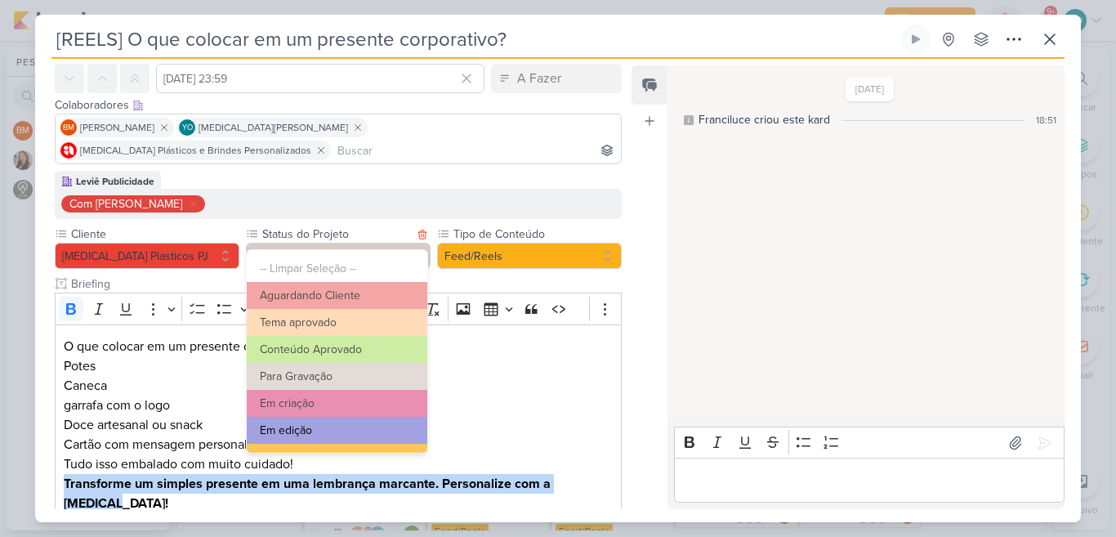
click at [350, 427] on button "Em edição" at bounding box center [337, 430] width 180 height 27
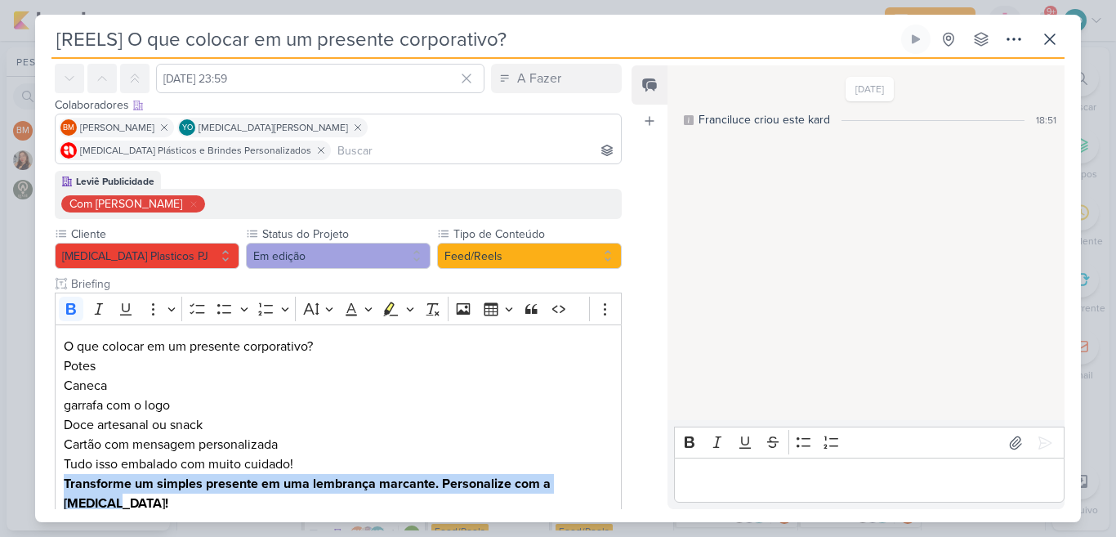
click at [784, 489] on p "Editor editing area: main" at bounding box center [868, 480] width 373 height 20
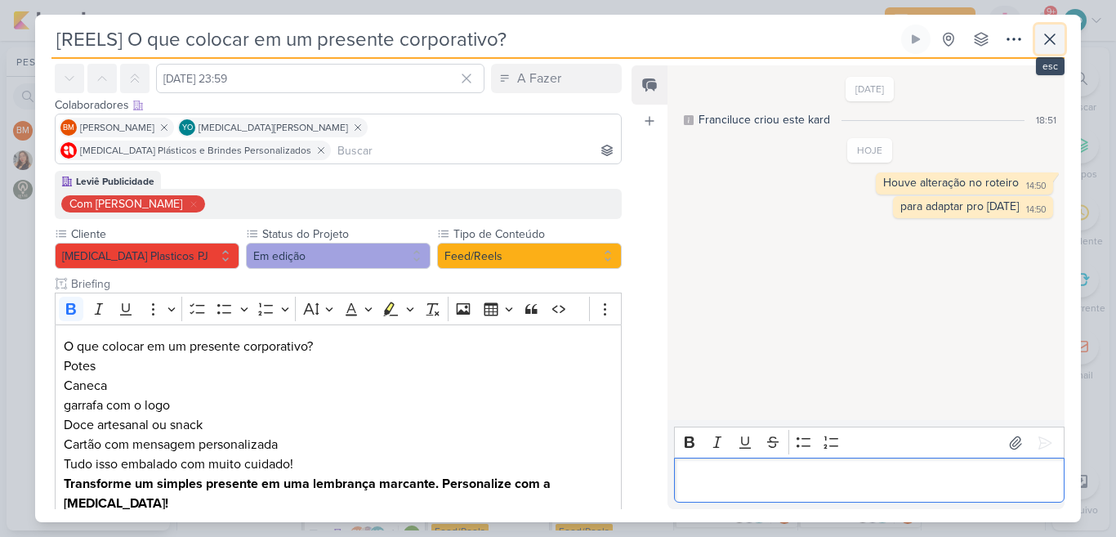
click at [1056, 35] on icon at bounding box center [1050, 39] width 20 height 20
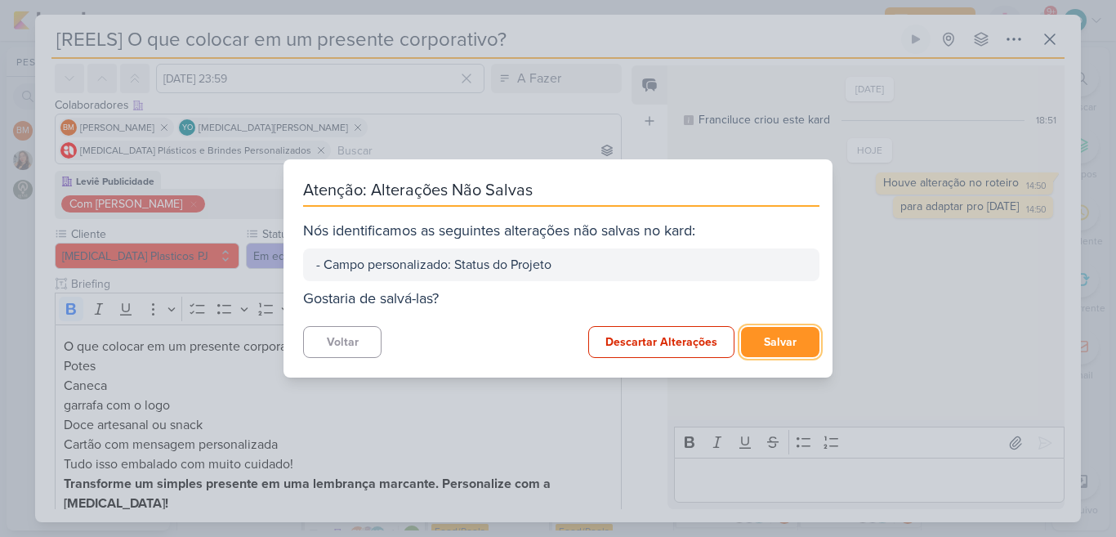
click at [766, 345] on button "Salvar" at bounding box center [780, 342] width 78 height 30
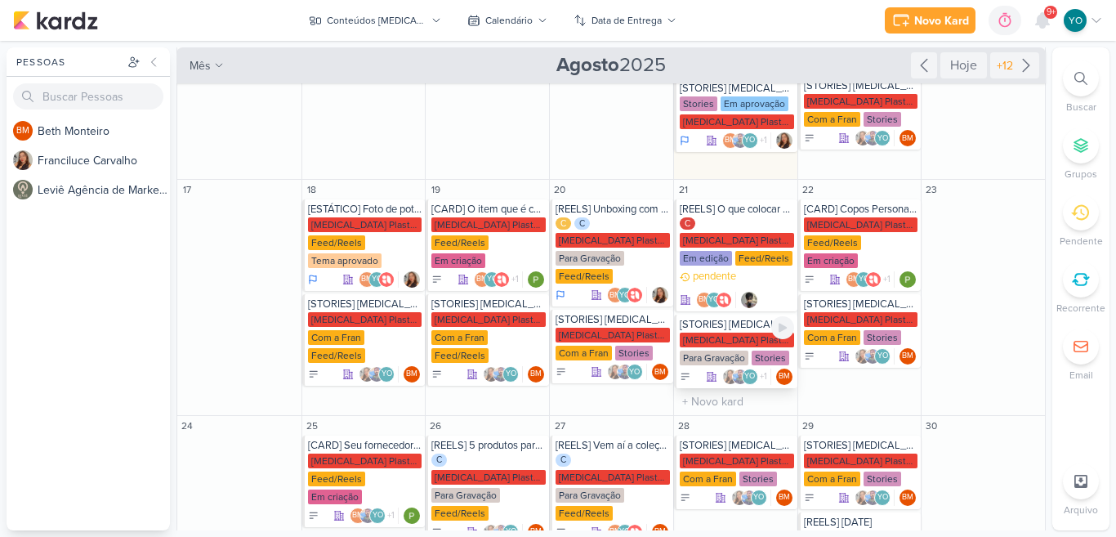
scroll to position [506, 0]
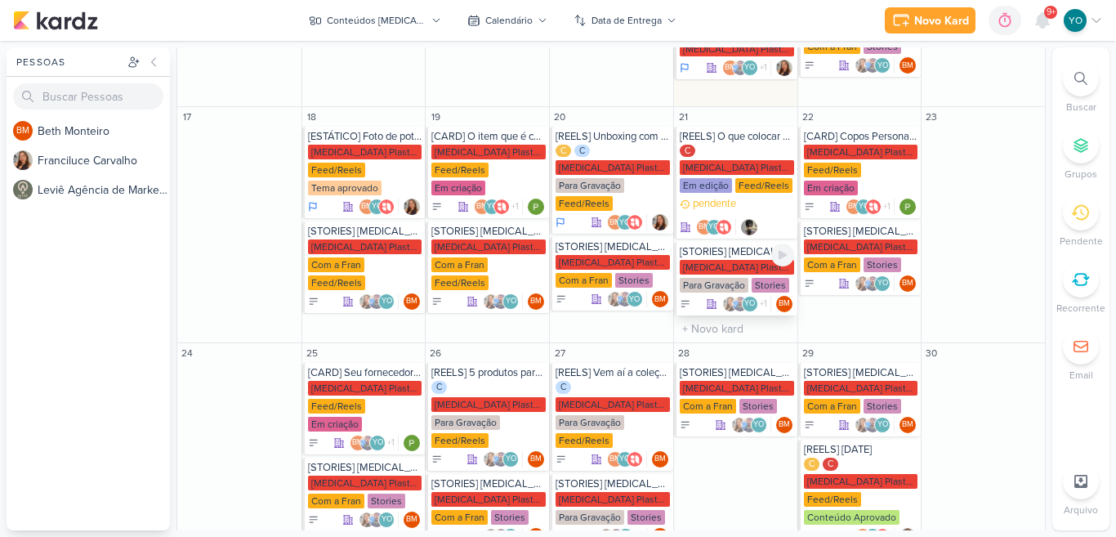
click at [742, 278] on div "Para Gravação" at bounding box center [713, 285] width 69 height 15
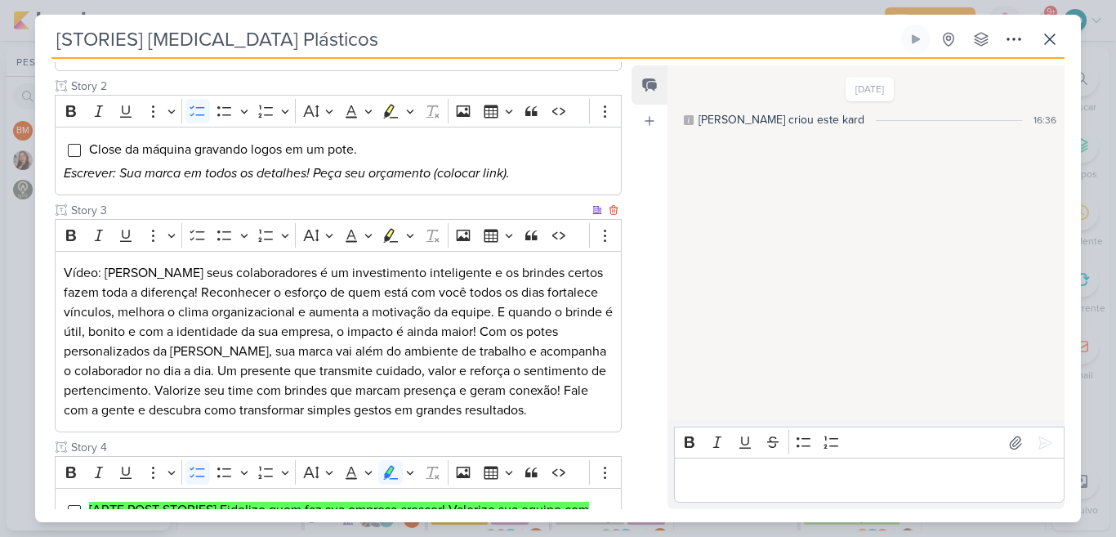
scroll to position [335, 0]
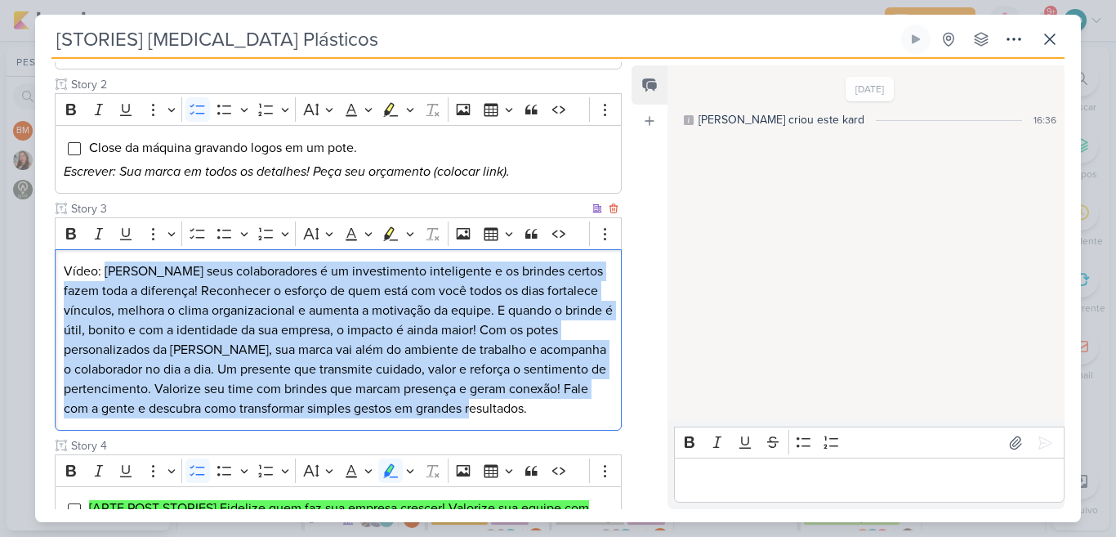
drag, startPoint x: 102, startPoint y: 275, endPoint x: 564, endPoint y: 427, distance: 485.8
click at [564, 427] on div "Vídeo: [PERSON_NAME] seus colaboradores é um investimento inteligente e os brin…" at bounding box center [338, 340] width 567 height 182
click at [608, 434] on div "Cliente [MEDICAL_DATA] Plasticos PJ Status do Projeto" at bounding box center [338, 360] width 567 height 915
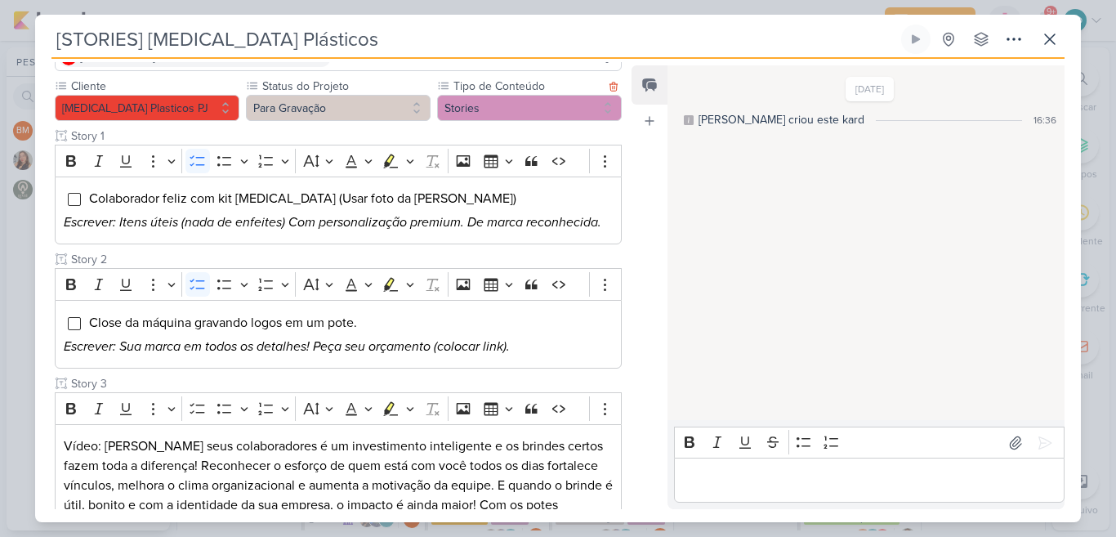
scroll to position [0, 0]
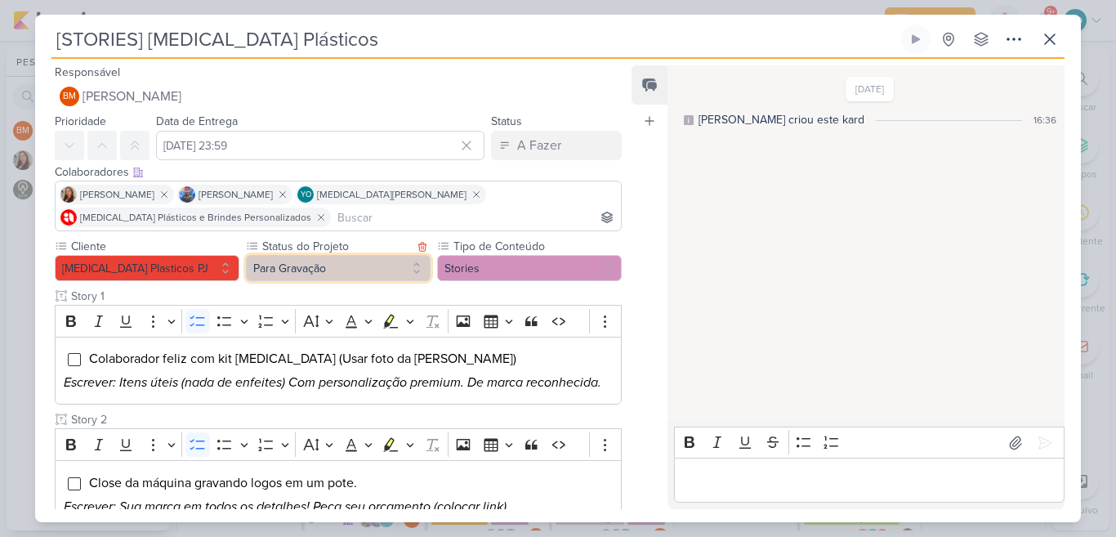
click at [389, 271] on button "Para Gravação" at bounding box center [338, 268] width 185 height 26
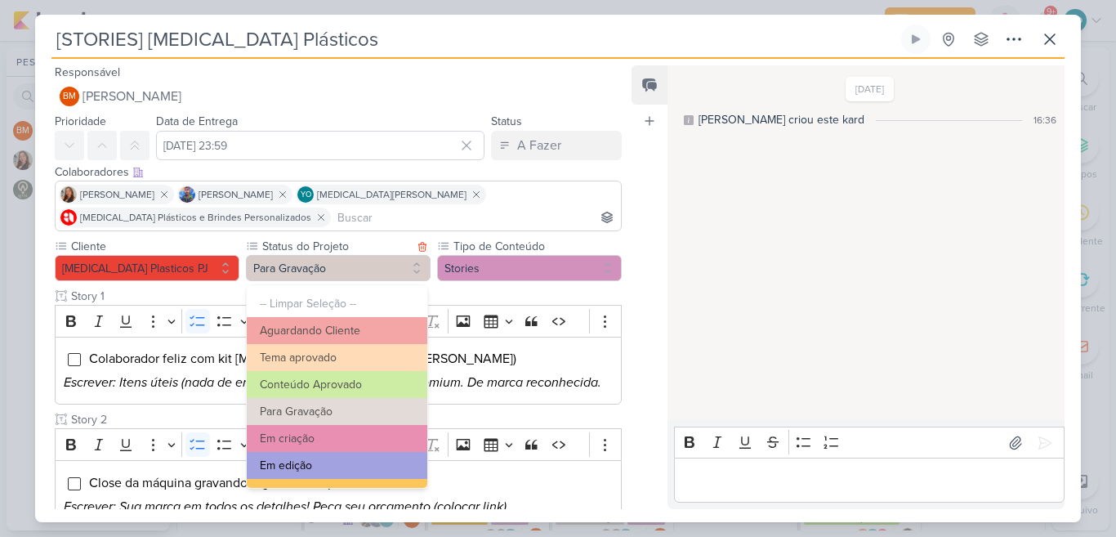
click at [345, 472] on button "Em edição" at bounding box center [337, 465] width 180 height 27
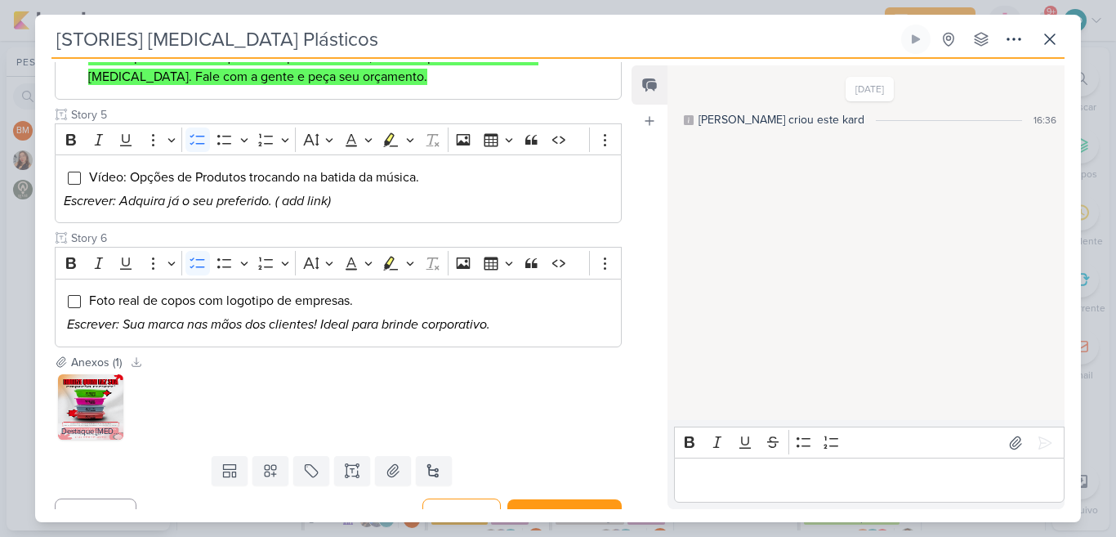
scroll to position [830, 0]
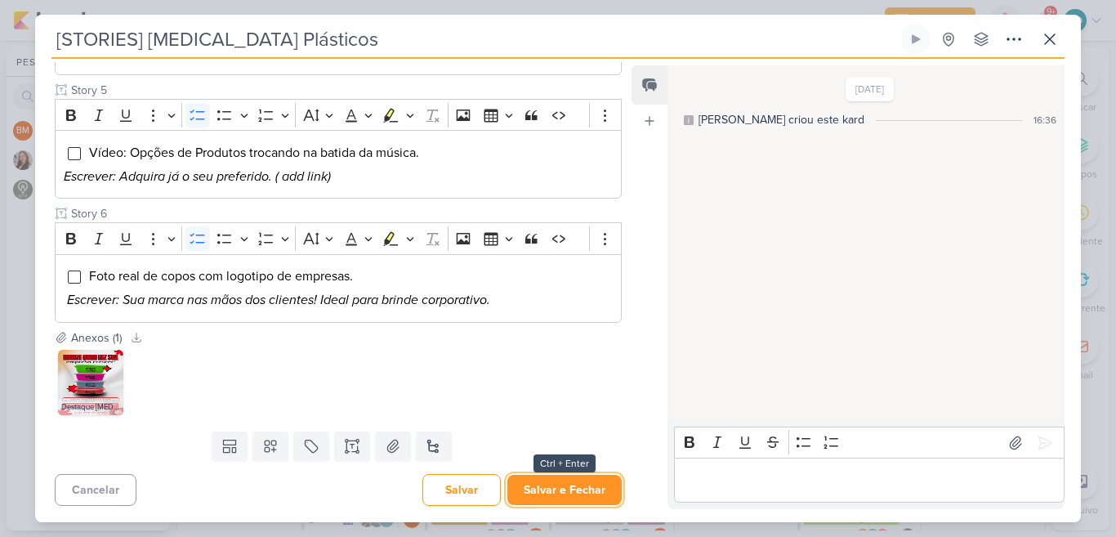
click at [587, 481] on button "Salvar e Fechar" at bounding box center [564, 489] width 114 height 30
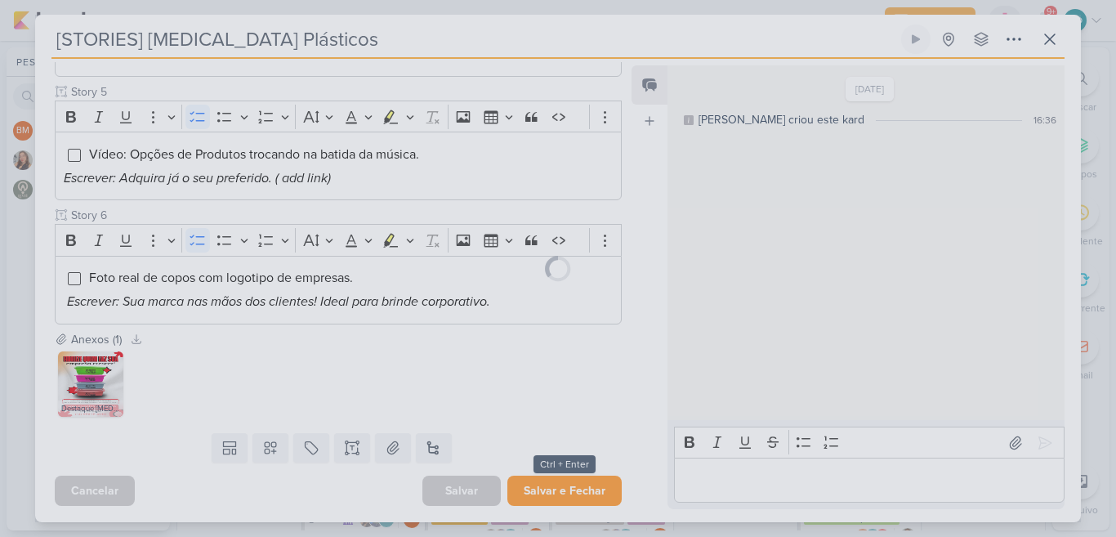
scroll to position [828, 0]
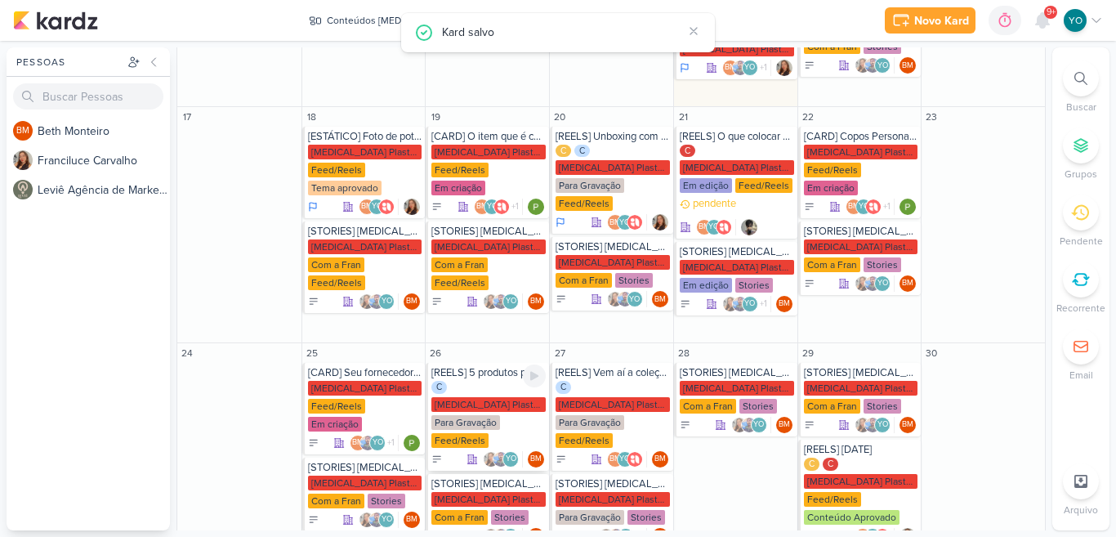
click at [487, 415] on div "Para Gravação" at bounding box center [465, 422] width 69 height 15
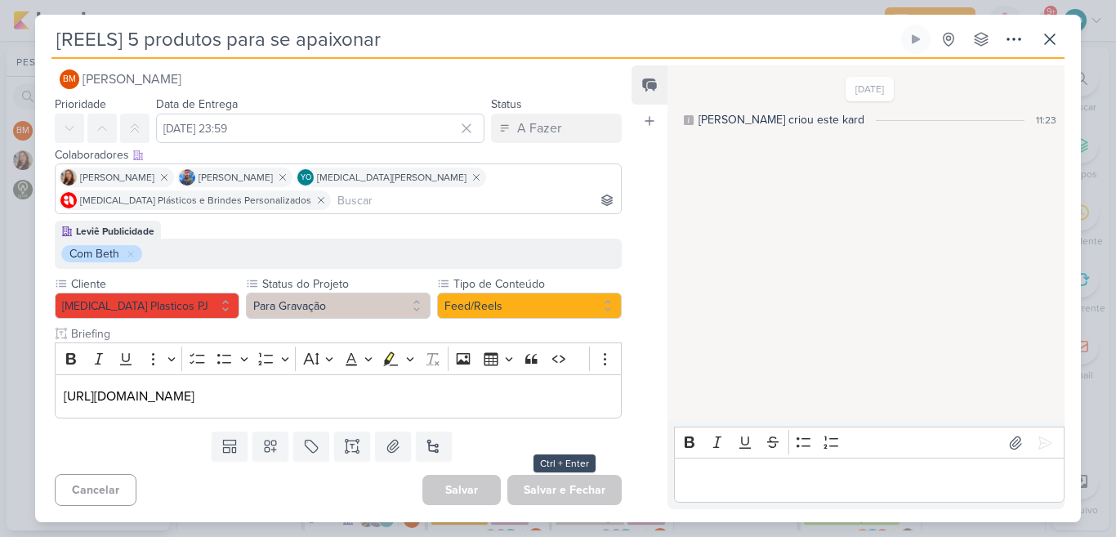
scroll to position [0, 0]
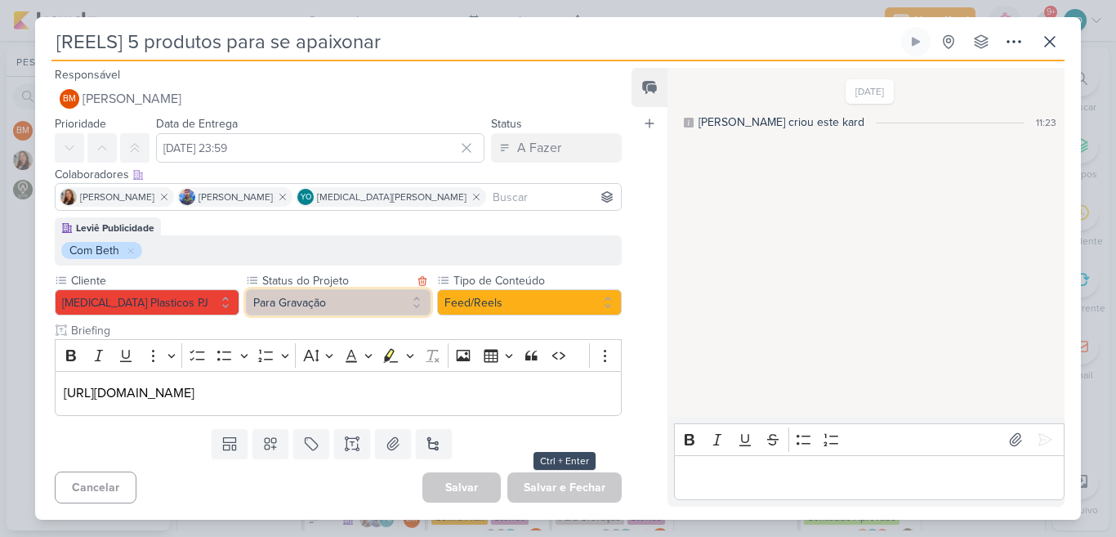
click at [366, 295] on button "Para Gravação" at bounding box center [338, 302] width 185 height 26
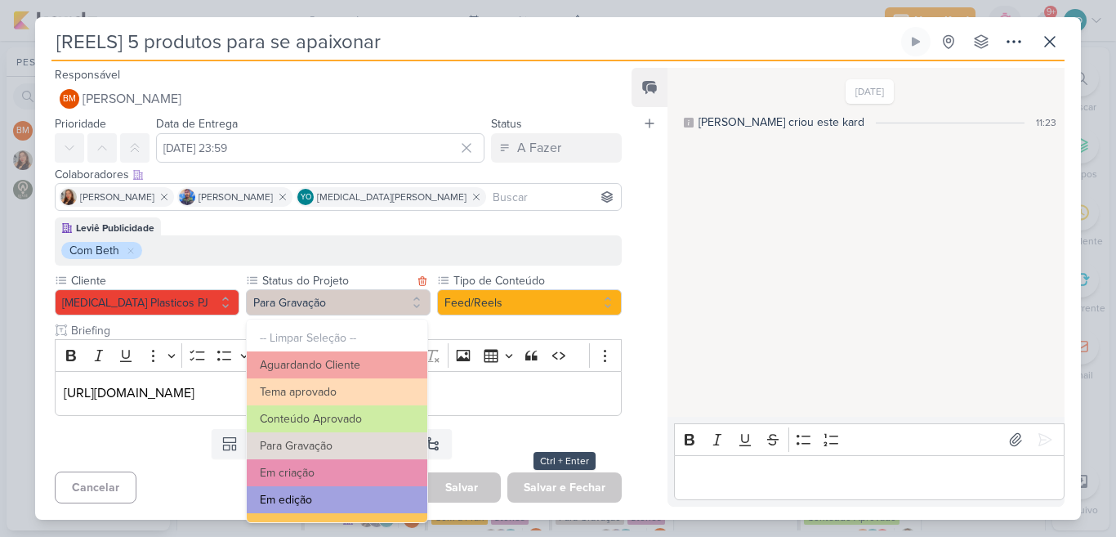
click at [352, 497] on button "Em edição" at bounding box center [337, 499] width 180 height 27
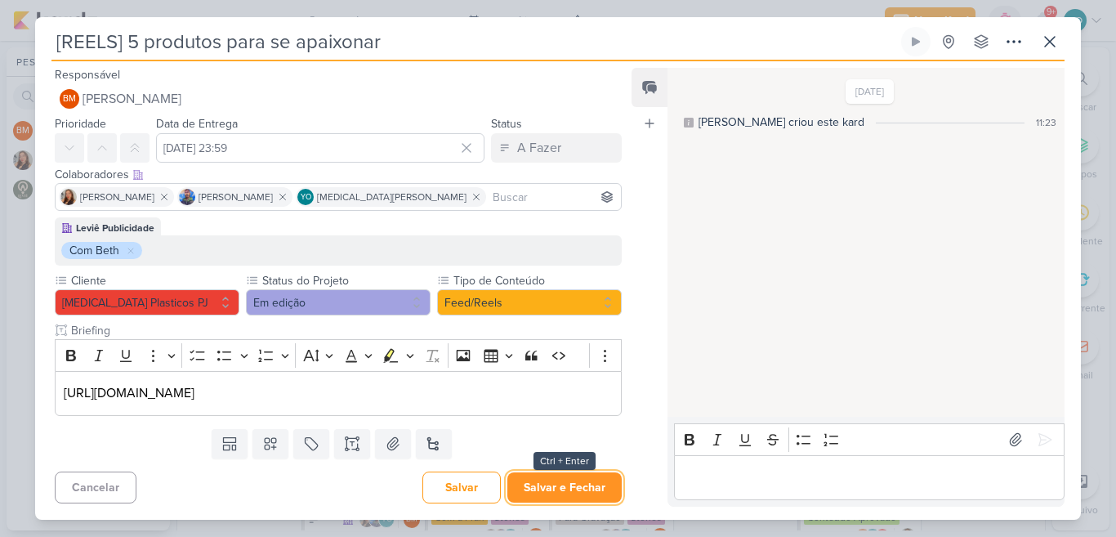
click at [555, 498] on button "Salvar e Fechar" at bounding box center [564, 487] width 114 height 30
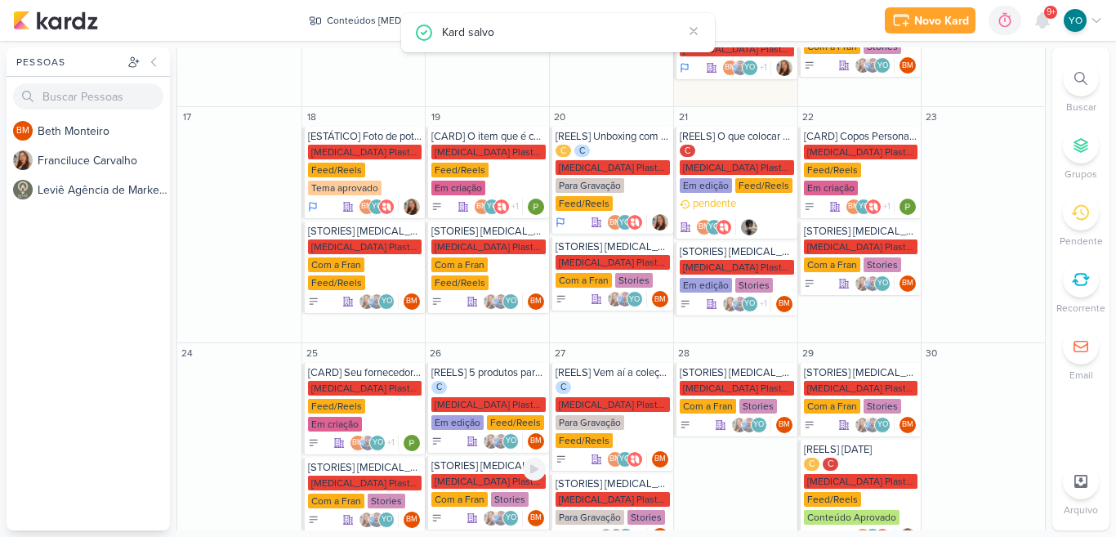
scroll to position [651, 0]
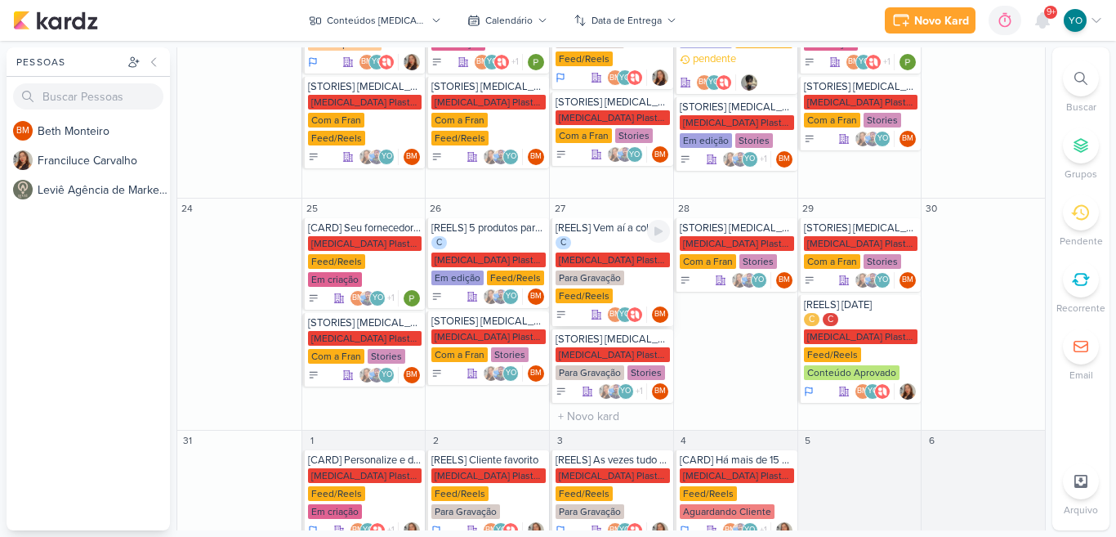
click at [615, 270] on div "Para Gravação" at bounding box center [589, 277] width 69 height 15
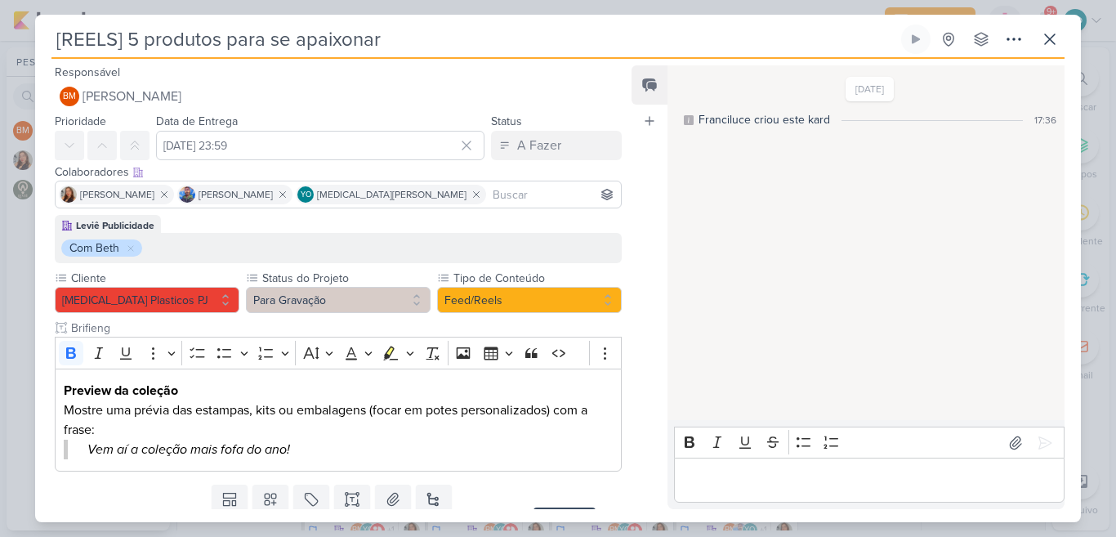
type input "[REELS] Vem aí a coleção mais fofa do ano!"
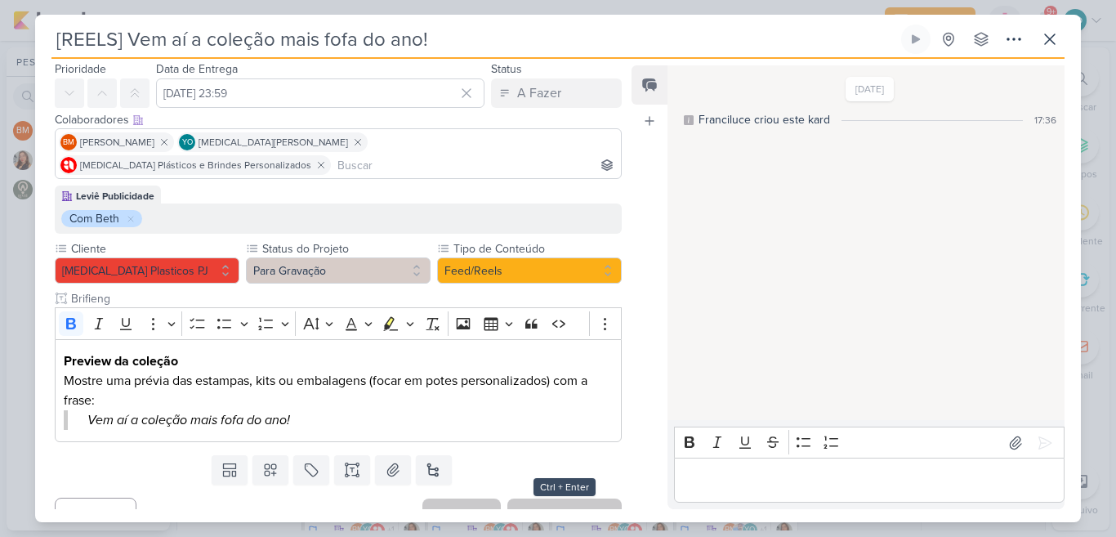
scroll to position [53, 0]
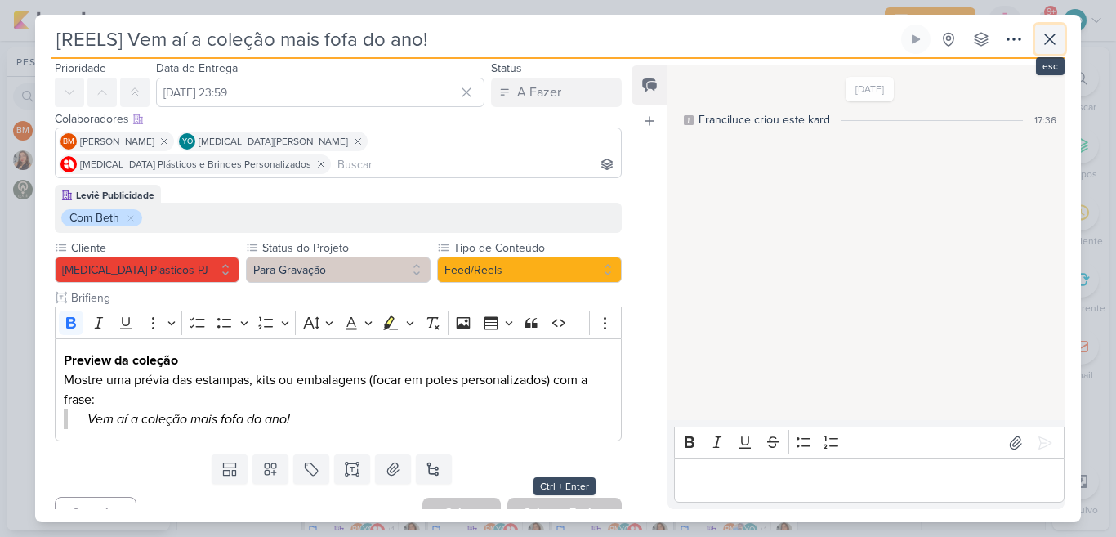
click at [1043, 40] on icon at bounding box center [1050, 39] width 20 height 20
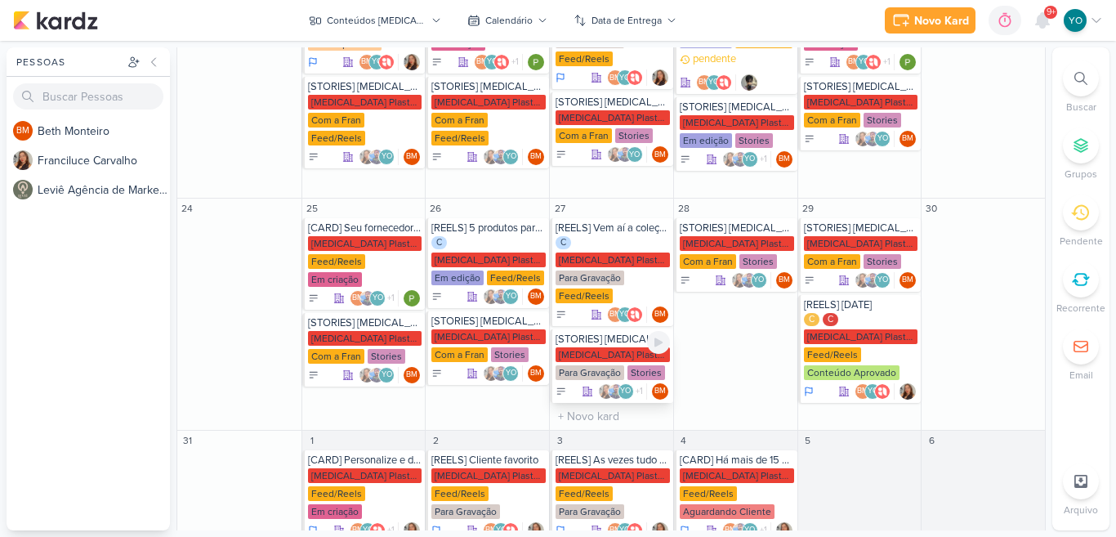
click at [622, 347] on div "[MEDICAL_DATA] Plasticos PJ" at bounding box center [612, 354] width 114 height 15
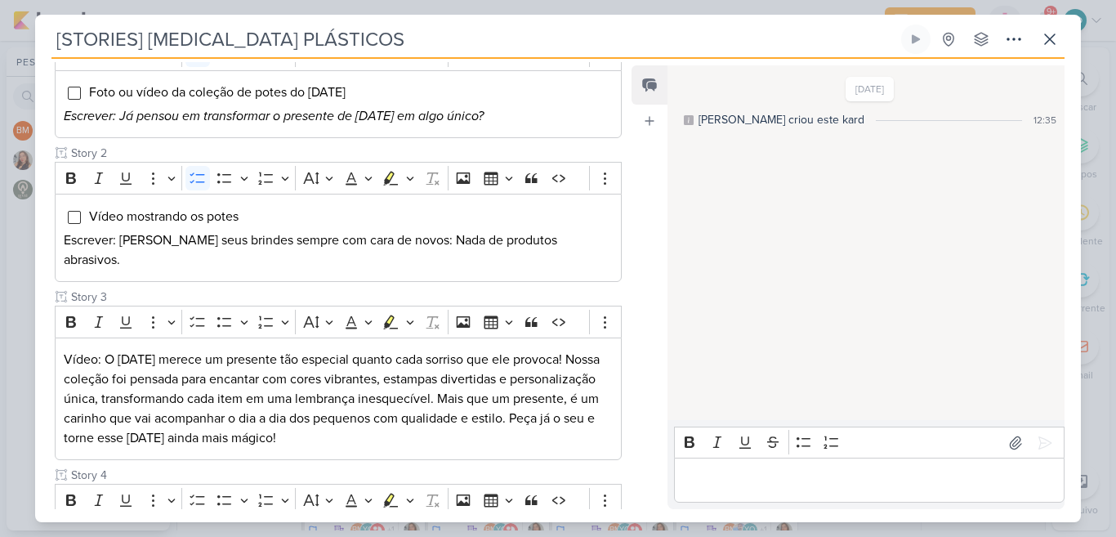
scroll to position [268, 0]
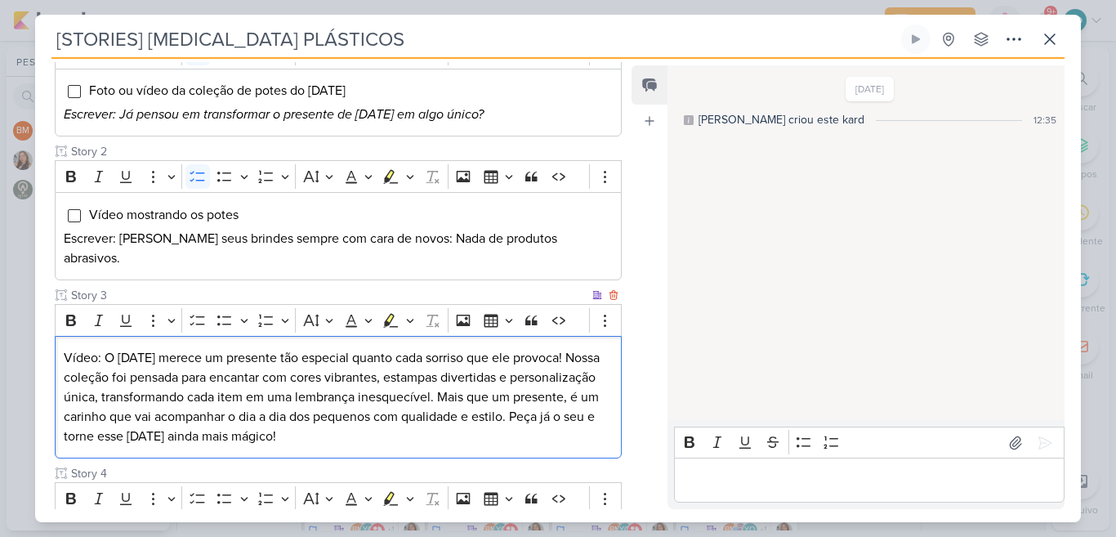
drag, startPoint x: 103, startPoint y: 339, endPoint x: 457, endPoint y: 411, distance: 361.6
click at [457, 411] on p "Vídeo: O [DATE] merece um presente tão especial quanto cada sorriso que ele pro…" at bounding box center [338, 397] width 549 height 98
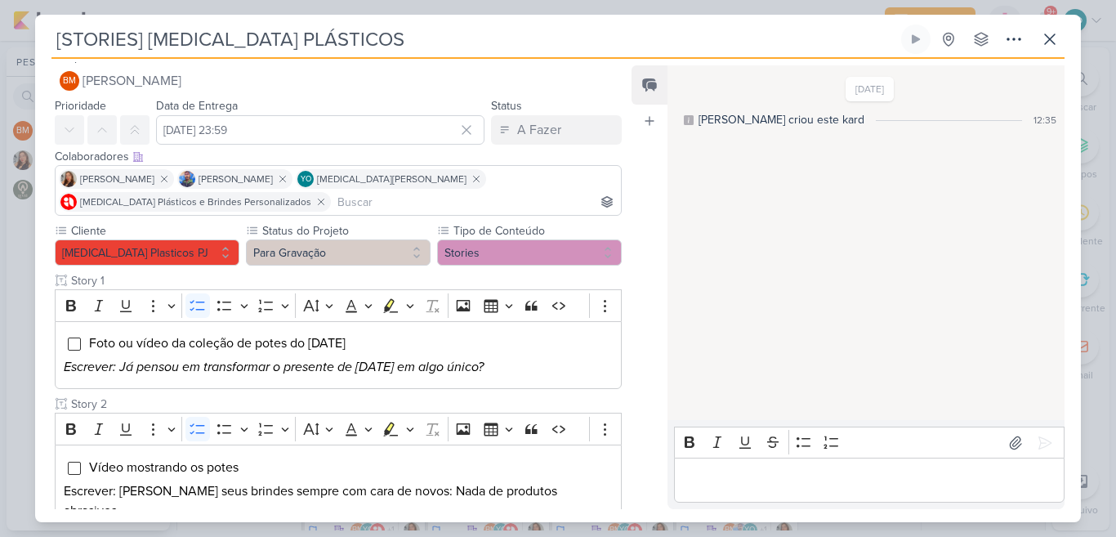
scroll to position [0, 0]
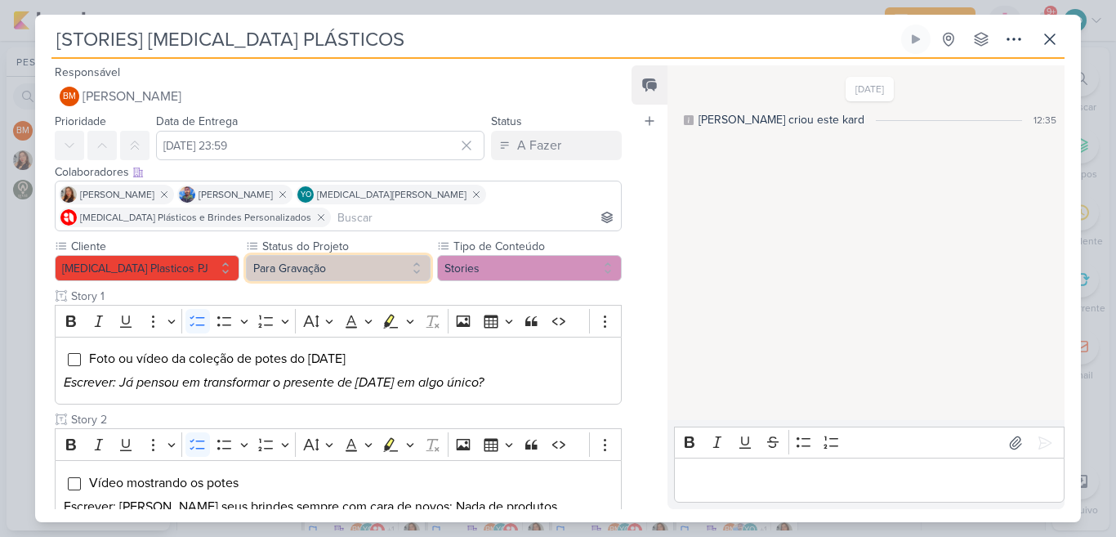
click at [395, 262] on button "Para Gravação" at bounding box center [338, 268] width 185 height 26
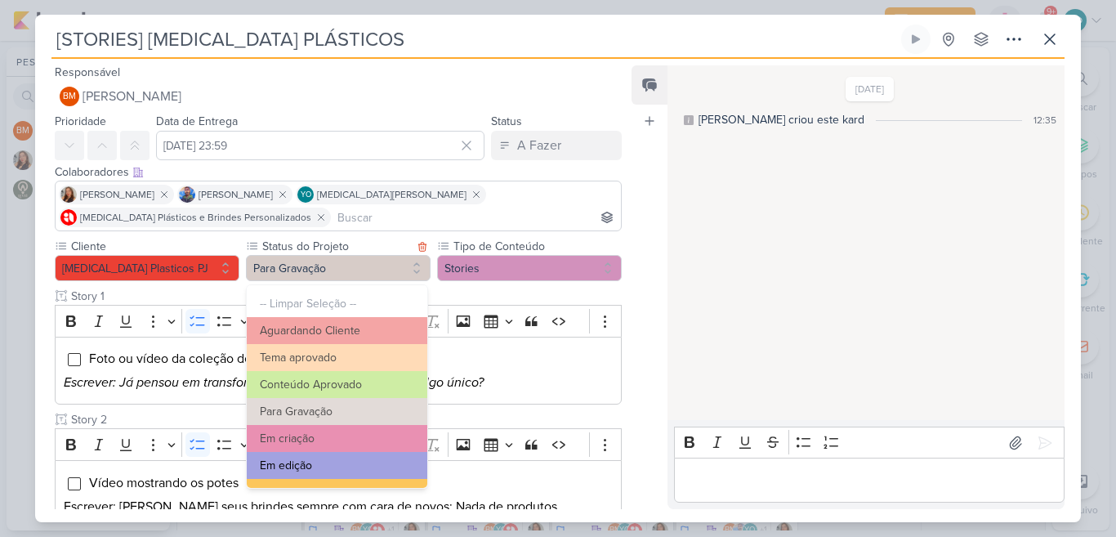
click at [372, 470] on button "Em edição" at bounding box center [337, 465] width 180 height 27
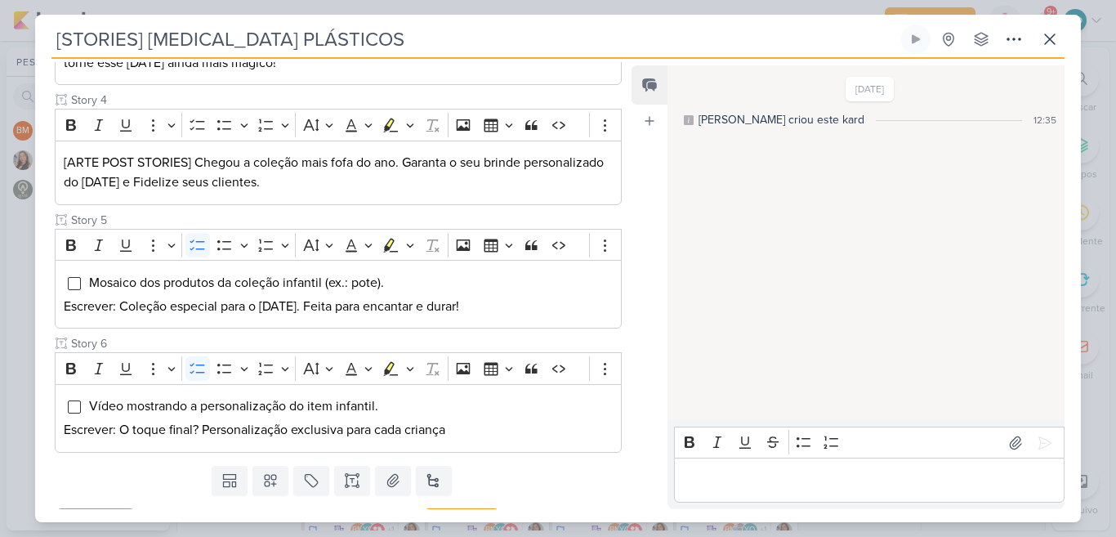
scroll to position [656, 0]
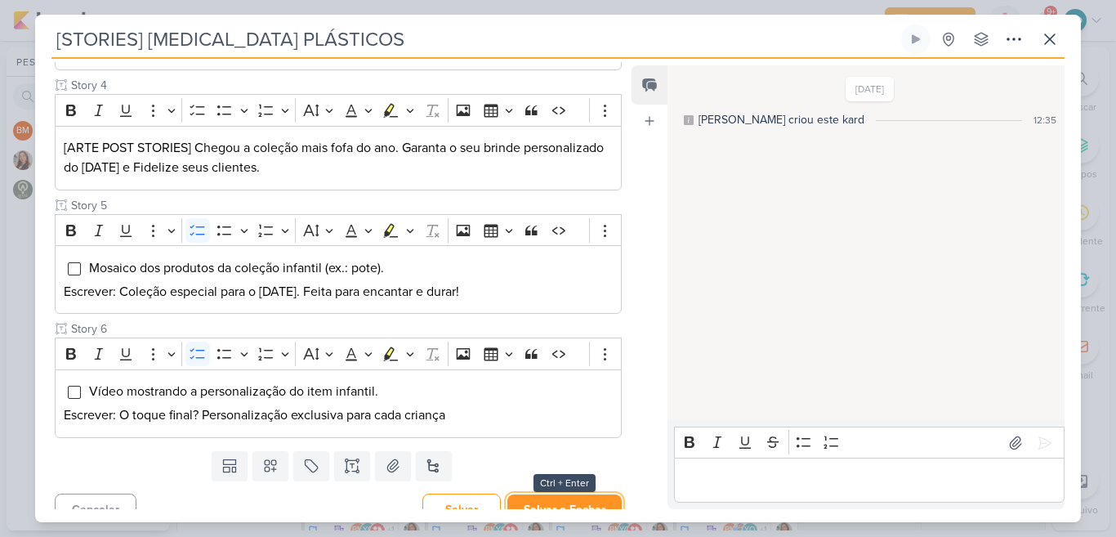
click at [557, 494] on button "Salvar e Fechar" at bounding box center [564, 509] width 114 height 30
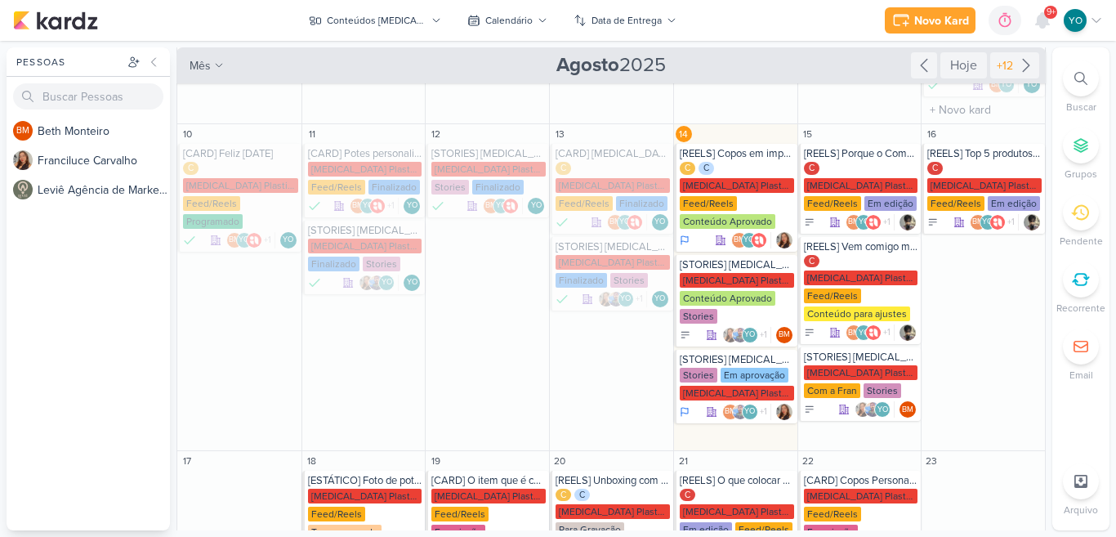
scroll to position [0, 0]
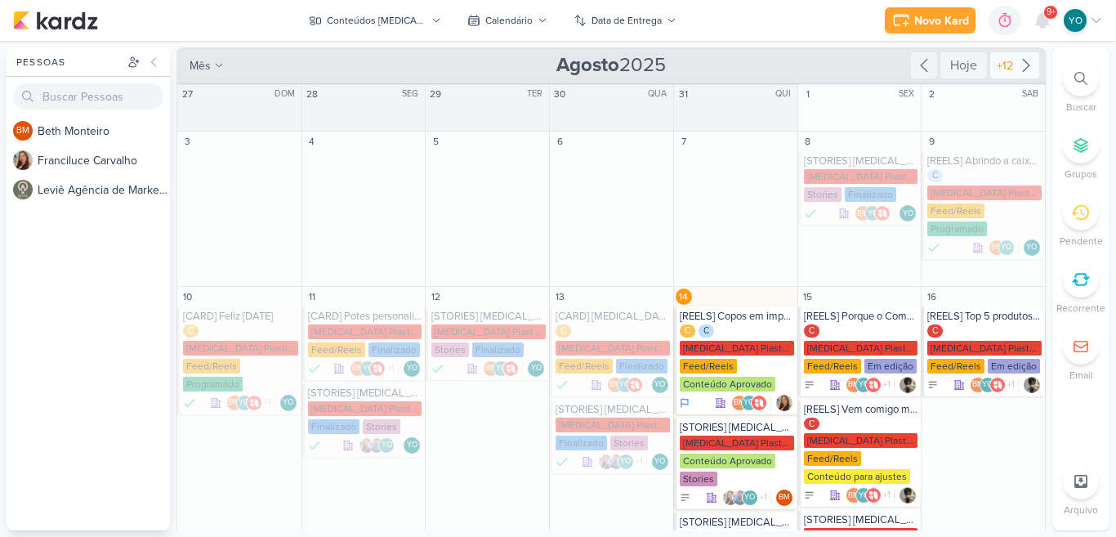
click at [1001, 68] on div "+12" at bounding box center [1004, 65] width 23 height 17
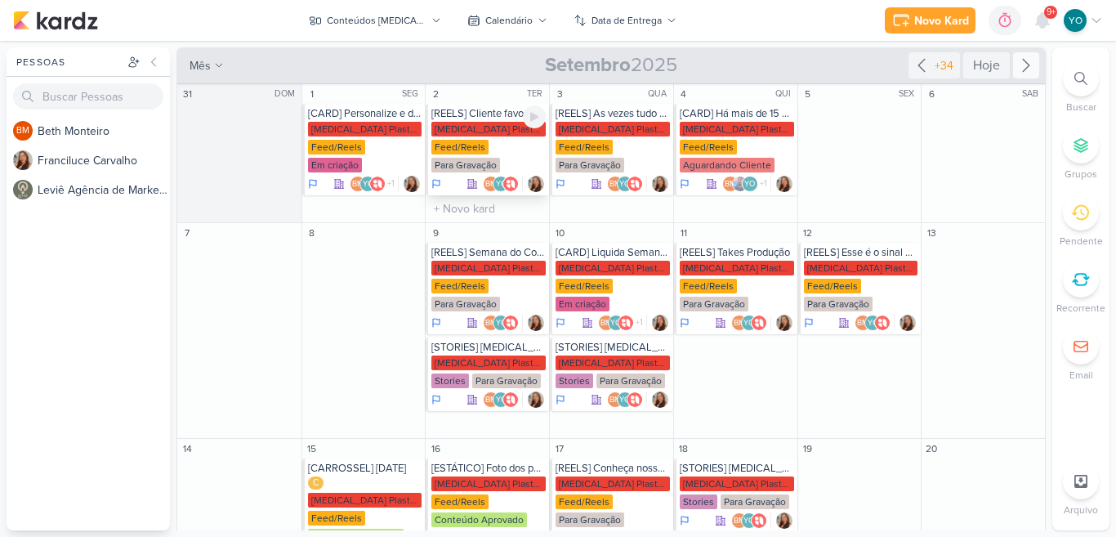
click at [489, 140] on div "[MEDICAL_DATA] Plasticos PJ Feed/Reels Para Gravação" at bounding box center [488, 148] width 114 height 52
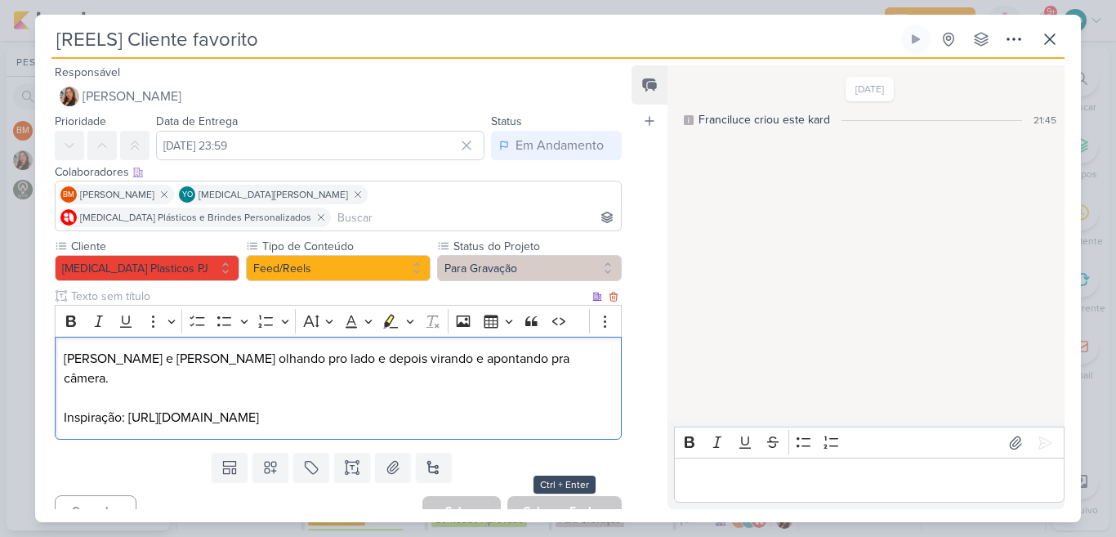
drag, startPoint x: 127, startPoint y: 385, endPoint x: 606, endPoint y: 389, distance: 479.4
click at [606, 389] on div "[PERSON_NAME] e [PERSON_NAME] olhando pro lado e depois virando e apontando pra…" at bounding box center [338, 388] width 567 height 104
copy p "[URL][DOMAIN_NAME]"
click at [541, 266] on button "Para Gravação" at bounding box center [529, 268] width 185 height 26
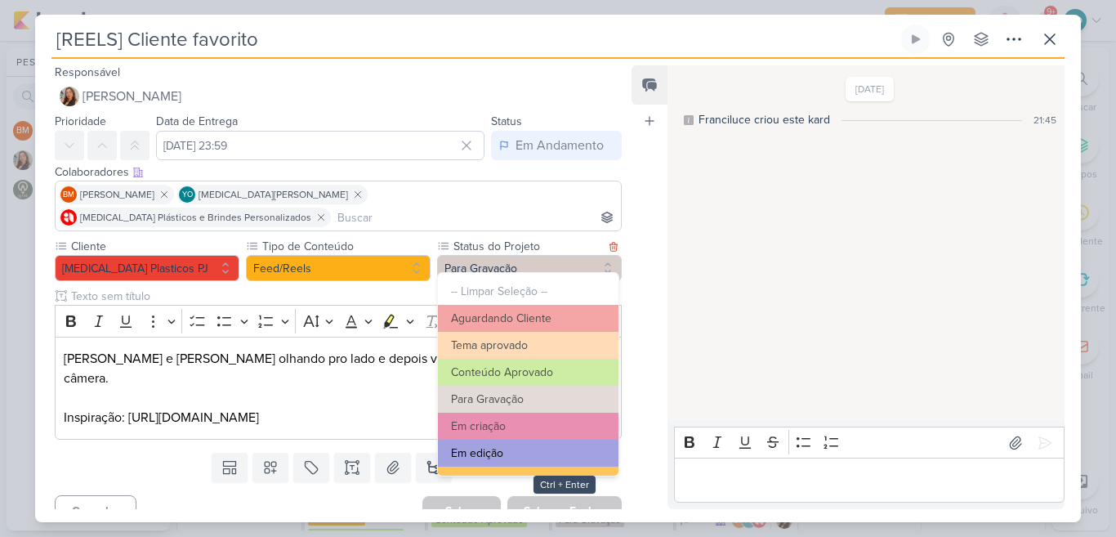
click at [504, 446] on button "Em edição" at bounding box center [528, 452] width 180 height 27
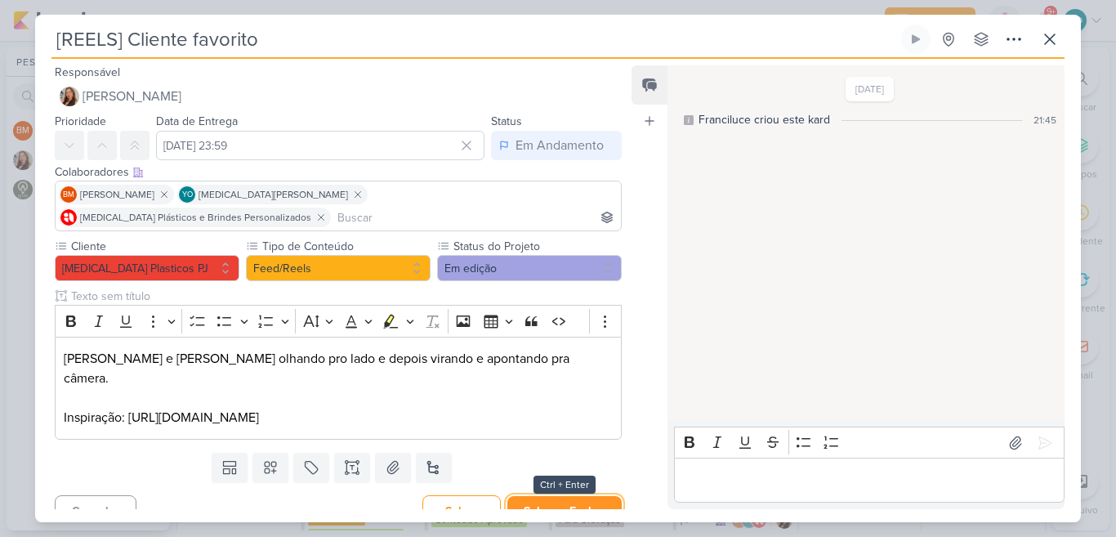
click at [532, 496] on button "Salvar e Fechar" at bounding box center [564, 511] width 114 height 30
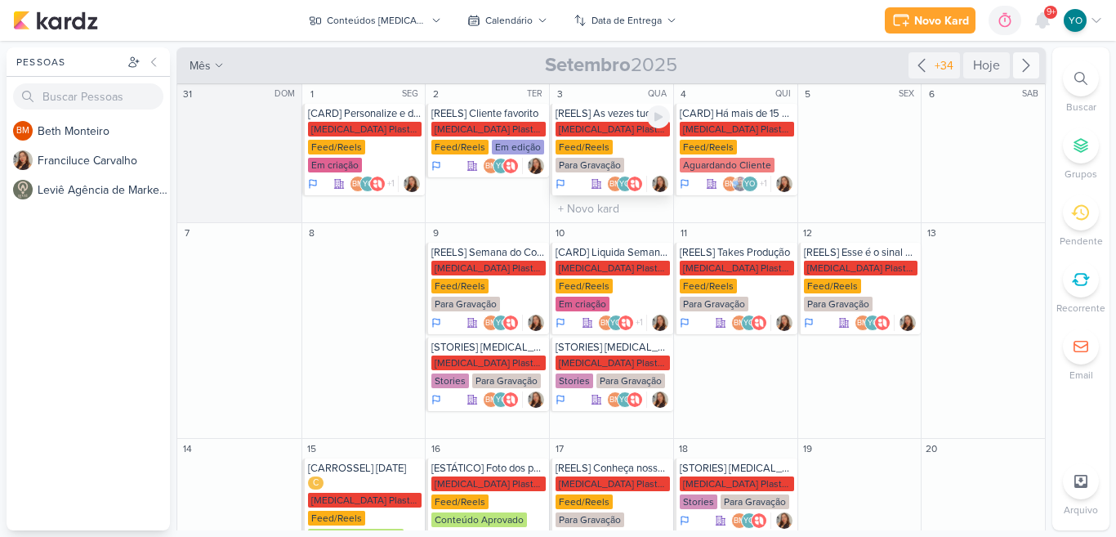
click at [616, 155] on div "[MEDICAL_DATA] Plasticos PJ Feed/Reels Para Gravação" at bounding box center [612, 148] width 114 height 52
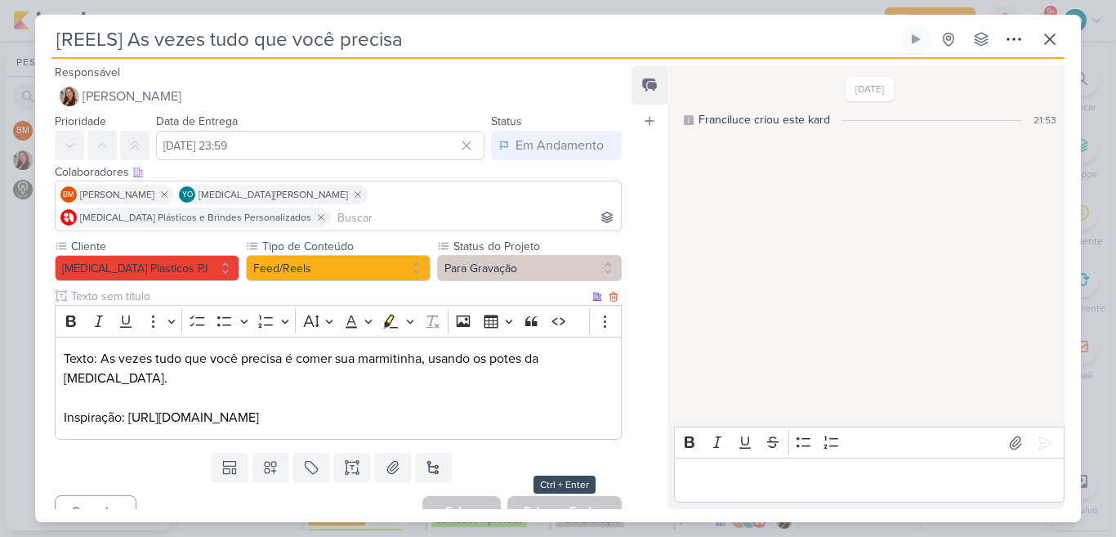
click at [131, 408] on p "Inspiração: [URL][DOMAIN_NAME]" at bounding box center [338, 418] width 549 height 20
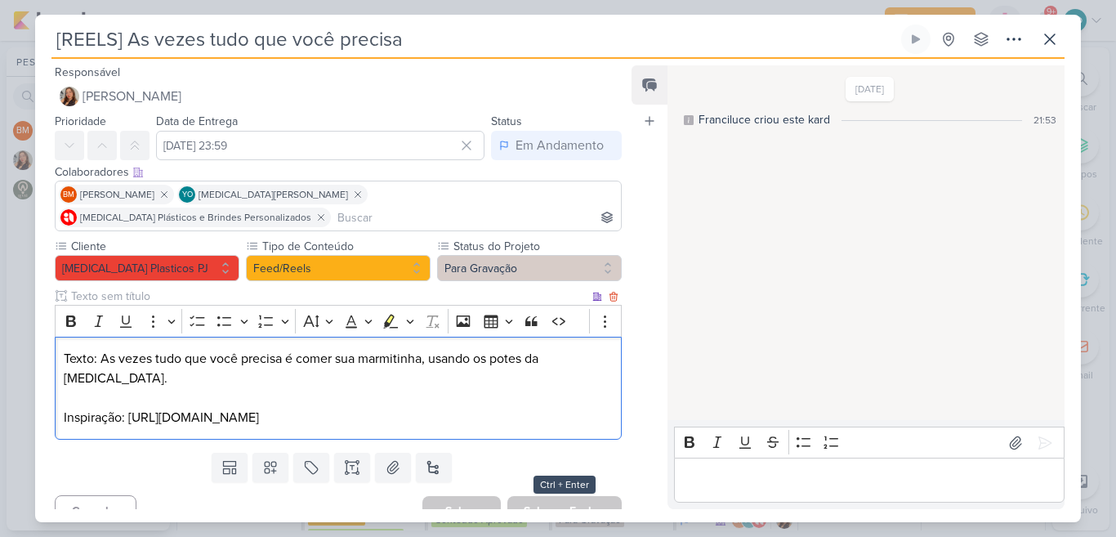
click at [131, 408] on p "Inspiração: [URL][DOMAIN_NAME]" at bounding box center [338, 418] width 549 height 20
click at [129, 408] on p "Inspiração: [URL][DOMAIN_NAME]" at bounding box center [338, 418] width 549 height 20
drag, startPoint x: 582, startPoint y: 392, endPoint x: 130, endPoint y: 380, distance: 452.6
click at [130, 408] on p "Inspiração: [URL][DOMAIN_NAME]" at bounding box center [338, 418] width 549 height 20
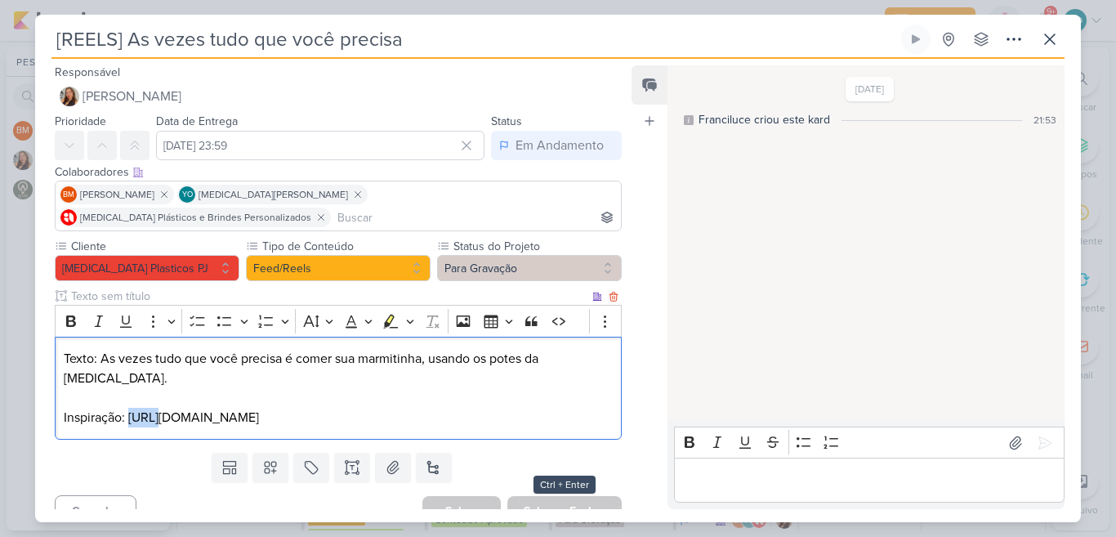
copy p "[URL][DOMAIN_NAME]"
click at [494, 446] on div "Templates Campos Personalizados Marcadores Caixa De Texto Anexo [GEOGRAPHIC_DAT…" at bounding box center [331, 467] width 593 height 42
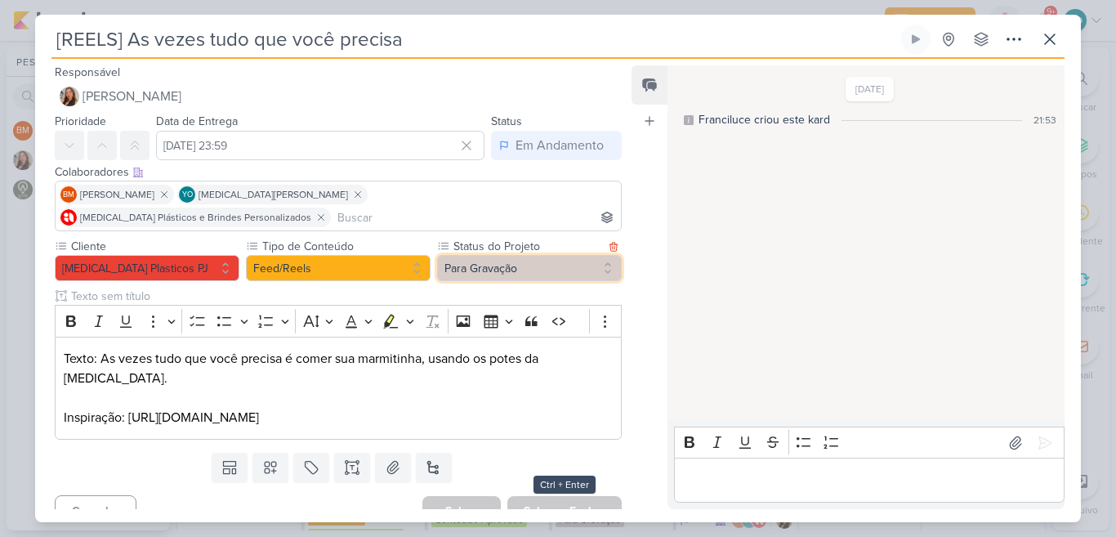
click at [573, 255] on button "Para Gravação" at bounding box center [529, 268] width 185 height 26
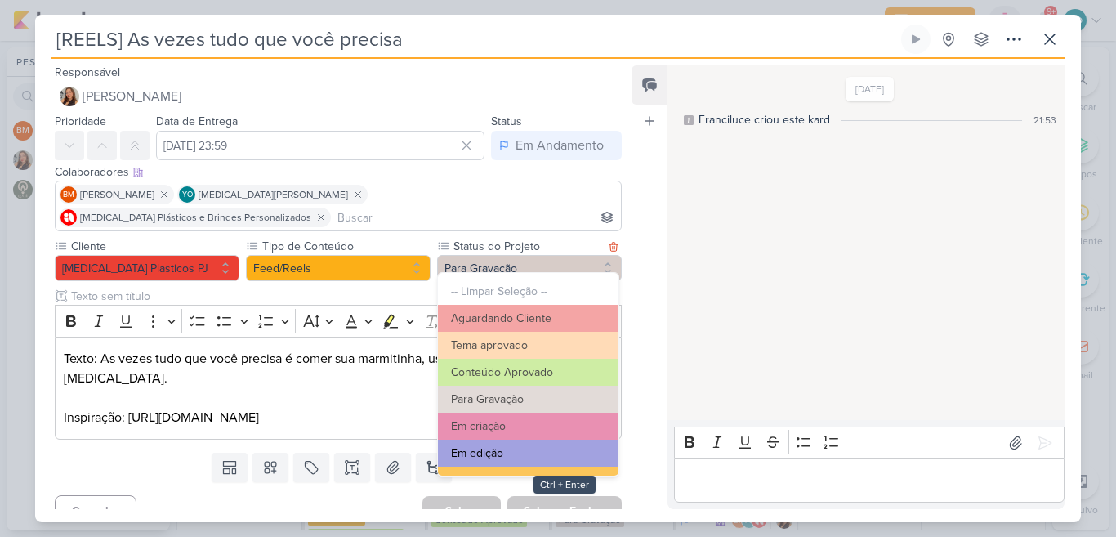
click at [497, 455] on button "Em edição" at bounding box center [528, 452] width 180 height 27
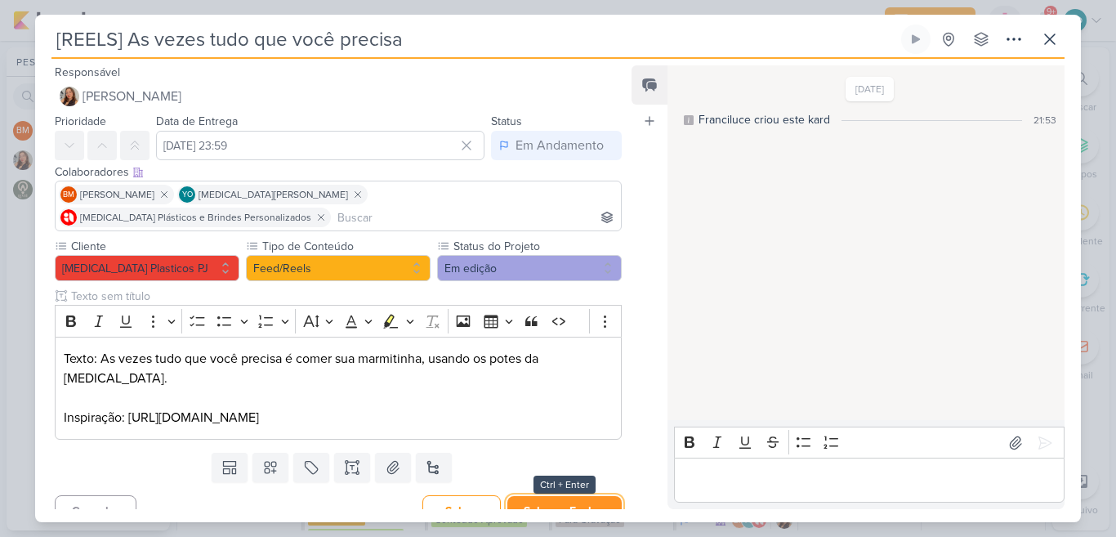
click at [560, 496] on button "Salvar e Fechar" at bounding box center [564, 511] width 114 height 30
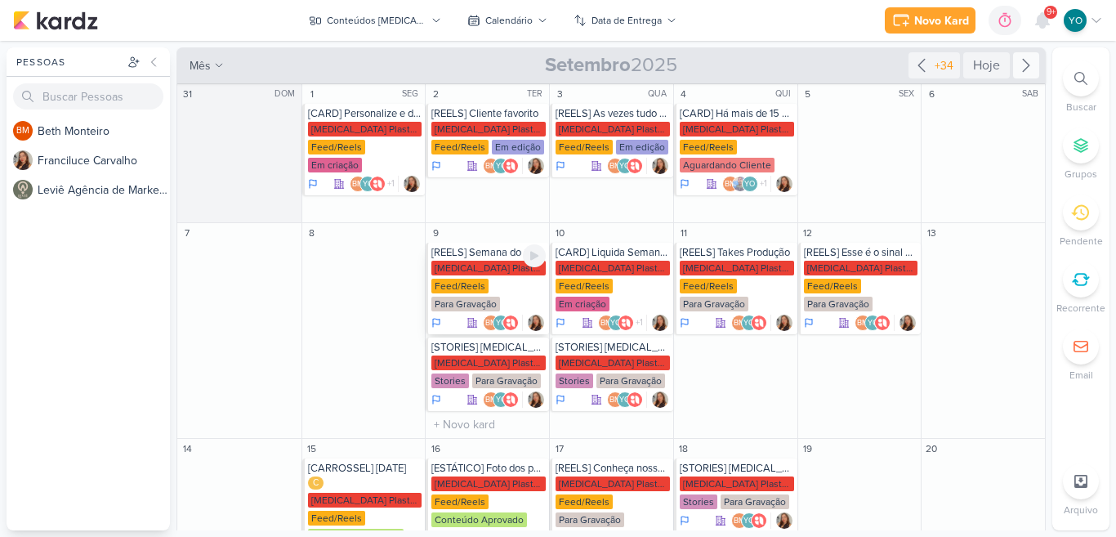
click at [502, 285] on div "[MEDICAL_DATA] Plasticos PJ Feed/Reels Para Gravação" at bounding box center [488, 287] width 114 height 52
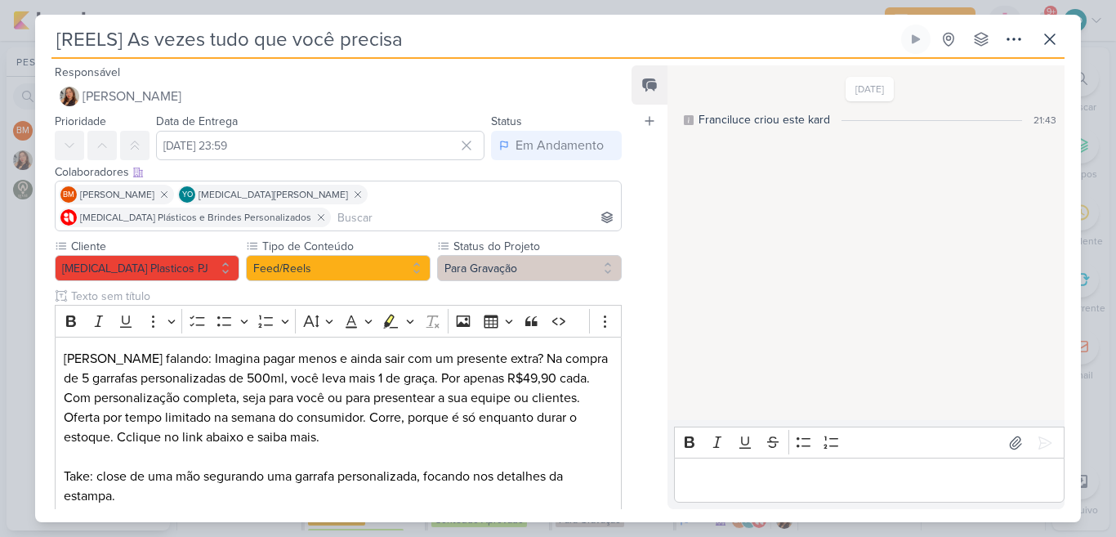
type input "[REELS] Semana do Consumidor"
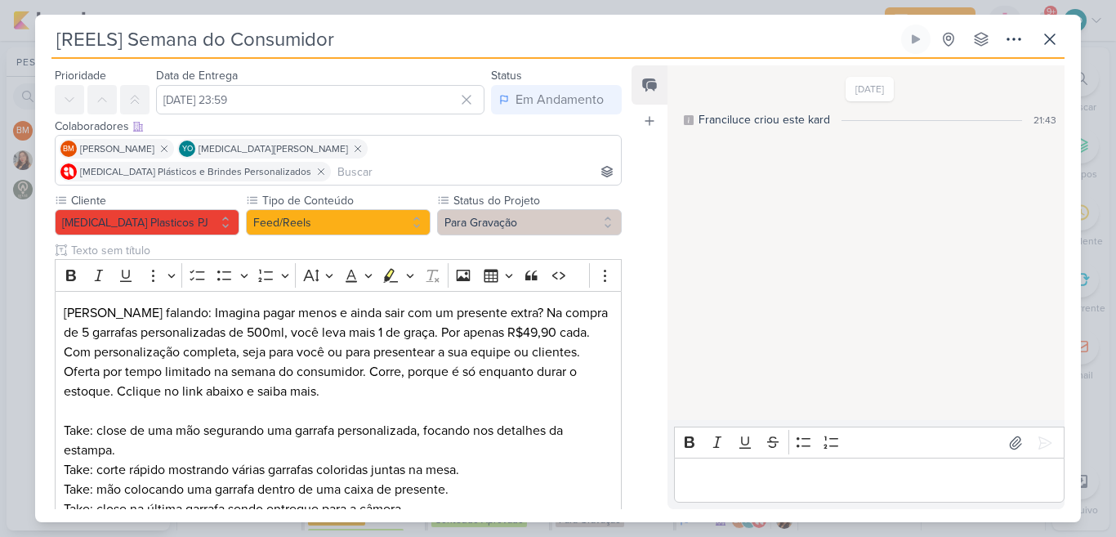
scroll to position [53, 0]
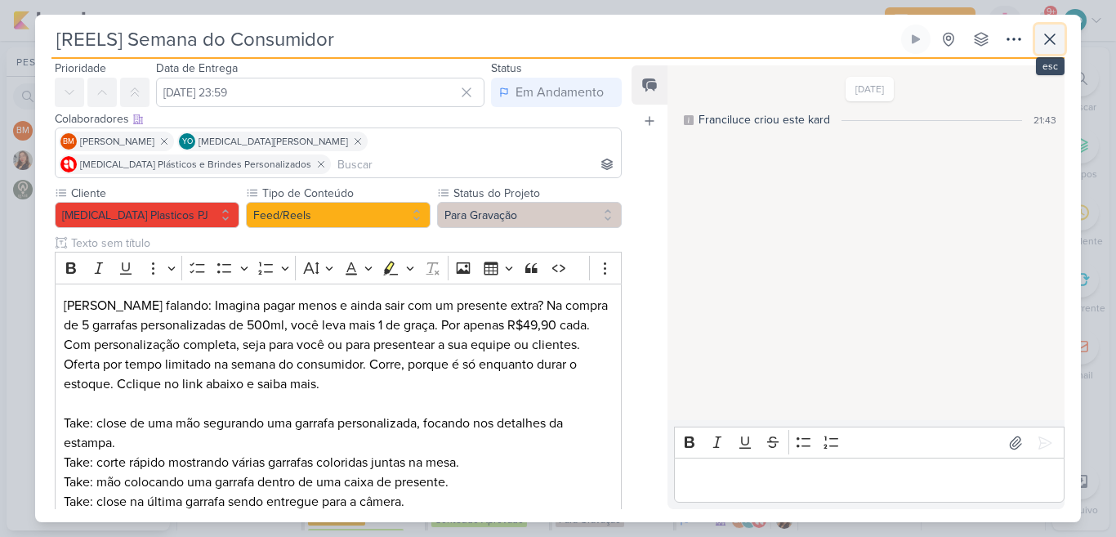
click at [1040, 51] on button at bounding box center [1049, 39] width 29 height 29
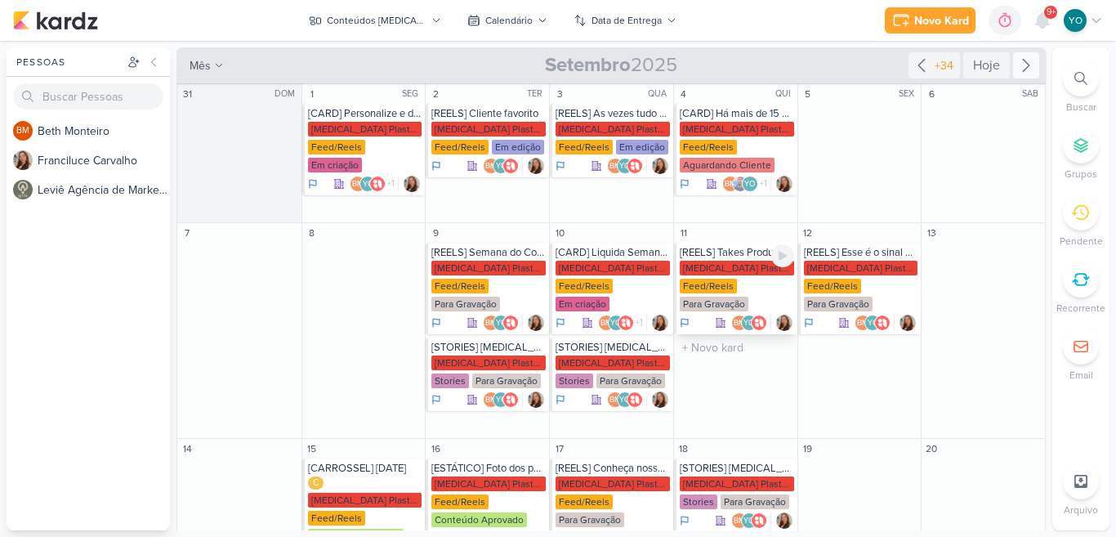
click at [751, 294] on div "[MEDICAL_DATA] Plasticos PJ Feed/Reels Para Gravação" at bounding box center [736, 287] width 114 height 52
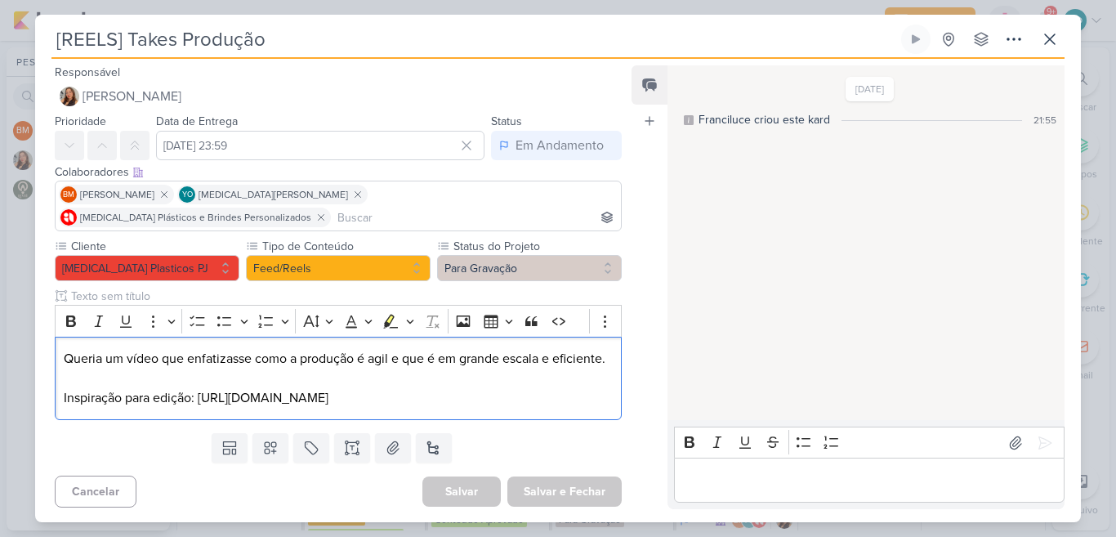
drag, startPoint x: 199, startPoint y: 397, endPoint x: 252, endPoint y: 445, distance: 71.1
click at [252, 445] on div "Responsável [PERSON_NAME] Nenhum contato encontrado create new contact Novo Con…" at bounding box center [331, 285] width 593 height 447
copy p "[URL][DOMAIN_NAME]"
click at [541, 385] on p "Queria um vídeo que enfatizasse como a produção é agil e que é em grande escala…" at bounding box center [338, 378] width 549 height 59
click at [1054, 33] on icon at bounding box center [1050, 39] width 20 height 20
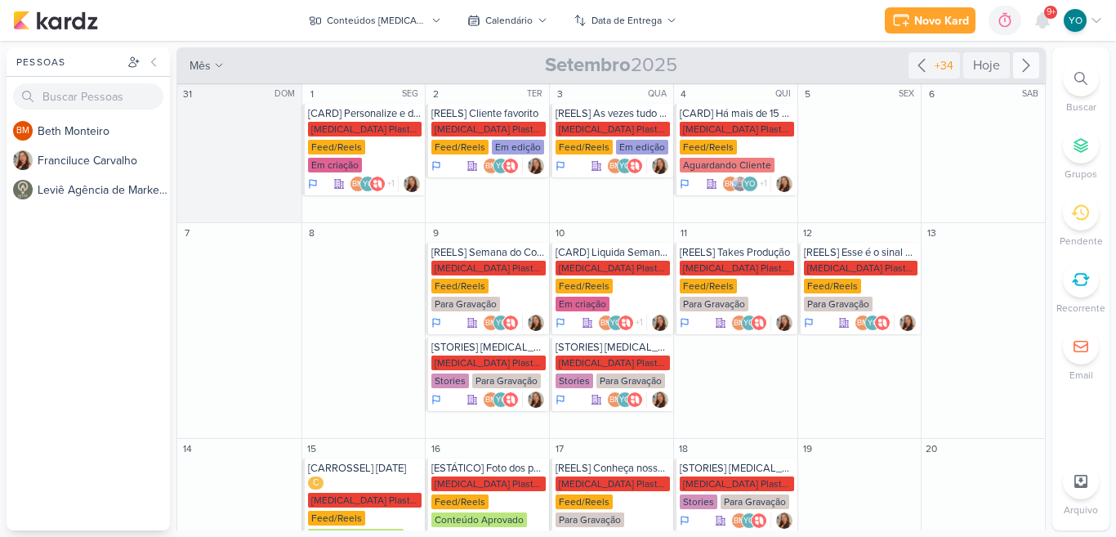
drag, startPoint x: 1040, startPoint y: 156, endPoint x: 1040, endPoint y: 214, distance: 58.0
click at [1040, 214] on div "Conteúdos [MEDICAL_DATA] Plásticos visão Caixa de Entrada A caixa de entrada mo…" at bounding box center [611, 288] width 871 height 483
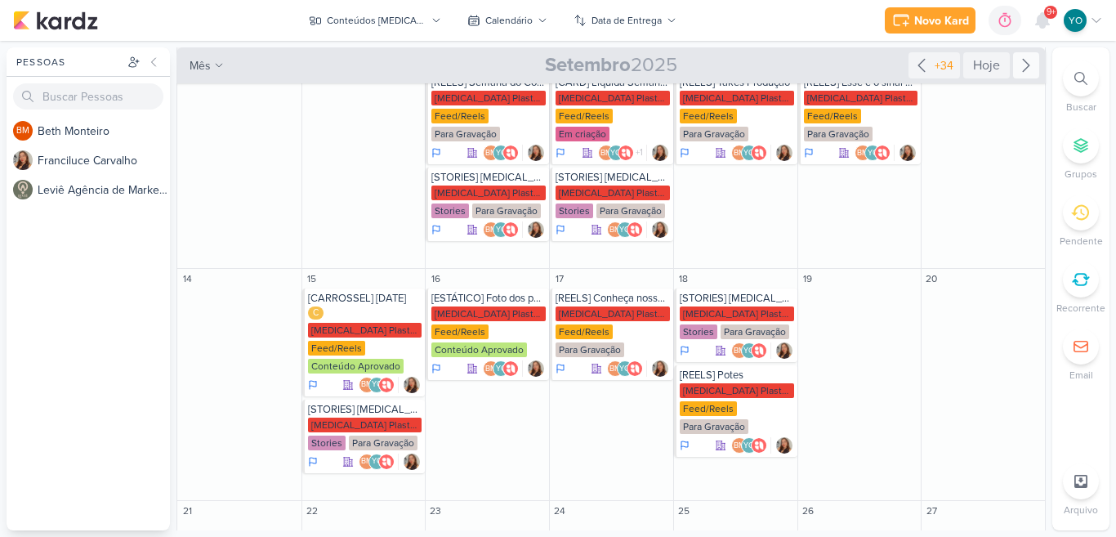
scroll to position [173, 0]
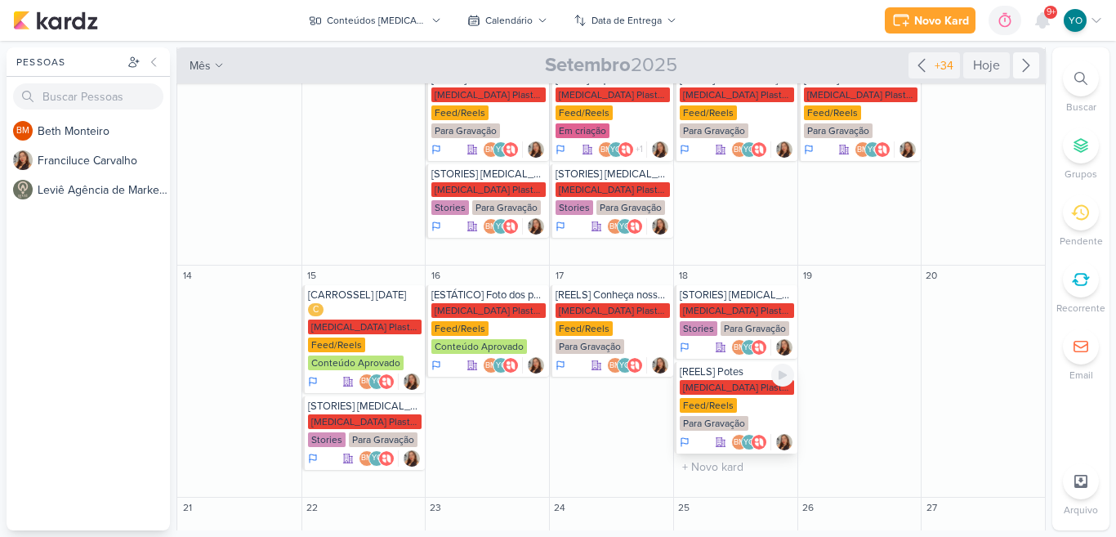
click at [733, 397] on div "[MEDICAL_DATA] Plasticos PJ Feed/Reels Para Gravação" at bounding box center [736, 406] width 114 height 52
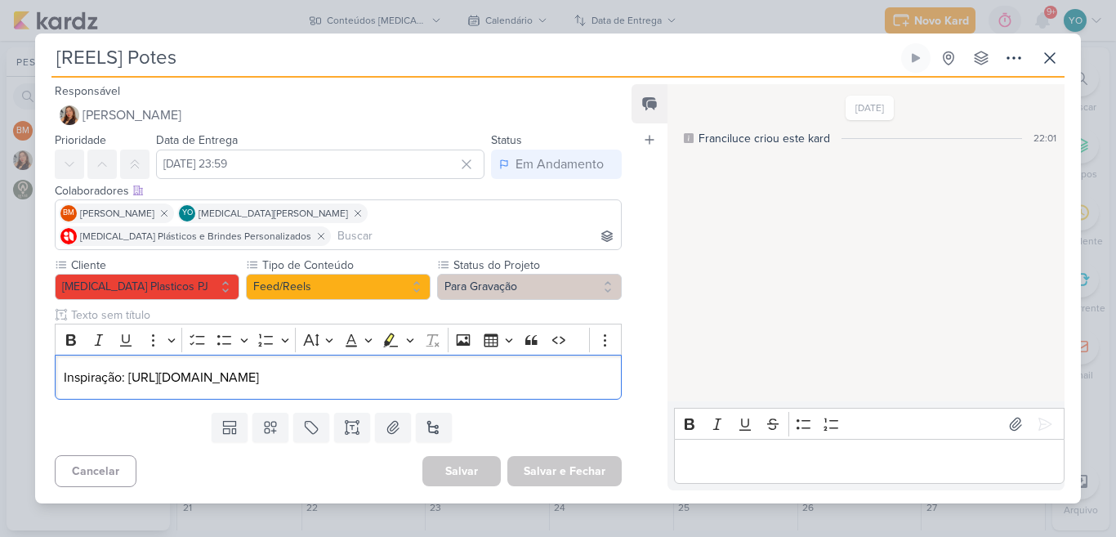
drag, startPoint x: 132, startPoint y: 368, endPoint x: 498, endPoint y: 403, distance: 367.5
click at [498, 403] on div "Responsável [PERSON_NAME] Nenhum contato encontrado create new contact Novo Con…" at bounding box center [331, 285] width 593 height 409
click at [583, 370] on p "Inspiração: [URL][DOMAIN_NAME]" at bounding box center [338, 378] width 549 height 20
drag, startPoint x: 583, startPoint y: 370, endPoint x: 131, endPoint y: 368, distance: 451.6
click at [131, 368] on p "Inspiração: [URL][DOMAIN_NAME]" at bounding box center [338, 378] width 549 height 20
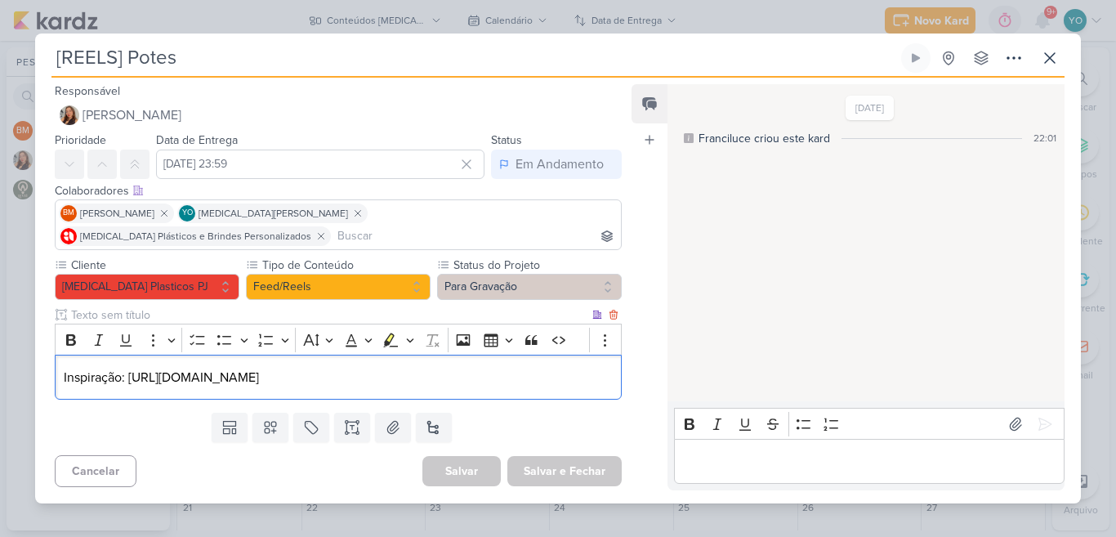
copy p "[URL][DOMAIN_NAME]"
click at [1058, 62] on icon at bounding box center [1050, 58] width 20 height 20
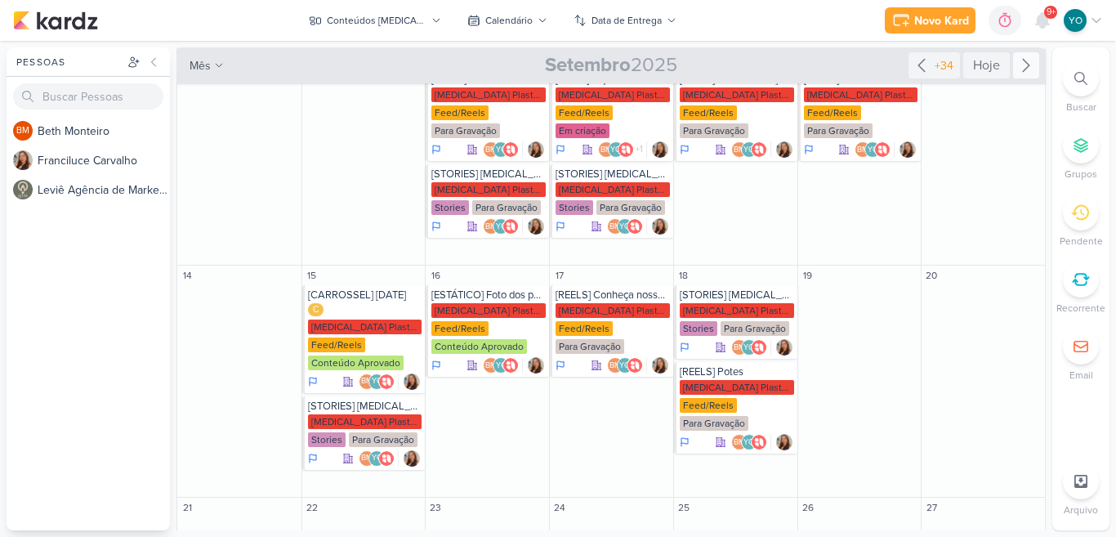
scroll to position [0, 0]
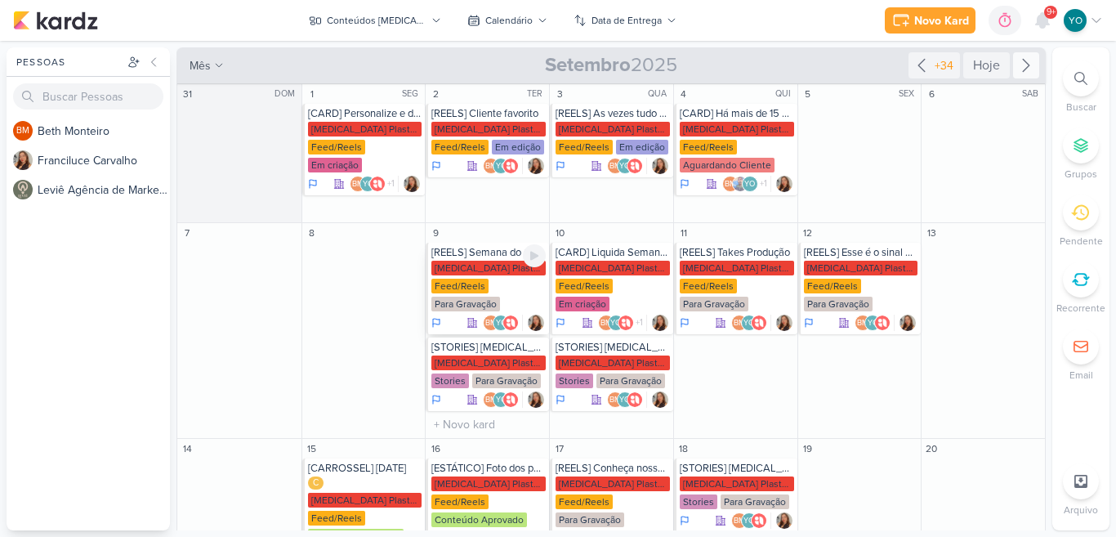
click at [497, 283] on div "[MEDICAL_DATA] Plasticos PJ Feed/Reels Para Gravação" at bounding box center [488, 287] width 114 height 52
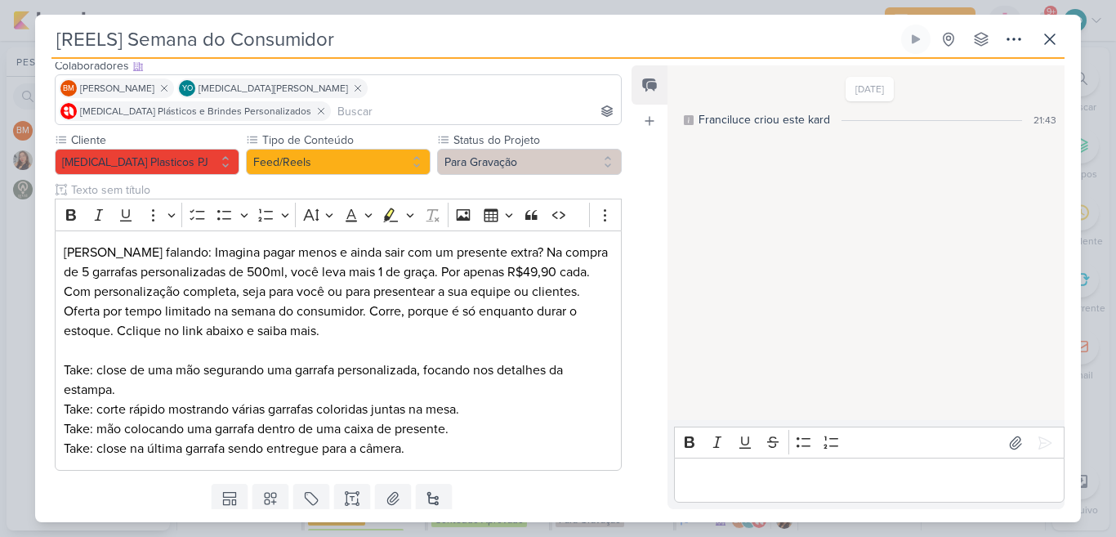
scroll to position [108, 0]
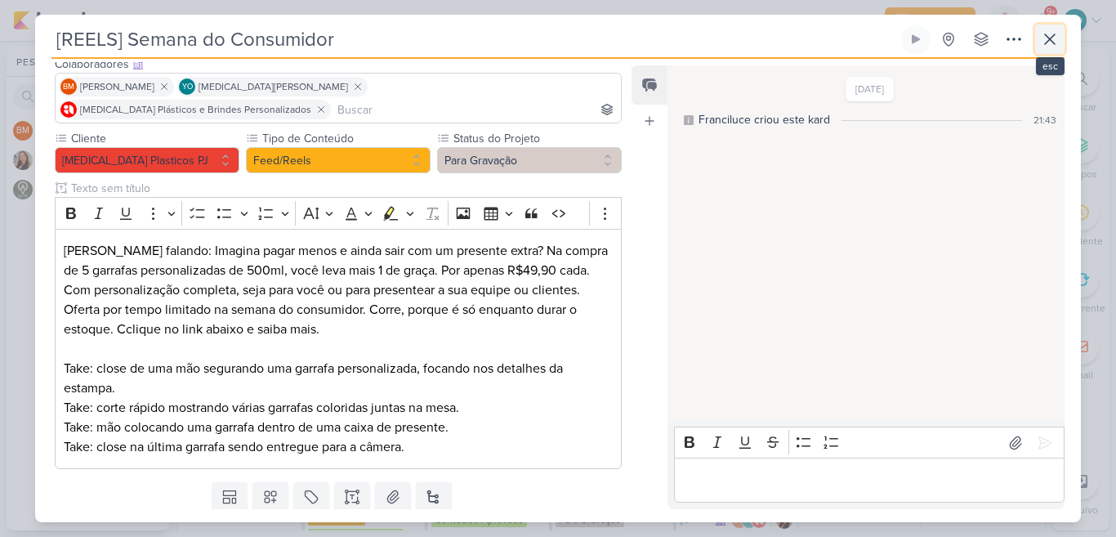
click at [1054, 38] on icon at bounding box center [1050, 39] width 20 height 20
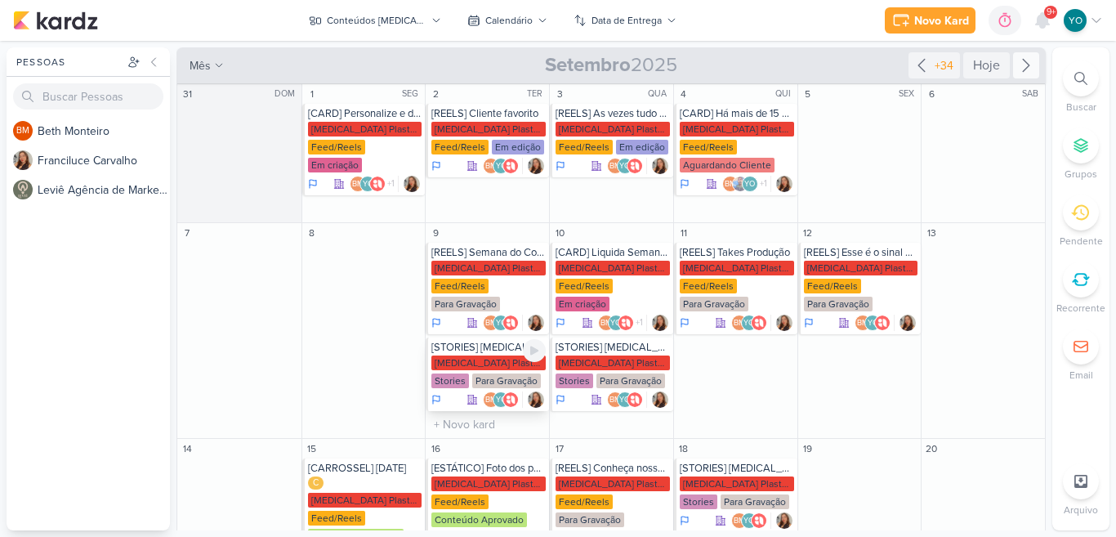
click at [483, 370] on div "[MEDICAL_DATA] Plasticos PJ Stories Para Gravação" at bounding box center [488, 372] width 114 height 34
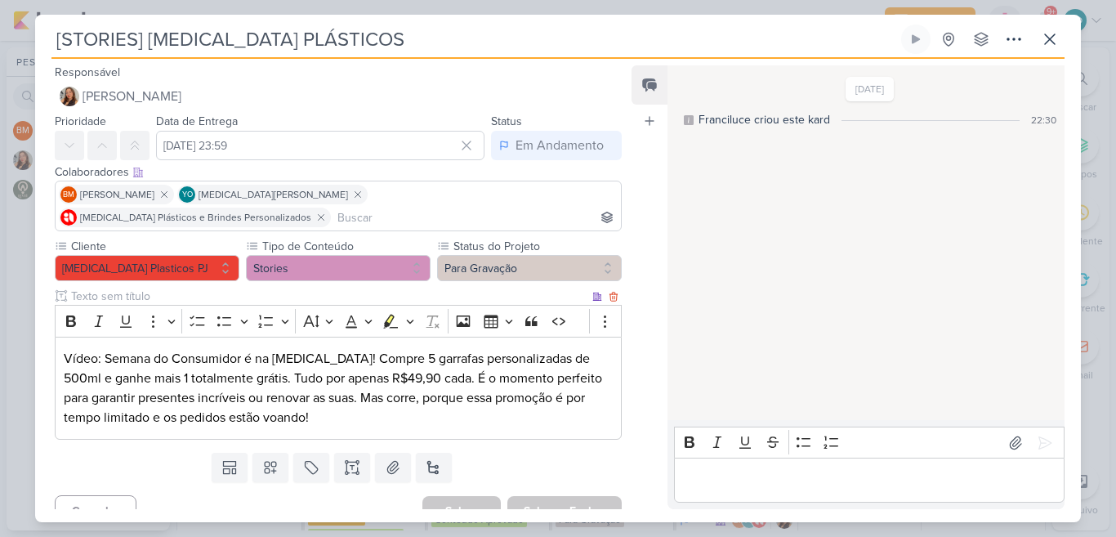
click at [370, 356] on p "Vídeo: Semana do Consumidor é na [MEDICAL_DATA]! Compre 5 garrafas personalizad…" at bounding box center [338, 388] width 549 height 78
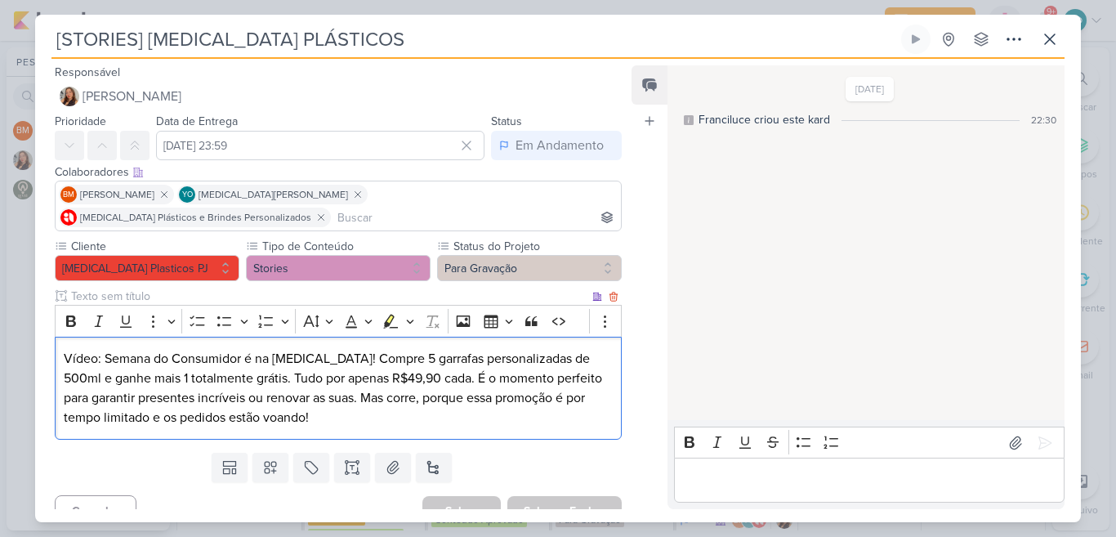
click at [364, 351] on p "Vídeo: Semana do Consumidor é na [MEDICAL_DATA]! Compre 5 garrafas personalizad…" at bounding box center [338, 388] width 549 height 78
click at [301, 406] on div "Vídeo: Semana do Consumidor é na [MEDICAL_DATA]! Compre 5 garrafas personalizad…" at bounding box center [338, 388] width 567 height 104
click at [527, 255] on button "Para Gravação" at bounding box center [529, 268] width 185 height 26
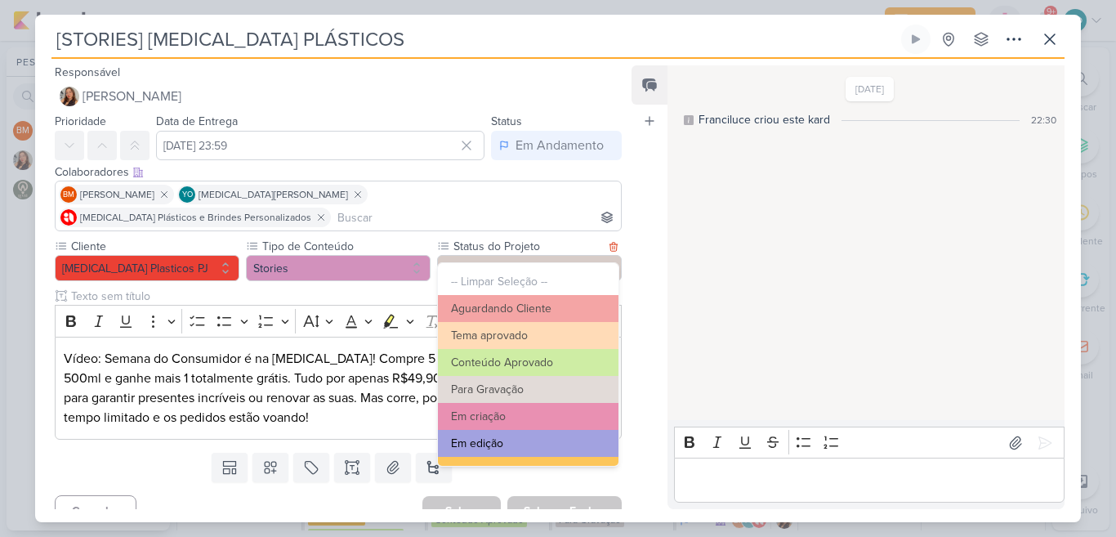
click at [552, 432] on button "Em edição" at bounding box center [528, 443] width 180 height 27
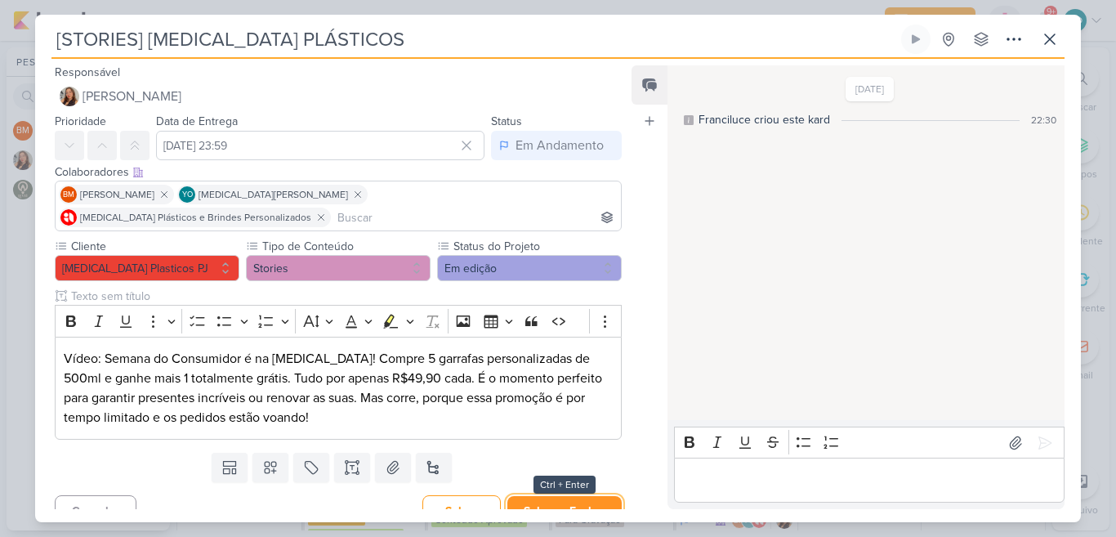
click at [561, 496] on button "Salvar e Fechar" at bounding box center [564, 511] width 114 height 30
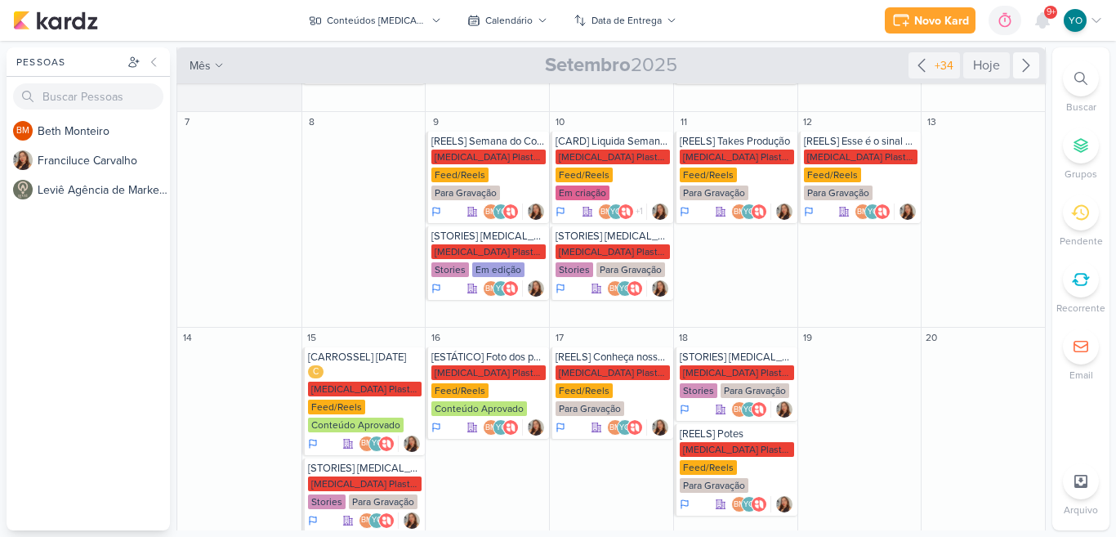
scroll to position [113, 0]
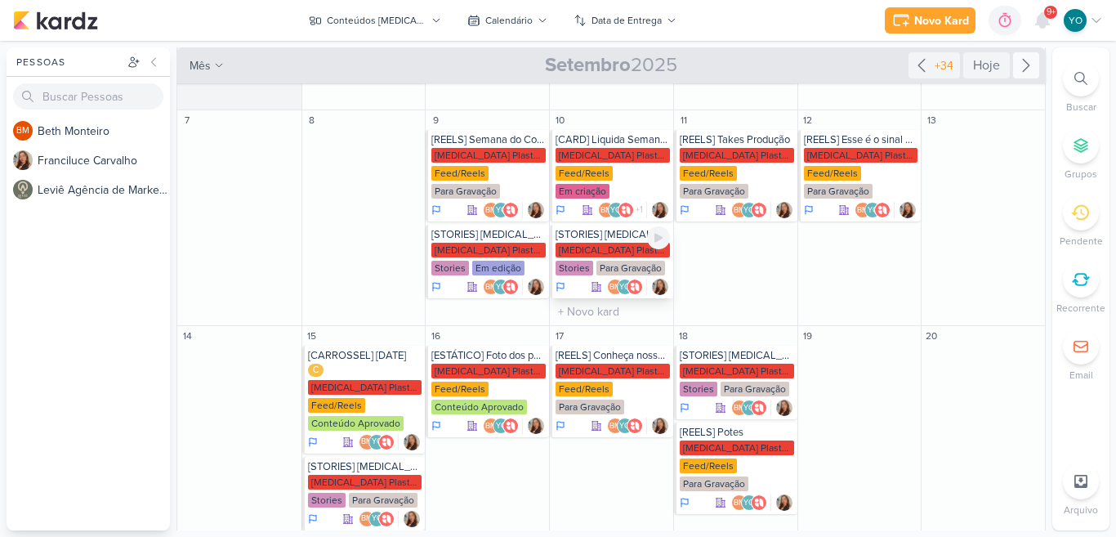
click at [624, 243] on div "[MEDICAL_DATA] Plasticos PJ" at bounding box center [612, 250] width 114 height 15
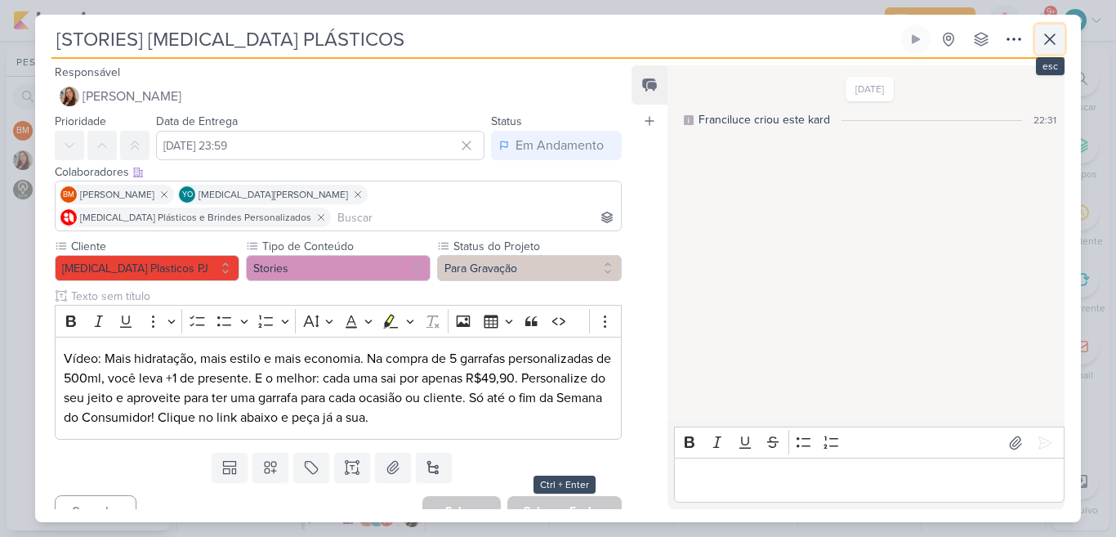
click at [1054, 32] on icon at bounding box center [1050, 39] width 20 height 20
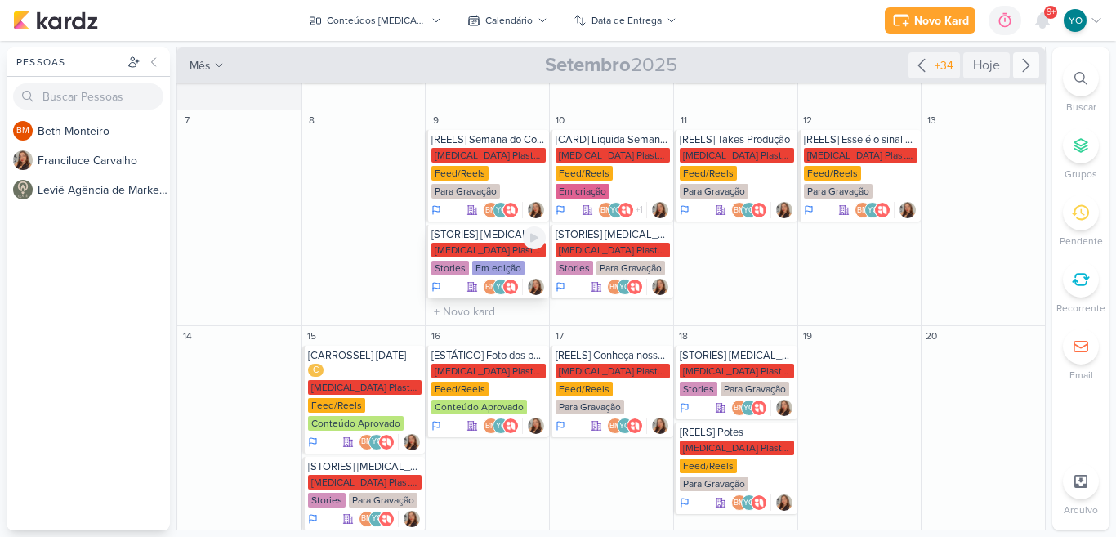
click at [479, 261] on div "Em edição" at bounding box center [498, 268] width 52 height 15
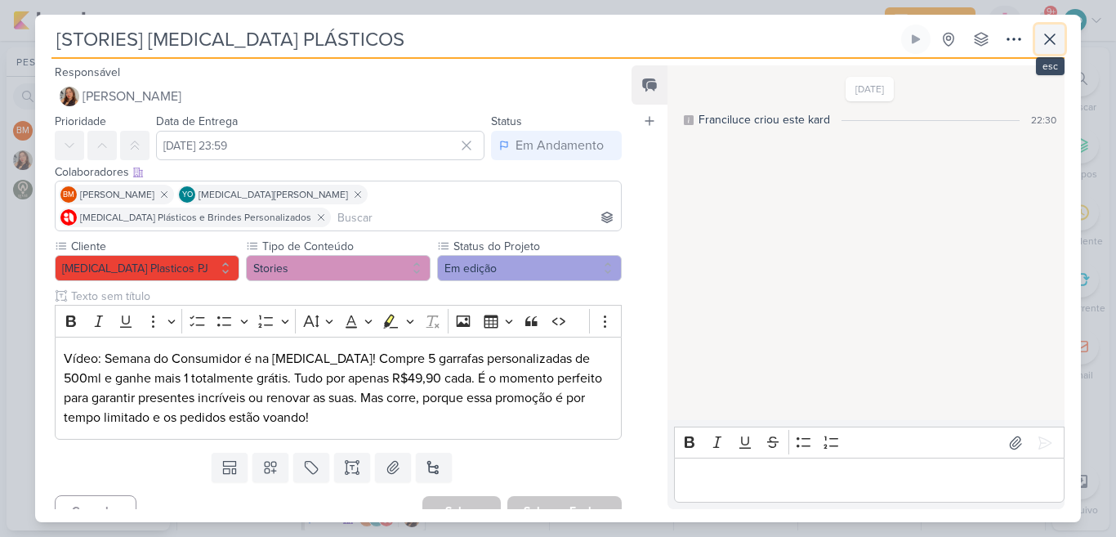
click at [1049, 41] on icon at bounding box center [1050, 39] width 20 height 20
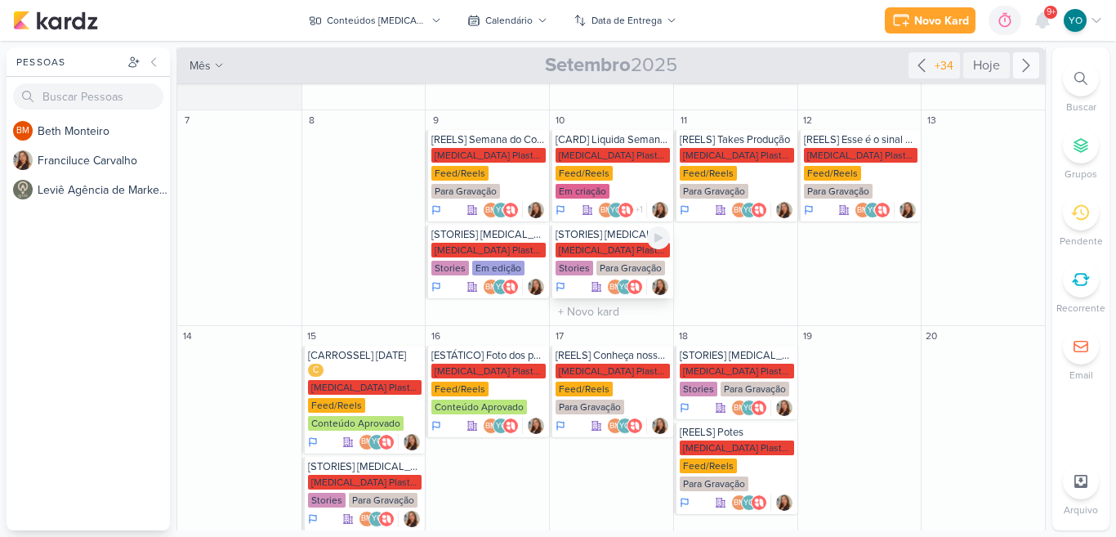
click at [599, 228] on div "[STORIES] [MEDICAL_DATA] PLÁSTICOS" at bounding box center [612, 234] width 114 height 13
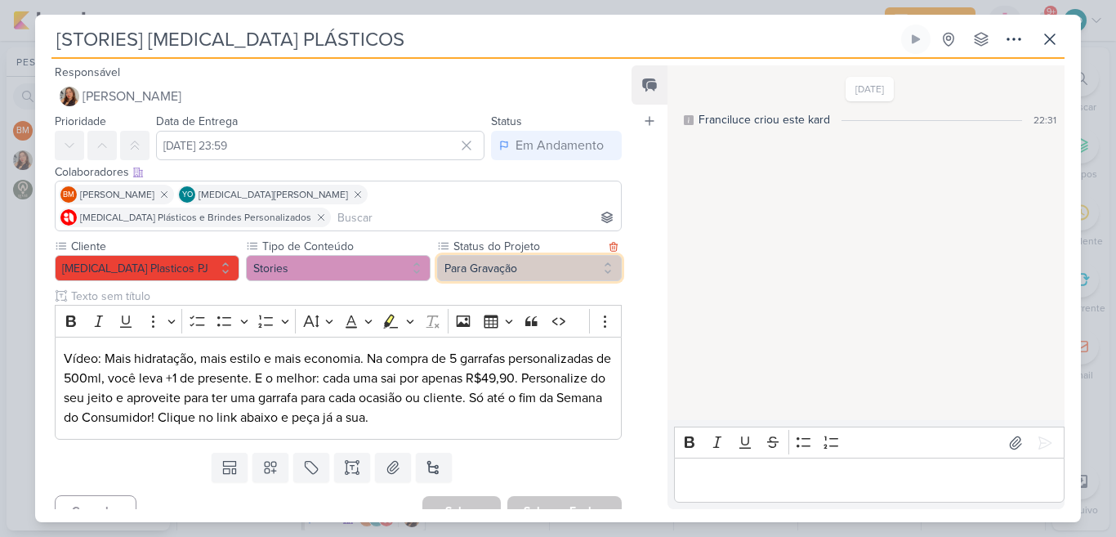
click at [510, 255] on button "Para Gravação" at bounding box center [529, 268] width 185 height 26
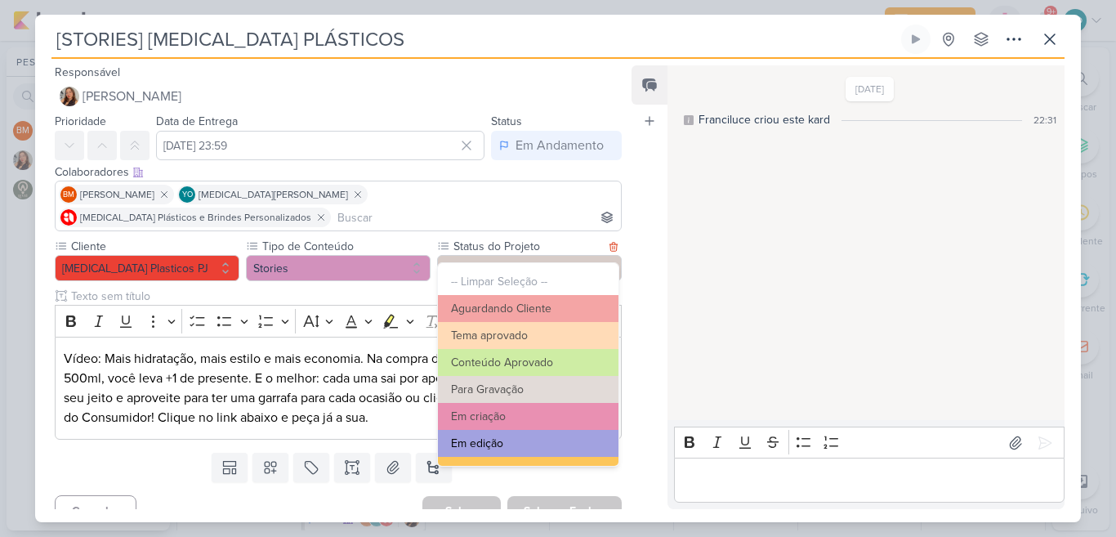
click at [546, 447] on button "Em edição" at bounding box center [528, 443] width 180 height 27
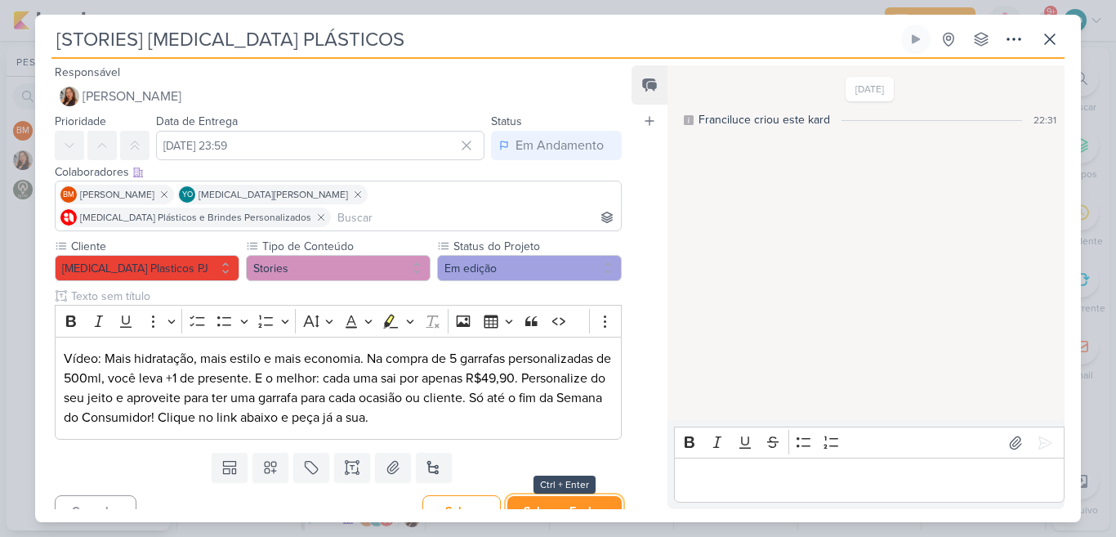
click at [581, 496] on button "Salvar e Fechar" at bounding box center [564, 511] width 114 height 30
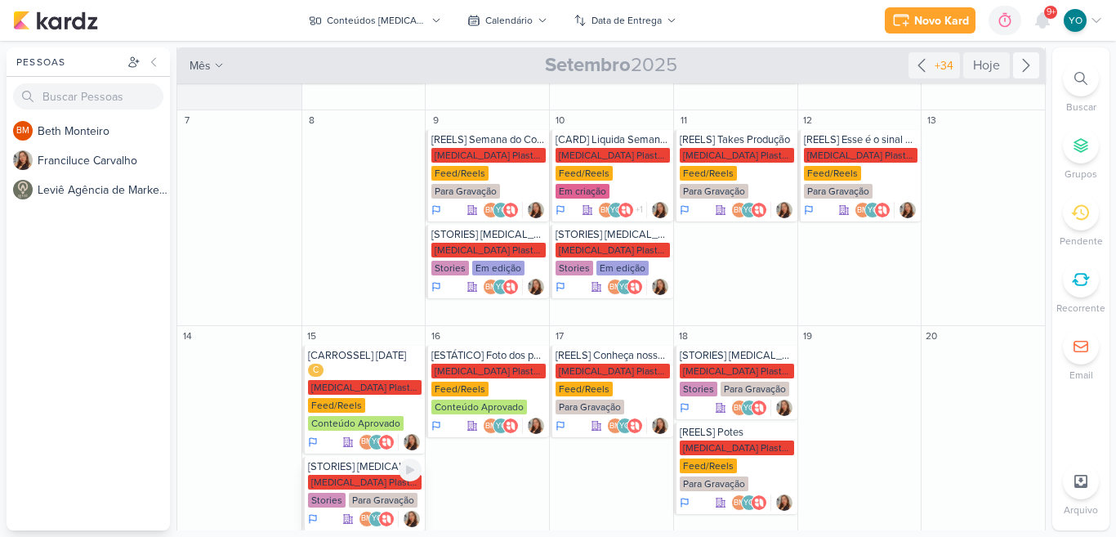
click at [353, 474] on div "[MEDICAL_DATA] Plasticos PJ" at bounding box center [365, 481] width 114 height 15
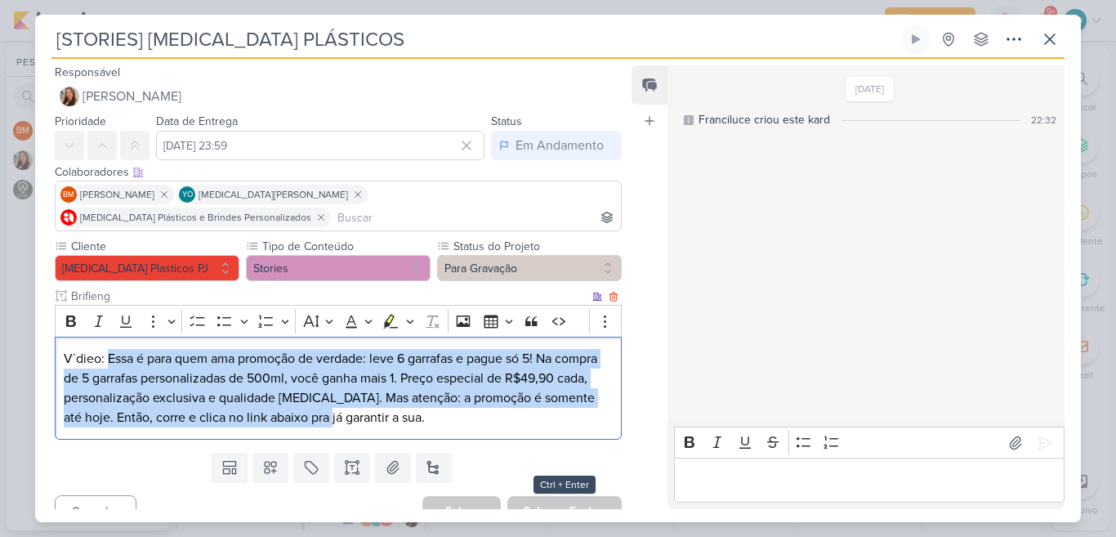
drag, startPoint x: 116, startPoint y: 336, endPoint x: 439, endPoint y: 393, distance: 328.3
click at [439, 393] on p "V´dieo: Essa é para quem ama promoção de verdade: leve 6 garrafas e pague só 5!…" at bounding box center [338, 388] width 549 height 78
click at [480, 395] on p "V´dieo: Essa é para quem ama promoção de verdade: leve 6 garrafas e pague só 5!…" at bounding box center [338, 388] width 549 height 78
drag, startPoint x: 480, startPoint y: 395, endPoint x: 106, endPoint y: 335, distance: 378.9
click at [106, 349] on p "V´dieo: Essa é para quem ama promoção de verdade: leve 6 garrafas e pague só 5!…" at bounding box center [338, 388] width 549 height 78
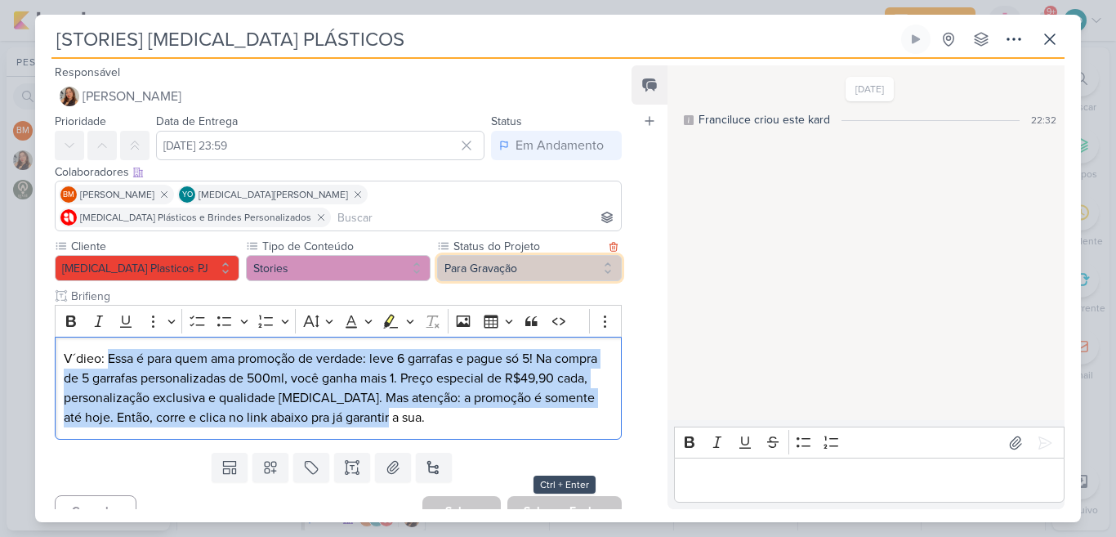
click at [547, 255] on button "Para Gravação" at bounding box center [529, 268] width 185 height 26
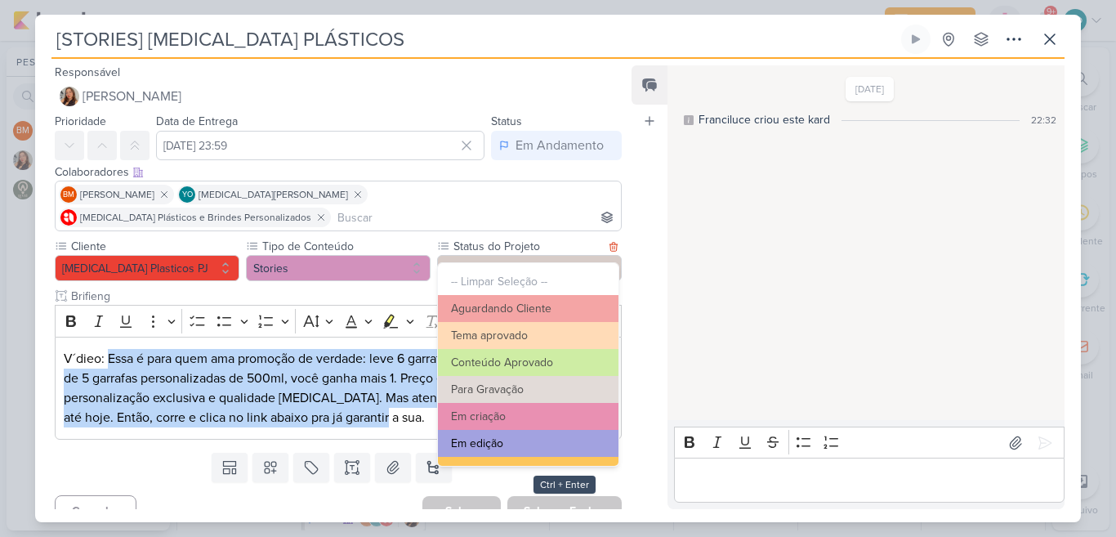
click at [488, 452] on button "Em edição" at bounding box center [528, 443] width 180 height 27
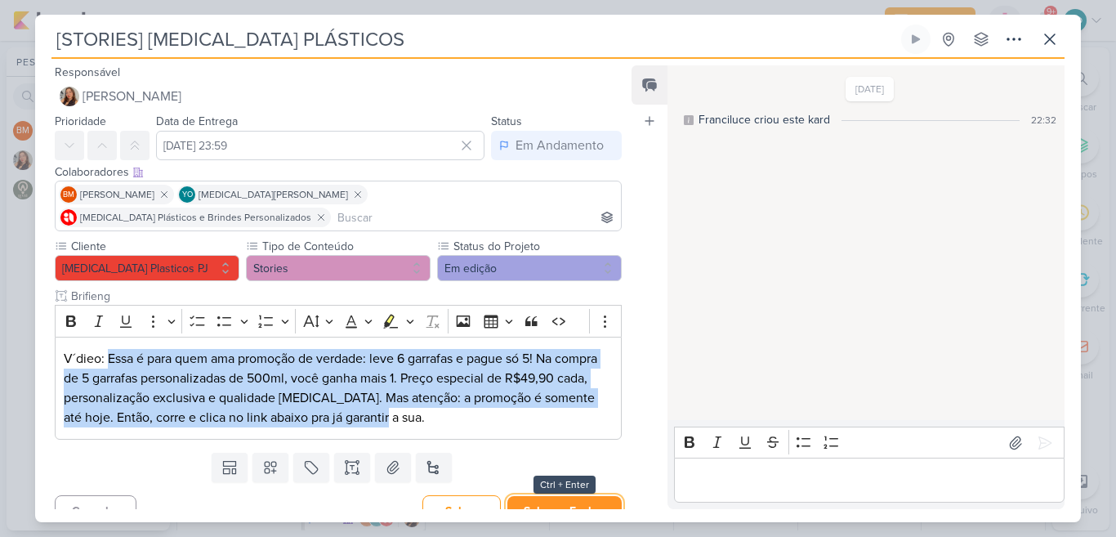
click at [573, 496] on button "Salvar e Fechar" at bounding box center [564, 511] width 114 height 30
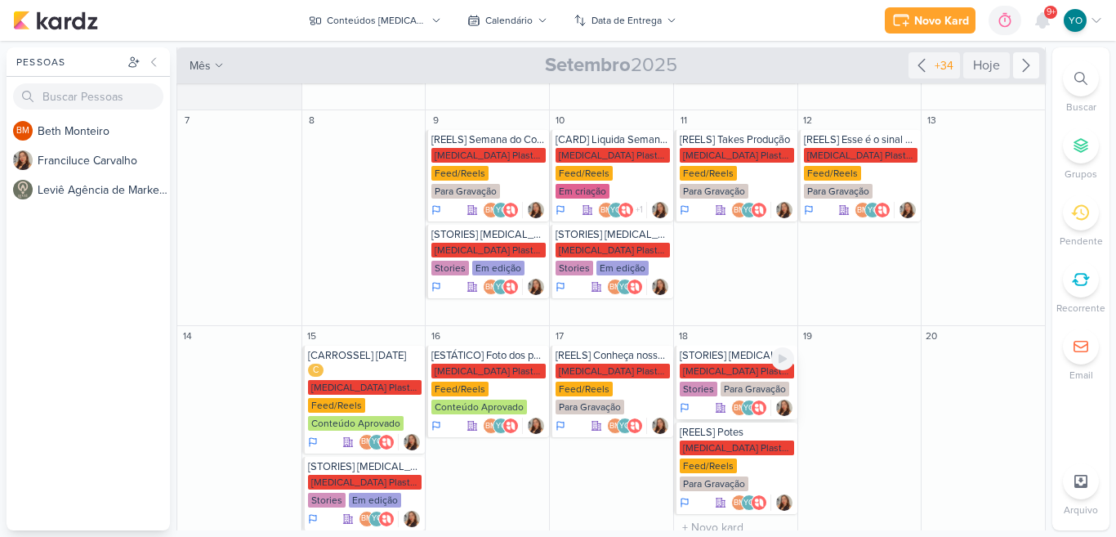
click at [733, 386] on div "Para Gravação" at bounding box center [754, 388] width 69 height 15
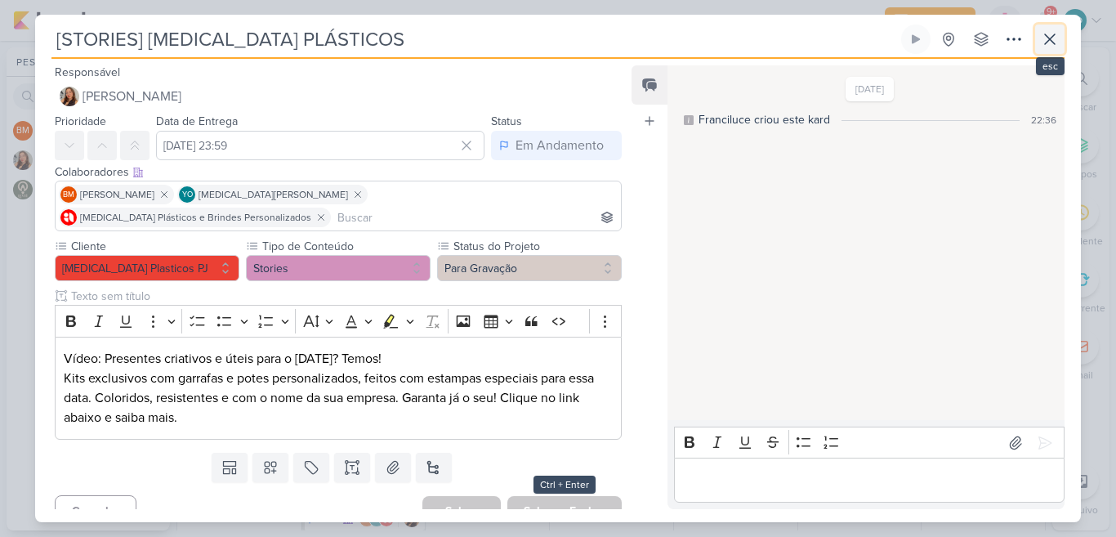
click at [1051, 37] on icon at bounding box center [1050, 39] width 20 height 20
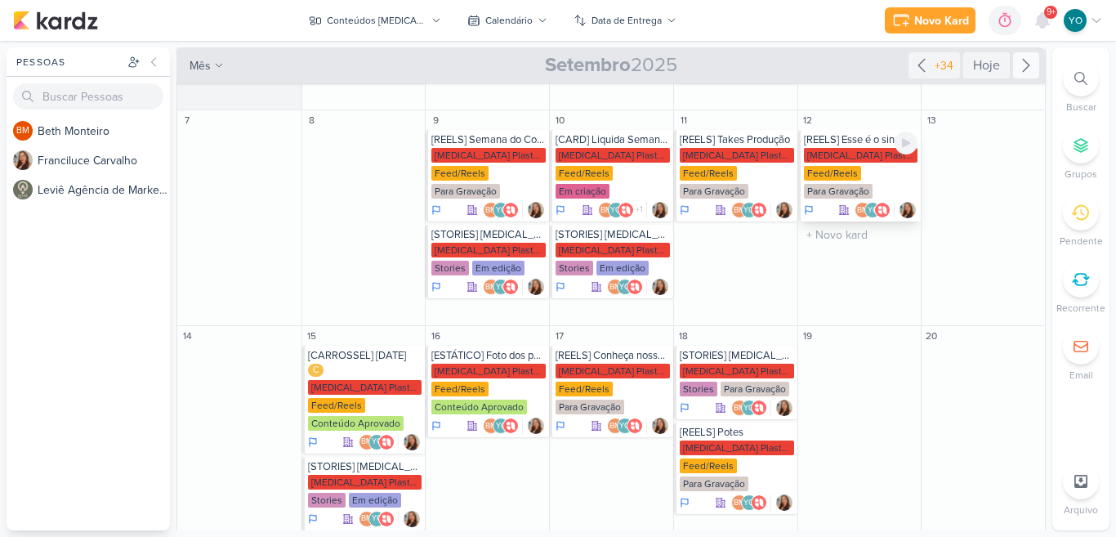
click at [849, 171] on div "Feed/Reels" at bounding box center [832, 173] width 57 height 15
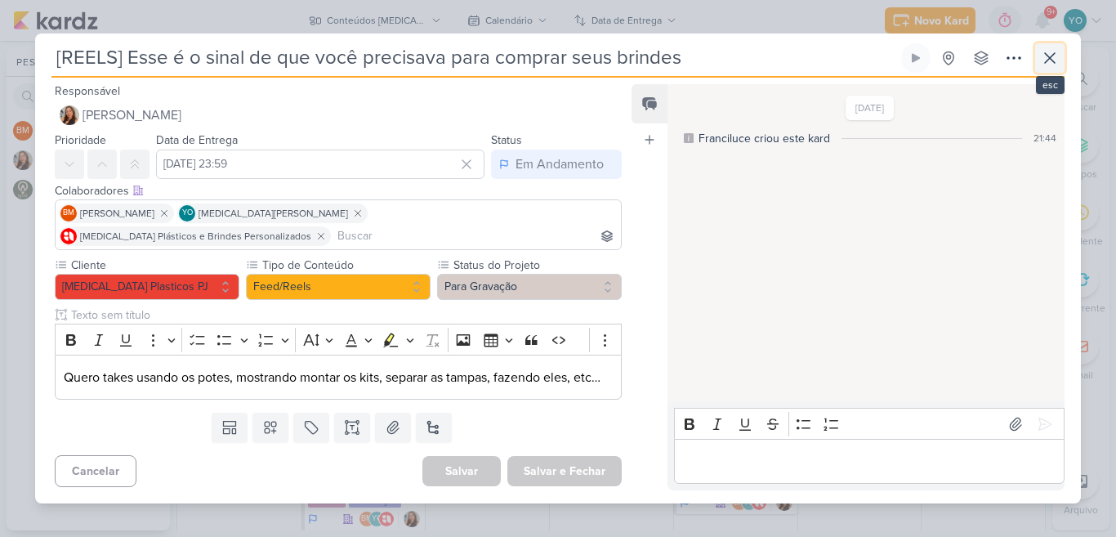
click at [1057, 63] on icon at bounding box center [1050, 58] width 20 height 20
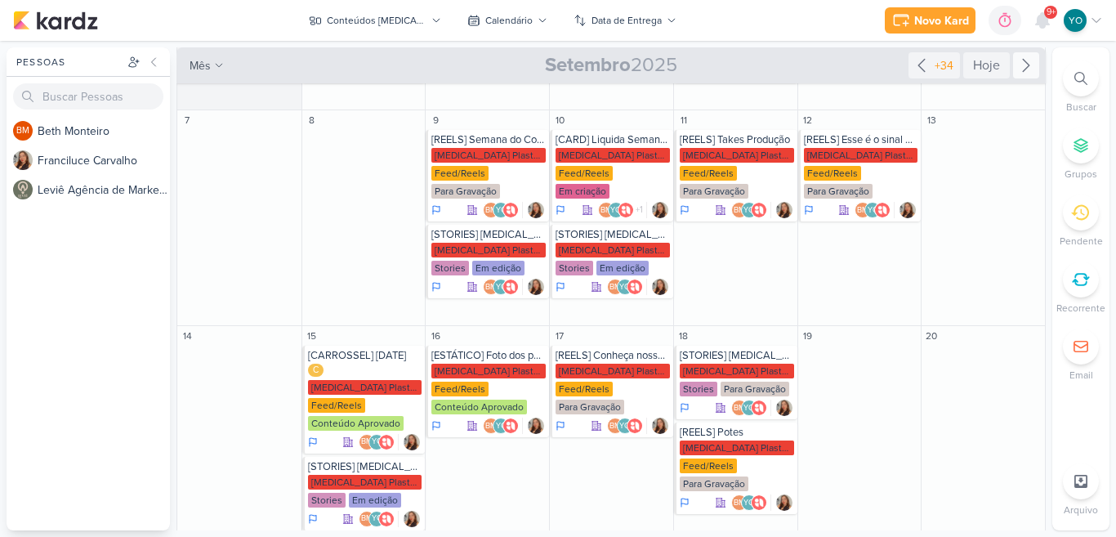
drag, startPoint x: 1047, startPoint y: 211, endPoint x: 1037, endPoint y: 140, distance: 70.9
click at [1037, 140] on div "Pessoas [GEOGRAPHIC_DATA] BM B e t h M o n t e i r o F r a n c i l u c e C a r …" at bounding box center [558, 288] width 1116 height 483
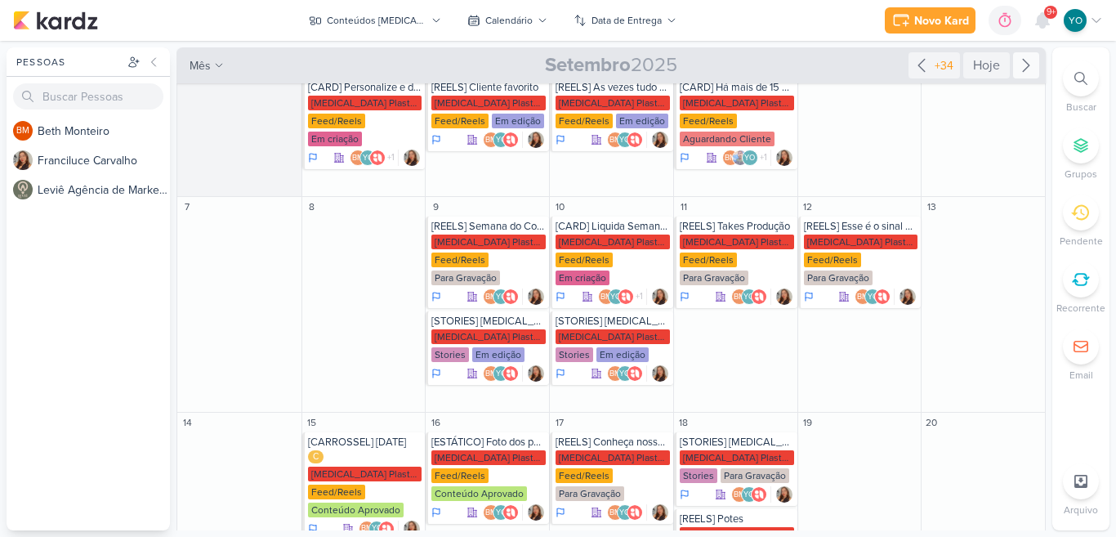
scroll to position [0, 0]
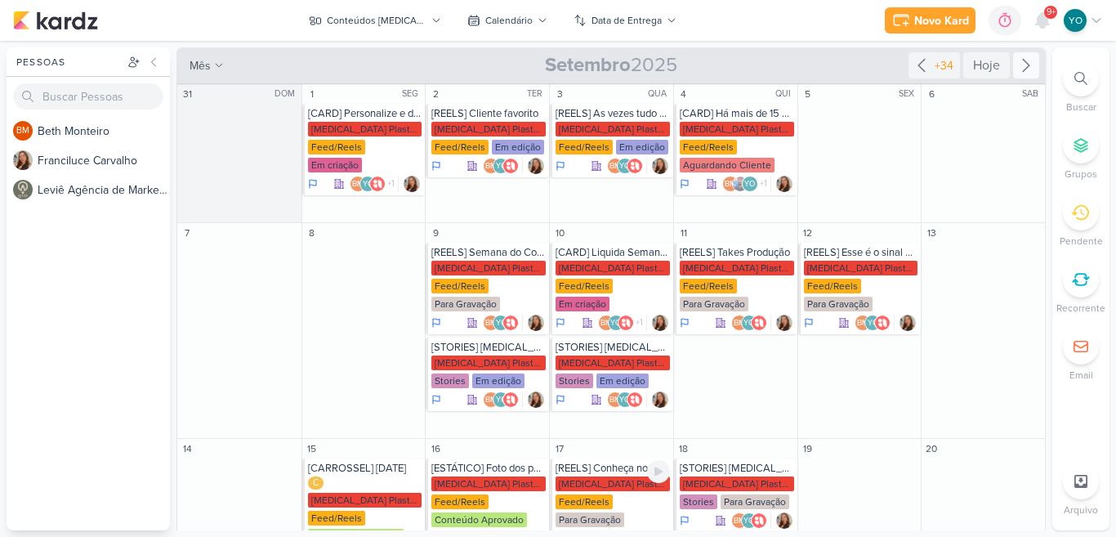
click at [606, 495] on div "Feed/Reels" at bounding box center [583, 501] width 57 height 15
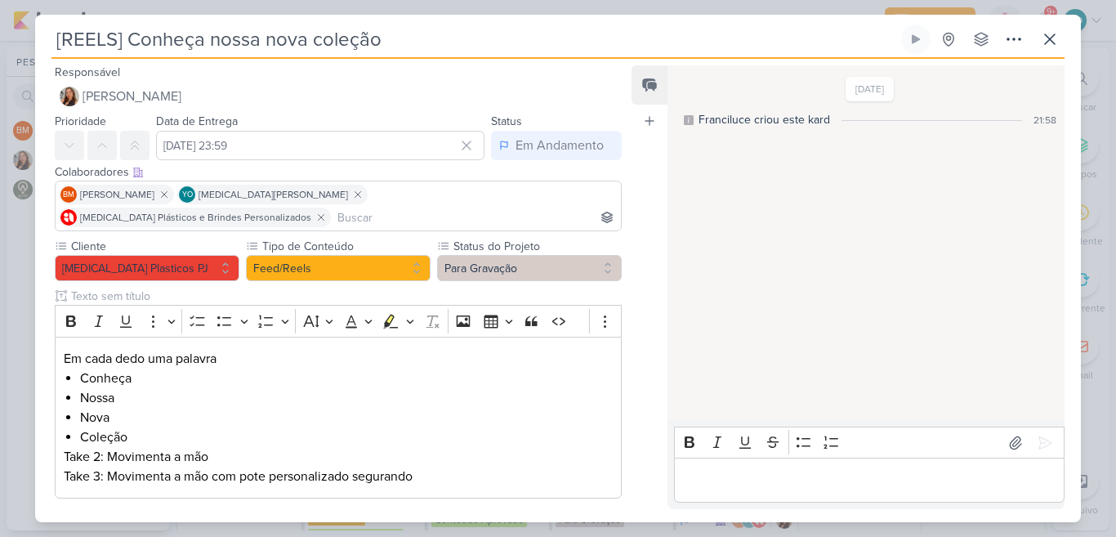
scroll to position [57, 0]
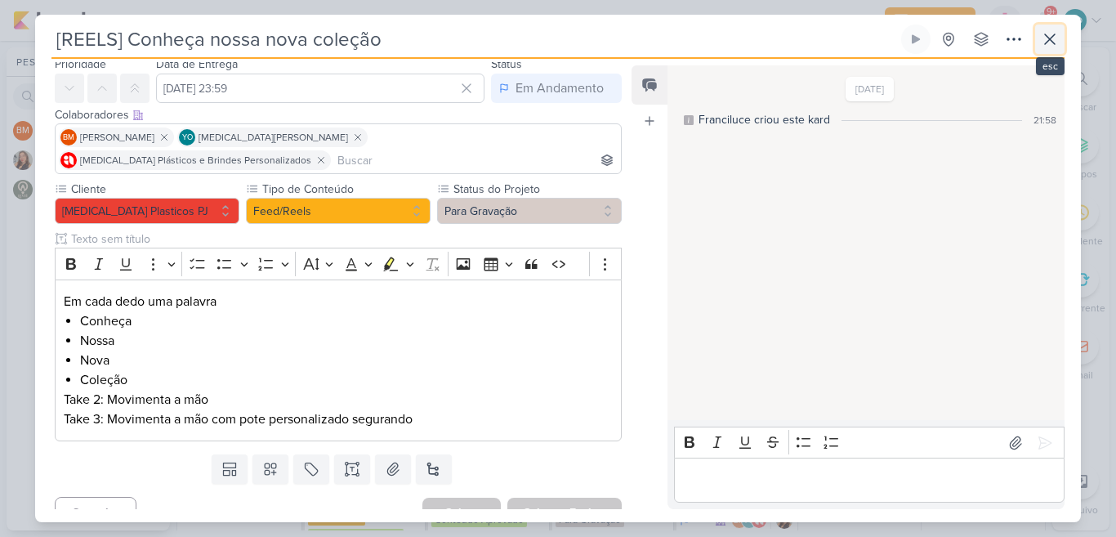
click at [1056, 38] on icon at bounding box center [1050, 39] width 20 height 20
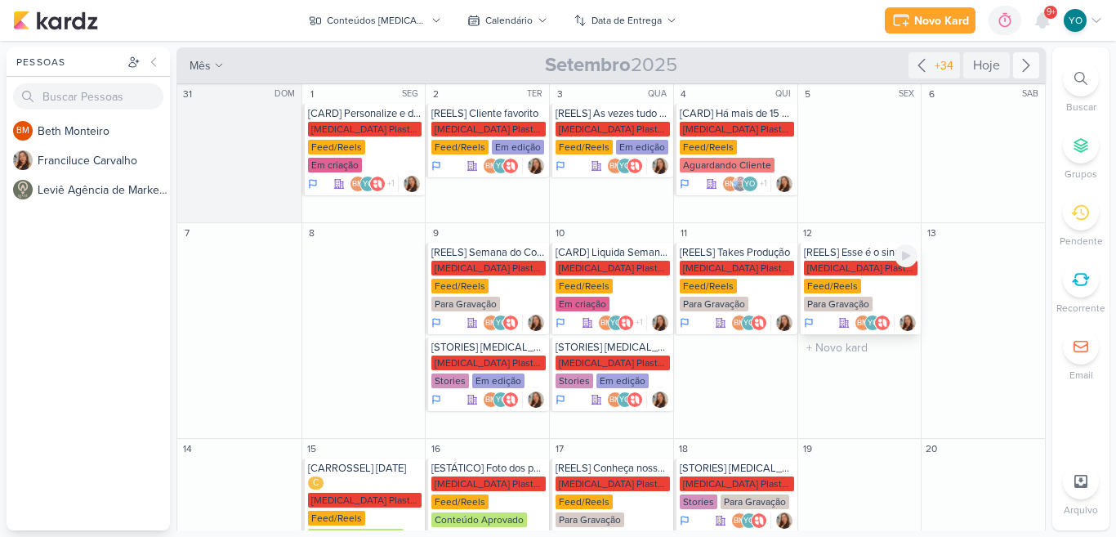
click at [840, 288] on div "Feed/Reels" at bounding box center [832, 285] width 57 height 15
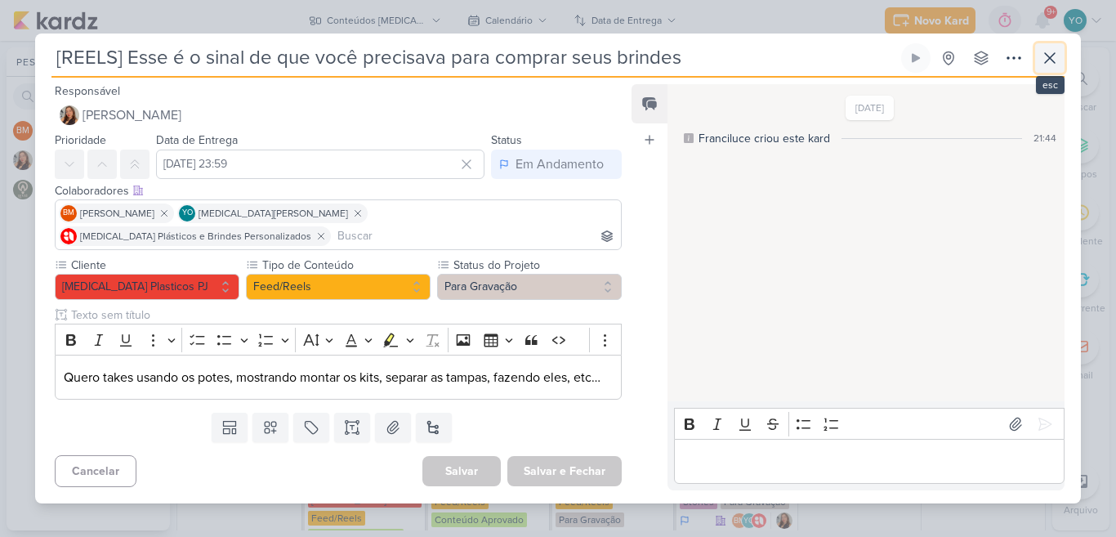
click at [1052, 56] on icon at bounding box center [1050, 58] width 10 height 10
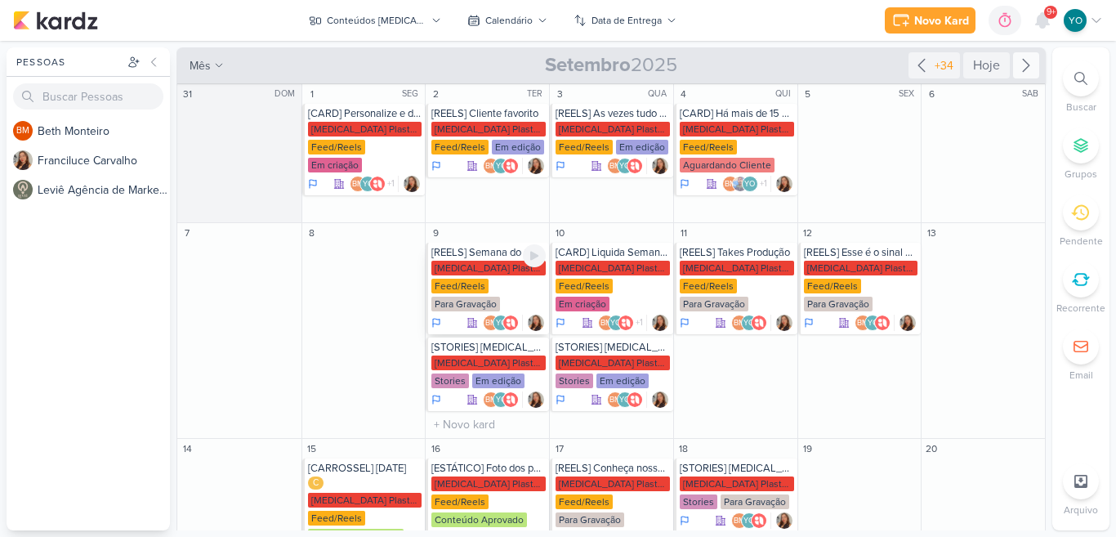
click at [506, 295] on div "[MEDICAL_DATA] Plasticos PJ Feed/Reels Para Gravação" at bounding box center [488, 287] width 114 height 52
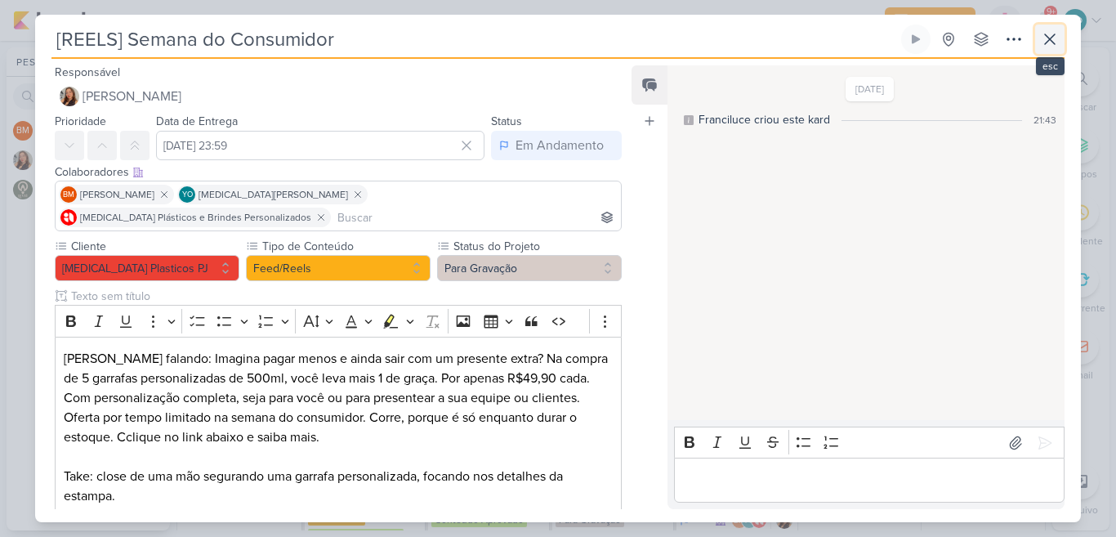
click at [1058, 38] on icon at bounding box center [1050, 39] width 20 height 20
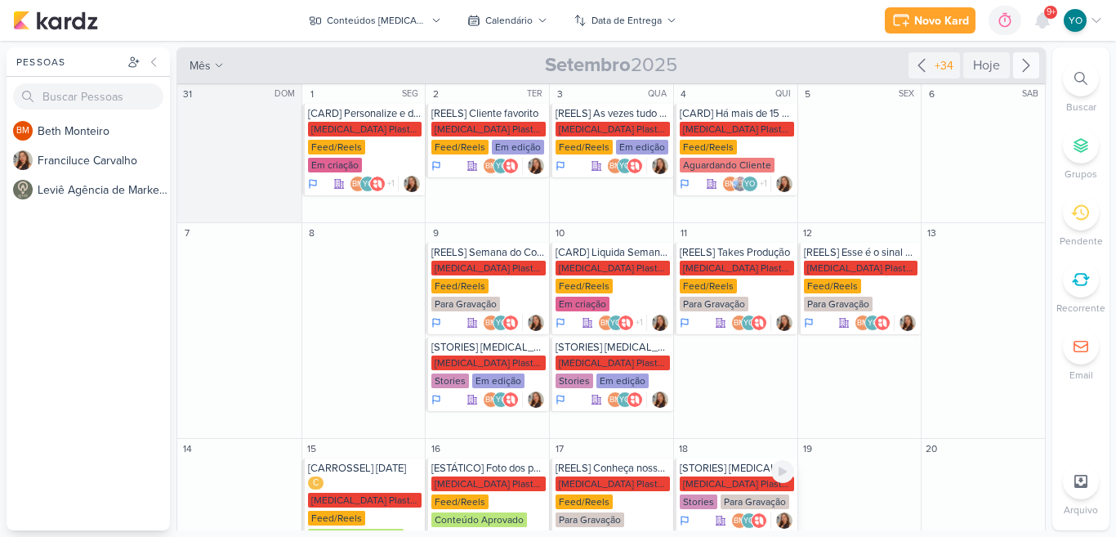
click at [727, 482] on div "[MEDICAL_DATA] Plasticos PJ" at bounding box center [736, 483] width 114 height 15
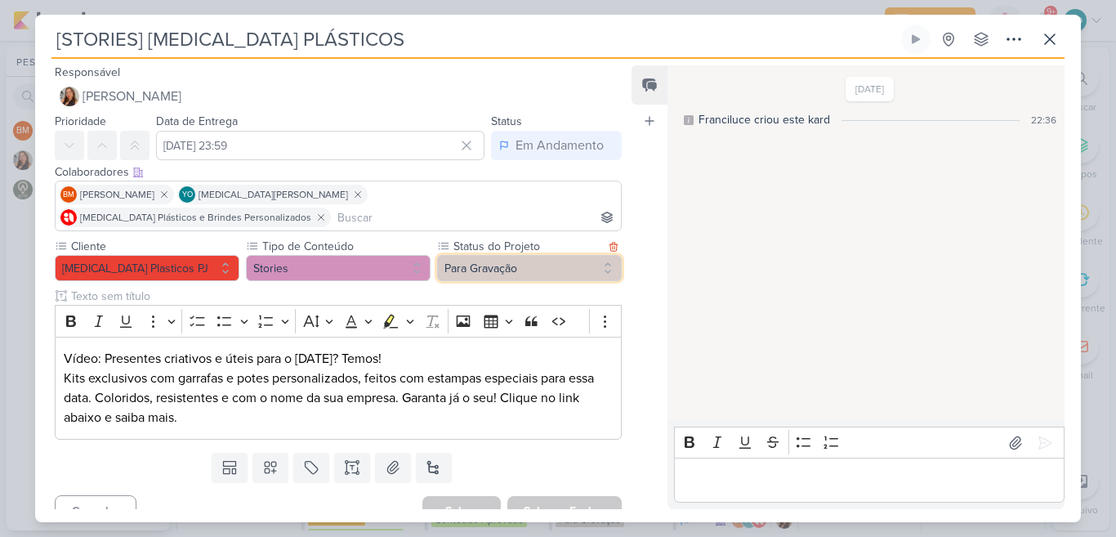
click at [539, 255] on button "Para Gravação" at bounding box center [529, 268] width 185 height 26
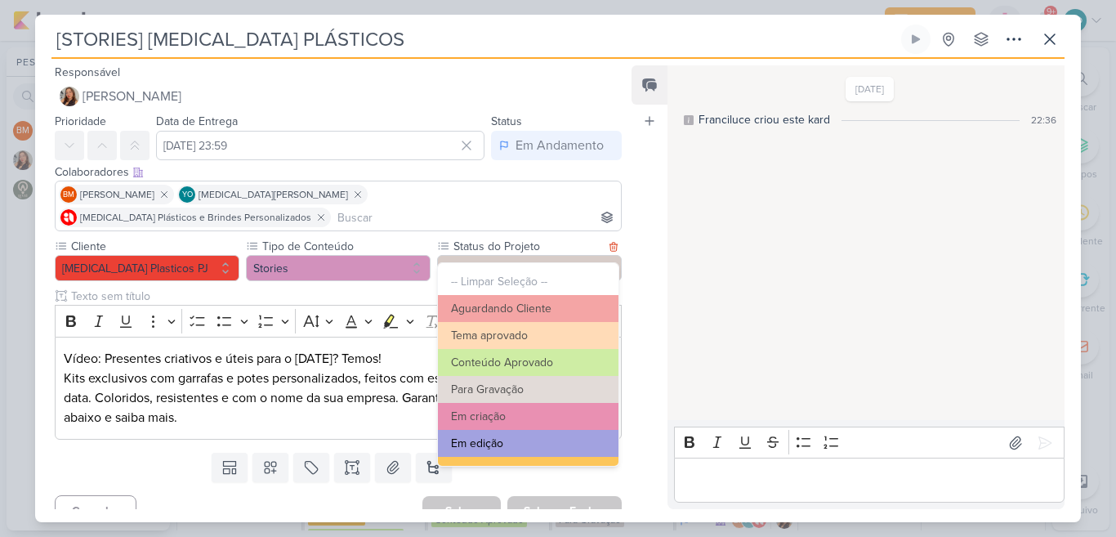
click at [556, 441] on button "Em edição" at bounding box center [528, 443] width 180 height 27
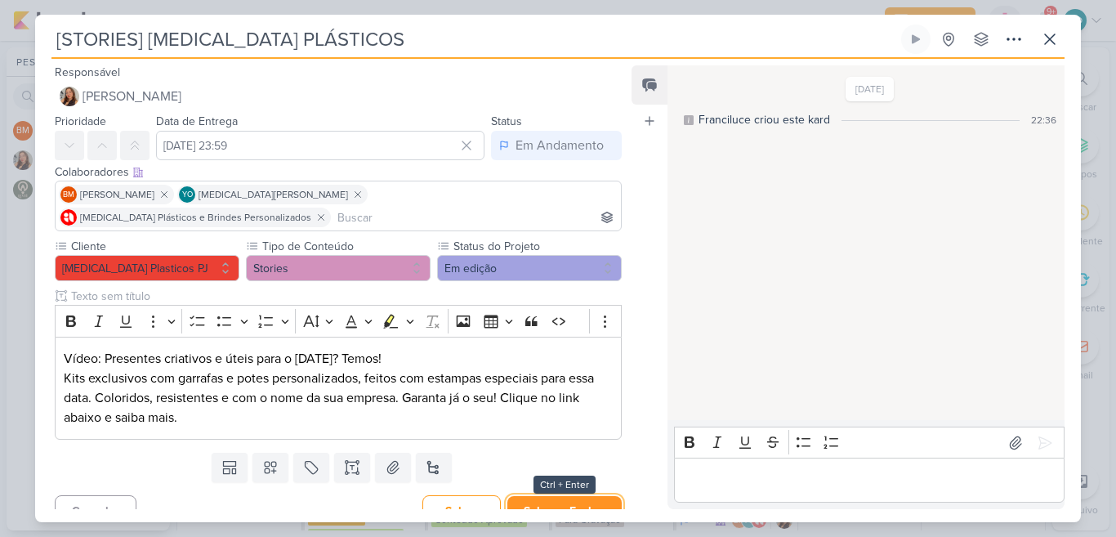
click at [560, 496] on button "Salvar e Fechar" at bounding box center [564, 511] width 114 height 30
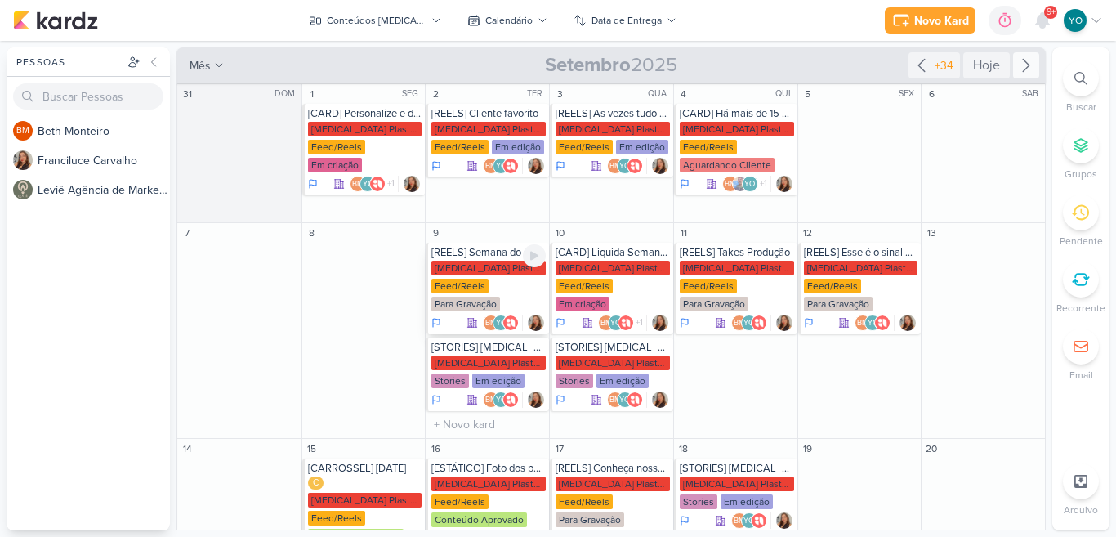
click at [507, 262] on div "[MEDICAL_DATA] Plasticos PJ" at bounding box center [488, 268] width 114 height 15
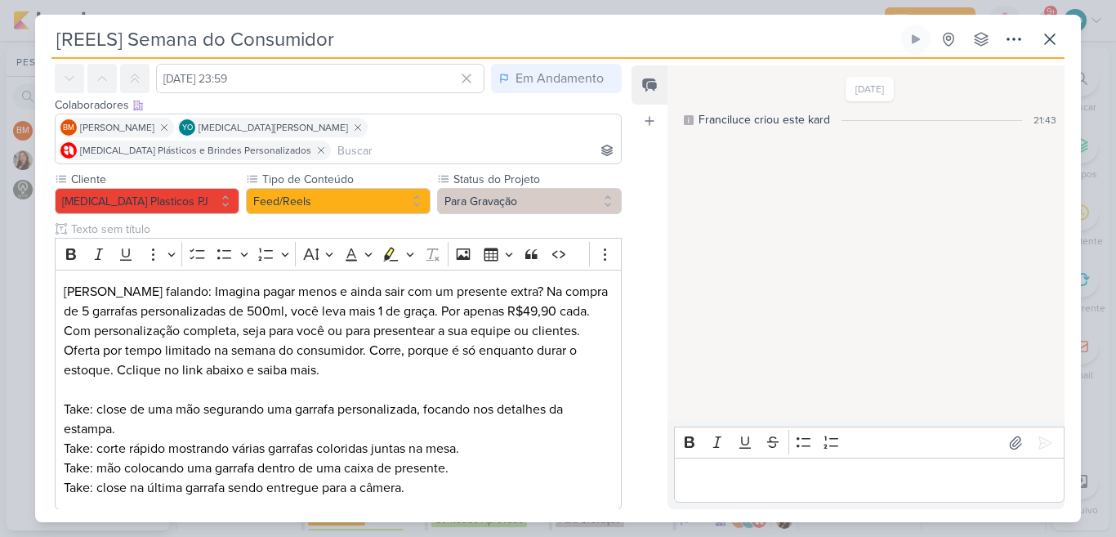
scroll to position [70, 0]
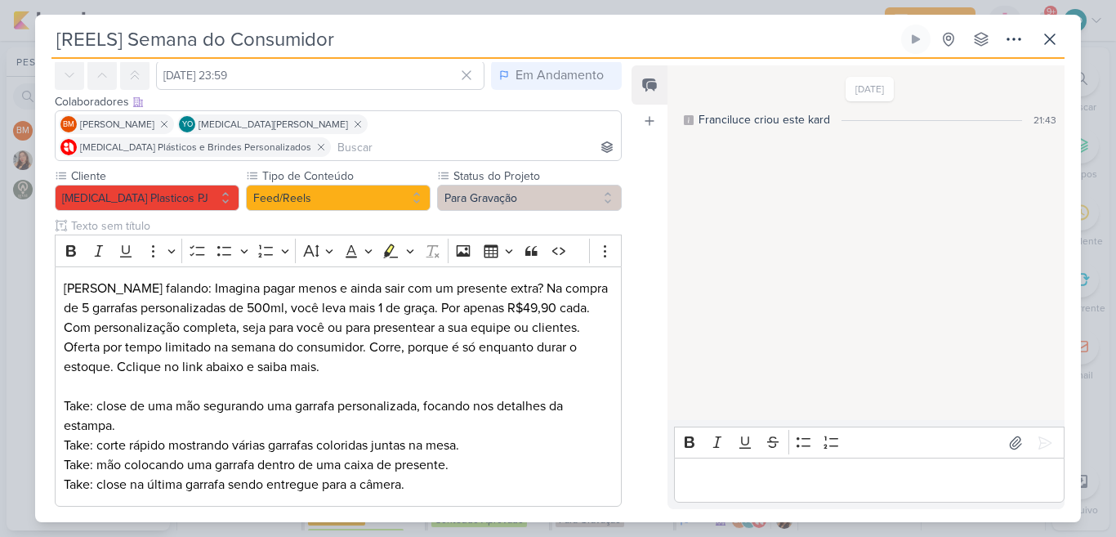
click at [638, 274] on div "Feed Atrelar email Solte o email para atrelar ao kard" at bounding box center [649, 286] width 36 height 443
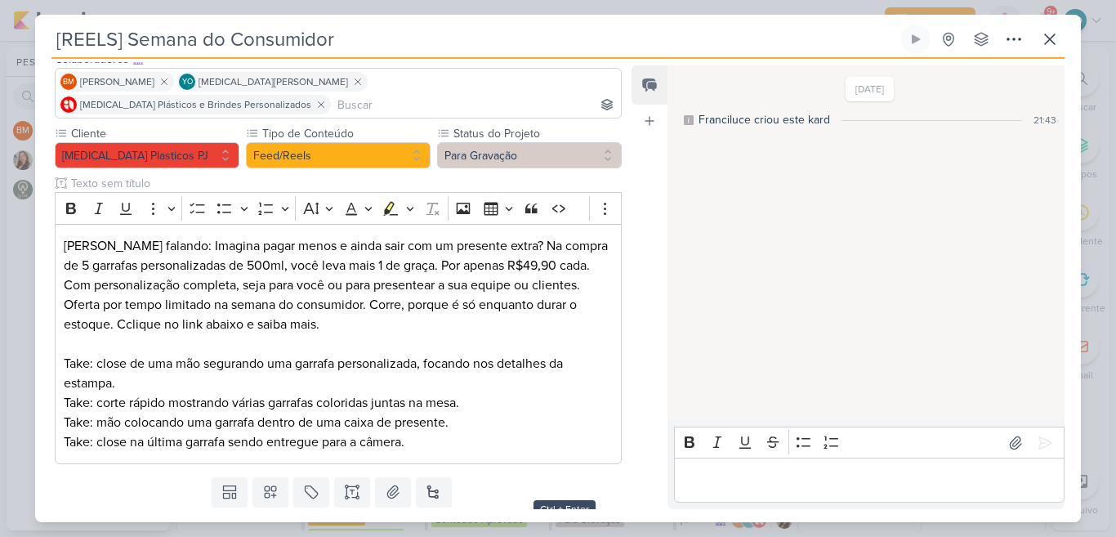
scroll to position [136, 0]
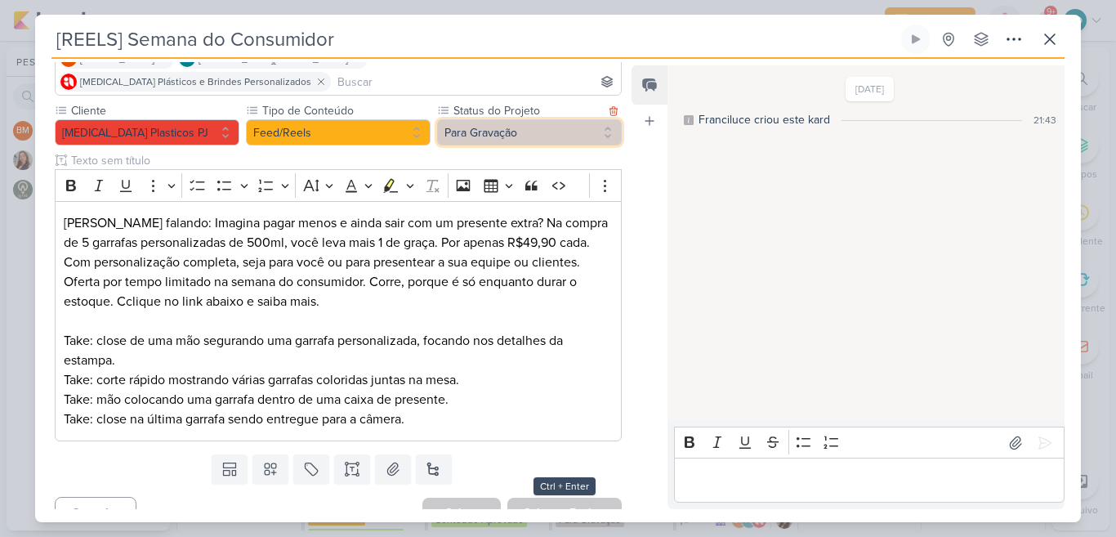
click at [590, 119] on button "Para Gravação" at bounding box center [529, 132] width 185 height 26
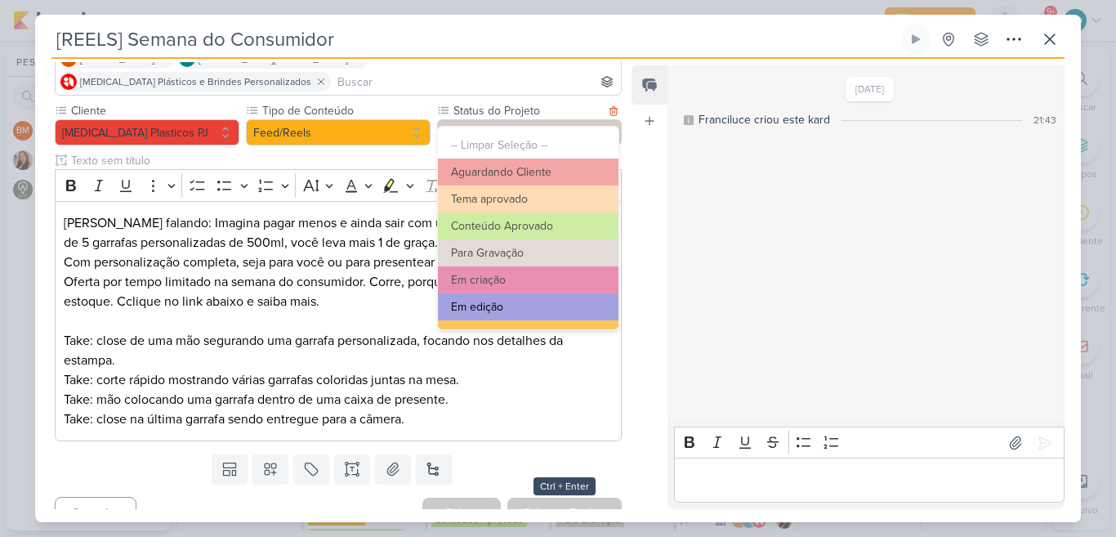
click at [525, 313] on button "Em edição" at bounding box center [528, 306] width 180 height 27
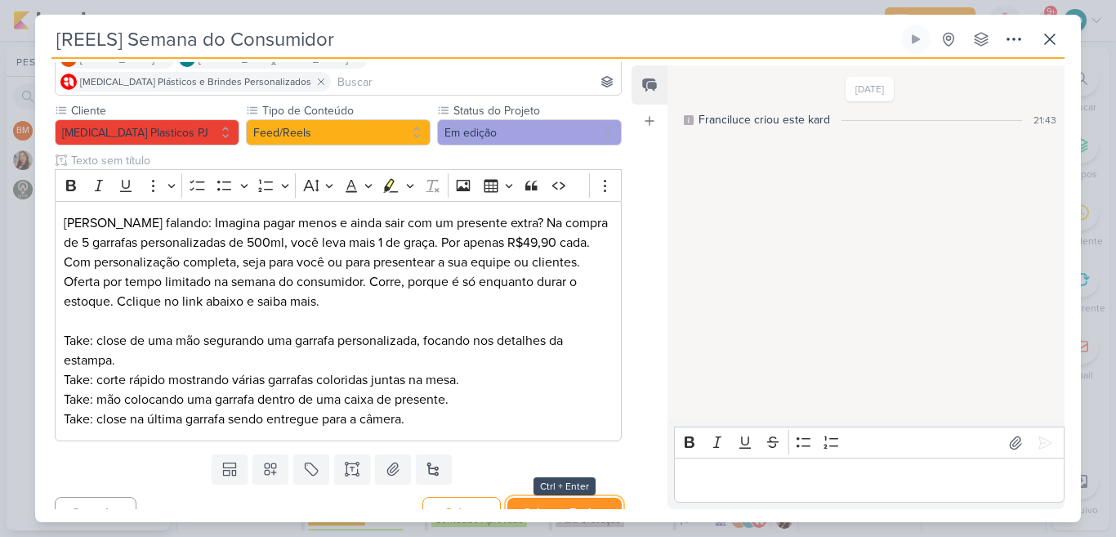
click at [566, 497] on button "Salvar e Fechar" at bounding box center [564, 512] width 114 height 30
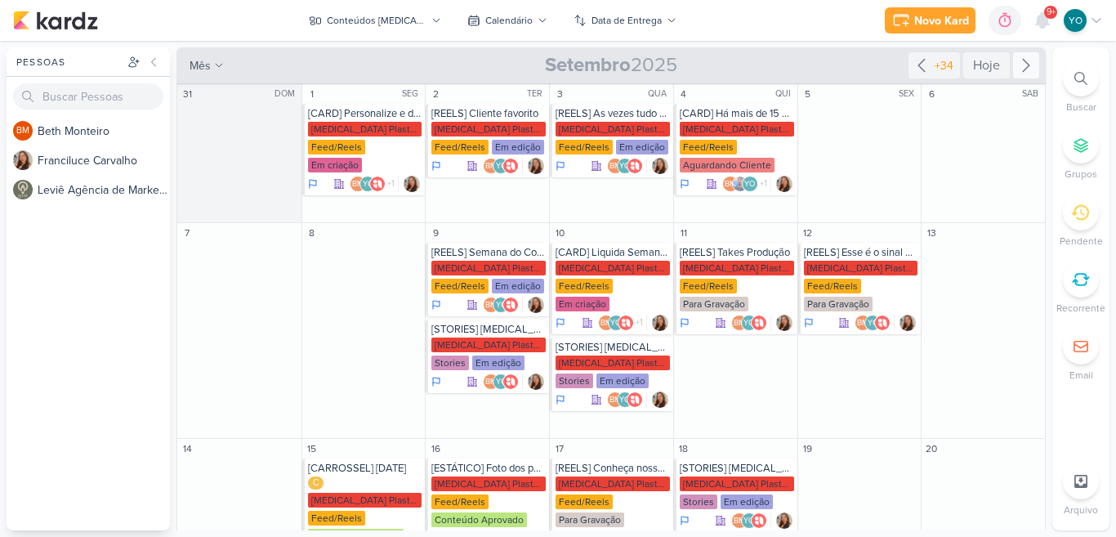
scroll to position [201, 0]
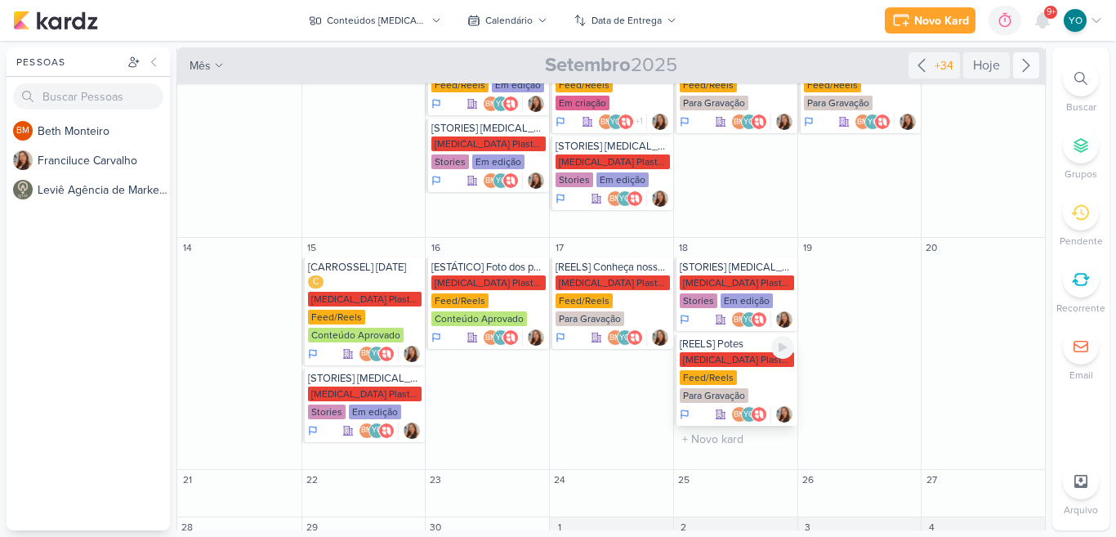
click at [740, 388] on div "Para Gravação" at bounding box center [713, 395] width 69 height 15
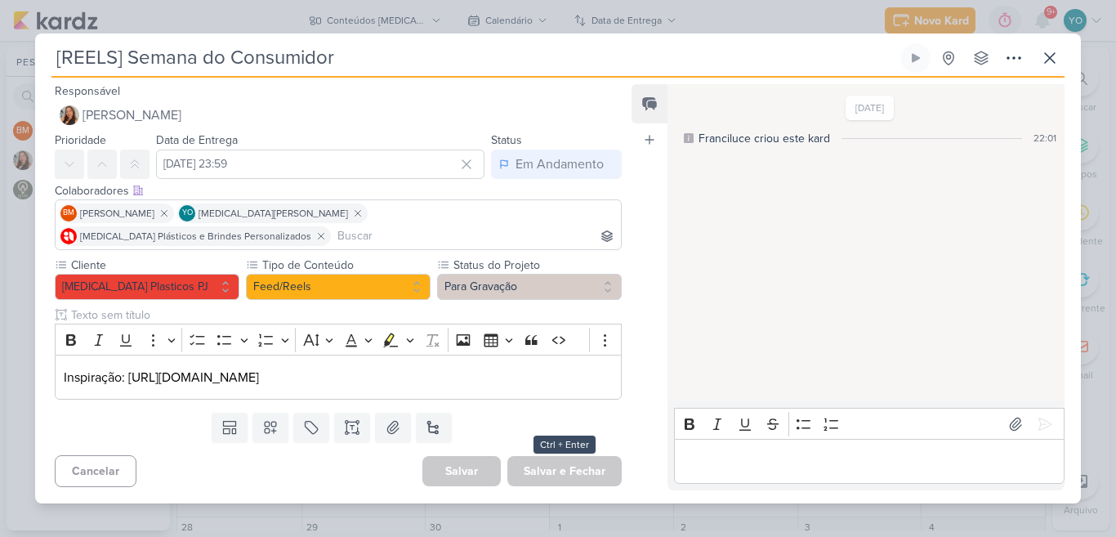
type input "[REELS] Potes"
click at [1056, 66] on icon at bounding box center [1050, 58] width 20 height 20
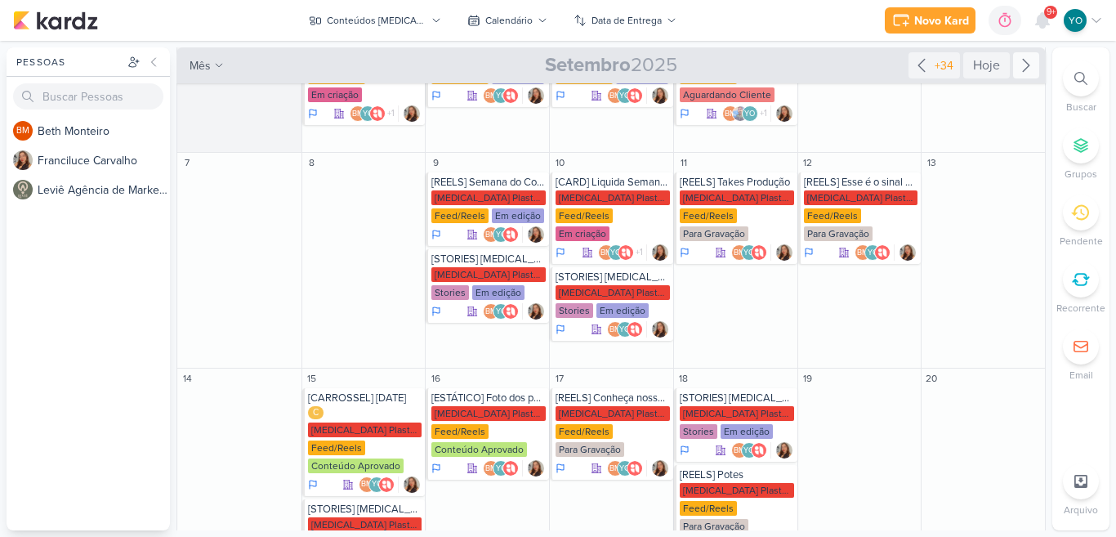
scroll to position [71, 0]
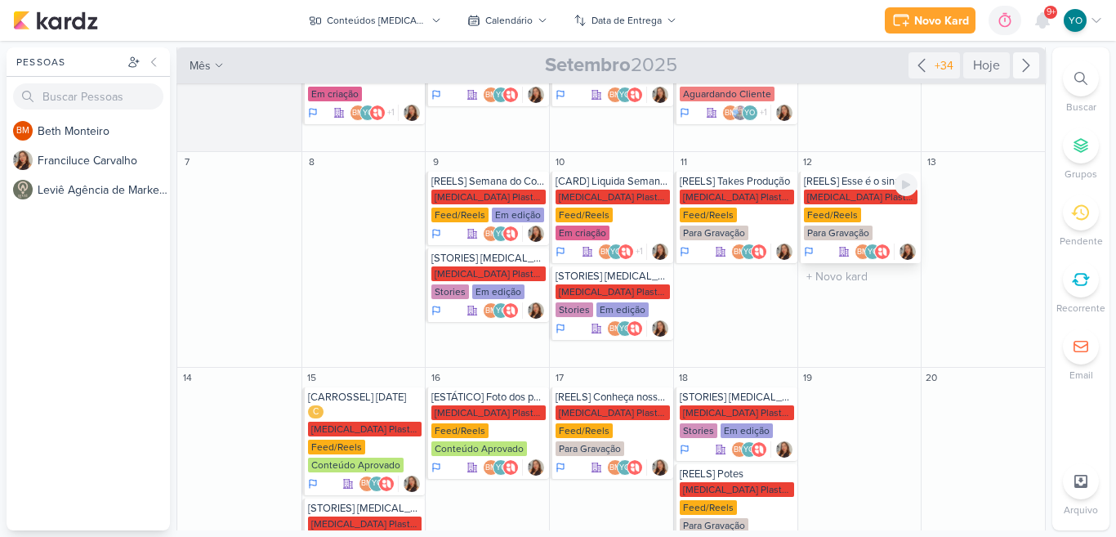
click at [880, 212] on div "[MEDICAL_DATA] Plasticos PJ Feed/Reels Para Gravação" at bounding box center [861, 215] width 114 height 52
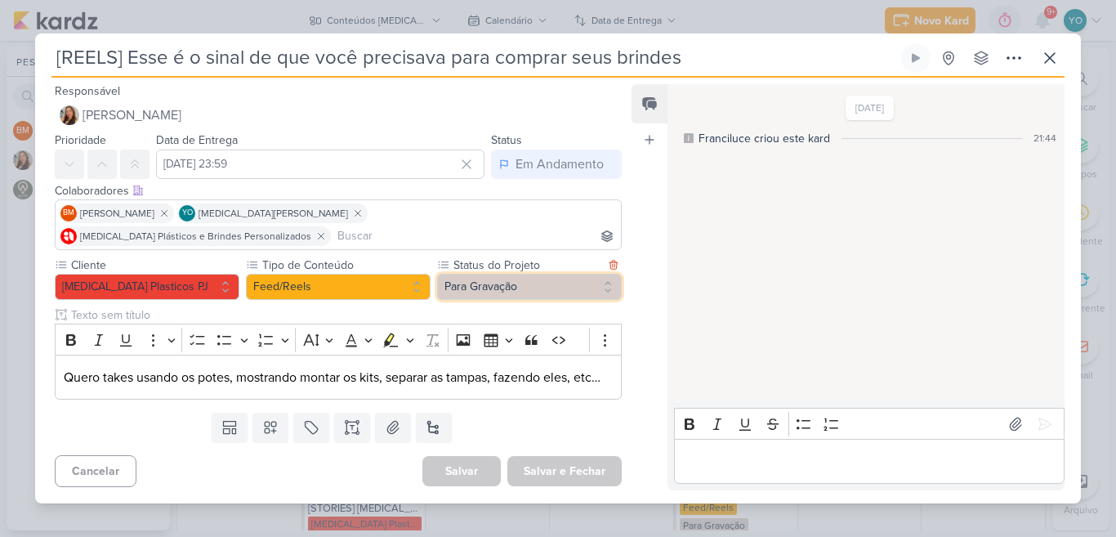
click at [509, 277] on button "Para Gravação" at bounding box center [529, 287] width 185 height 26
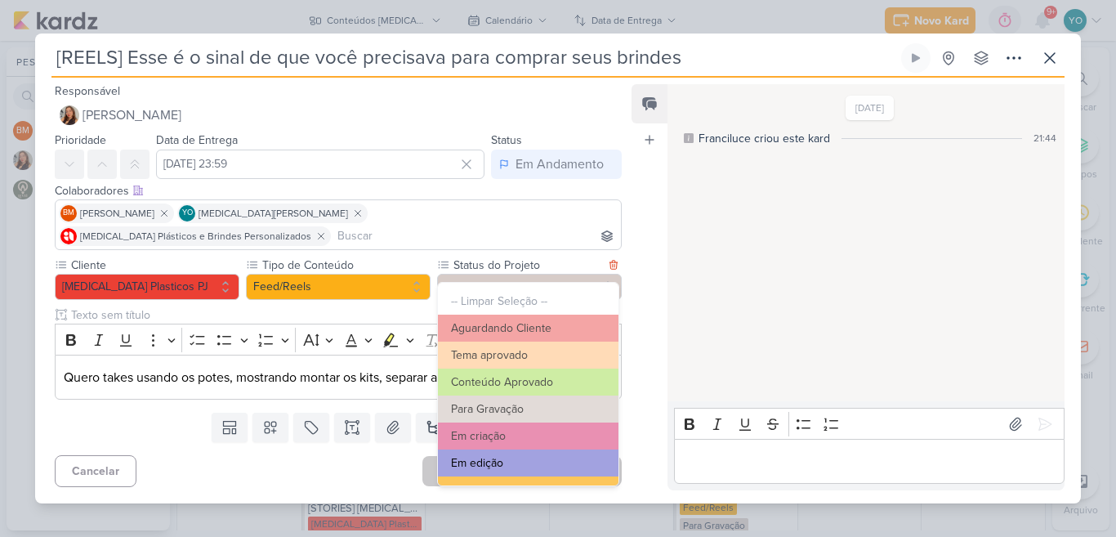
click at [540, 457] on button "Em edição" at bounding box center [528, 462] width 180 height 27
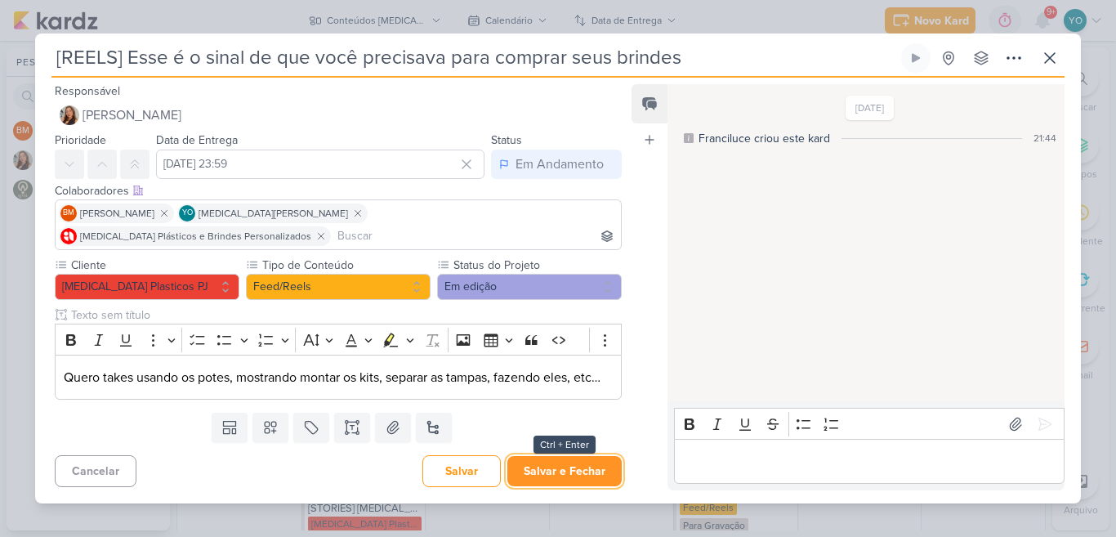
click at [559, 473] on button "Salvar e Fechar" at bounding box center [564, 471] width 114 height 30
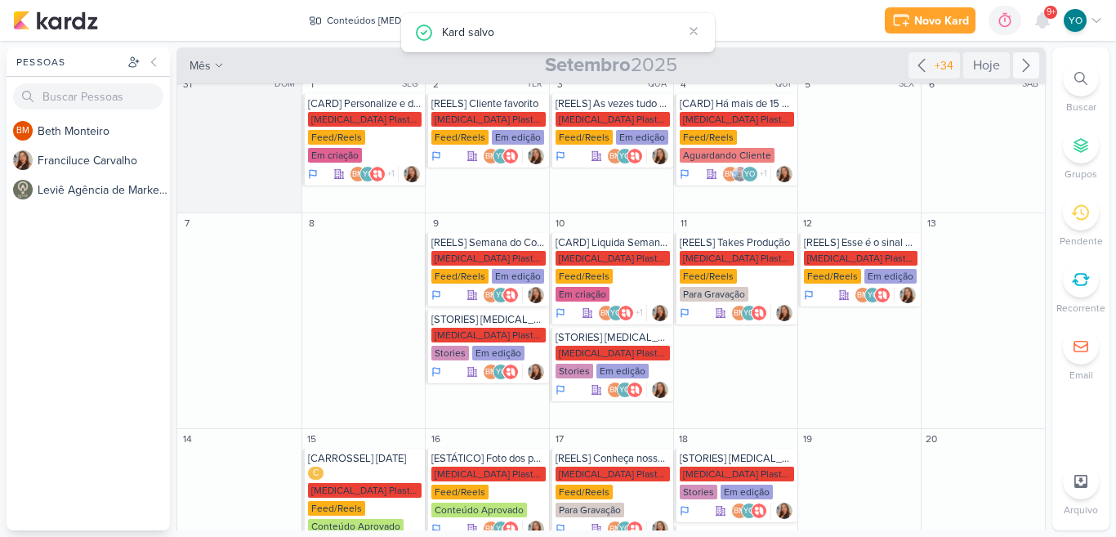
scroll to position [0, 0]
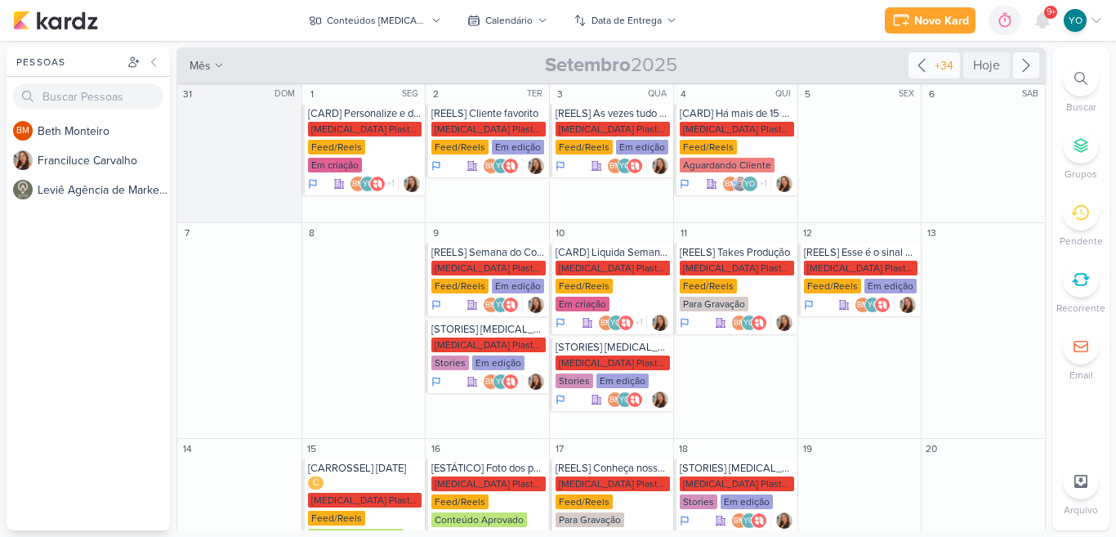
click at [911, 62] on icon at bounding box center [921, 66] width 20 height 20
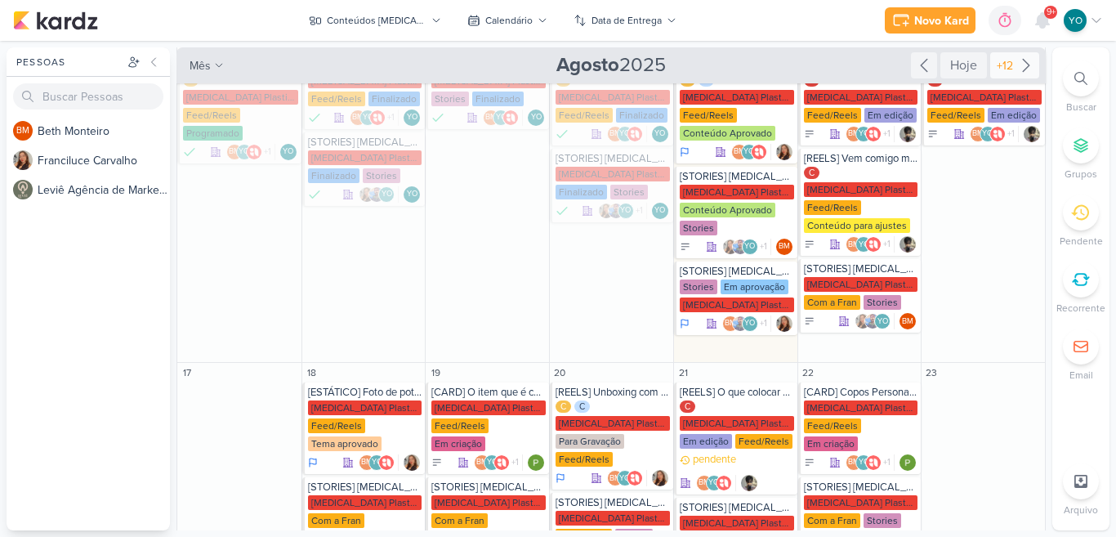
scroll to position [247, 0]
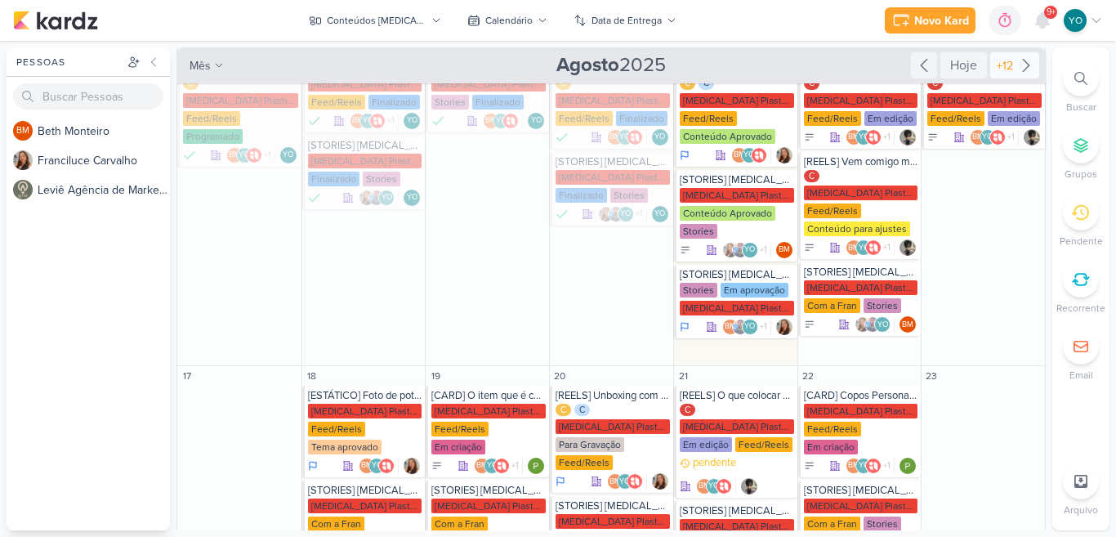
click at [1016, 69] on icon at bounding box center [1026, 66] width 20 height 20
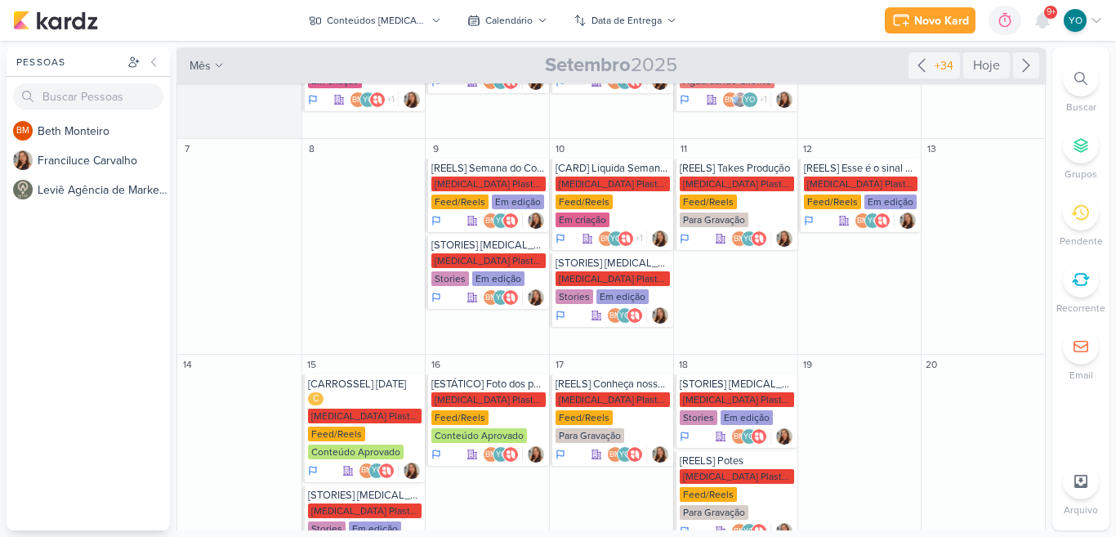
scroll to position [82, 0]
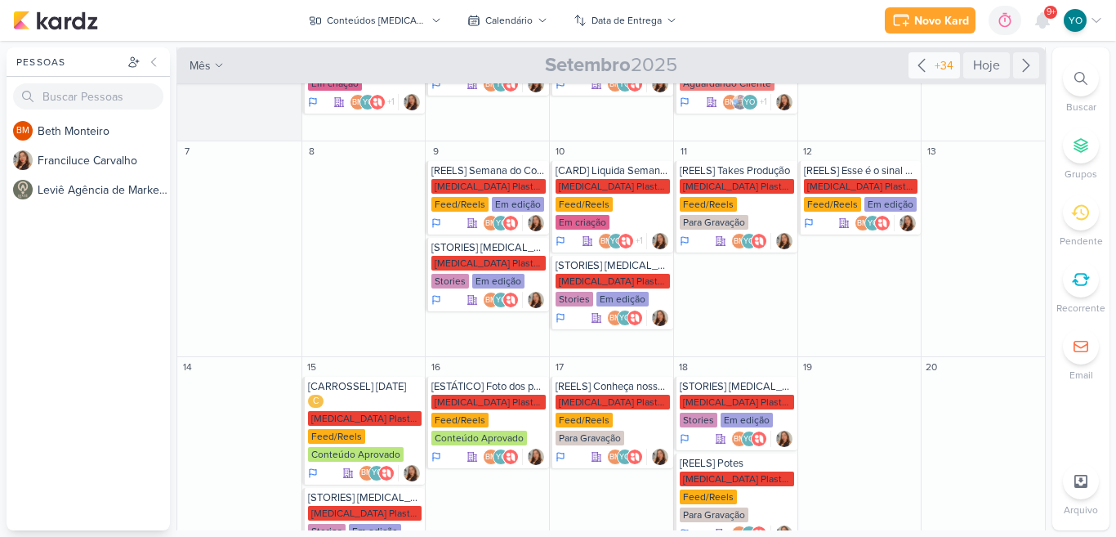
click at [918, 70] on icon at bounding box center [921, 66] width 7 height 12
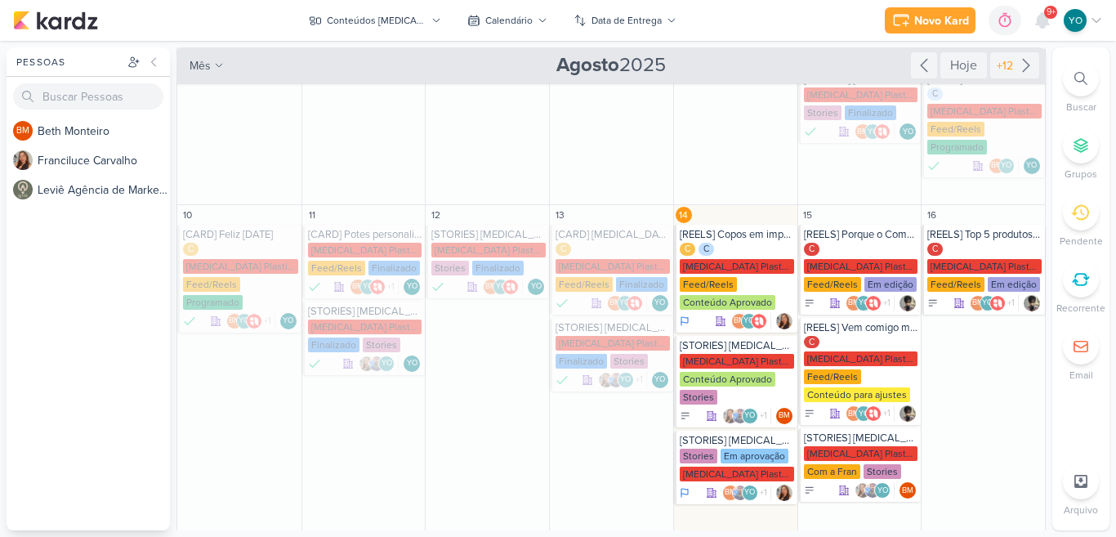
scroll to position [504, 0]
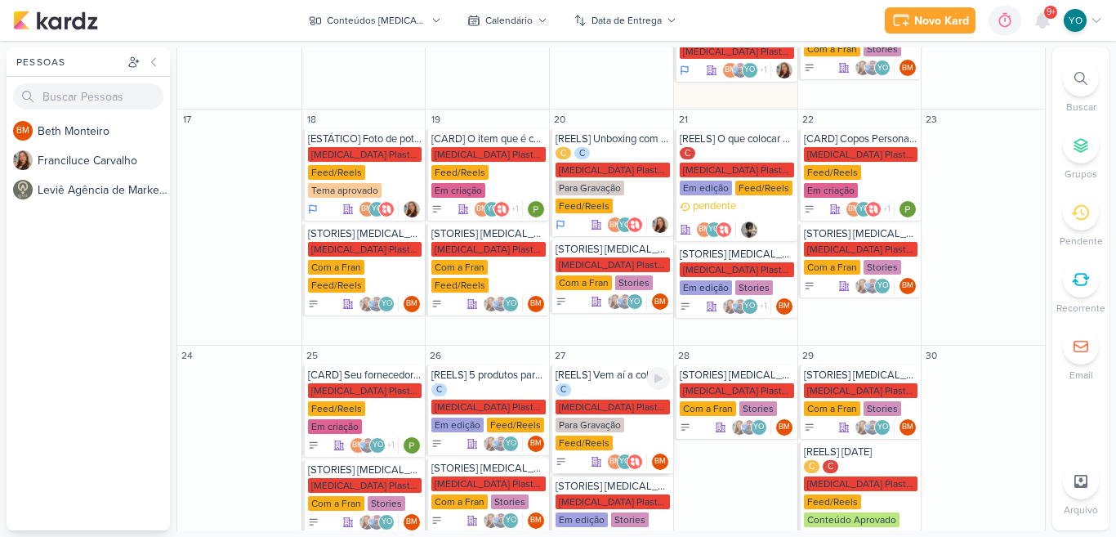
click at [620, 417] on div "Para Gravação" at bounding box center [589, 424] width 69 height 15
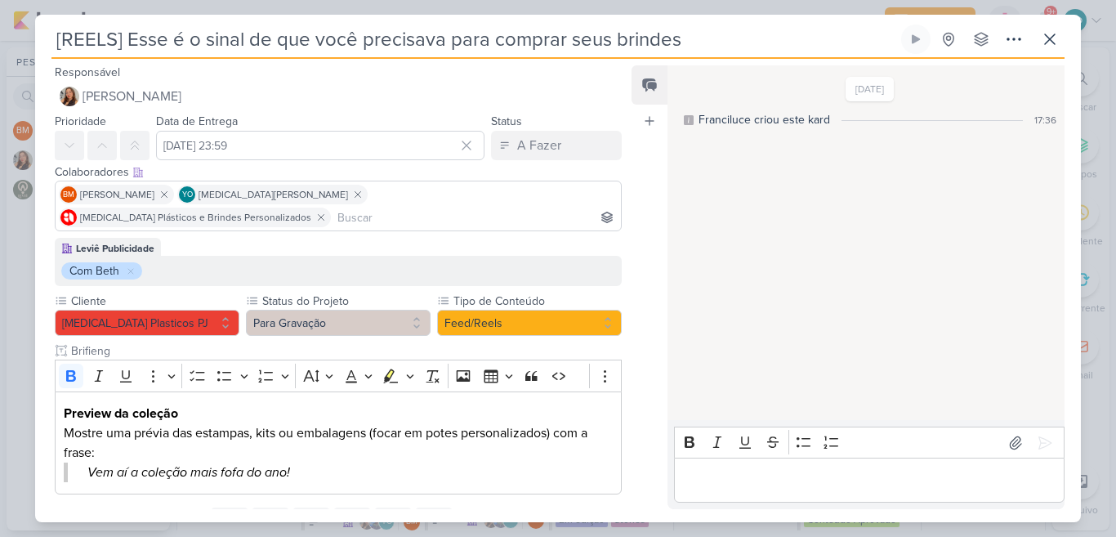
type input "[REELS] Vem aí a coleção mais fofa do ano!"
click at [1045, 38] on icon at bounding box center [1050, 39] width 20 height 20
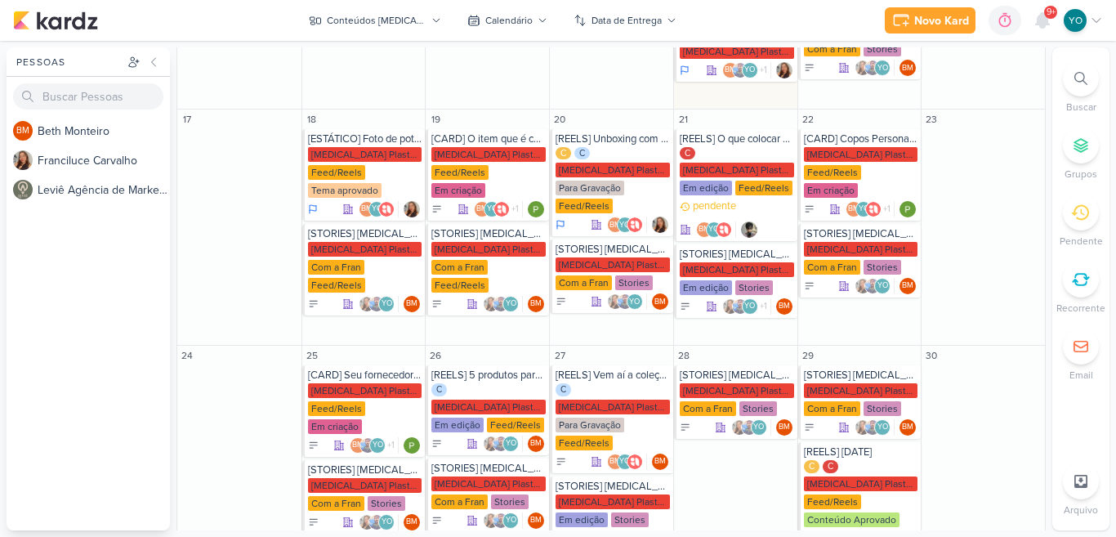
click at [1048, 169] on div "Pessoas [GEOGRAPHIC_DATA] BM B e t h M o n t e i r o F r a n c i l u c e C a r …" at bounding box center [558, 288] width 1116 height 483
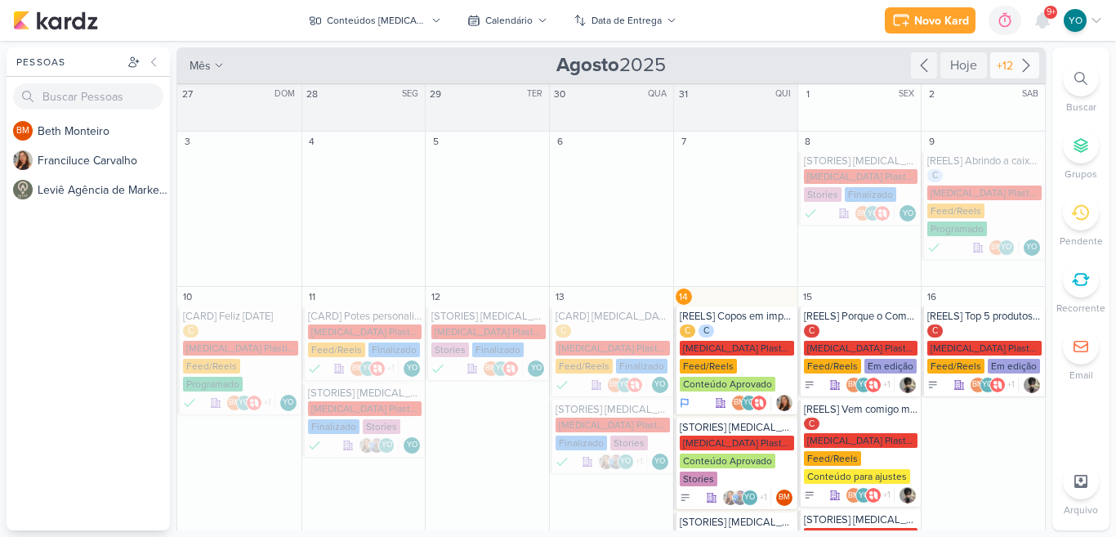
click at [1022, 68] on icon at bounding box center [1025, 66] width 7 height 12
